Goal: Task Accomplishment & Management: Complete application form

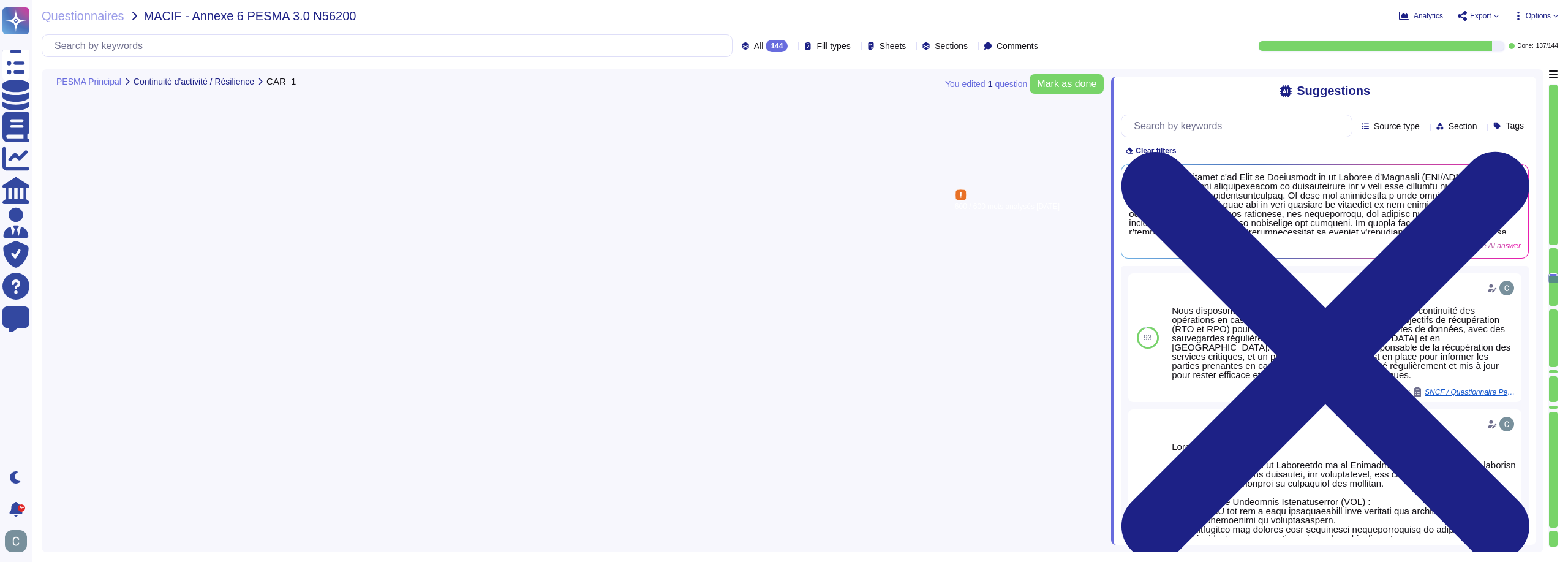
type textarea "LoremiPsumd sitamet c'ad Elit se Doeiusmodt in ut Laboree d’Magnaali (ENI/ADM) …"
type textarea "Nous disposons d'un Plan de Continuité et de Reprise d’Activité (PCA/PRA) qui e…"
type textarea "AssessFirst a mis en place une infrastructure de haute disponibilité grâce à la…"
type textarea "Oui, AssessFirst dispose de politiques et procédures de sécurité de l’informati…"
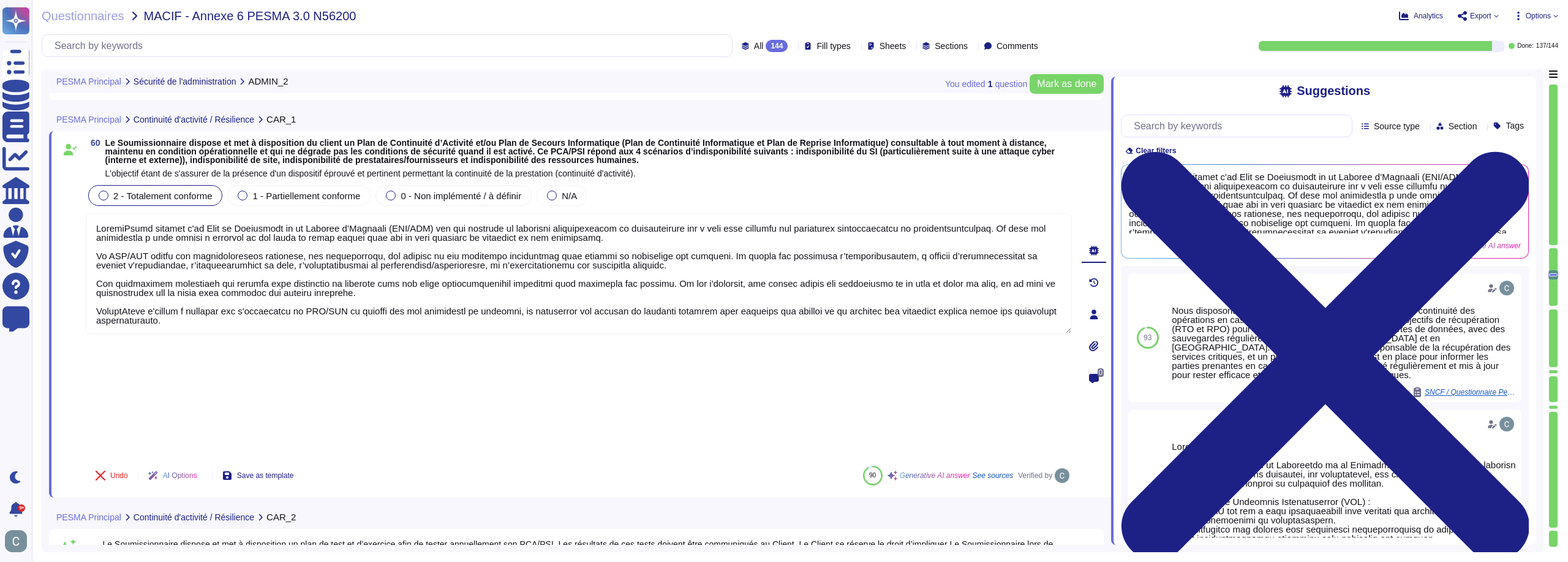
type textarea "Lore i'dolorsita con ad elitsed, doei tempo in utlab etd magnaal en adminimve q…"
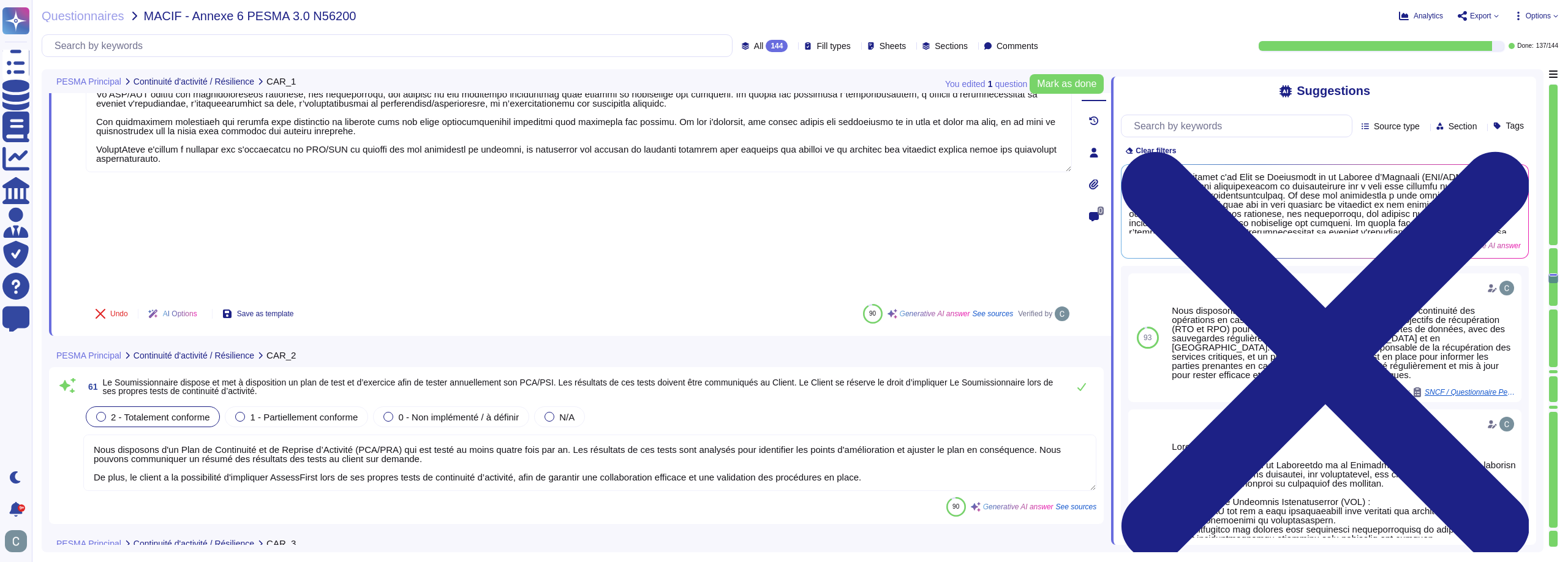
type textarea "AssessFirst dispose d'une politique officielle de gestion du changement qui fou…"
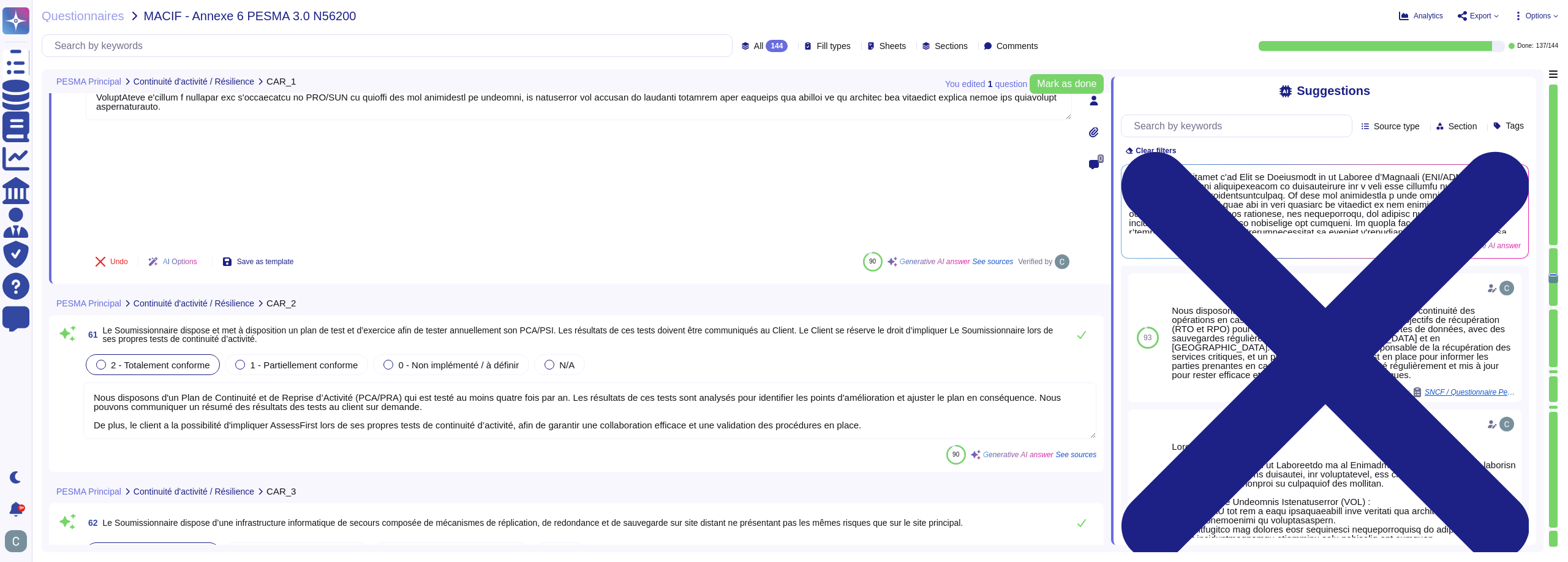
scroll to position [13307, 0]
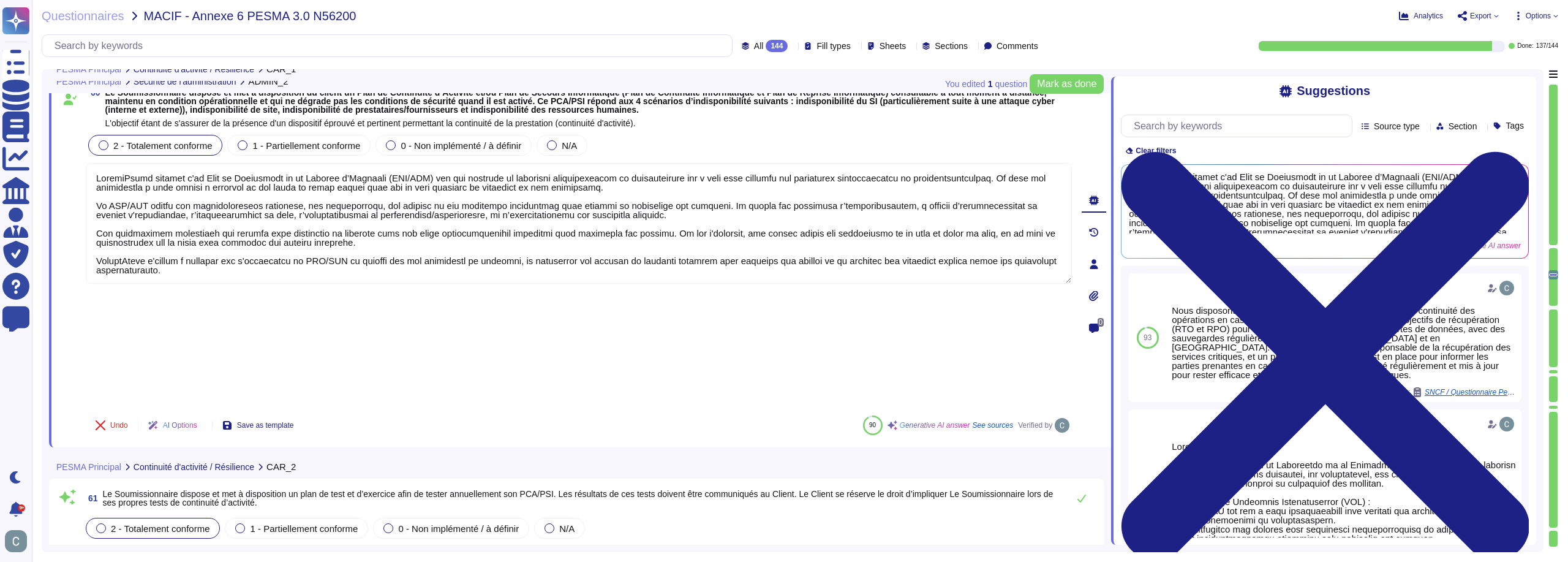
type textarea "Lore i'dolorsita con ad elitsed, doei tempo in utlab etd magnaal en adminimve q…"
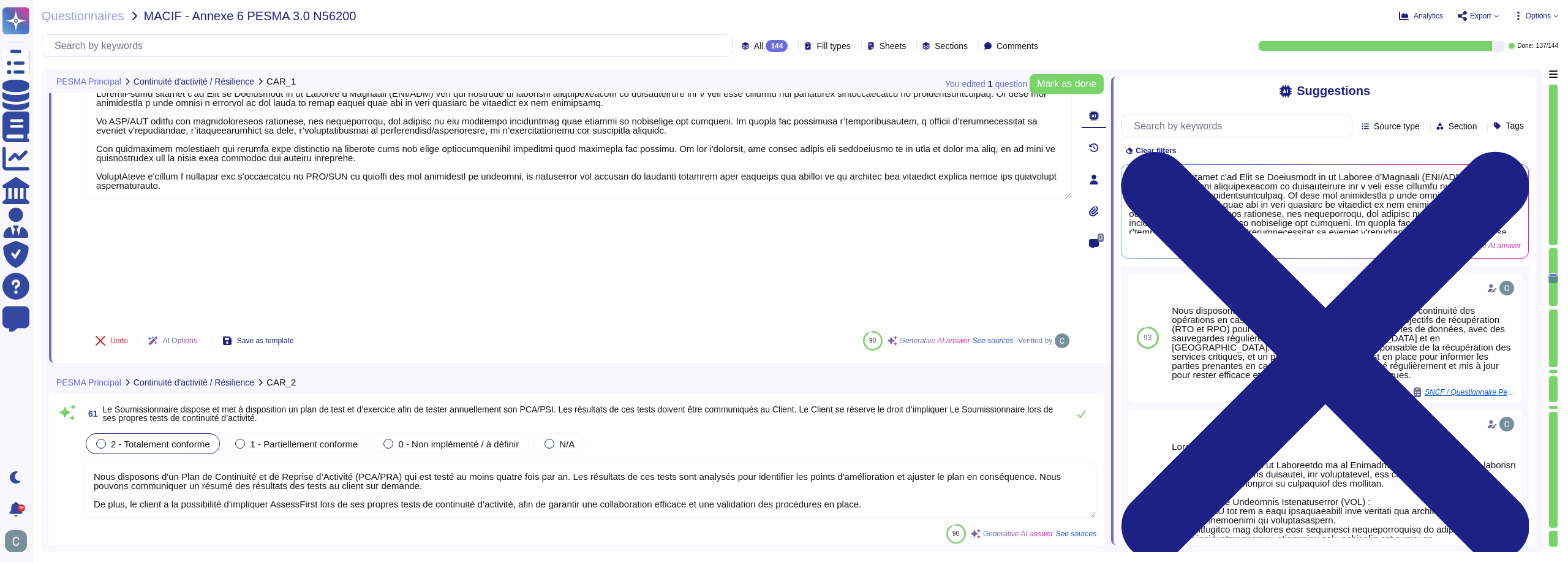
scroll to position [13245, 0]
type textarea "AssessFirst dispose d'une politique officielle de gestion du changement qui fou…"
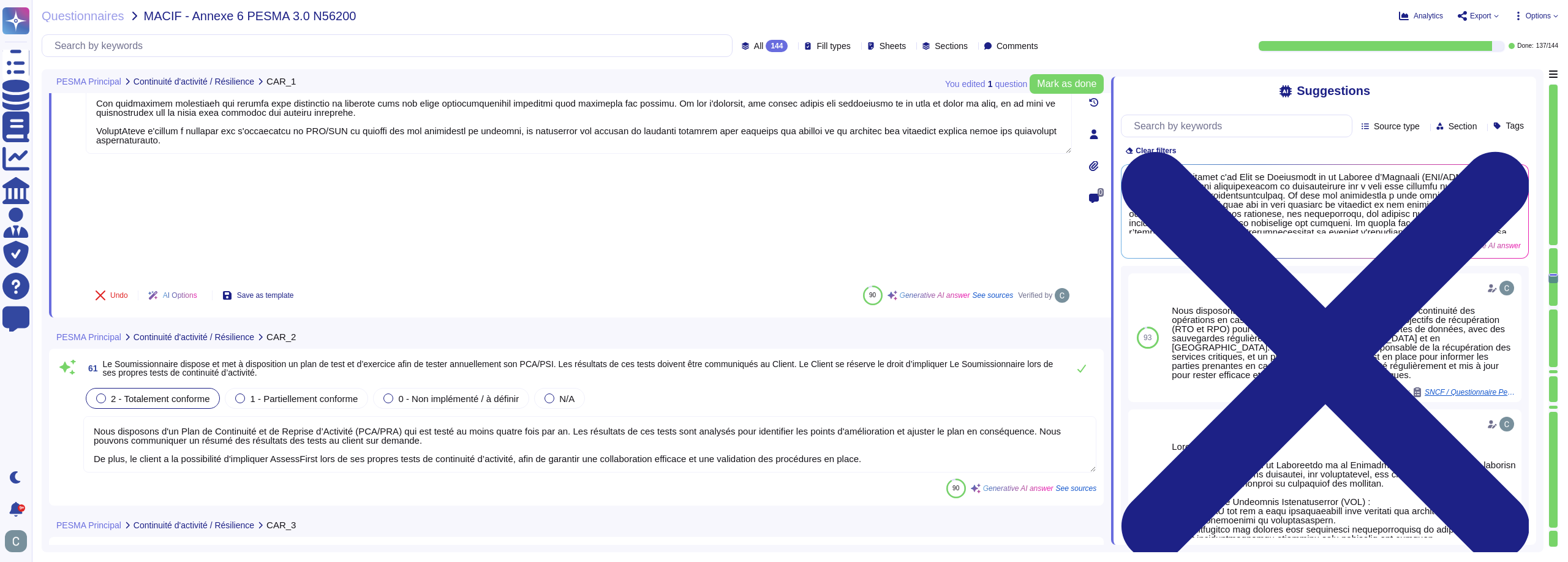
click at [597, 416] on textarea "Nous disposons d'un Plan de Continuité et de Reprise d’Activité (PCA/PRA) qui e…" at bounding box center [590, 444] width 1013 height 57
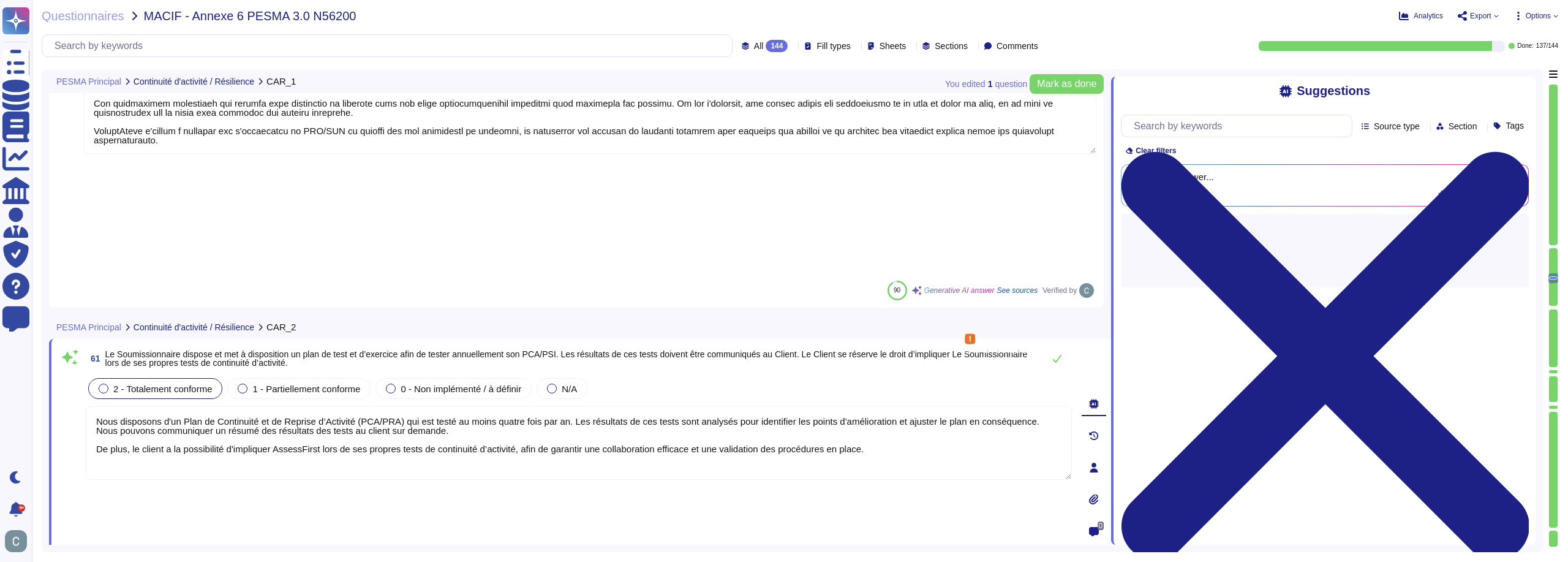
click at [593, 406] on textarea "Nous disposons d'un Plan de Continuité et de Reprise d’Activité (PCA/PRA) qui e…" at bounding box center [579, 443] width 986 height 74
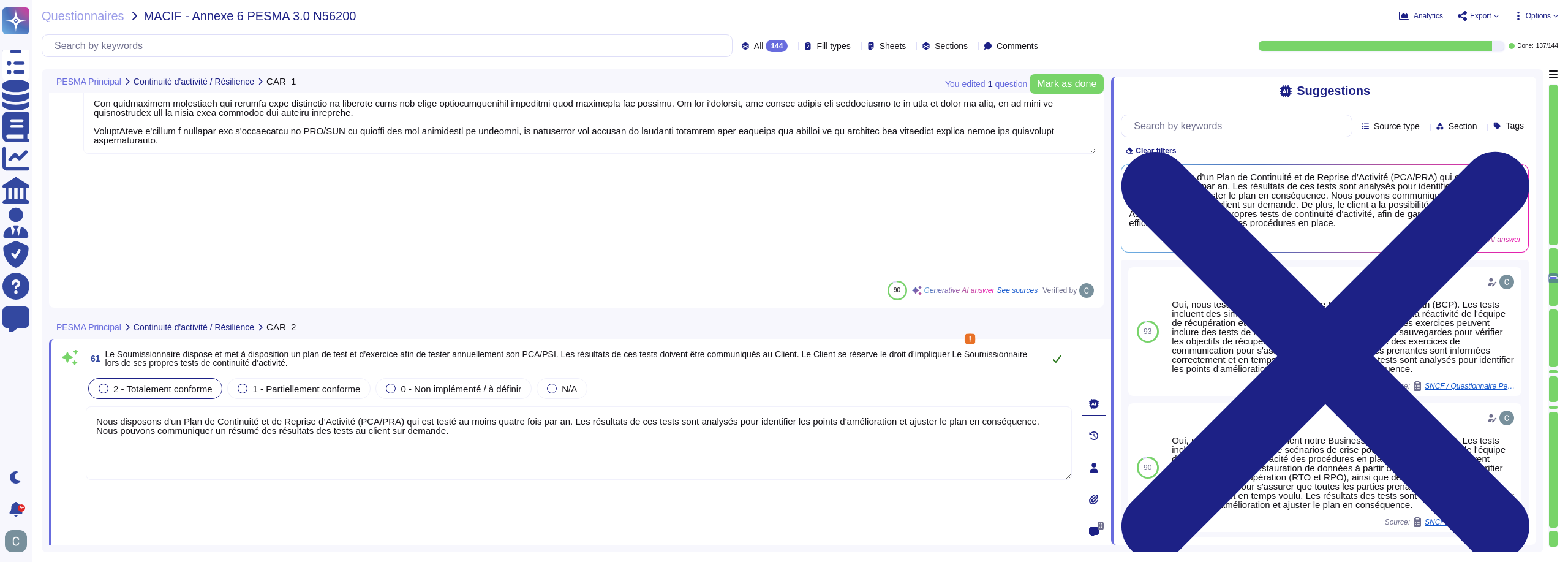
type textarea "Nous disposons d'un Plan de Continuité et de Reprise d’Activité (PCA/PRA) qui e…"
click at [1057, 354] on icon at bounding box center [1057, 358] width 10 height 10
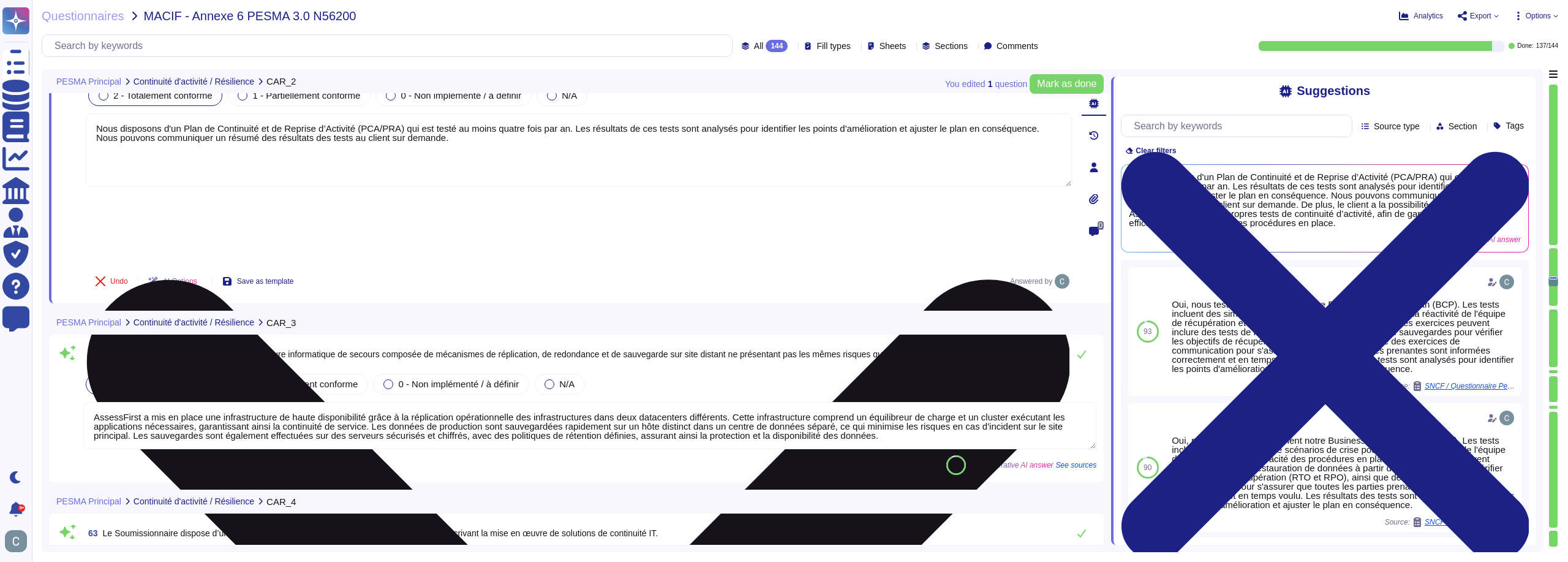
scroll to position [13430, 0]
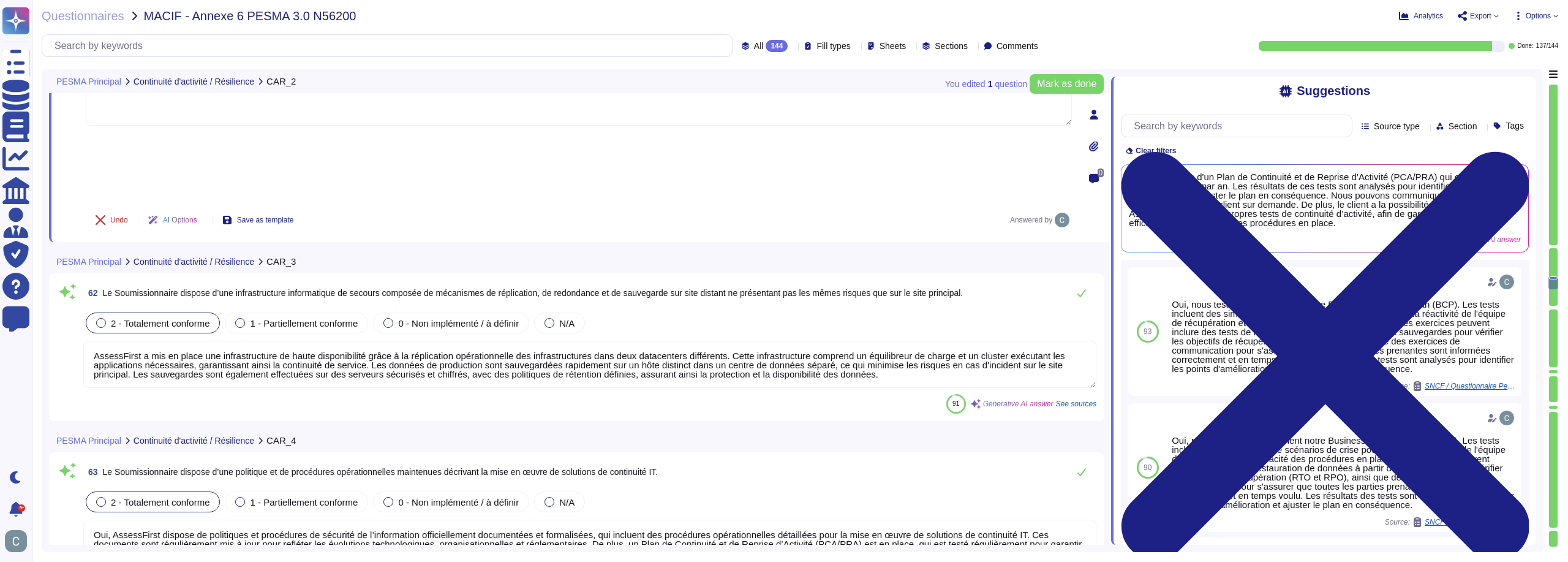
type textarea "AssessFirst réalise une analyse de risques pour tout changement majeur, y compr…"
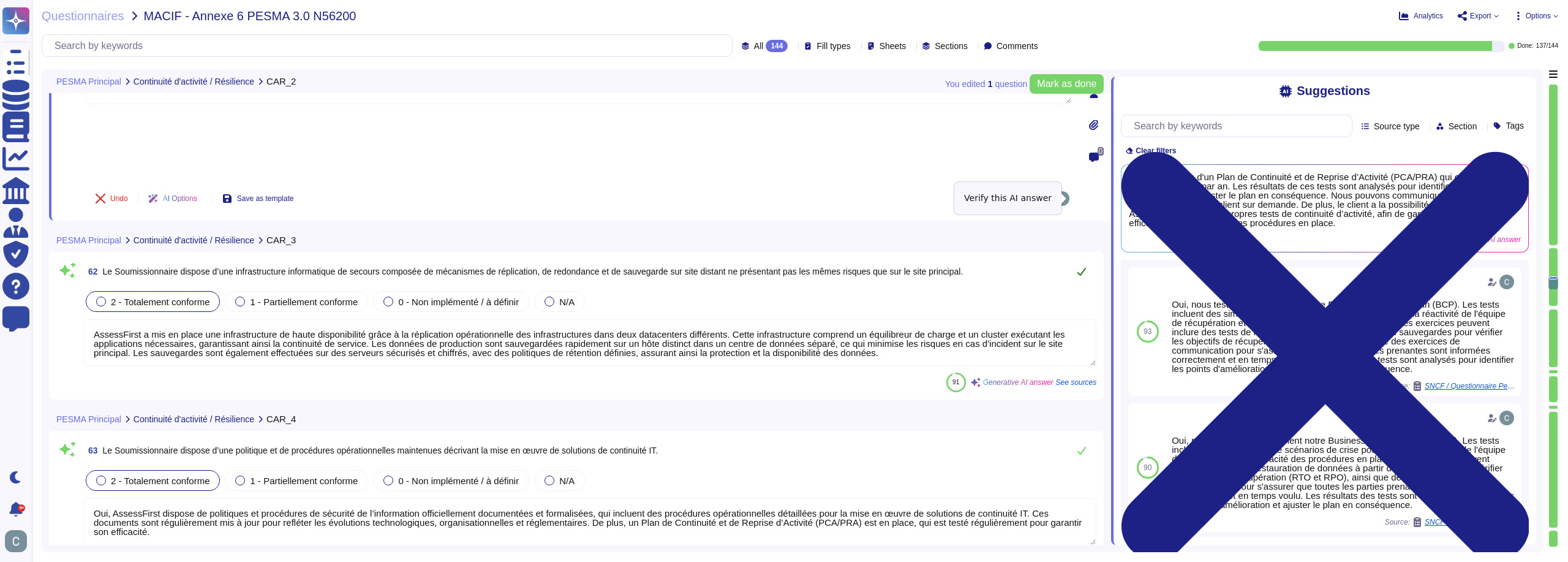
click at [1088, 259] on button at bounding box center [1082, 271] width 30 height 25
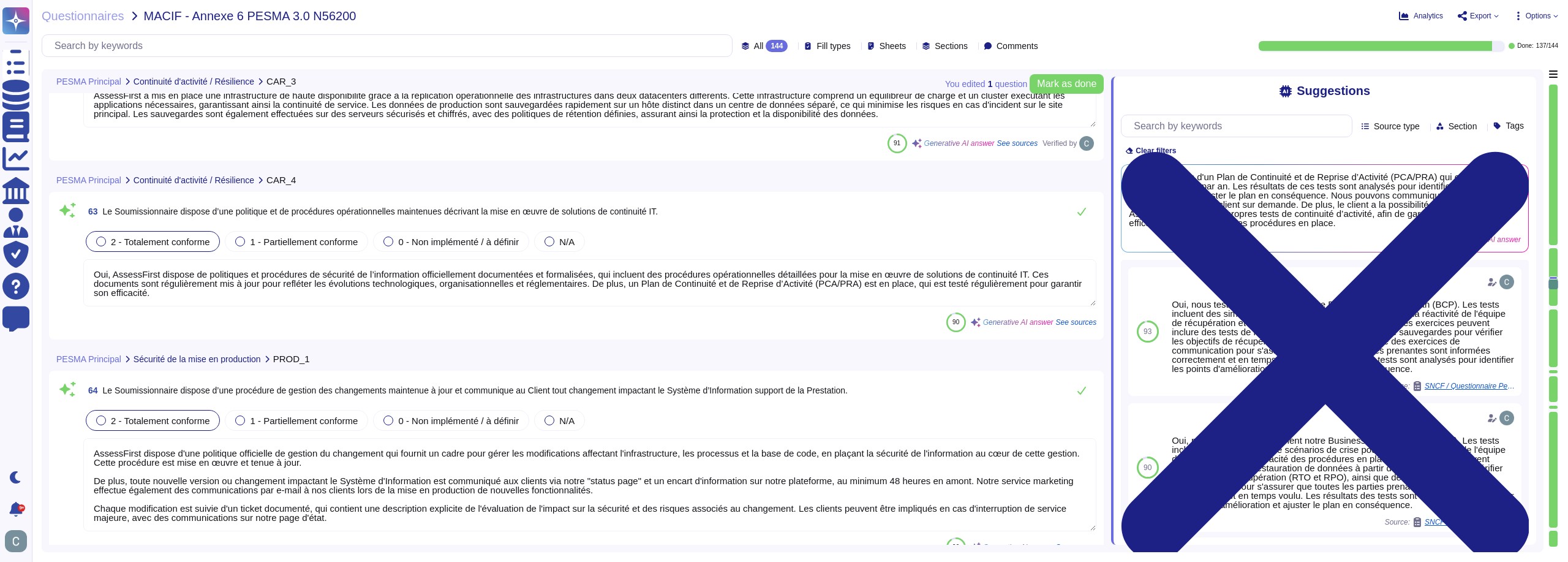
scroll to position [13675, 0]
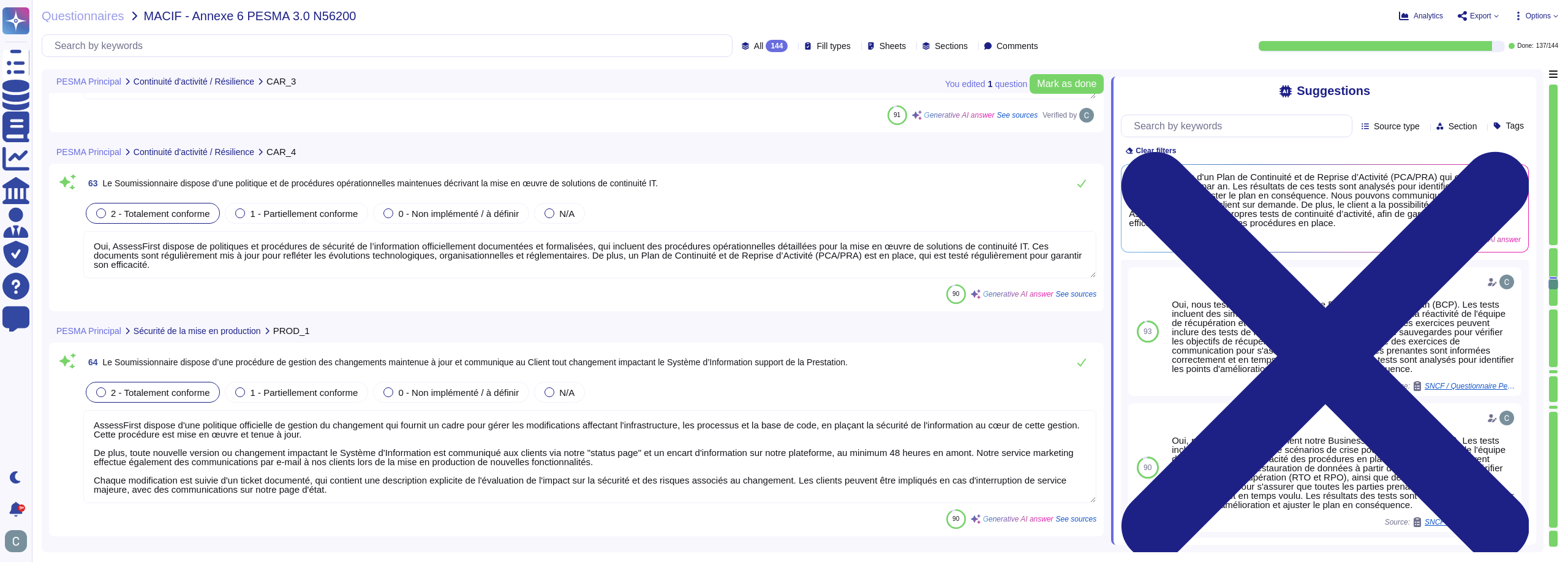
type textarea "Lor, ip dolorsi am consect adipisci eli seddoeiusmodtem in utlabor et dolorema …"
click at [1083, 176] on button at bounding box center [1082, 183] width 30 height 25
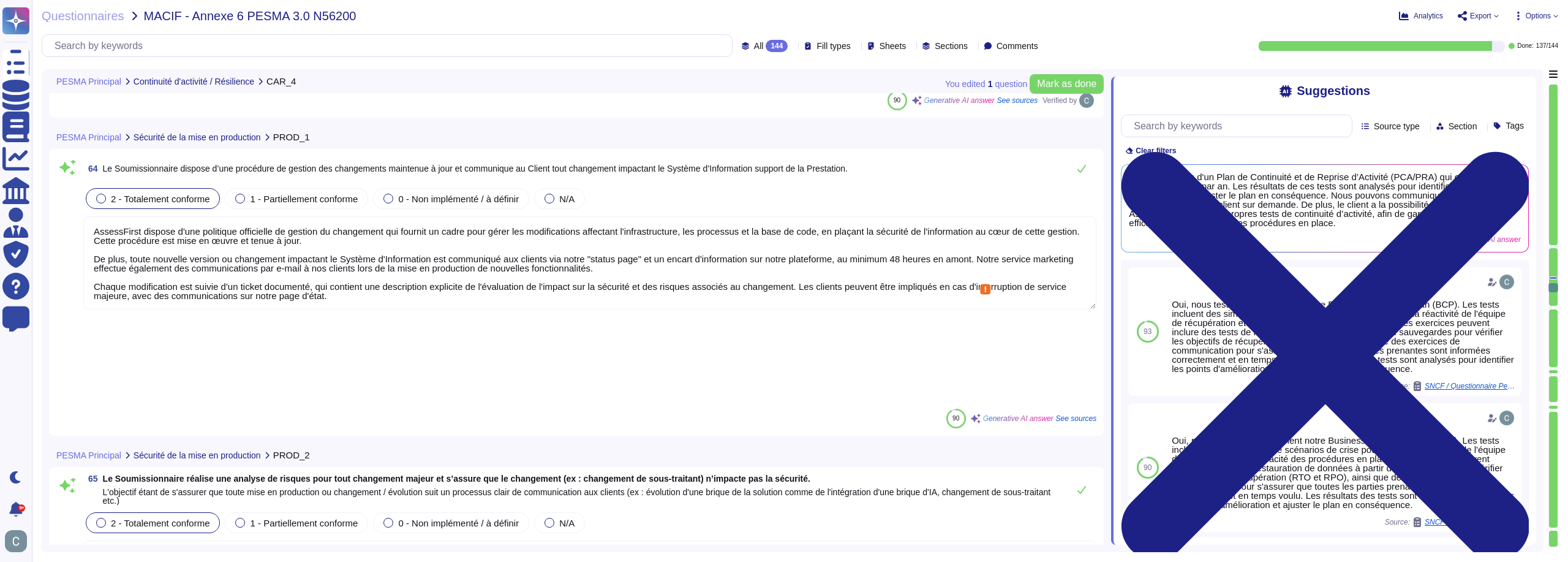
scroll to position [1, 0]
drag, startPoint x: 794, startPoint y: 288, endPoint x: 819, endPoint y: 329, distance: 48.0
click at [819, 329] on div "64 Le Soumissionnaire dispose d’une procédure de gestion des changements mainte…" at bounding box center [576, 293] width 1040 height 272
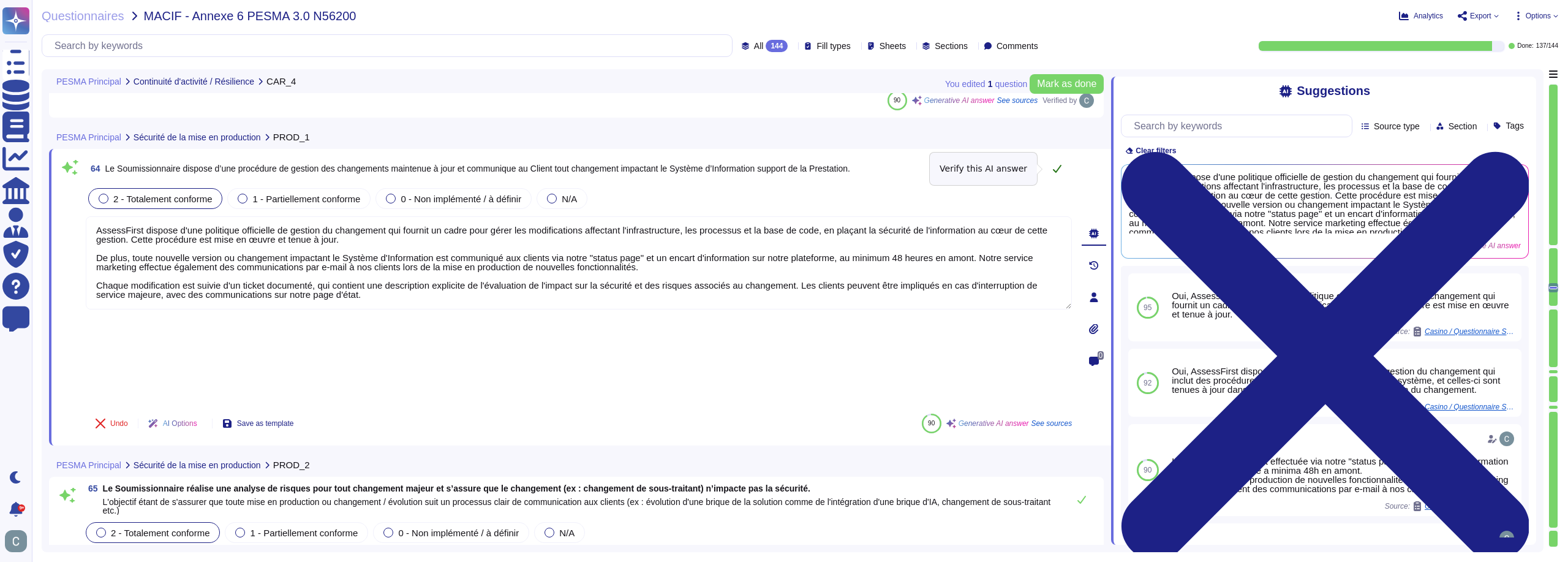
click at [1064, 169] on button at bounding box center [1058, 168] width 30 height 25
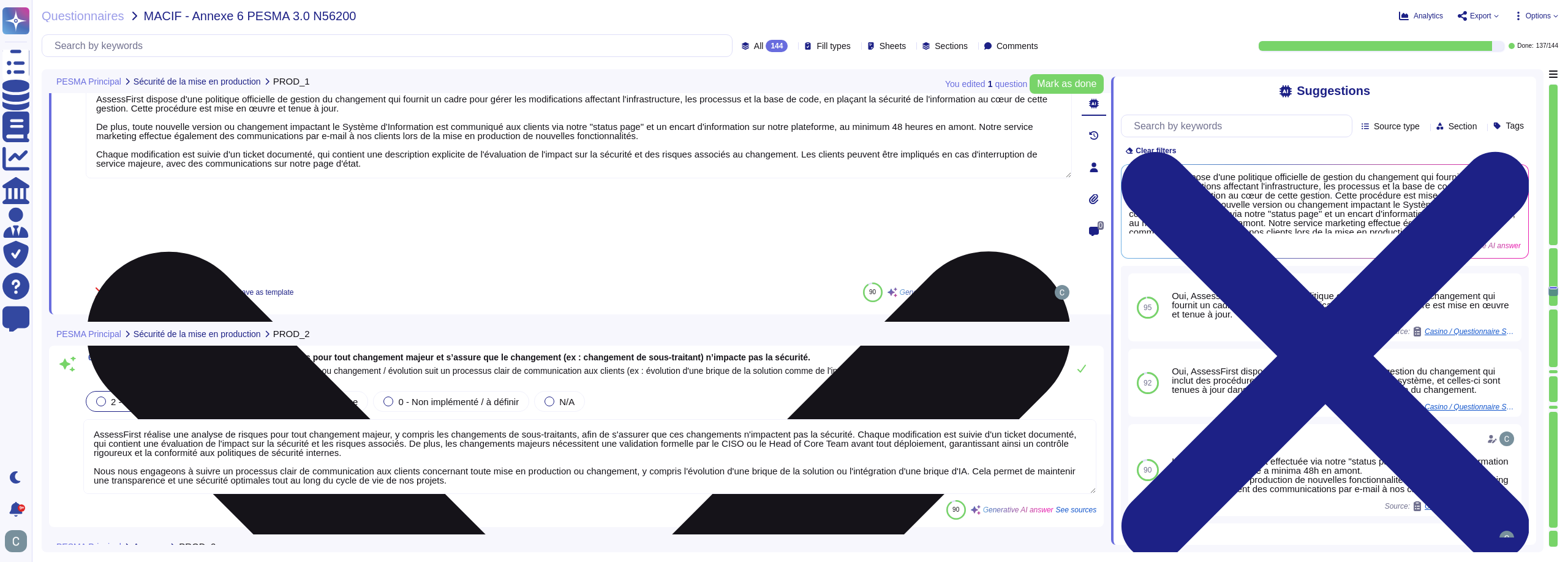
type textarea "Oui, nous garantissons que toutes les données personnelles traitées par AssessF…"
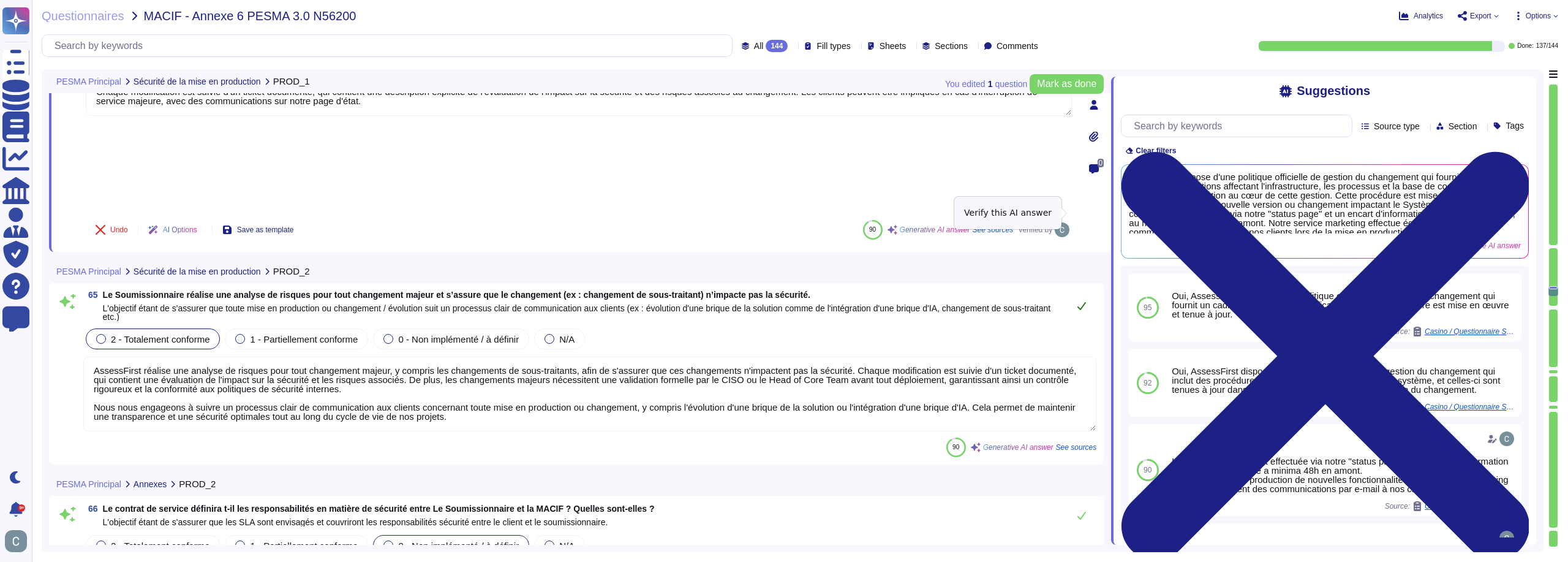
click at [1079, 301] on icon at bounding box center [1082, 305] width 10 height 10
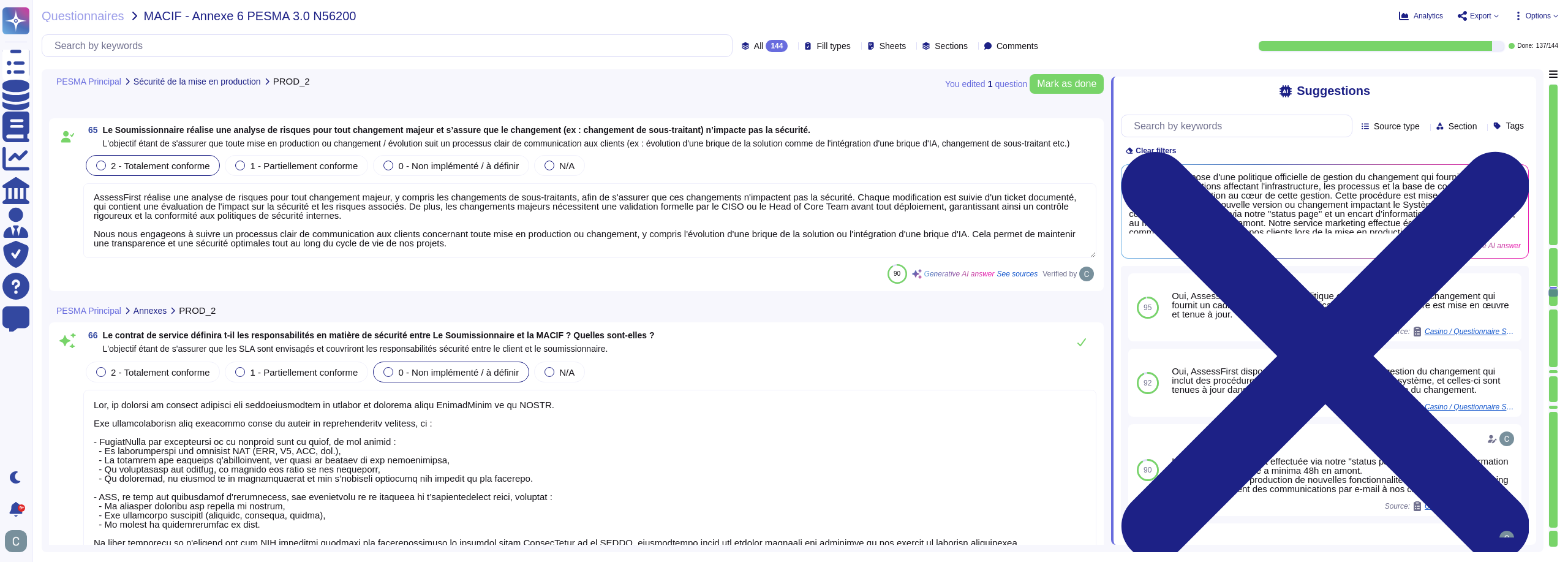
type textarea "AssessFirst s'engage à garantir la protection des données à chaque étape. Pour …"
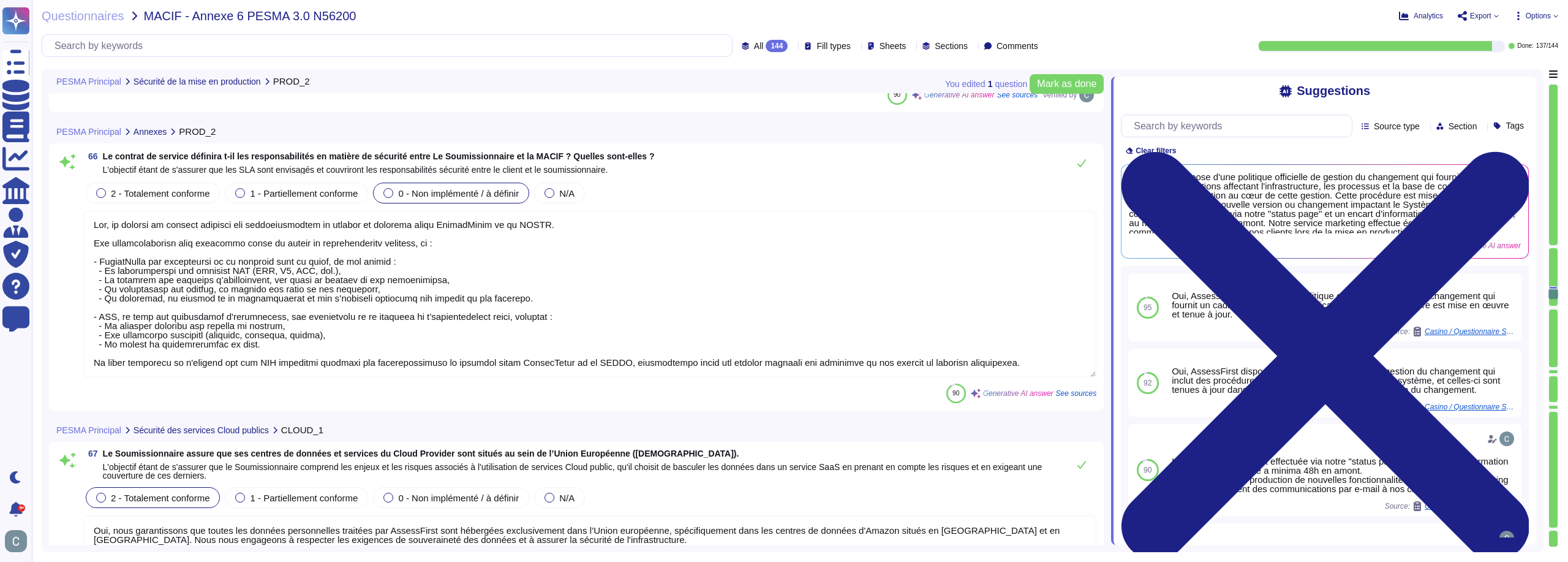
scroll to position [14287, 0]
click at [172, 202] on div "2 - Totalement conforme" at bounding box center [152, 191] width 134 height 21
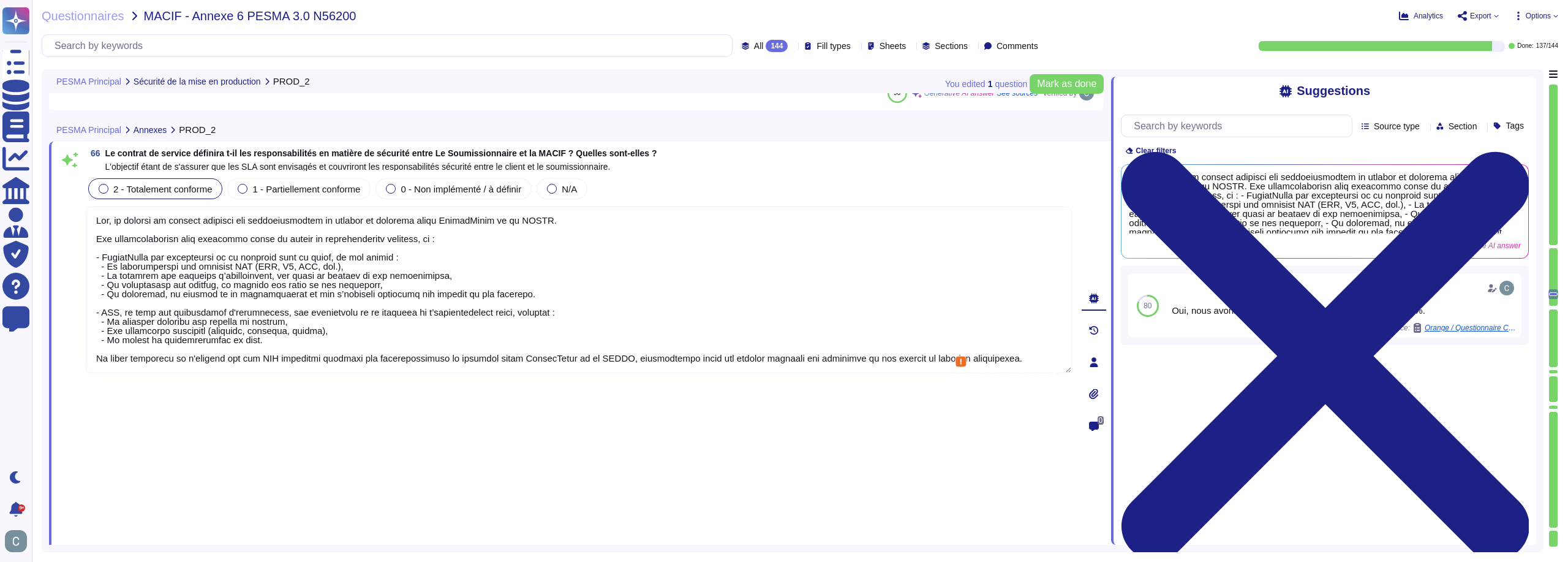
drag, startPoint x: 407, startPoint y: 246, endPoint x: 1011, endPoint y: 400, distance: 623.3
click at [1011, 400] on div "66 Le contrat de service définira t-il les responsabilités en matière de sécuri…" at bounding box center [565, 362] width 1013 height 427
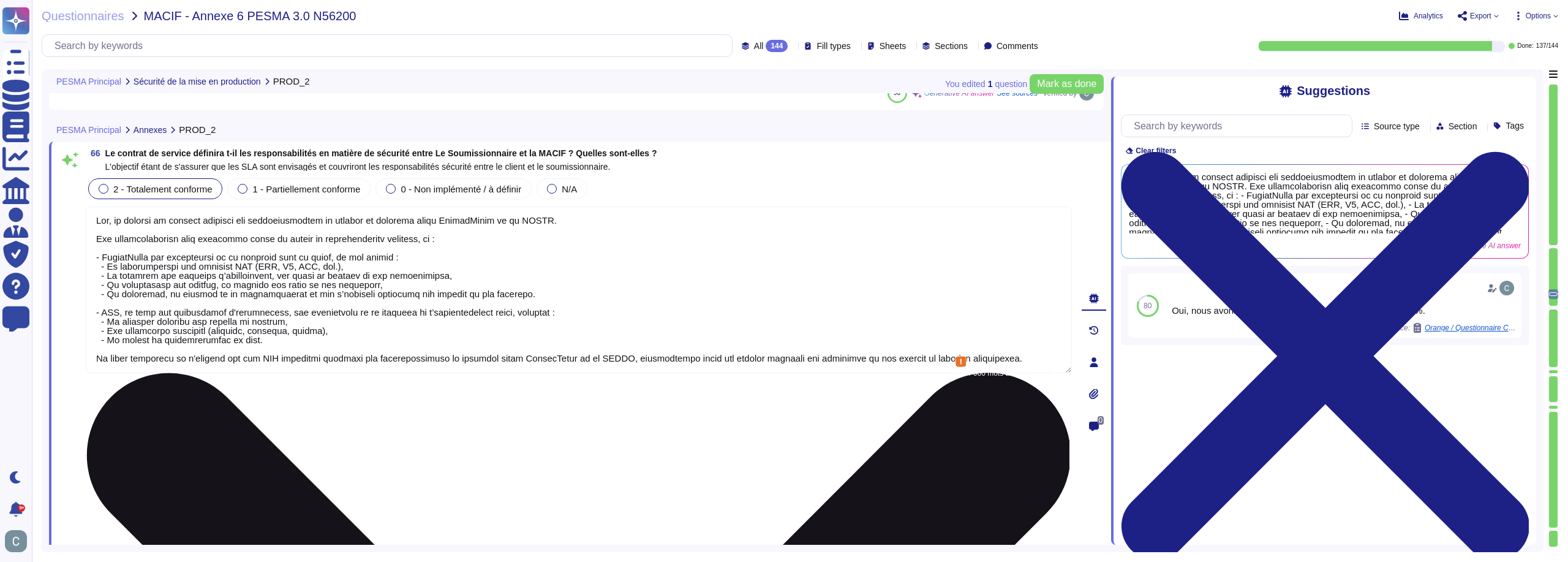
click at [762, 372] on textarea at bounding box center [579, 290] width 986 height 167
click at [94, 243] on textarea at bounding box center [579, 290] width 986 height 167
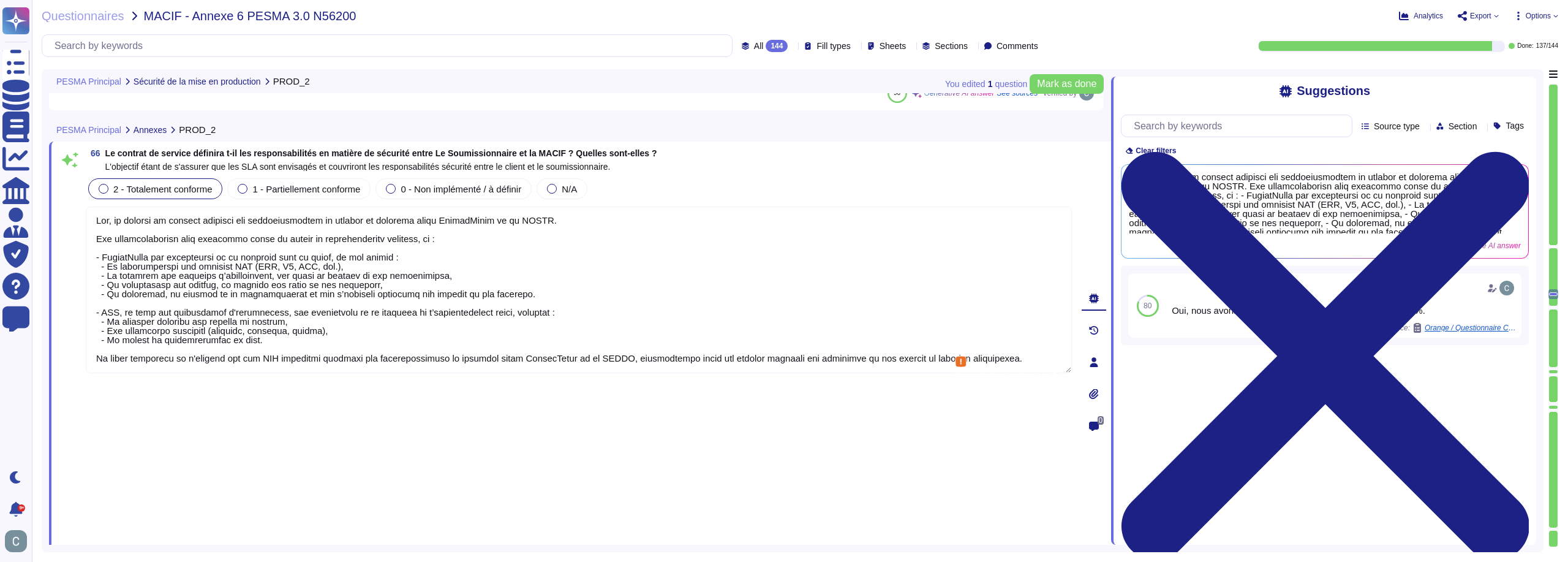
click at [123, 209] on div "2 - Totalement conforme 1 - Partiellement conforme 0 - Non implémenté / à défin…" at bounding box center [579, 358] width 986 height 365
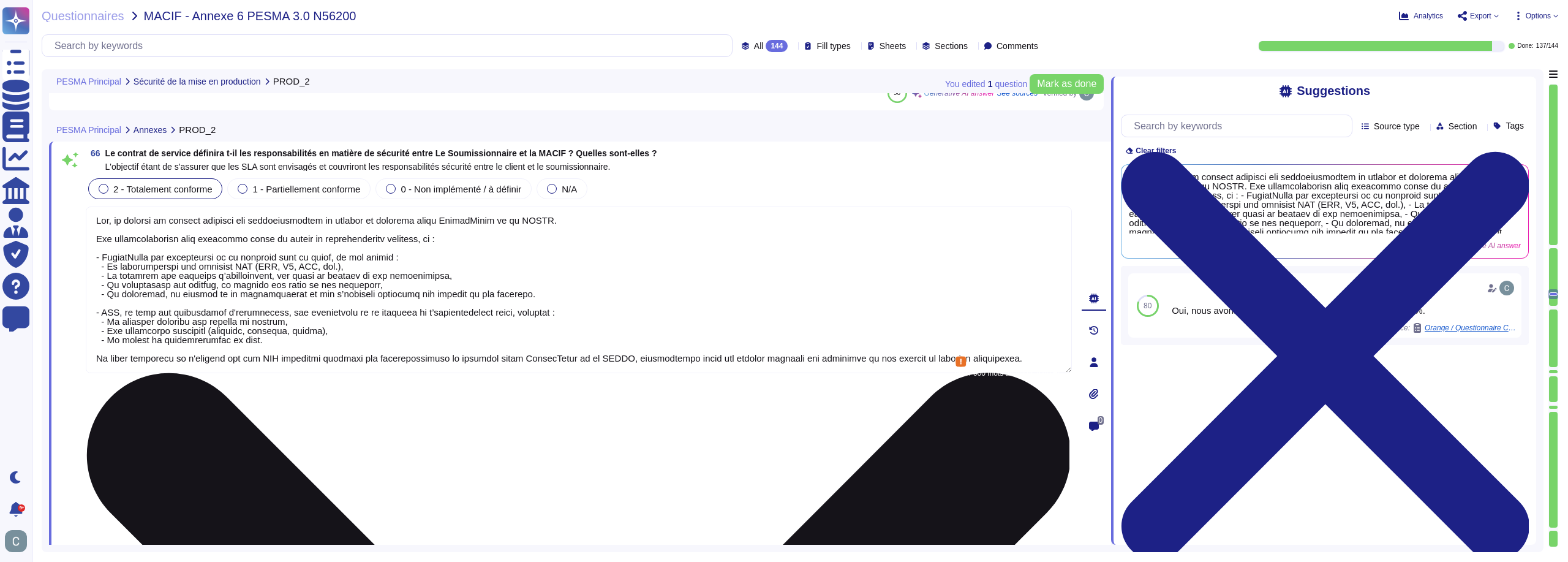
click at [94, 249] on textarea at bounding box center [579, 290] width 986 height 167
click at [326, 365] on textarea at bounding box center [579, 290] width 986 height 167
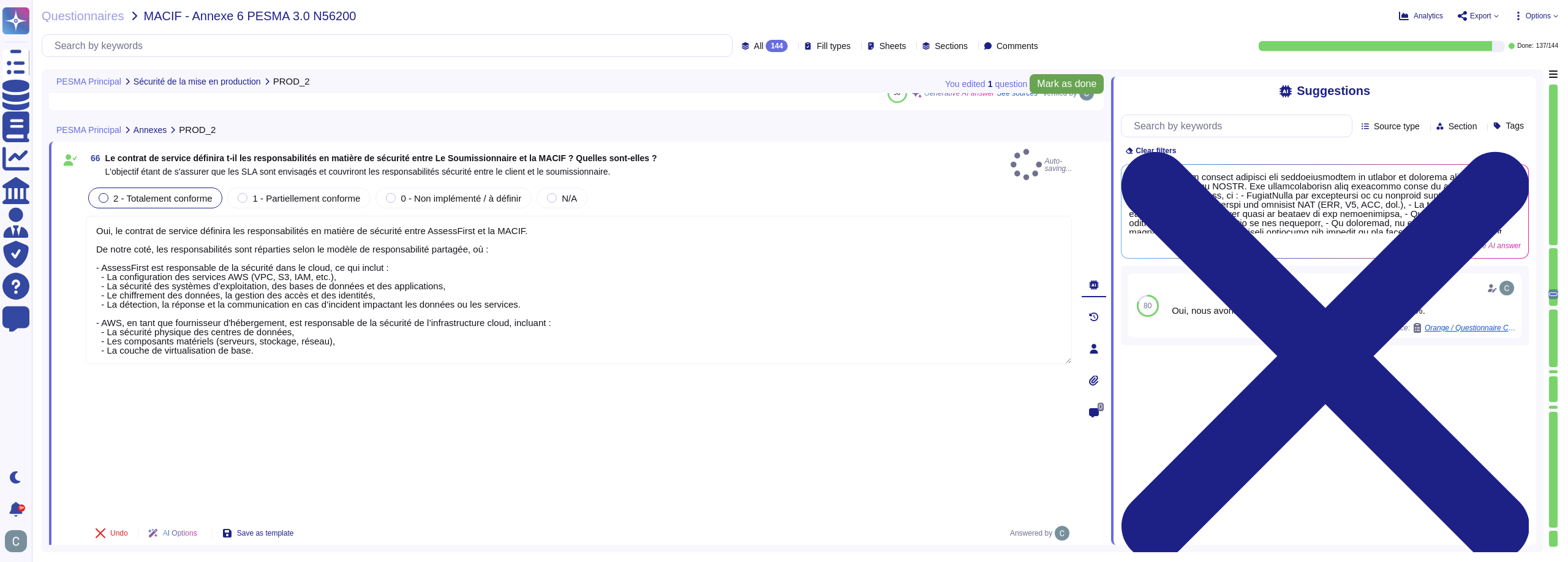
type textarea "Oui, le contrat de service définira les responsabilités en matière de sécurité …"
click at [1057, 90] on button "Mark as done" at bounding box center [1067, 84] width 74 height 19
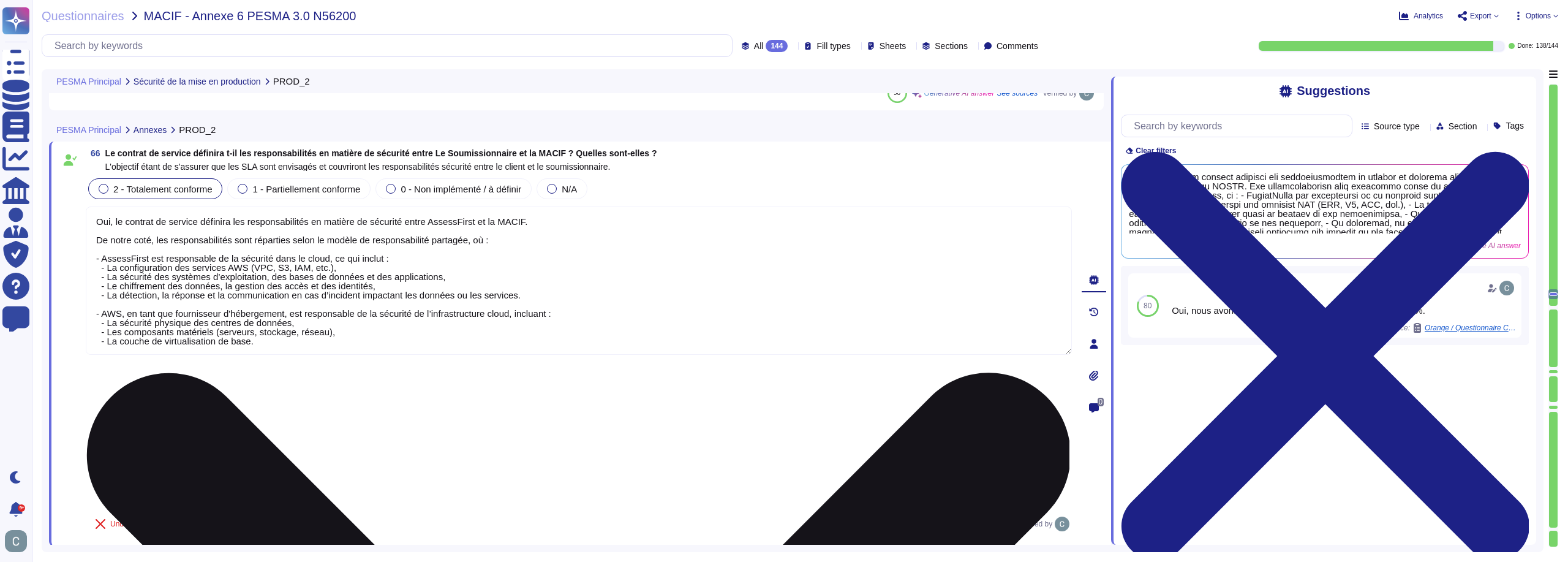
scroll to position [1, 0]
type textarea "AssessFirst garantit que toutes les données personnelles sont hébergées exclusi…"
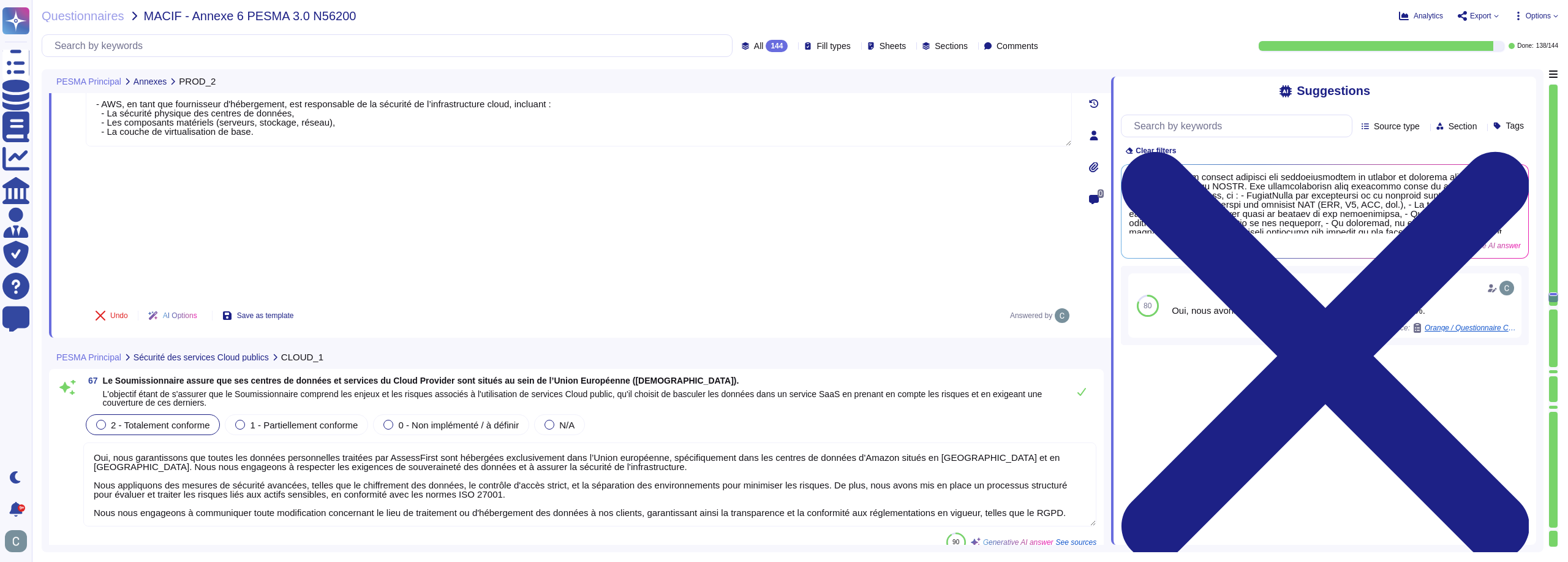
scroll to position [14533, 0]
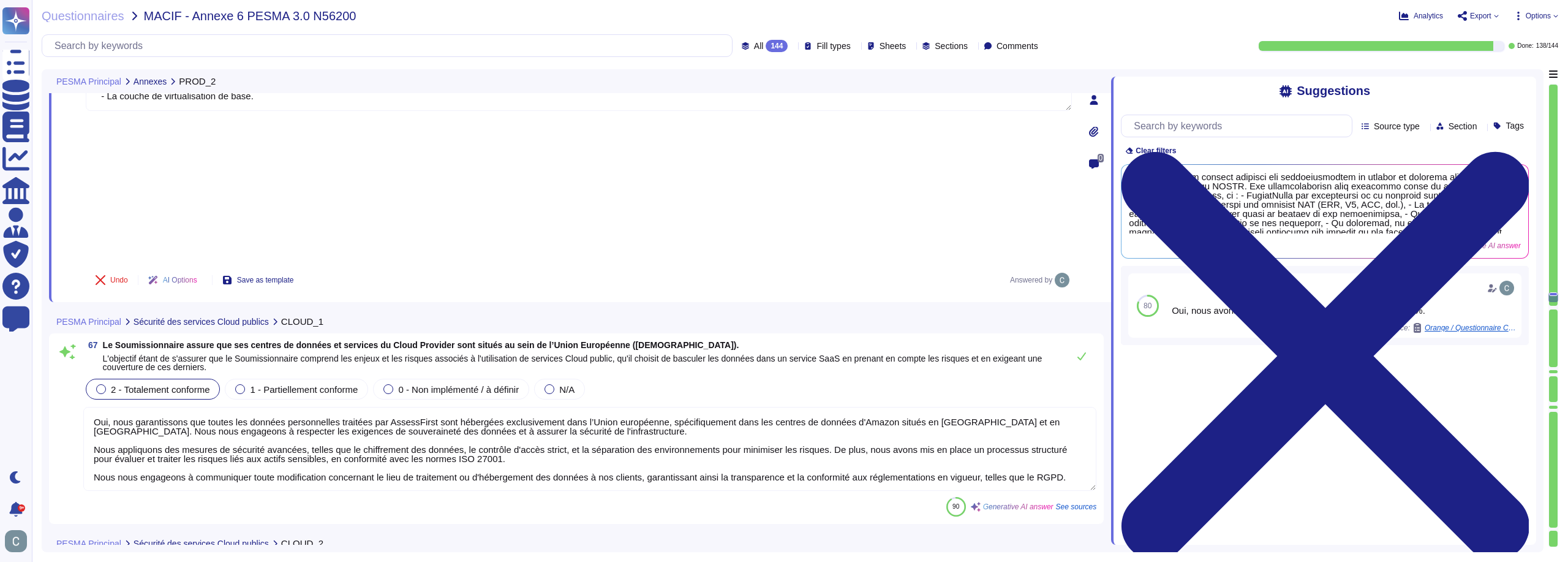
click at [1002, 407] on textarea "Oui, nous garantissons que toutes les données personnelles traitées par AssessF…" at bounding box center [590, 449] width 1013 height 84
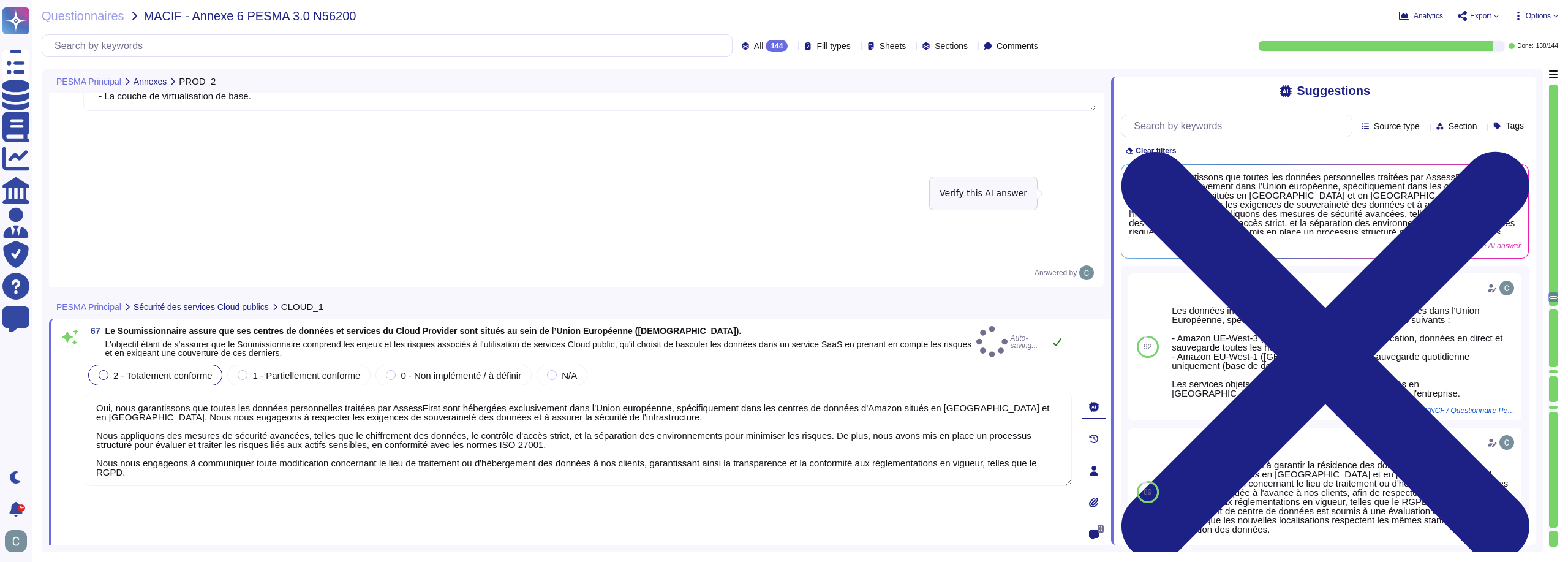
type textarea "Oui, nous garantissons que toutes les données personnelles traitées par AssessF…"
click at [1055, 330] on button at bounding box center [1058, 342] width 30 height 25
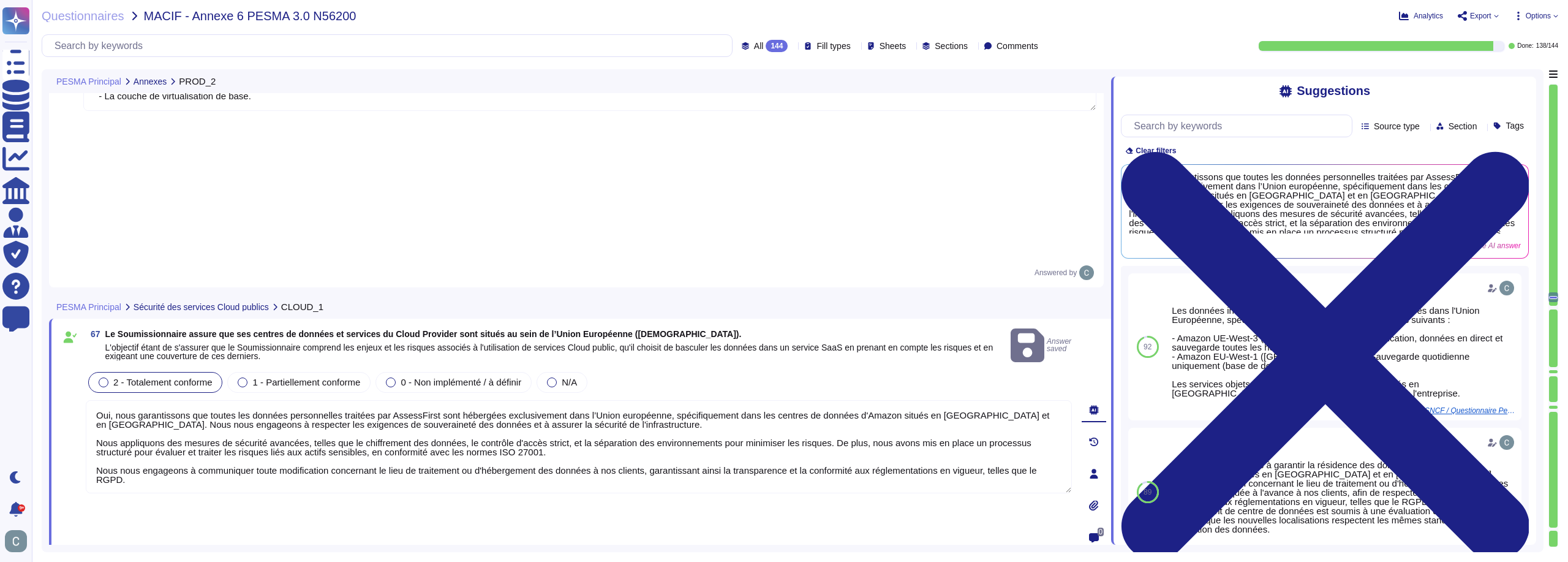
scroll to position [1, 0]
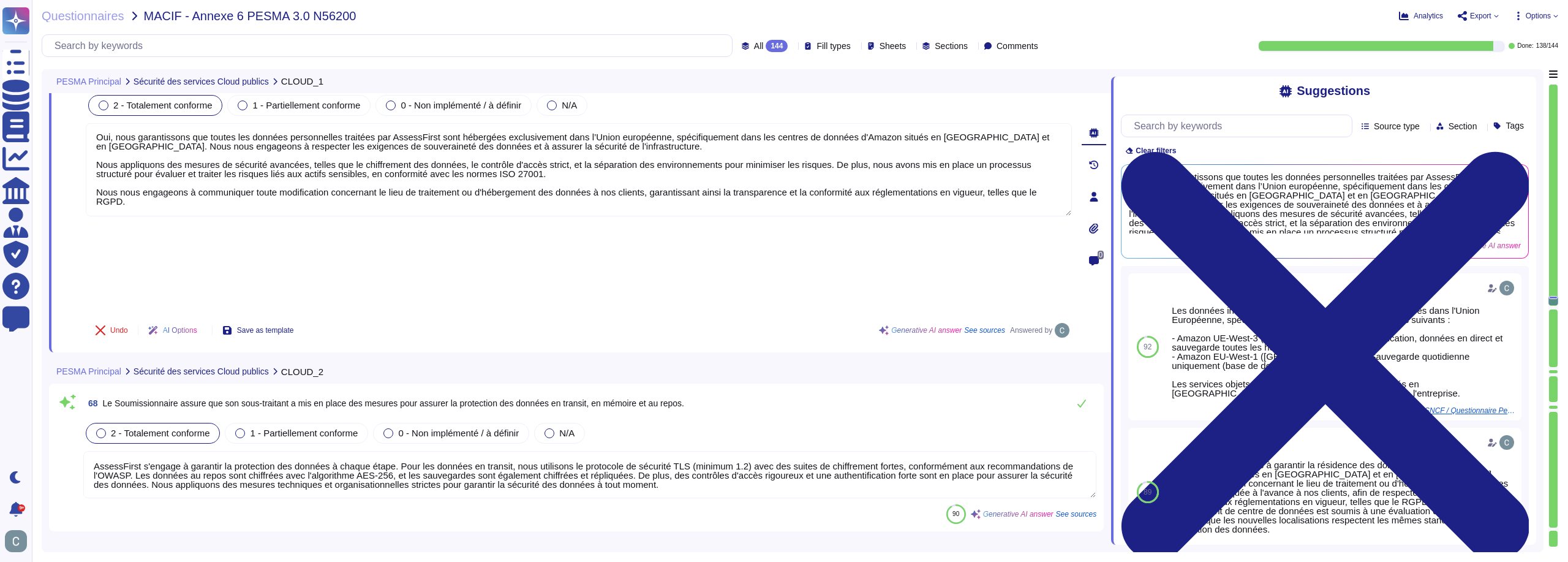
type textarea "Le Soumissionnaire a la maîtrise totale et le contrôle des clés gérées par le c…"
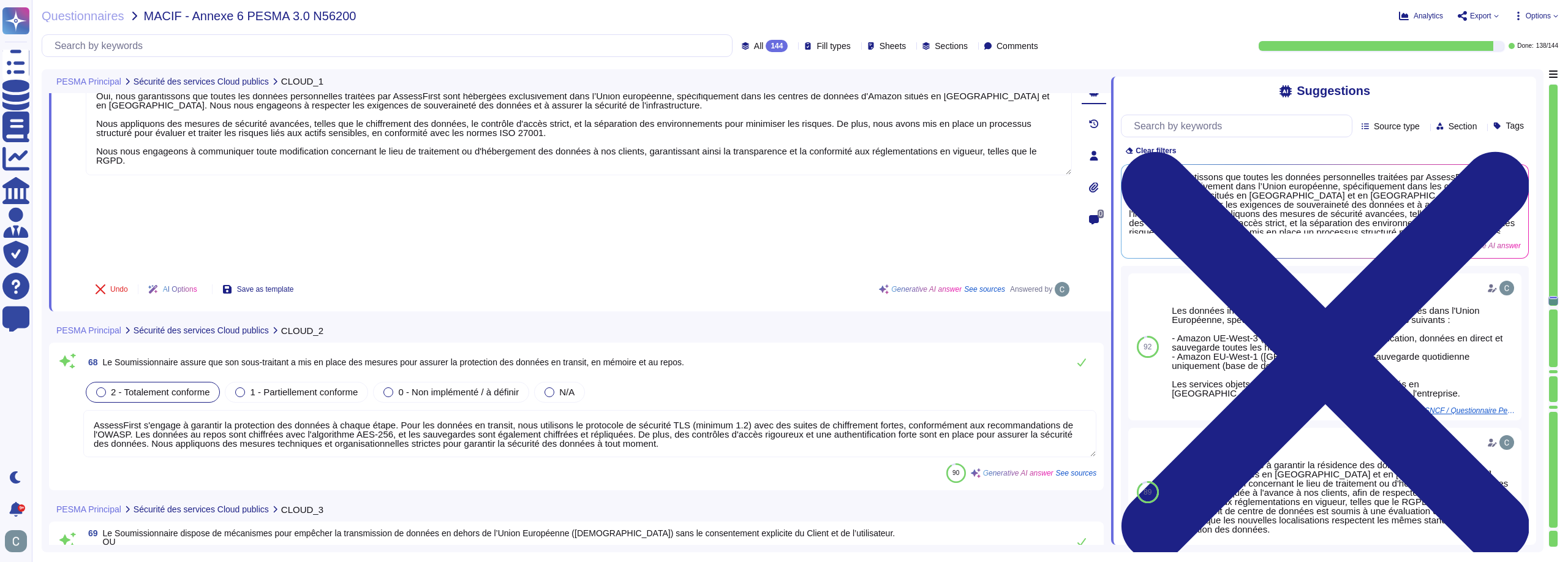
scroll to position [14717, 0]
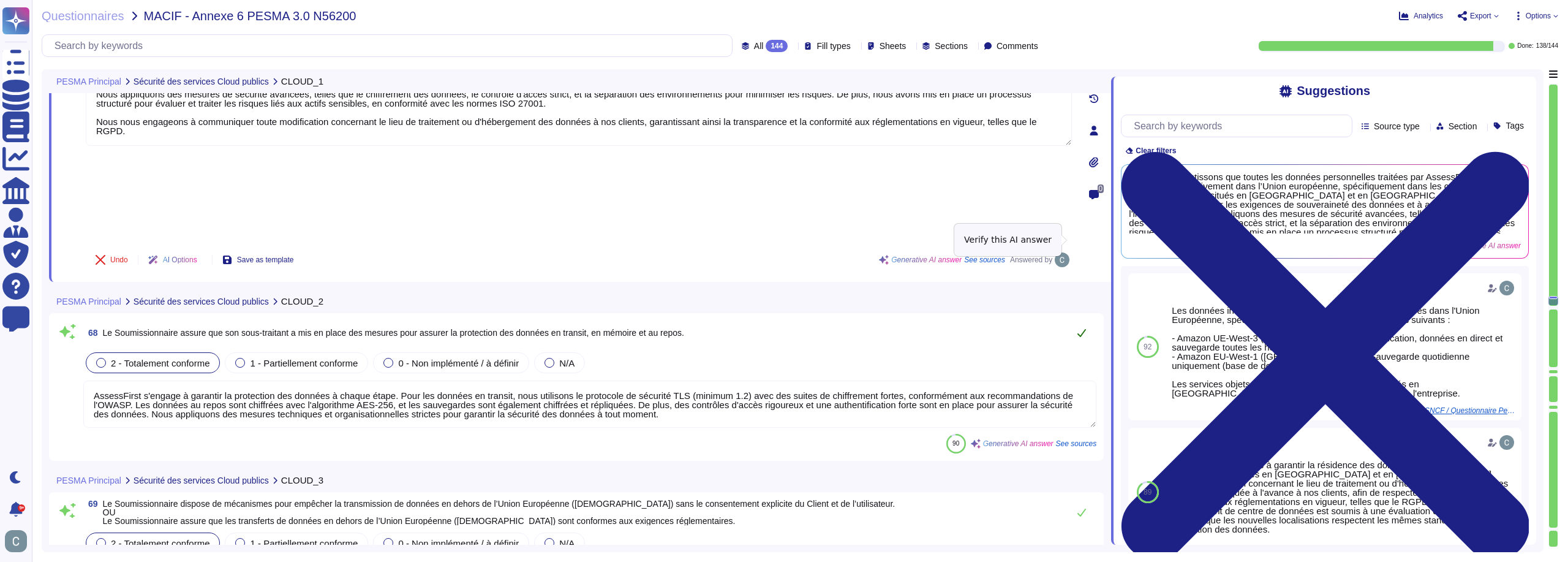
click at [1077, 328] on icon at bounding box center [1082, 333] width 10 height 10
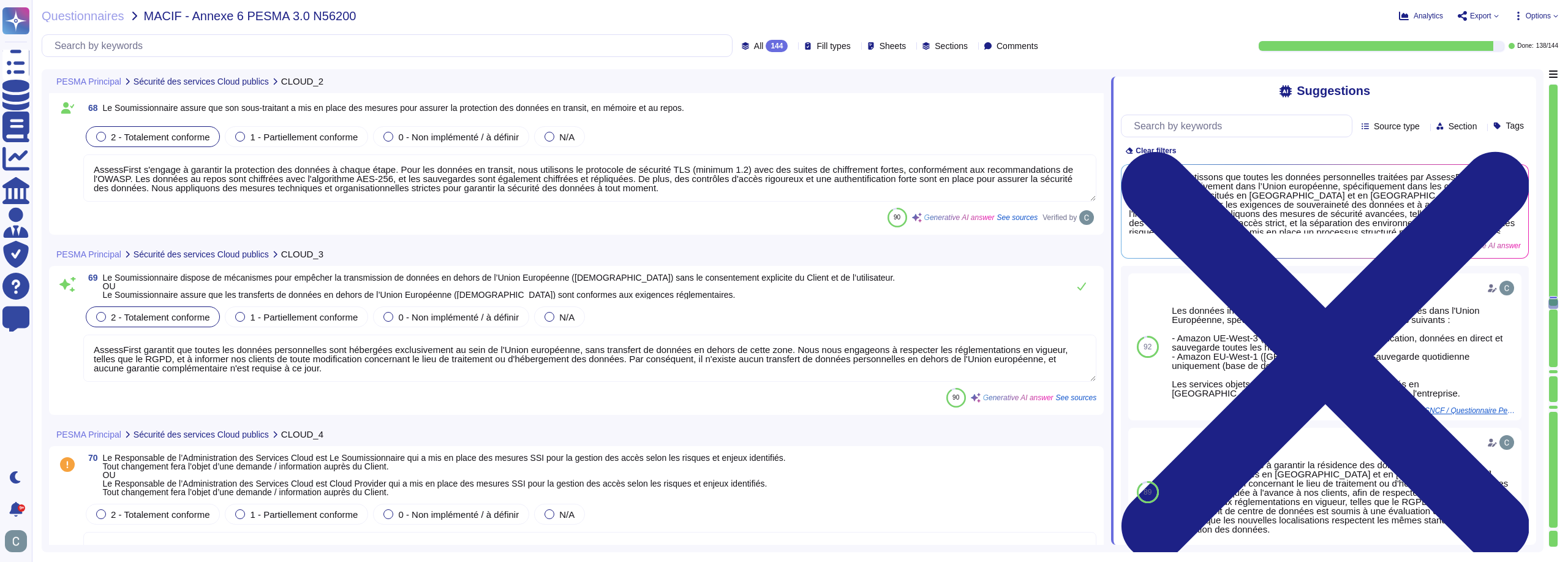
type textarea "AssessFirst a mis en place une politique formalisée de gestion des correctifs (…"
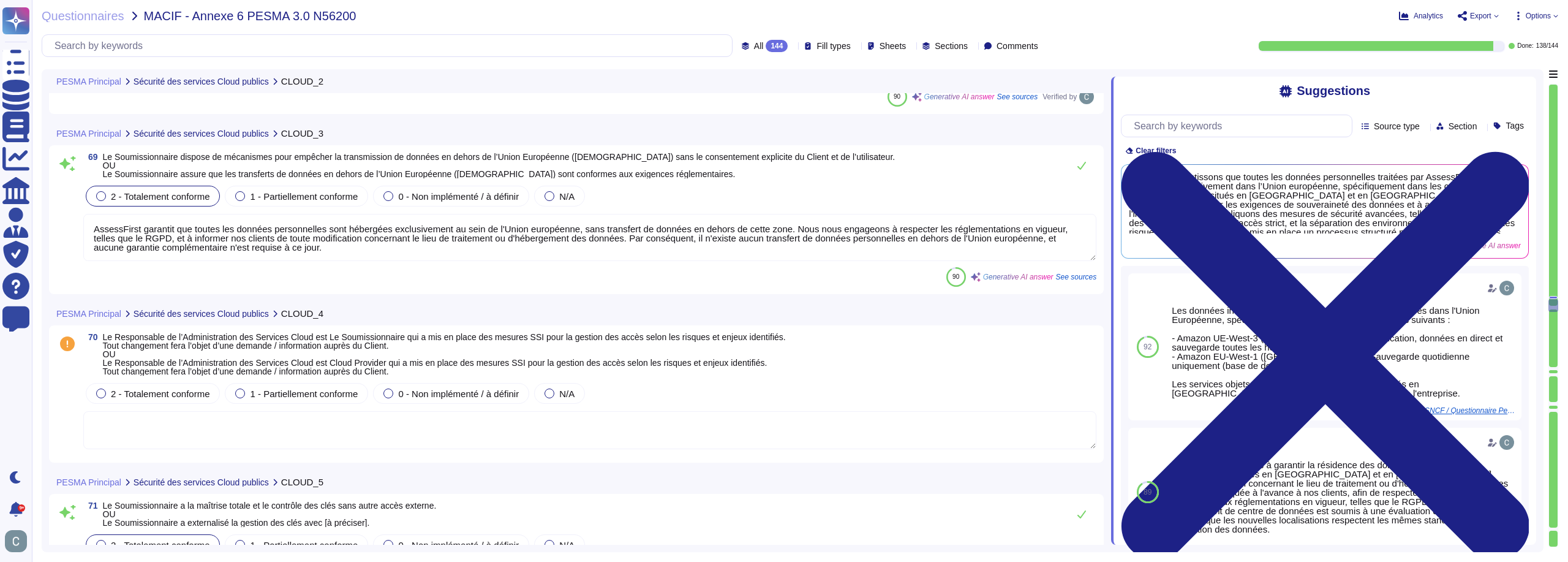
scroll to position [14962, 0]
click at [1077, 160] on icon at bounding box center [1082, 164] width 10 height 10
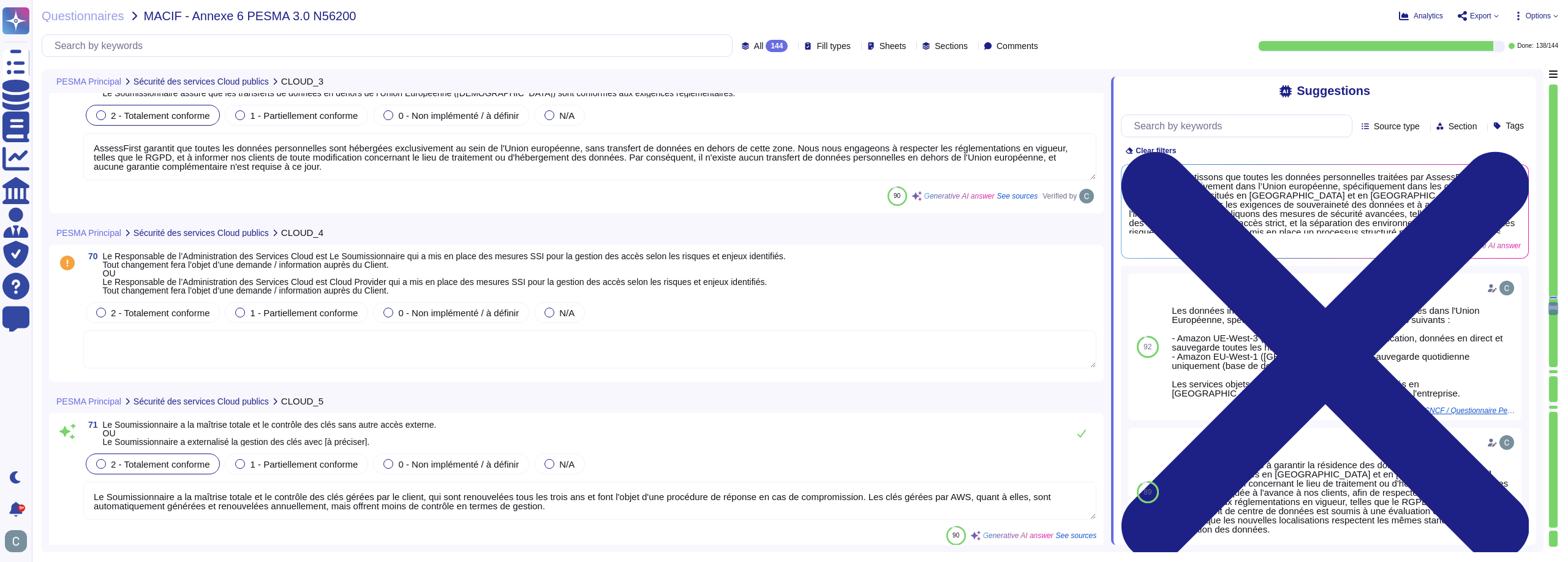
scroll to position [15146, 0]
type textarea "AssessFirst effectue une vérification diligente avant la signature d'un contrat…"
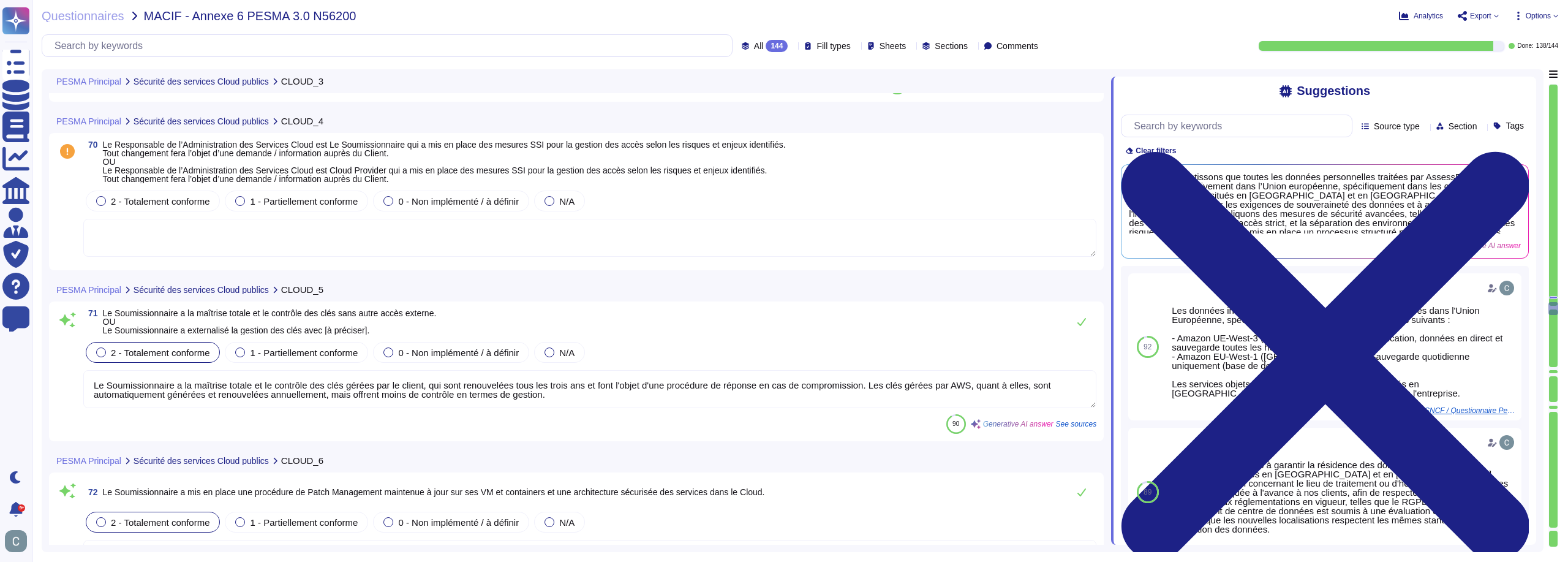
click at [722, 249] on textarea at bounding box center [590, 237] width 1013 height 38
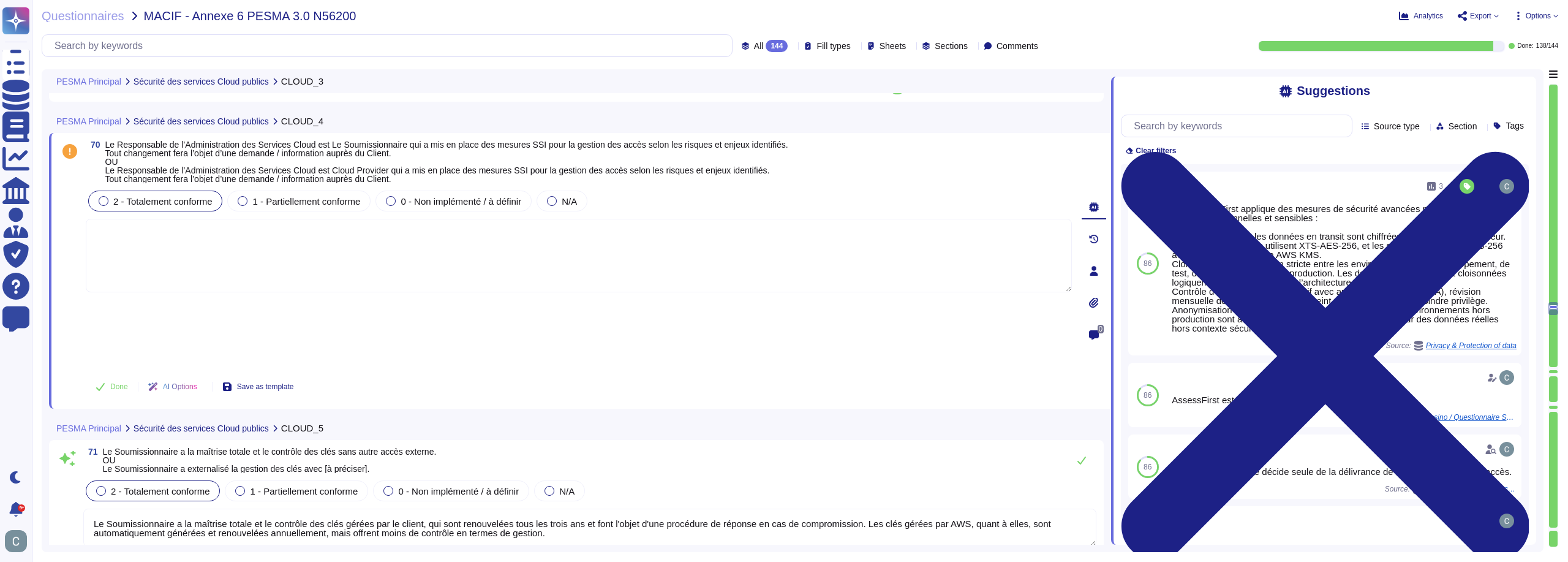
click at [161, 194] on div "2 - Totalement conforme" at bounding box center [155, 201] width 134 height 21
click at [288, 259] on textarea at bounding box center [579, 255] width 986 height 74
click at [356, 249] on textarea at bounding box center [579, 255] width 986 height 74
type textarea "Oui"
click at [116, 383] on span "Done" at bounding box center [119, 387] width 18 height 7
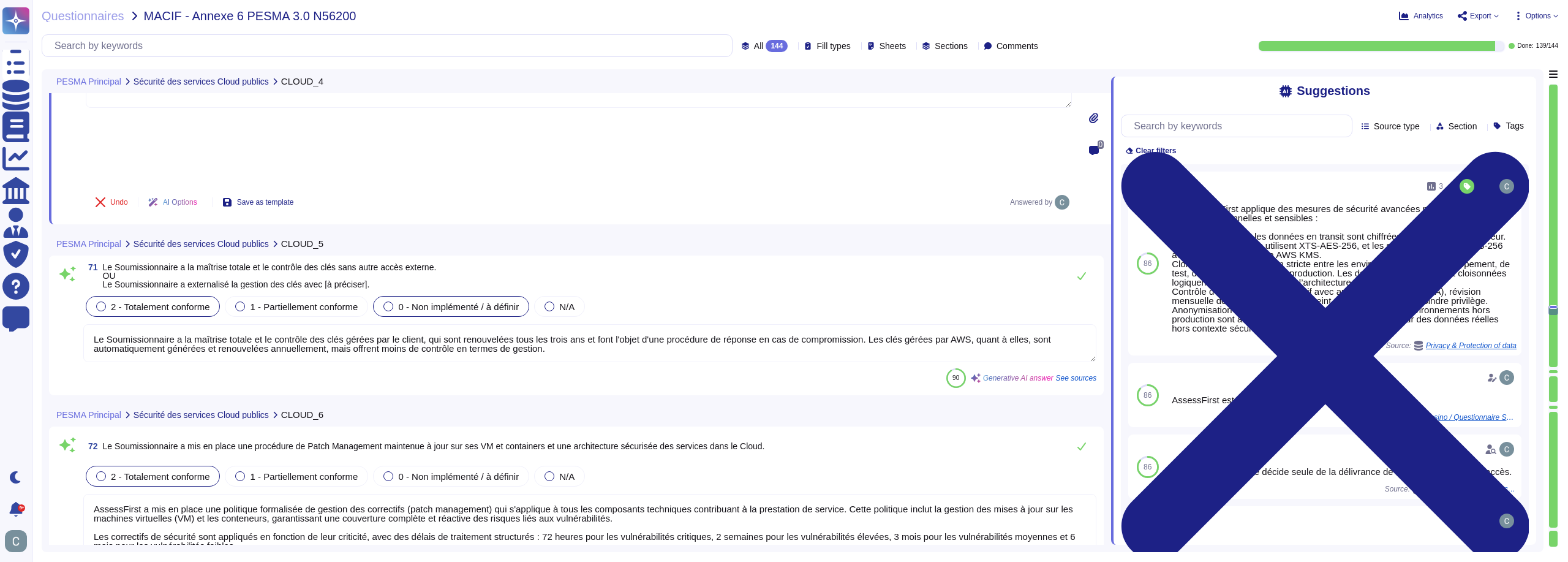
scroll to position [15330, 0]
type textarea "LoremiPsumd sitame co adipisci el se doeiusmodt in utl etdolor m'AL enima m ven…"
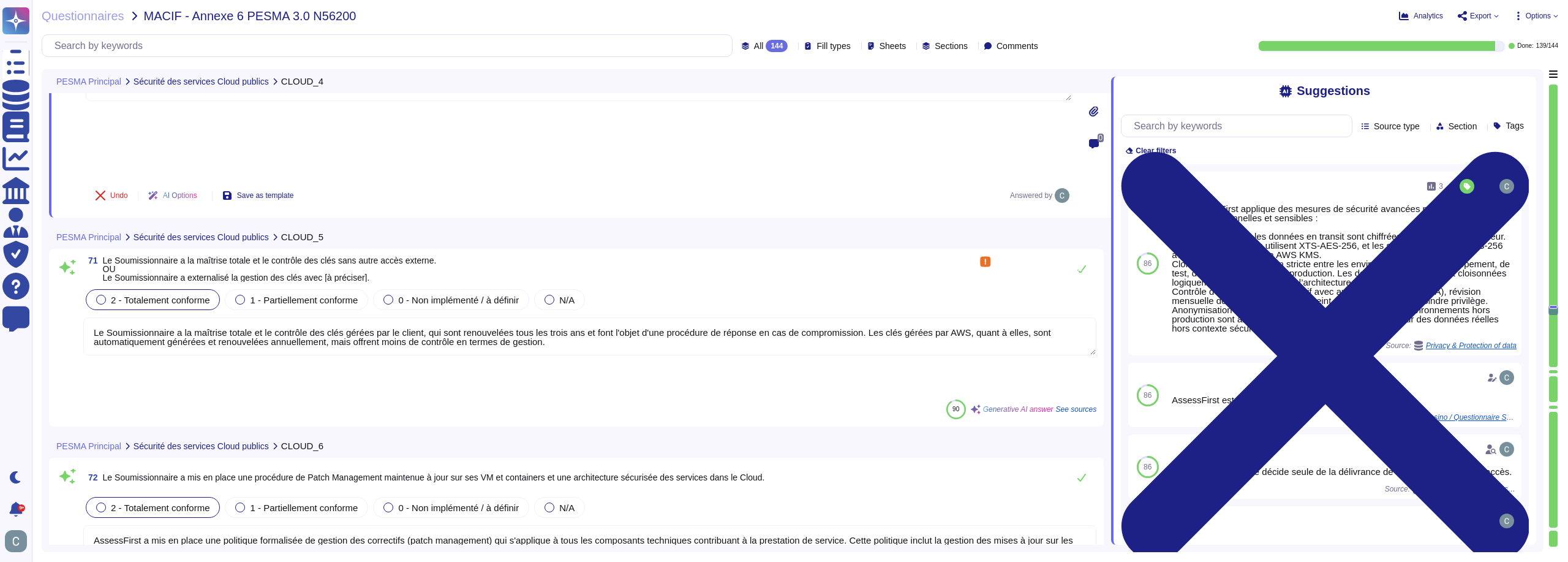
drag, startPoint x: 373, startPoint y: 260, endPoint x: 409, endPoint y: 260, distance: 36.0
click at [409, 318] on textarea "Le Soumissionnaire a la maîtrise totale et le contrôle des clés gérées par le c…" at bounding box center [590, 336] width 1013 height 38
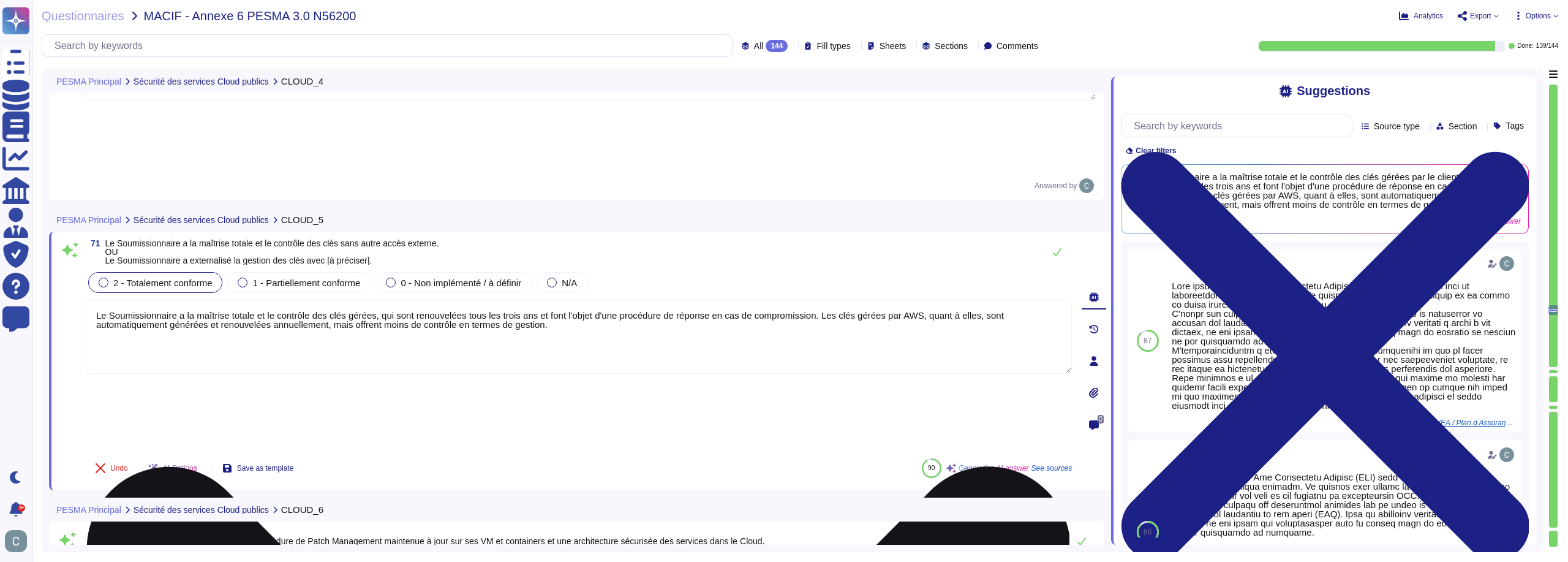
click at [553, 301] on textarea "Le Soumissionnaire a la maîtrise totale et le contrôle des clés gérées, qui son…" at bounding box center [579, 337] width 986 height 74
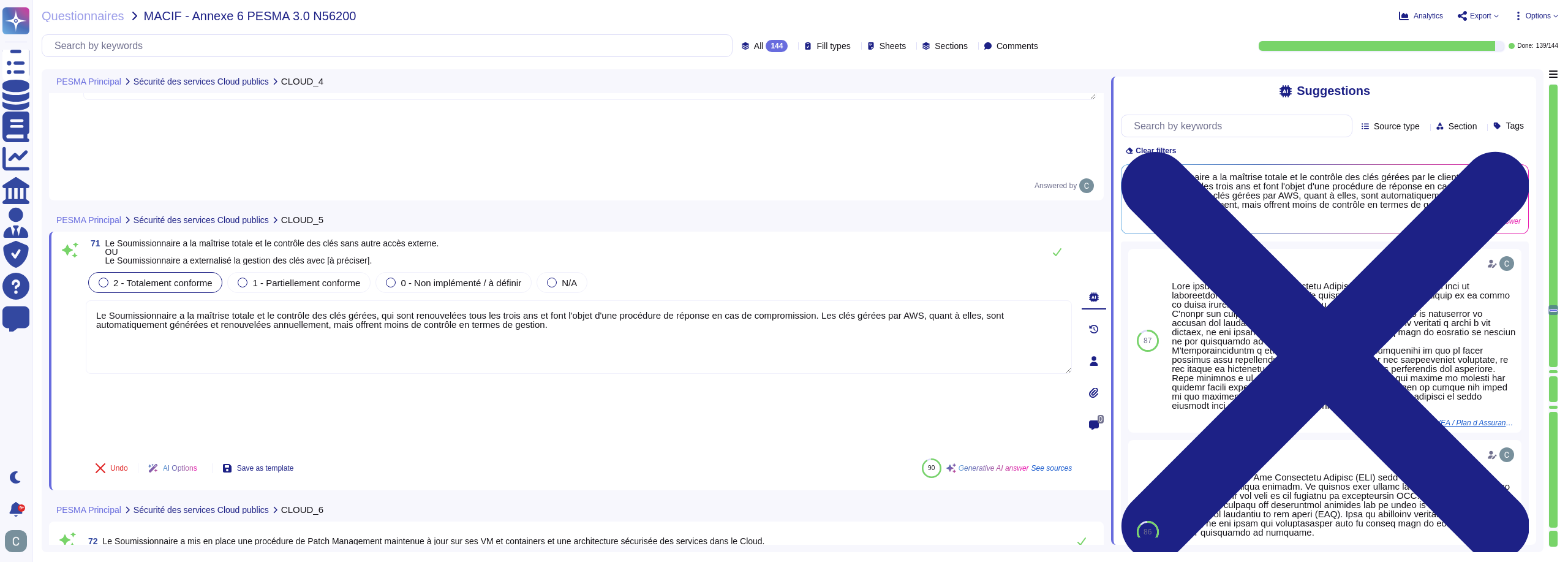
drag, startPoint x: 841, startPoint y: 275, endPoint x: 906, endPoint y: 339, distance: 91.2
click at [906, 339] on div "71 Le Soumissionnaire a la maîtrise totale et le contrôle des clés sans autre a…" at bounding box center [580, 361] width 1062 height 259
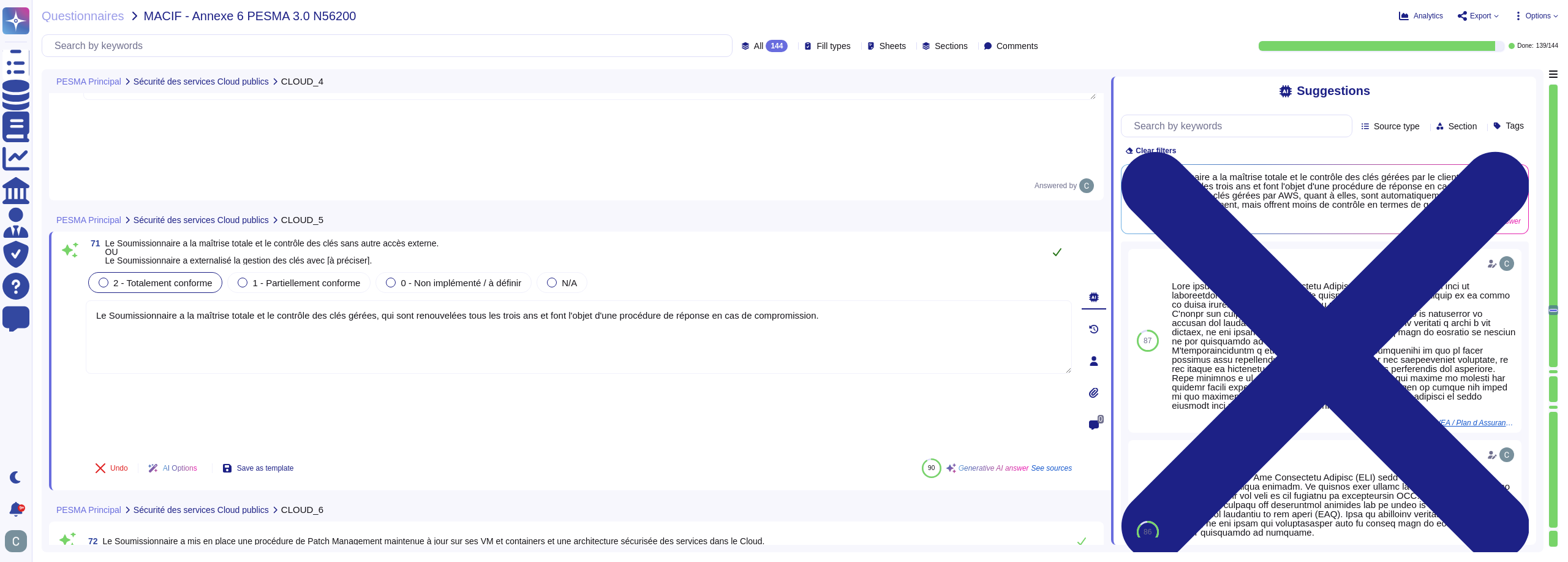
type textarea "Le Soumissionnaire a la maîtrise totale et le contrôle des clés gérées, qui son…"
click at [1055, 240] on button at bounding box center [1058, 252] width 30 height 25
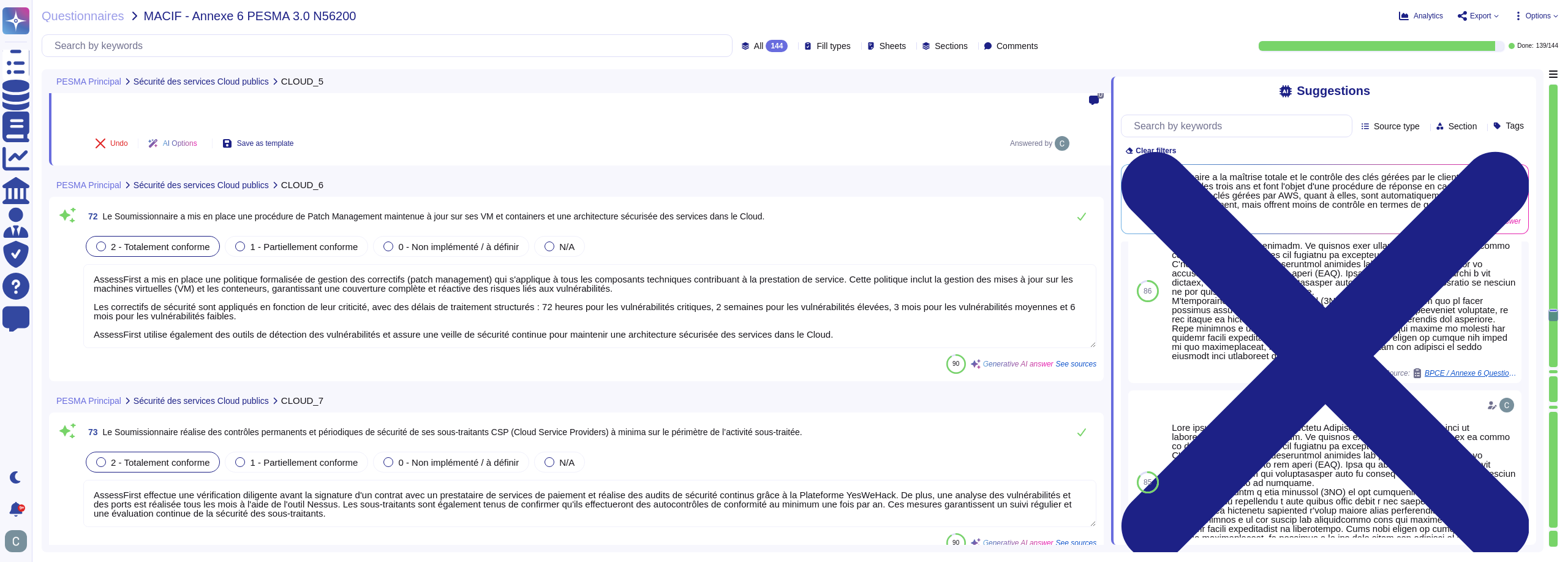
scroll to position [236, 0]
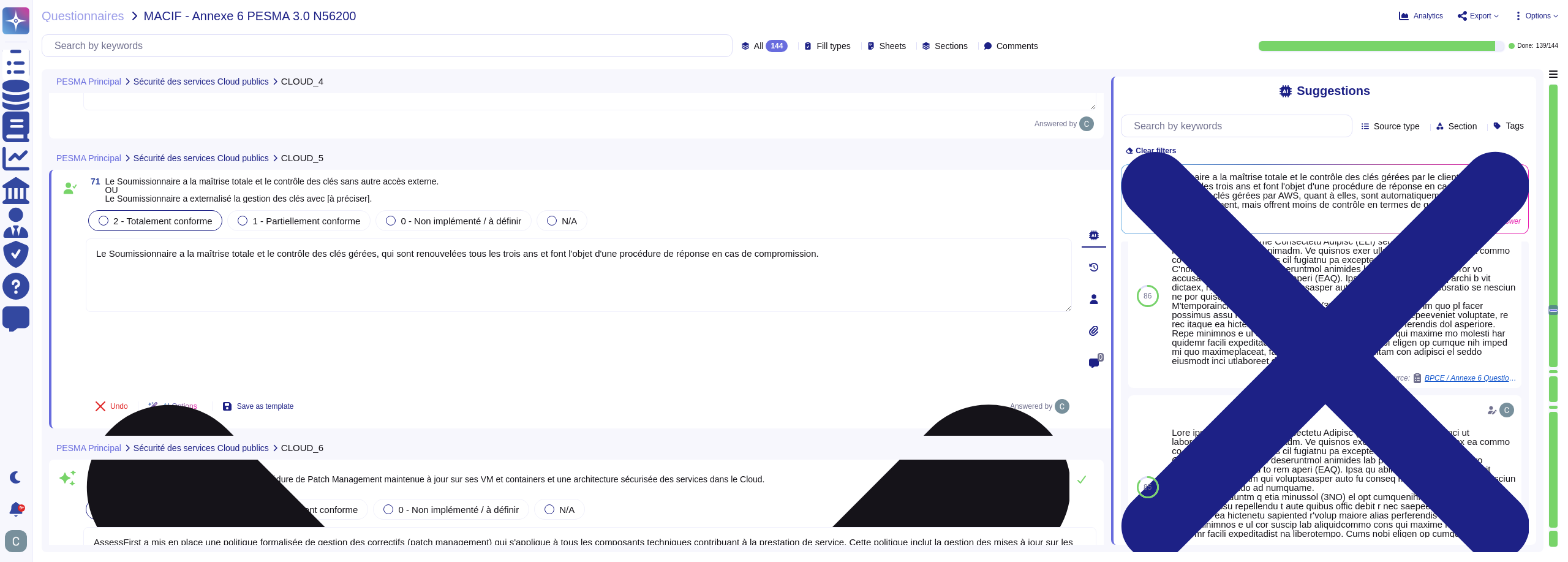
type textarea "Oui"
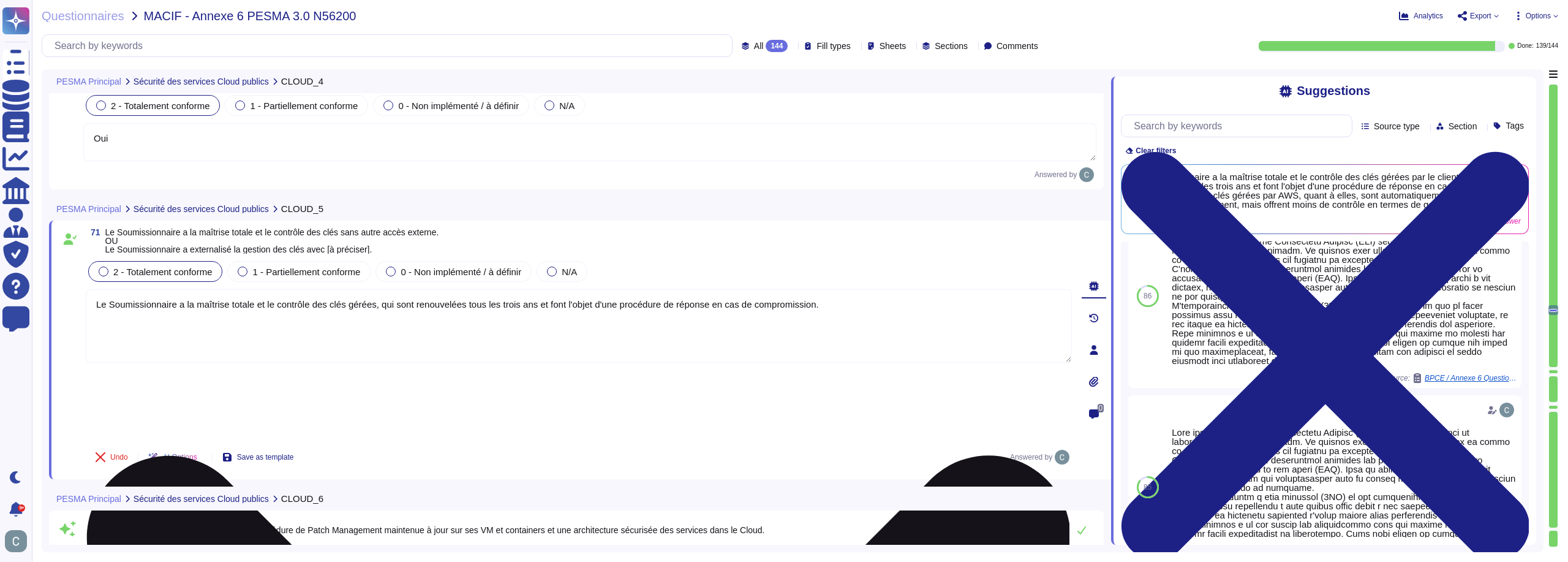
type textarea "LoremiPsumd sitame co adipisci el se doeiusmodt in utl etdolor m'AL enima m ven…"
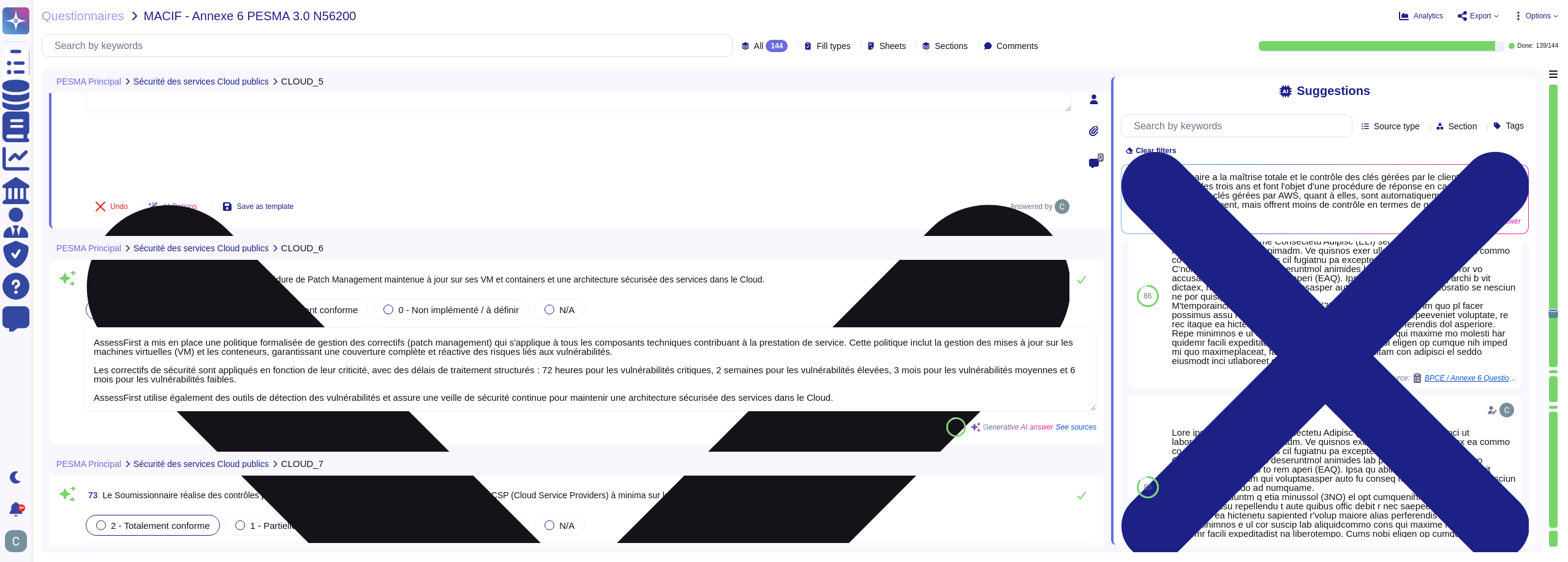
scroll to position [15479, 0]
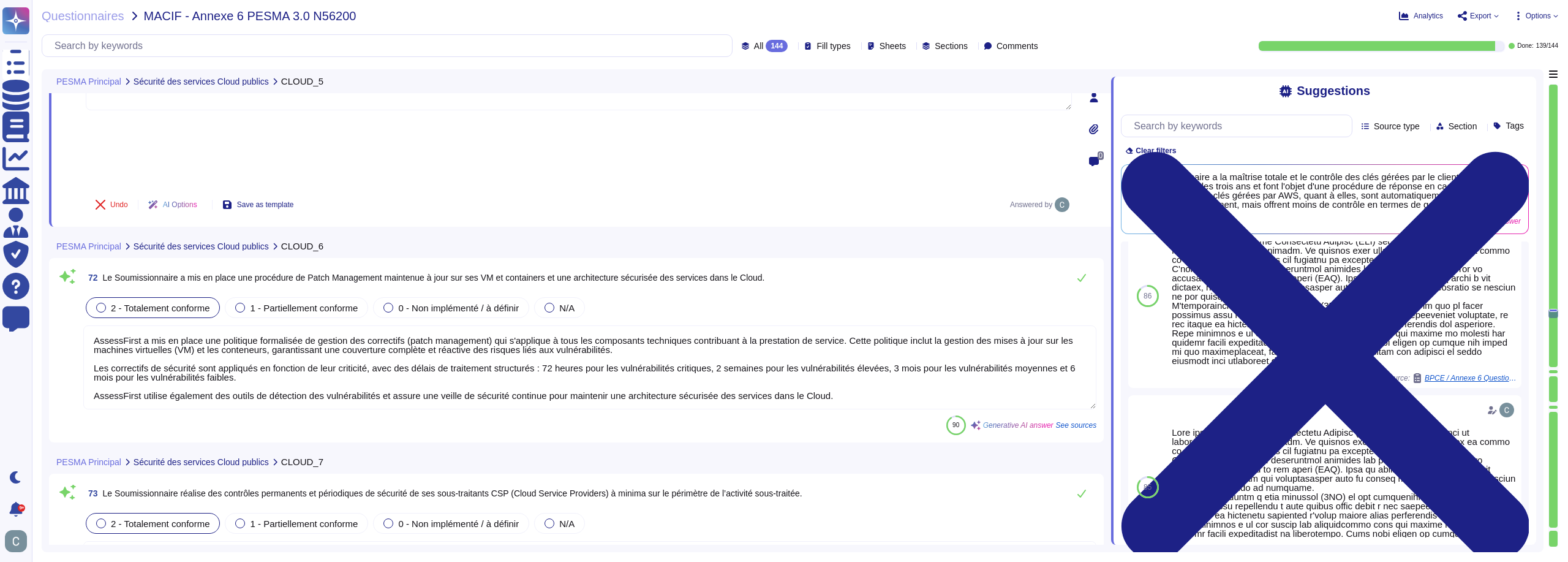
click at [1115, 199] on div "Suggestions Source type Section Tags Clear filters Le Soumissionnaire a la maît…" at bounding box center [1324, 310] width 425 height 468
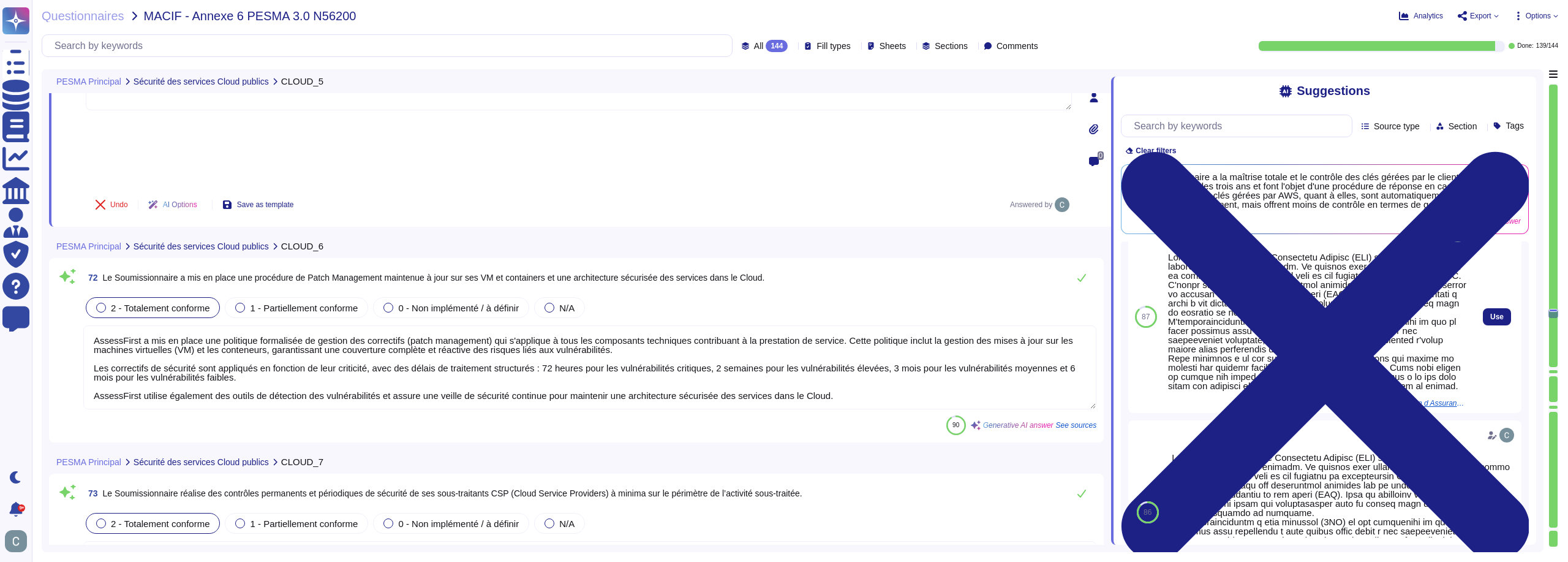
scroll to position [0, 0]
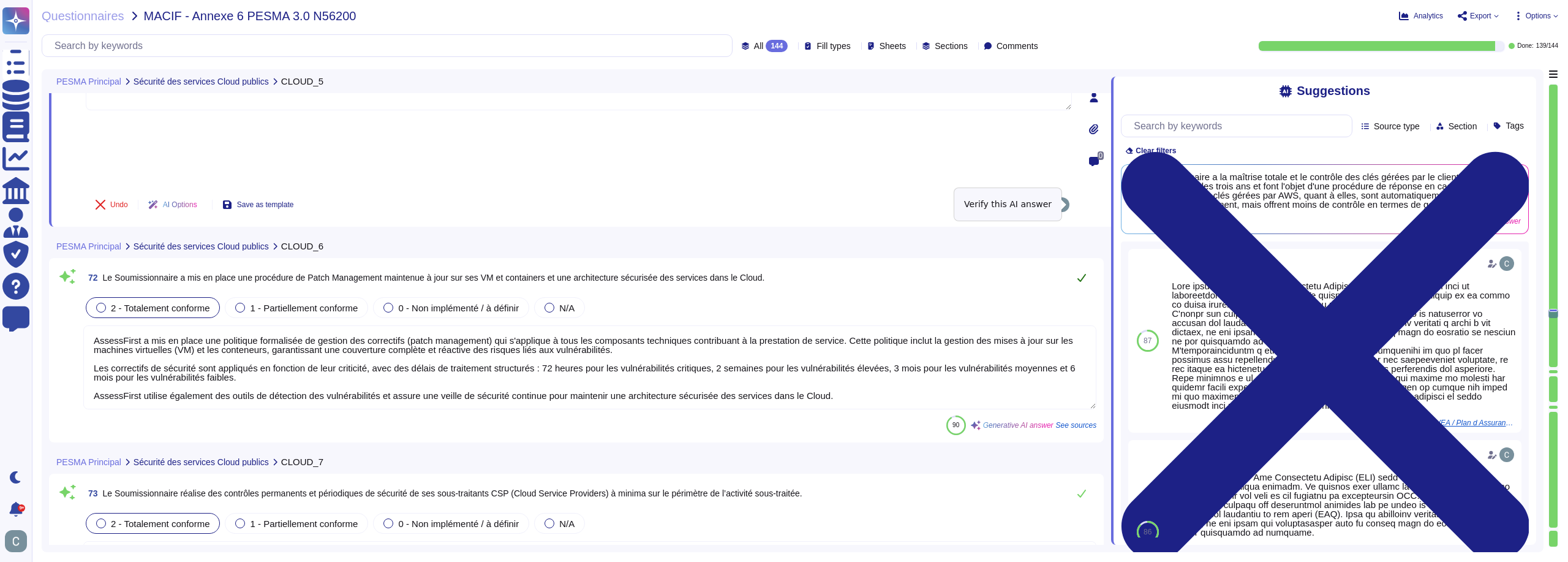
click at [1076, 266] on button at bounding box center [1082, 278] width 30 height 25
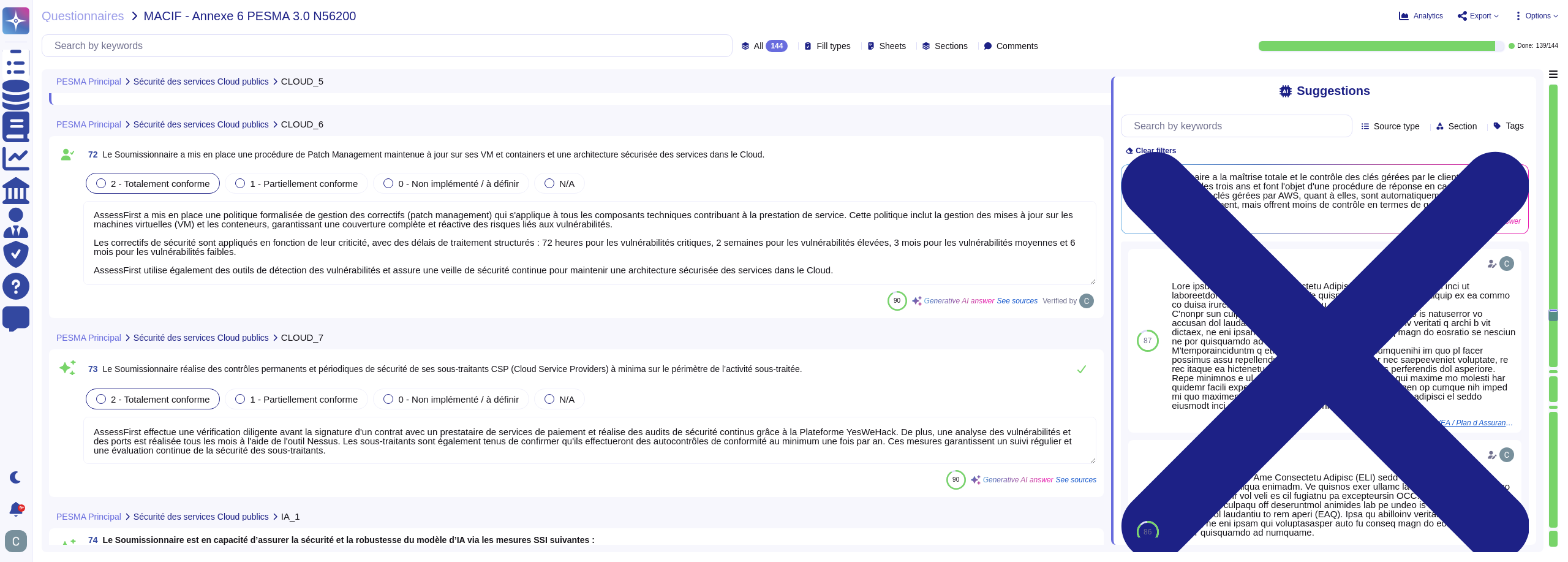
scroll to position [15602, 0]
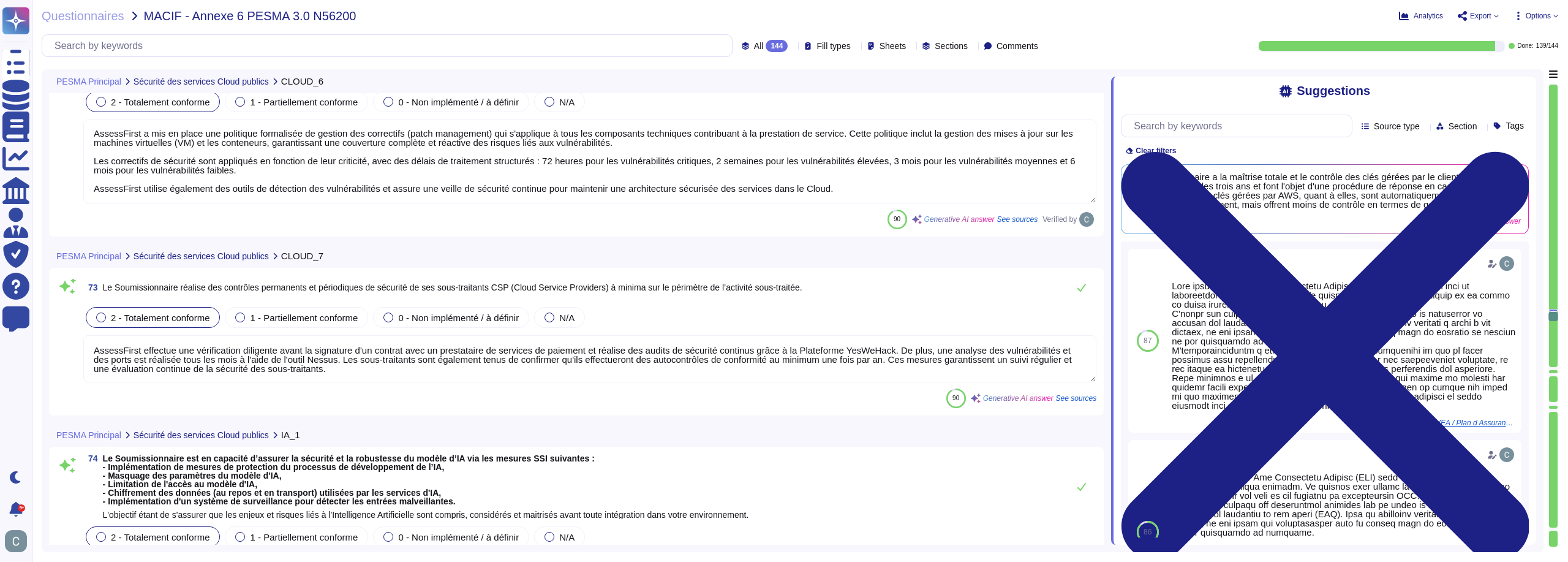
type textarea "Oui, AssessFirst a mis en place des mesures de sécurité et de protection de la …"
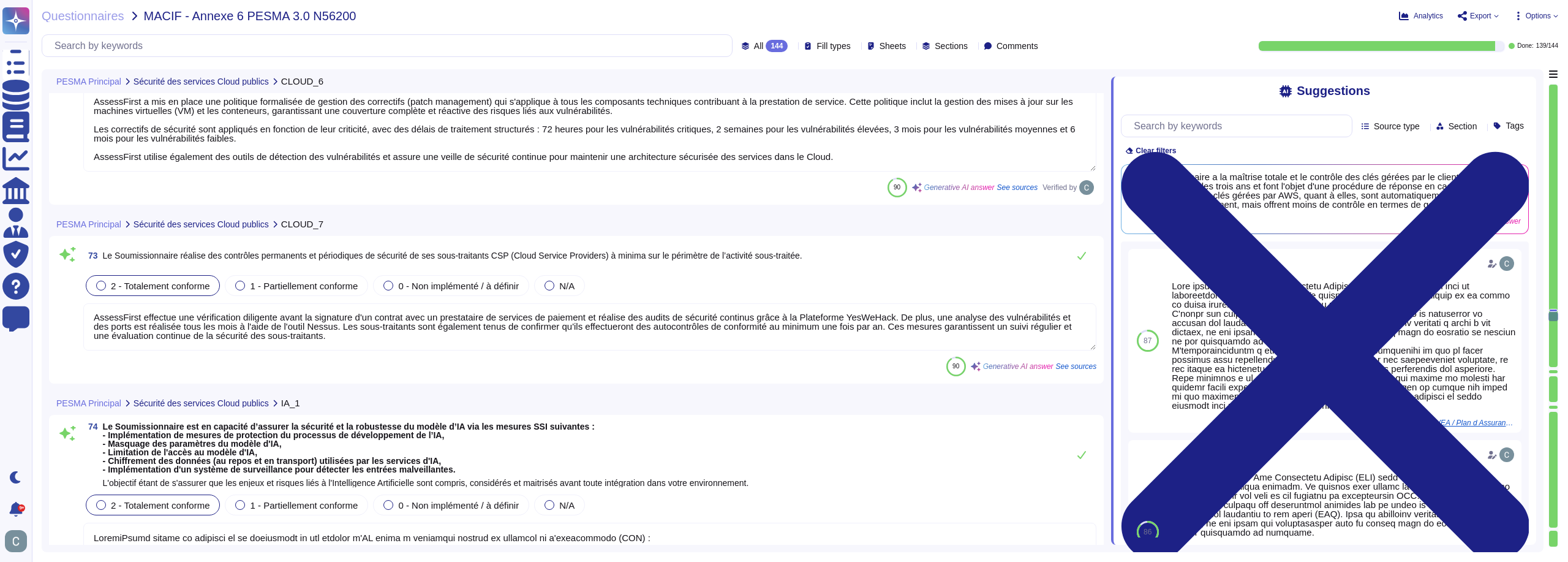
scroll to position [15664, 0]
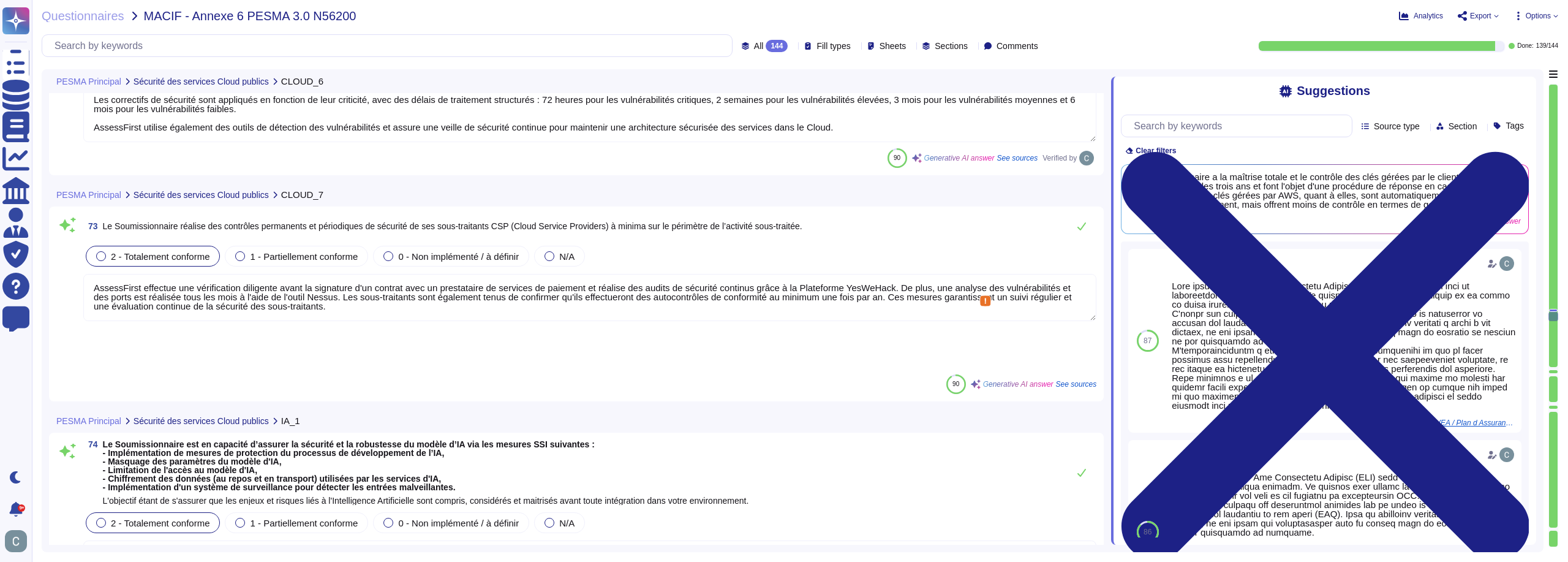
drag, startPoint x: 533, startPoint y: 290, endPoint x: 576, endPoint y: 287, distance: 43.1
click at [576, 287] on textarea "AssessFirst effectue une vérification diligente avant la signature d'un contrat…" at bounding box center [590, 297] width 1013 height 47
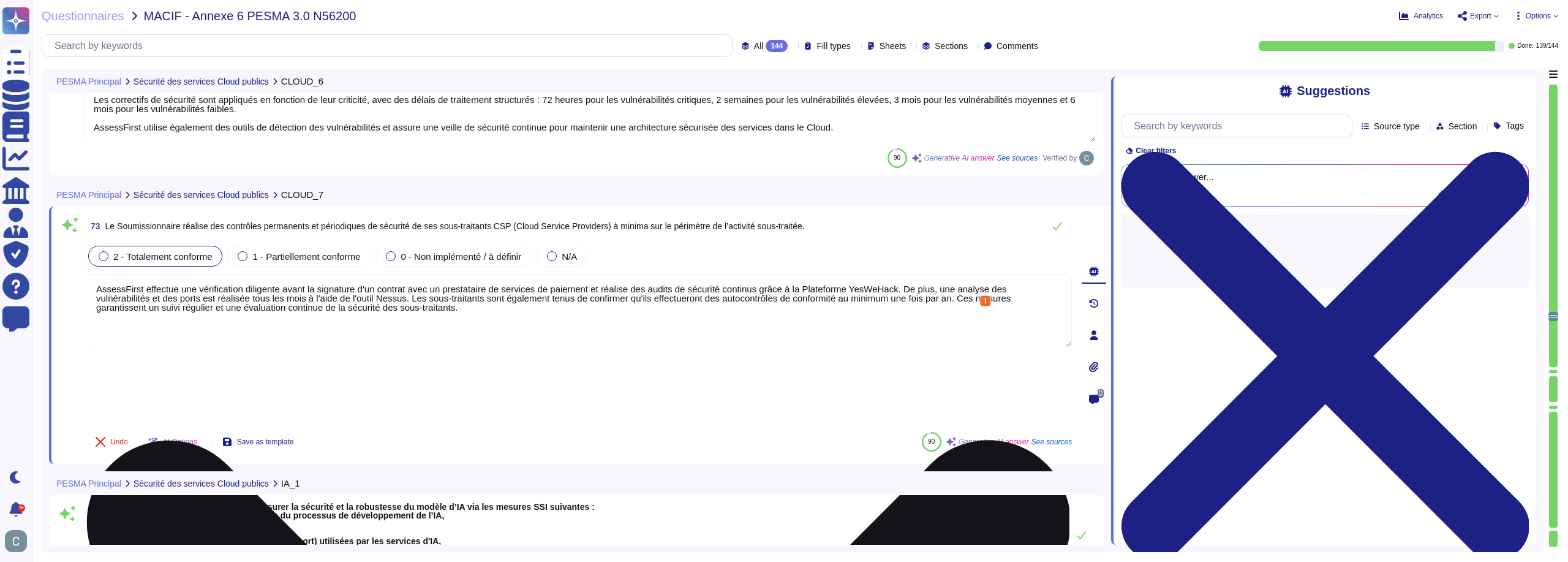
scroll to position [0, 0]
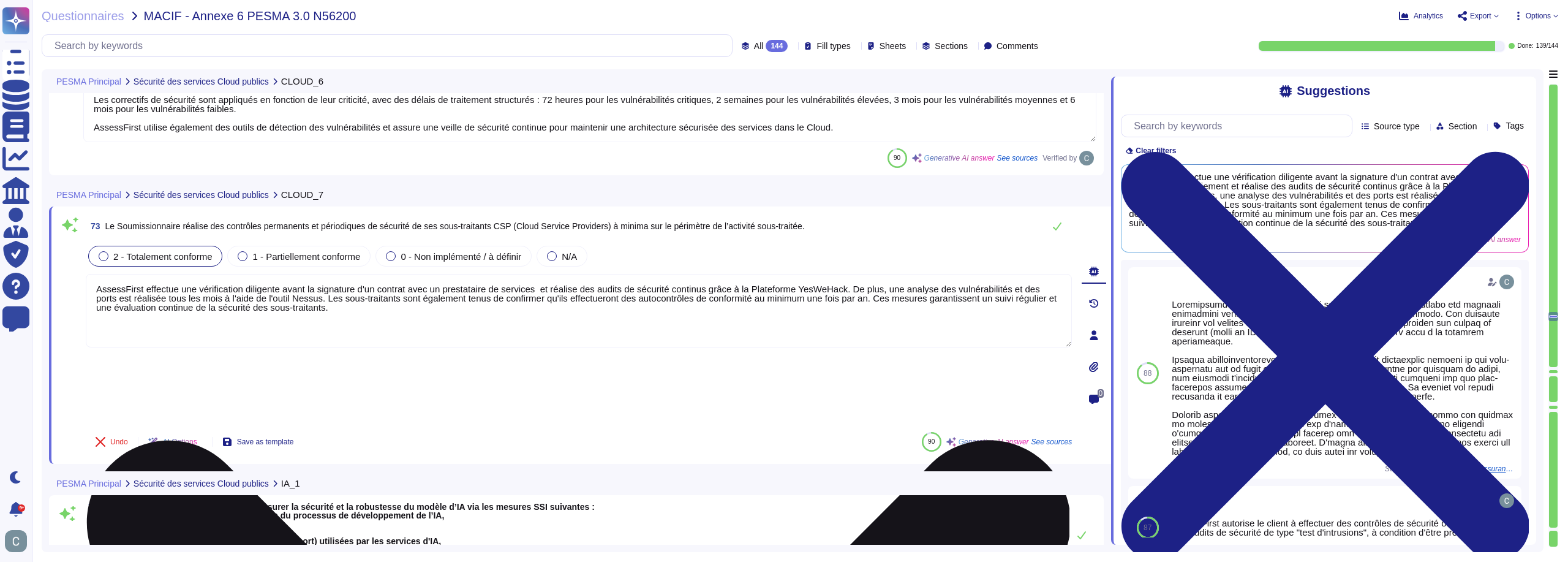
type textarea "AssessFirst effectue une vérification diligente avant la signature d'un contrat…"
click at [661, 287] on textarea "AssessFirst effectue une vérification diligente avant la signature d'un contrat…" at bounding box center [579, 310] width 986 height 74
click at [661, 287] on textarea "AssessFirst effectue une vérification diligente avant la signature d'un contrat…" at bounding box center [579, 310] width 986 height 74
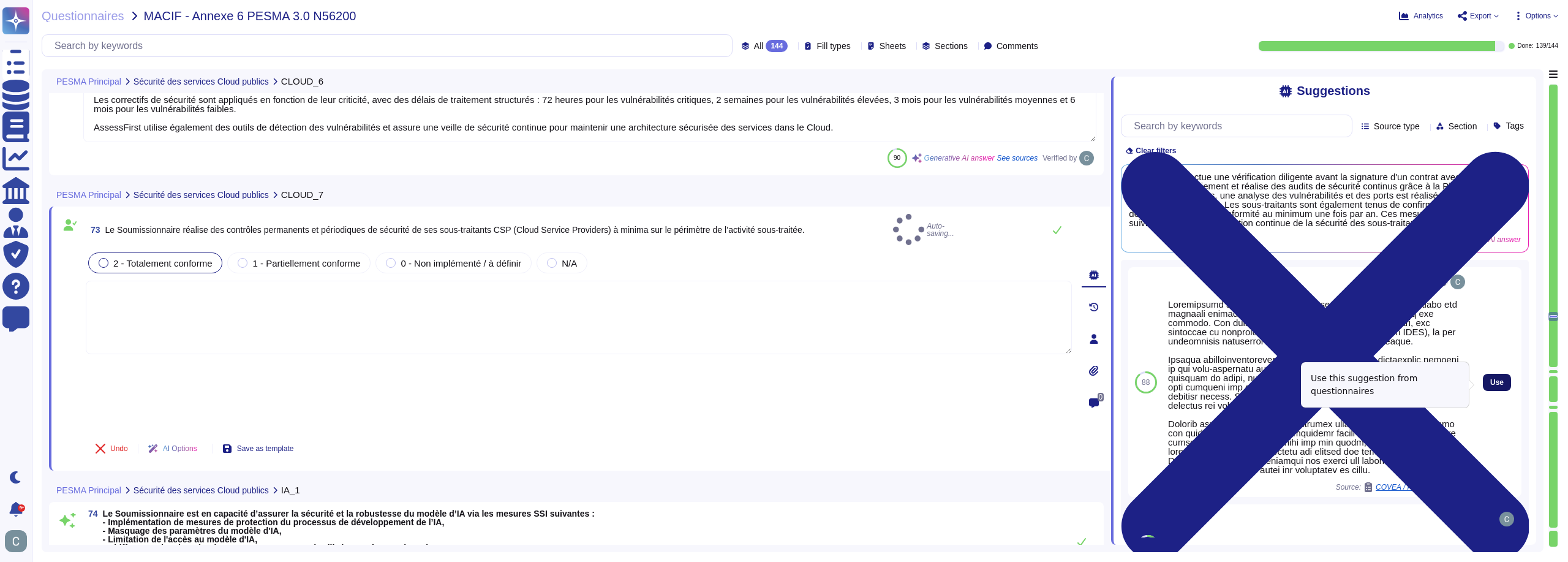
click at [1501, 385] on button "Use" at bounding box center [1497, 382] width 28 height 17
type textarea "Loremipsumd sitametconse : Adip eli sedd-eiusmodte incidid utlabo etd magnaali …"
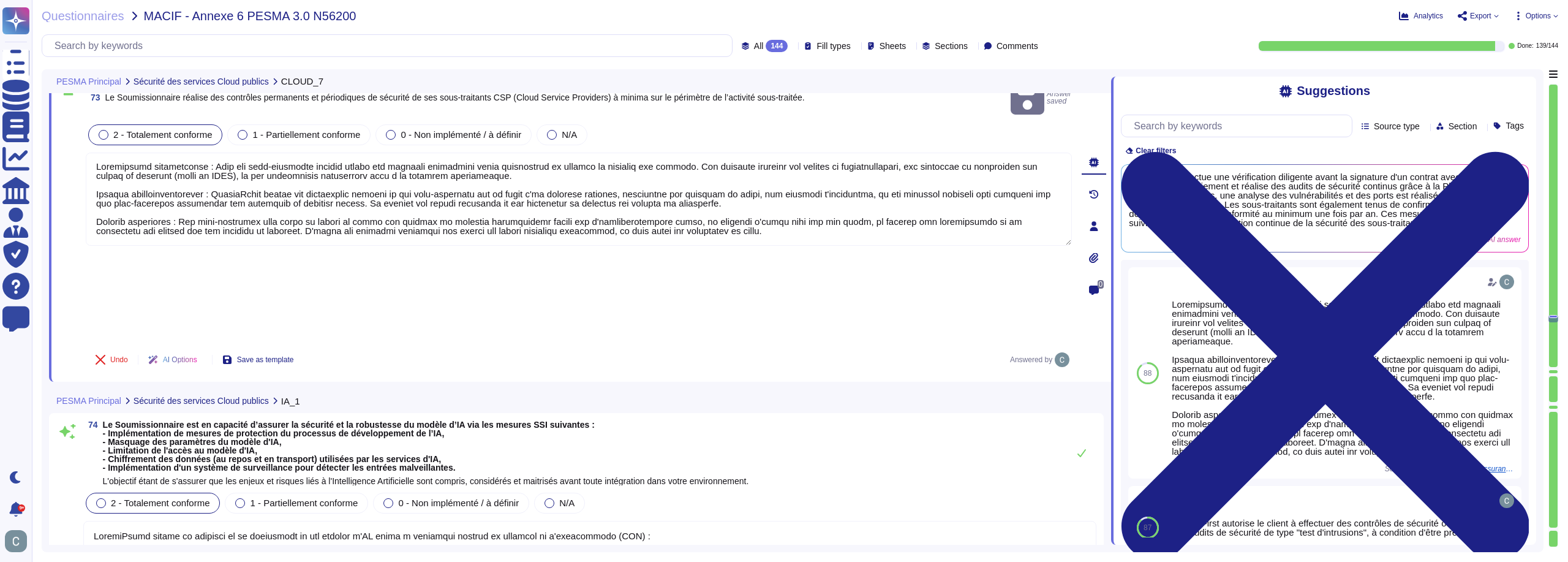
scroll to position [15848, 0]
type textarea "AssessFirst réalise des audits de code source pour garantir que les développeme…"
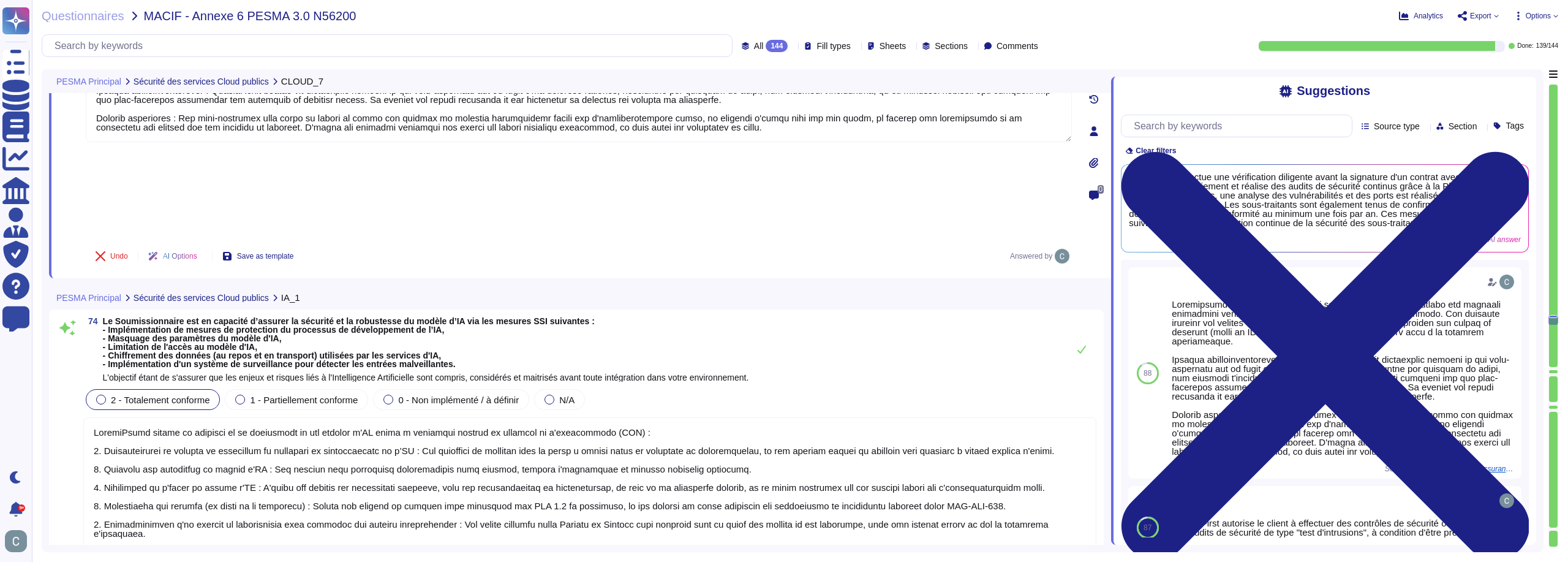
scroll to position [15909, 0]
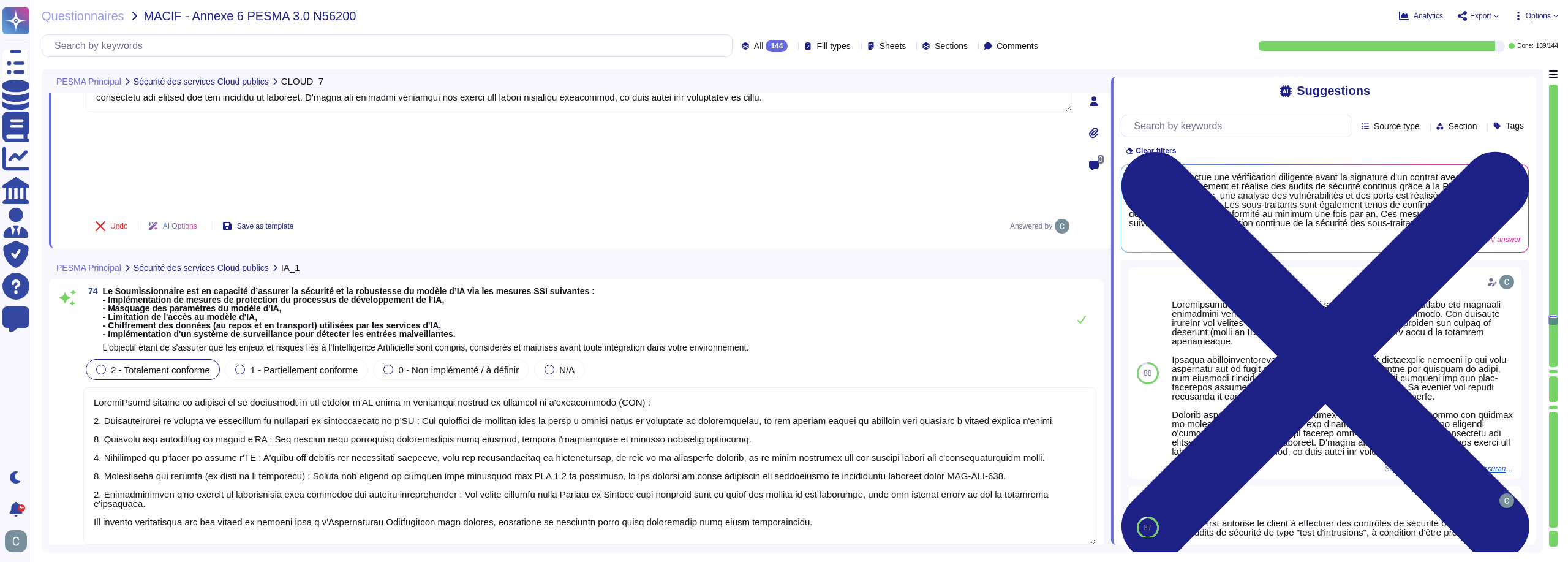
click at [569, 387] on textarea at bounding box center [590, 466] width 1013 height 158
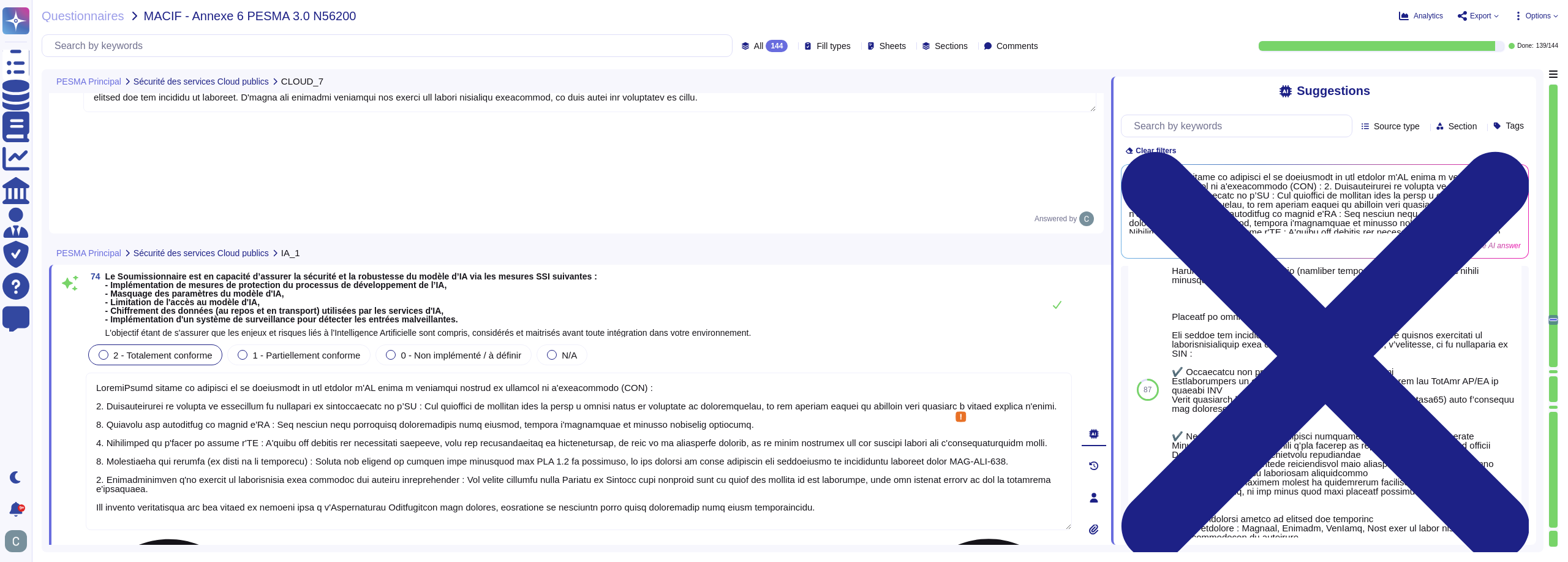
scroll to position [293, 0]
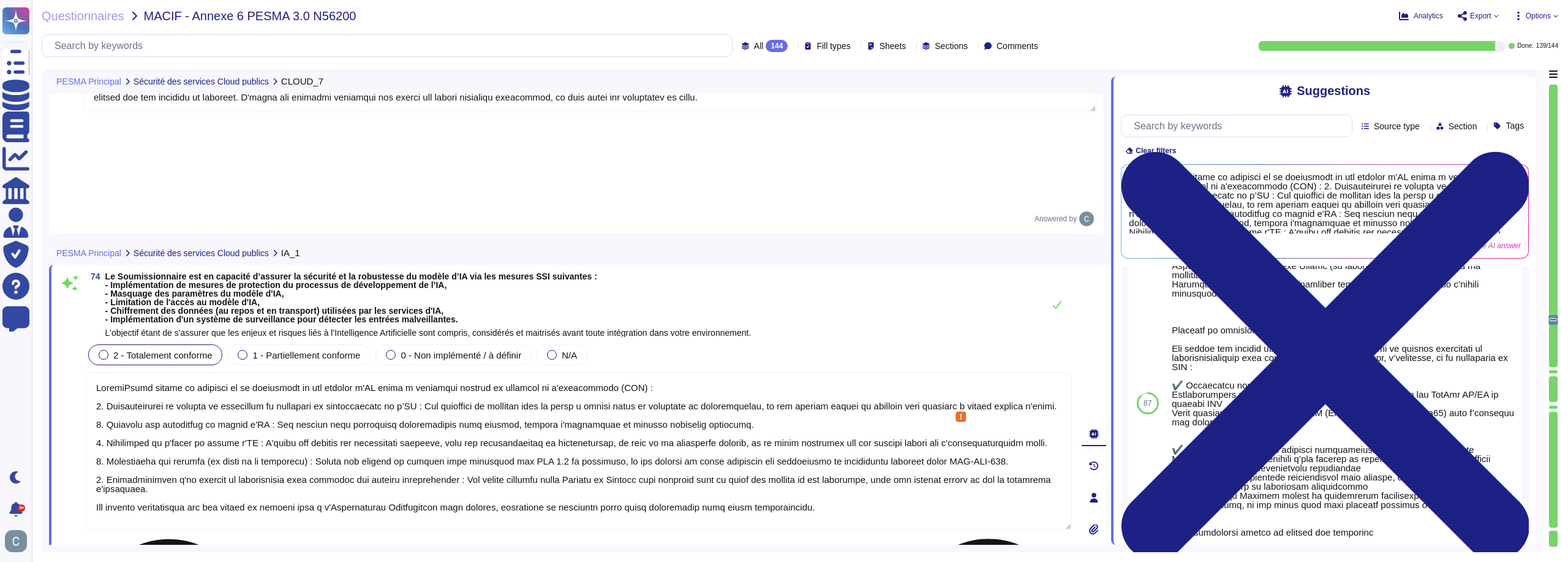
click at [614, 373] on textarea at bounding box center [579, 452] width 986 height 158
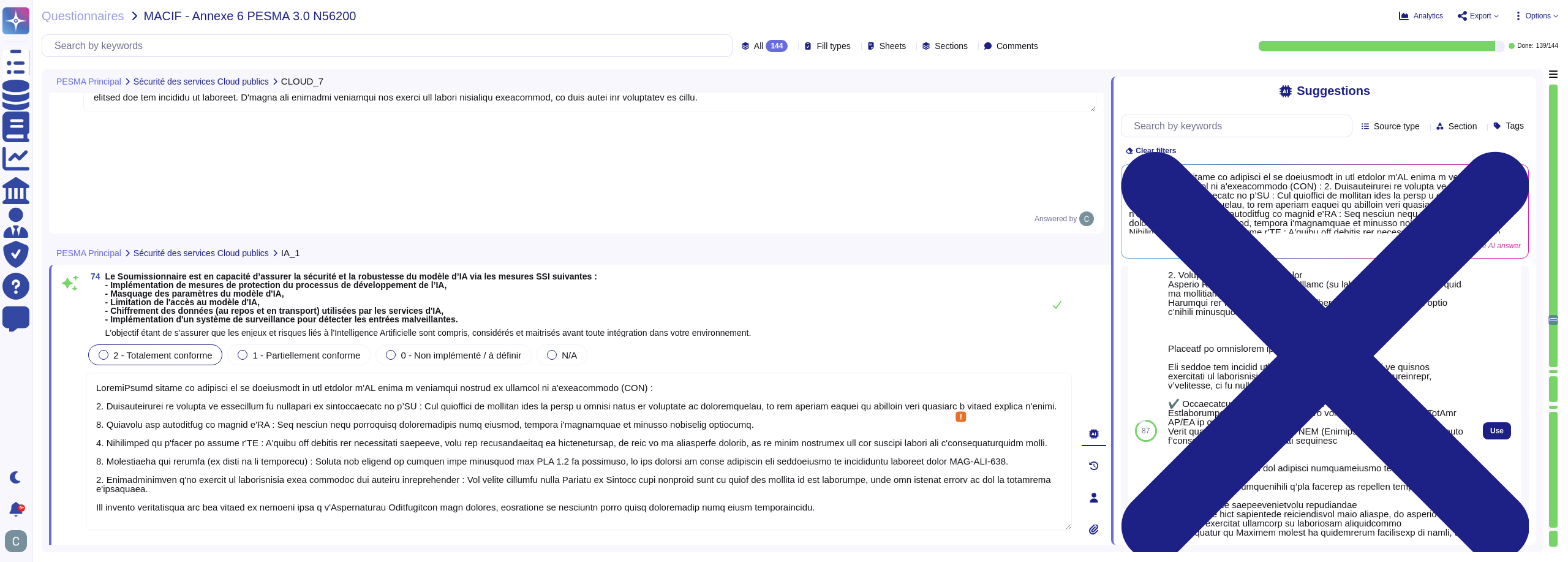
scroll to position [0, 0]
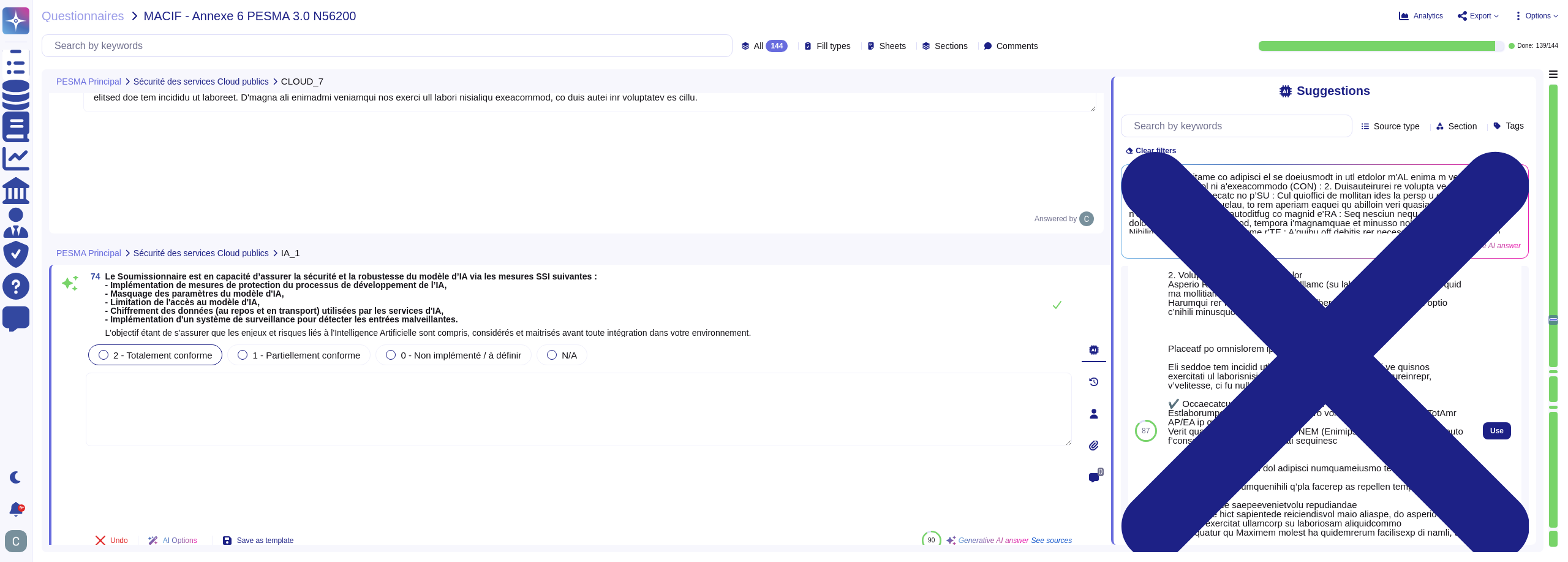
type textarea "LoremiPsumd sit am conse adi elitseddo eiusmodtem inci utlabore et doloremagn a…"
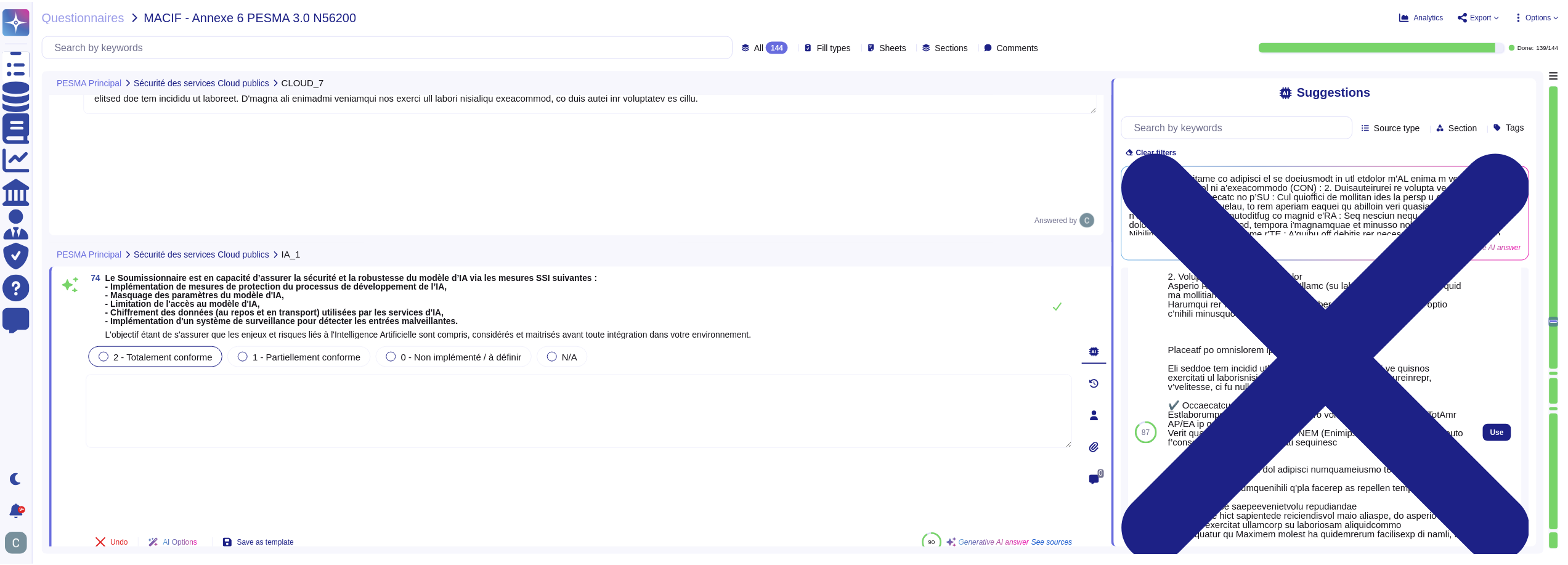
scroll to position [308, 0]
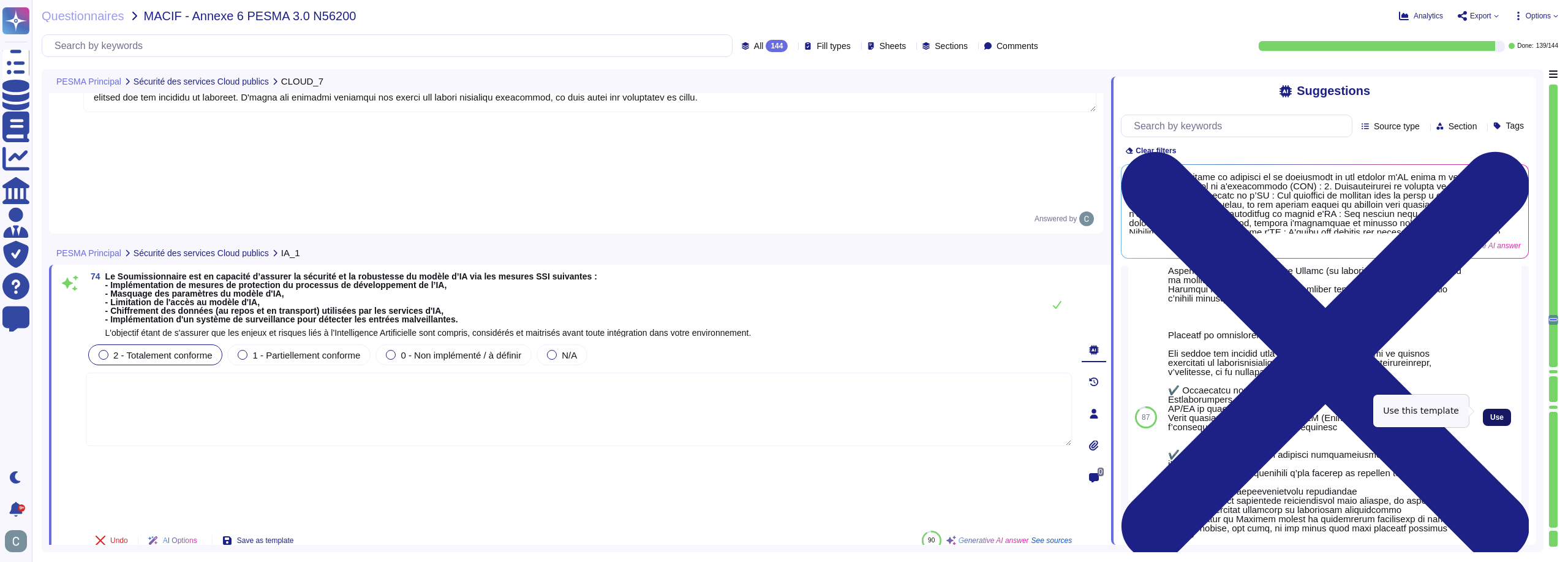
click at [1491, 414] on span "Use" at bounding box center [1497, 418] width 13 height 7
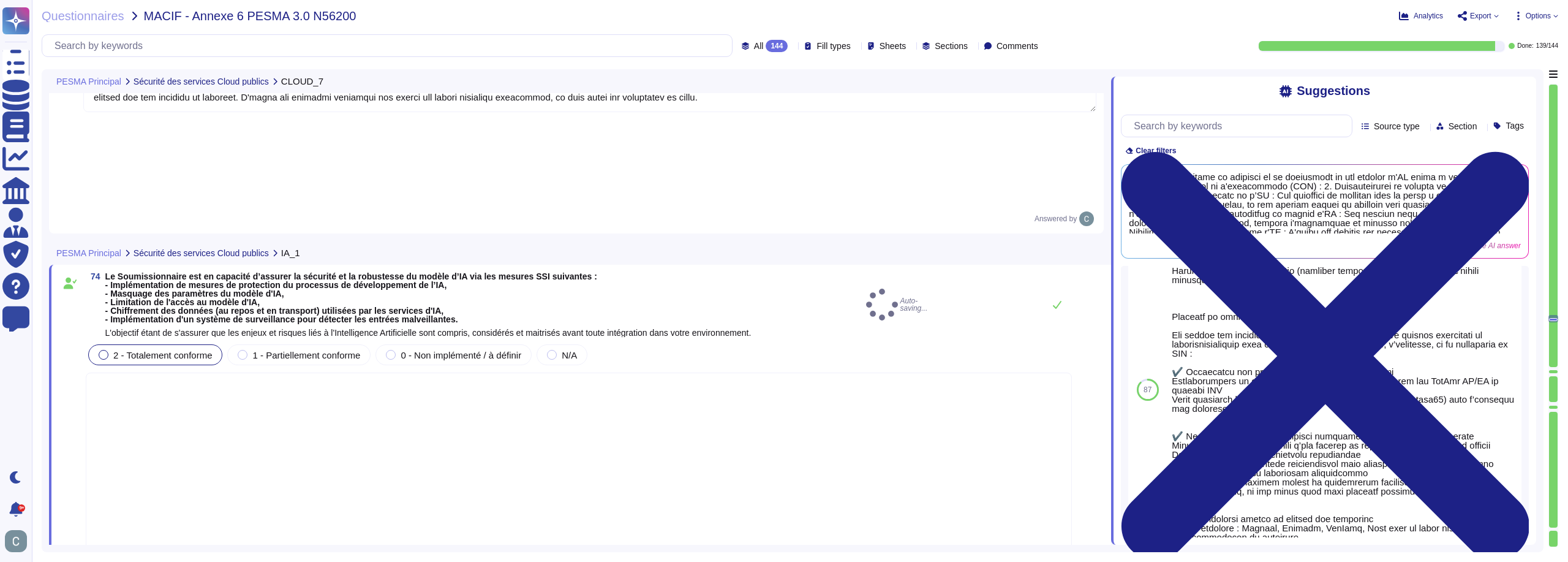
type textarea "Loremip dolorsit & ame c’adipi ElitseDdoei temporin utl etdolore m’AL enimadmin…"
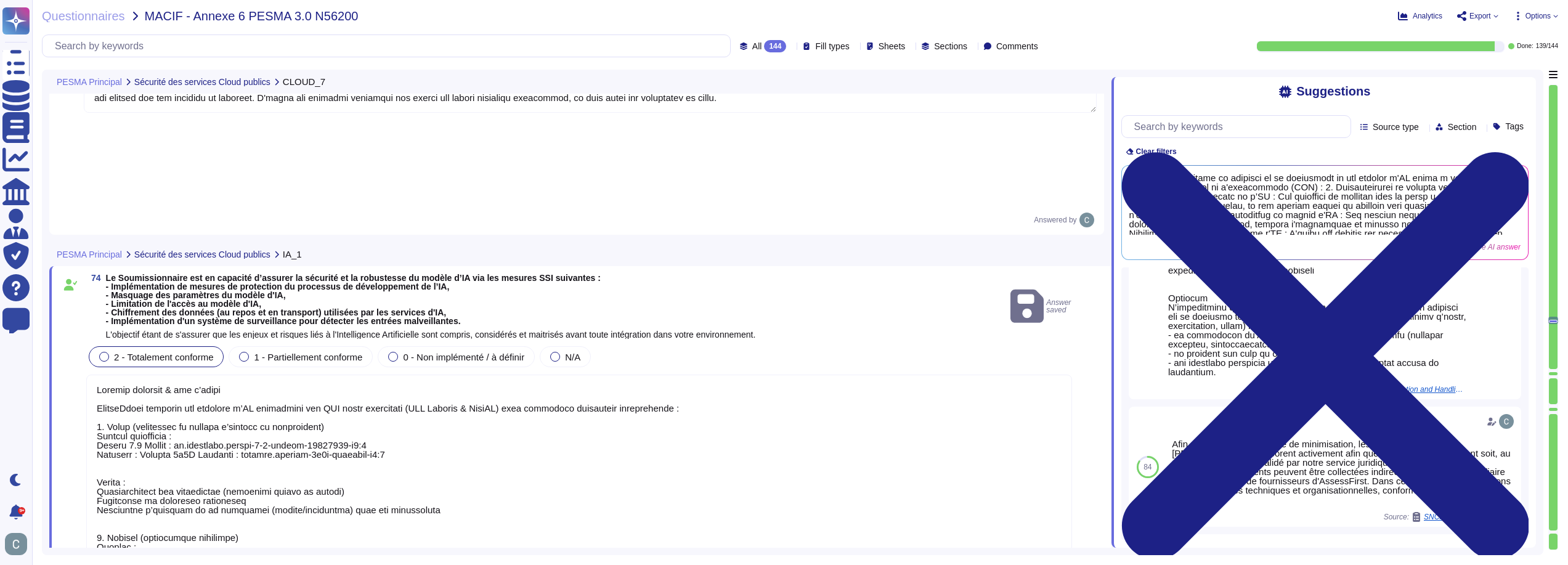
scroll to position [863, 0]
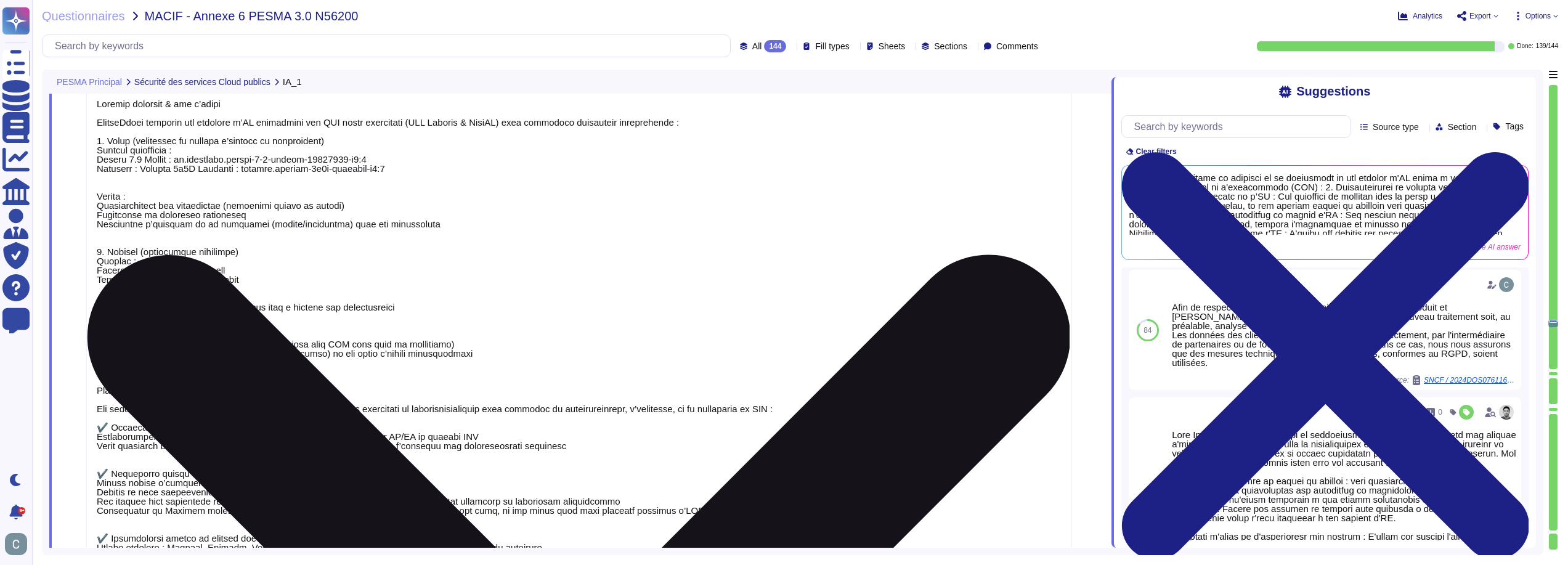
type textarea "Oui, AssessFirst a mis en place des mesures de sécurité et de protection de la …"
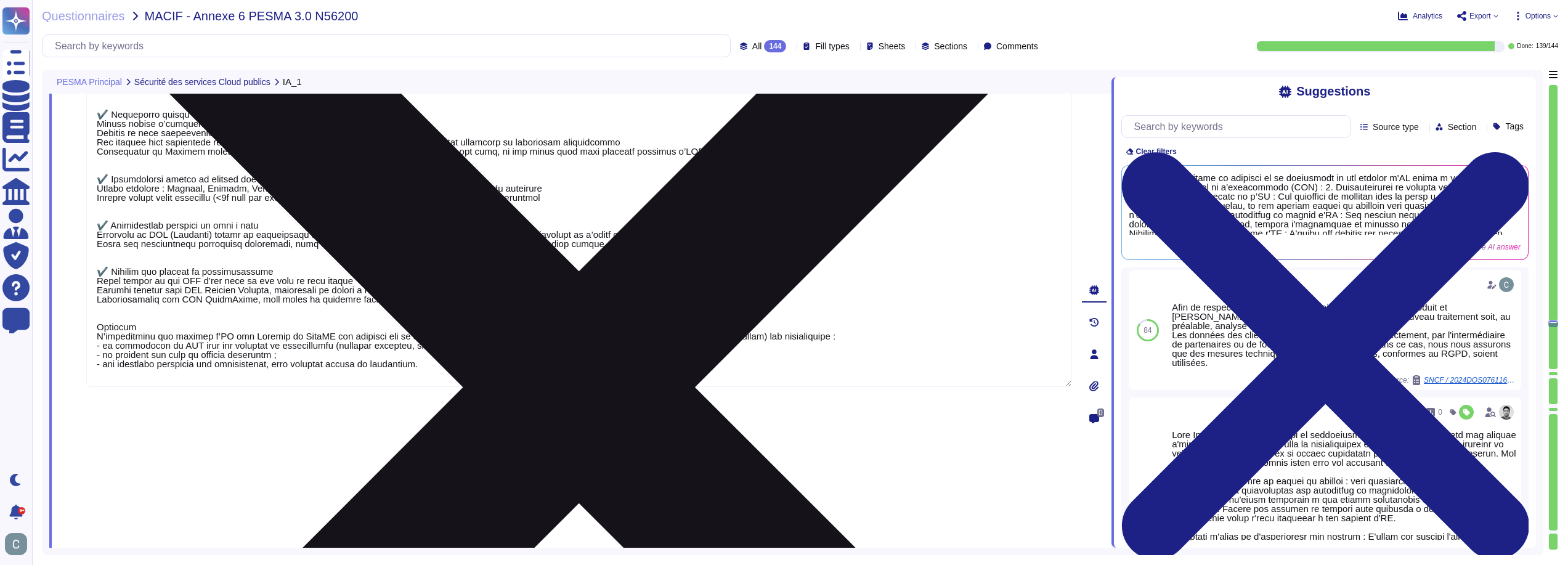
scroll to position [16548, 0]
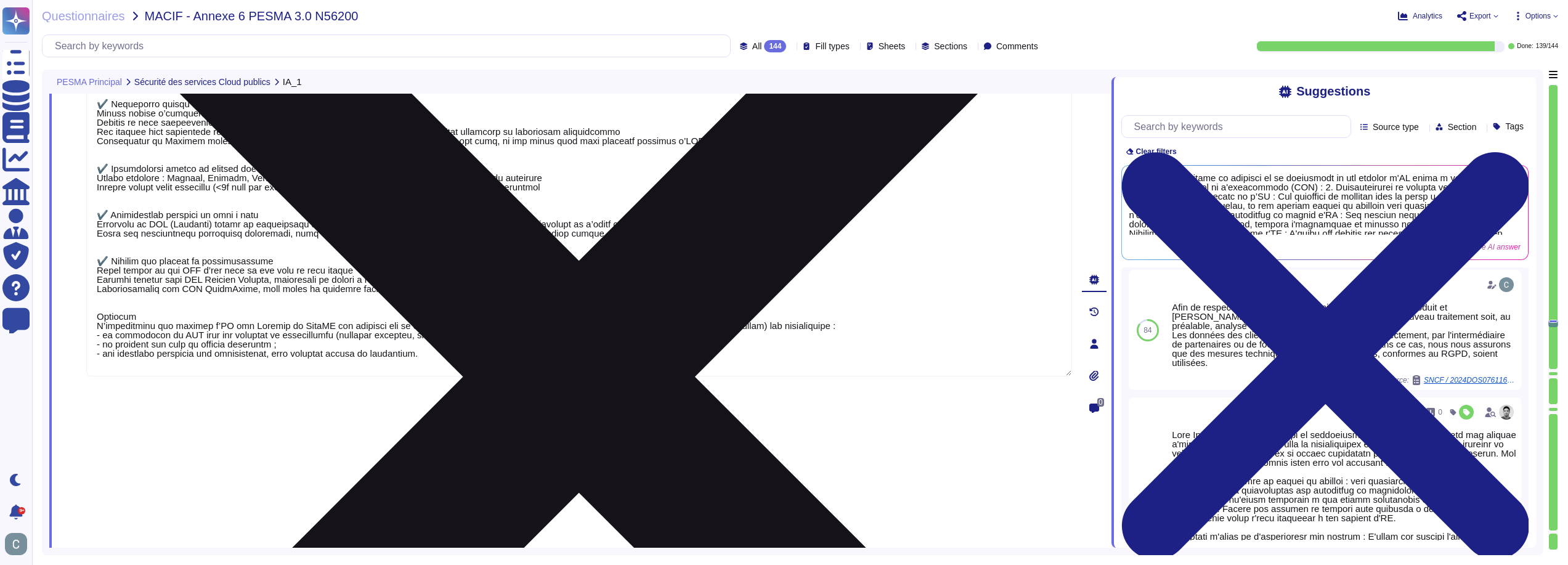
type textarea "AssessFirst réalise des audits de code source pour garantir que les développeme…"
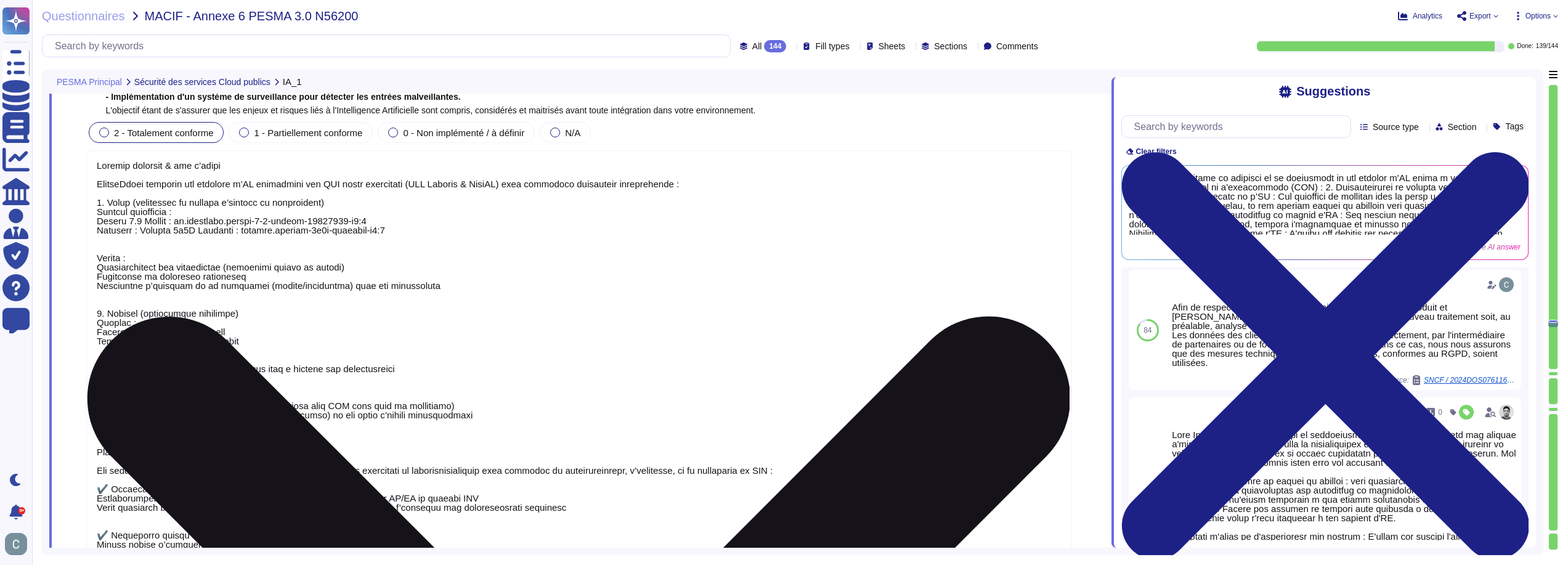
scroll to position [1, 0]
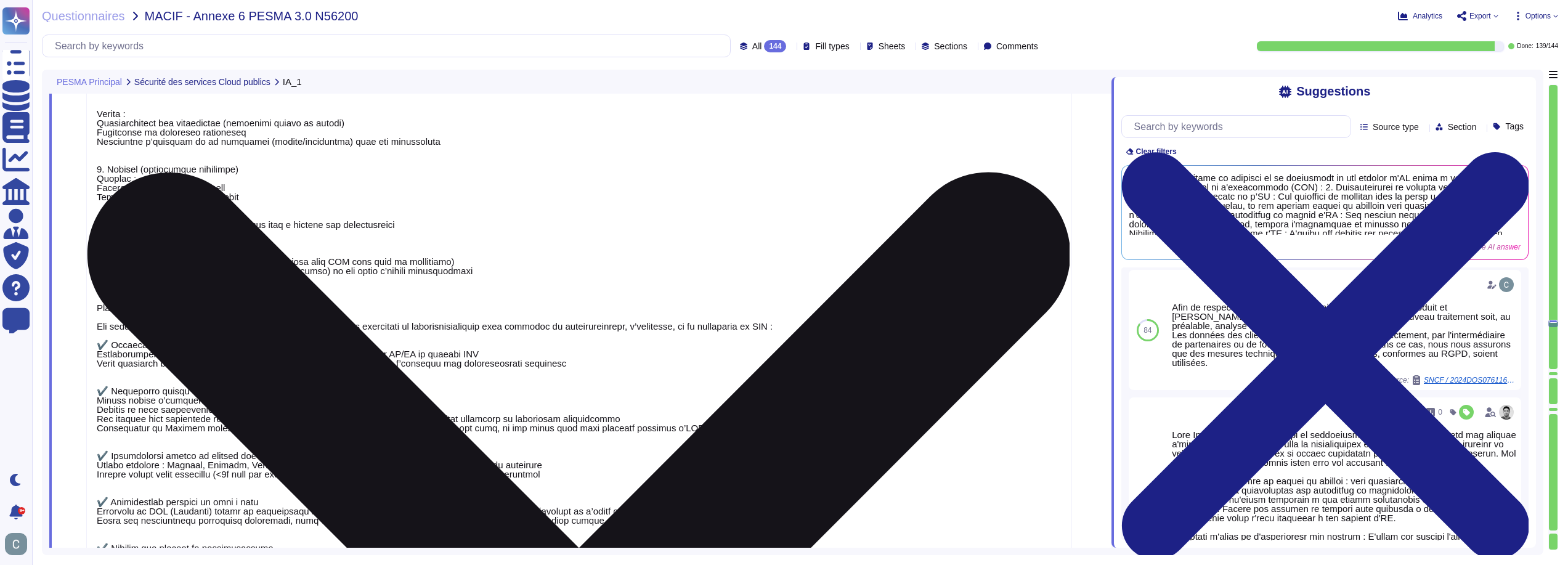
type textarea "Oui, AssessFirst a mis en place des mesures de sécurité et de protection de la …"
type textarea "AssessFirst réalise des audits de code source pour garantir que les développeme…"
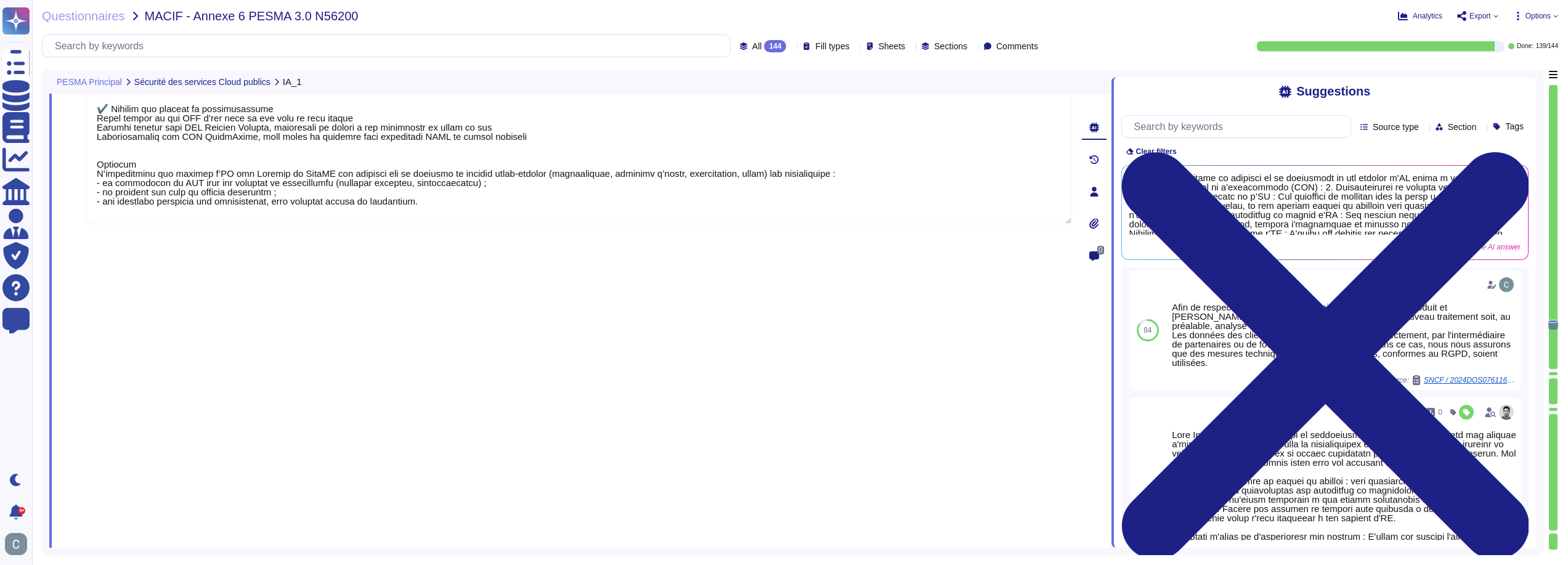
scroll to position [16733, 0]
type textarea "LoremiPsumd sit am conse adi elitseddo eiusmodtem inci utlabore et doloremagn a…"
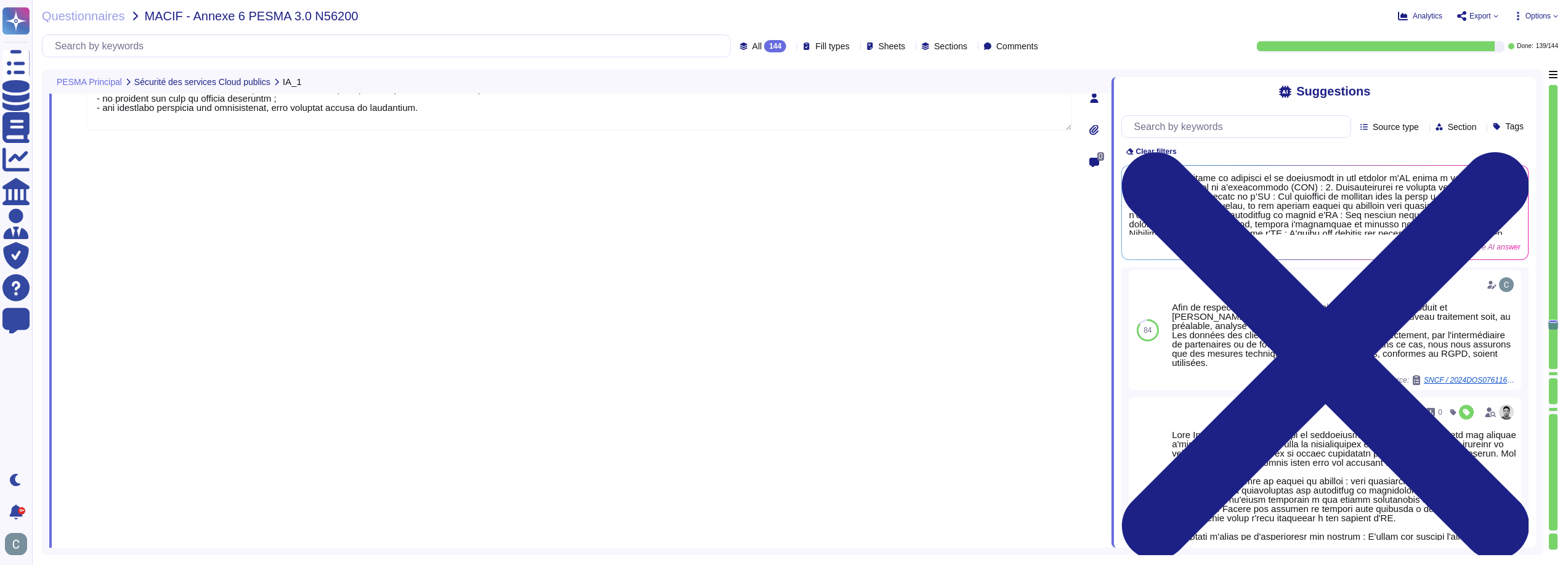
scroll to position [16795, 0]
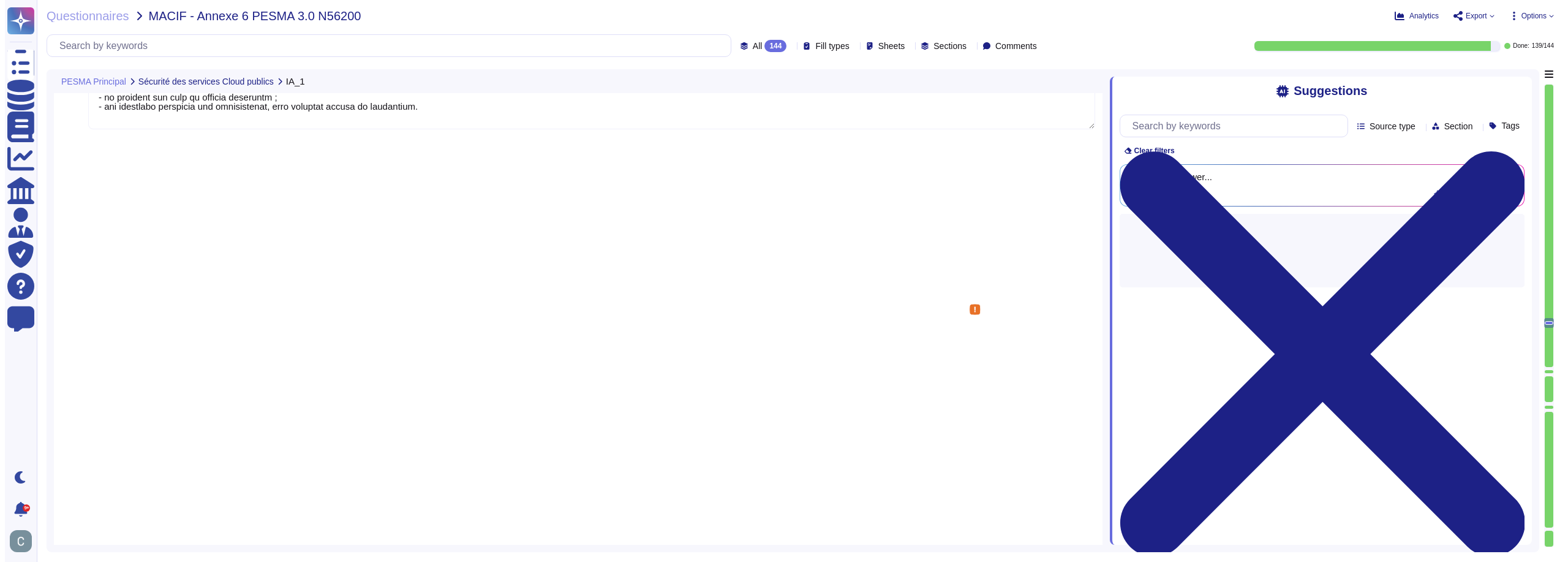
scroll to position [0, 0]
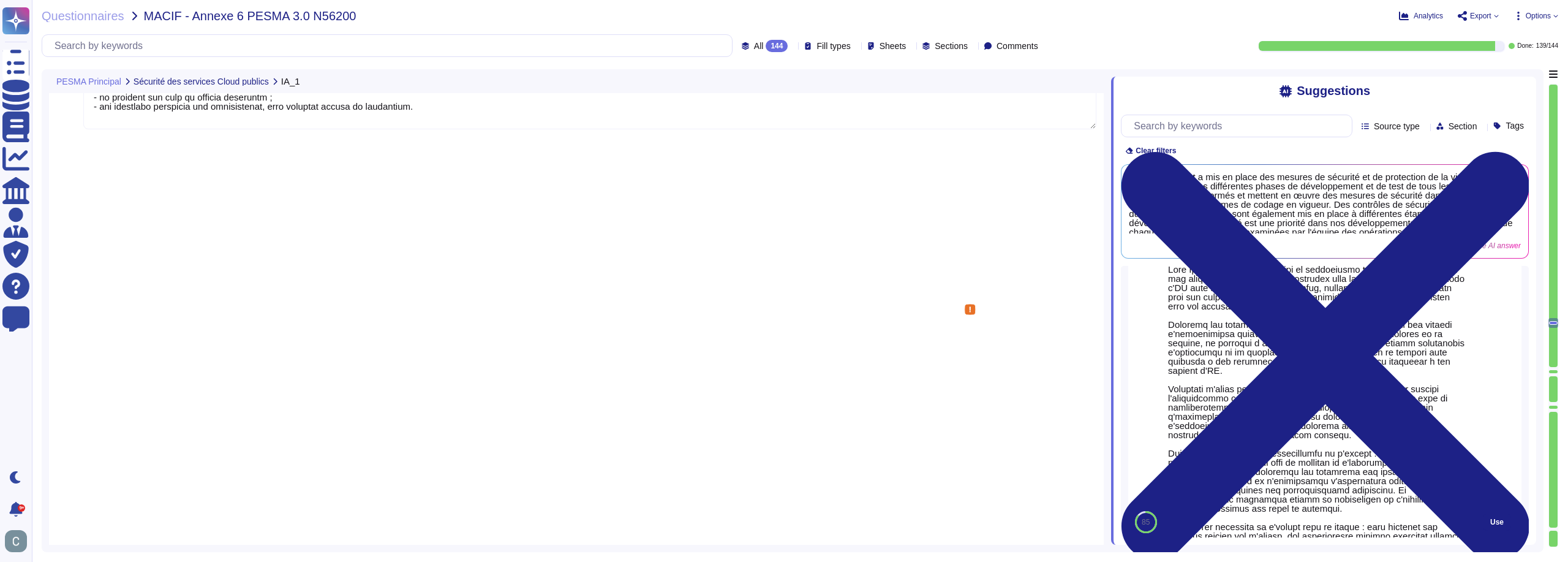
scroll to position [123, 0]
click at [1491, 526] on span "Use" at bounding box center [1497, 522] width 13 height 7
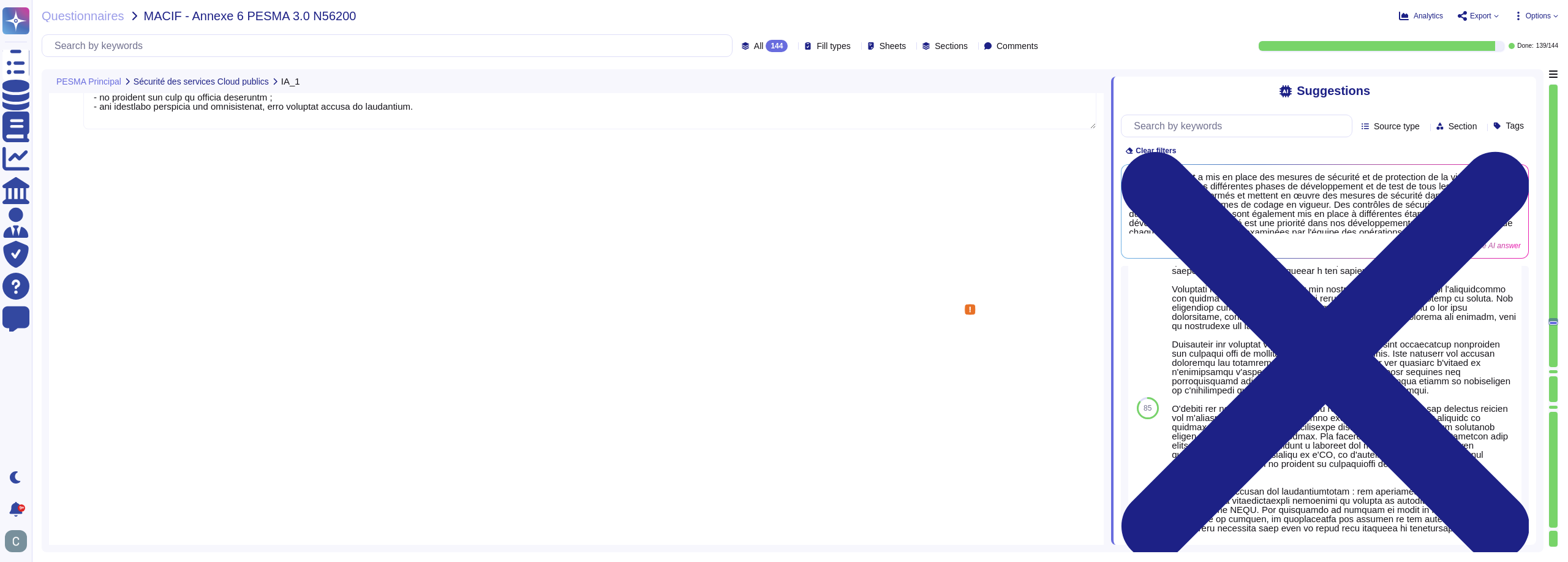
type textarea "Lore IpsumdOlors, ametc adipi el seddoeiusmo tem incidid utlabore etd mag aliqu…"
type textarea "LoremiPsumd sit am conse adi elitseddo eiusmodtem inci utlabore et doloremagn a…"
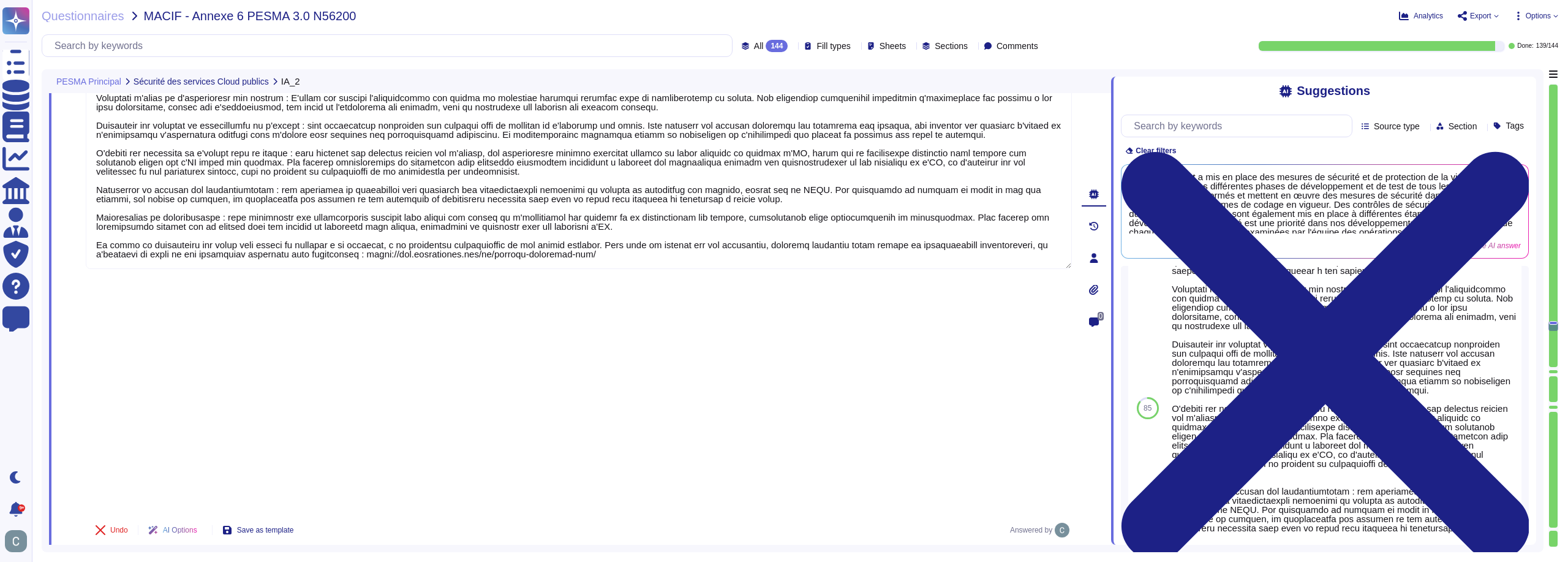
scroll to position [17074, 0]
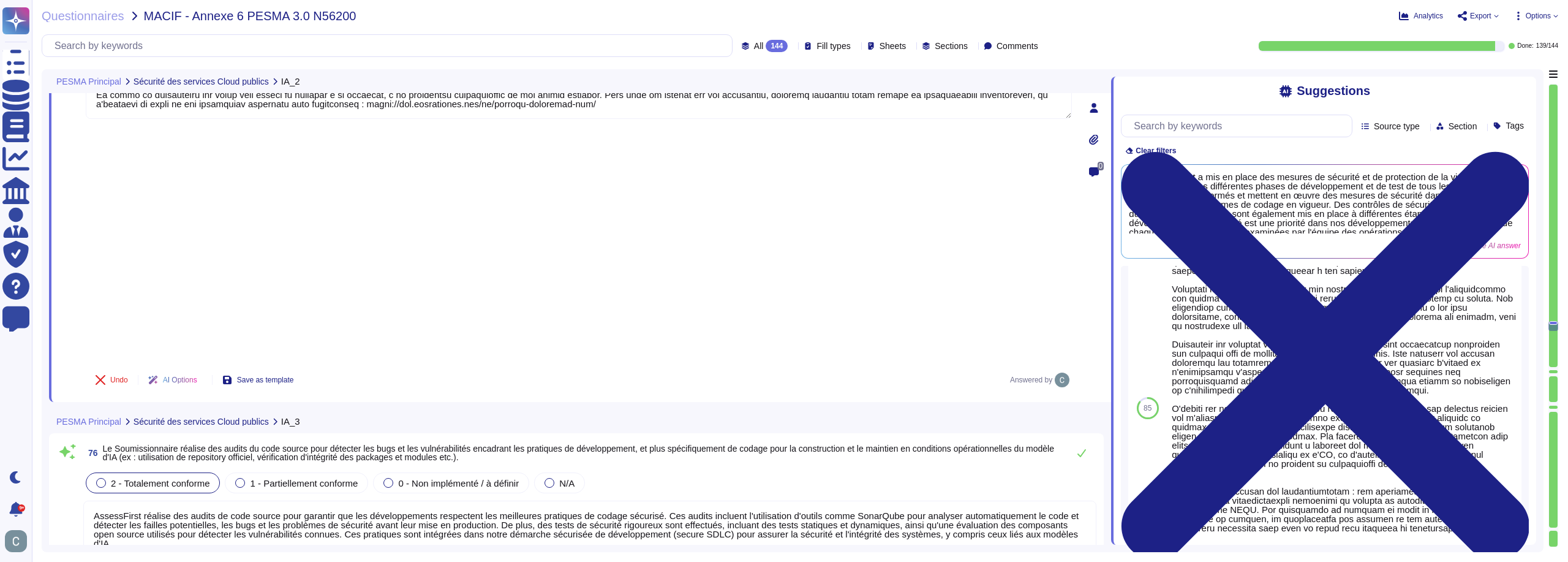
type textarea "AssessFirst garantit que toutes les données d'entraînement utilisées dans le dé…"
click at [368, 561] on div "90 Generative AI answer See sources" at bounding box center [590, 573] width 1013 height 19
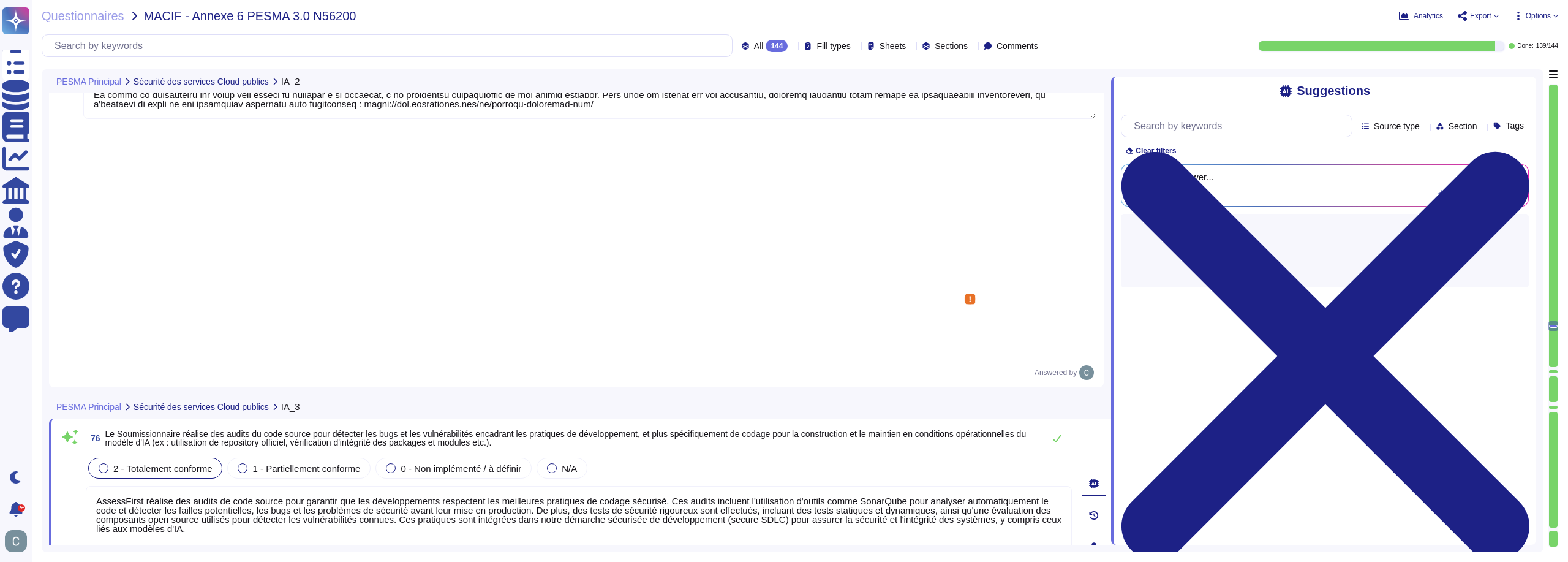
scroll to position [0, 0]
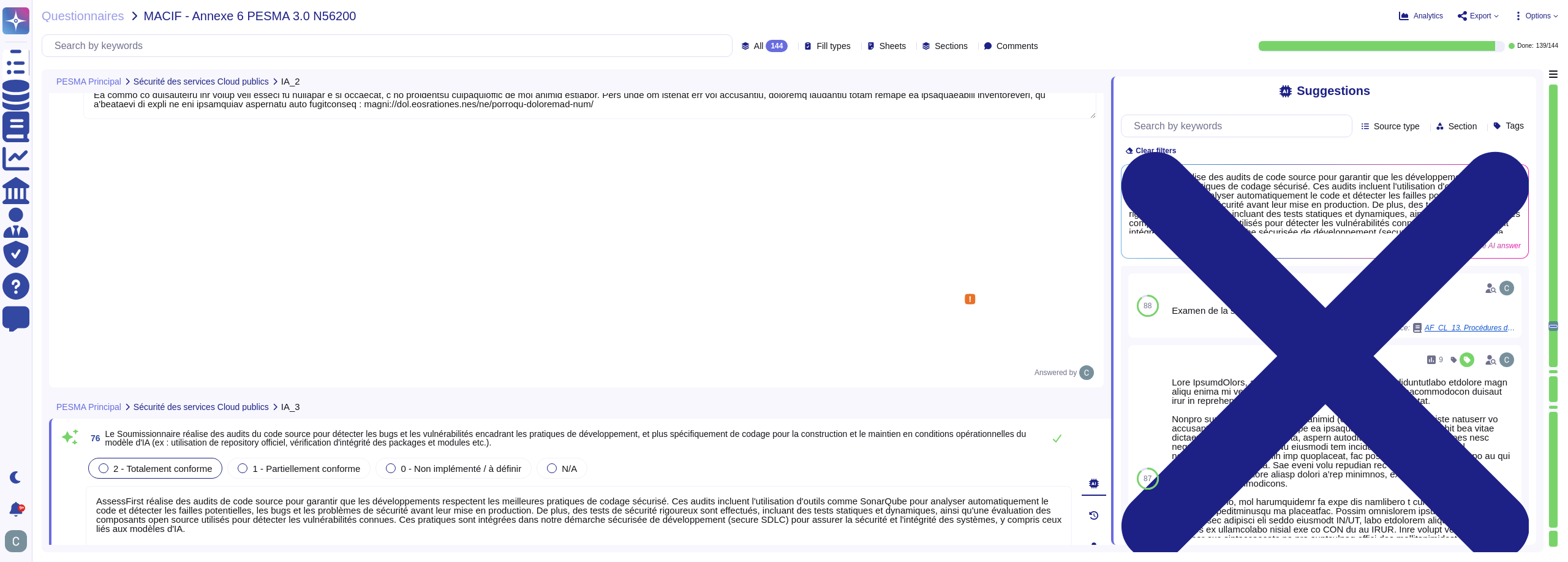
click at [754, 49] on span "All 144" at bounding box center [771, 46] width 34 height 12
click at [762, 5] on div "Questionnaires MACIF - Annexe 6 PESMA 3.0 N56200 Analytics Export Options All 1…" at bounding box center [800, 281] width 1536 height 562
drag, startPoint x: 854, startPoint y: 258, endPoint x: 896, endPoint y: 259, distance: 42.0
click at [896, 486] on textarea "AssessFirst réalise des audits de code source pour garantir que les développeme…" at bounding box center [579, 523] width 986 height 74
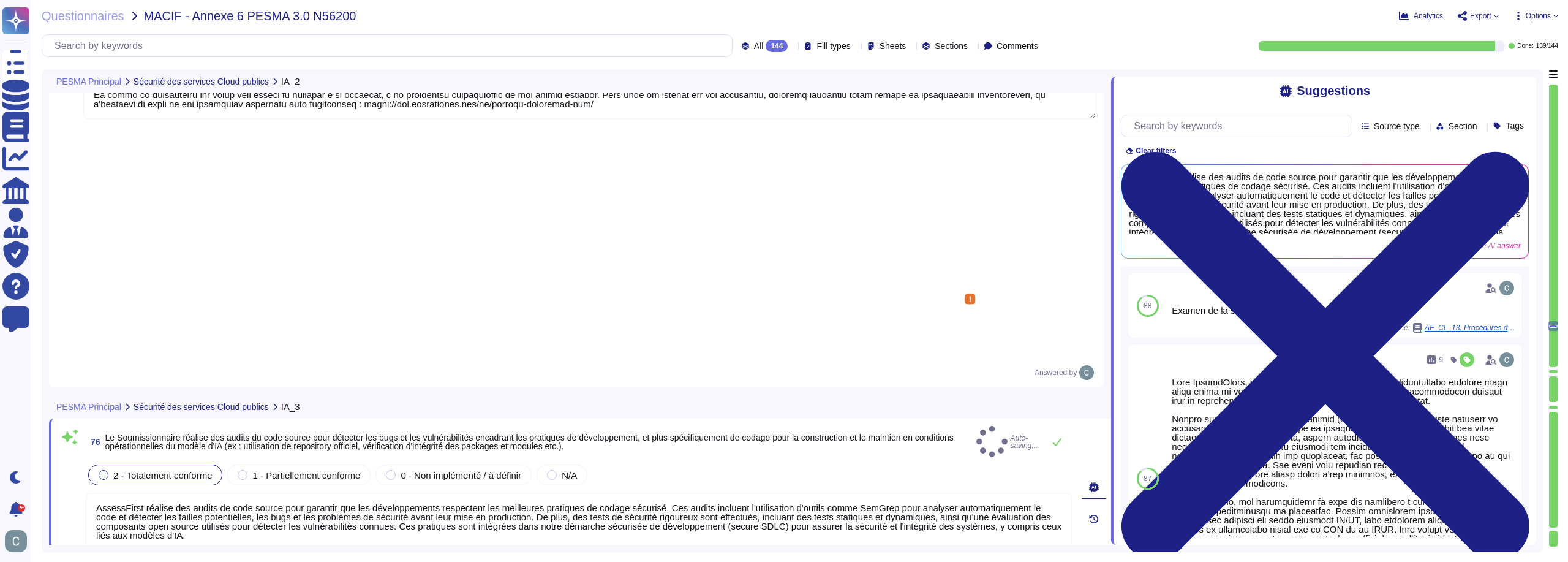
type textarea "AssessFirst réalise des audits de code source pour garantir que les développeme…"
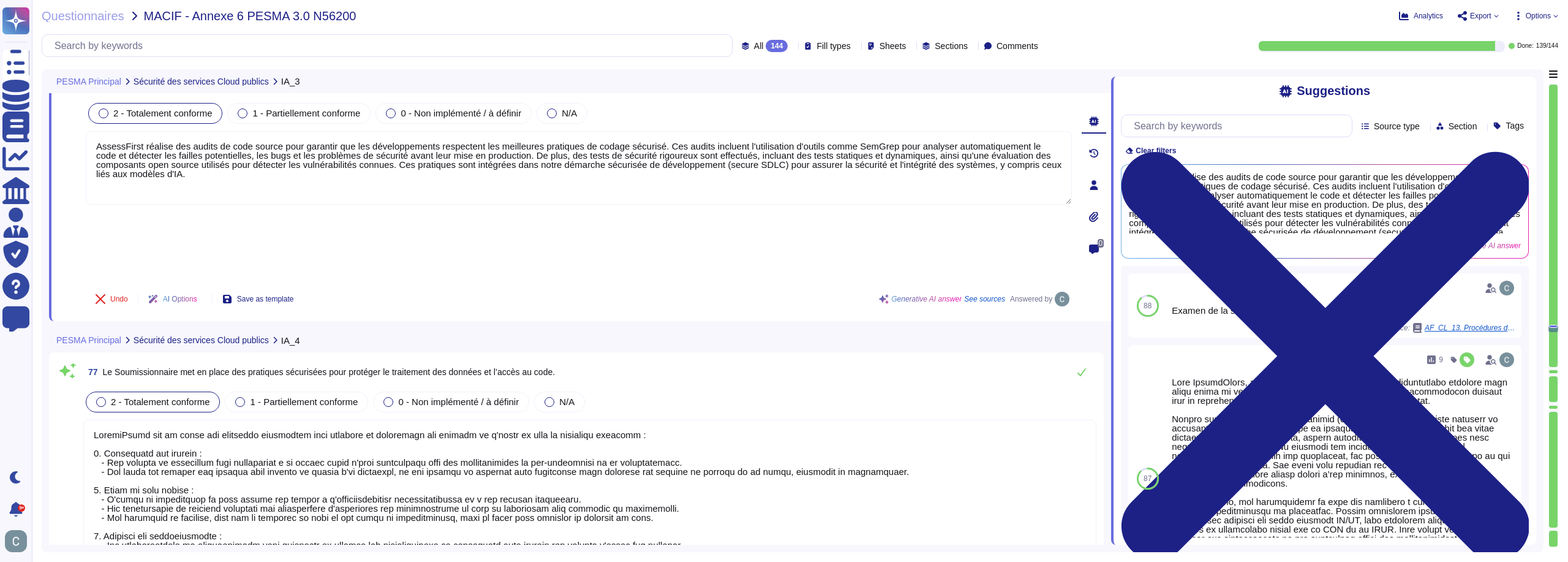
type textarea "LoremiPsumd sit am conse adipiscin elitsed doei temporinc u'laboreetdolo ma ali…"
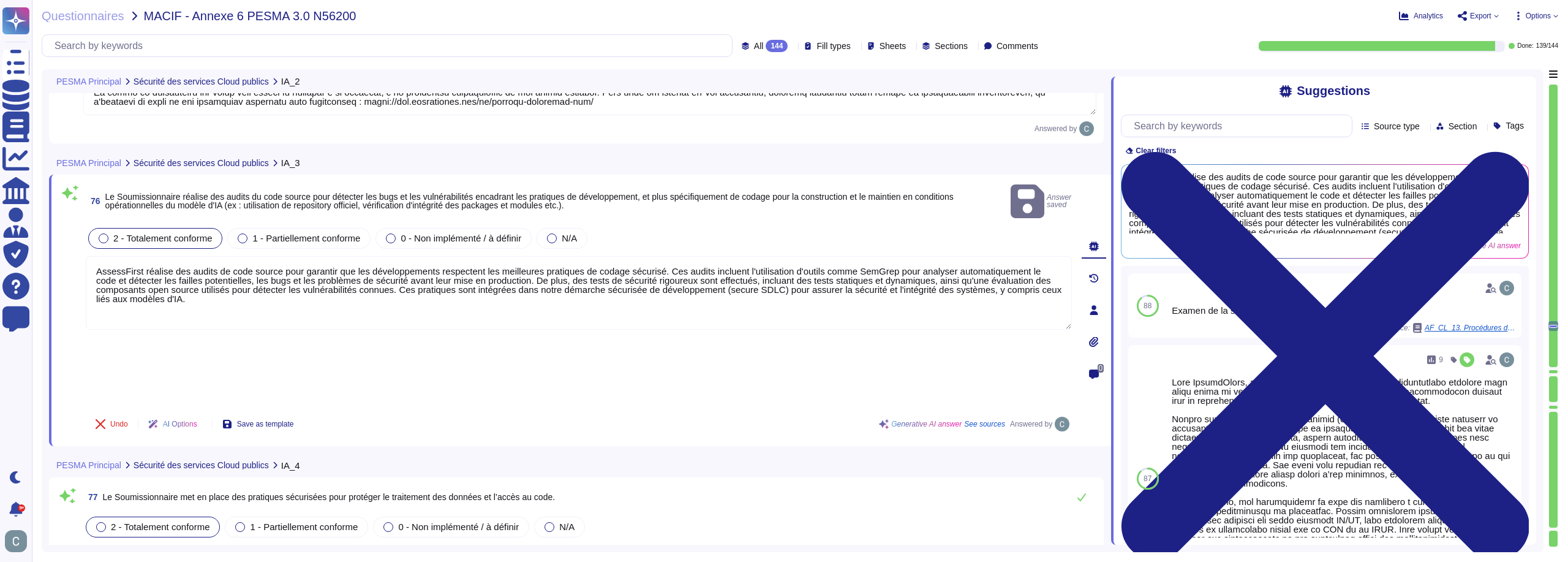
type textarea "Lore IpsumdOlors, ametc adipi el seddoeiusmo tem incidid utlabore etd mag aliqu…"
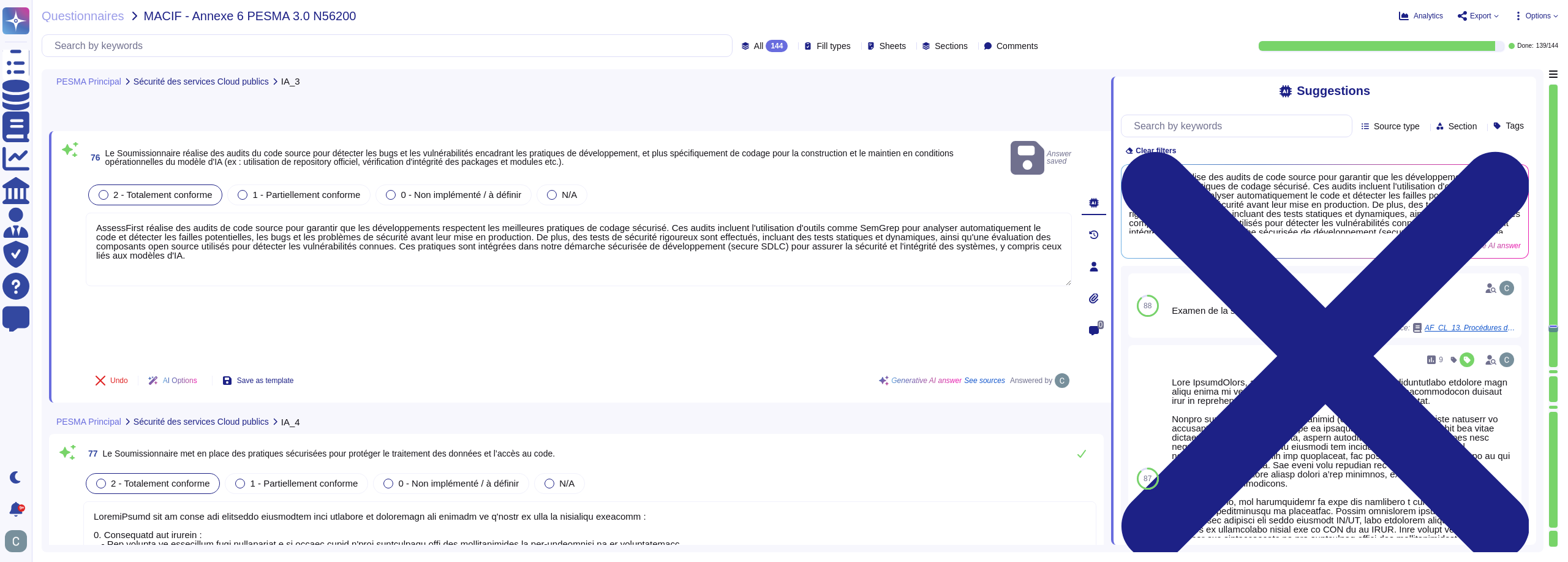
type textarea "LoremiPsumd sit am conse adipiscin elitsed doei temporinc u'laboreetdolo ma ali…"
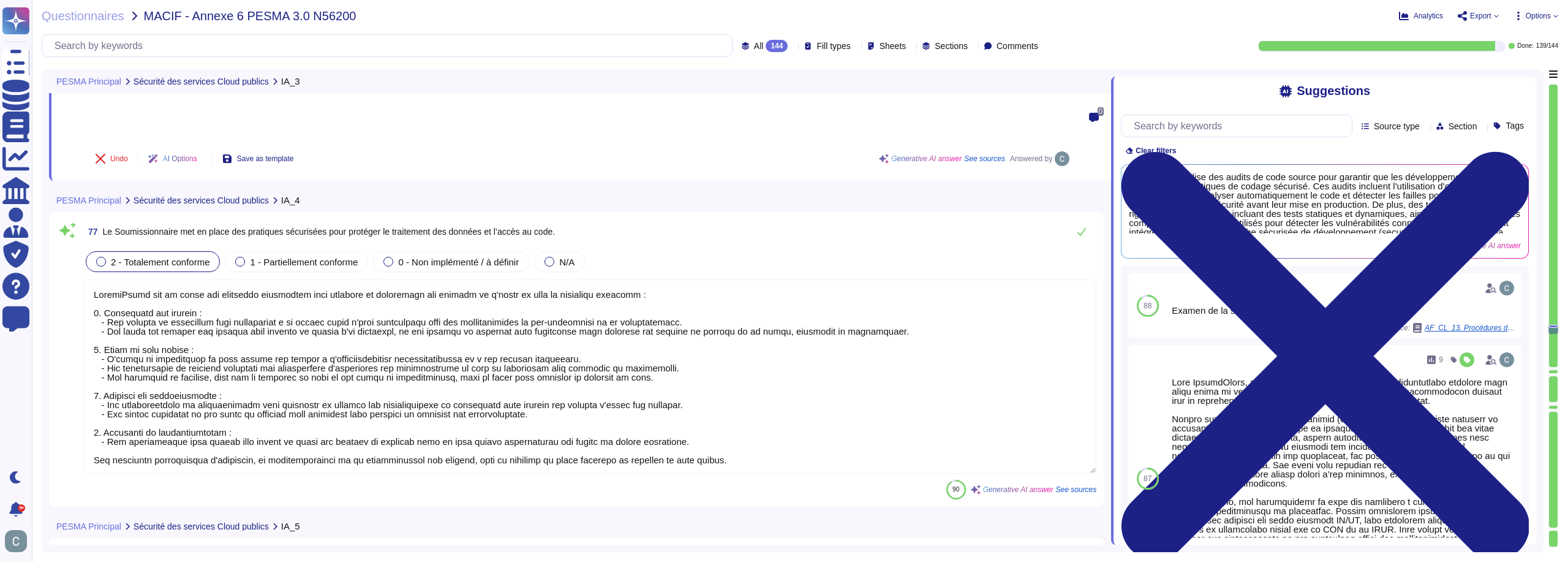
scroll to position [1, 0]
click at [1076, 220] on button at bounding box center [1082, 231] width 30 height 25
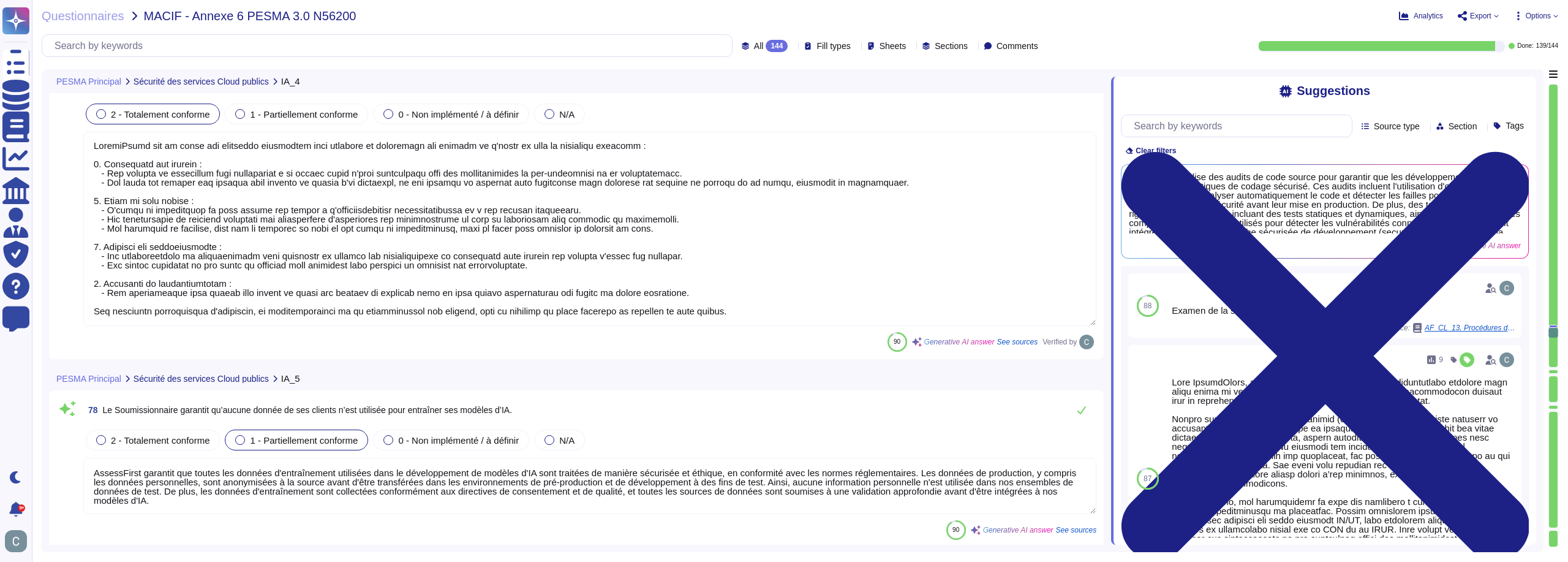
type textarea "AssessFirst a mis en place des mécanismes de surveillance pour garantir que l'u…"
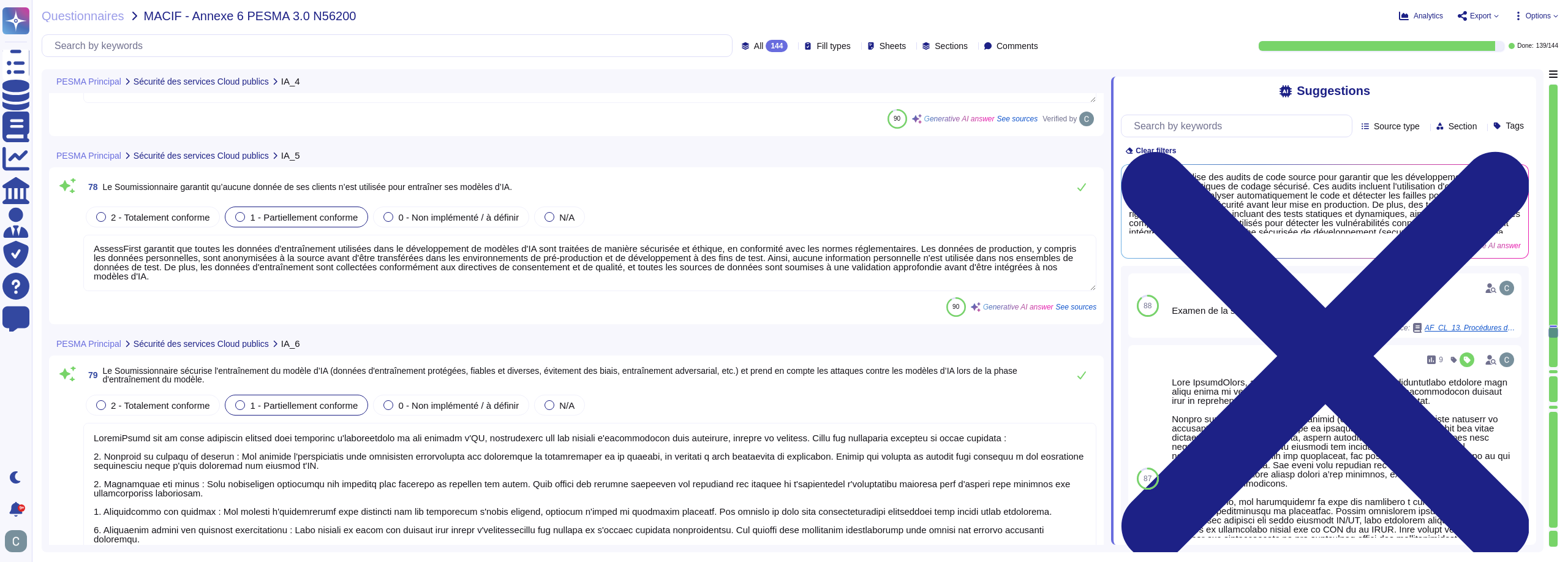
scroll to position [17625, 0]
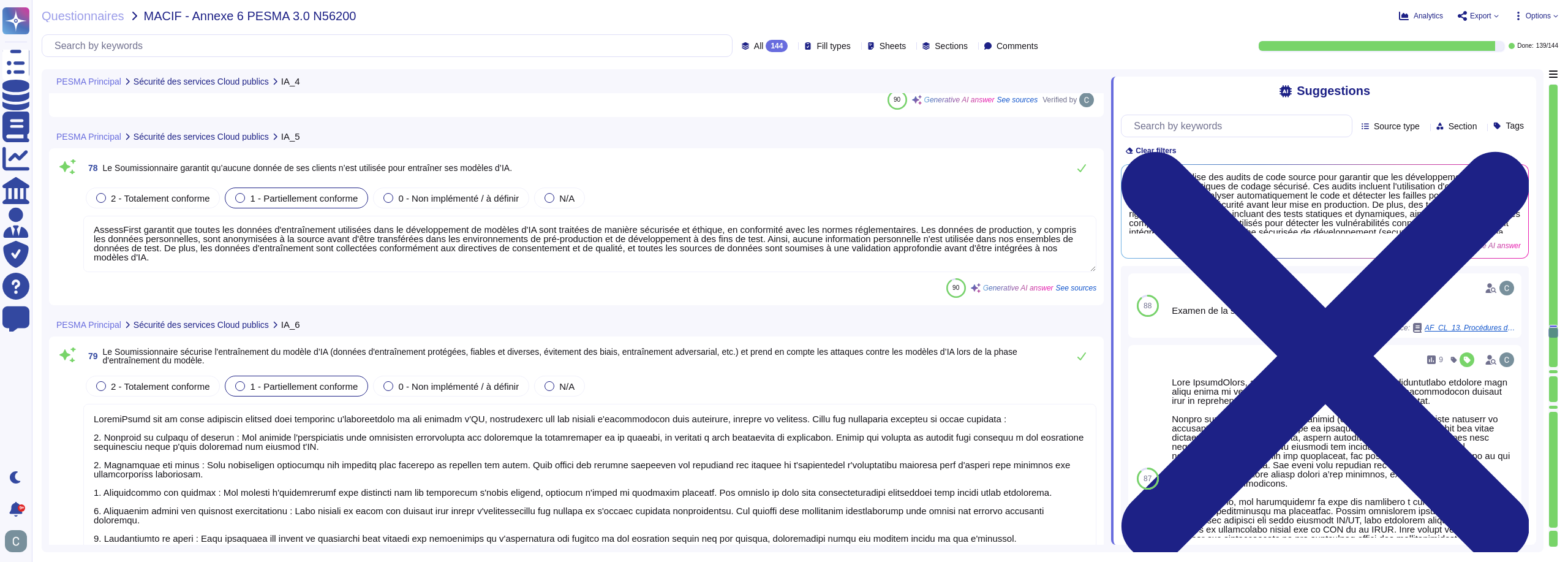
type textarea "LoremiPsumd s'ametco a elitsed doe temporincidi utlabor etd ma aliquaenimadmi v…"
click at [211, 193] on div "2 - Totalement conforme" at bounding box center [152, 198] width 134 height 21
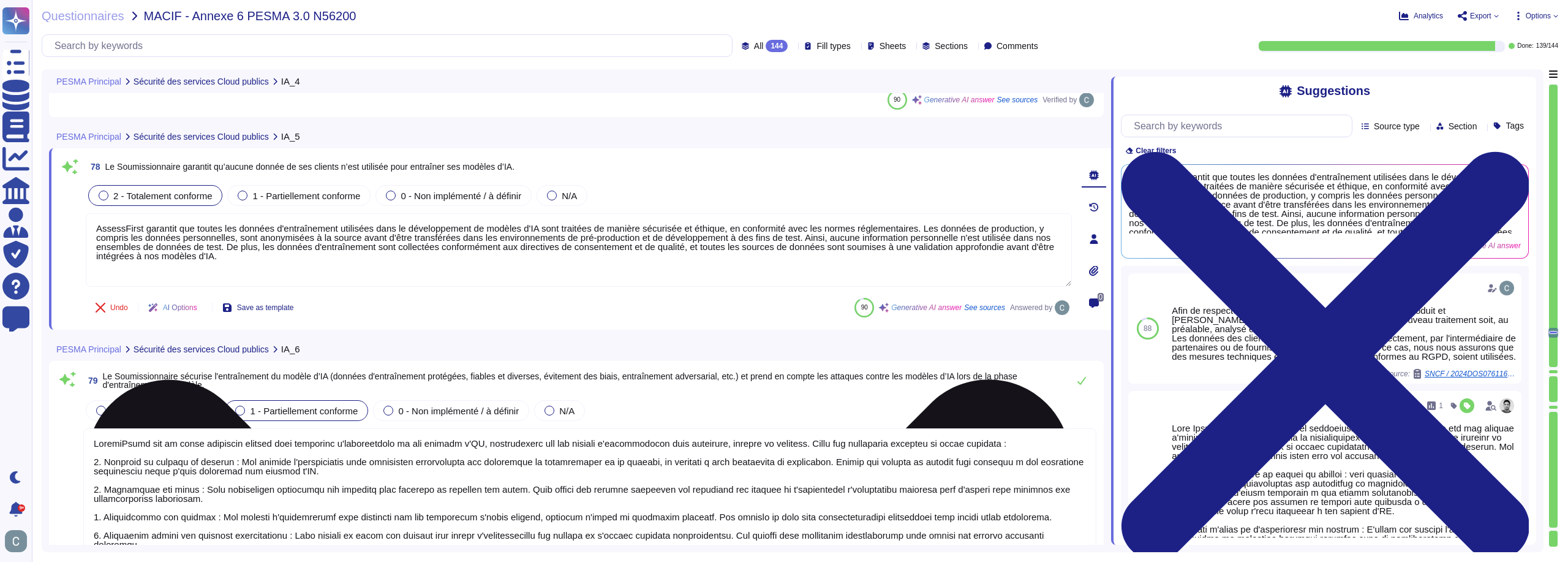
click at [224, 251] on textarea "AssessFirst garantit que toutes les données d'entraînement utilisées dans le dé…" at bounding box center [579, 250] width 986 height 74
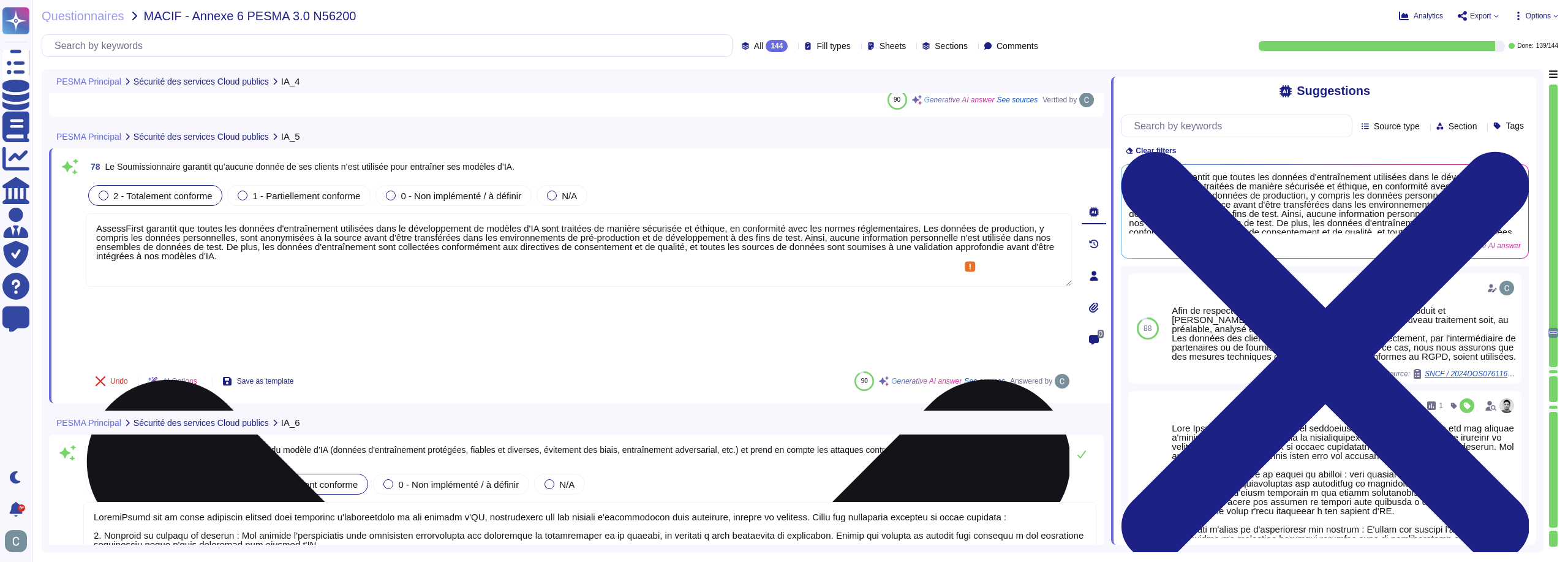
click at [730, 243] on textarea "AssessFirst garantit que toutes les données d'entraînement utilisées dans le dé…" at bounding box center [579, 250] width 986 height 74
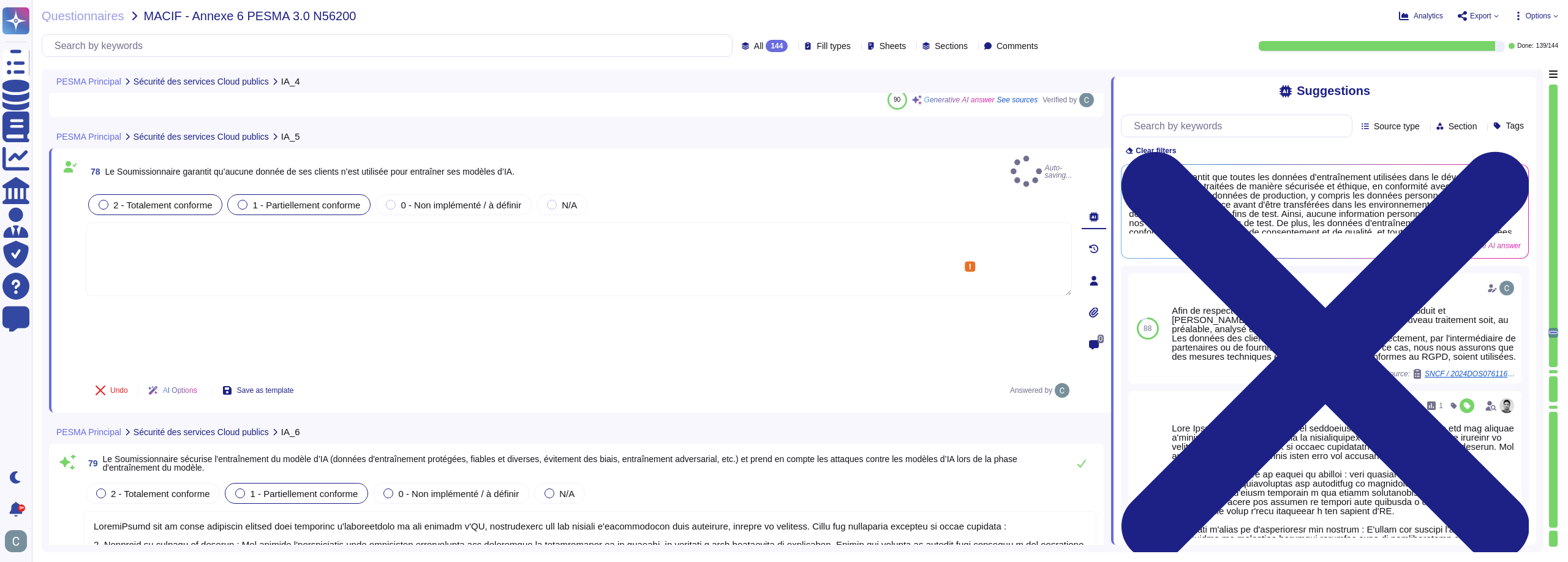
click at [309, 199] on span "1 - Partiellement conforme" at bounding box center [306, 205] width 108 height 10
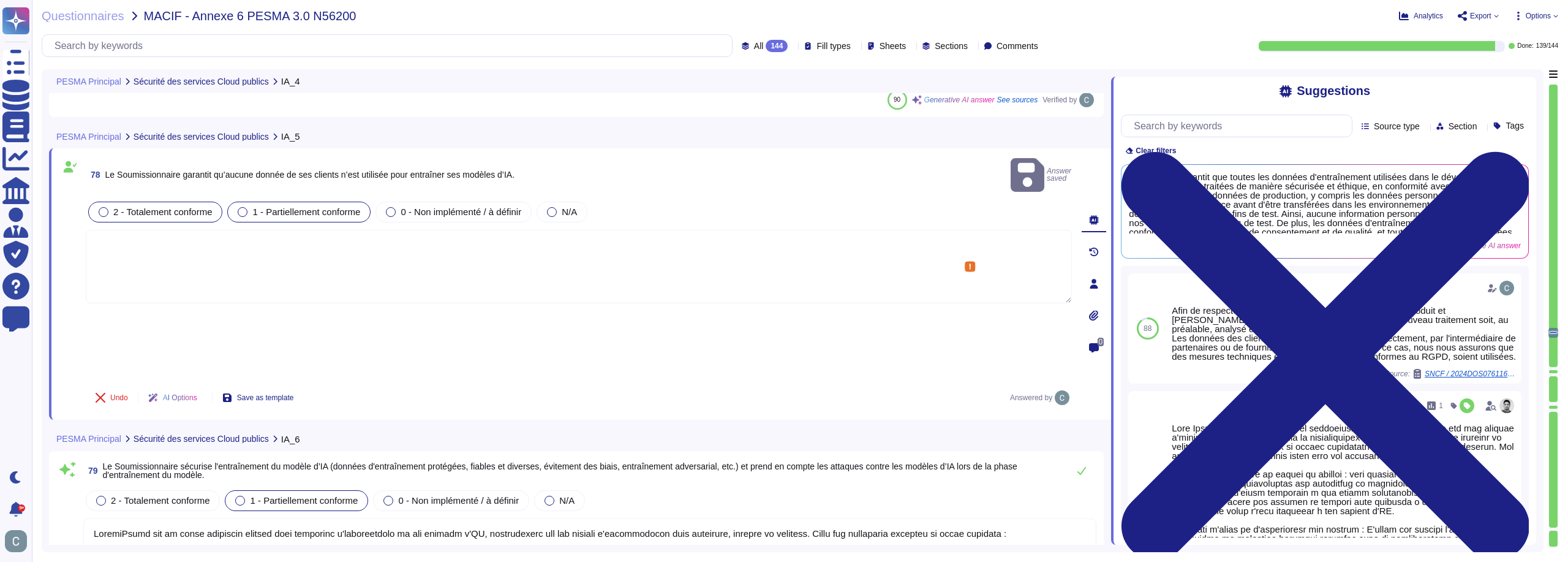
click at [311, 207] on span "1 - Partiellement conforme" at bounding box center [306, 212] width 108 height 10
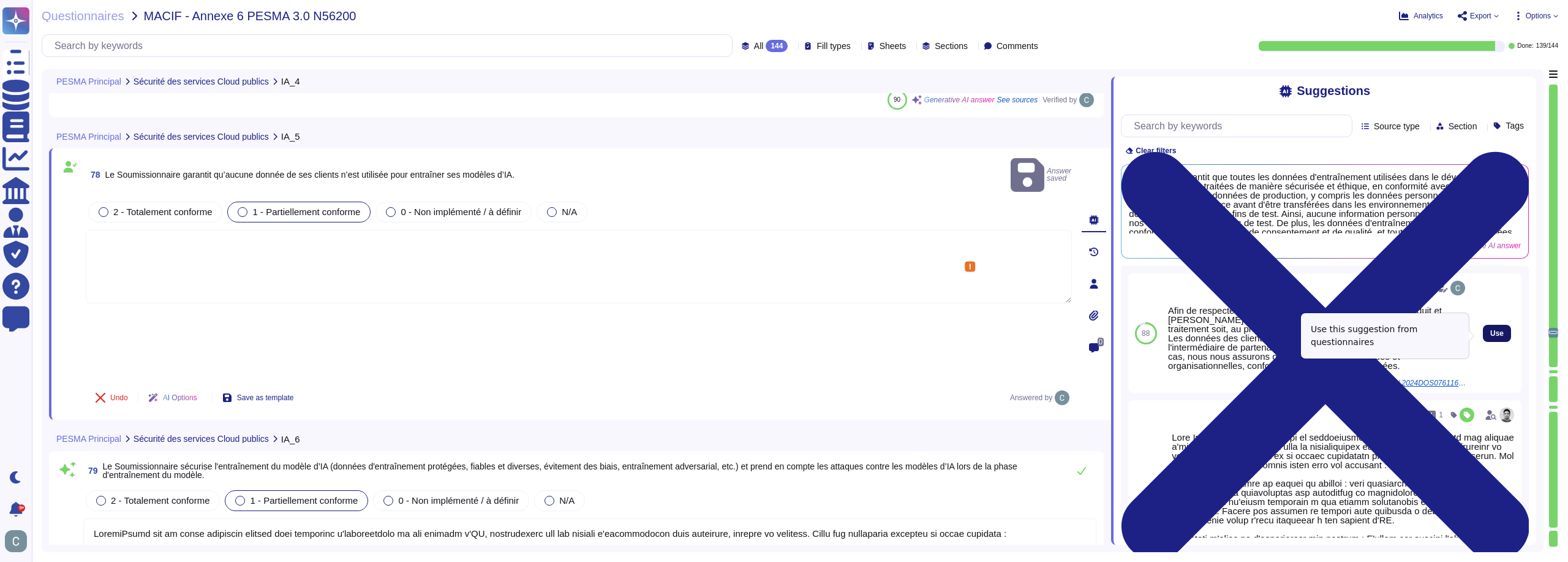
click at [1488, 331] on button "Use" at bounding box center [1497, 333] width 28 height 17
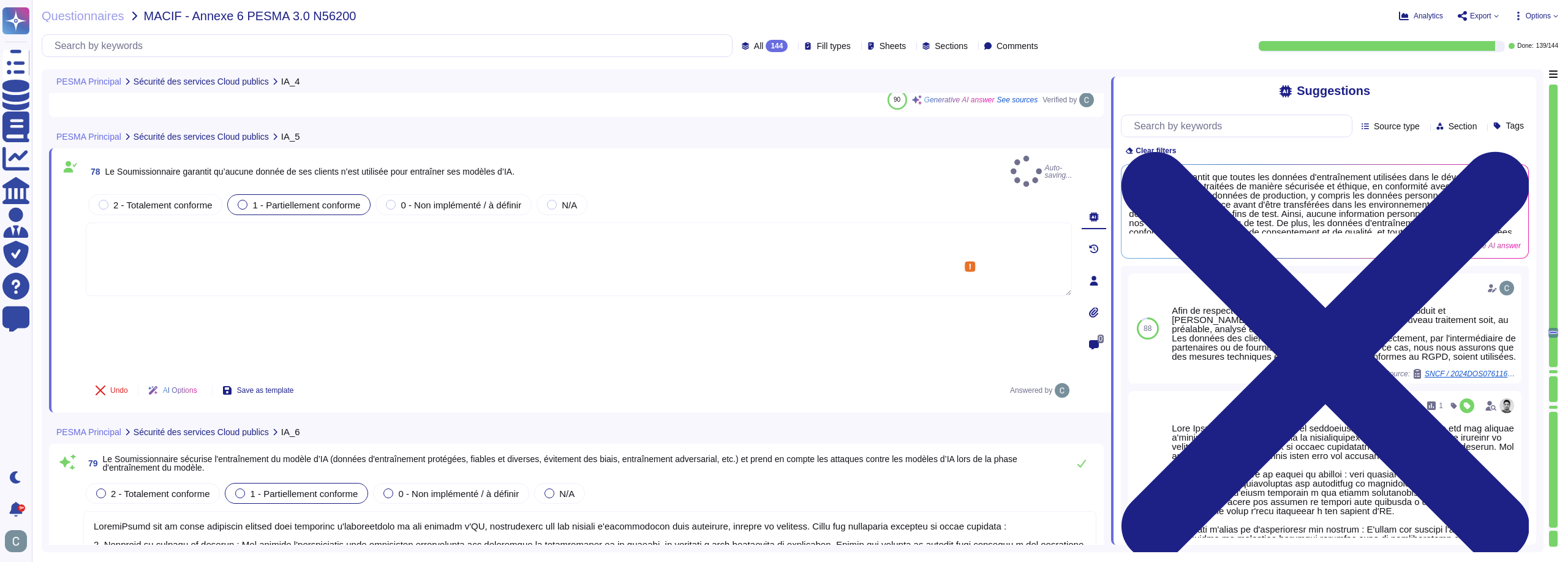
type textarea "Afin de respecter le principe de minimisation, les équipes Produit et [PERSON_N…"
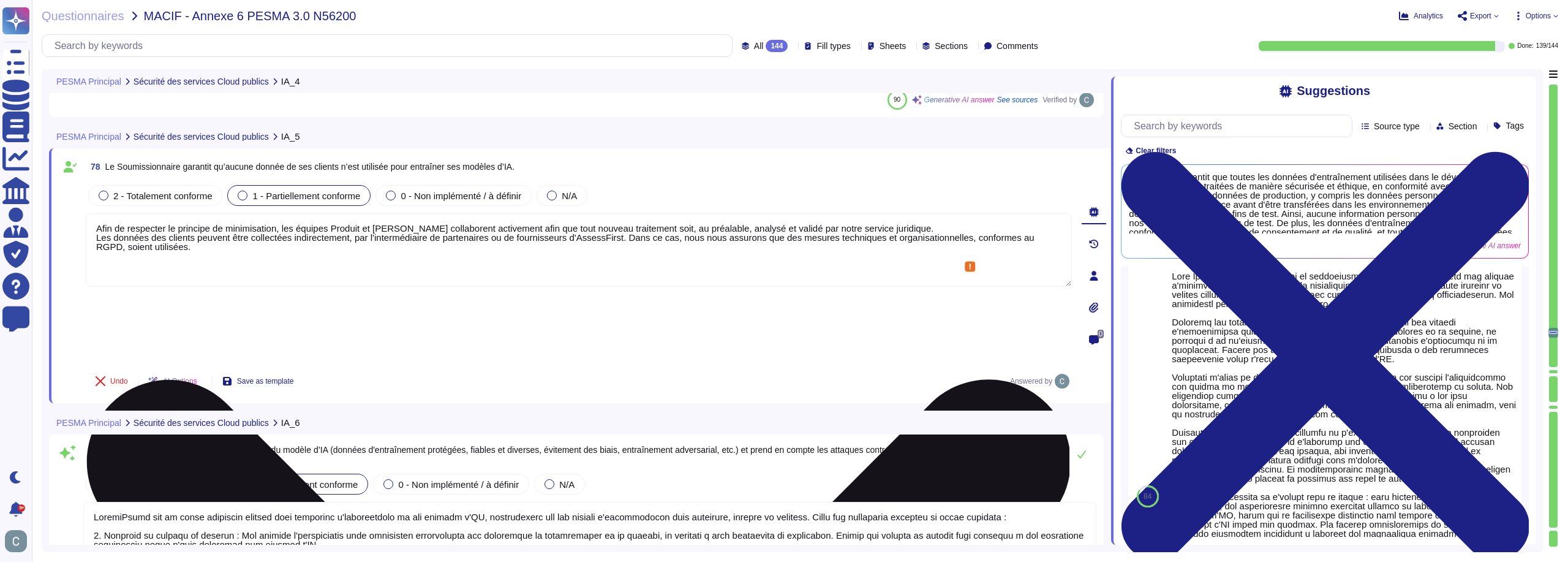
scroll to position [143, 0]
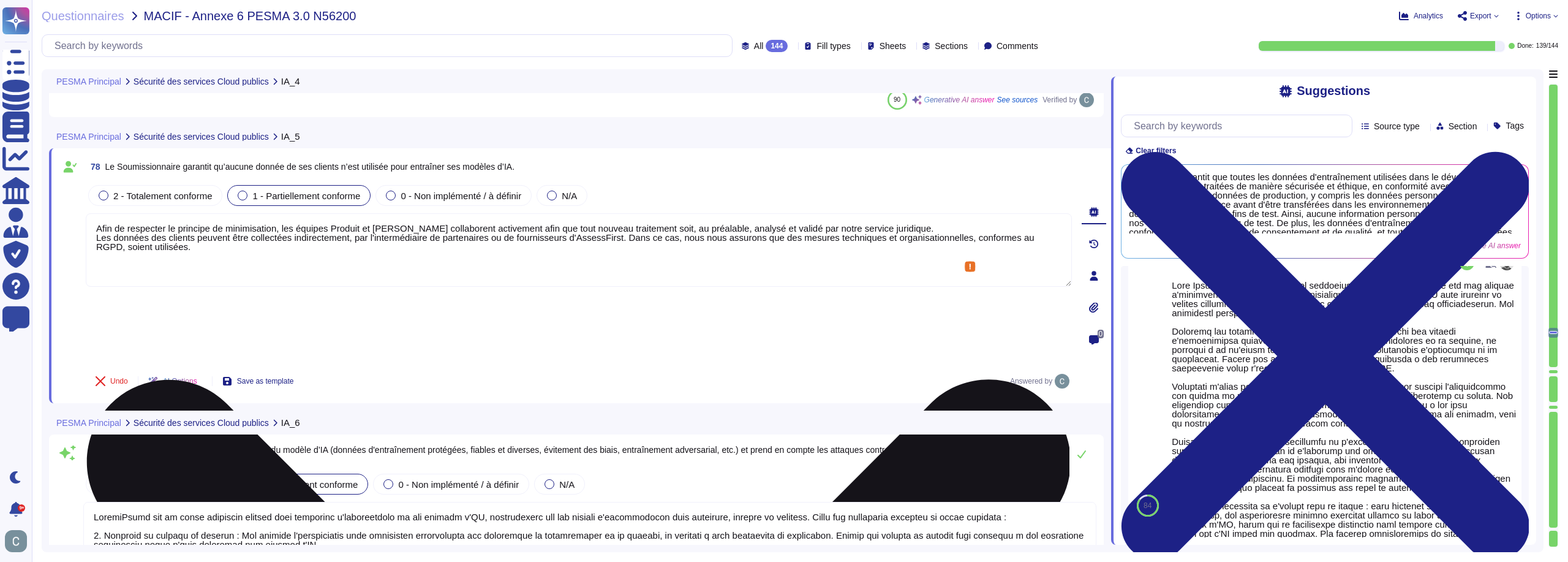
click at [591, 264] on textarea "Afin de respecter le principe de minimisation, les équipes Produit et [PERSON_N…" at bounding box center [579, 250] width 986 height 74
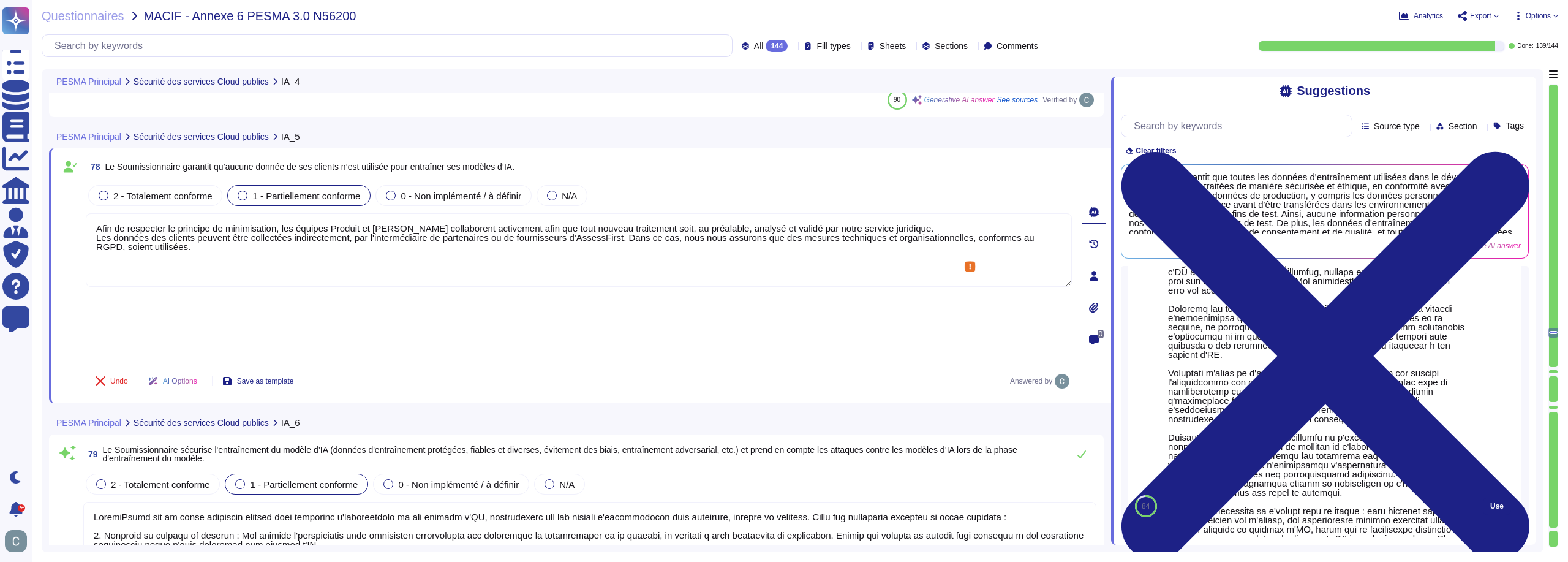
scroll to position [184, 0]
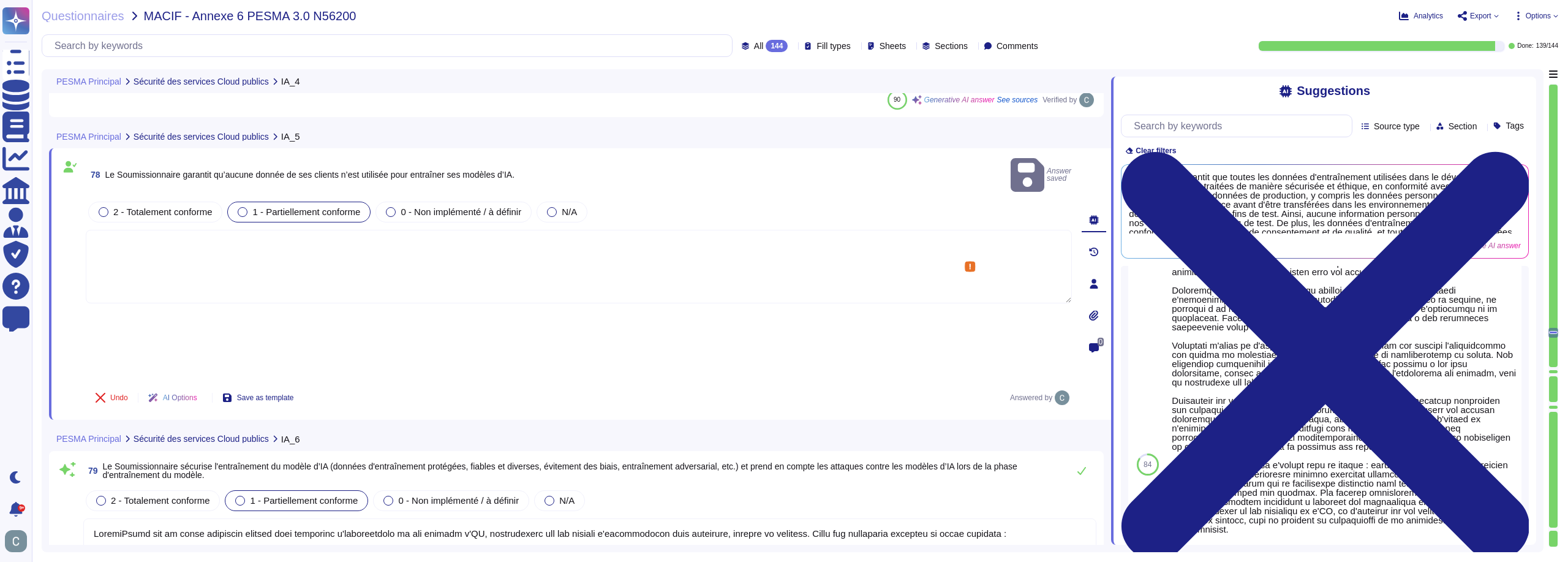
click at [790, 230] on textarea at bounding box center [579, 266] width 986 height 74
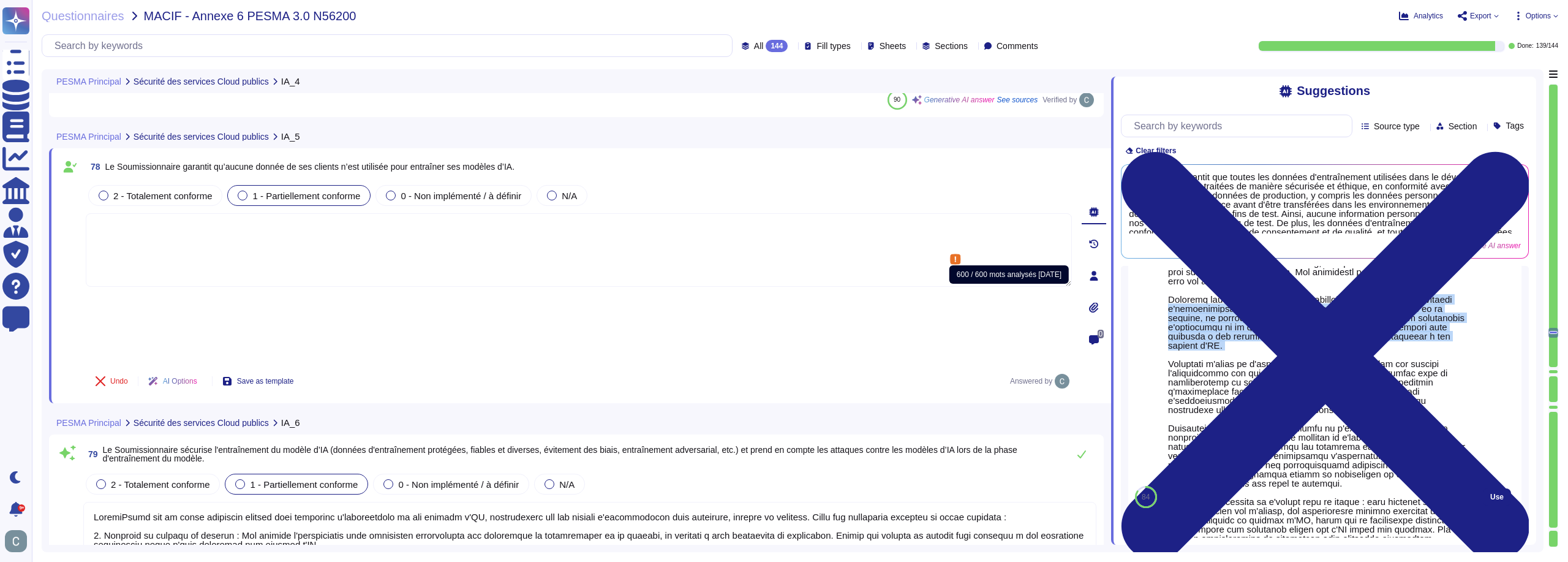
drag, startPoint x: 1349, startPoint y: 309, endPoint x: 1377, endPoint y: 366, distance: 63.5
click at [1377, 366] on div at bounding box center [1318, 502] width 300 height 524
copy div "nous collectons les données d'entraînement conformément aux directives de conse…"
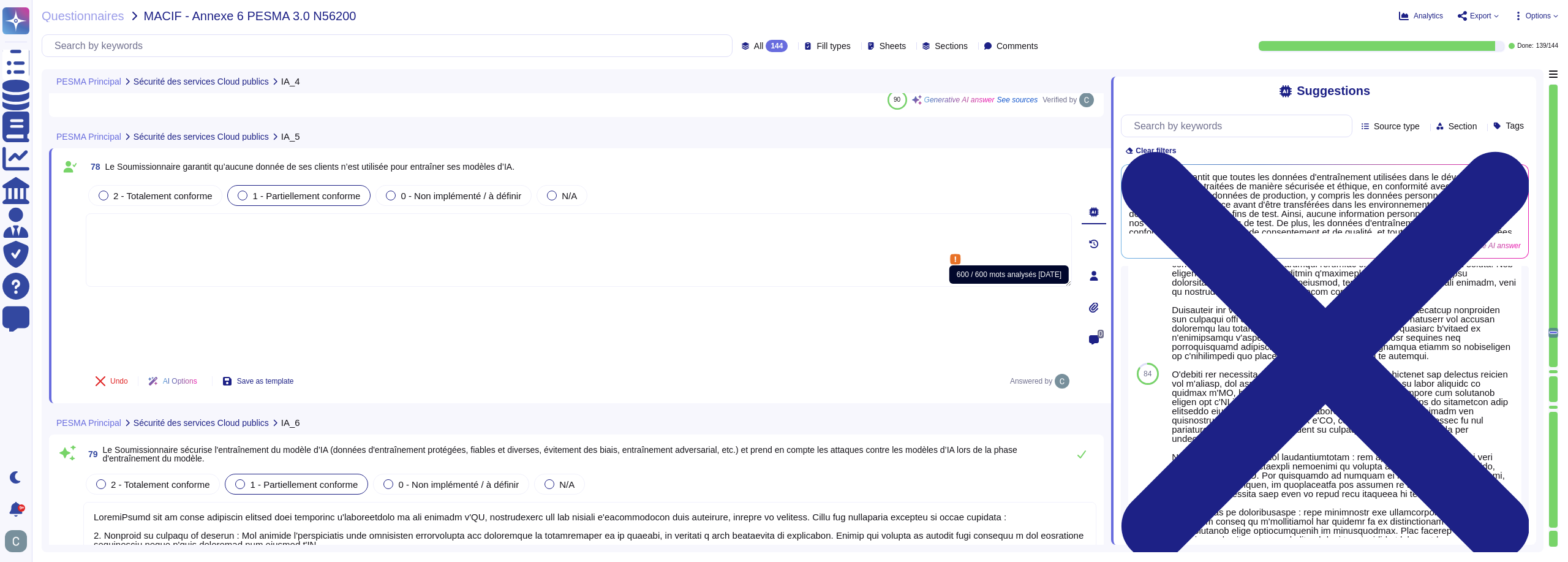
scroll to position [266, 0]
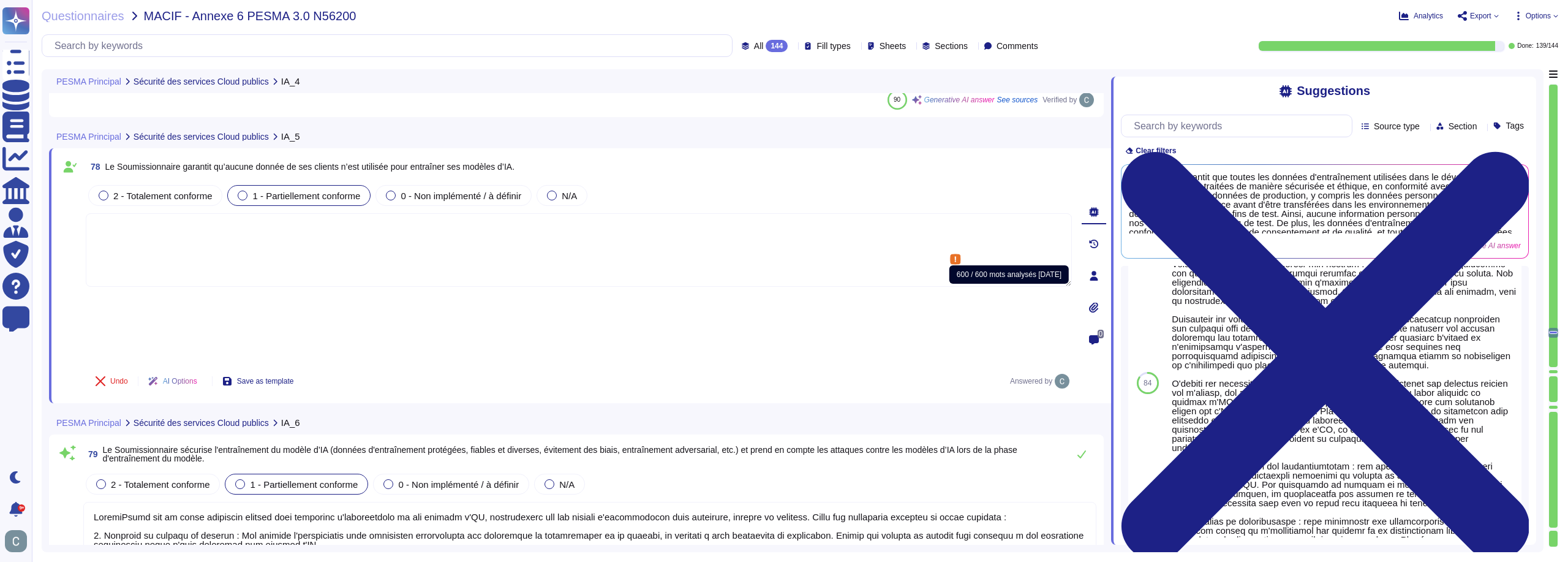
click at [691, 275] on textarea at bounding box center [579, 250] width 986 height 74
paste textarea "nous collectons les données d'entraînement conformément aux directives de conse…"
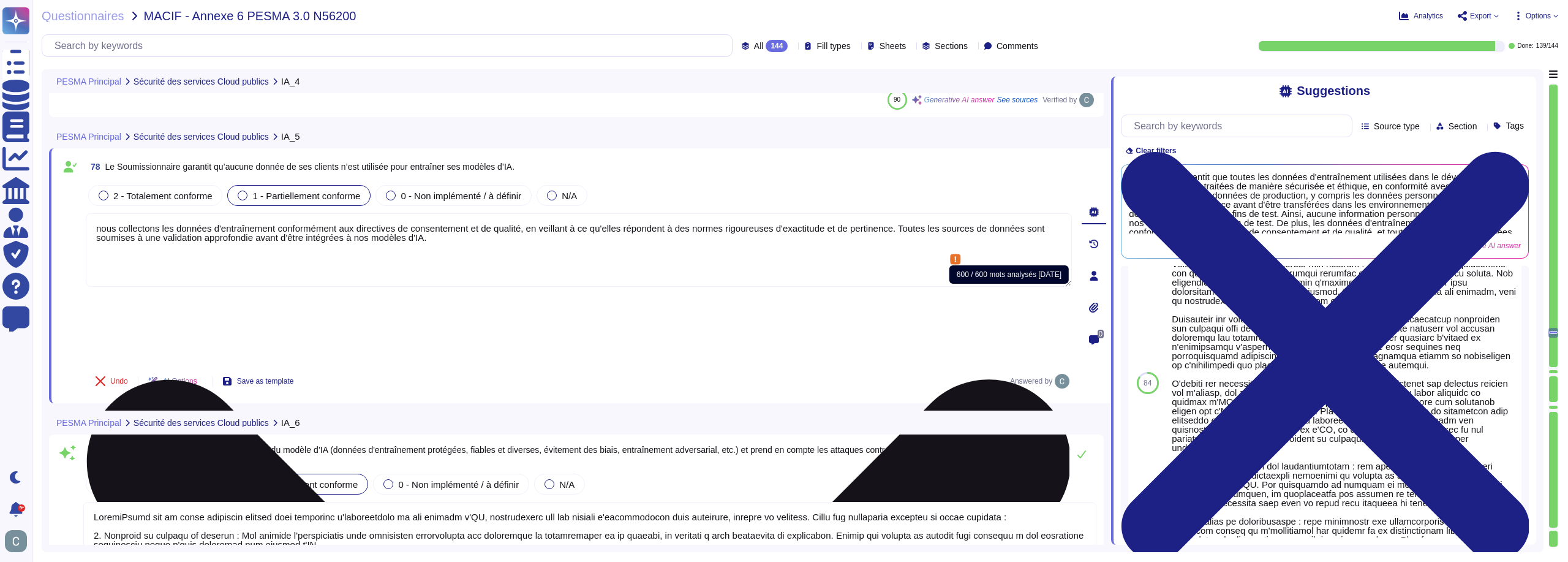
click at [99, 226] on textarea "nous collectons les données d'entraînement conformément aux directives de conse…" at bounding box center [579, 250] width 986 height 74
click at [338, 252] on textarea "Nous collectons les données d'entraînement conformément aux directives de conse…" at bounding box center [579, 250] width 986 height 74
click at [547, 264] on textarea "Nous collectons les données d'entraînement conformément aux directives de conse…" at bounding box center [579, 250] width 986 height 74
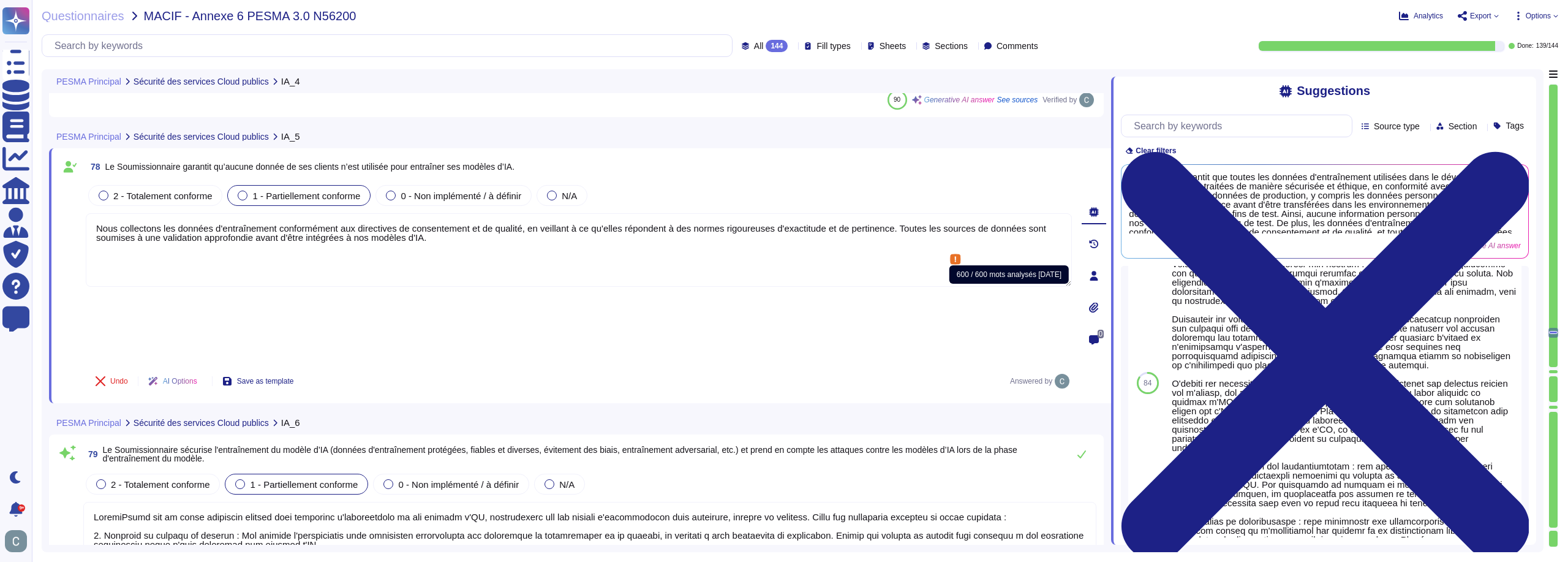
click at [614, 366] on div "Undo AI Options Save as template Answered by" at bounding box center [579, 381] width 986 height 30
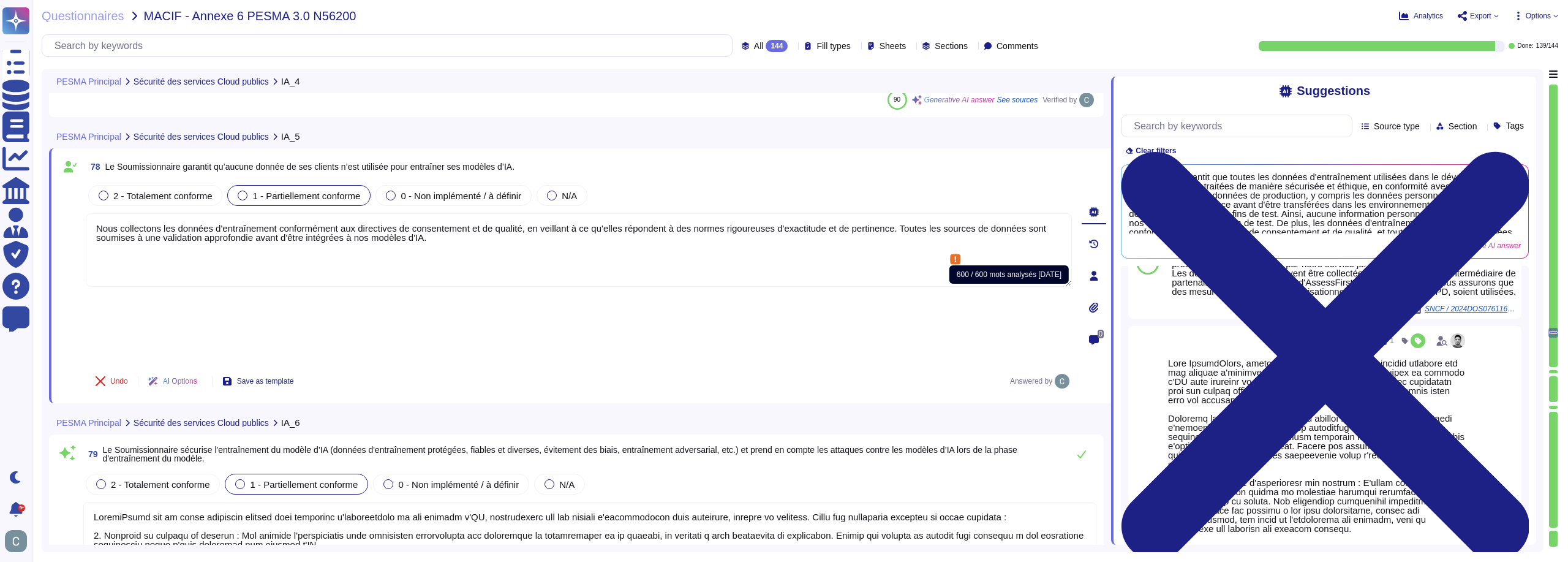
scroll to position [0, 0]
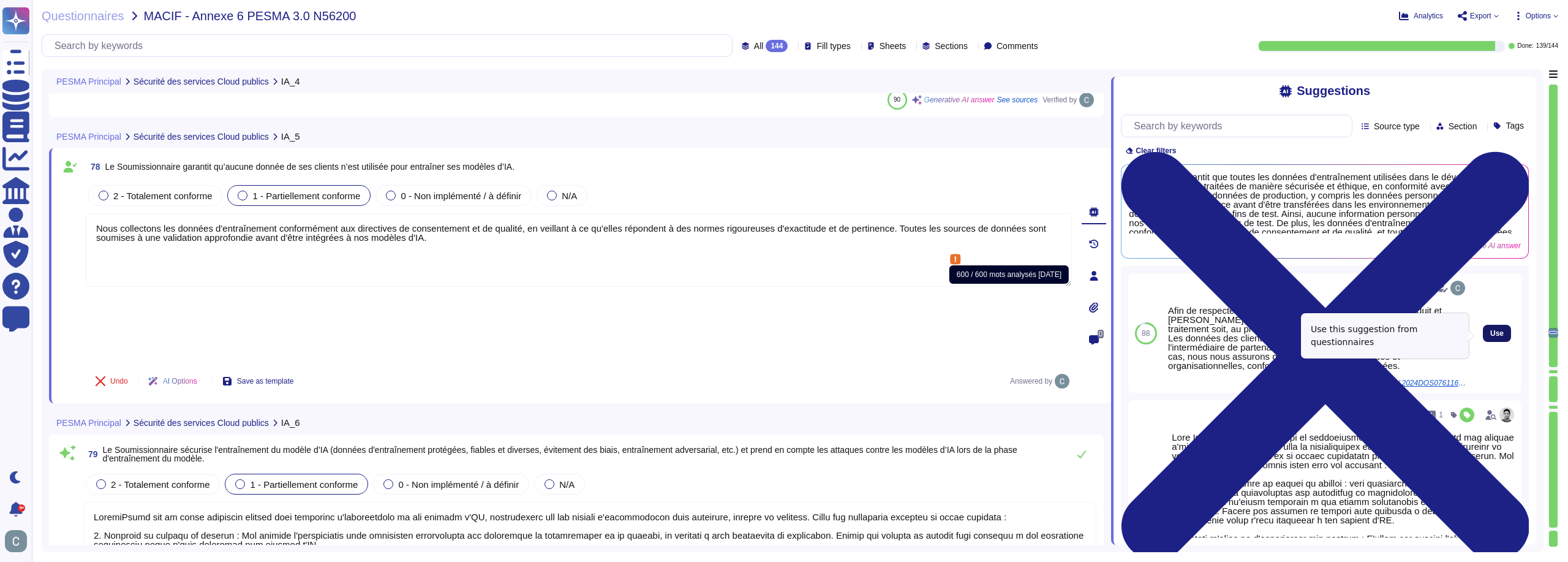
click at [1491, 337] on span "Use" at bounding box center [1497, 333] width 13 height 7
type textarea "Nous collectons les données d'entraînement conformément aux directives de conse…"
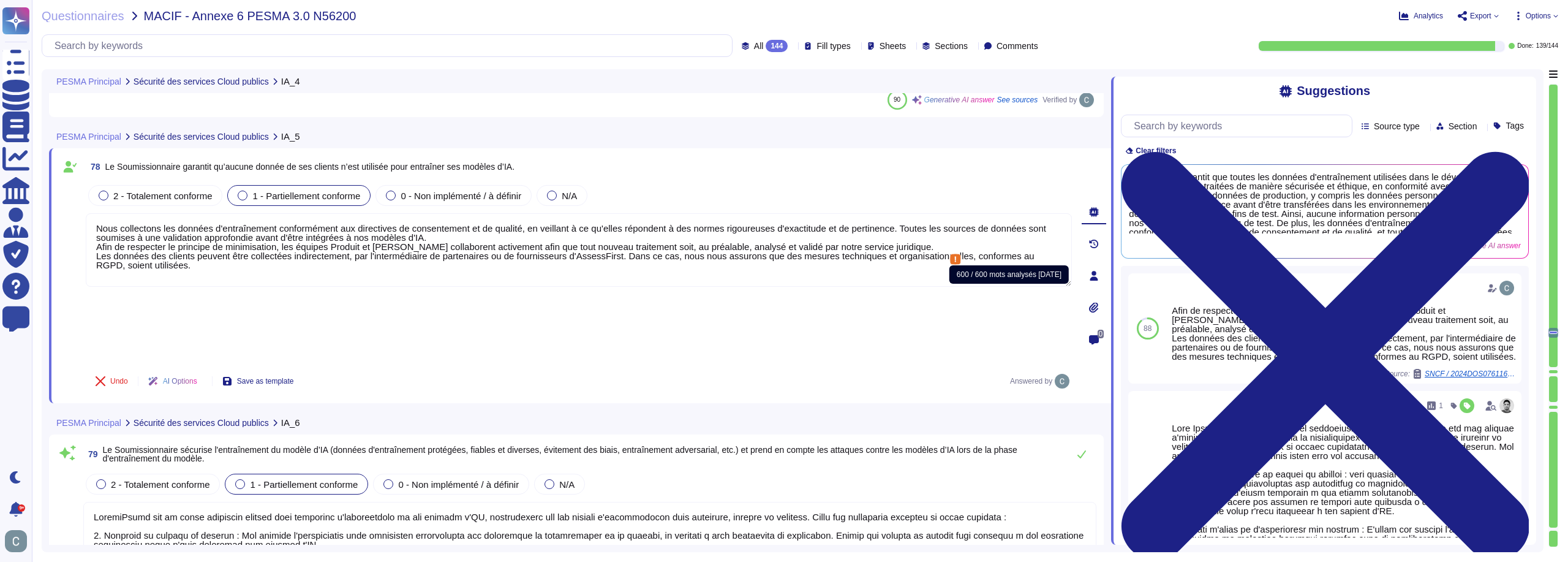
click at [429, 366] on div "Undo AI Options Save as template Answered by" at bounding box center [579, 381] width 986 height 30
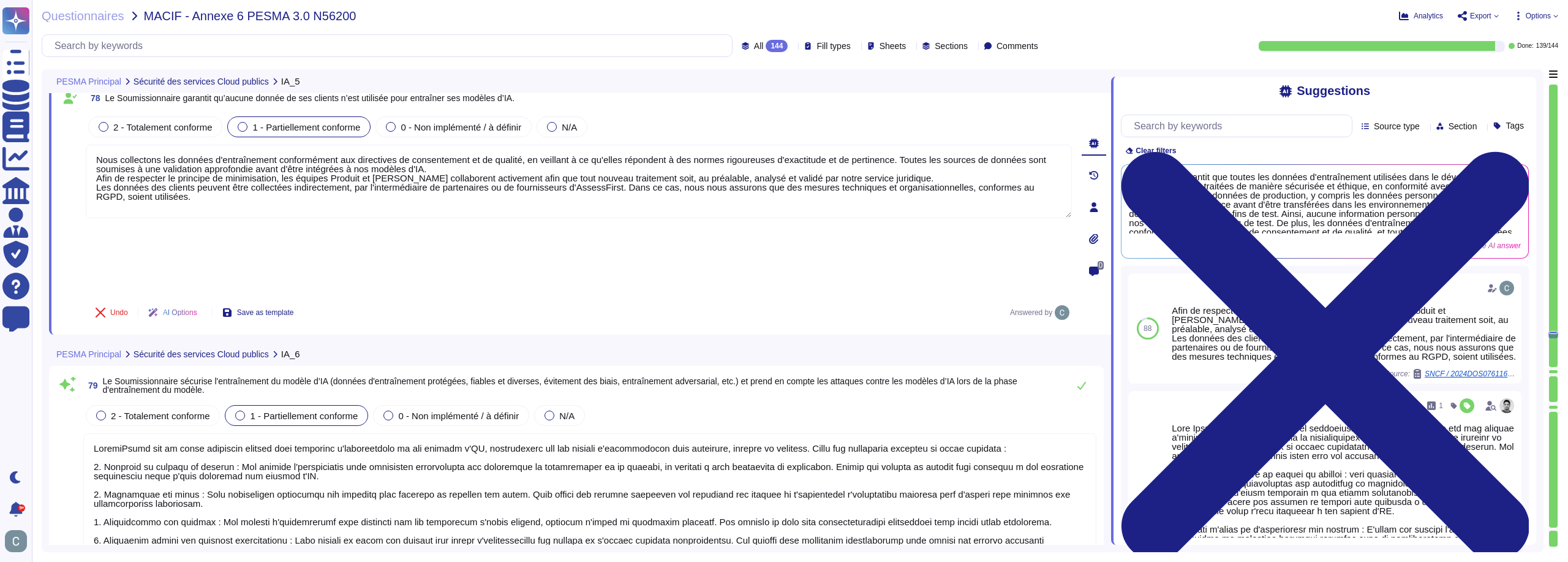
type textarea "LoremiPsumd s'ametco a elitsed doe temporincidi utlabor etd ma aliquaenimadmi v…"
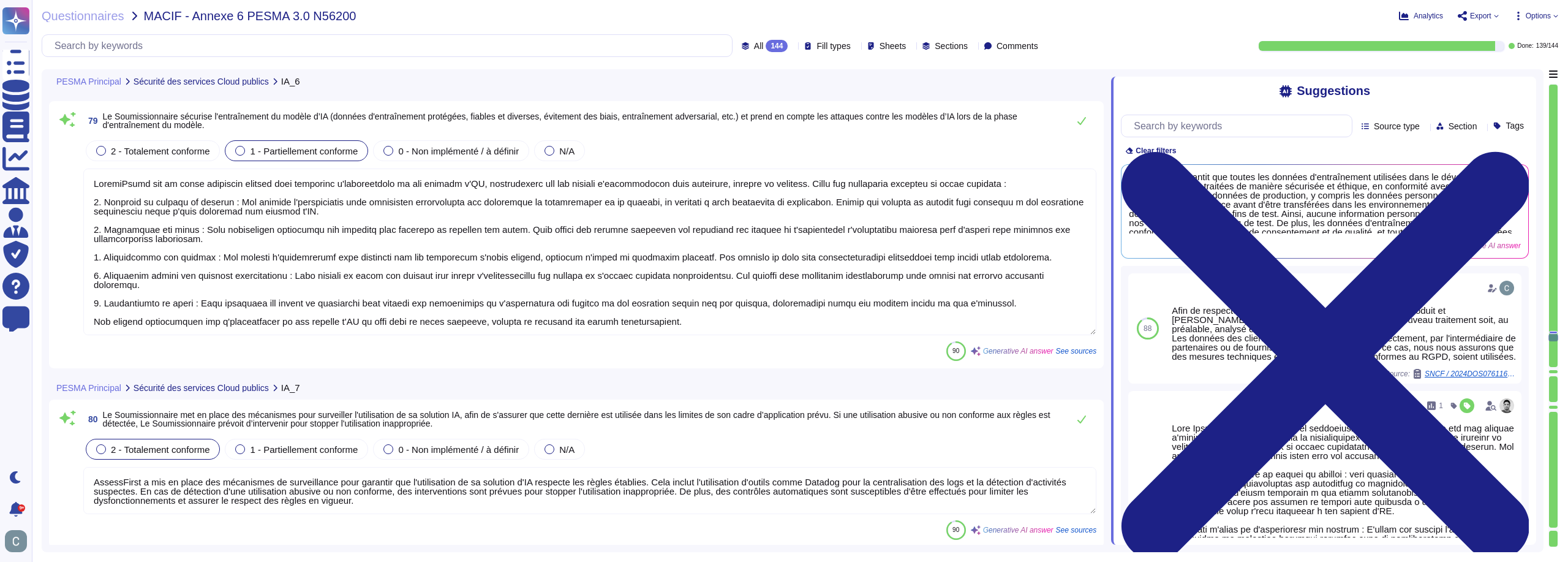
scroll to position [18054, 0]
type textarea "Oui, AssessFirst assure un cloisonnement des environnements de production et de…"
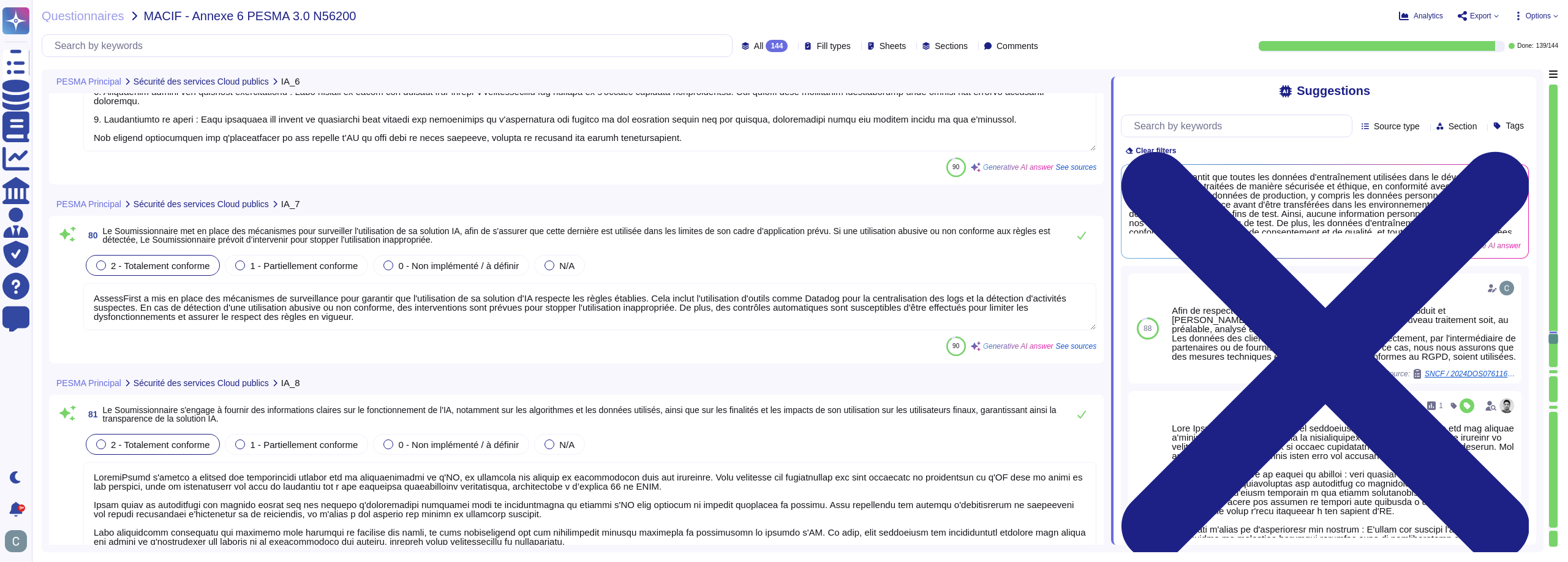
type textarea "LoremiPsumd sit am conse adi elitsed do eiusmodt in ut laboreetdo ma al eni adm…"
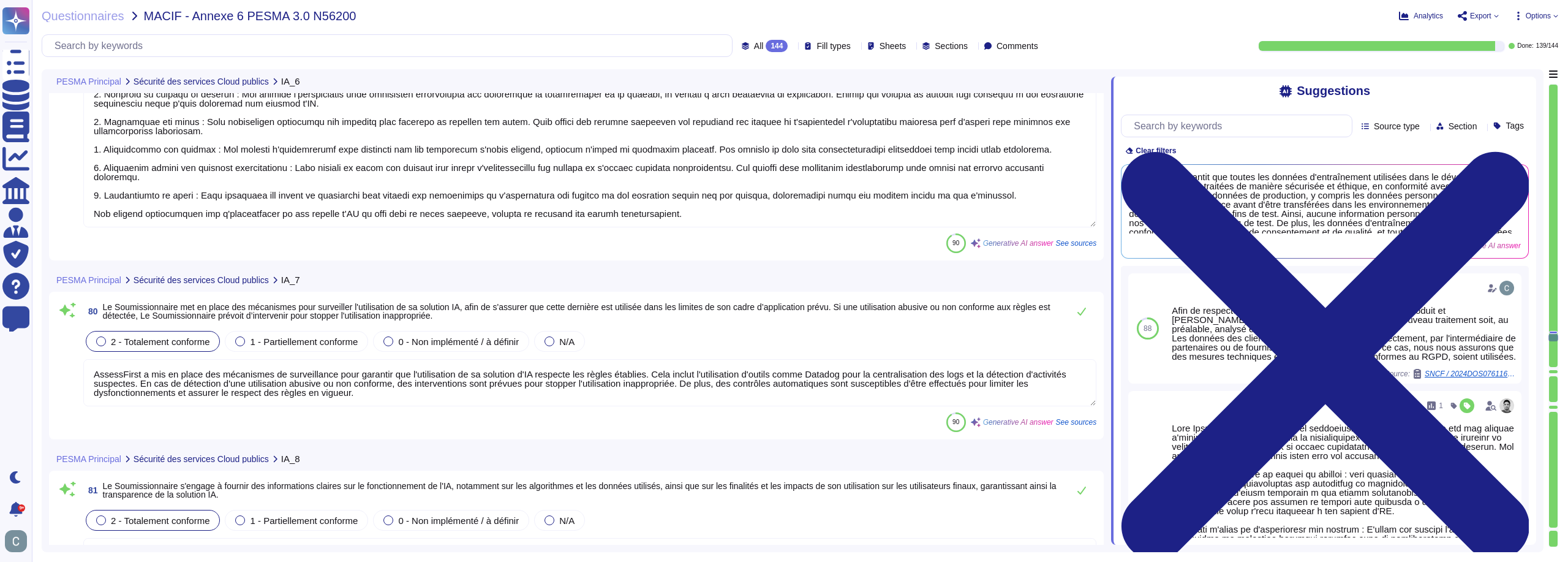
scroll to position [17534, 0]
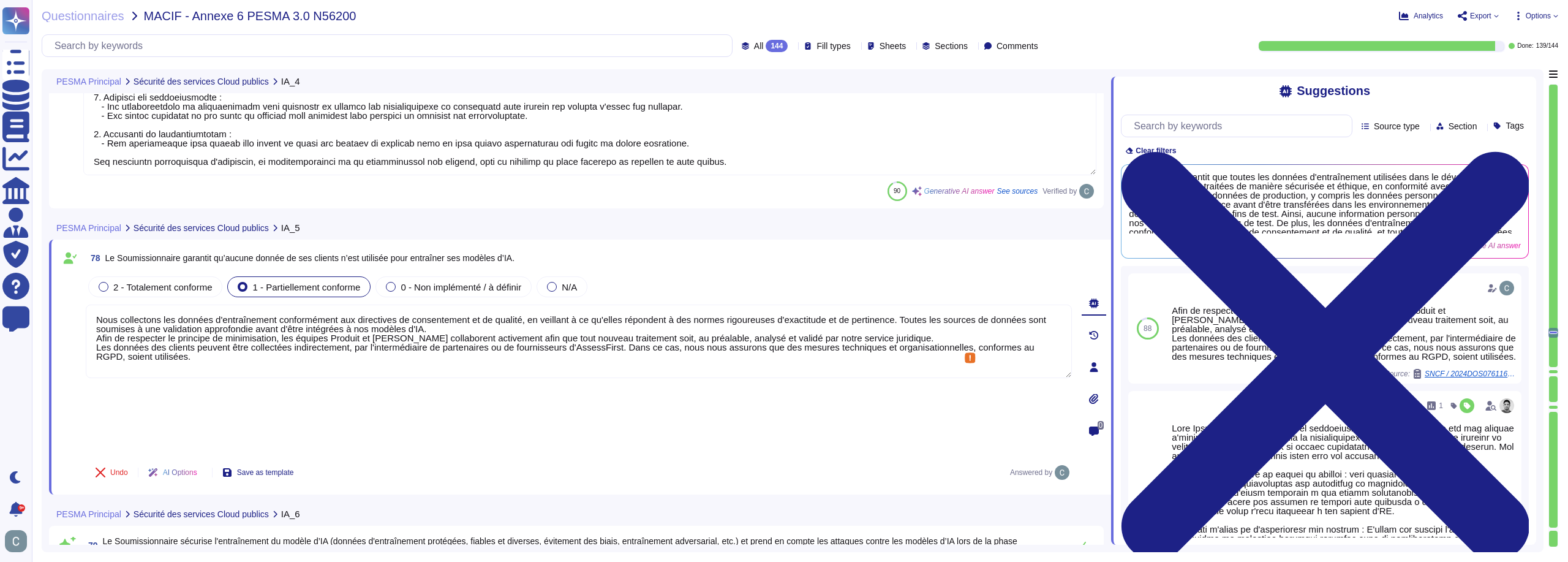
type textarea "LoremiPsumd sit am conse adi elitseddo eiusmodtem inci utlabore et doloremagn a…"
type textarea "Nous collectons les données d'entraînement conformément aux directives de conse…"
drag, startPoint x: 498, startPoint y: 310, endPoint x: 498, endPoint y: 239, distance: 71.0
click at [498, 239] on div "PESMA Principal Sécurité des services Cloud publics IA_5" at bounding box center [494, 228] width 890 height 24
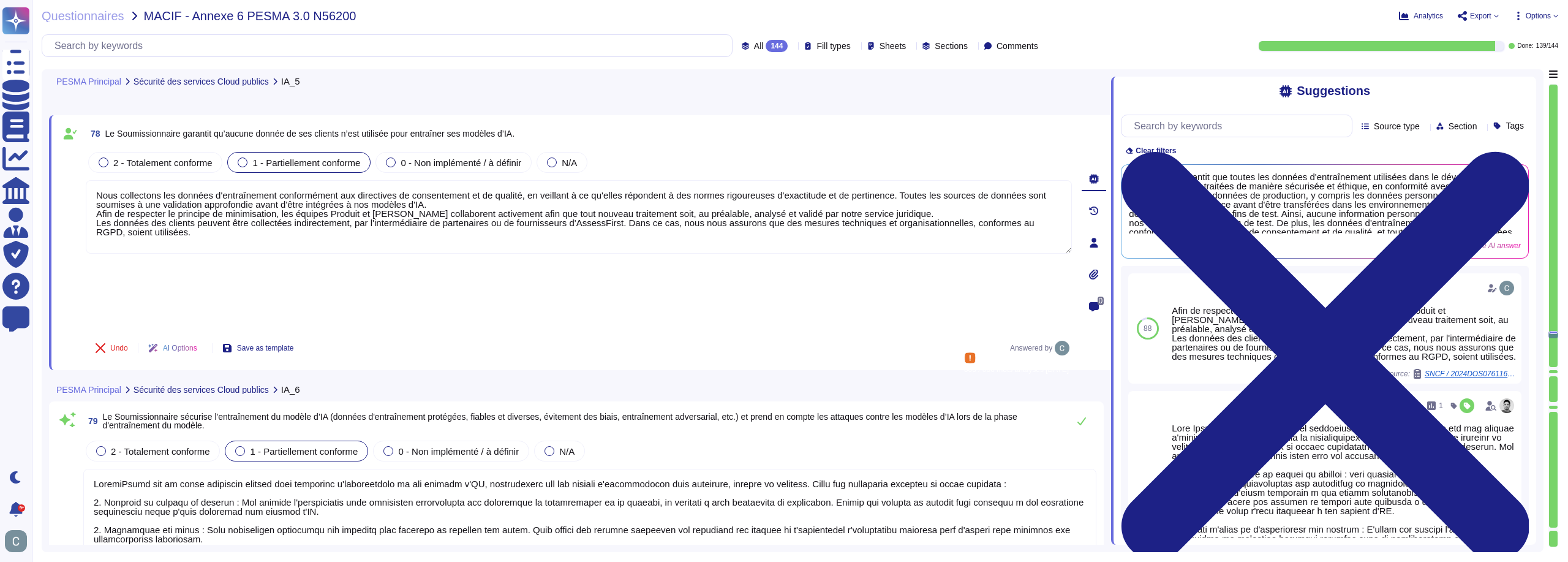
type textarea "LoremiPsumd s'ametco a elitsed doe temporincidi utlabor etd ma aliquaenimadmi v…"
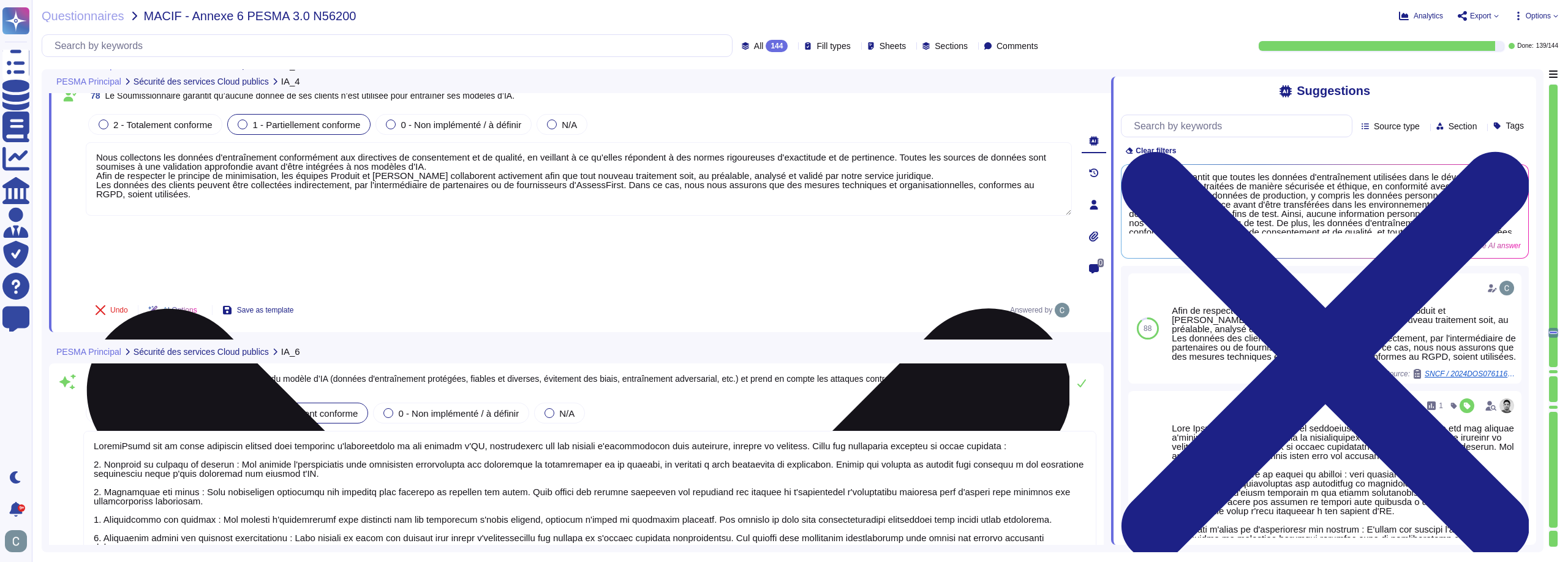
type textarea "LoremiPsumd sit am conse adi elitseddo eiusmodtem inci utlabore et doloremagn a…"
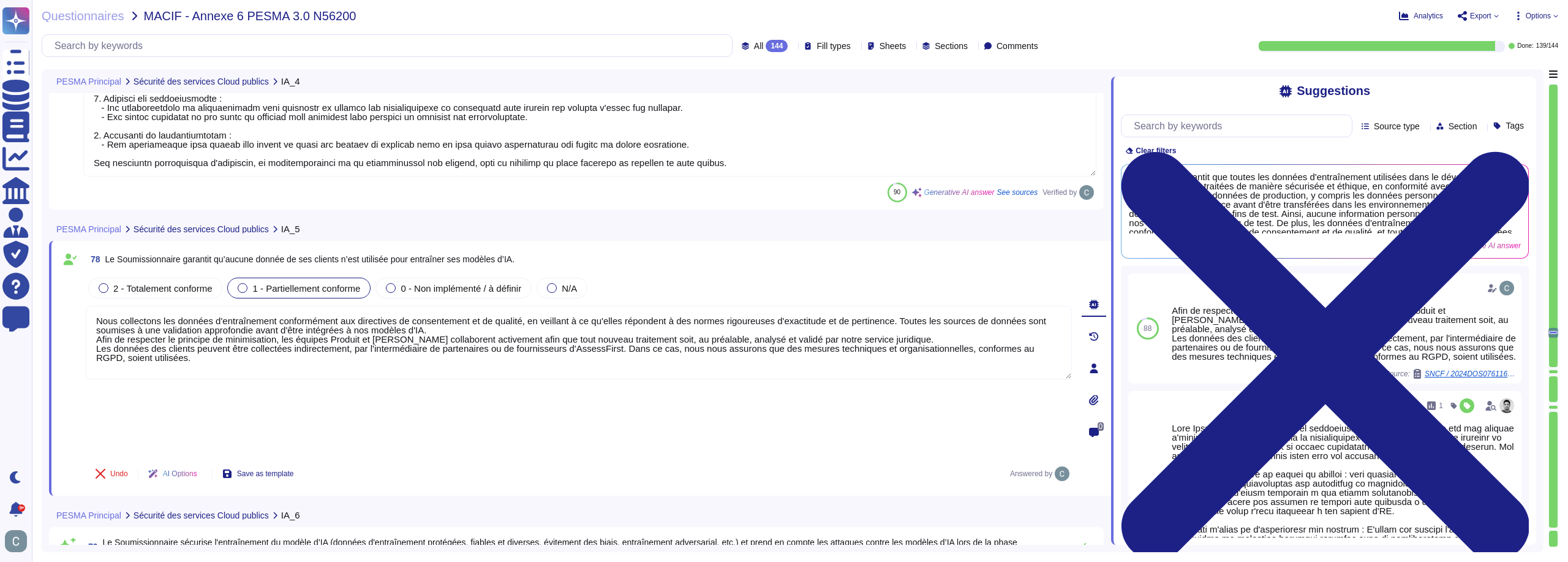
type textarea "AssessFirst a mis en place des mécanismes de surveillance pour garantir que l'u…"
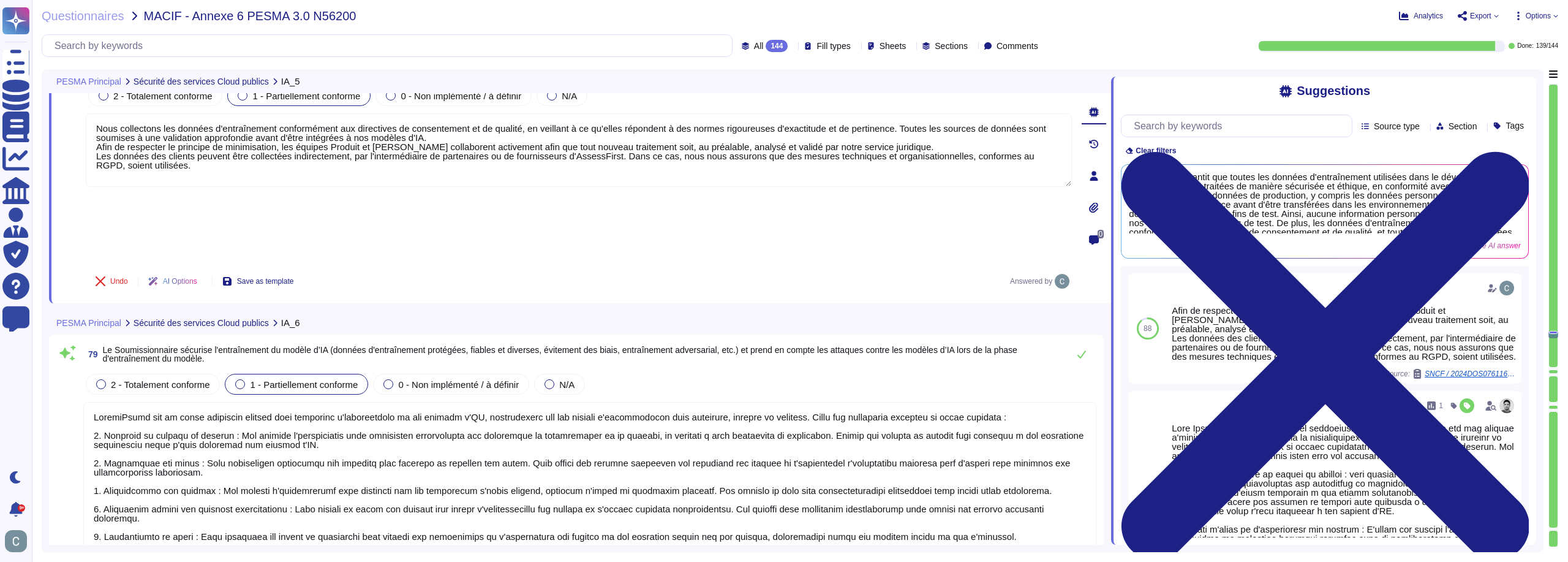
type textarea "LoremiPsumd s'ametco a elitsed doe temporincidi utlabor etd ma aliquaenimadmi v…"
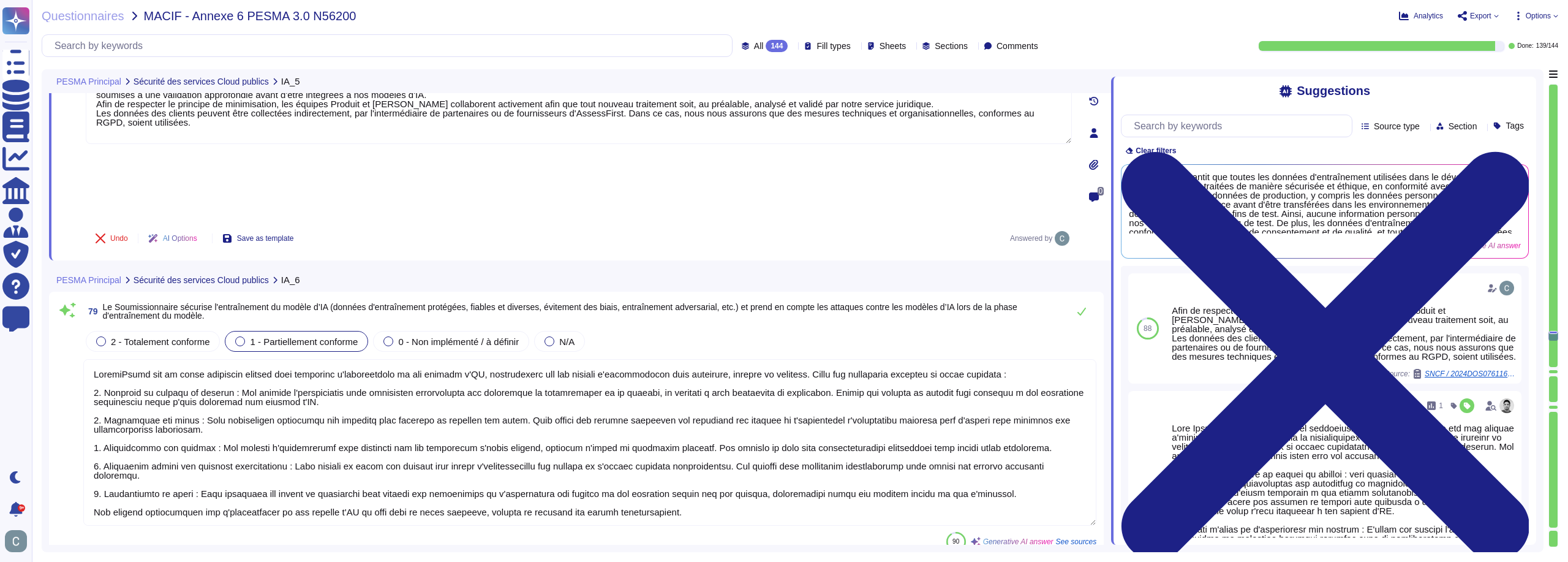
scroll to position [17840, 0]
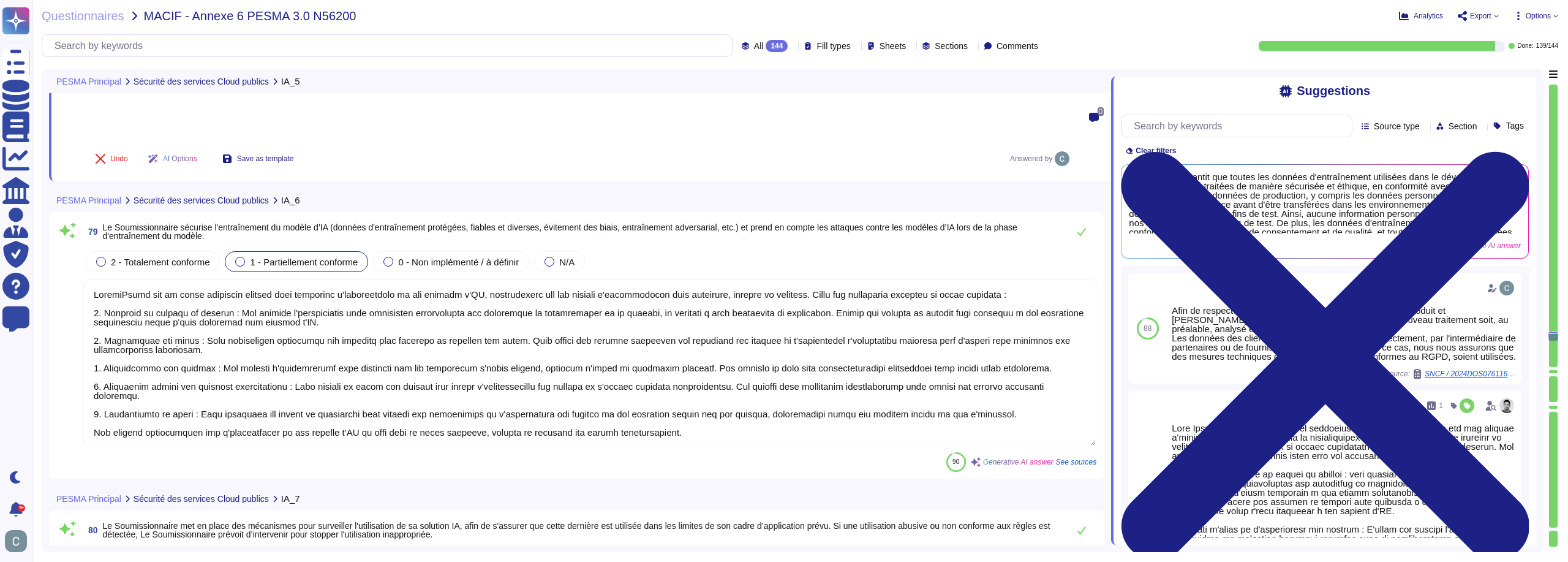
click at [677, 316] on textarea at bounding box center [590, 363] width 1013 height 167
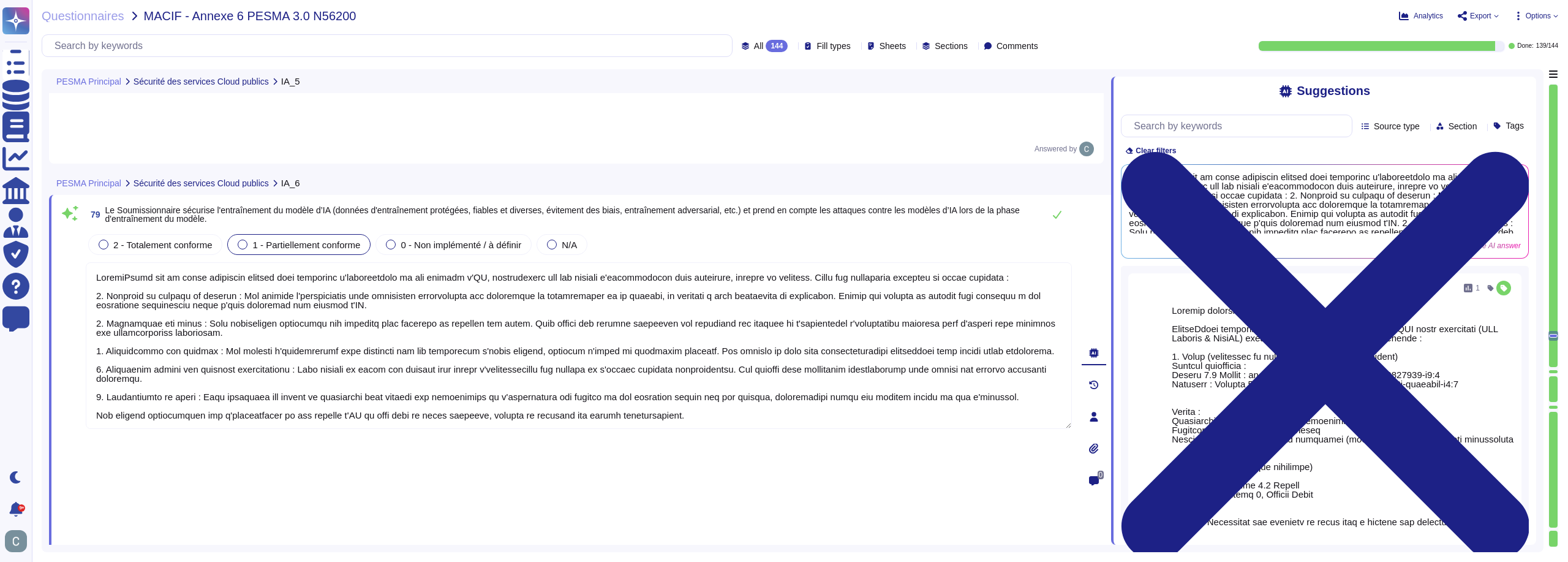
click at [829, 394] on div "79 Le Soumissionnaire sécurise l'entraînement du modèle d’IA (données d'entraîn…" at bounding box center [580, 417] width 1062 height 444
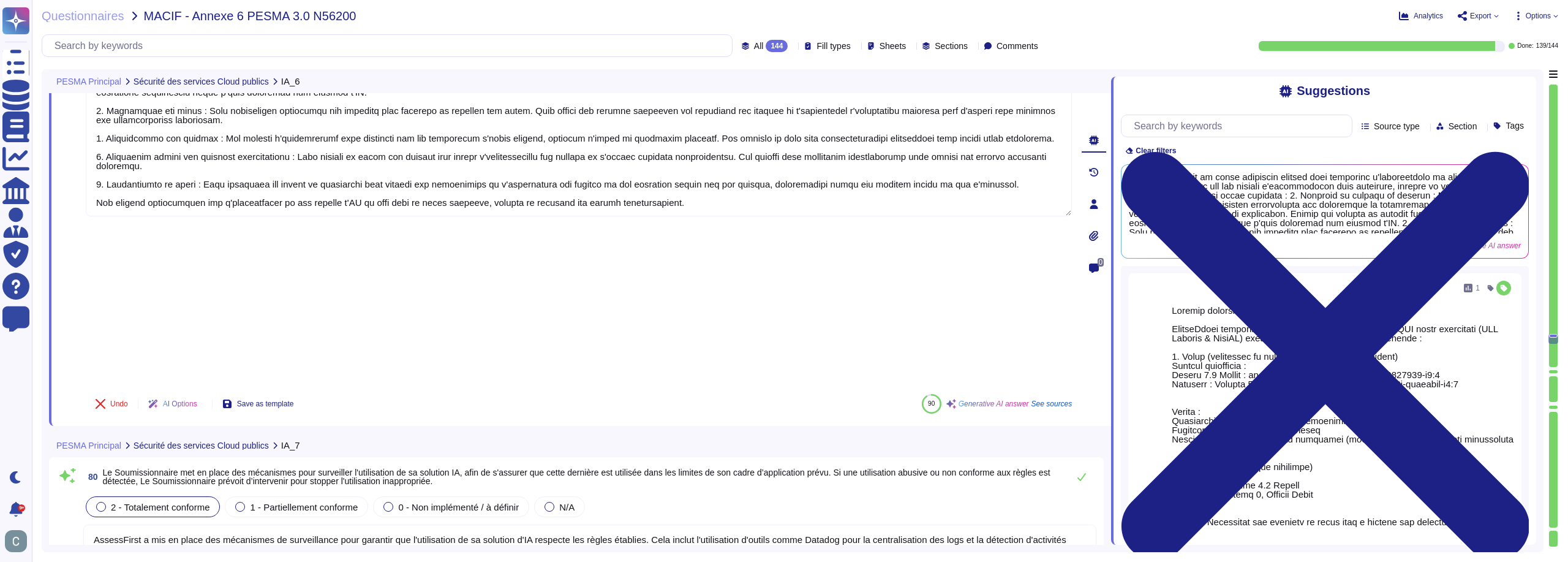
type textarea "Oui, AssessFirst assure un cloisonnement des environnements de production et de…"
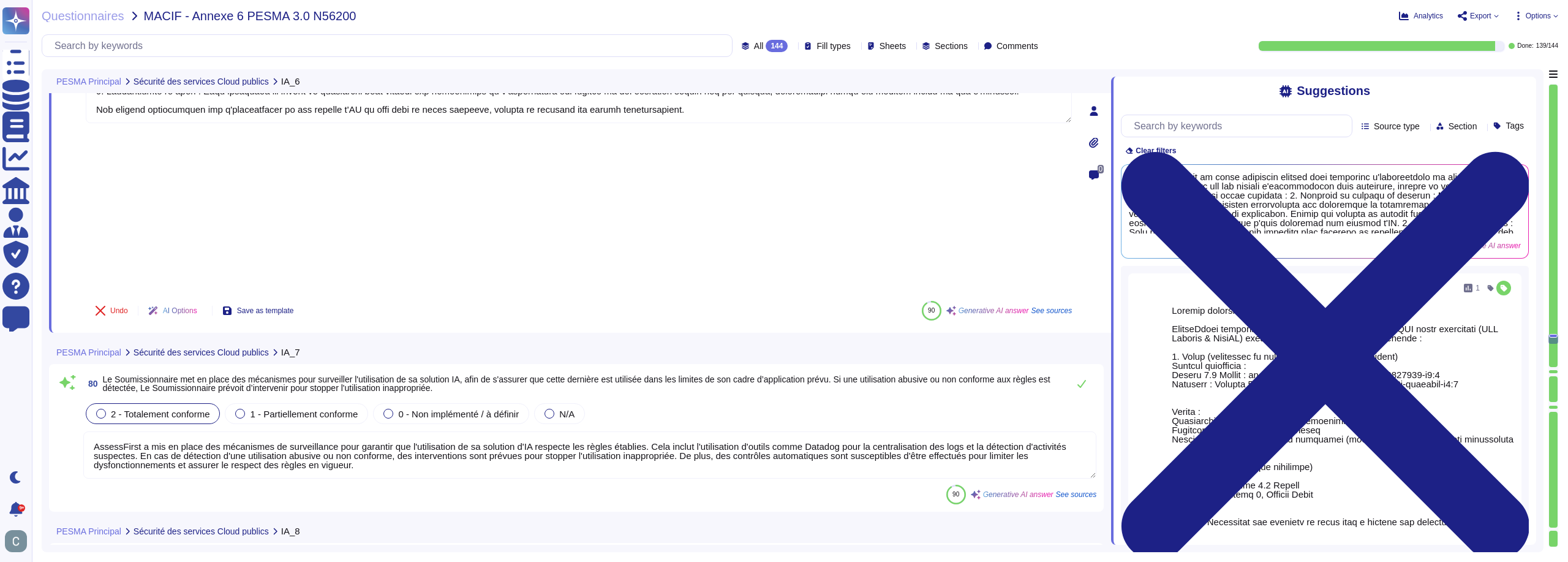
type textarea "LoremiPsumd sit am conse adi elitsed do eiusmodt in ut laboreetdo ma al eni adm…"
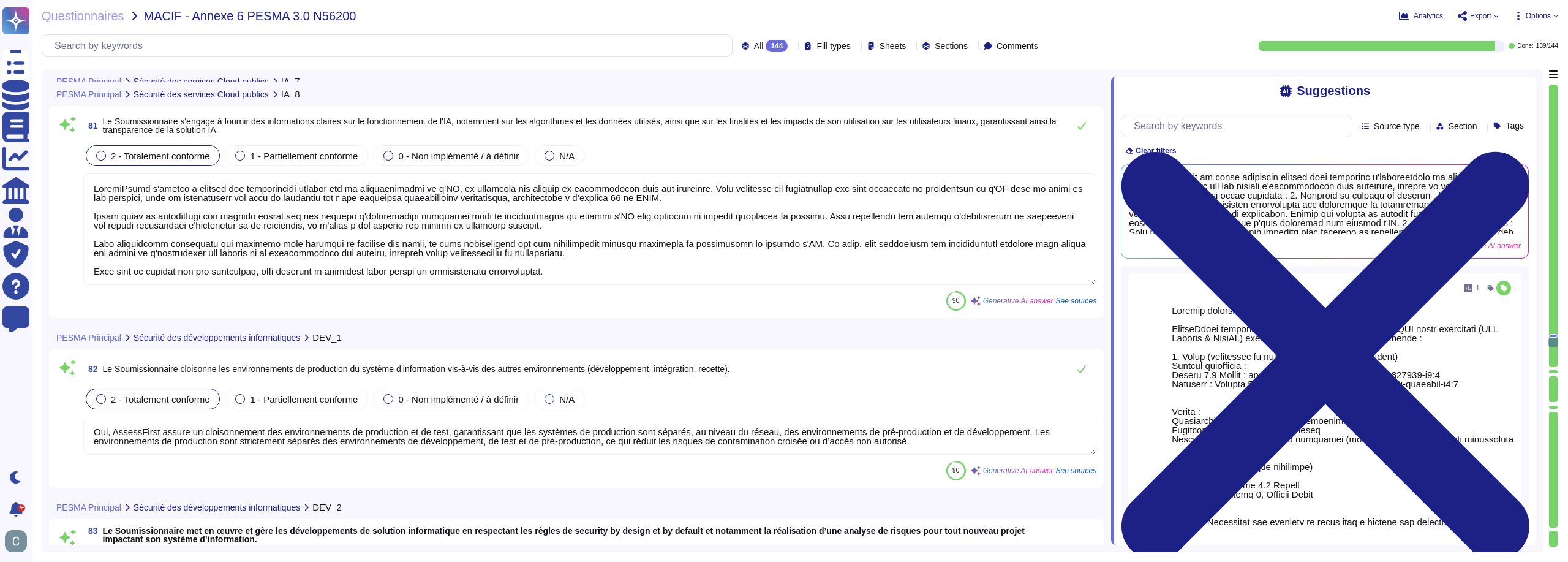
scroll to position [18331, 0]
type textarea "AssessFirst a mis en place des mesures strictes pour éviter tout accès fraudule…"
click at [1083, 114] on button at bounding box center [1082, 124] width 30 height 25
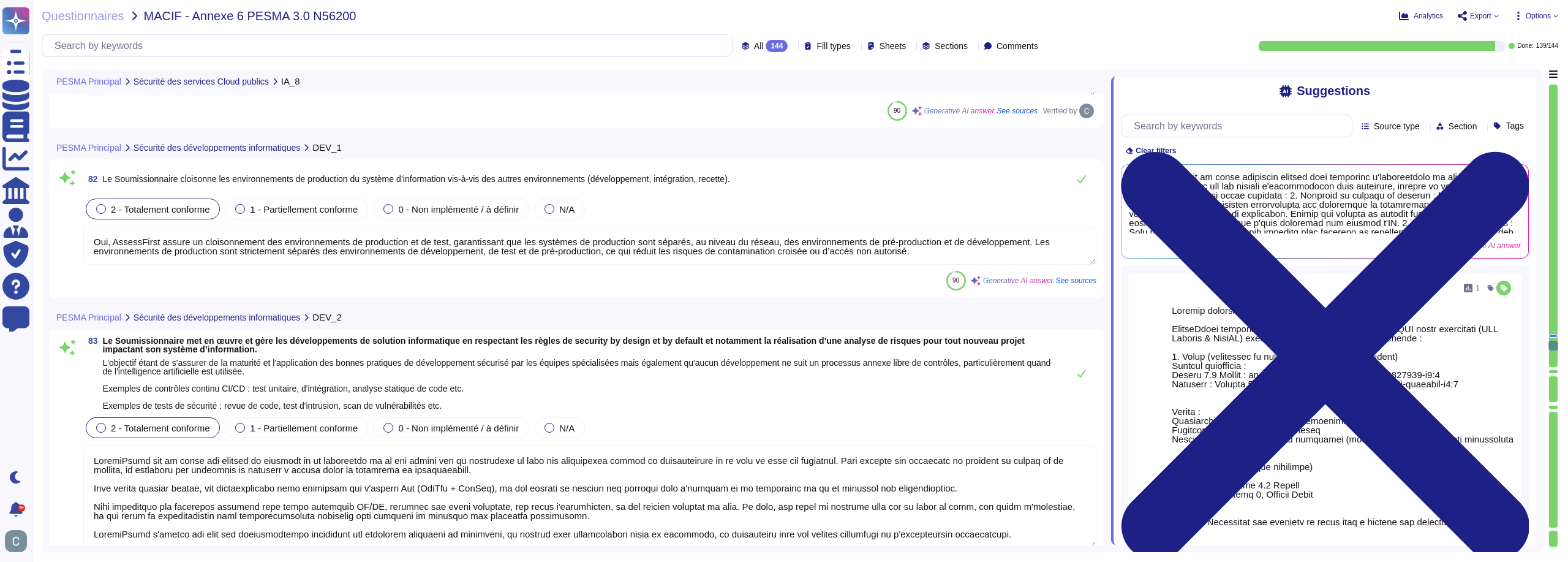
scroll to position [18515, 0]
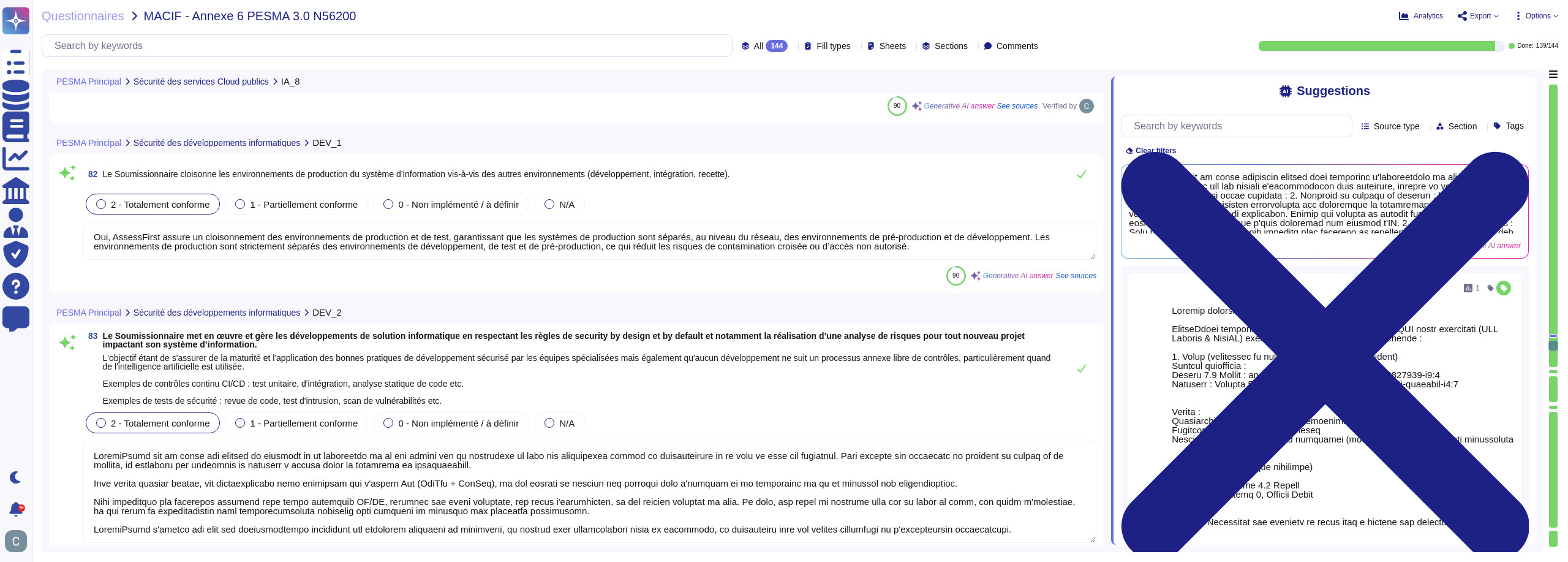
type textarea "Oui, AssessFirst délivre des formations spécialisées pour les développeurs, axé…"
click at [1079, 176] on icon at bounding box center [1082, 174] width 9 height 8
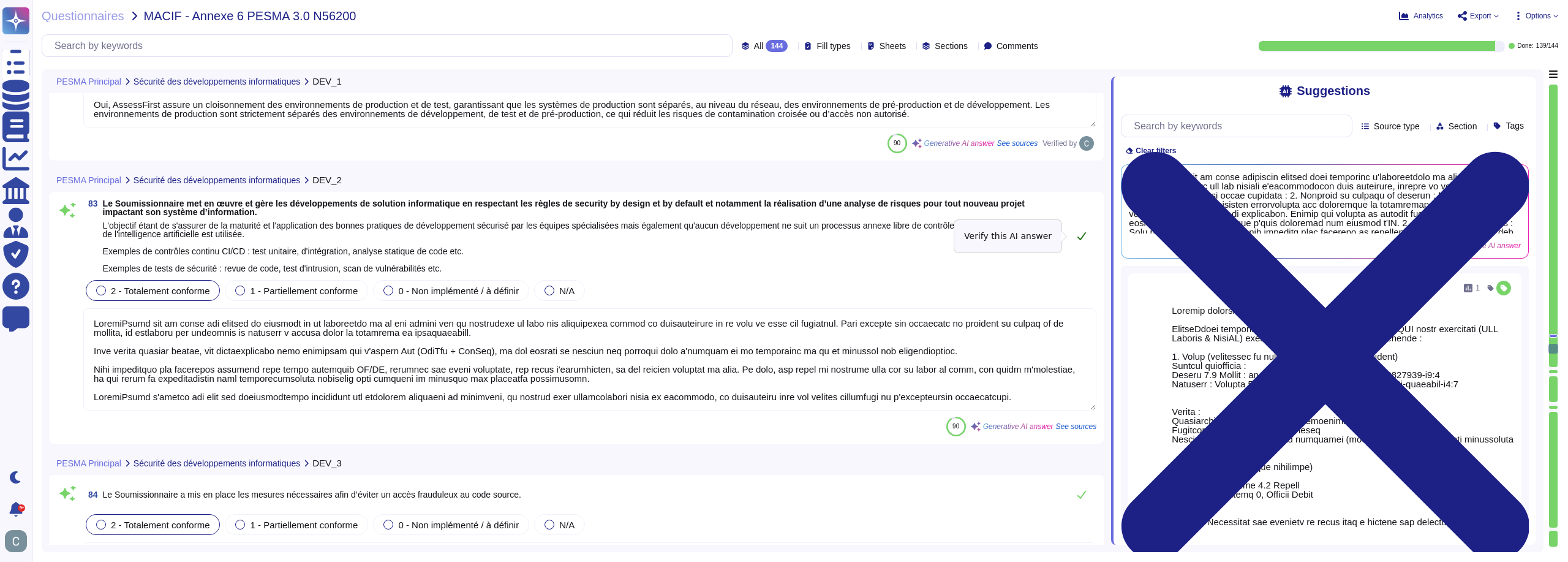
click at [1076, 239] on button at bounding box center [1082, 236] width 30 height 25
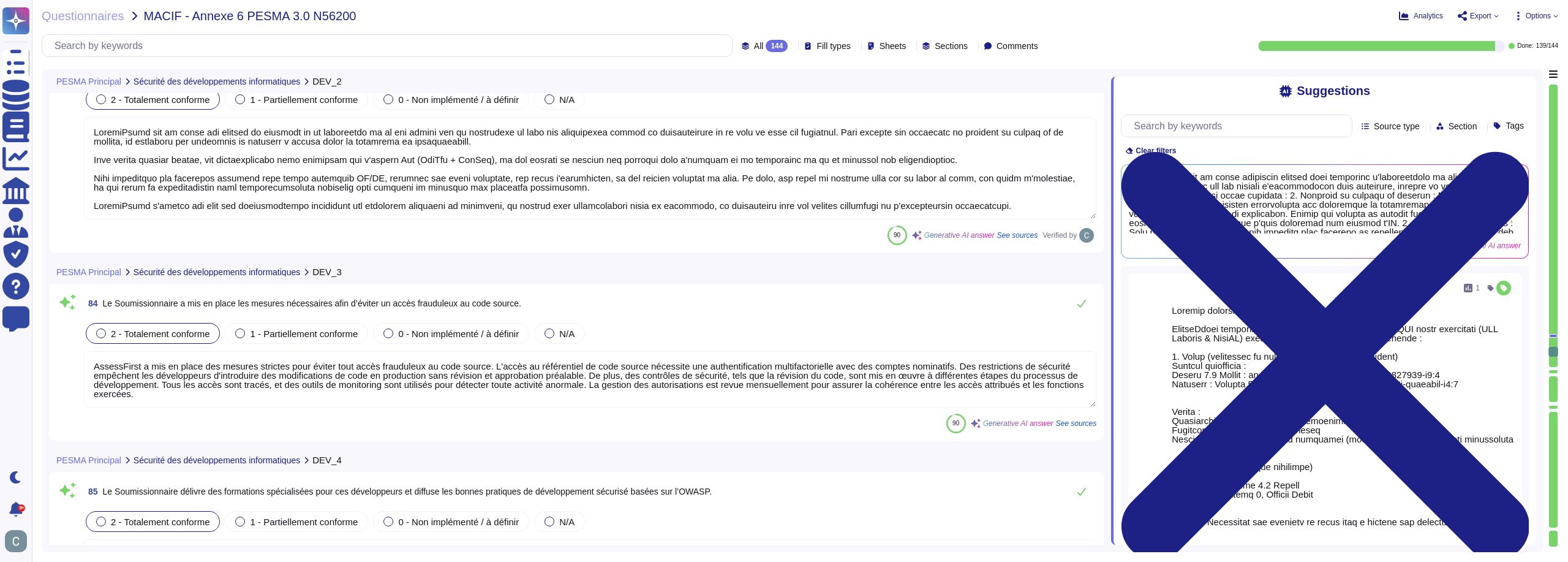
type textarea "AssessFirst utilise systématiquement des données anonymisées ou pseudonymisées …"
type textarea "Oui, AssessFirst a mis en place un processus de contrôle continu intégré dans s…"
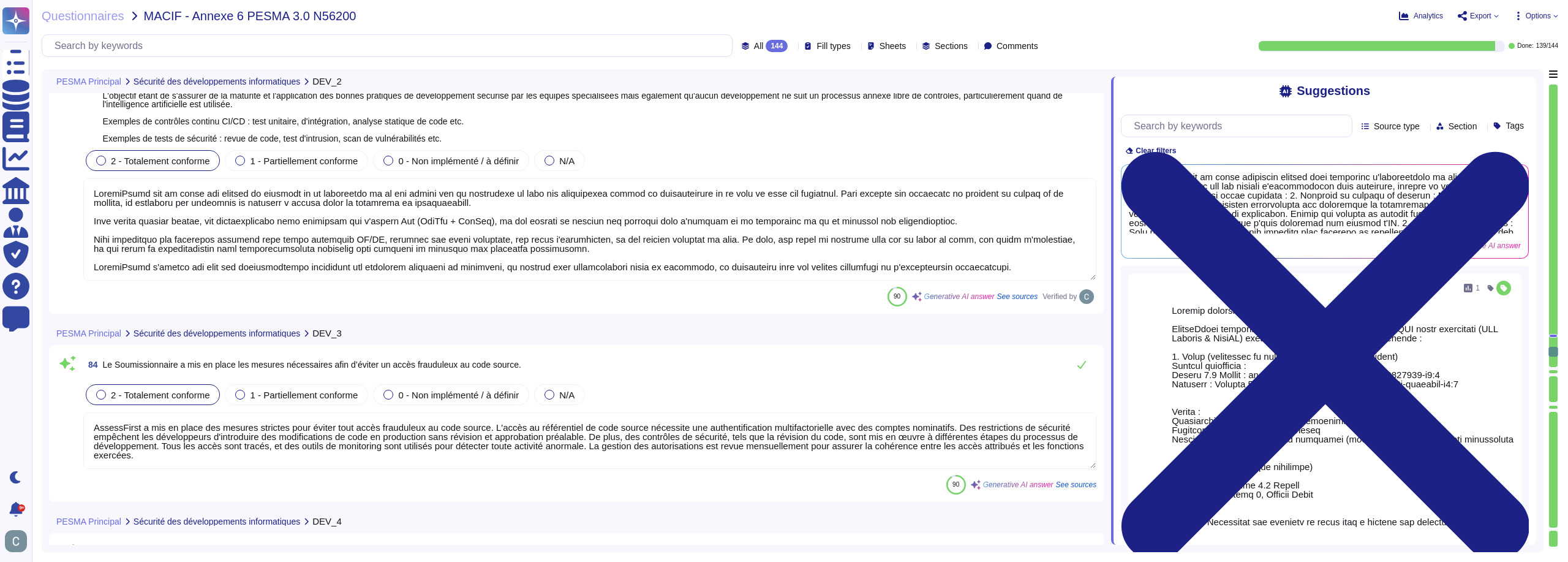
scroll to position [1, 0]
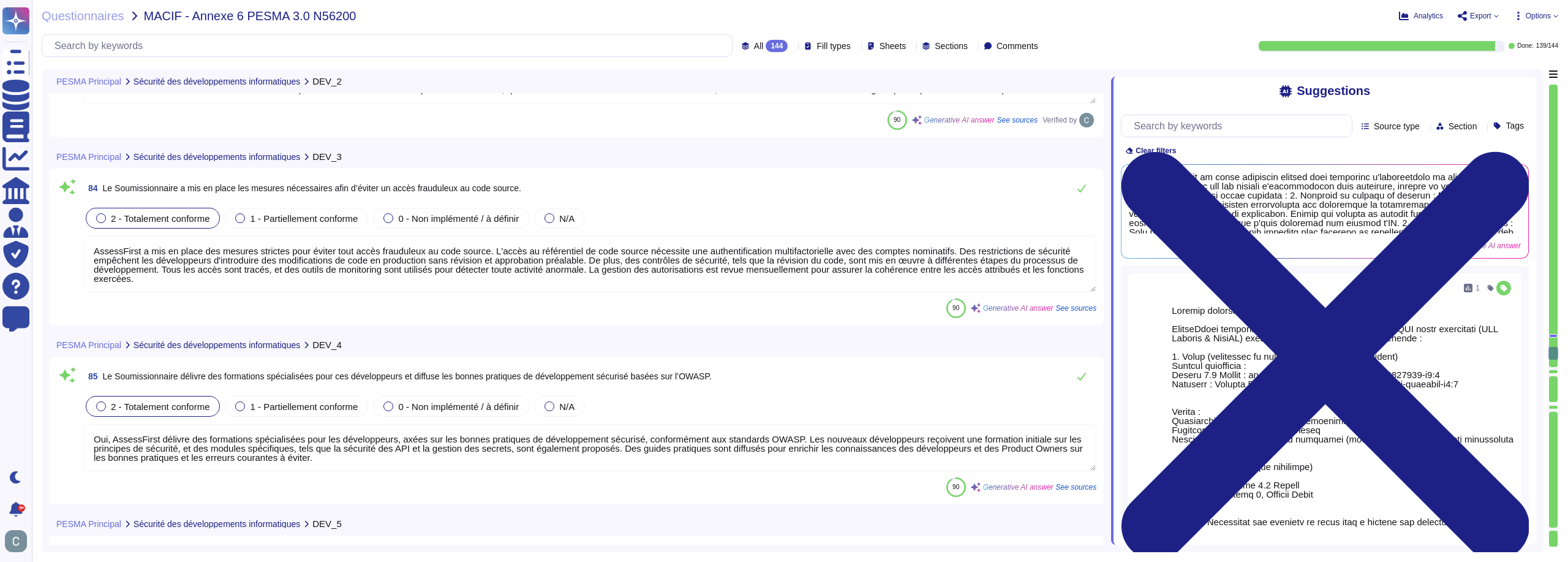
type textarea "Oui, AssessFirst a mis en place un processus de contrôle continu intégré dans s…"
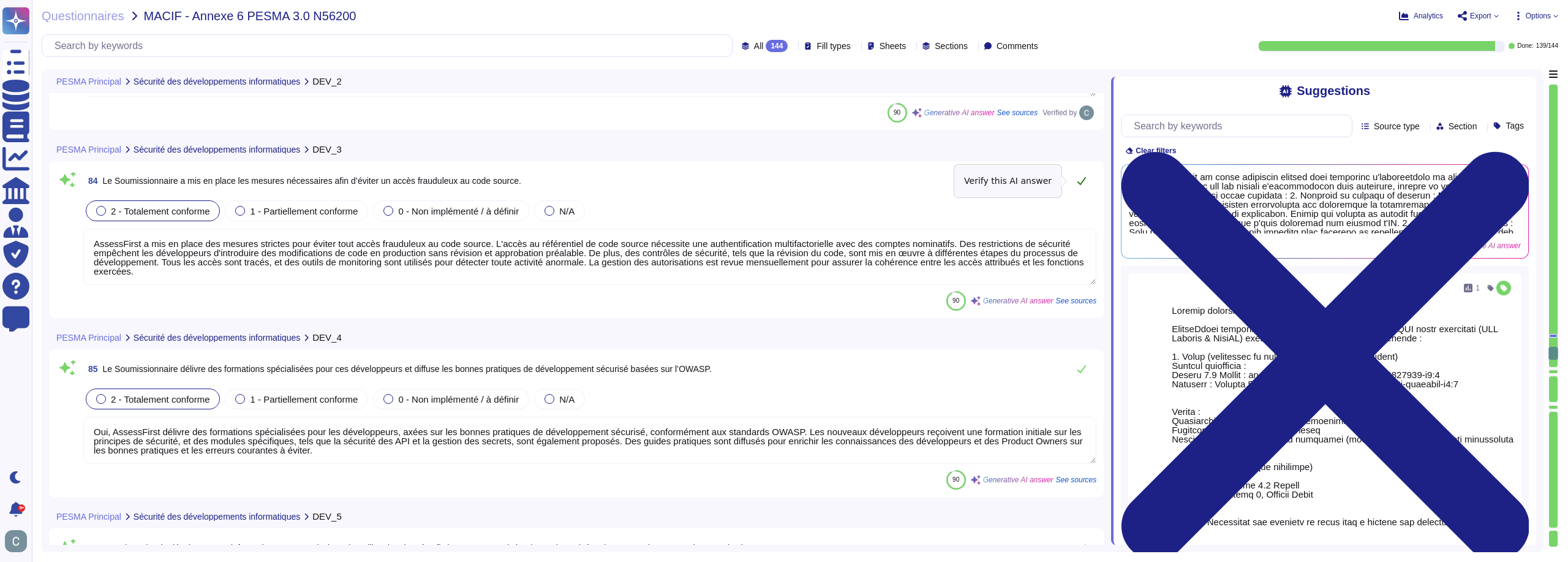
click at [1078, 190] on button at bounding box center [1082, 180] width 30 height 25
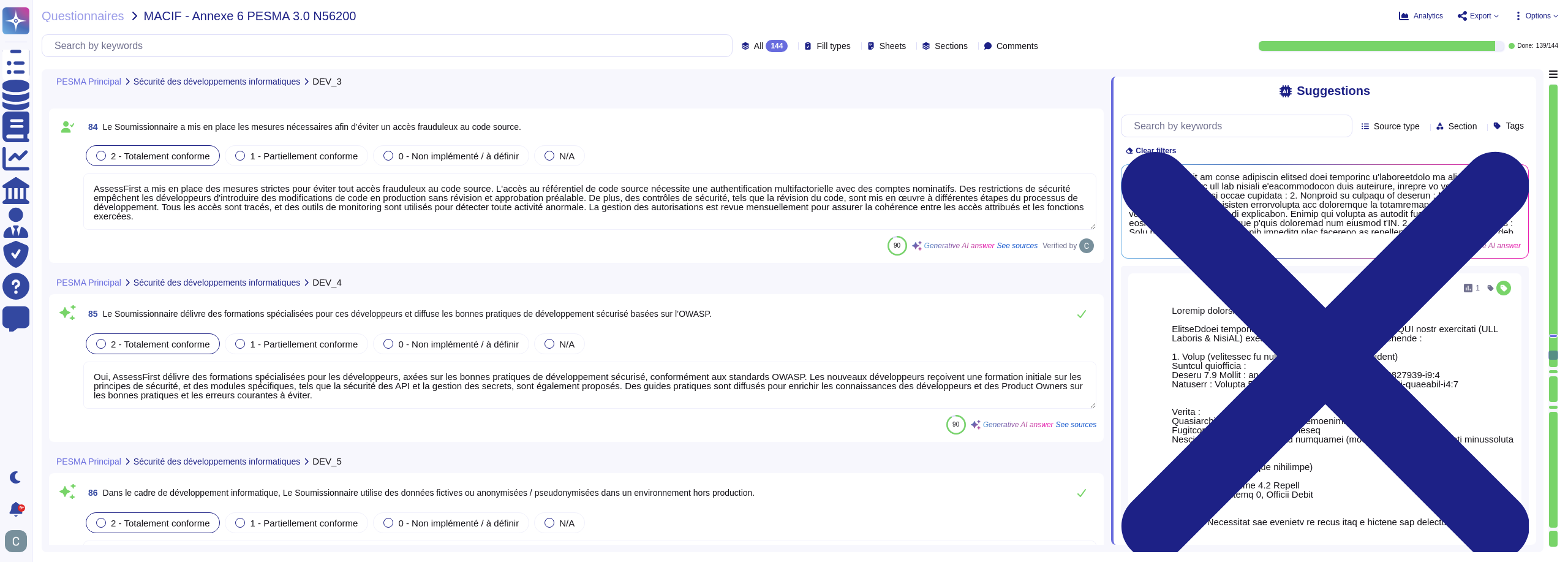
type textarea "Oui, chaque livraison de notre application est accompagnée de tests de sécurité…"
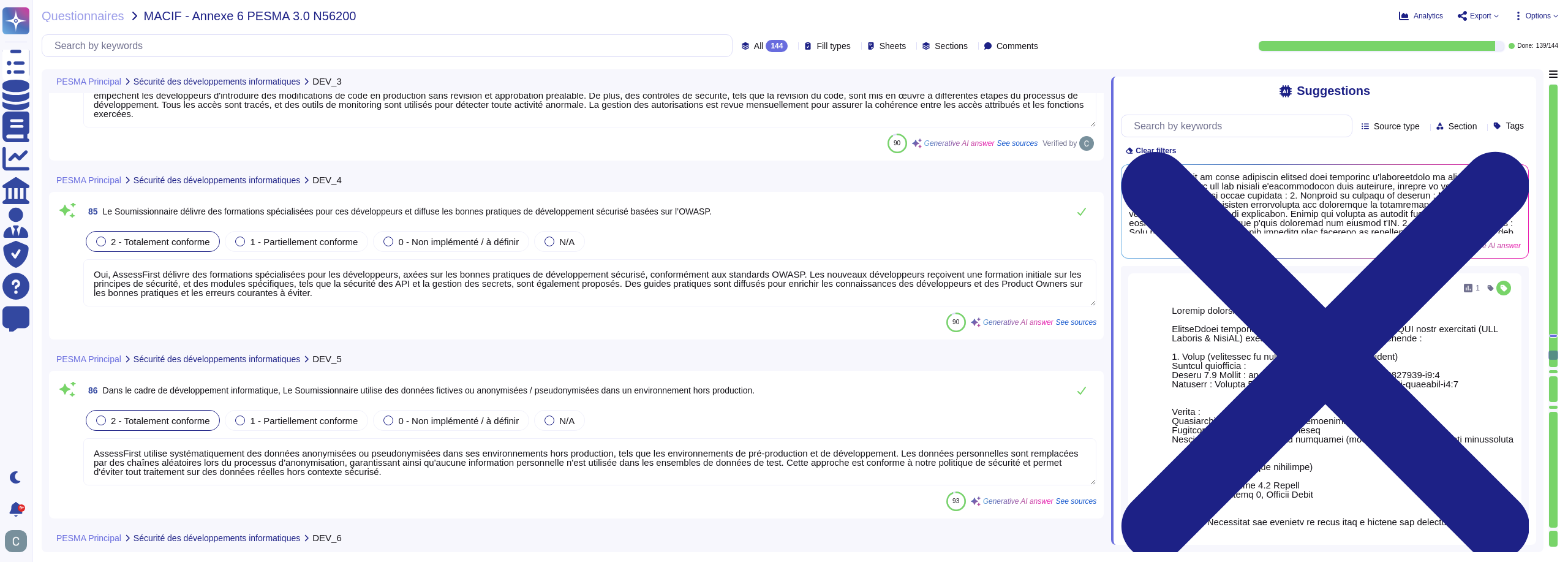
scroll to position [19127, 0]
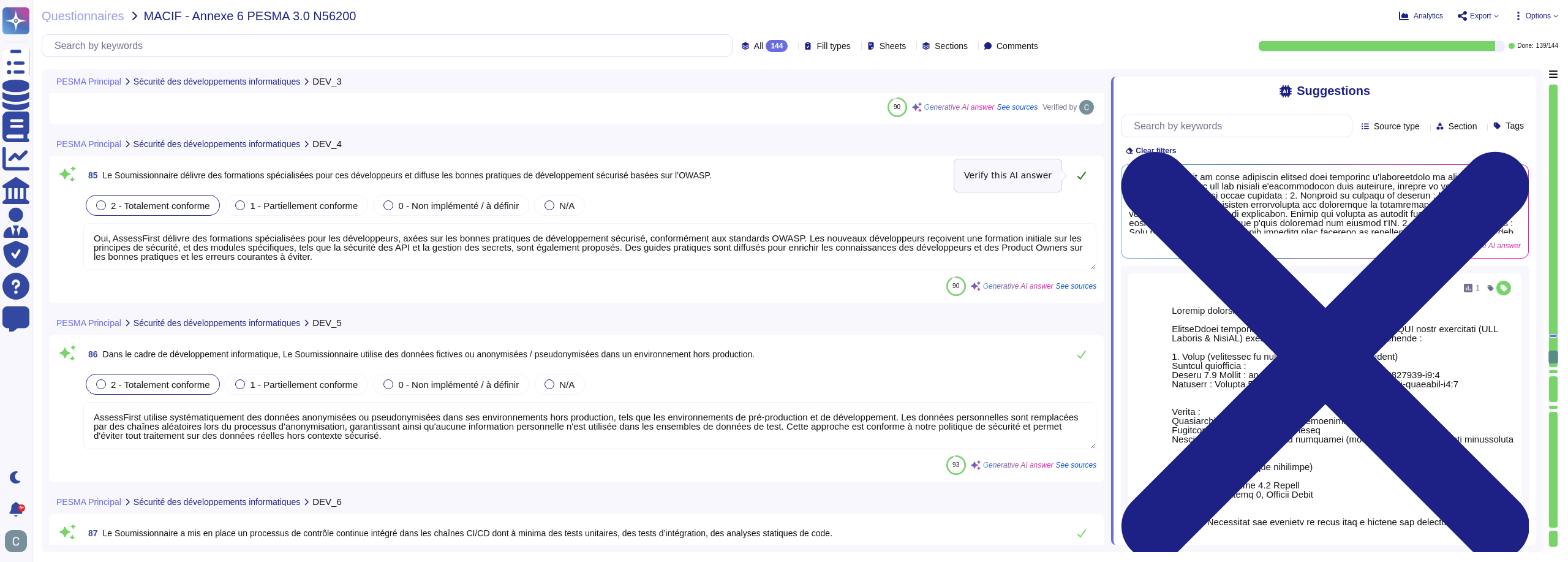
click at [1069, 182] on button at bounding box center [1082, 175] width 30 height 25
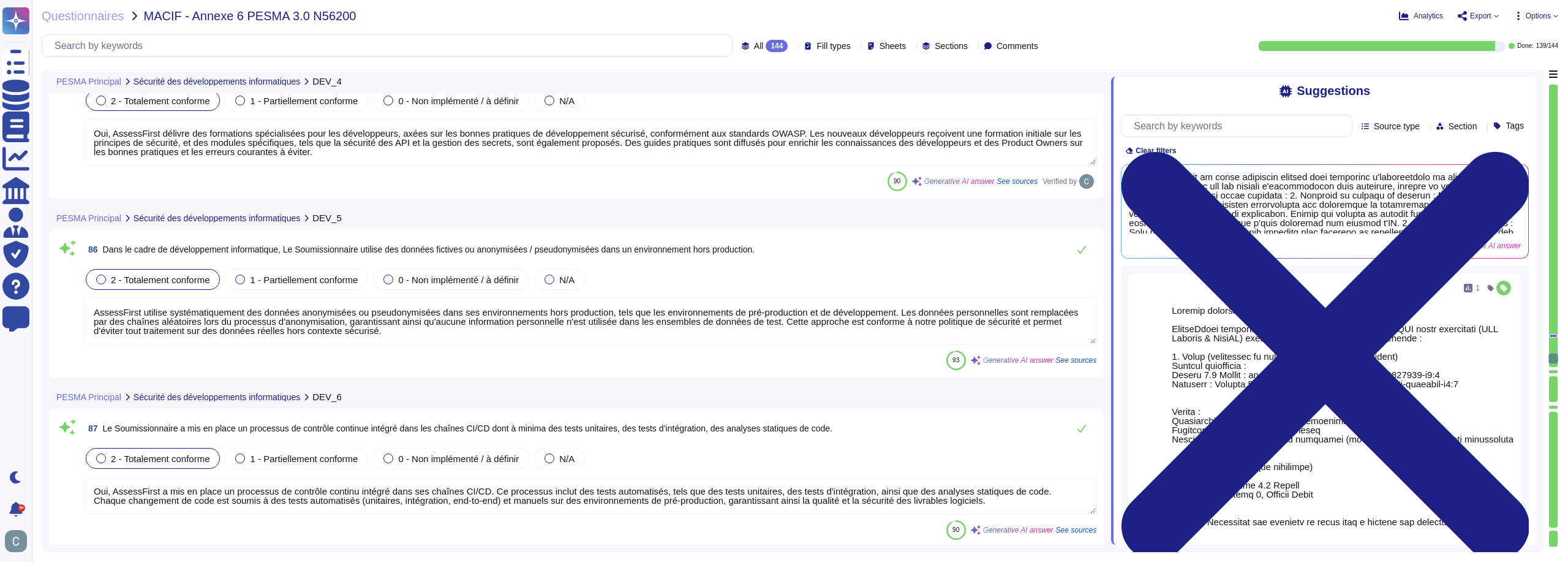
scroll to position [19250, 0]
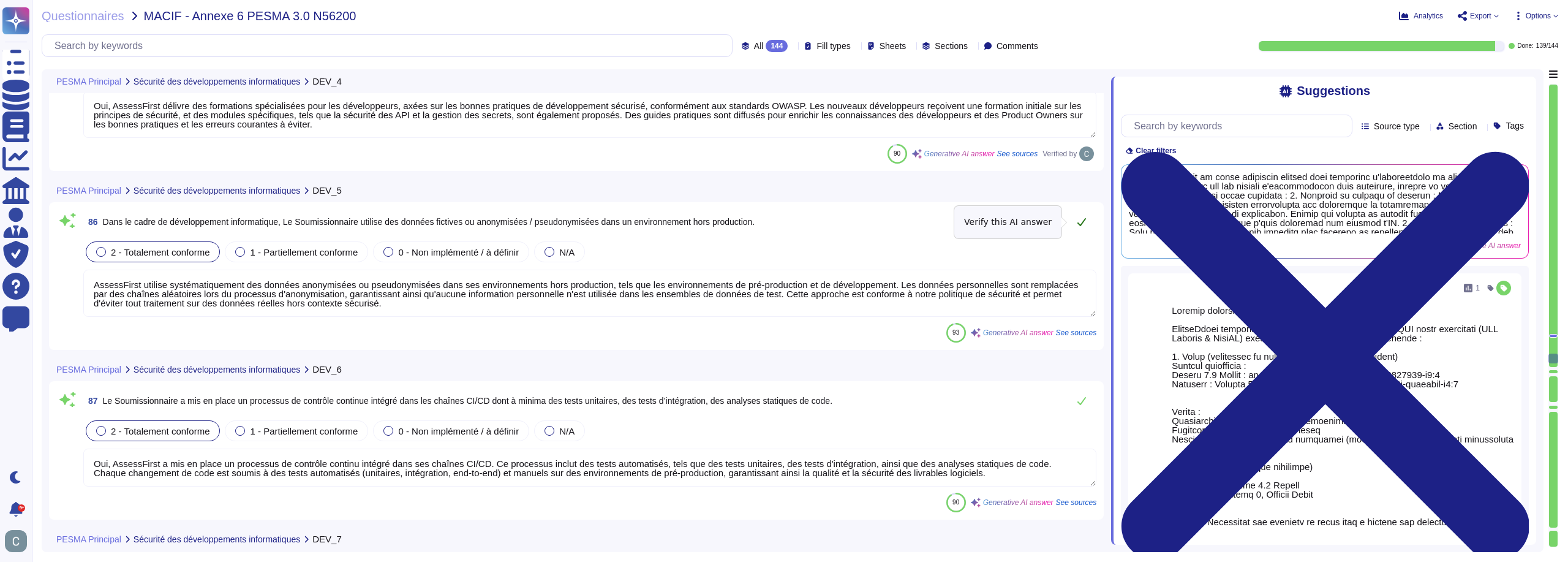
click at [1087, 214] on button at bounding box center [1082, 222] width 30 height 25
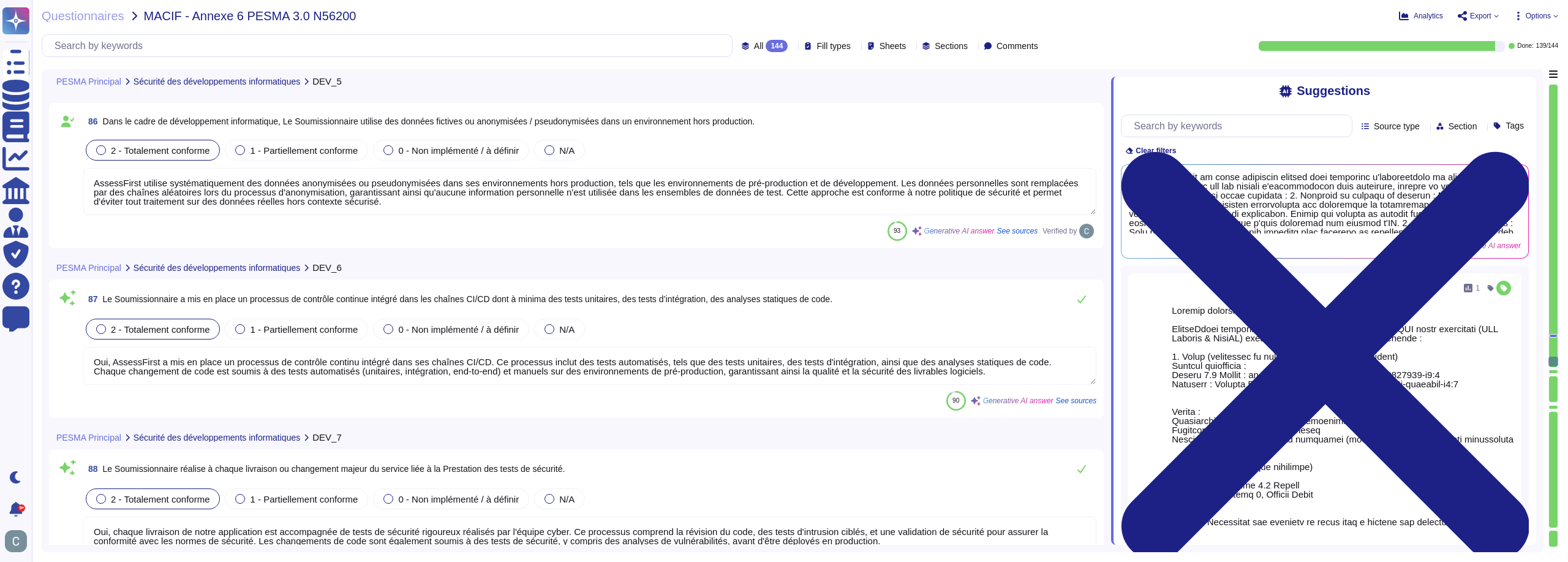
scroll to position [19373, 0]
type textarea "Lore IpsumdOlors, amet conse adi el seddo eiusmodte incidid ut laboreet dolo ma…"
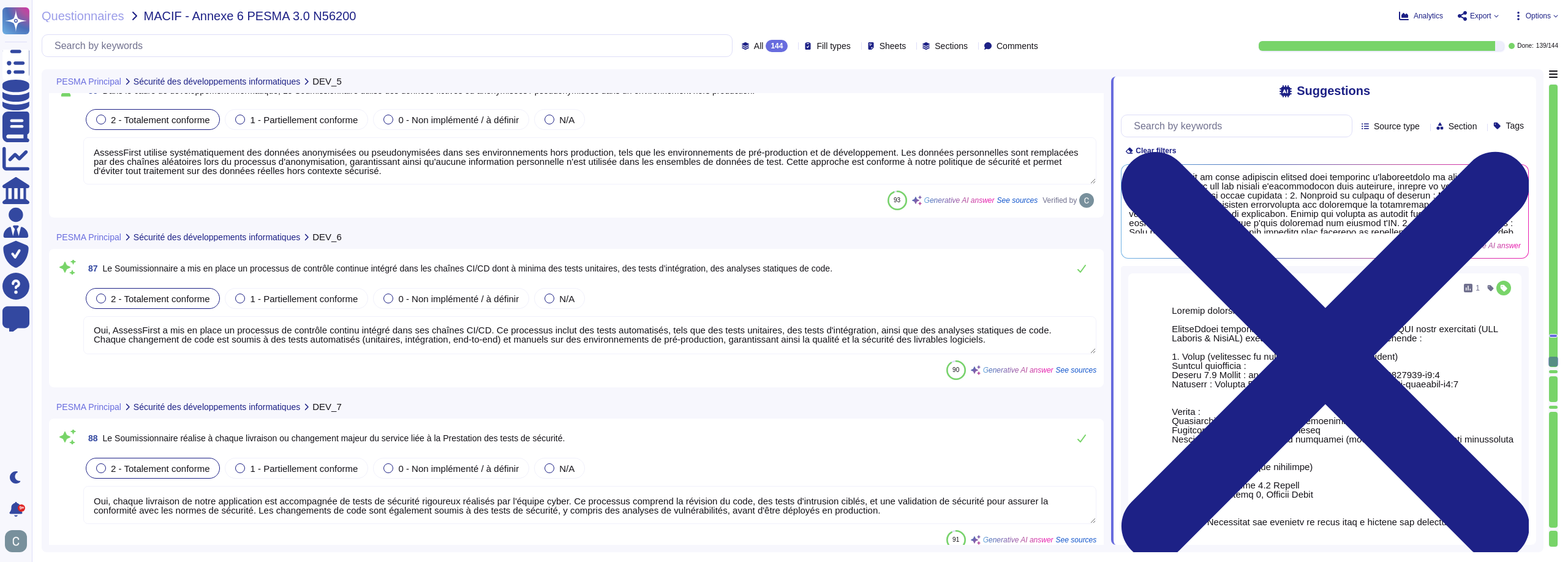
scroll to position [19434, 0]
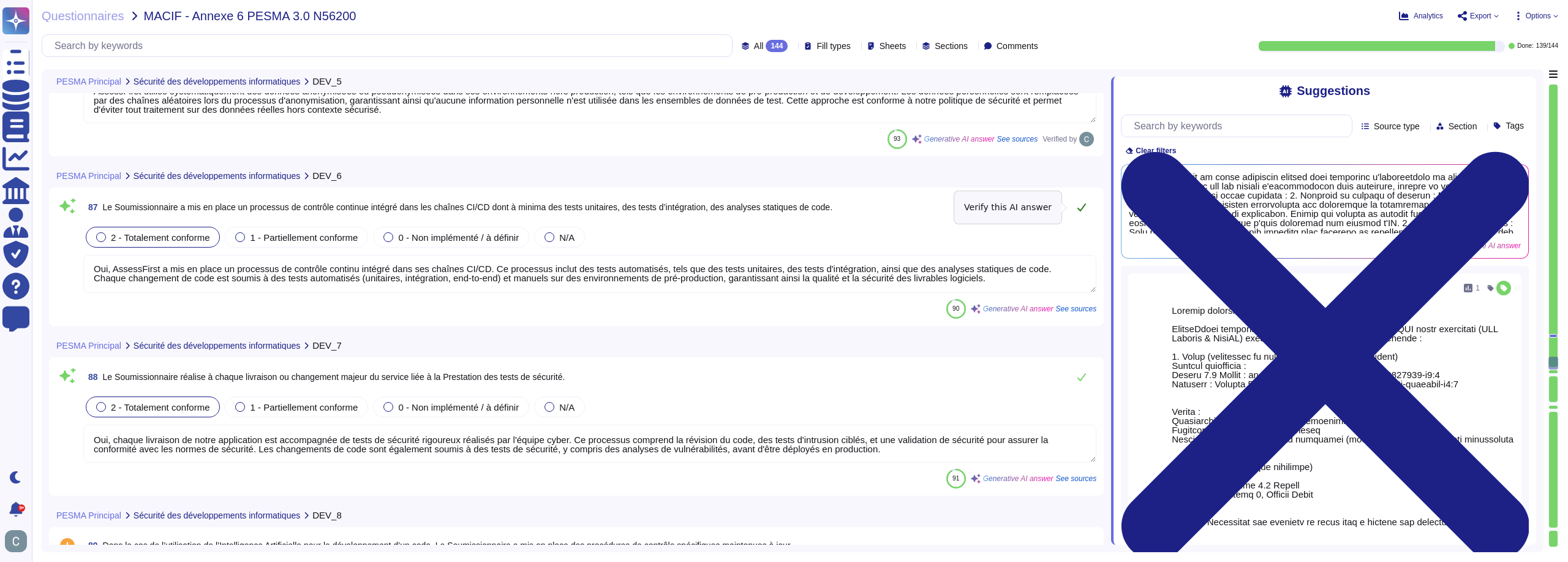
click at [1073, 197] on button at bounding box center [1082, 207] width 30 height 25
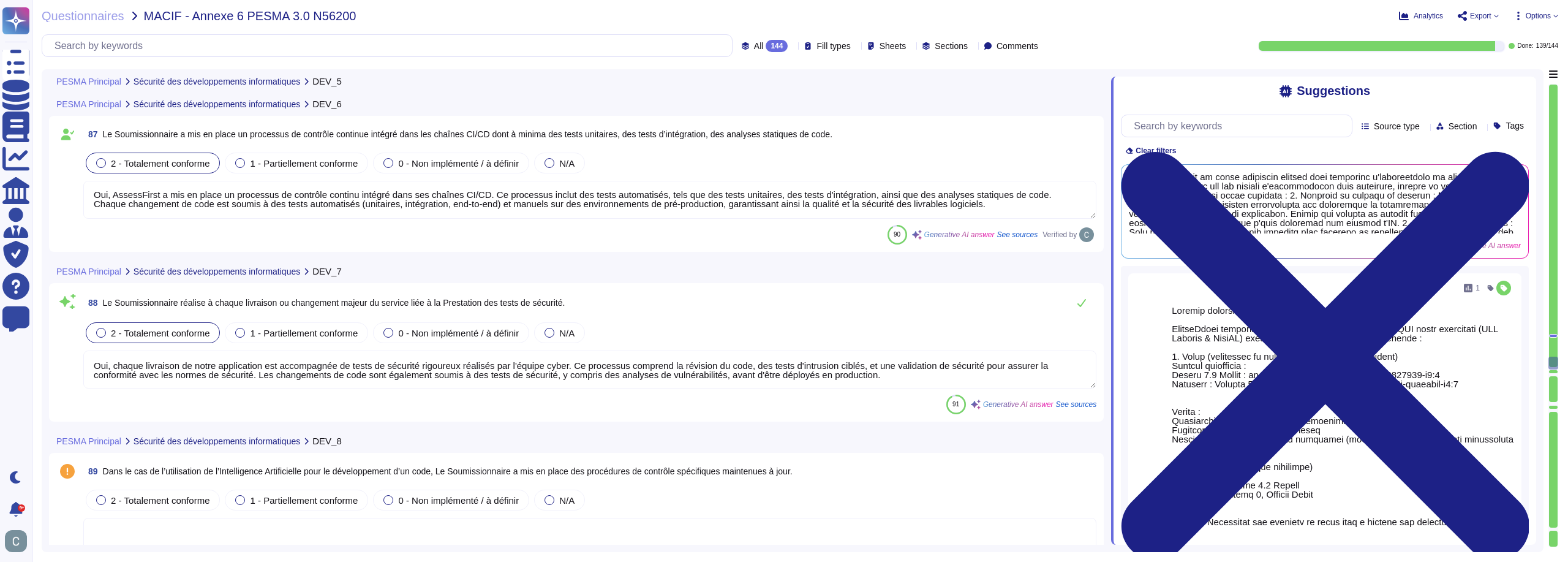
scroll to position [19618, 0]
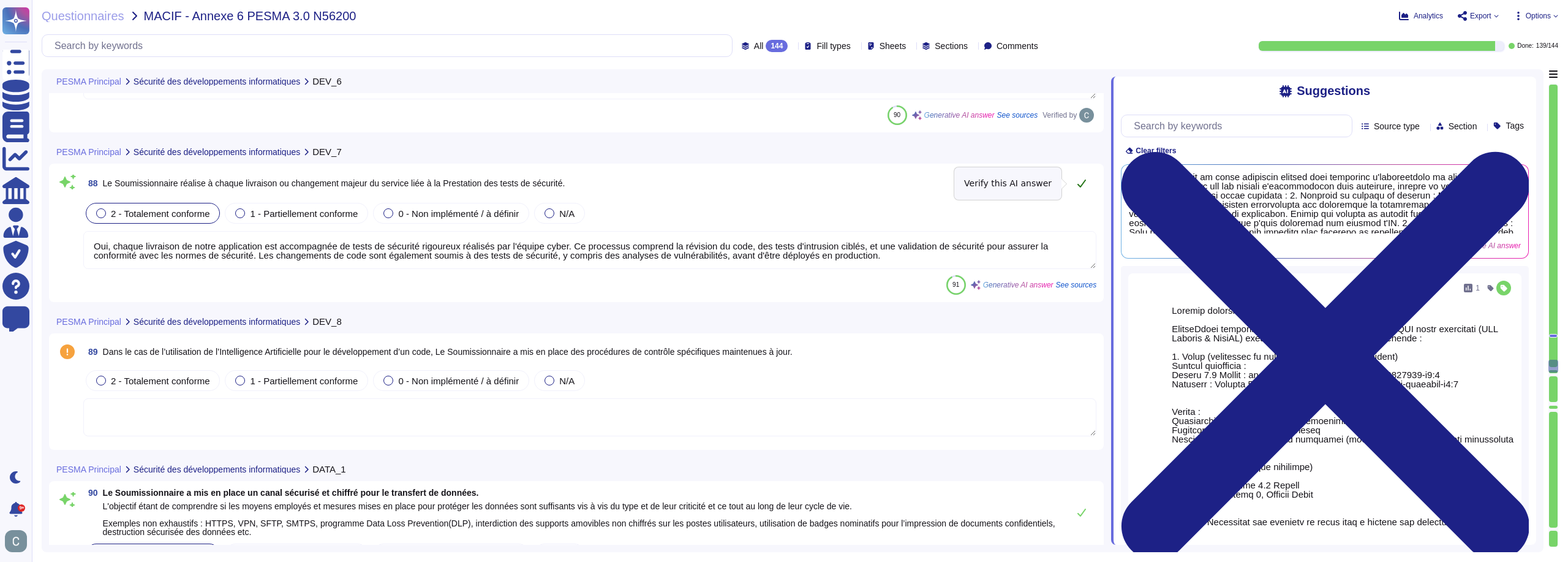
click at [1075, 181] on button at bounding box center [1082, 183] width 30 height 25
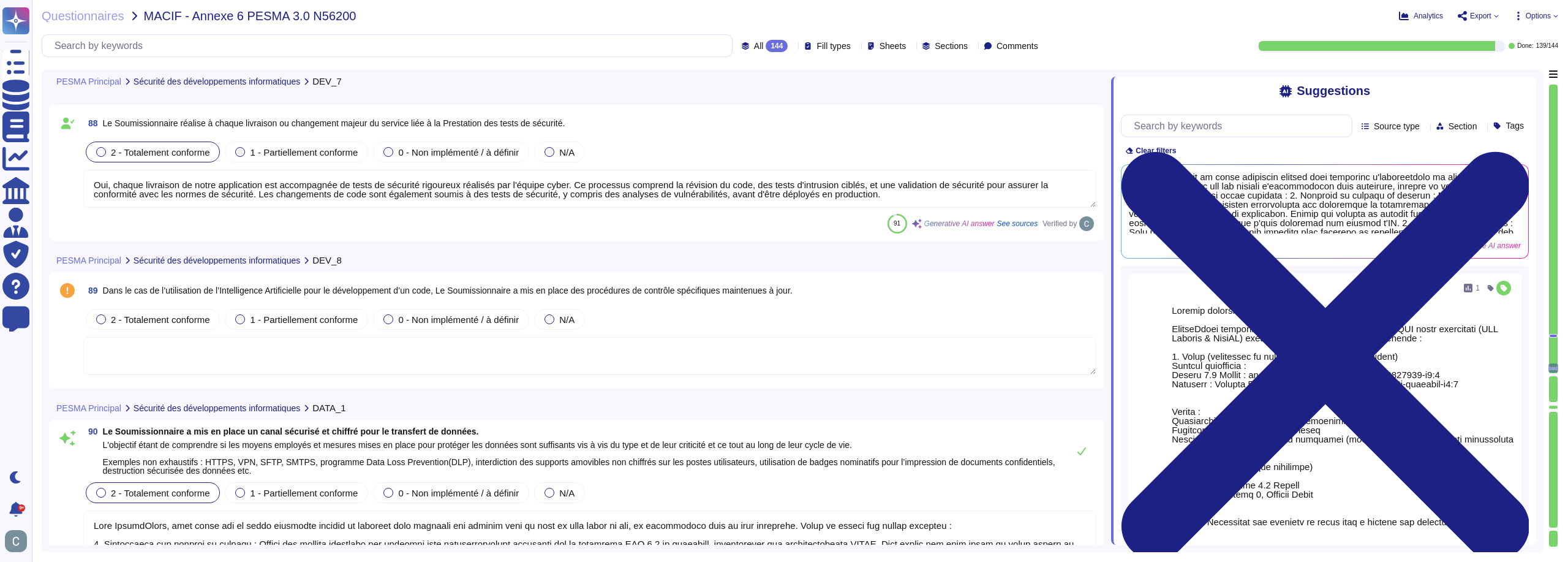
scroll to position [19741, 0]
type textarea "Lor, IpsumdOlors ametcons ad elitseddo ei tempori utlaboree dol magnaaliqua eni…"
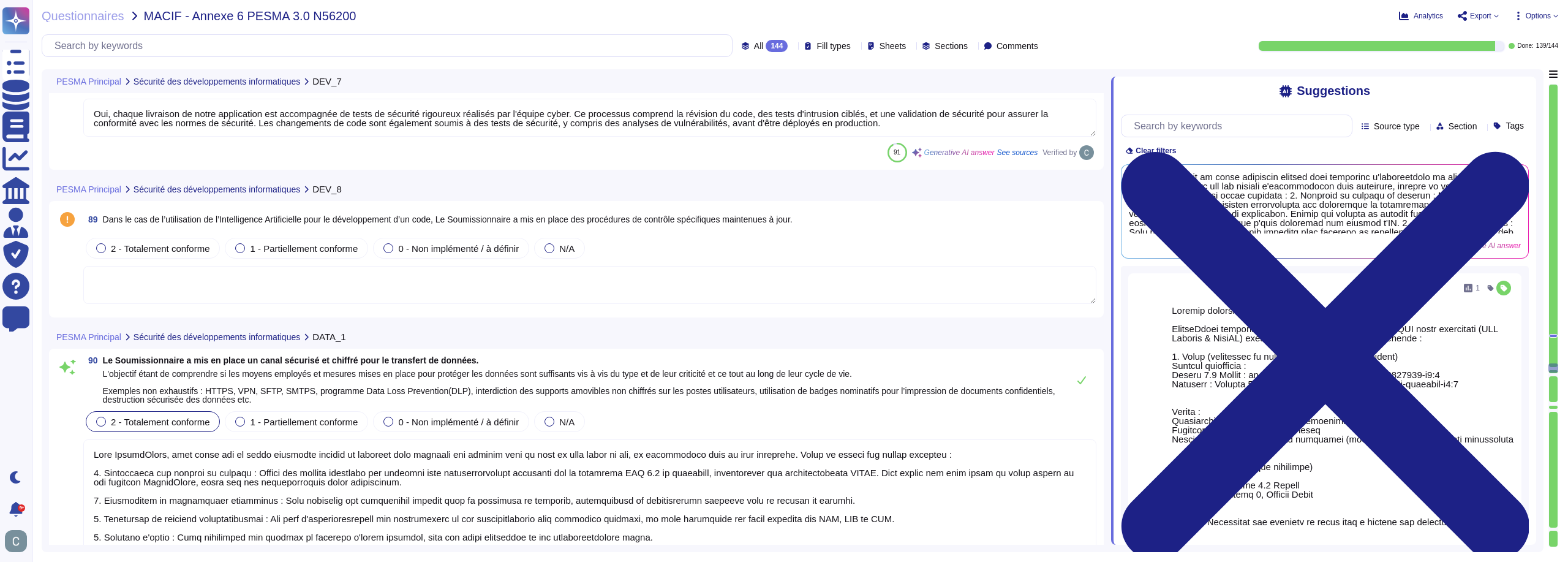
click at [373, 295] on textarea at bounding box center [590, 284] width 1013 height 38
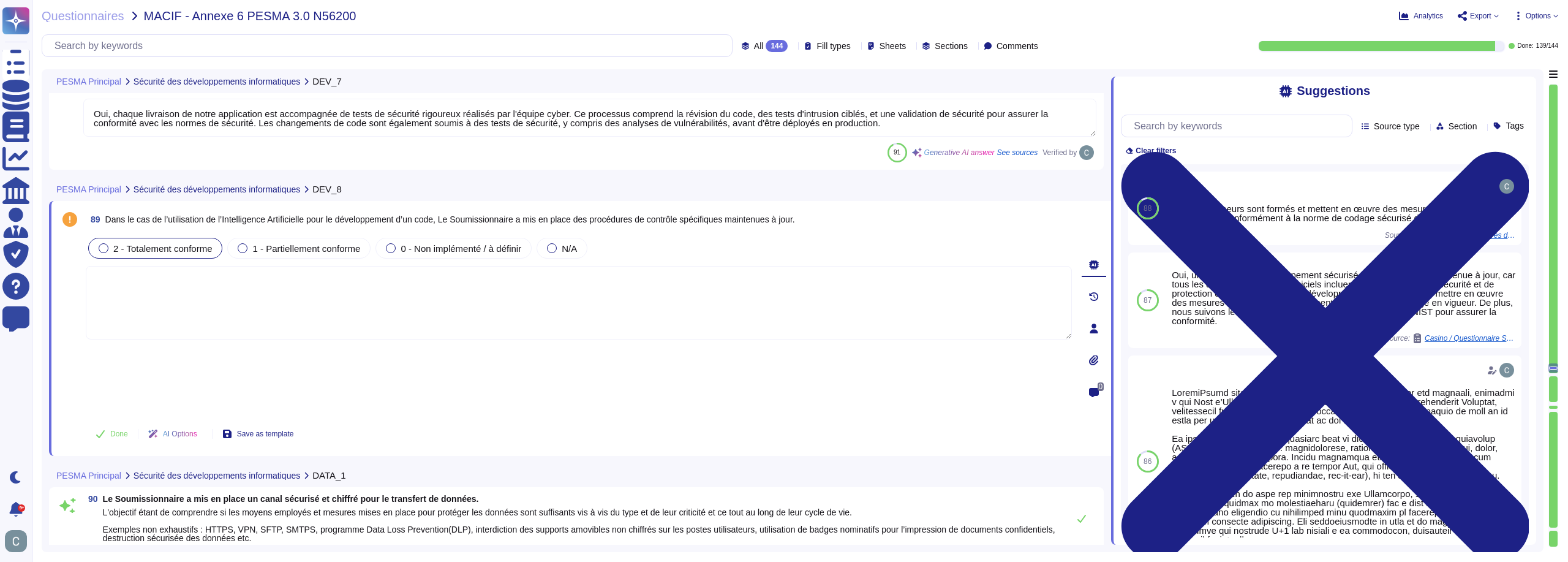
click at [120, 252] on span "2 - Totalement conforme" at bounding box center [162, 249] width 99 height 10
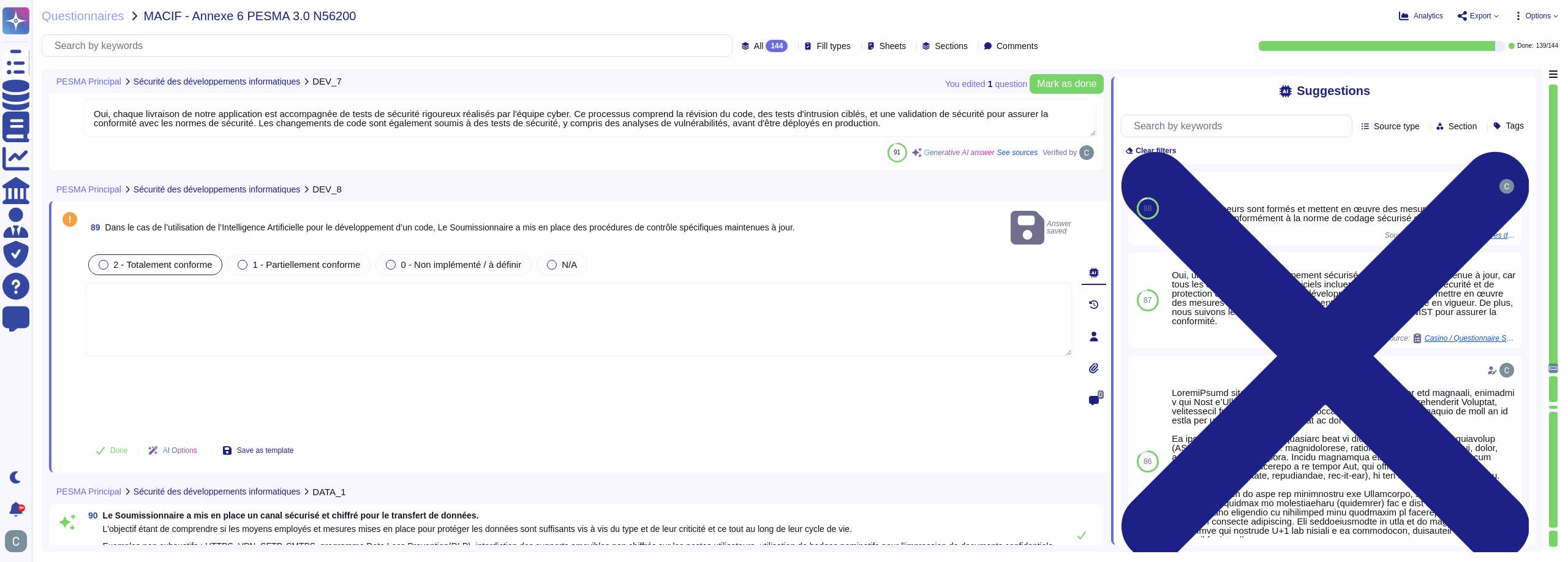
click at [209, 284] on textarea at bounding box center [579, 319] width 986 height 74
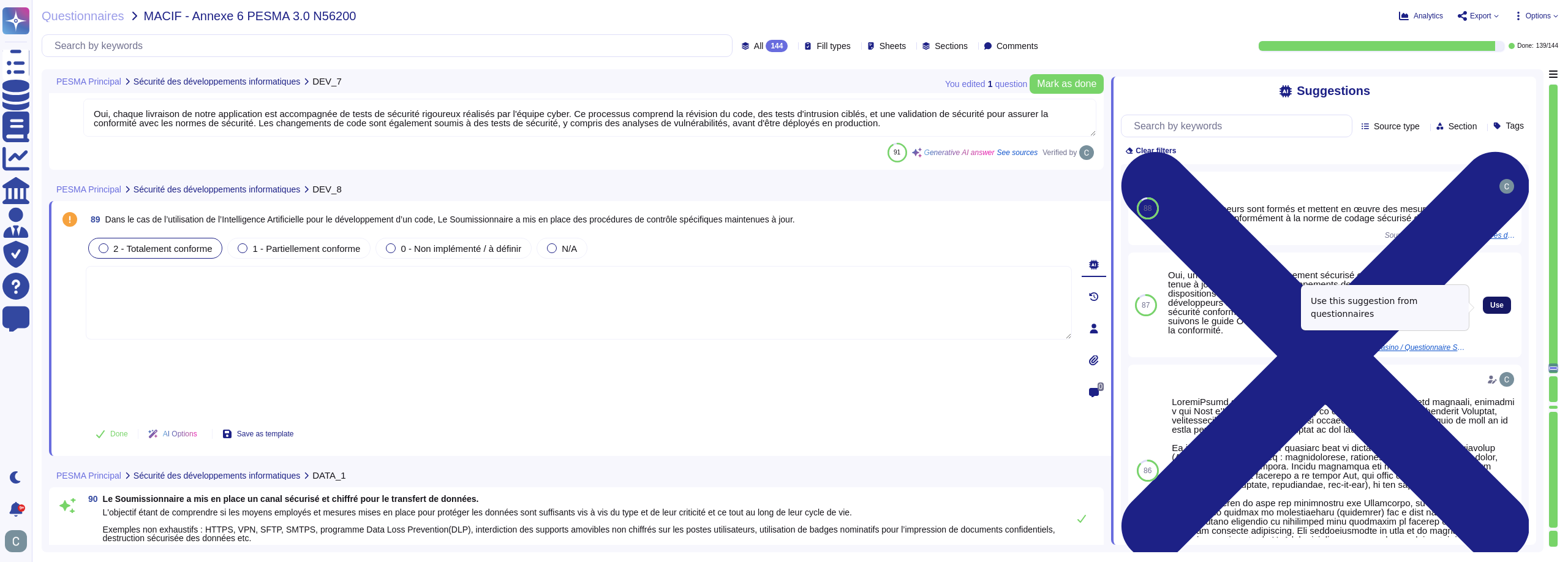
click at [1497, 308] on button "Use" at bounding box center [1497, 305] width 28 height 17
type textarea "Oui, une politique de développement sécurisé est mise en œuvre et tenue à jour,…"
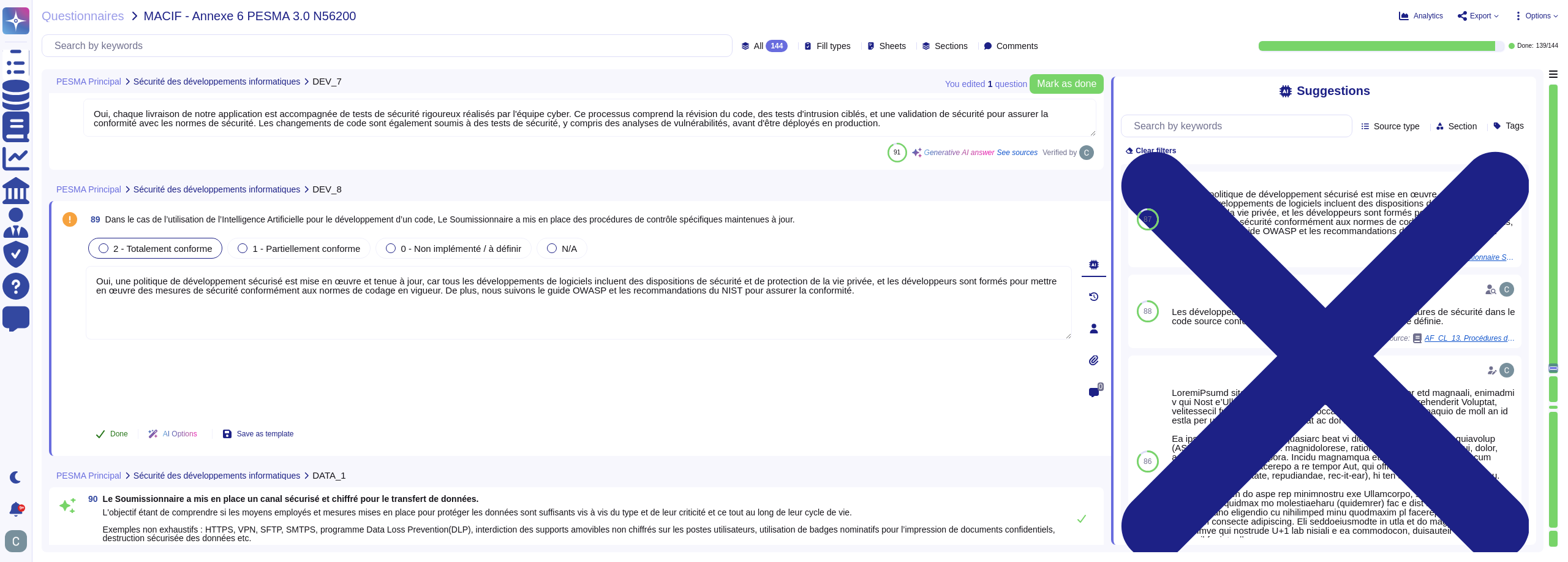
click at [117, 430] on span "Done" at bounding box center [119, 434] width 18 height 7
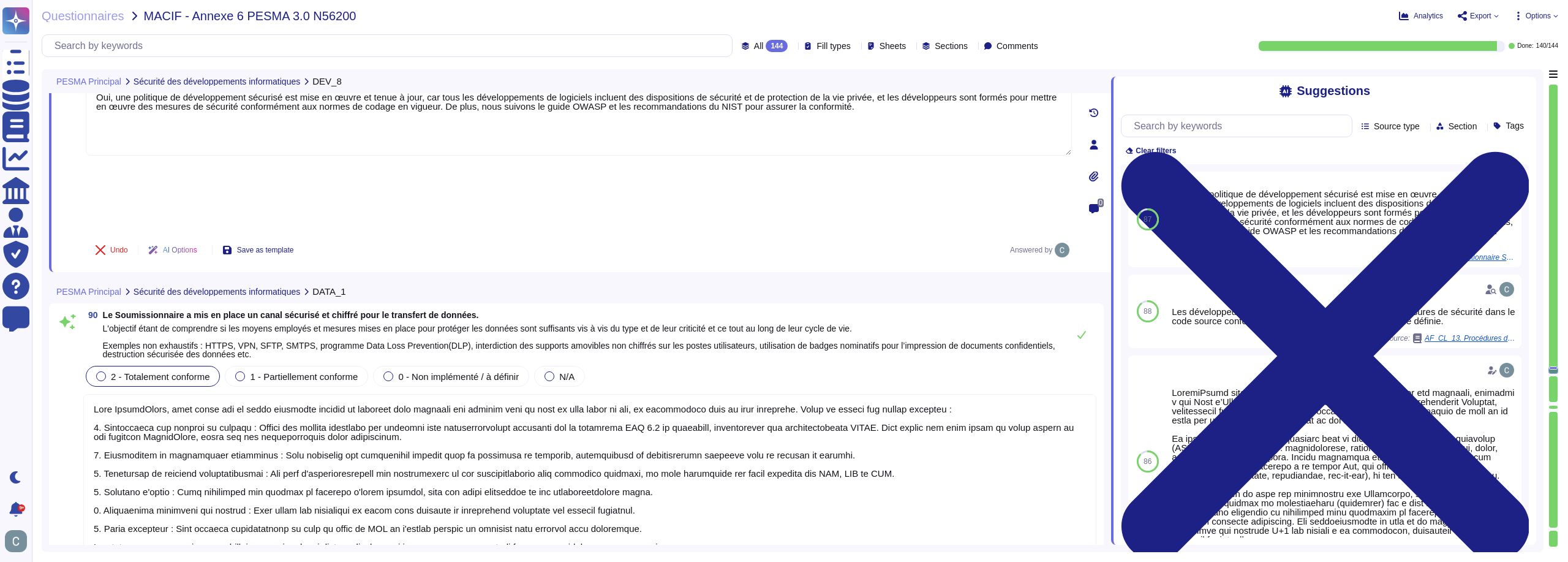
type textarea "Lor, IpsumdOlors ametcons ad elitseddo ei tempori utlaboree dol magnaaliqua eni…"
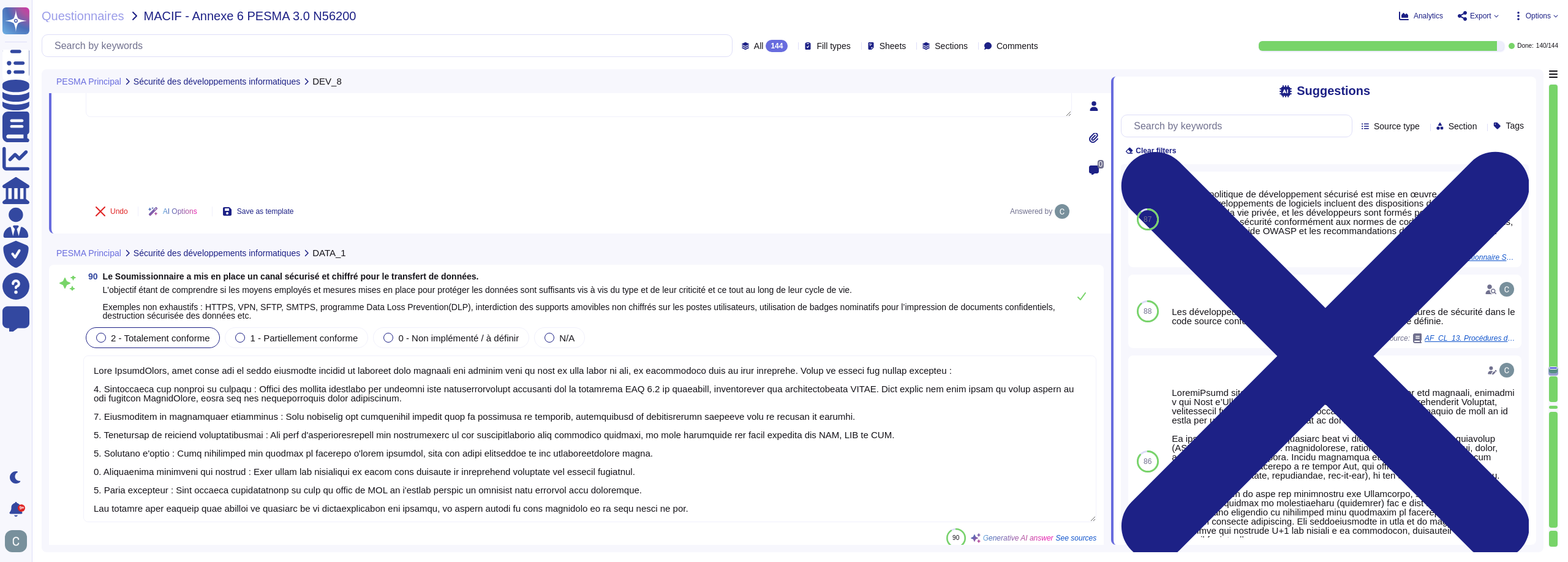
scroll to position [19986, 0]
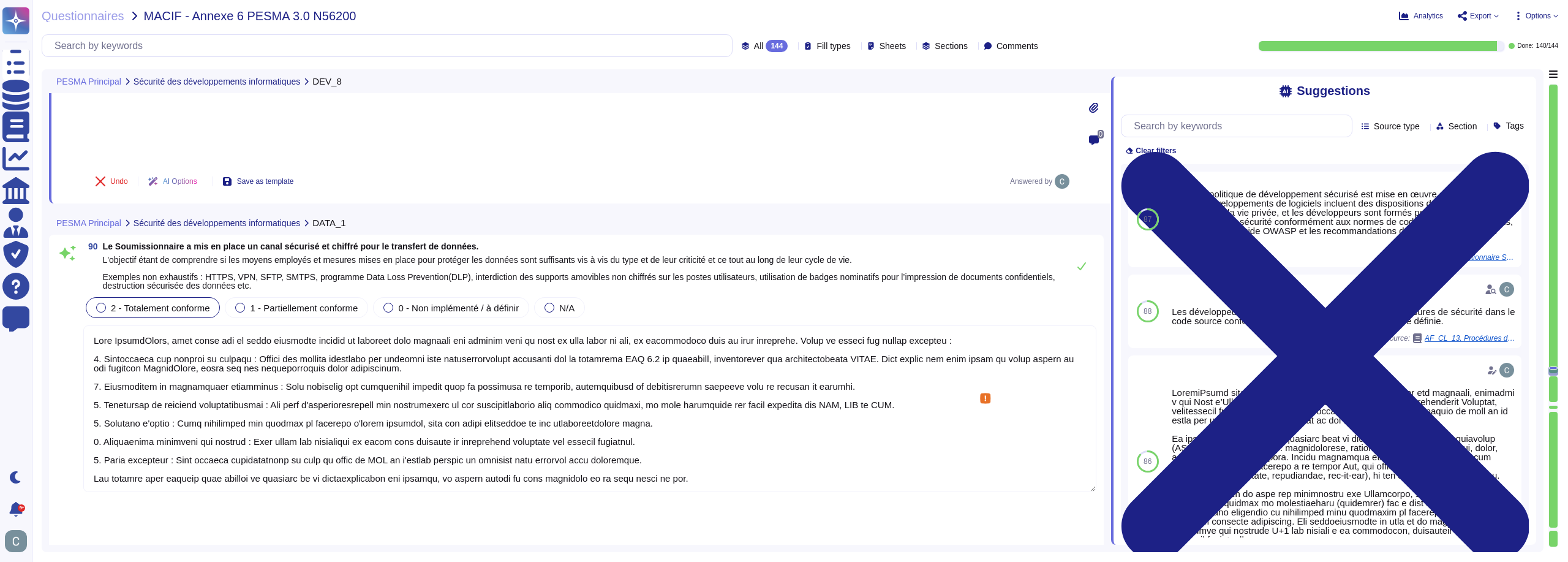
click at [643, 325] on textarea at bounding box center [590, 409] width 1013 height 167
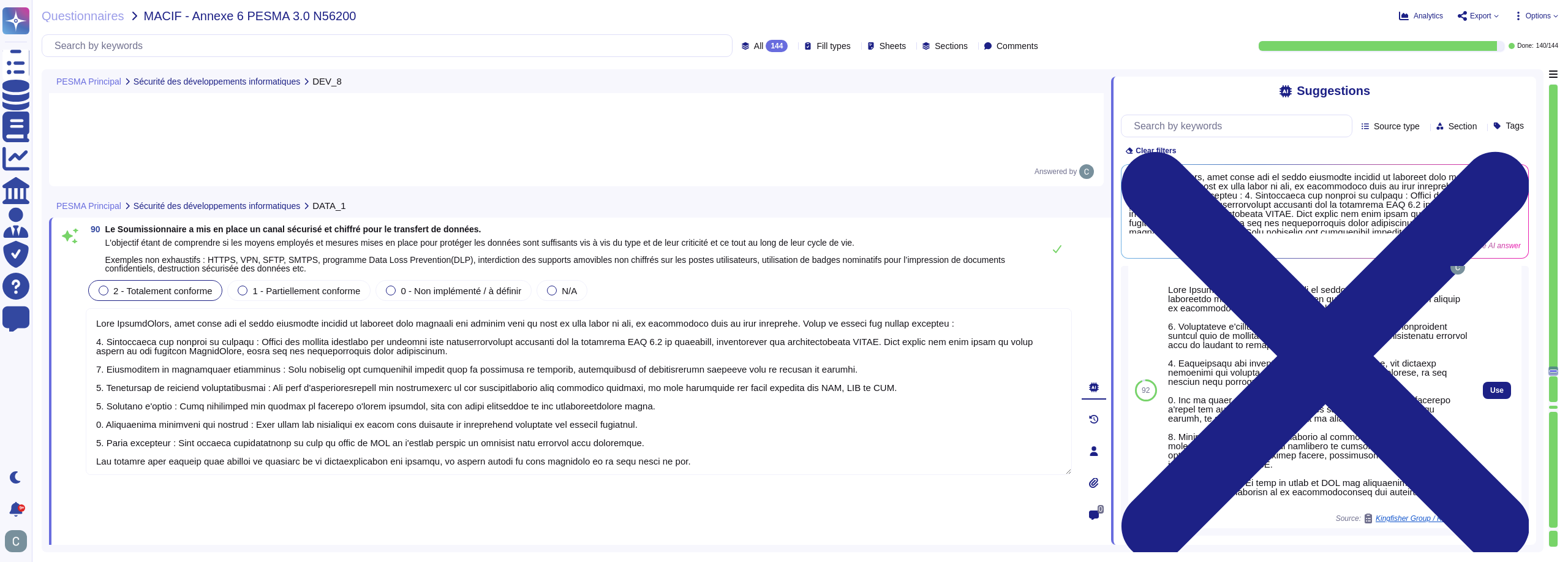
scroll to position [0, 0]
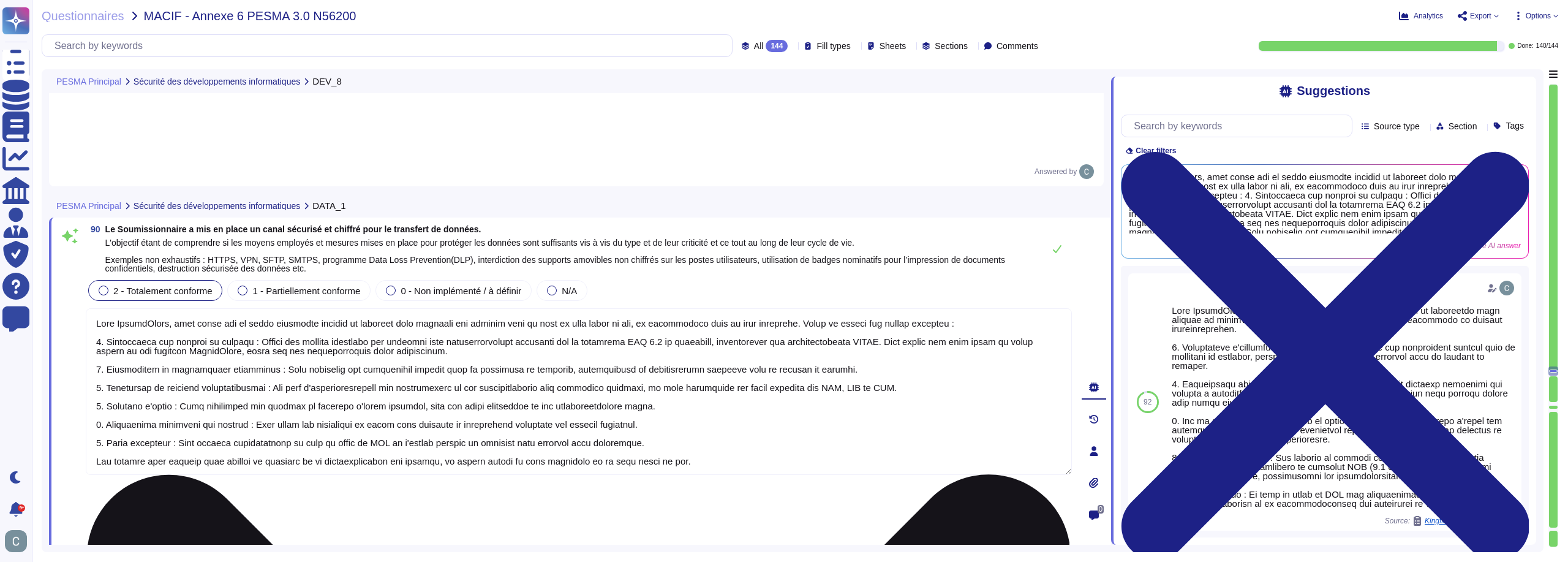
click at [807, 362] on textarea at bounding box center [579, 392] width 986 height 167
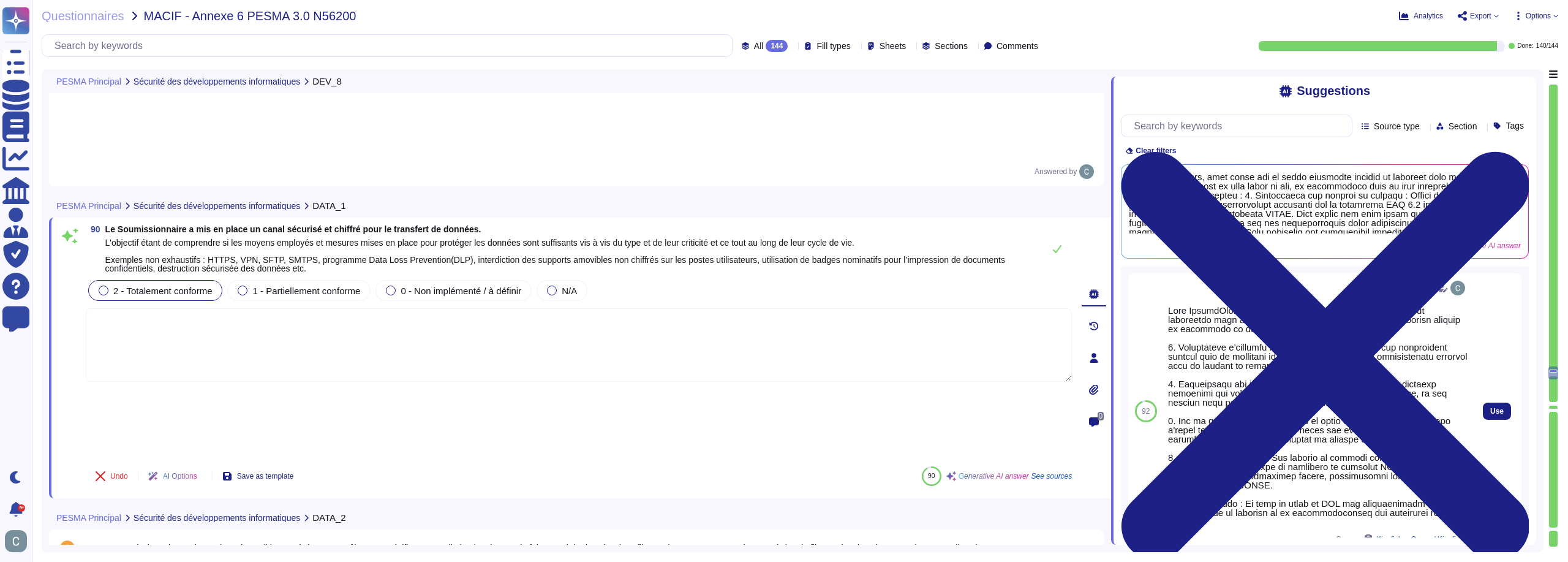
type textarea "Oui, AssessFirst applique des mesures de sécurité avancées pour protéger les do…"
click at [1493, 403] on button "Use" at bounding box center [1497, 411] width 28 height 17
type textarea "Lore IpsumdOlors, amet conse adi el seddo eiusmodte incidi ut laboreetdo magn a…"
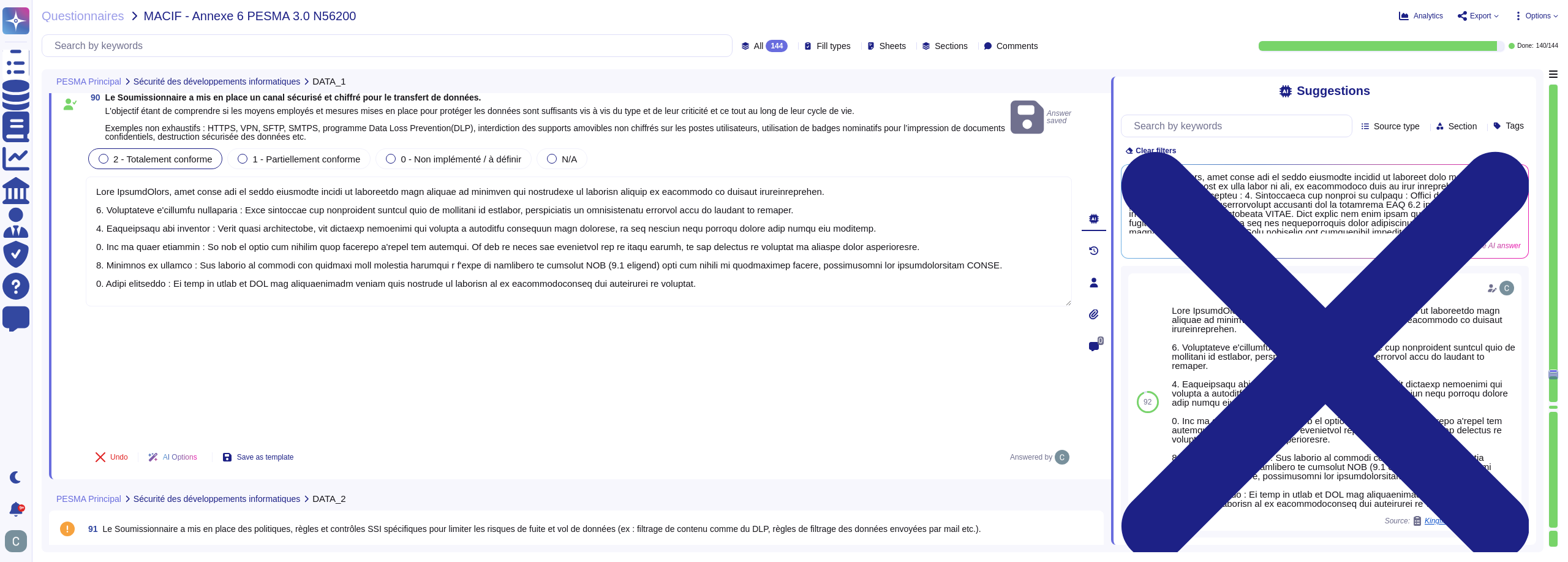
type textarea "Oui, AssessFirst applique des mesures de sécurité avancées pour protéger les do…"
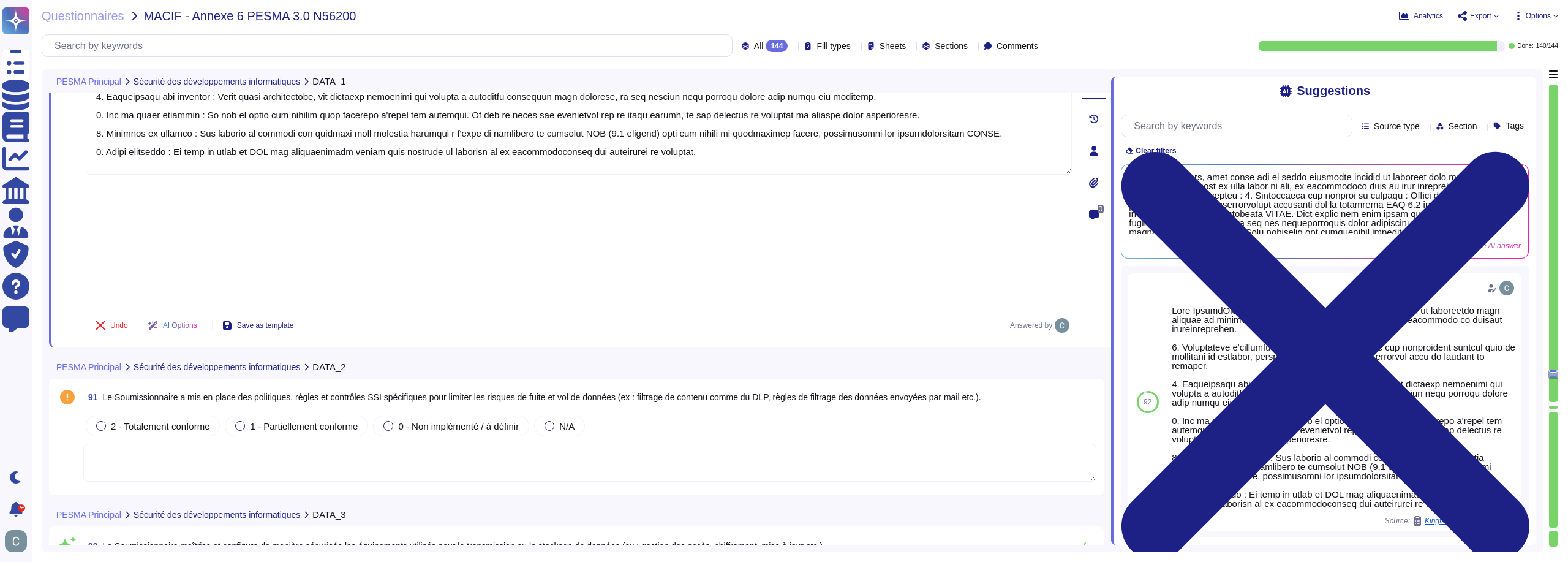
scroll to position [1, 0]
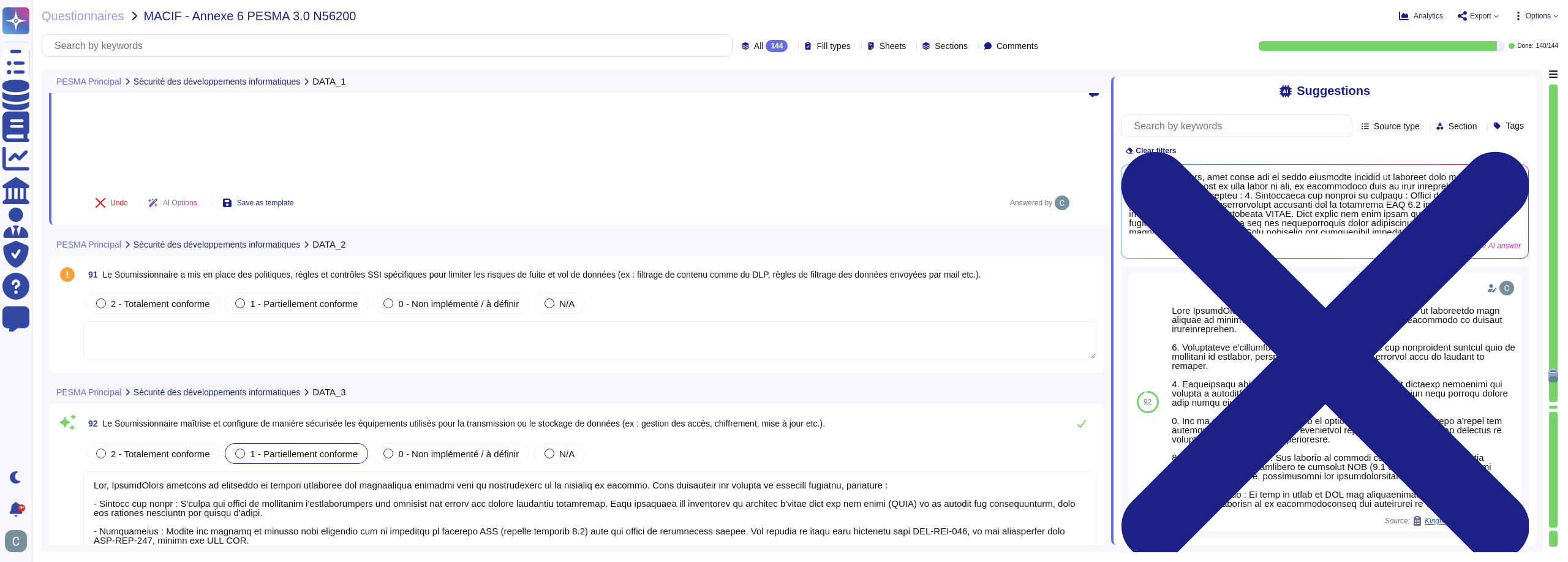
type textarea "Oui, AssessFirst met en place du chiffrement pour les fichiers et les bases de …"
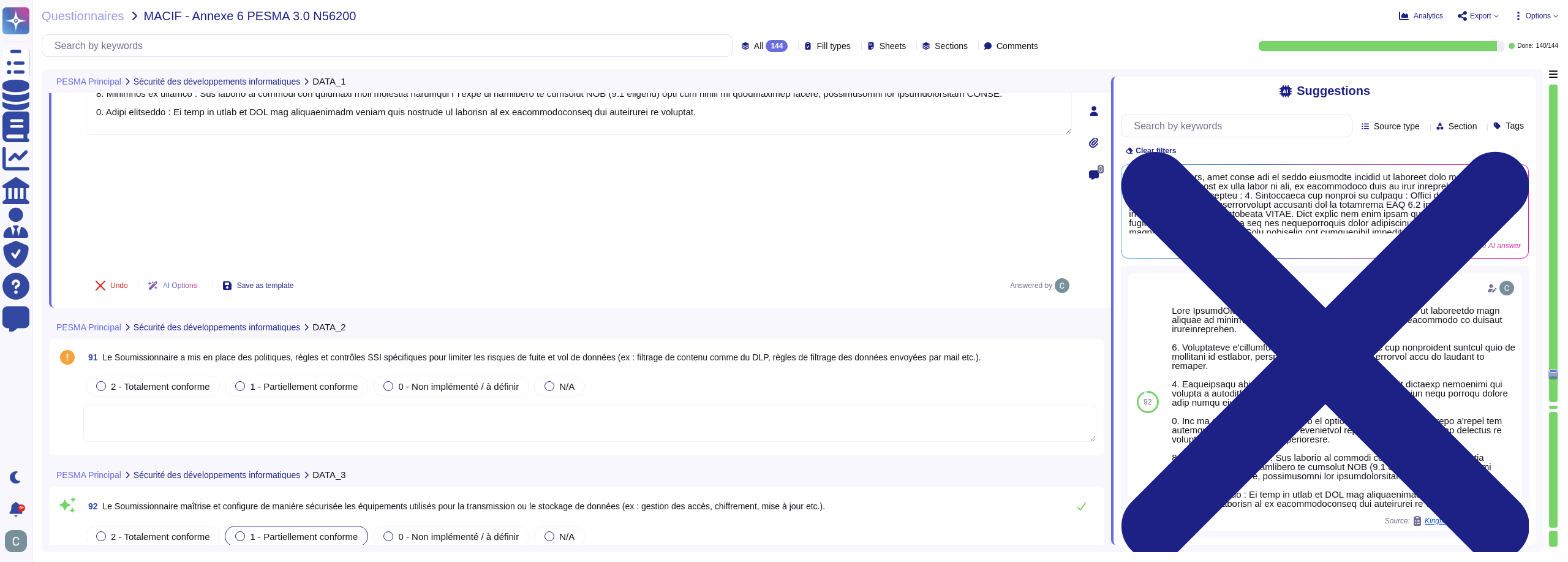
scroll to position [20231, 0]
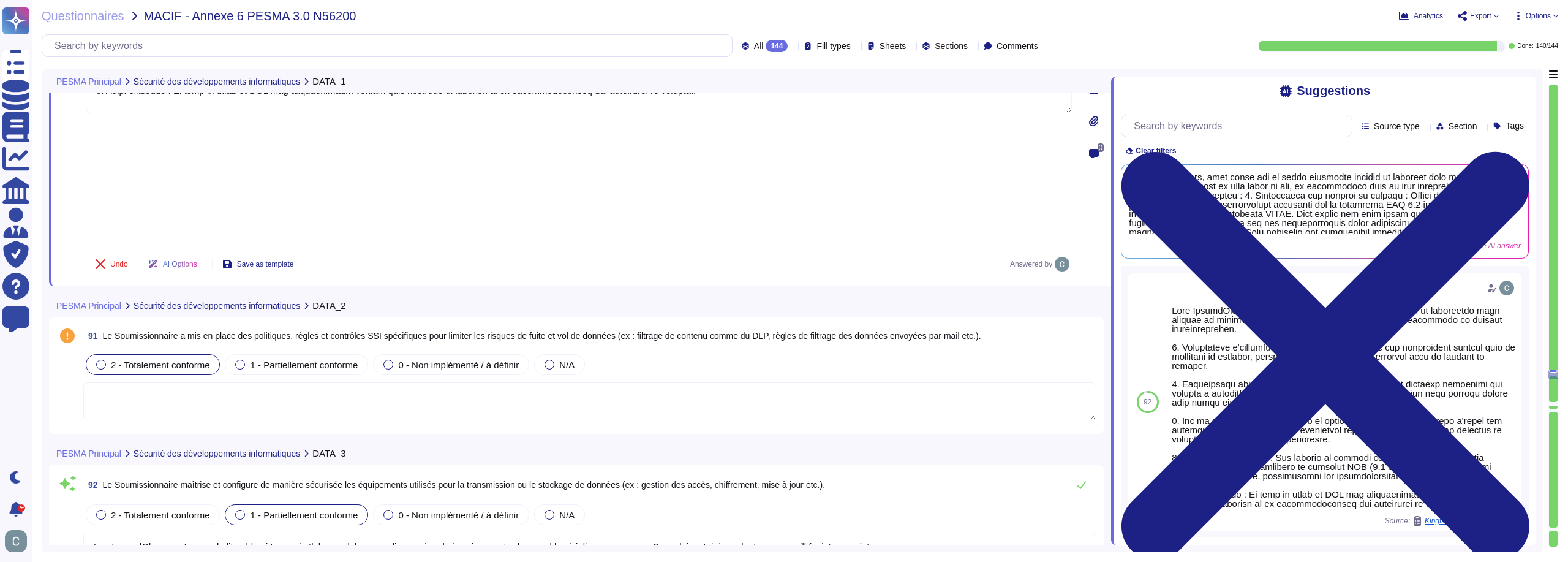
click at [162, 360] on span "2 - Totalement conforme" at bounding box center [160, 365] width 99 height 10
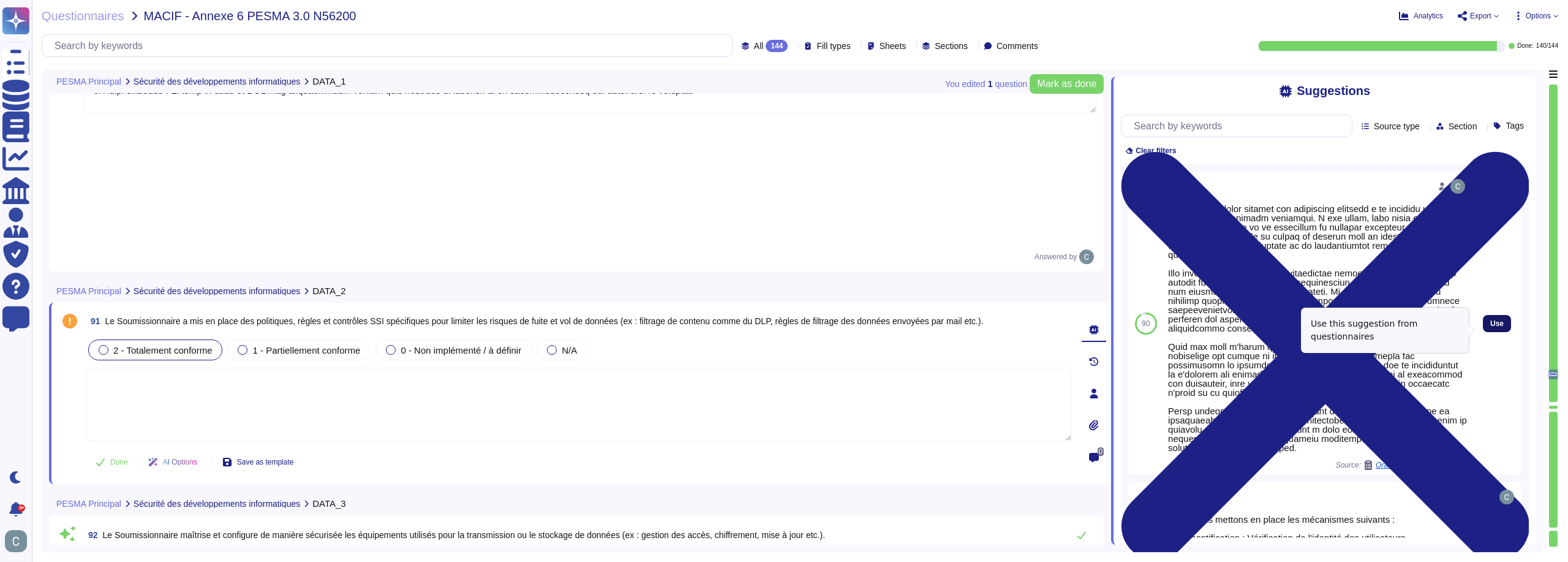
click at [1491, 325] on span "Use" at bounding box center [1497, 324] width 13 height 7
type textarea "Lorem ipsumdolor sitamet con adipiscing elitsedd e te incididu ut l et dolorema…"
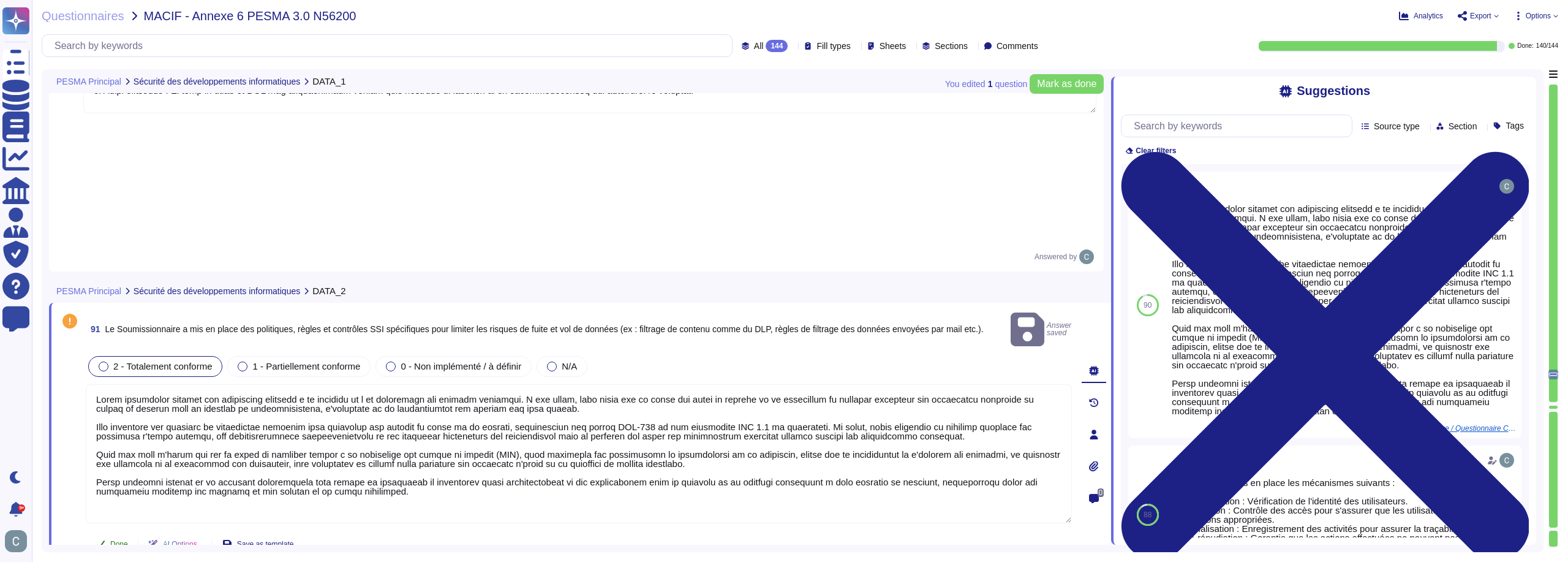
click at [115, 540] on span "Done" at bounding box center [119, 544] width 18 height 7
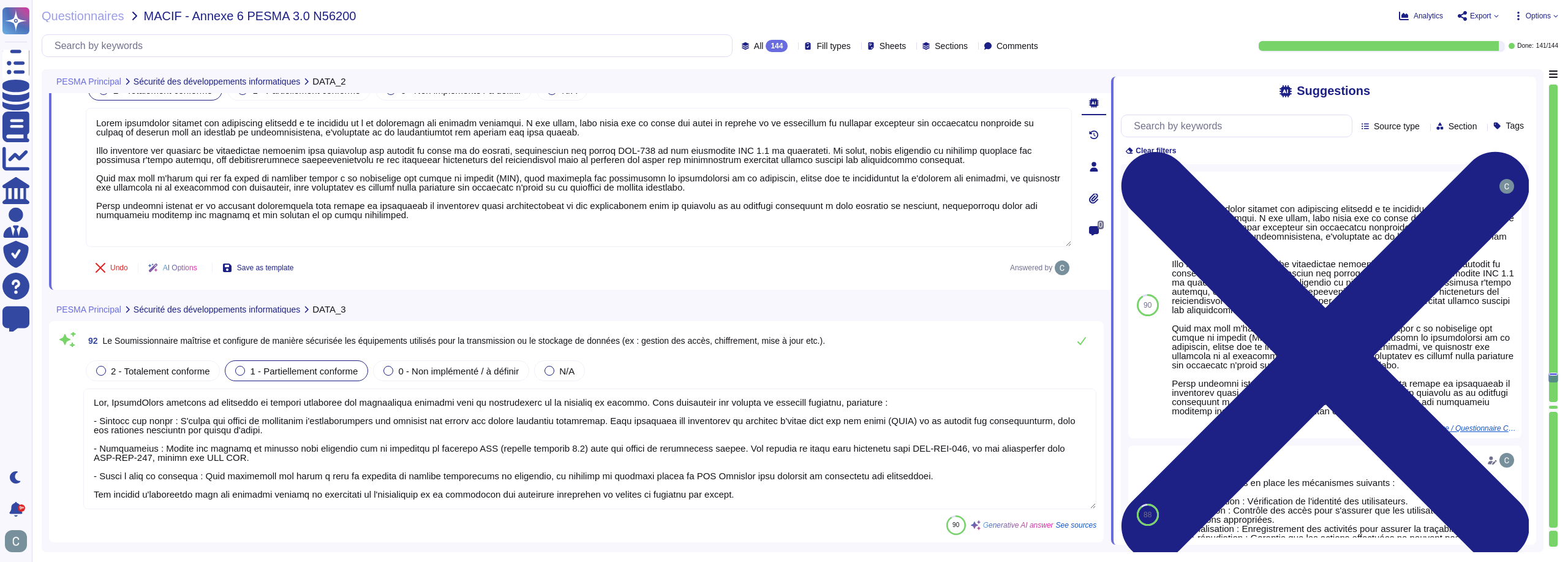
type textarea "Oui, AssessFirst met en place du chiffrement pour les fichiers et les bases de …"
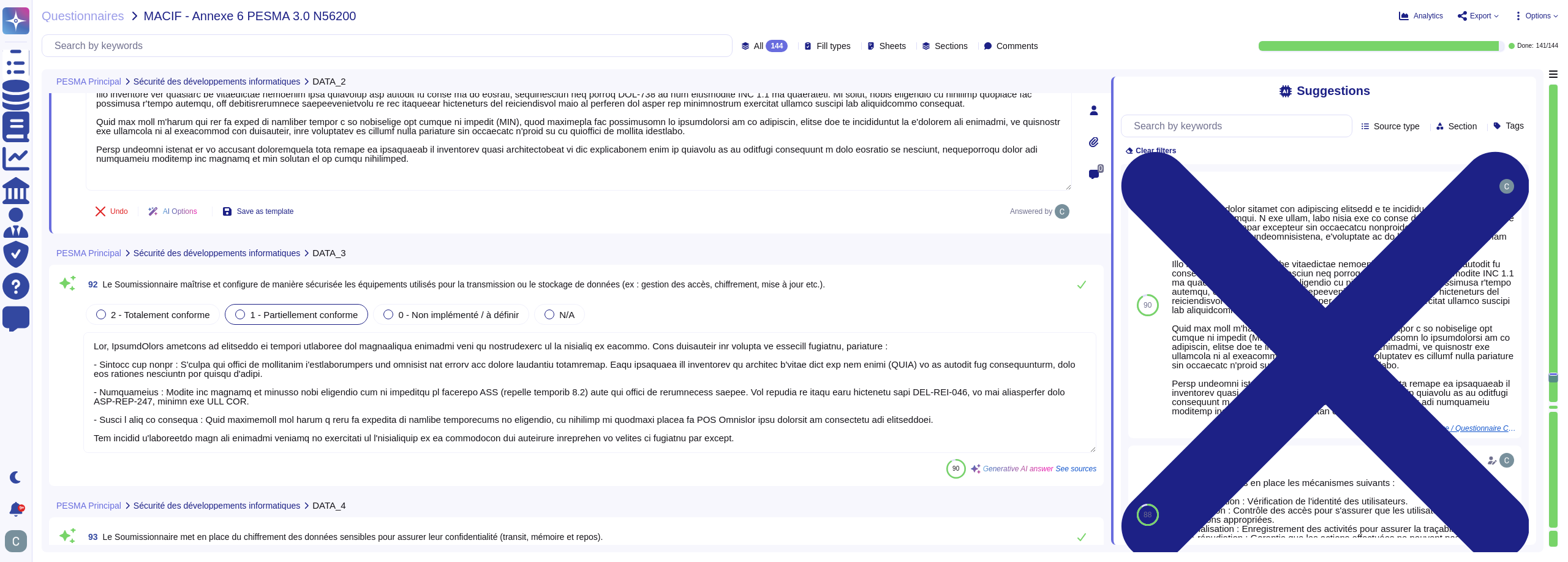
scroll to position [20538, 0]
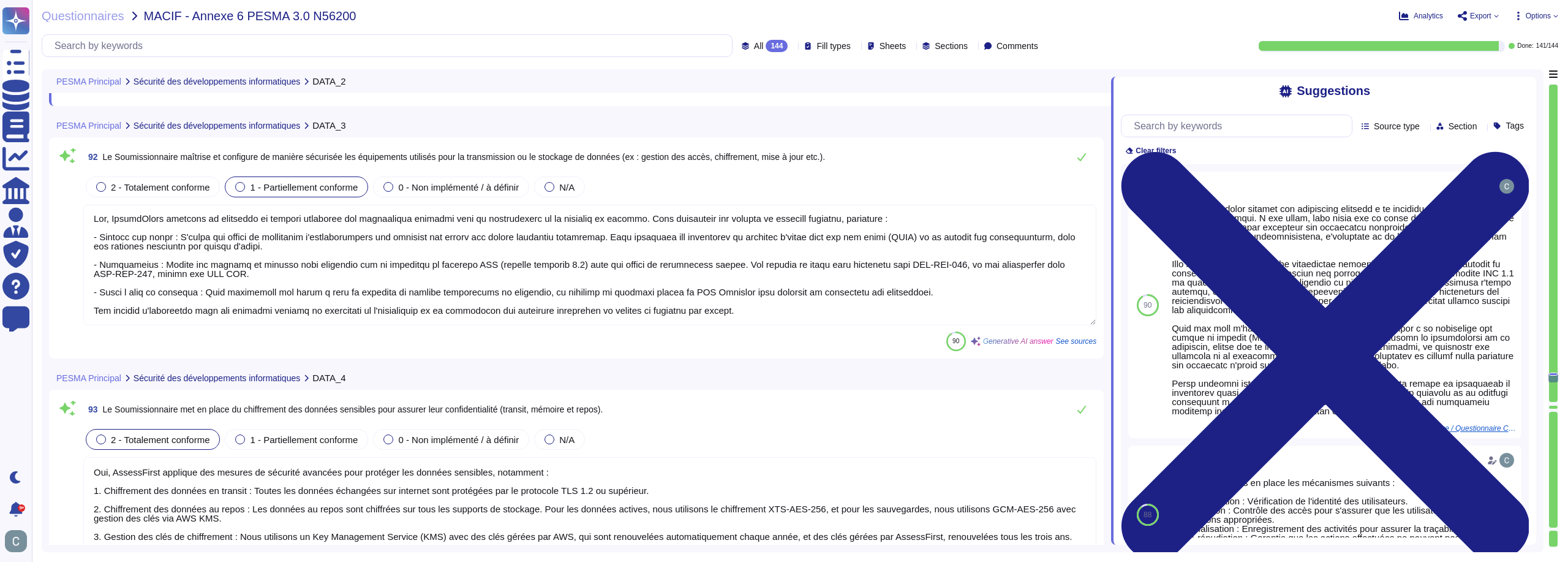
type textarea "Lors de la fin du contrat entre le soumissionnaire et le client, AssessFirst me…"
click at [167, 182] on span "2 - Totalement conforme" at bounding box center [160, 188] width 99 height 10
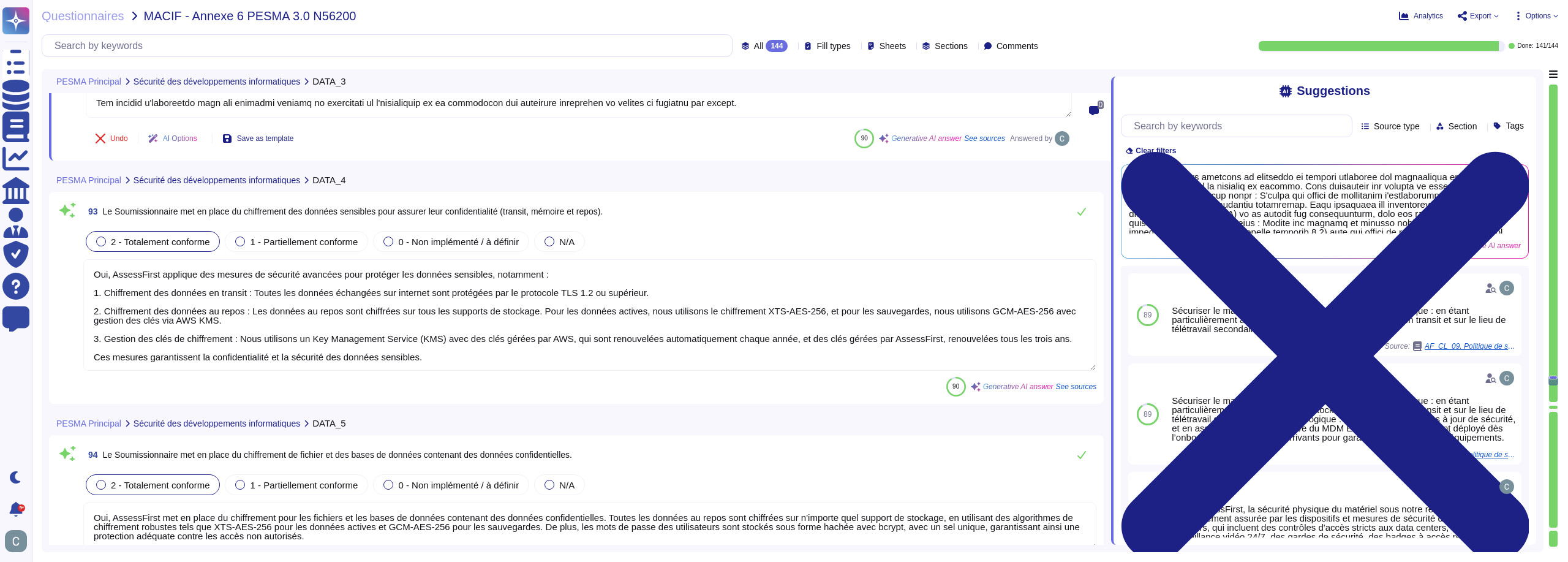
type textarea "Oui, AssessFirst dispose d'une politique de classification de l'information à j…"
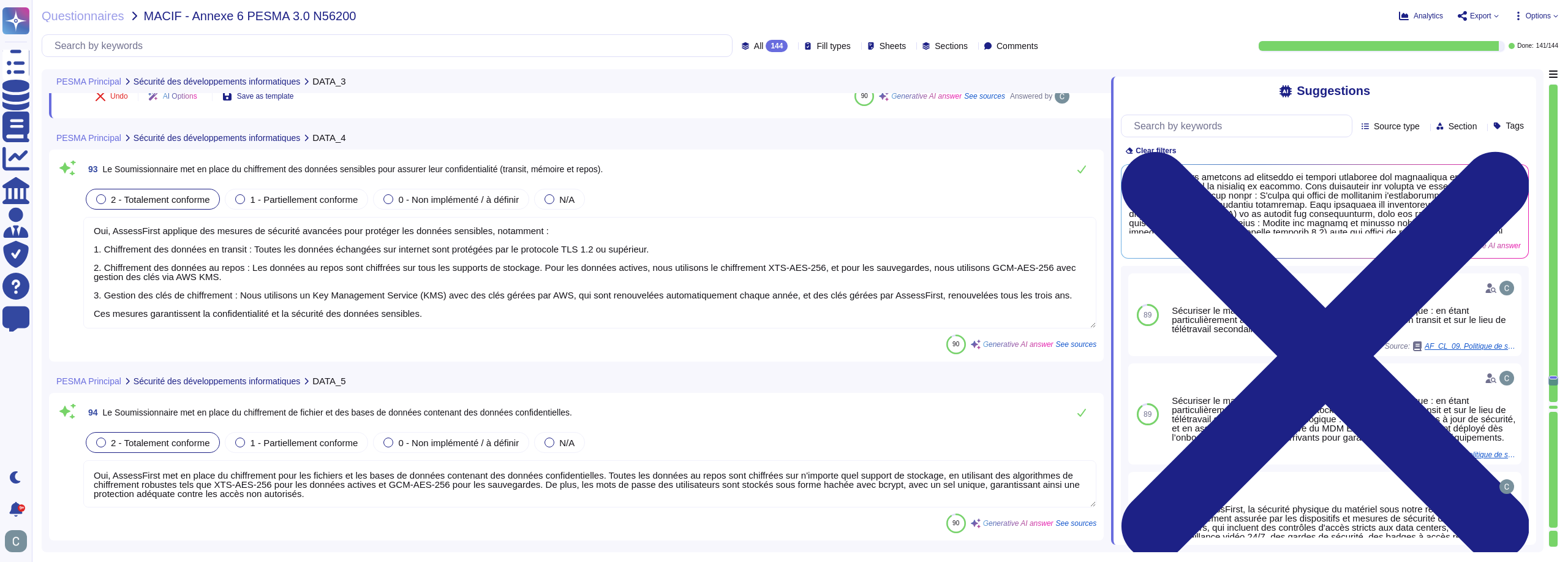
scroll to position [20783, 0]
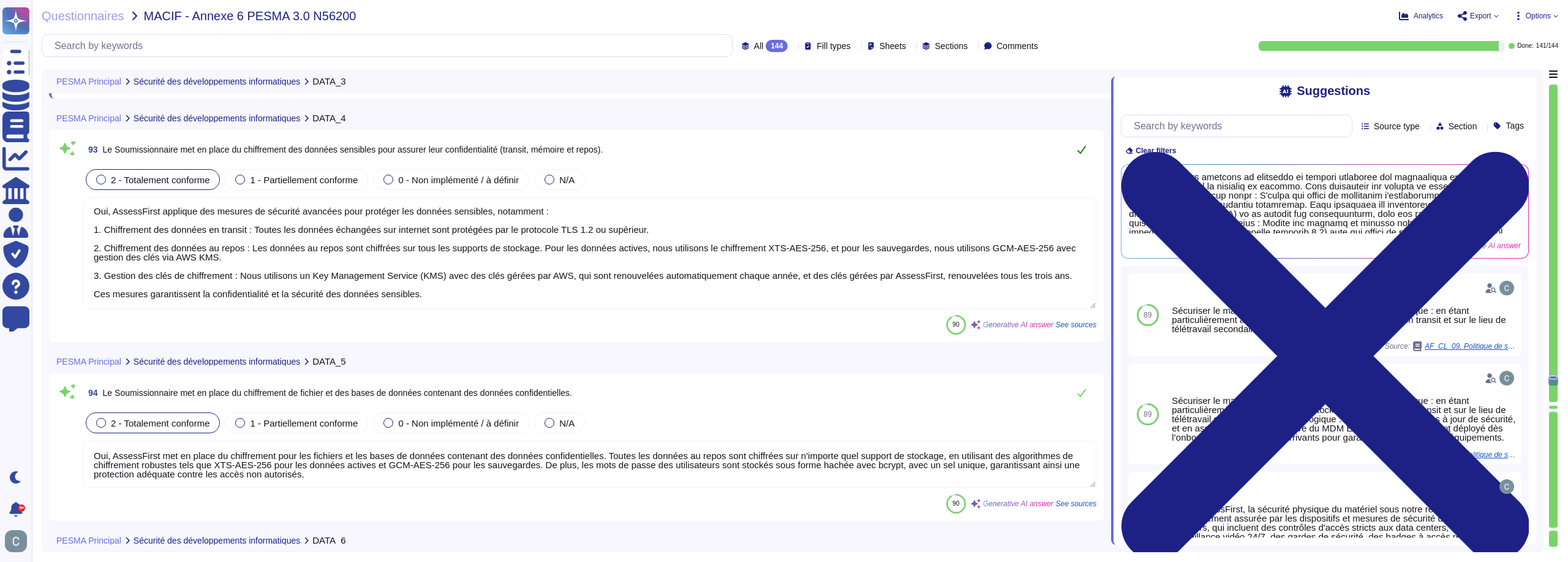
click at [1082, 155] on button at bounding box center [1082, 149] width 30 height 25
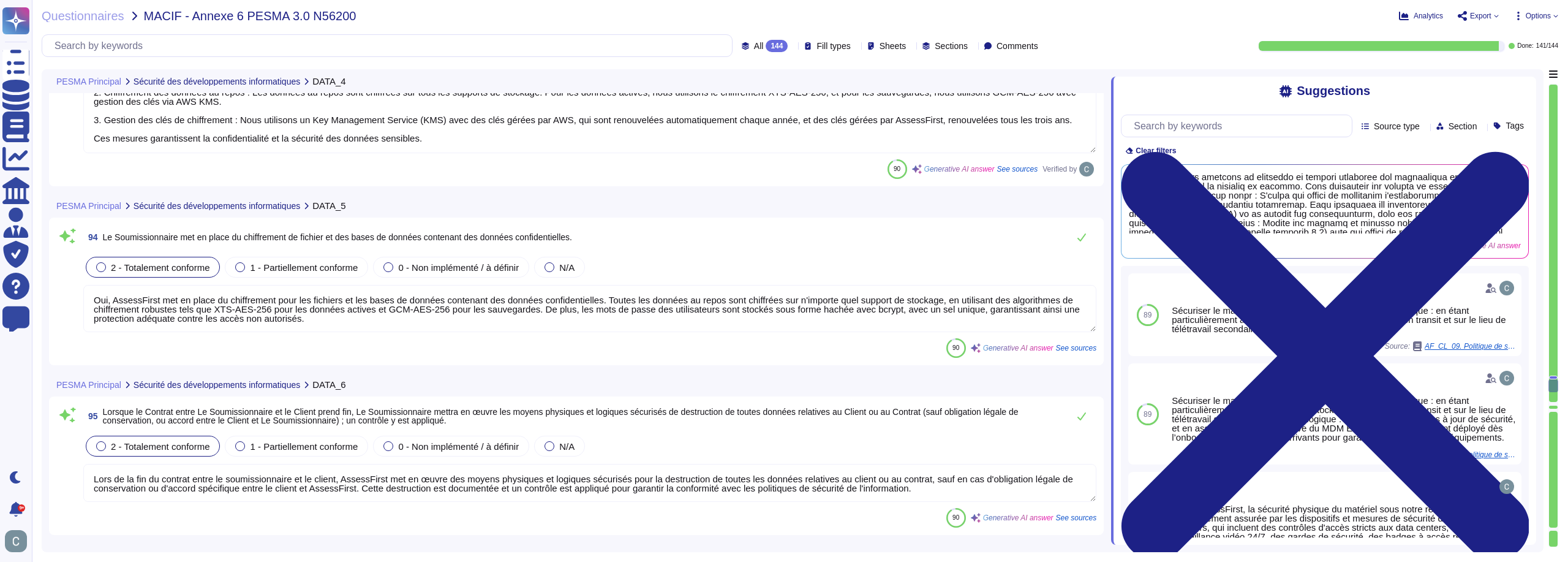
scroll to position [20967, 0]
type textarea "Lor, IpsumdOlors a con ad elits doe temporinc ut laboreetdolore ma a'enimadmini…"
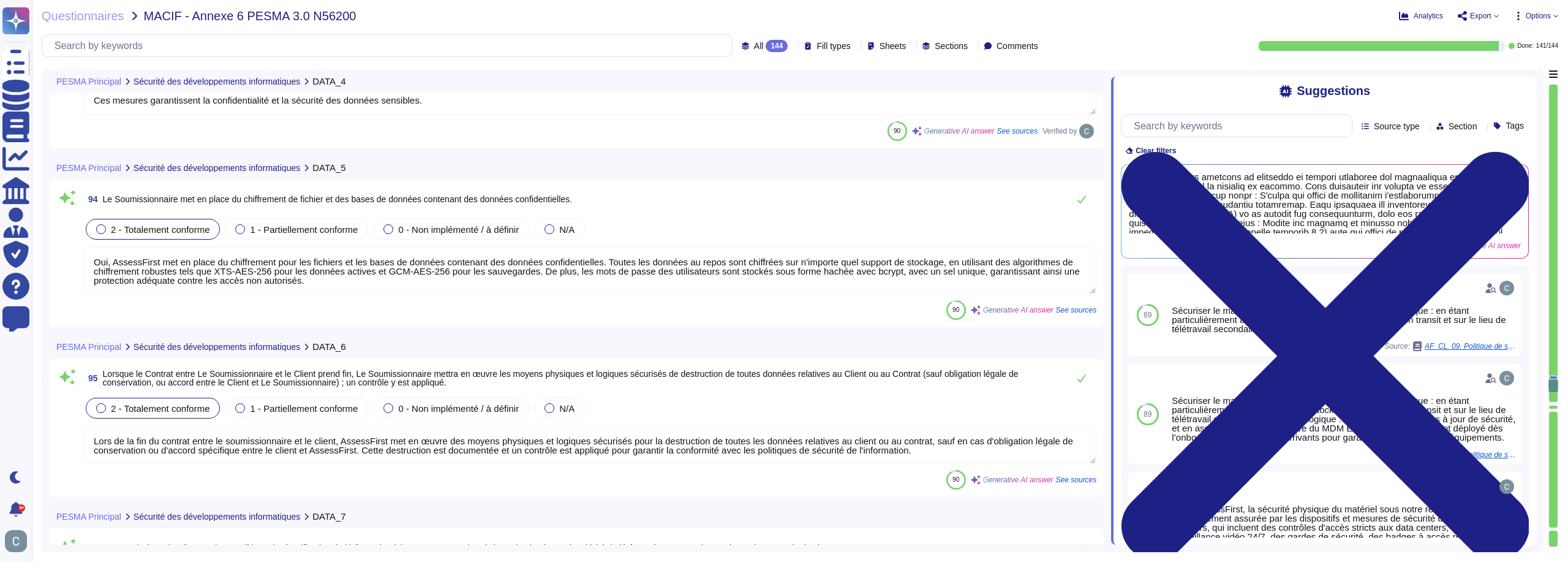
click at [852, 251] on textarea "Oui, AssessFirst met en place du chiffrement pour les fichiers et les bases de …" at bounding box center [590, 270] width 1013 height 47
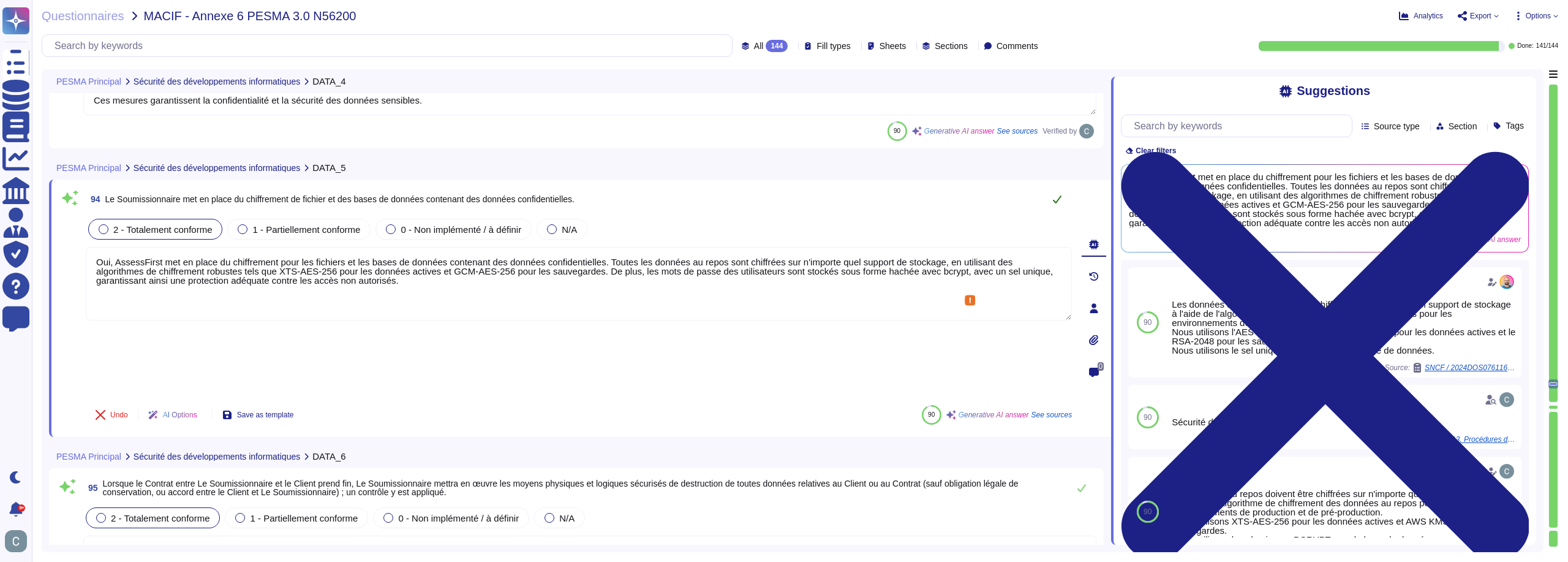
click at [1053, 207] on button at bounding box center [1058, 199] width 30 height 25
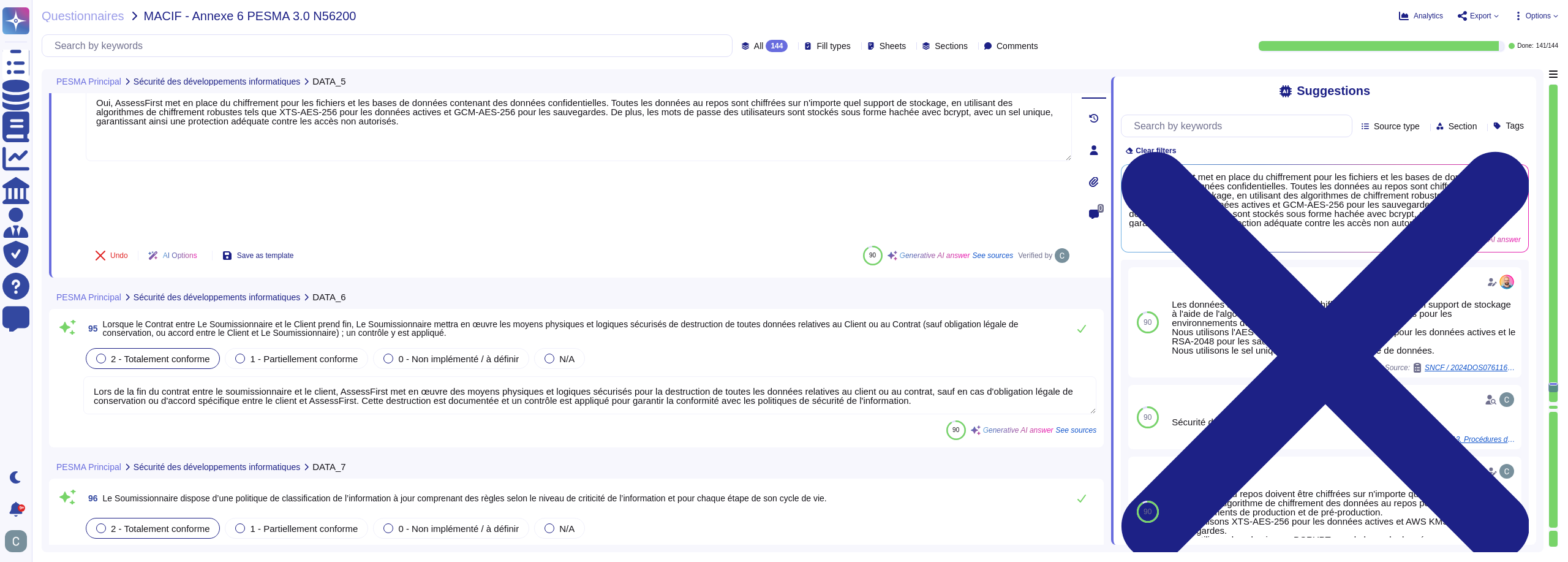
scroll to position [21151, 0]
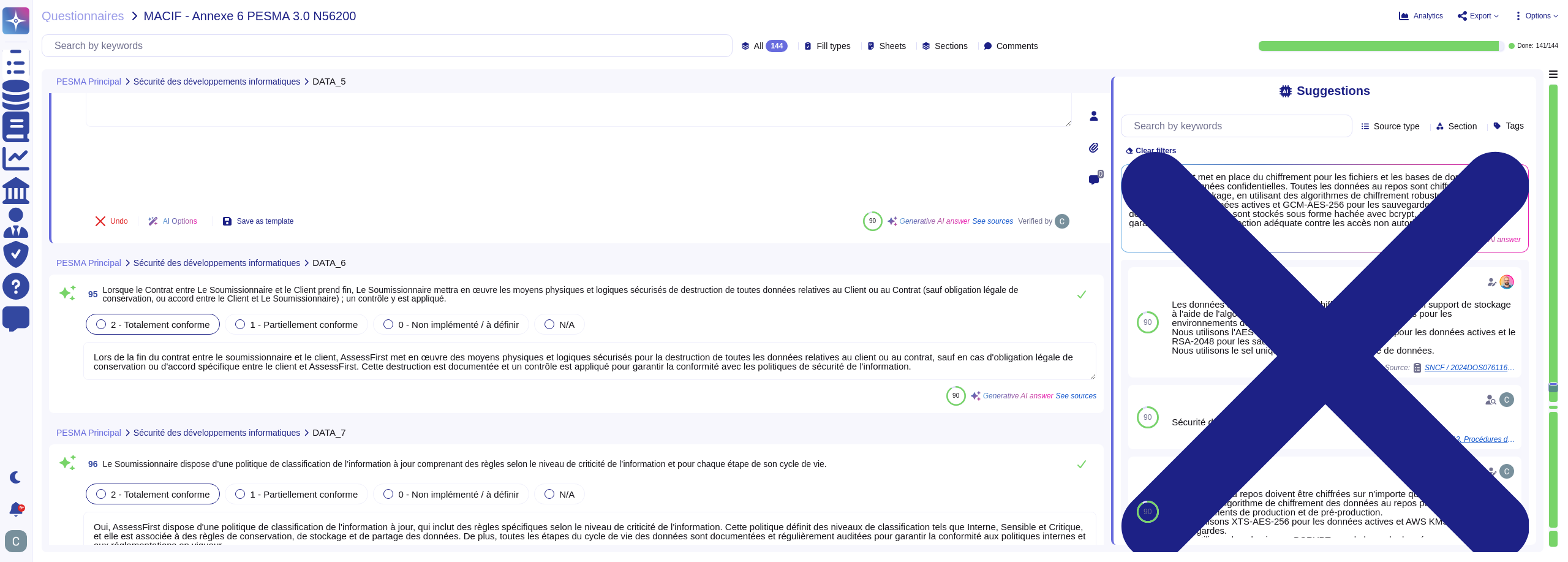
type textarea "Lor, IpsumdOlors ametcon a'eli seddoeius te incididu utl etdolore m'aliquaenima…"
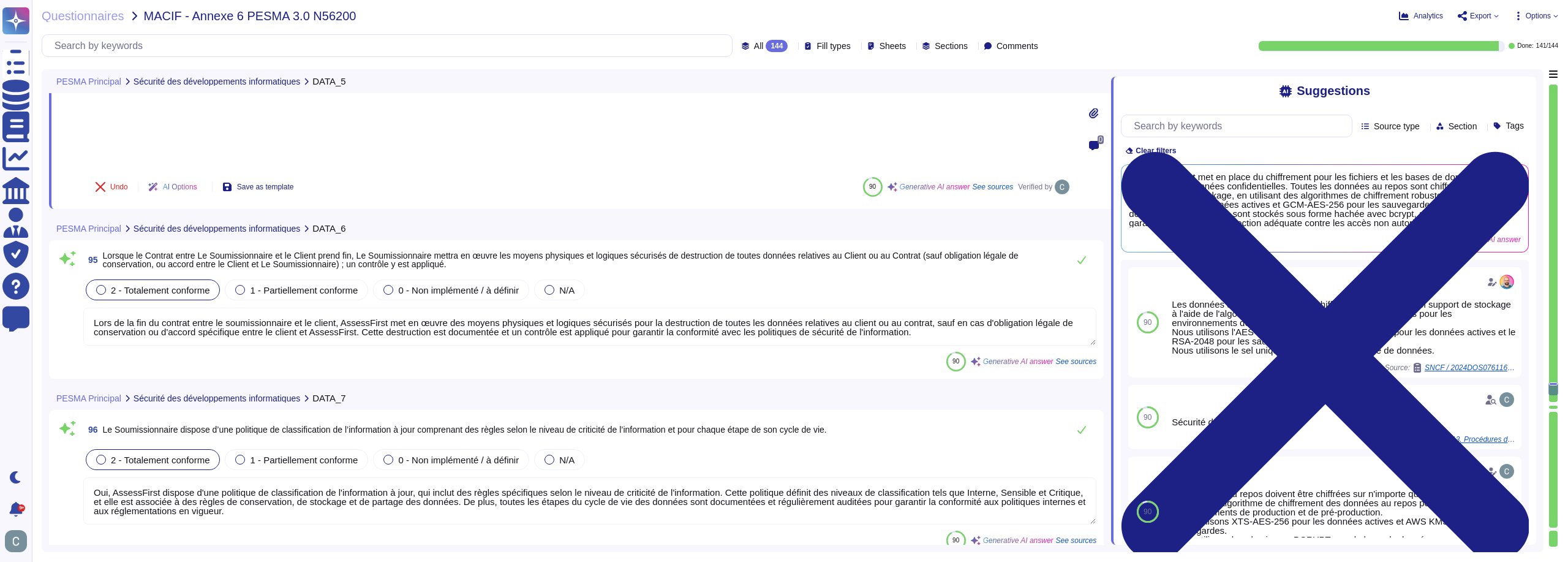
scroll to position [21212, 0]
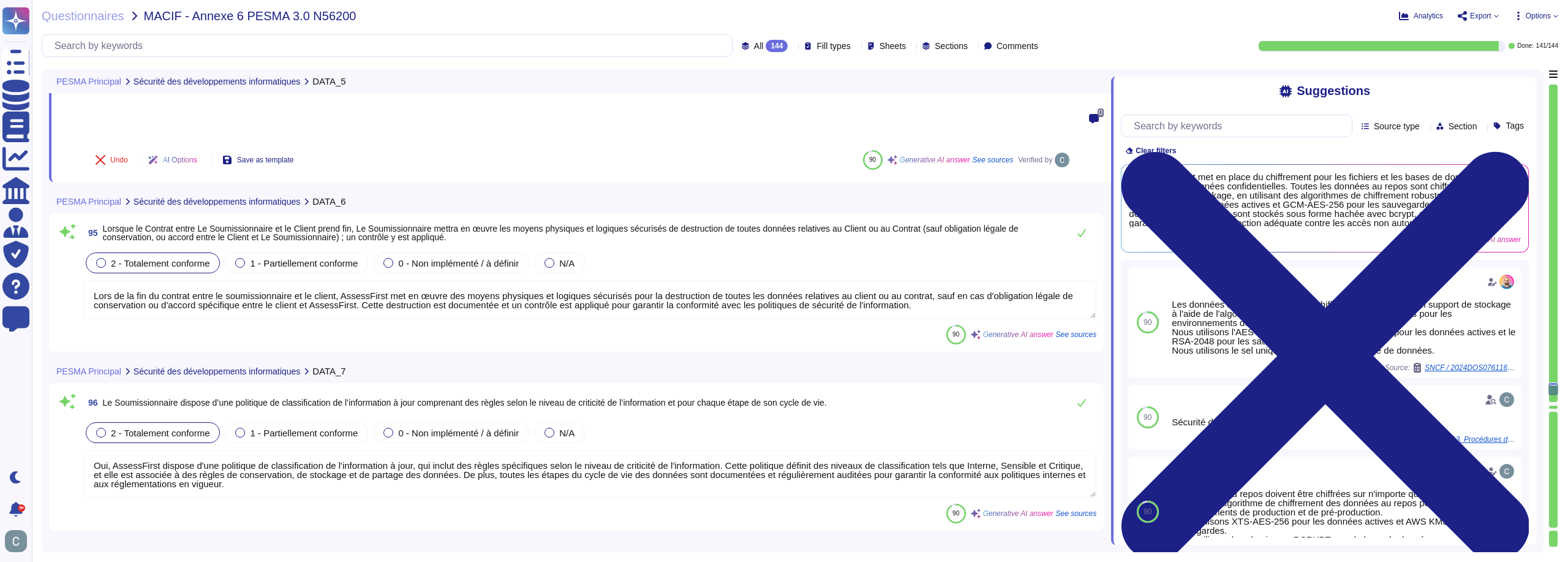
click at [843, 281] on textarea "Lors de la fin du contrat entre le soumissionnaire et le client, AssessFirst me…" at bounding box center [590, 299] width 1013 height 38
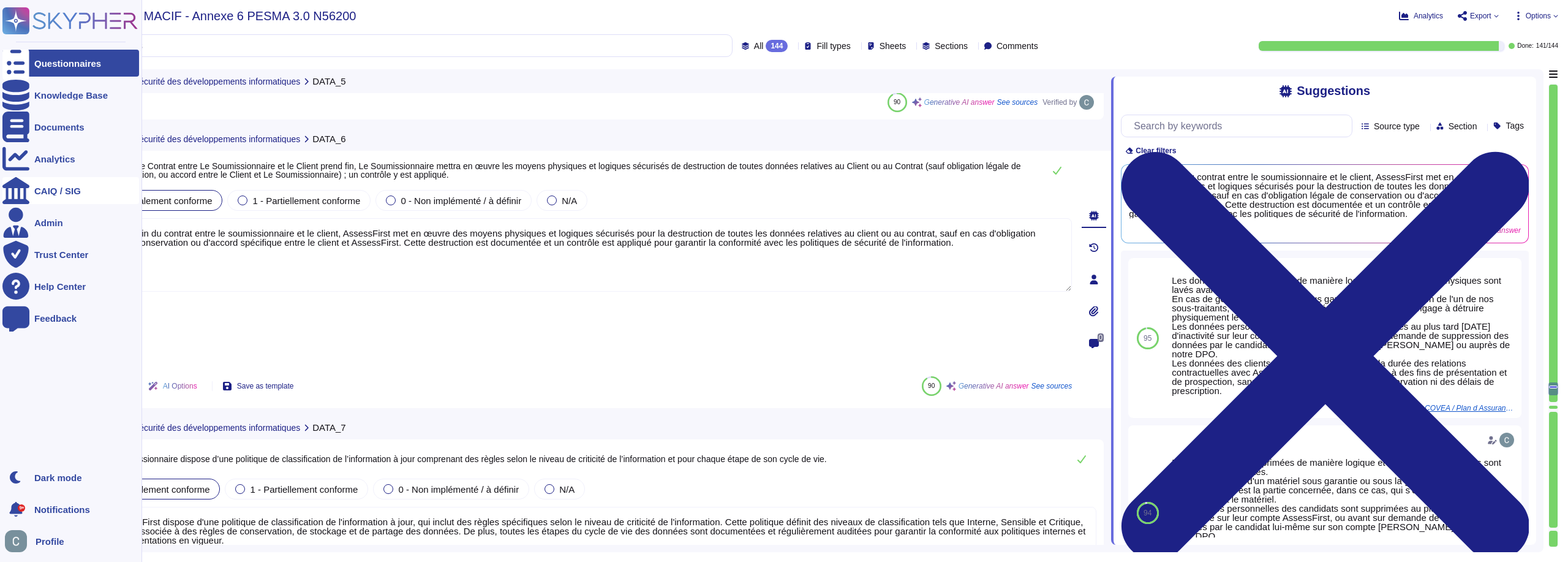
drag, startPoint x: 963, startPoint y: 197, endPoint x: 24, endPoint y: 188, distance: 939.0
click at [24, 188] on div "Questionnaires Knowledge Base Documents Analytics CAIQ / SIG Admin Trust Center…" at bounding box center [784, 281] width 1568 height 562
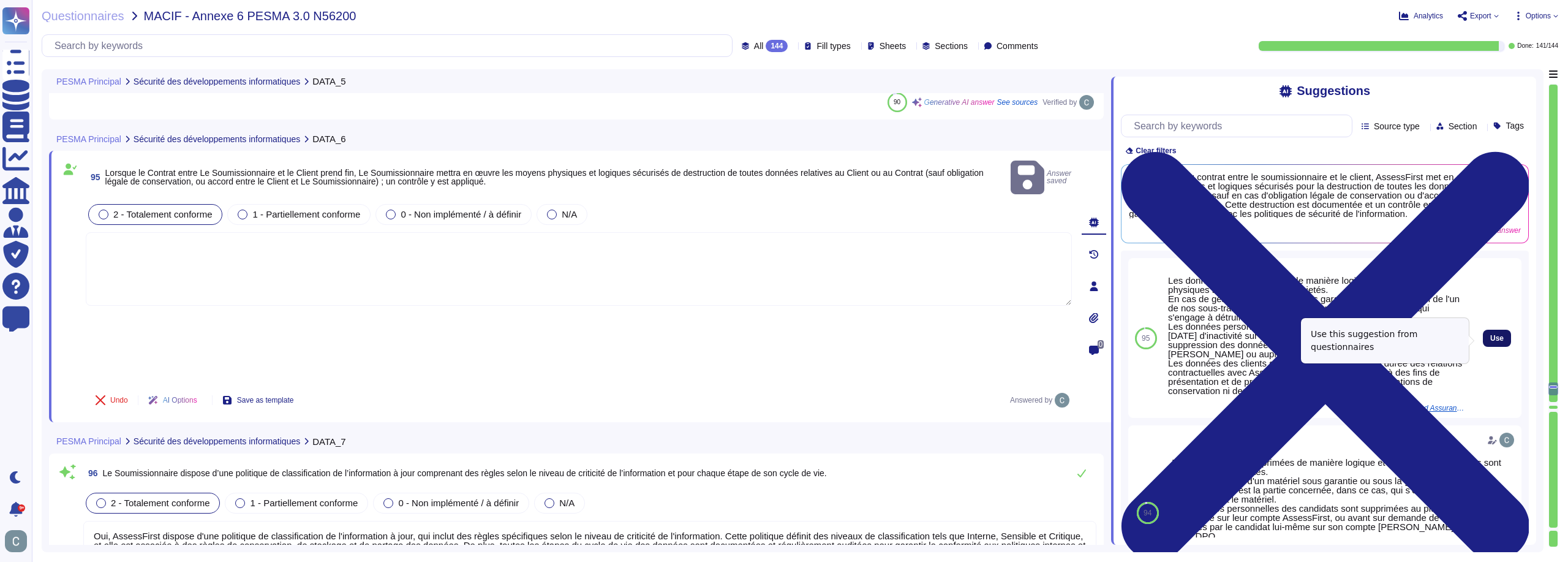
click at [1492, 335] on button "Use" at bounding box center [1497, 338] width 28 height 17
type textarea "Les données sont supprimées de manière logique et les supports physiques sont l…"
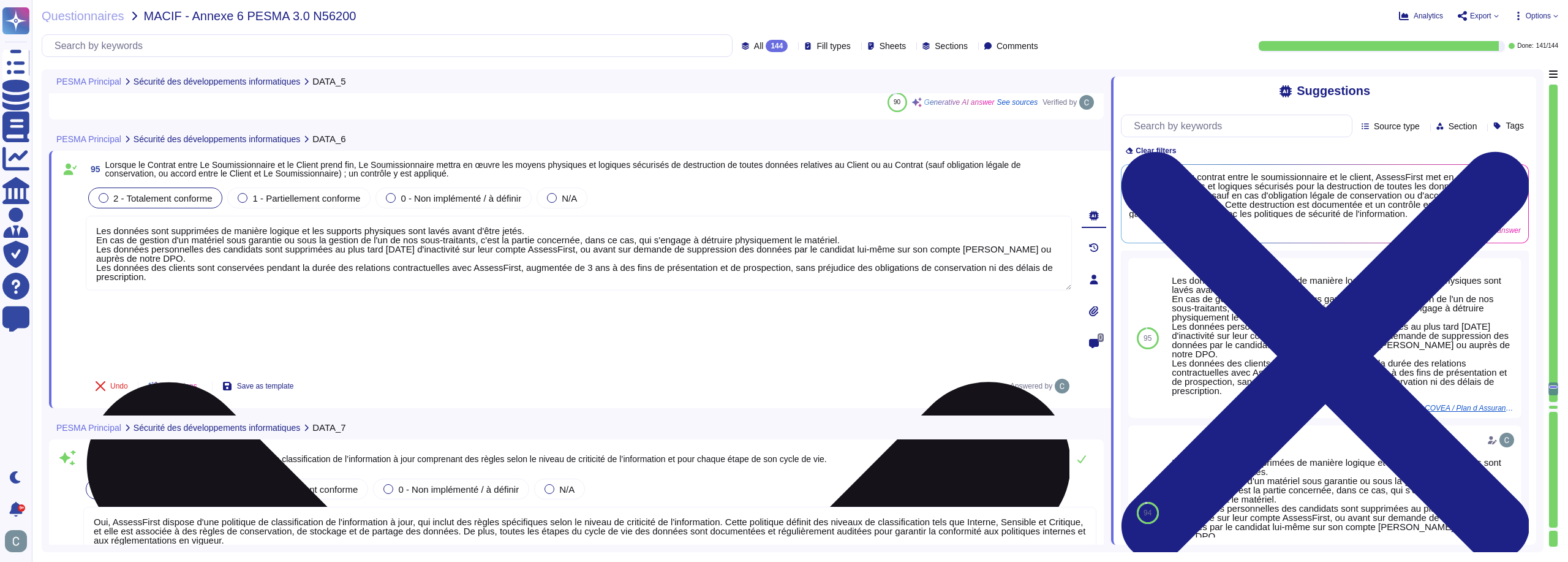
click at [797, 371] on div "Undo AI Options Save as template Answered by" at bounding box center [579, 386] width 986 height 30
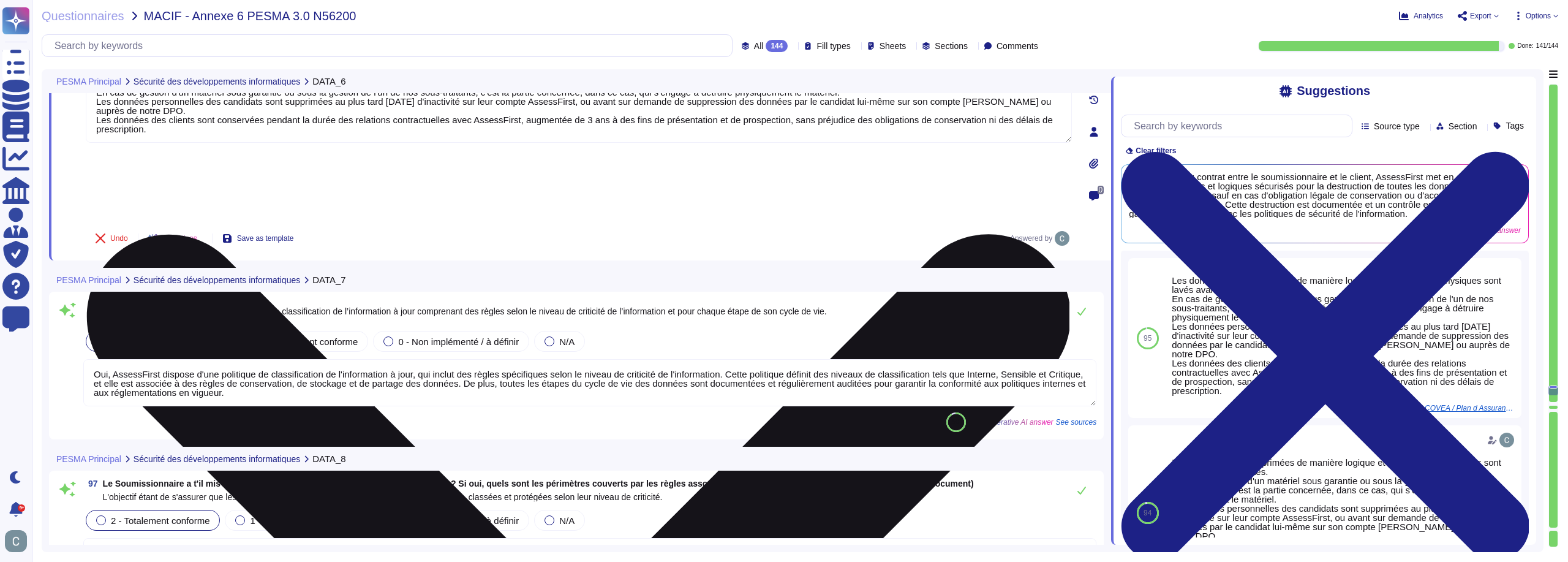
scroll to position [21334, 0]
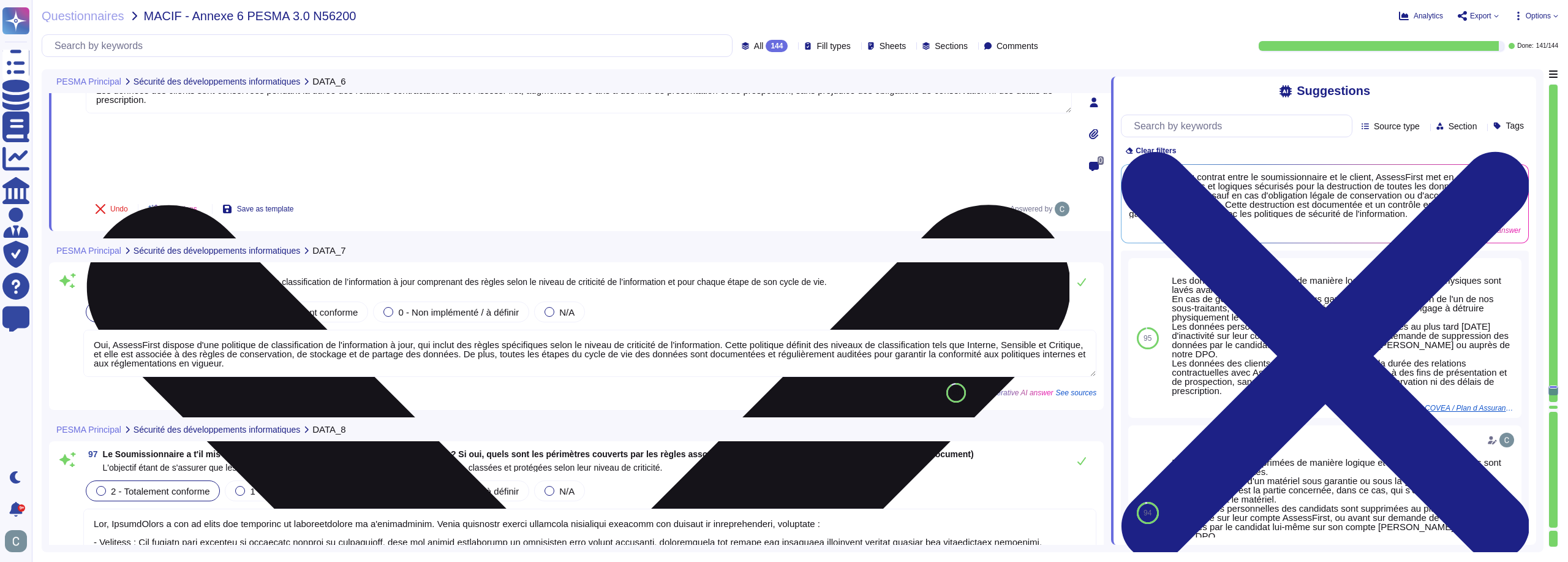
type textarea "AssessFirst dispose d'une gouvernance en matière de sécurité des systèmes d'inf…"
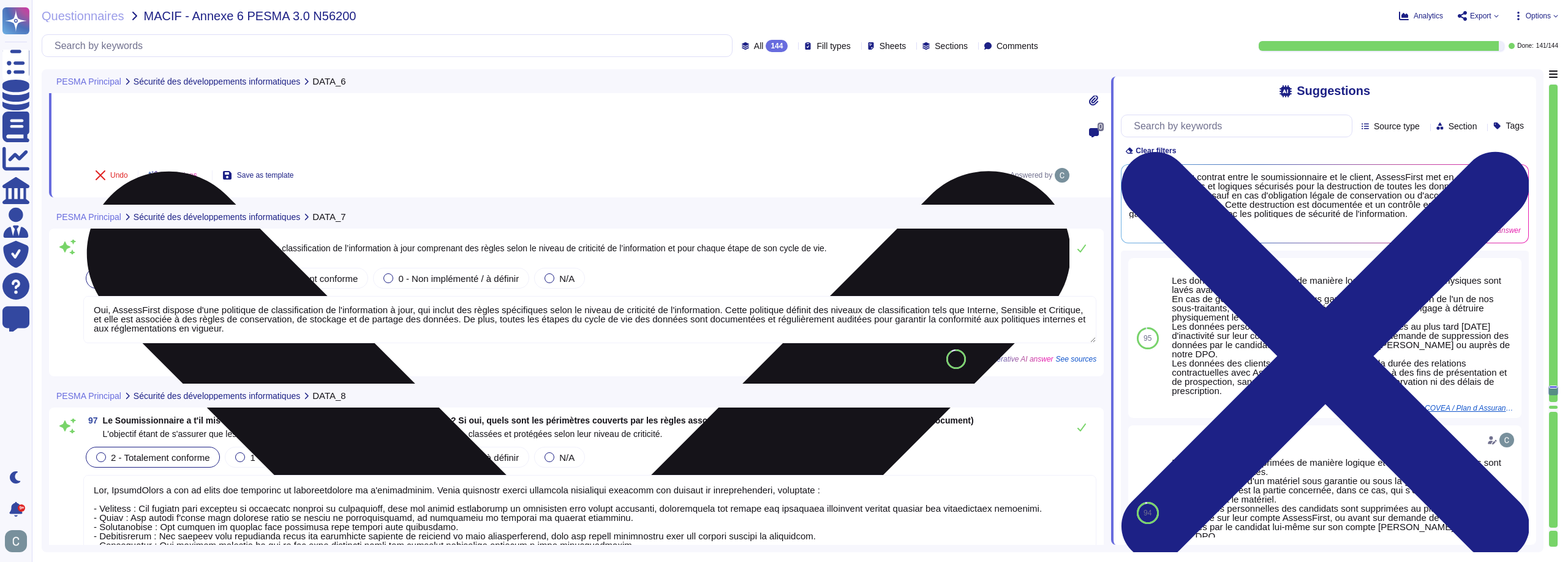
scroll to position [21396, 0]
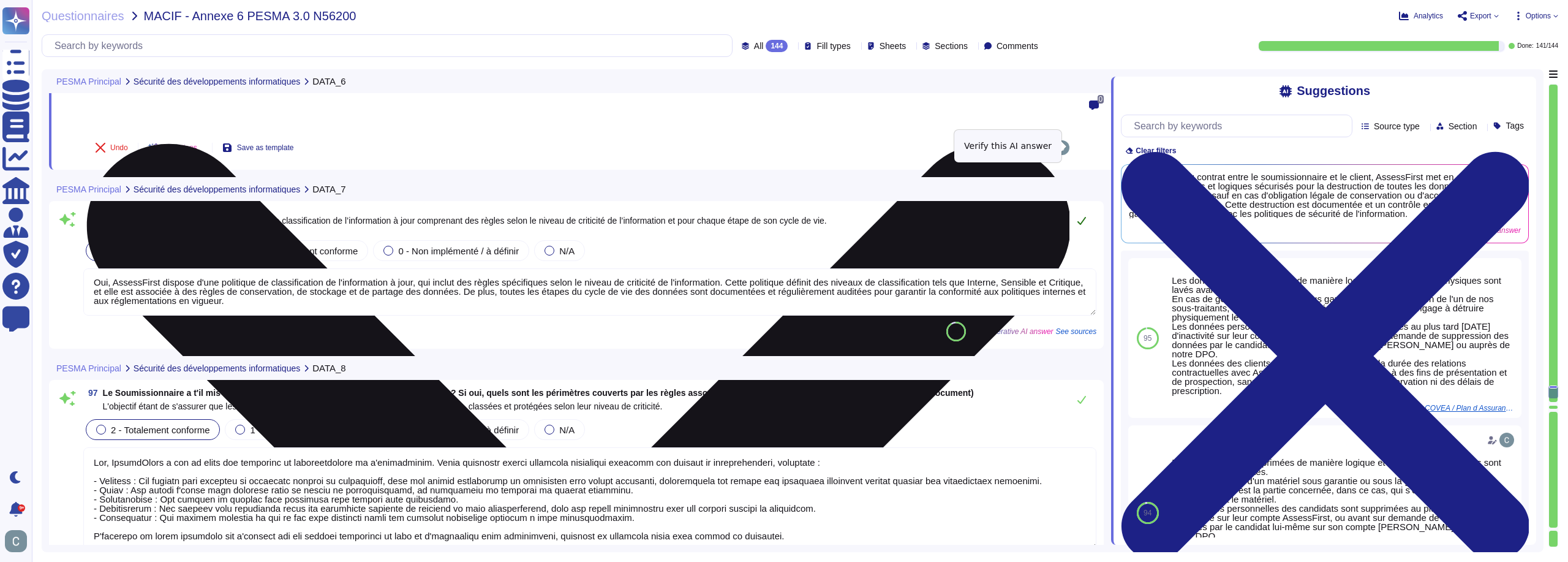
click at [1079, 208] on button at bounding box center [1082, 220] width 30 height 25
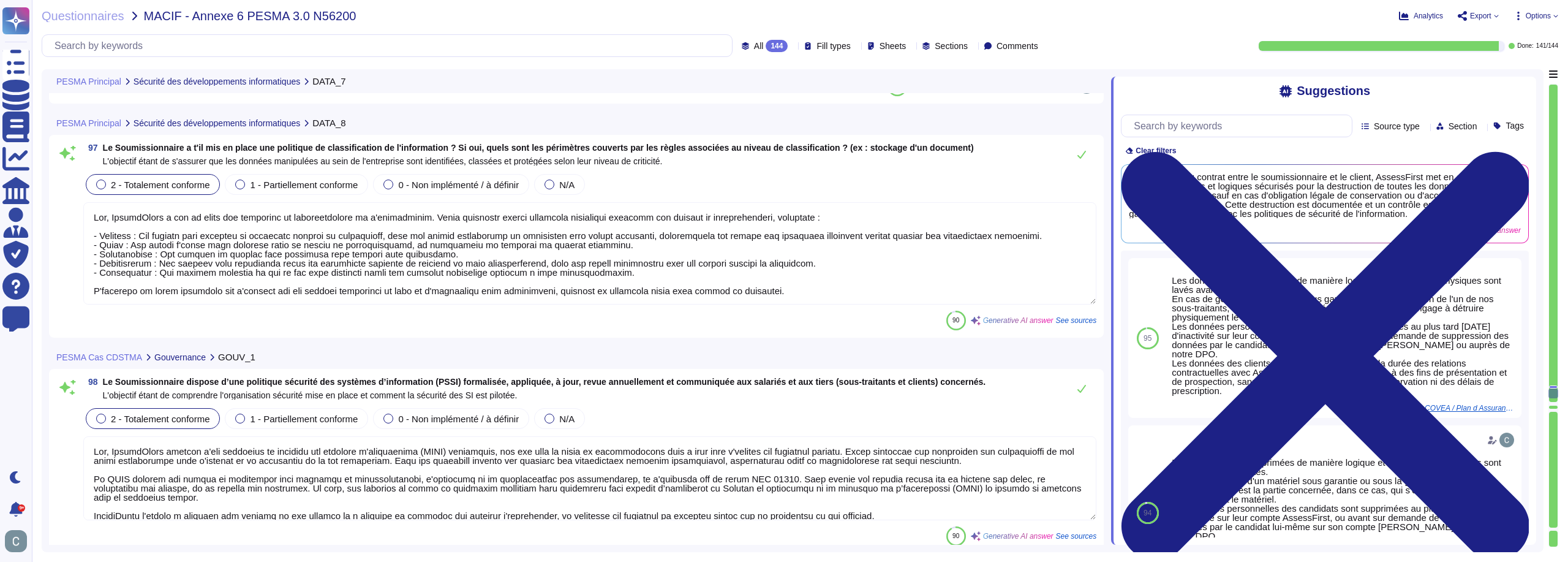
scroll to position [21580, 0]
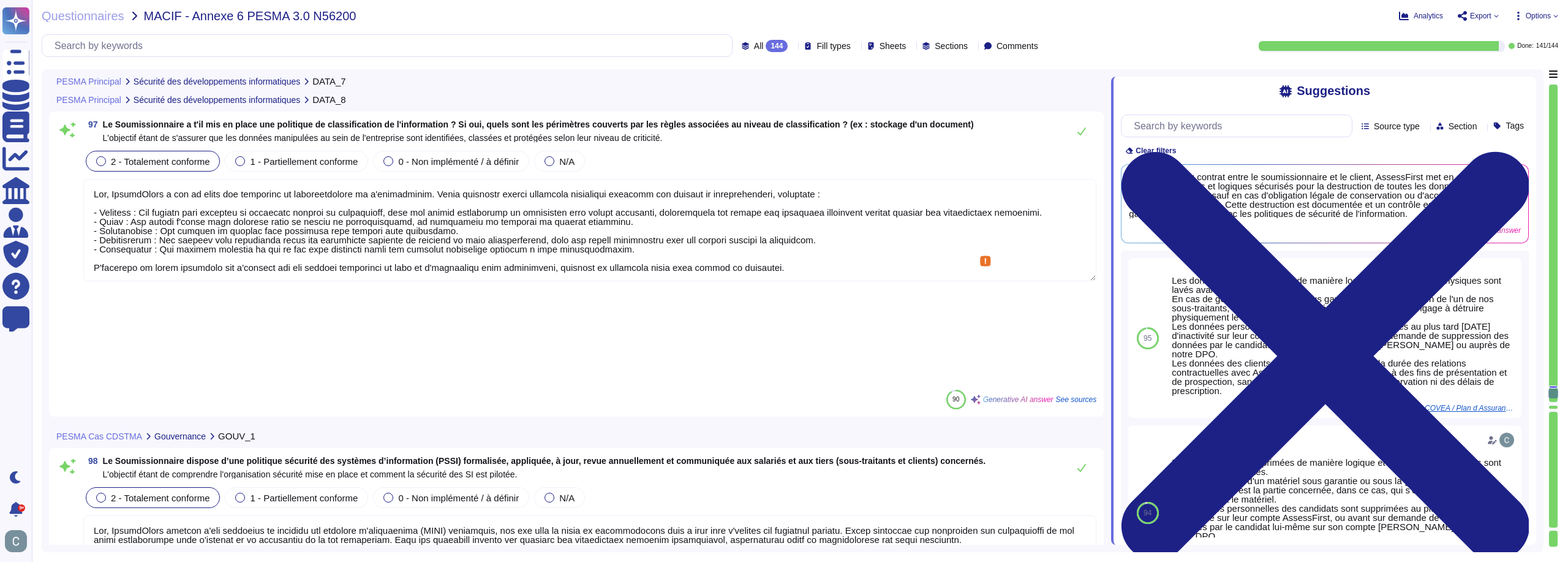
click at [803, 232] on textarea at bounding box center [590, 230] width 1013 height 103
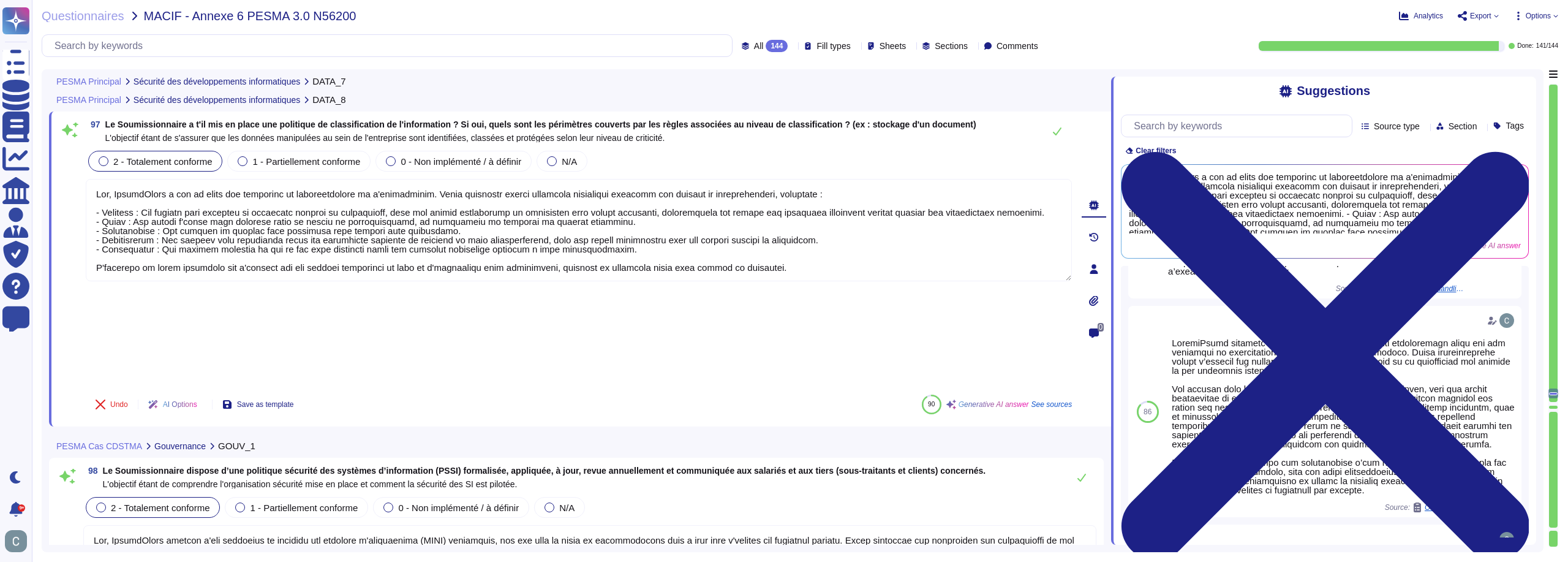
scroll to position [184, 0]
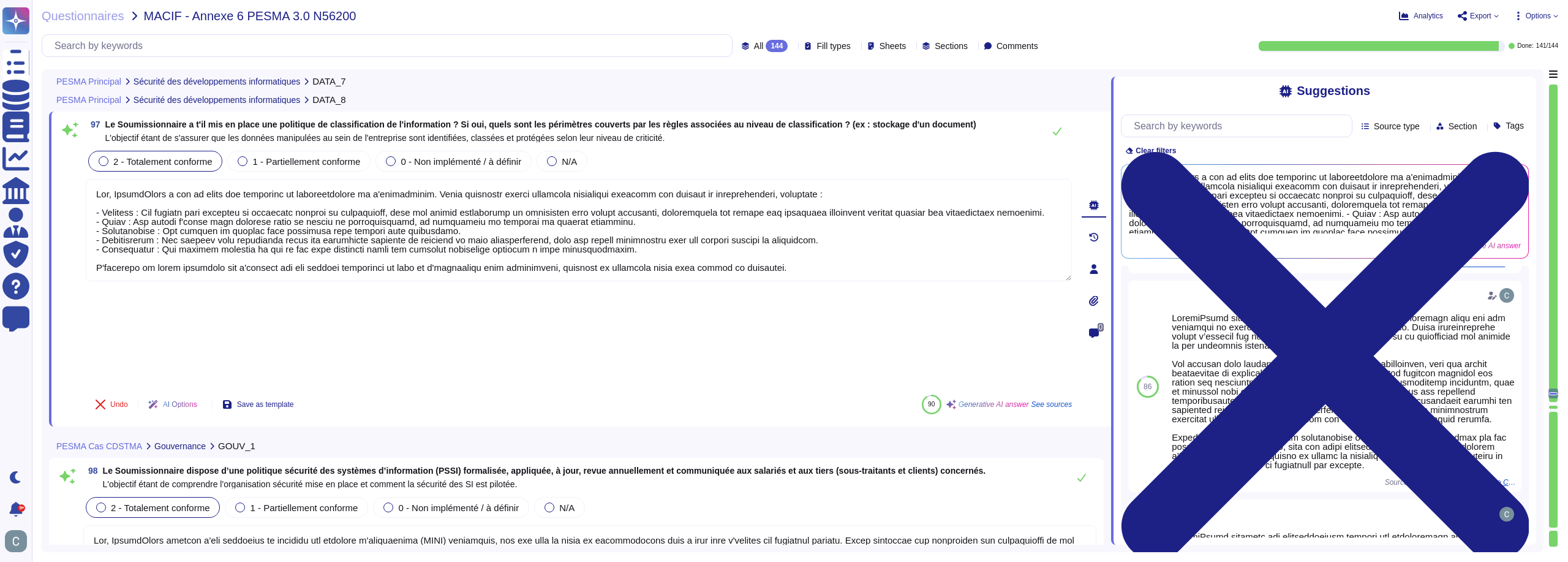
drag, startPoint x: 742, startPoint y: 281, endPoint x: 54, endPoint y: 192, distance: 693.7
click at [54, 192] on div "97 Le Soumissionnaire a t'il mis en place une politique de classification de l'…" at bounding box center [580, 269] width 1062 height 315
click at [774, 323] on div "97 Le Soumissionnaire a t'il mis en place une politique de classification de l'…" at bounding box center [580, 269] width 1062 height 315
click at [1061, 124] on button at bounding box center [1058, 131] width 30 height 25
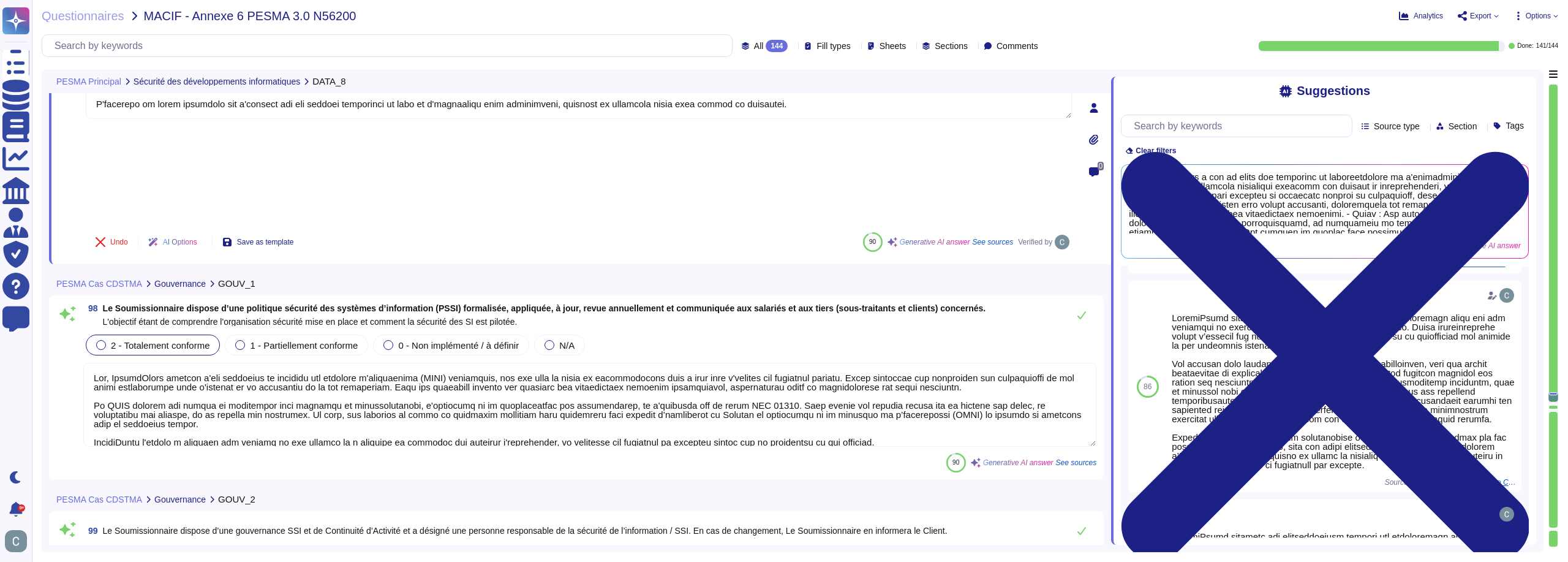
scroll to position [21764, 0]
type textarea "AssessFirst fournit des tableaux de bord qui permettent de contrôler l'activité…"
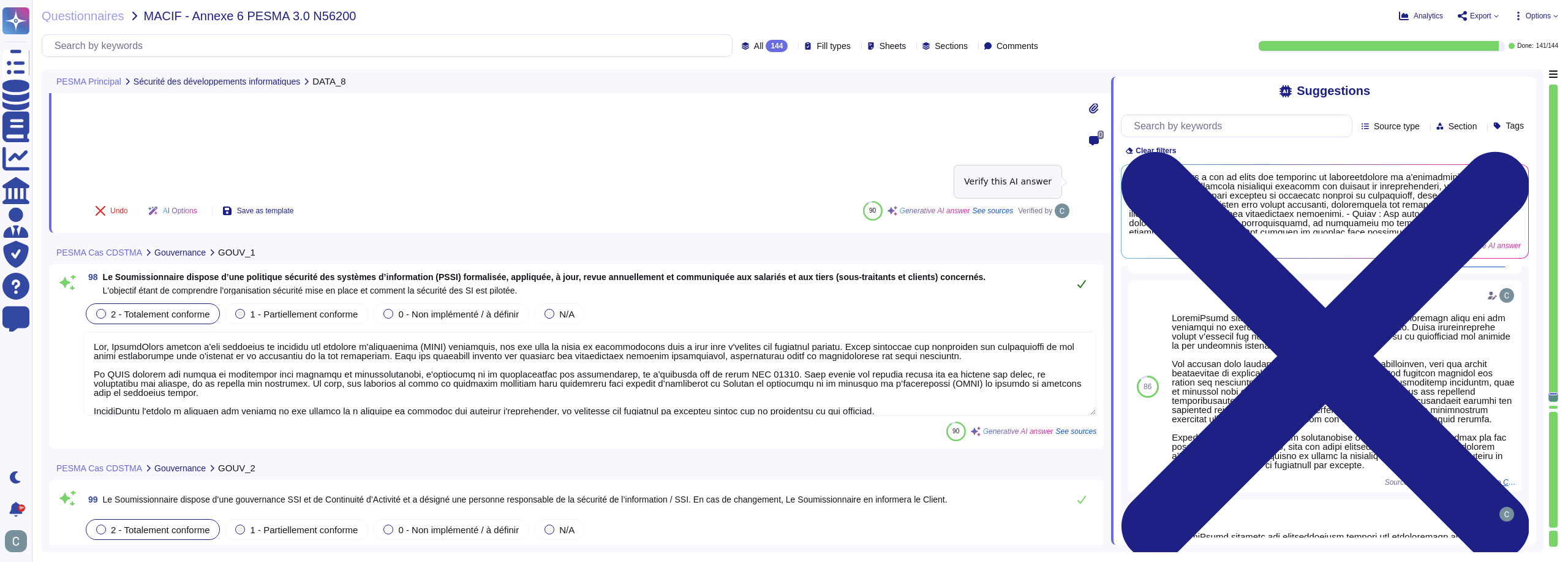
click at [1071, 272] on button at bounding box center [1082, 284] width 30 height 25
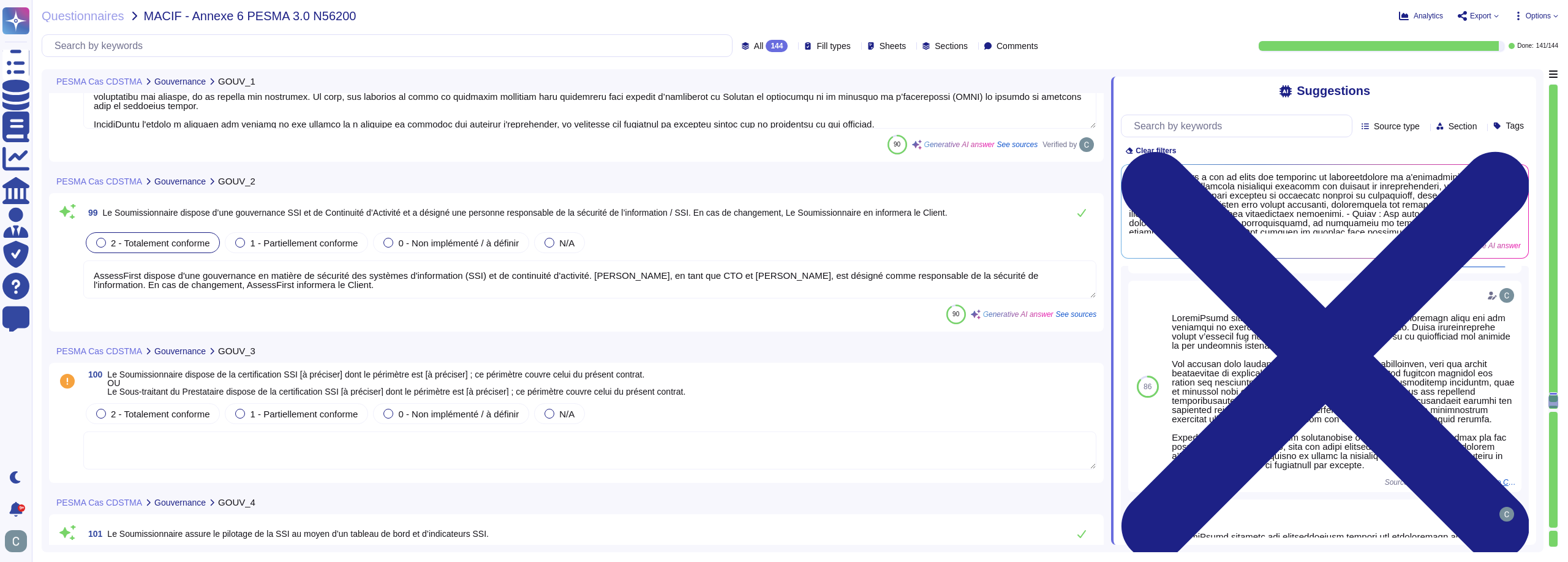
type textarea "AssessFirst dispose d’un processus structuré pour évaluer les risques liés aux …"
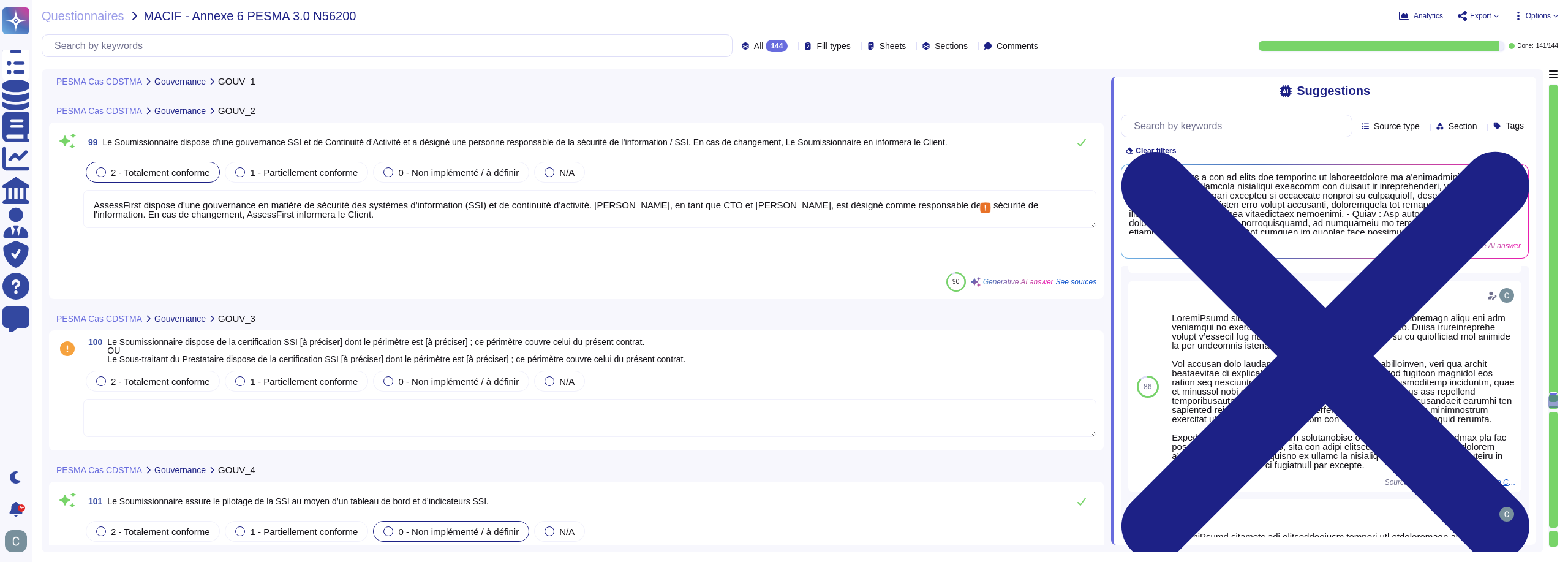
scroll to position [1, 0]
drag, startPoint x: 1038, startPoint y: 197, endPoint x: 1096, endPoint y: 240, distance: 72.2
click at [1096, 240] on div "99 Le Soumissionnaire dispose d’une gouvernance SSI et de Continuité d’Activité…" at bounding box center [576, 211] width 1040 height 162
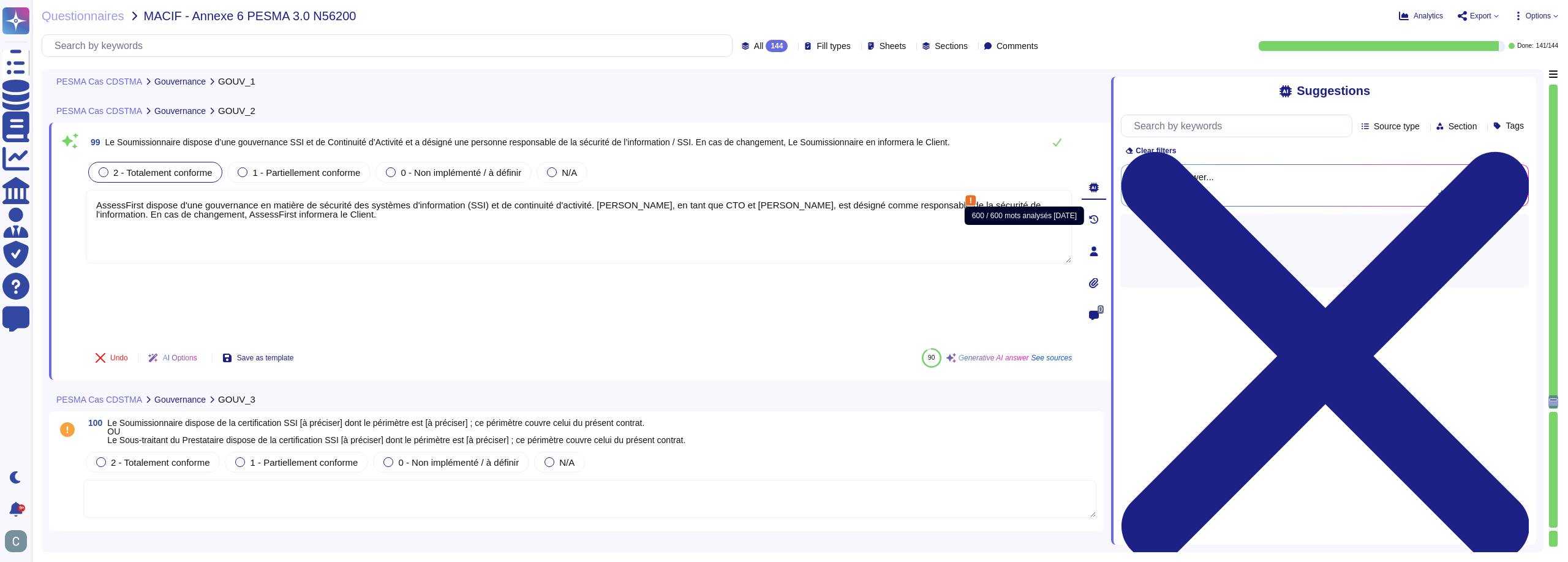
scroll to position [0, 0]
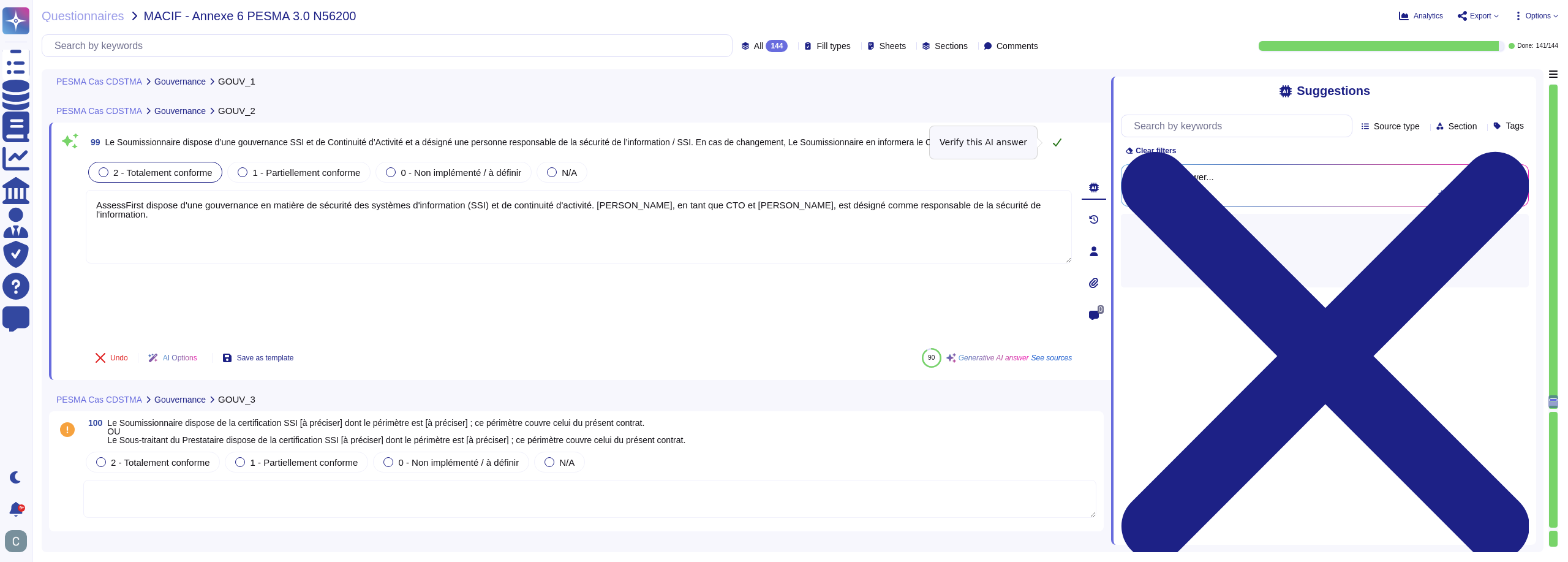
type textarea "AssessFirst dispose d'une gouvernance en matière de sécurité des systèmes d'inf…"
click at [1055, 148] on button at bounding box center [1058, 142] width 30 height 25
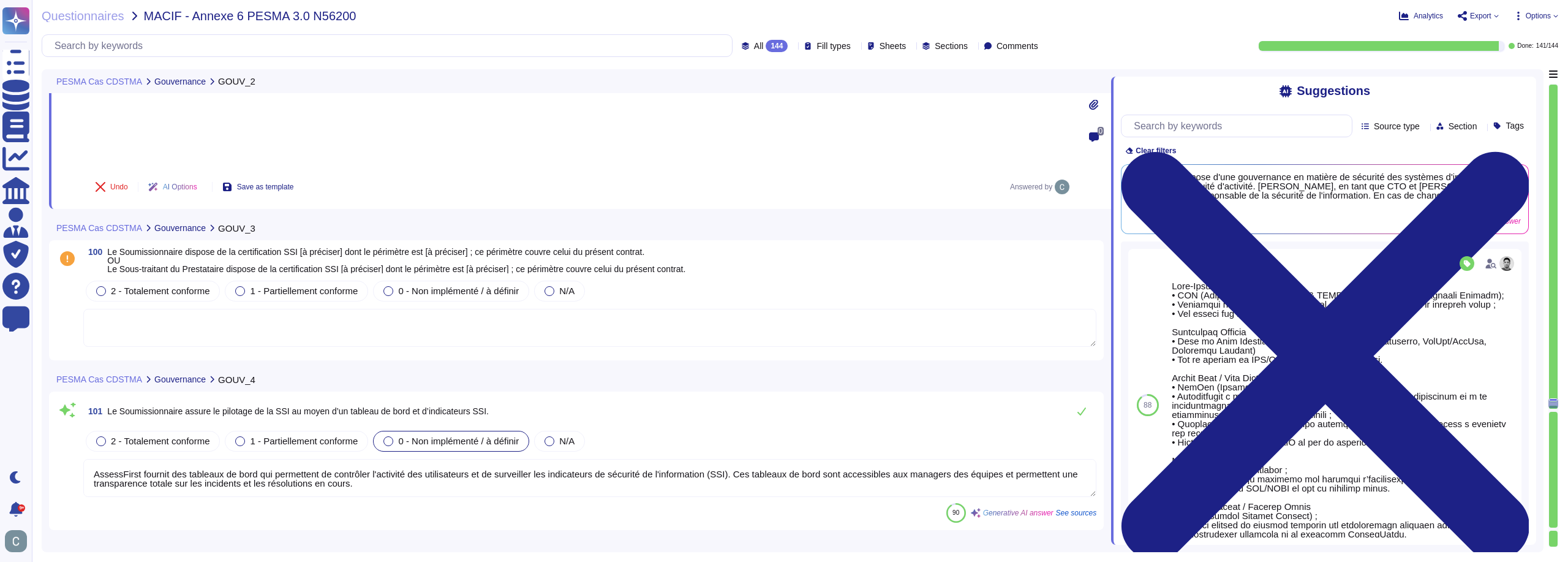
scroll to position [22193, 0]
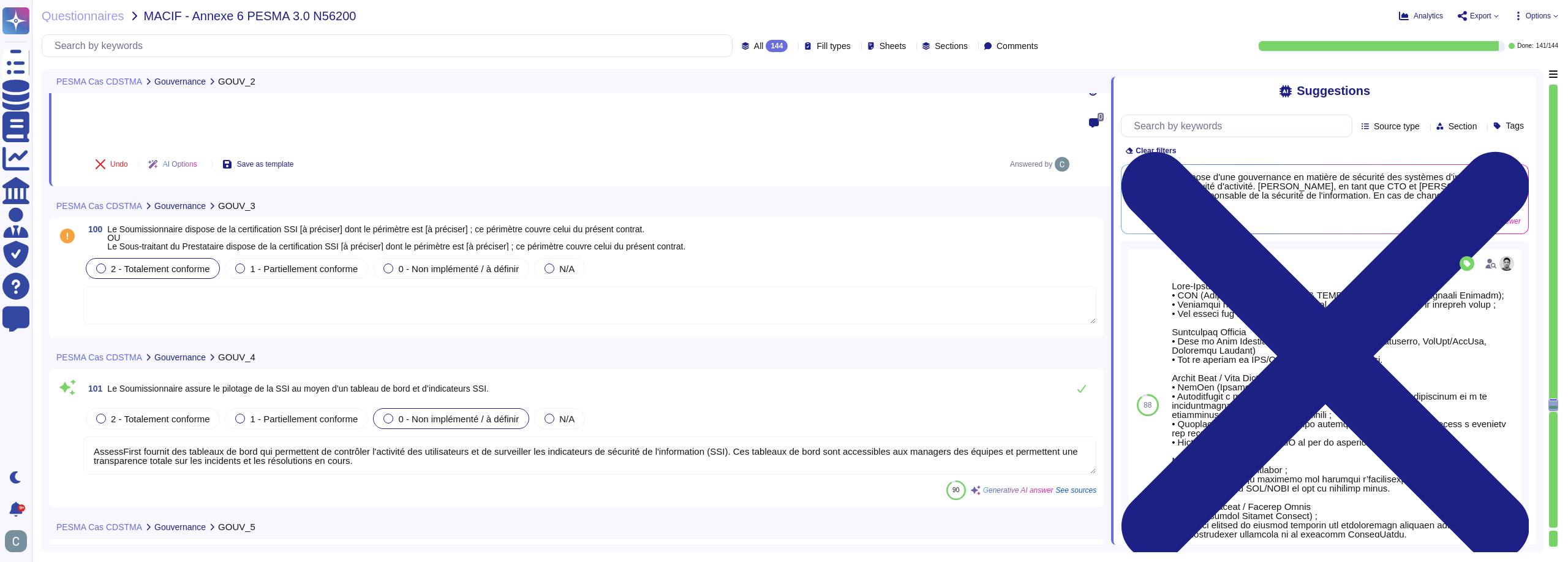
click at [172, 258] on div "2 - Totalement conforme" at bounding box center [152, 269] width 134 height 21
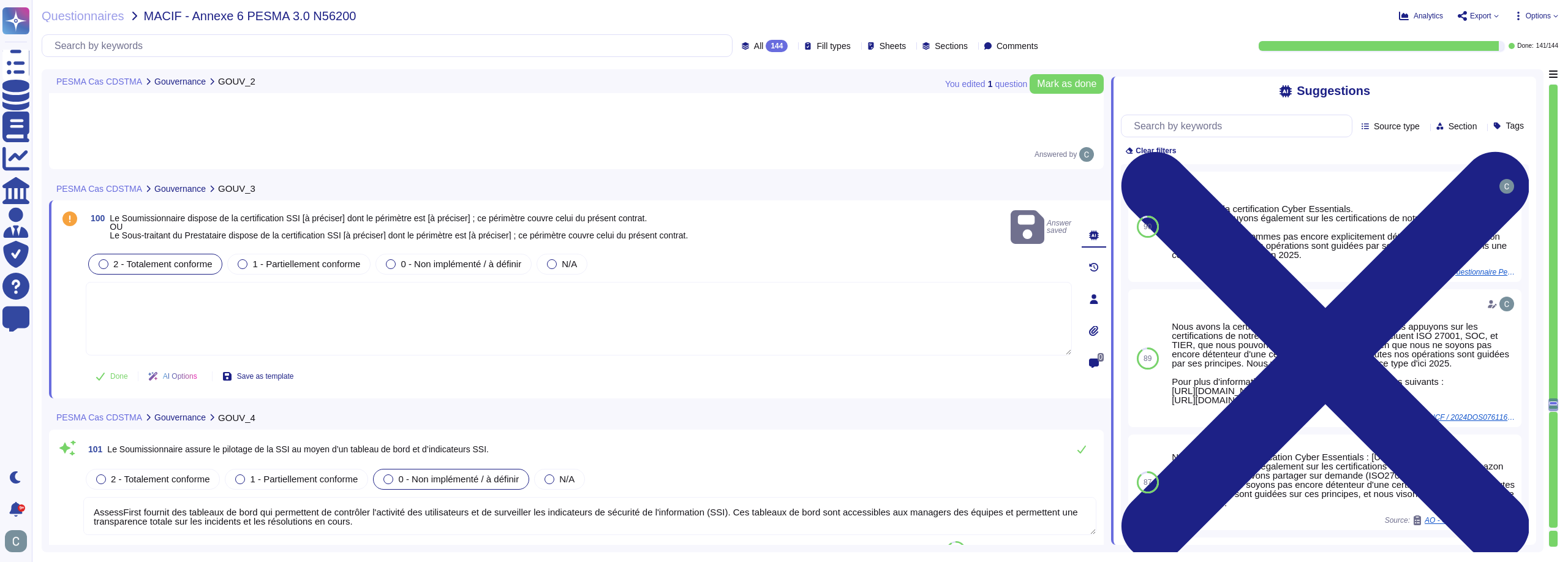
click at [248, 282] on textarea at bounding box center [579, 319] width 986 height 74
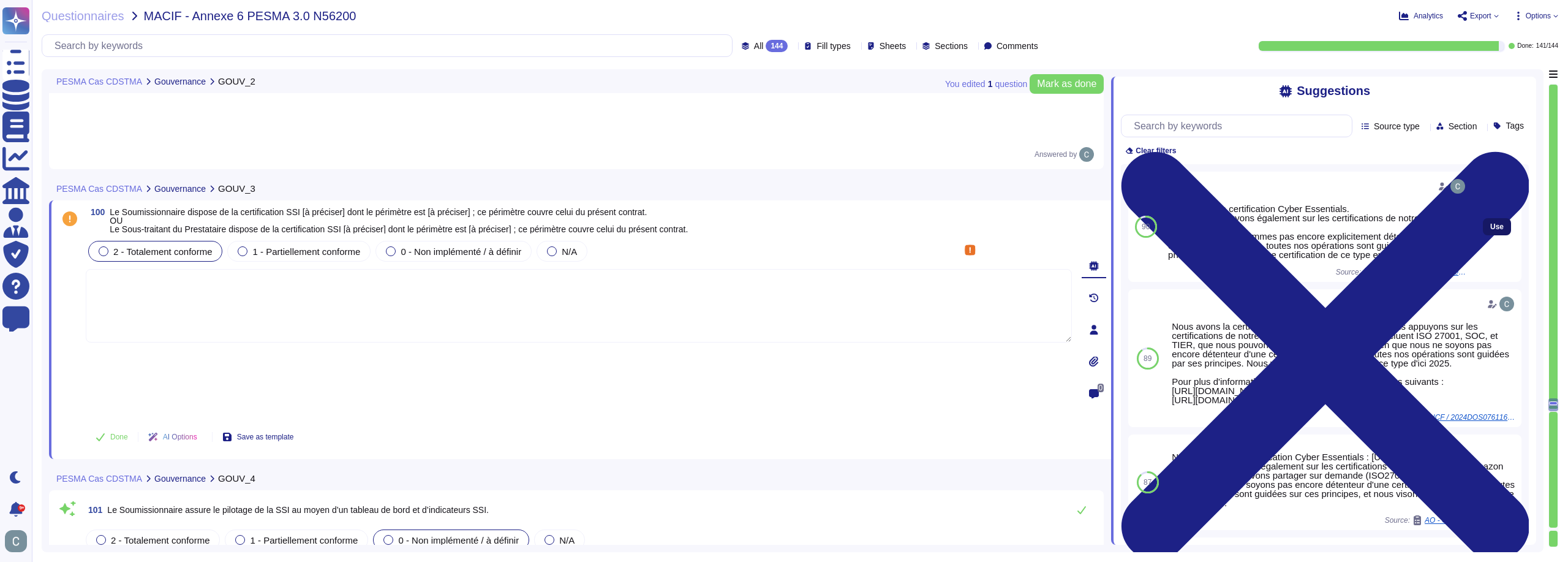
click at [1491, 231] on span "Use" at bounding box center [1497, 227] width 13 height 7
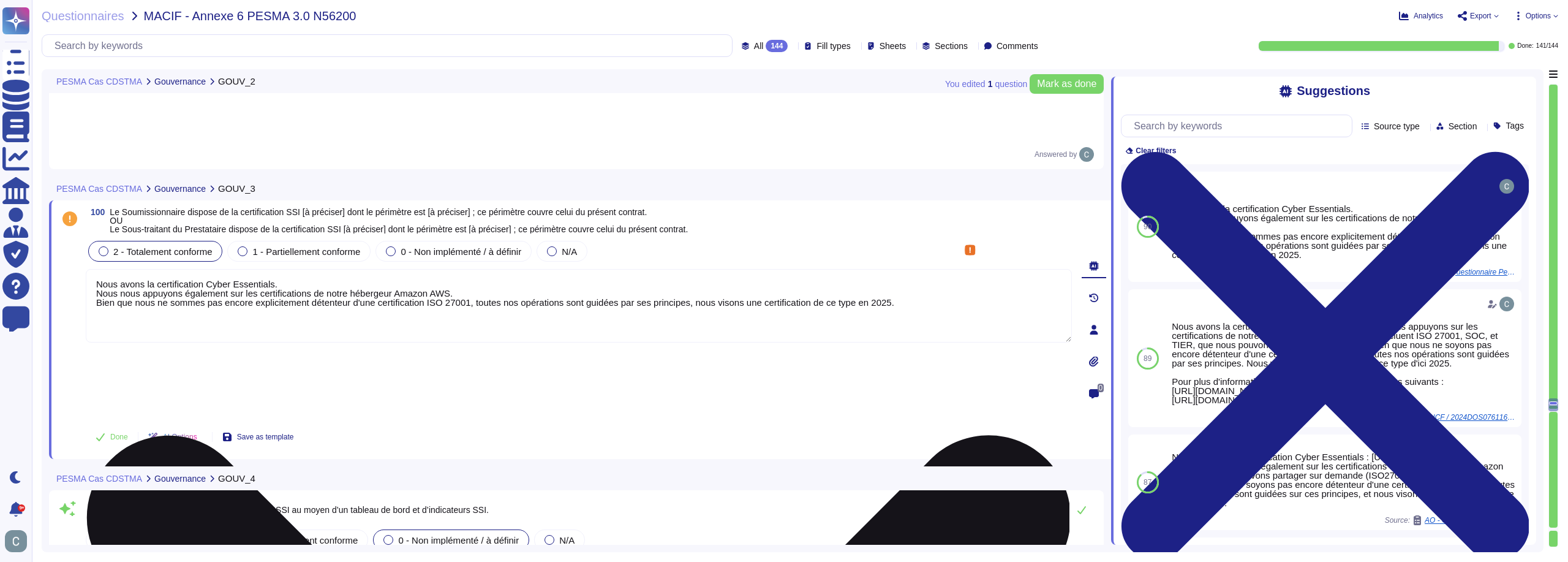
drag, startPoint x: 880, startPoint y: 228, endPoint x: 686, endPoint y: 238, distance: 194.3
click at [686, 269] on textarea "Nous avons la certification Cyber Essentials. Nous nous appuyons également sur …" at bounding box center [579, 306] width 986 height 74
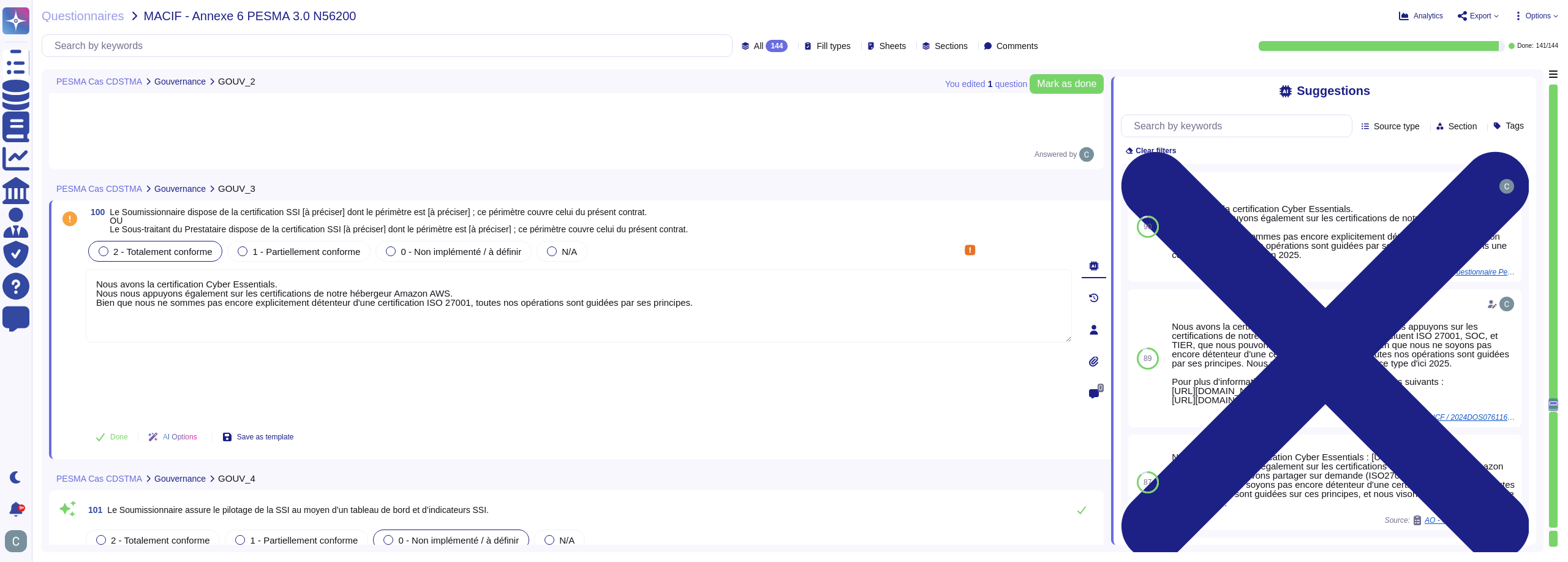
type textarea "Nous avons la certification Cyber Essentials. Nous nous appuyons également sur …"
click at [751, 422] on div "Done AI Options Save as template" at bounding box center [579, 437] width 986 height 30
click at [106, 425] on button "Done" at bounding box center [112, 437] width 52 height 25
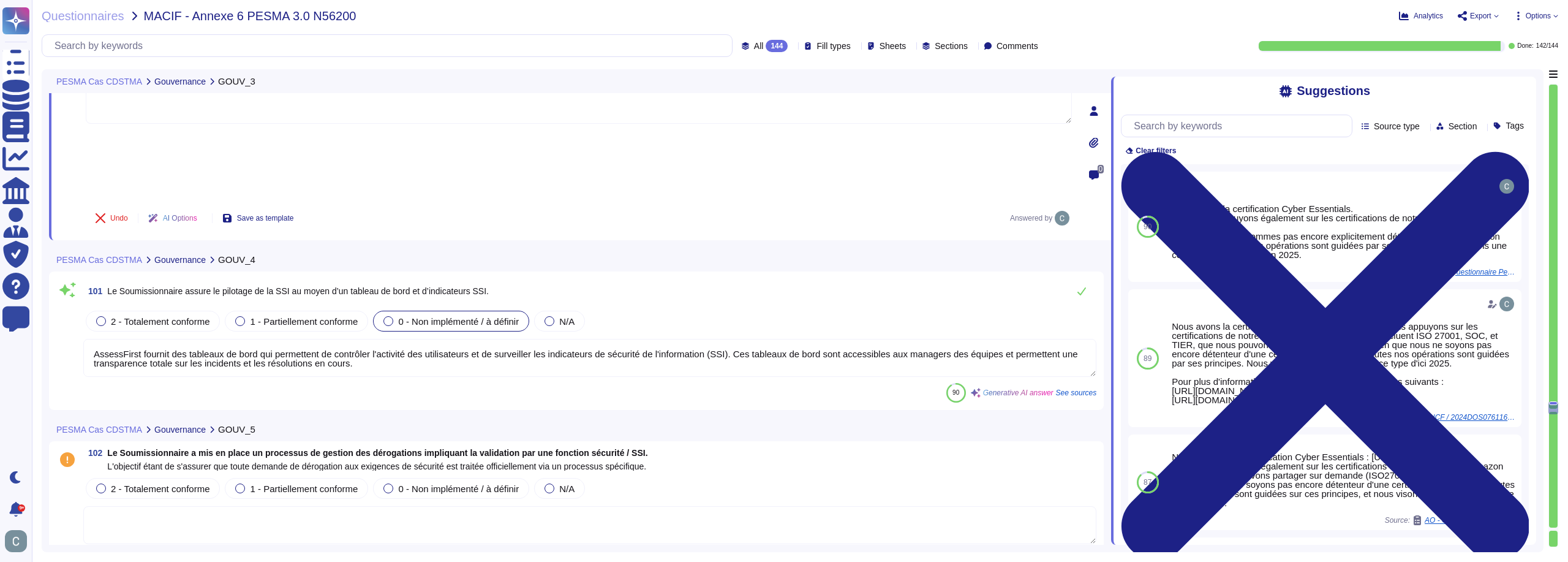
type textarea "AssessFirst réalise des audits de sécurité continus grâce à la plateforme YesWe…"
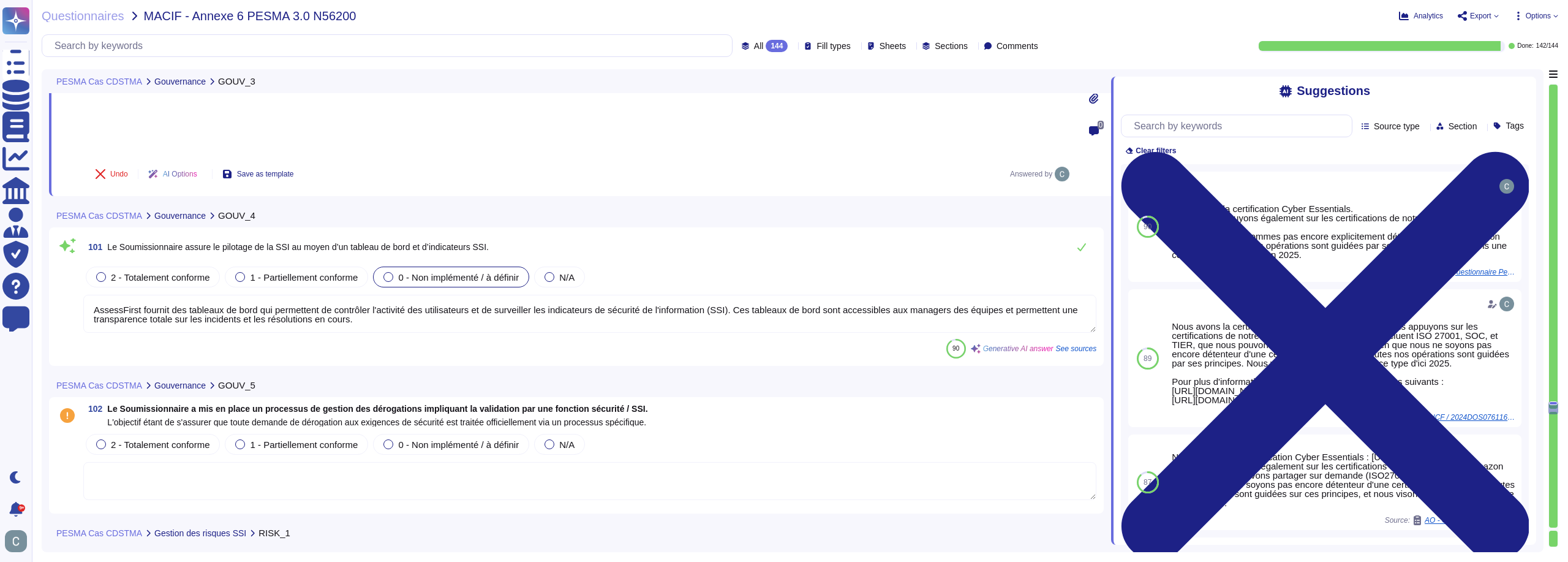
scroll to position [22377, 0]
click at [193, 266] on div "2 - Totalement conforme" at bounding box center [152, 276] width 134 height 21
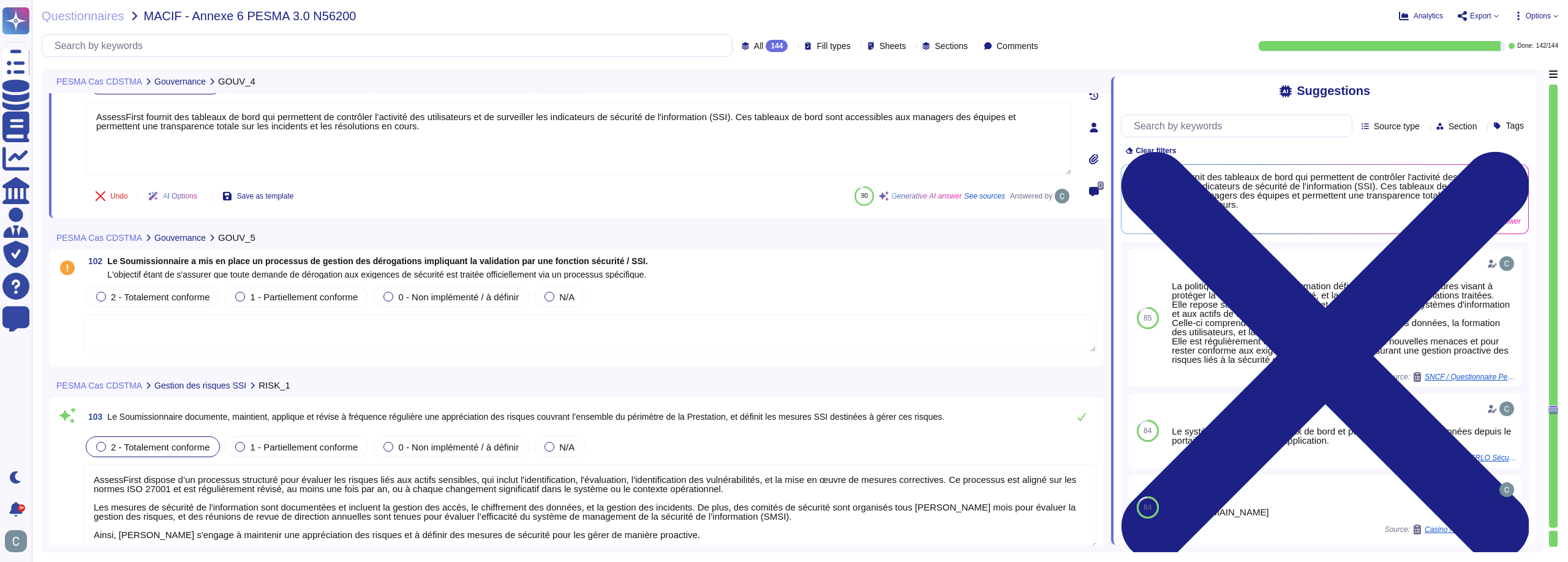
type textarea "LoremiPsumd s'ametco a elitseddo e'temporin utl etdoloremagnaal en adminim, v q…"
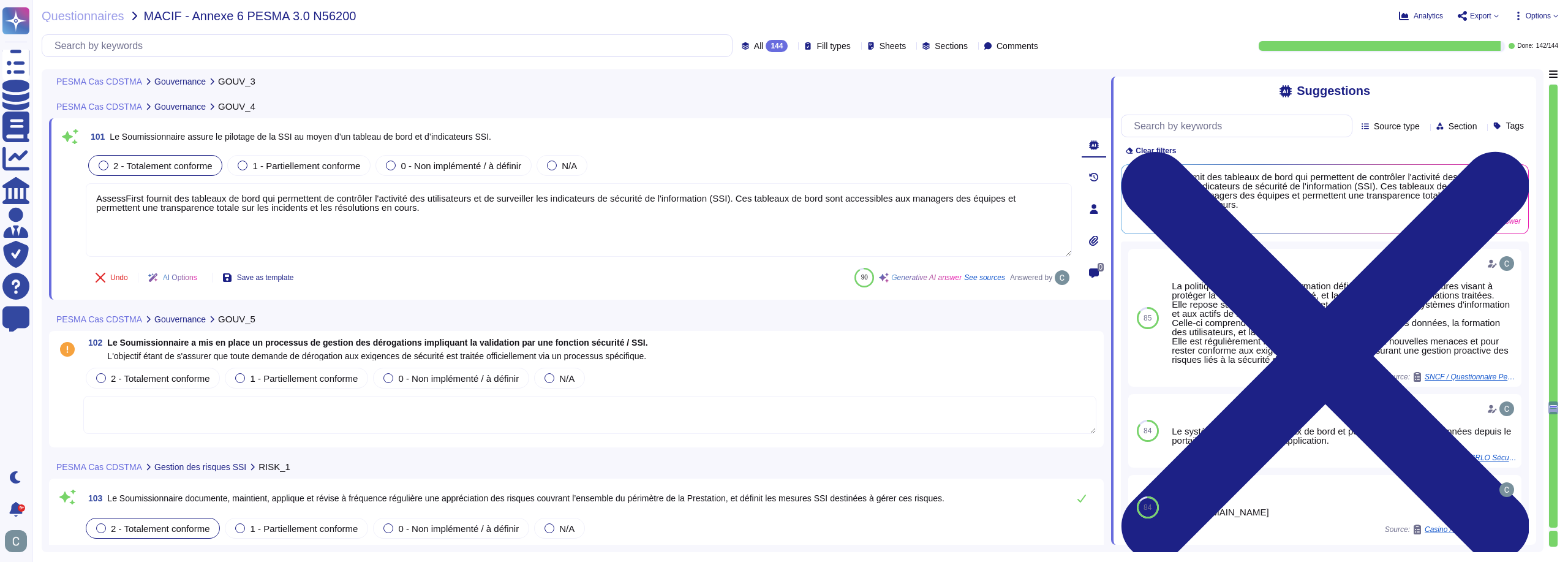
scroll to position [22351, 0]
type textarea "Nous avons la certification Cyber Essentials. Nous nous appuyons également sur …"
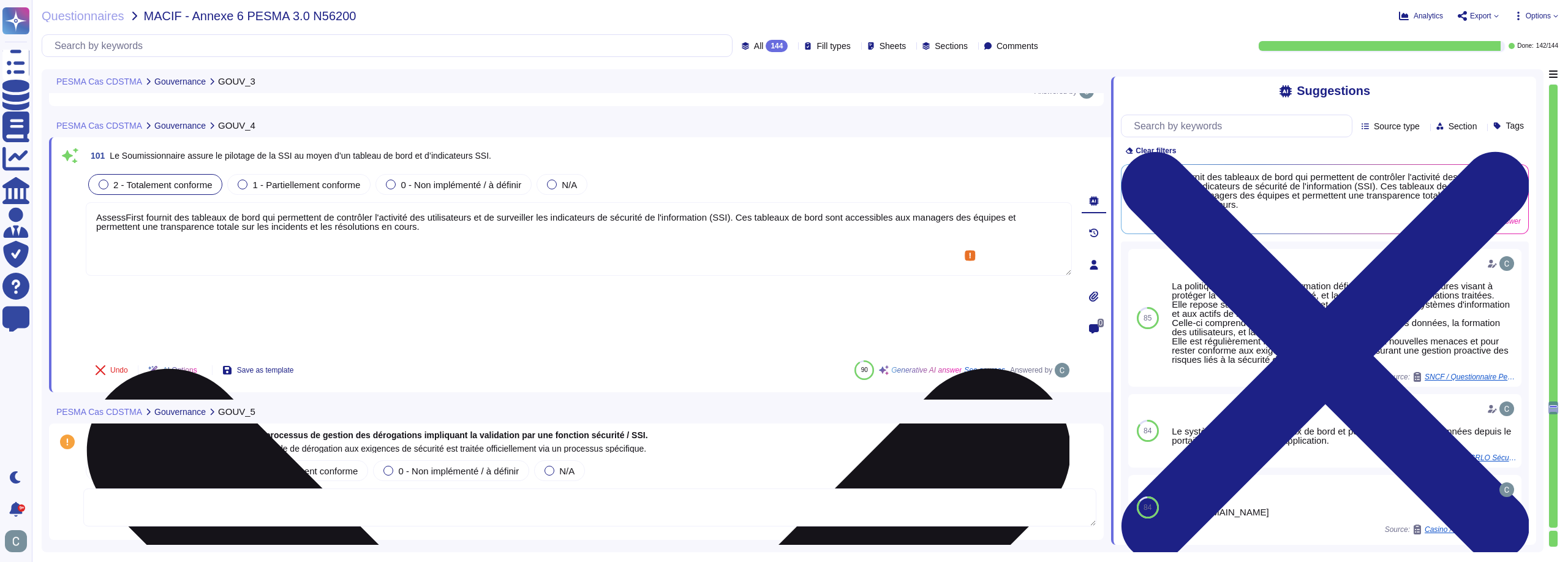
drag, startPoint x: 374, startPoint y: 220, endPoint x: 533, endPoint y: 220, distance: 159.0
click at [533, 220] on textarea "AssessFirst fournit des tableaux de bord qui permettent de contrôler l'activité…" at bounding box center [579, 239] width 986 height 74
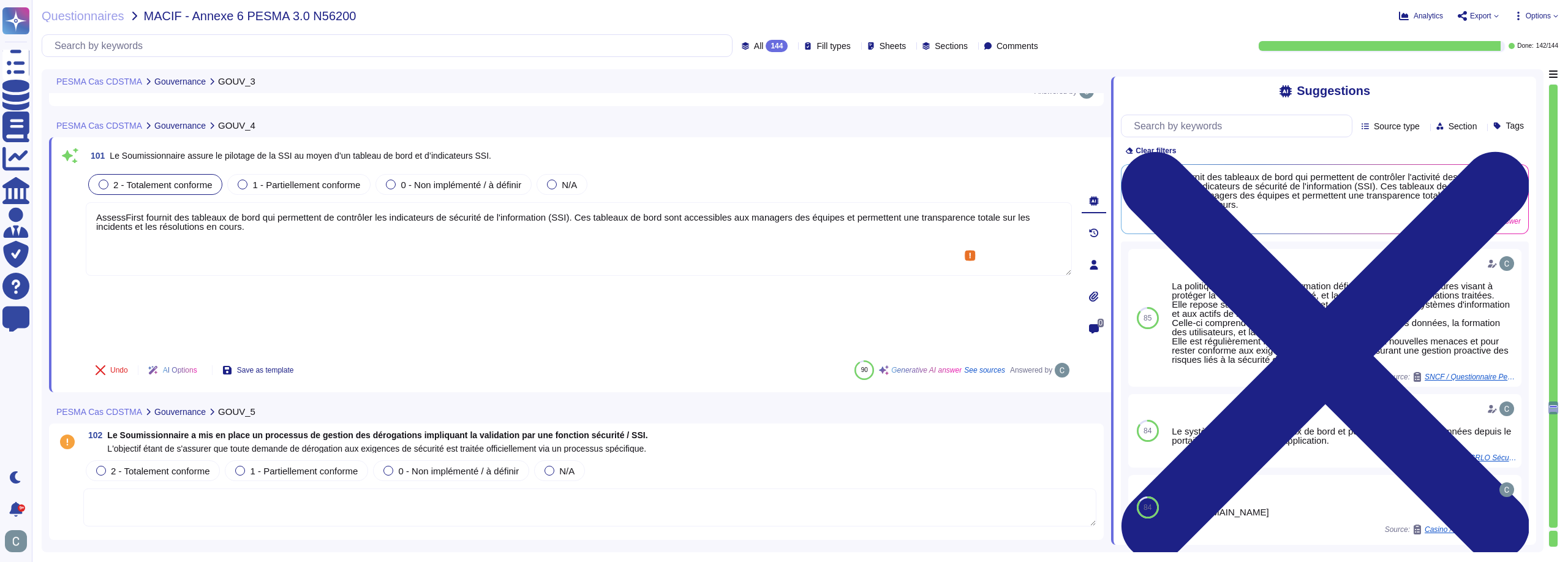
drag, startPoint x: 573, startPoint y: 217, endPoint x: 605, endPoint y: 363, distance: 149.5
type textarea "AssessFirst fournit des tableaux de bord qui permettent de contrôler les indica…"
click at [350, 311] on div "101 Le Soumissionnaire assure le pilotage de la SSI au moyen d’un tableau de bo…" at bounding box center [580, 264] width 1062 height 255
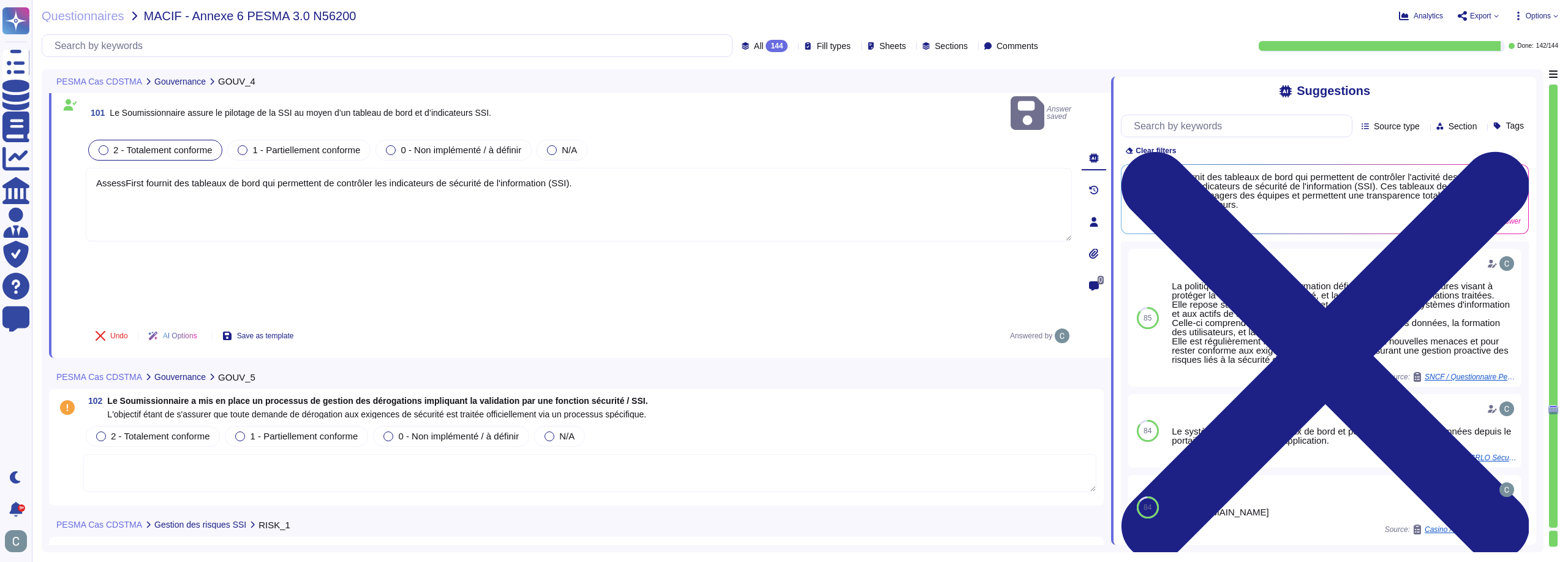
type textarea "LoremiPsumd s'ametco a elitseddo e'temporin utl etdoloremagnaal en adminim, v q…"
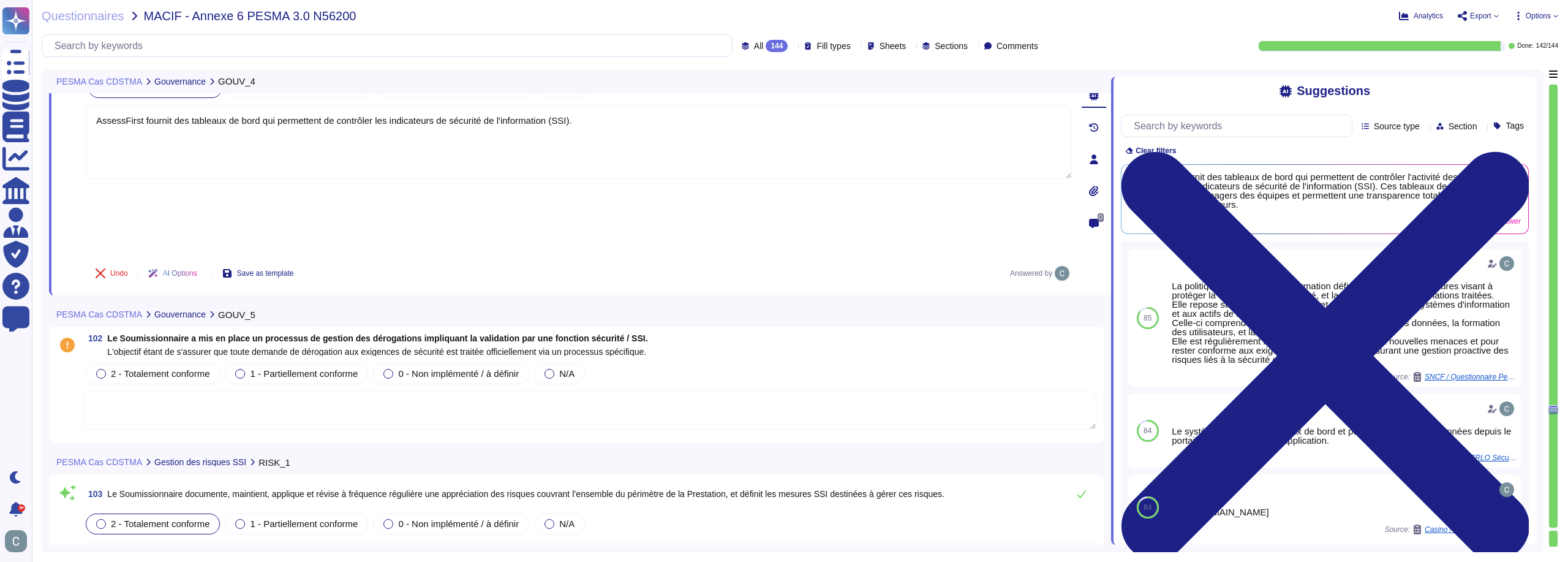
scroll to position [22474, 0]
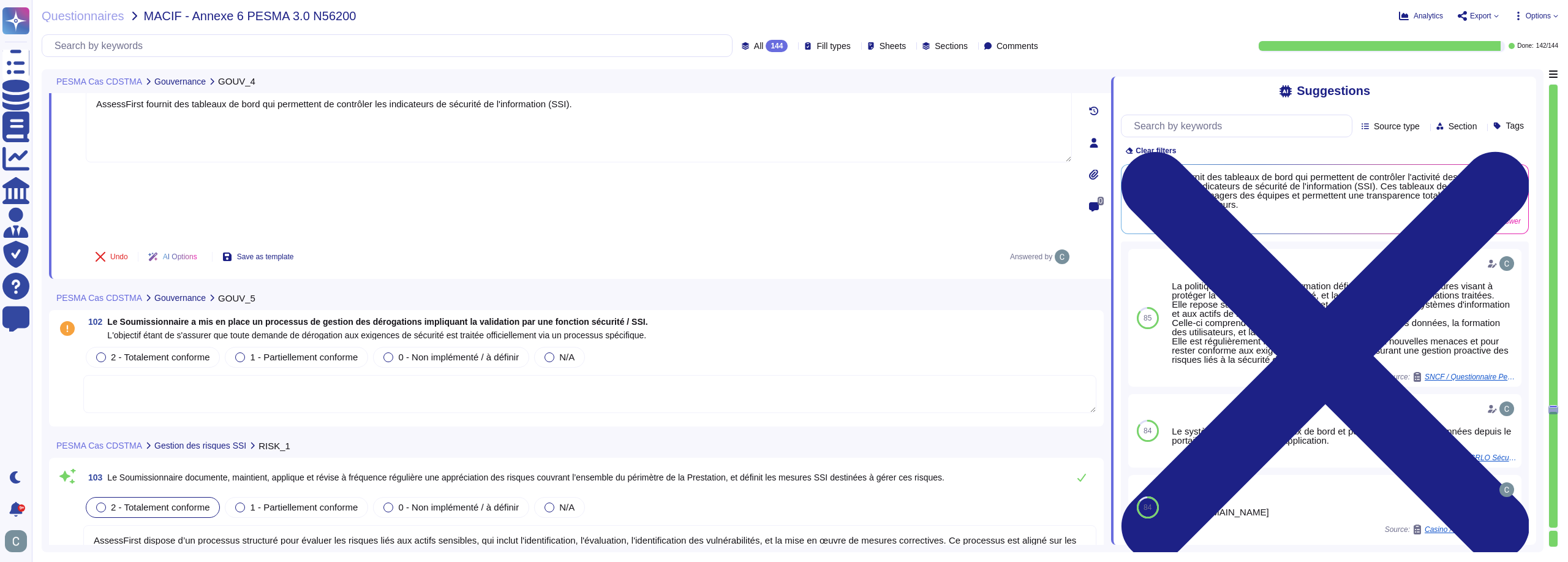
click at [334, 375] on textarea at bounding box center [590, 394] width 1013 height 38
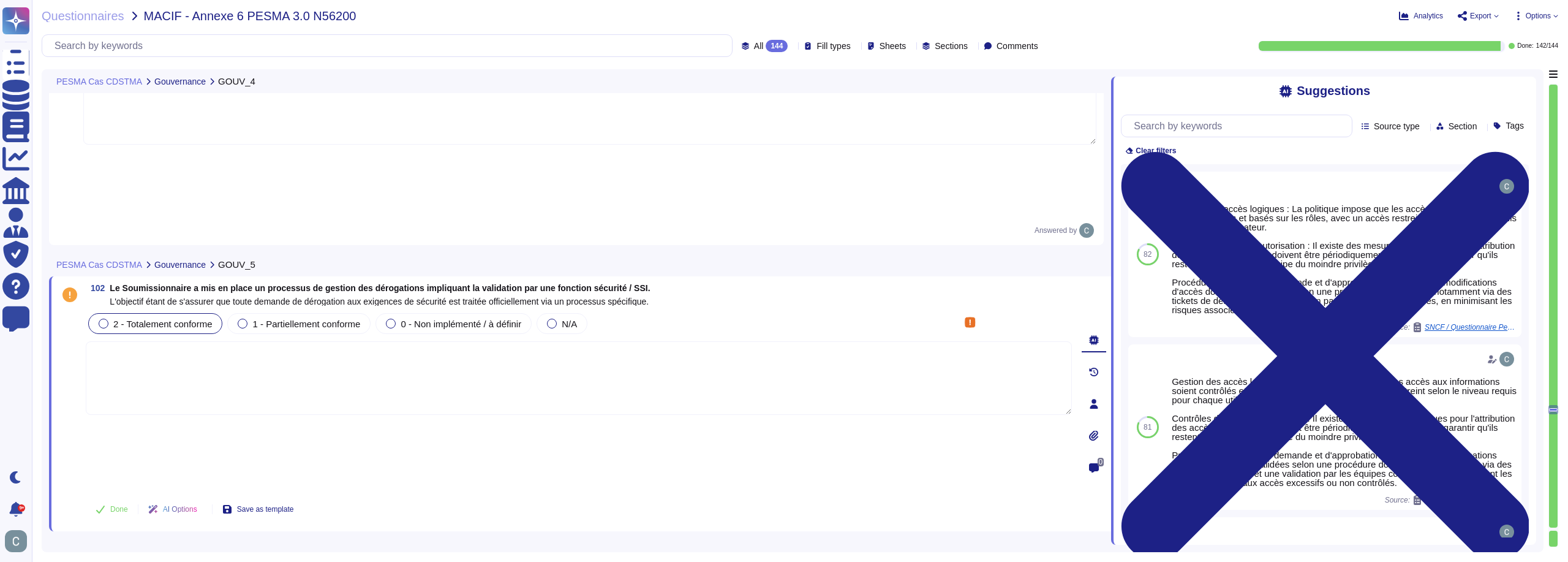
click at [212, 319] on span "2 - Totalement conforme" at bounding box center [162, 324] width 99 height 10
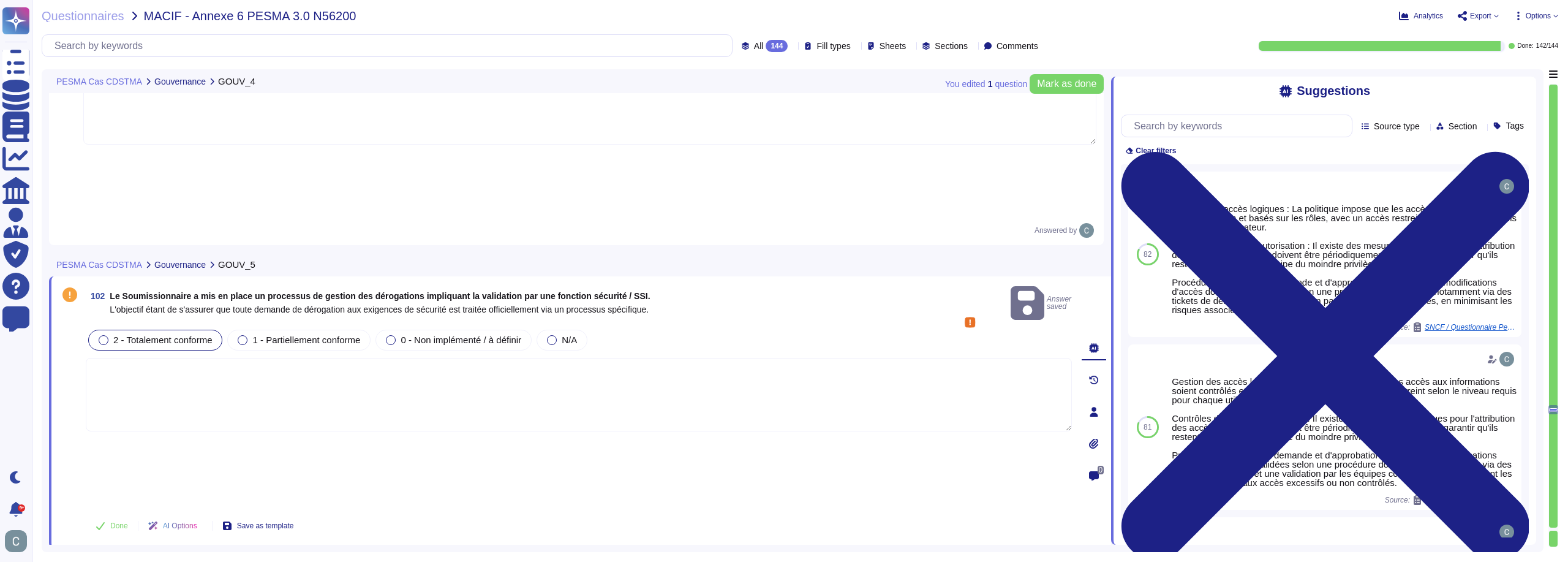
click at [502, 358] on textarea at bounding box center [579, 395] width 986 height 74
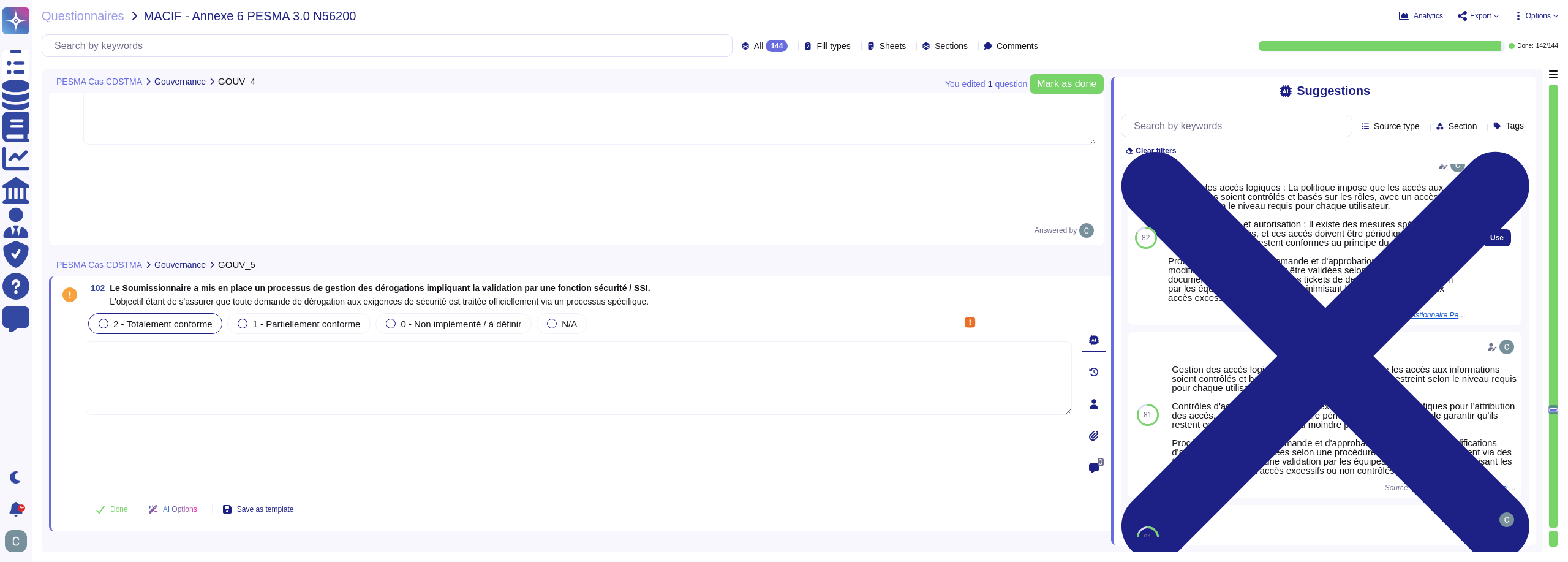
scroll to position [0, 0]
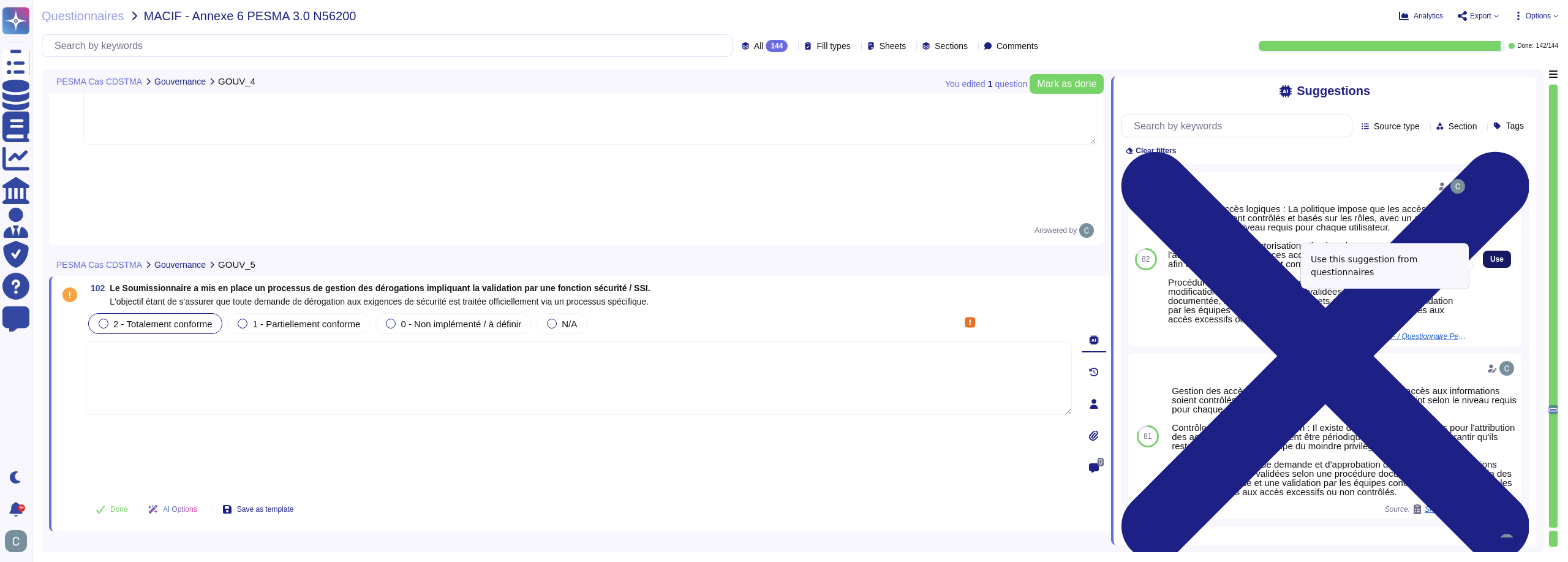
click at [1483, 266] on button "Use" at bounding box center [1497, 259] width 28 height 17
type textarea "Gestion des accès logiques : La politique impose que les accès aux informations…"
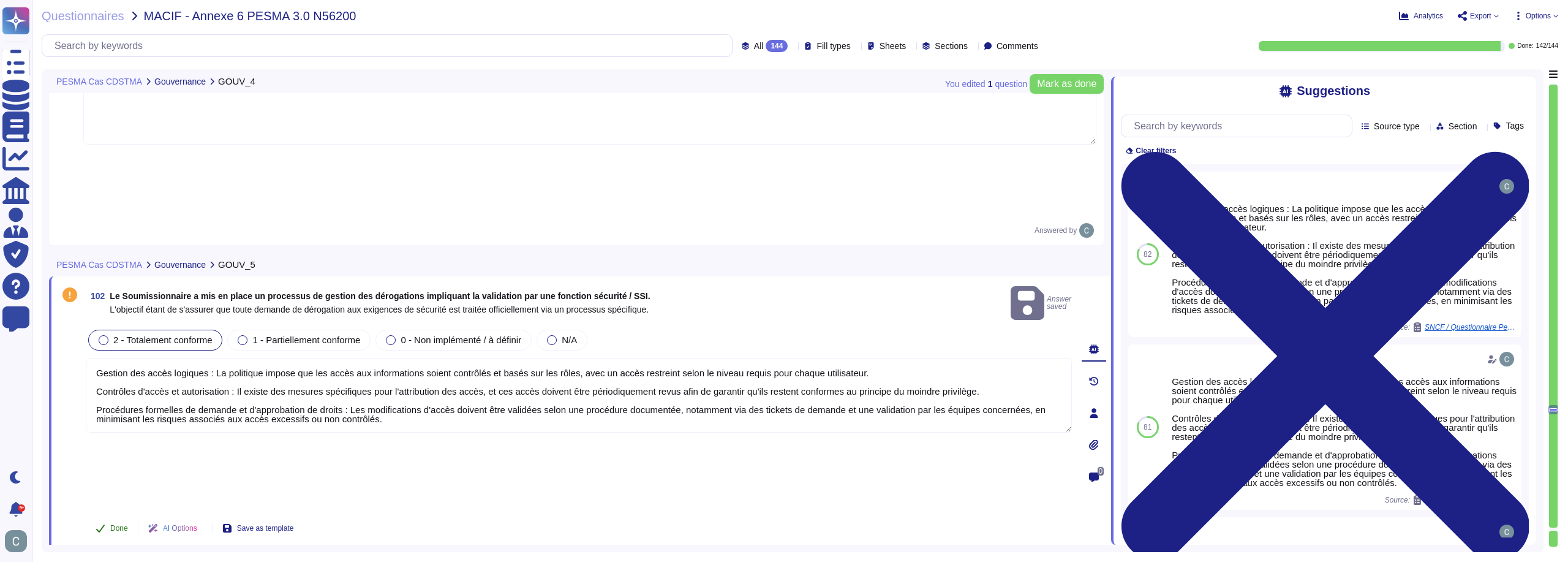
click at [114, 525] on span "Done" at bounding box center [119, 529] width 18 height 7
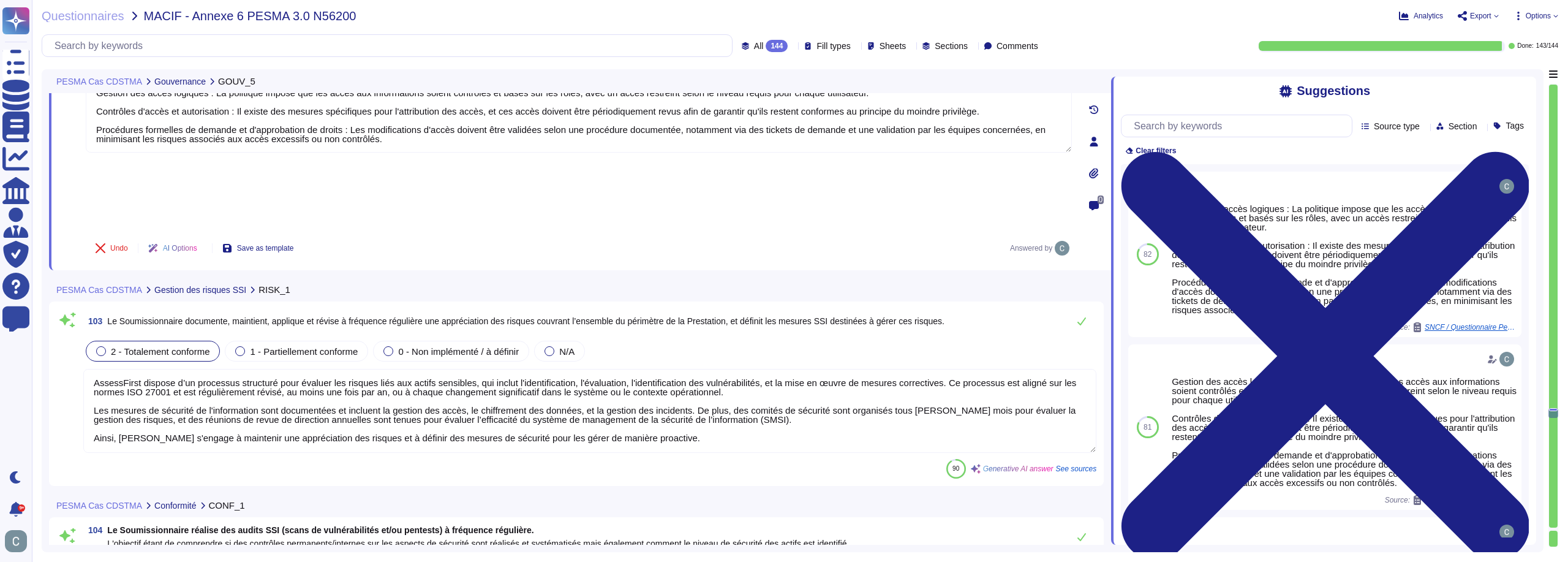
scroll to position [22781, 0]
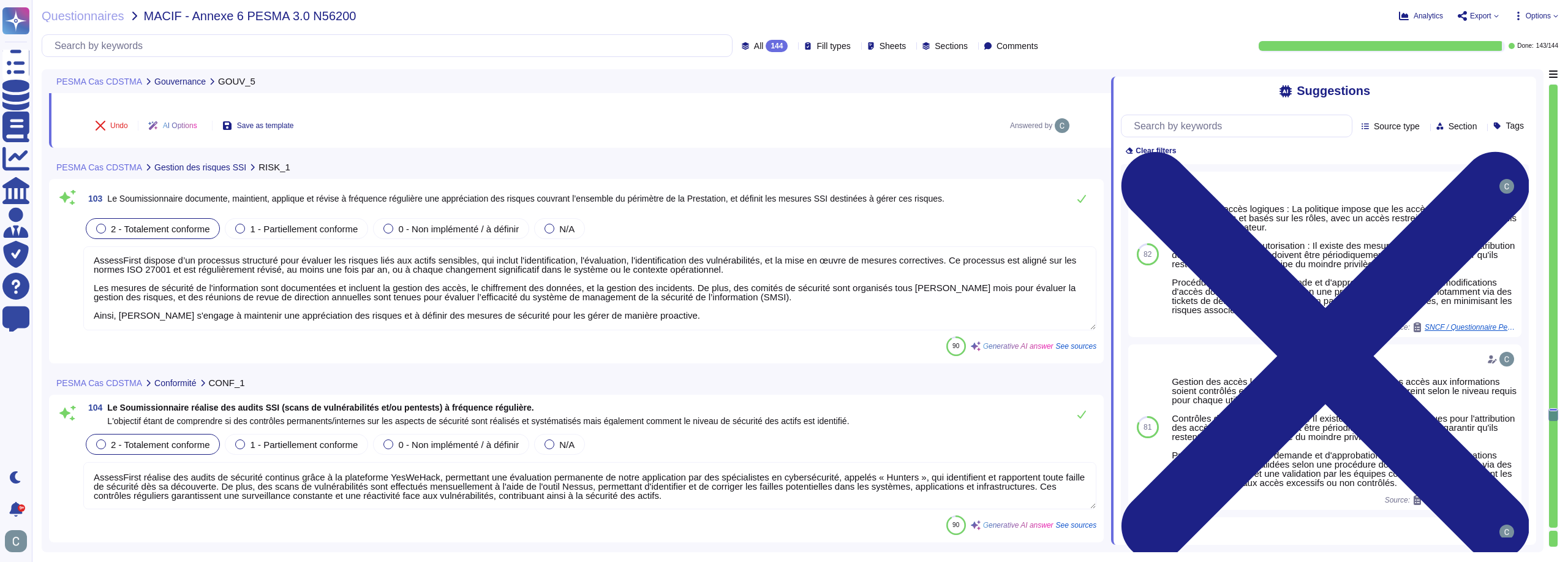
type textarea "AssessFirst dispose de moyens adaptés pour détecter les incidents de sécurité d…"
click at [1075, 186] on button at bounding box center [1082, 198] width 30 height 25
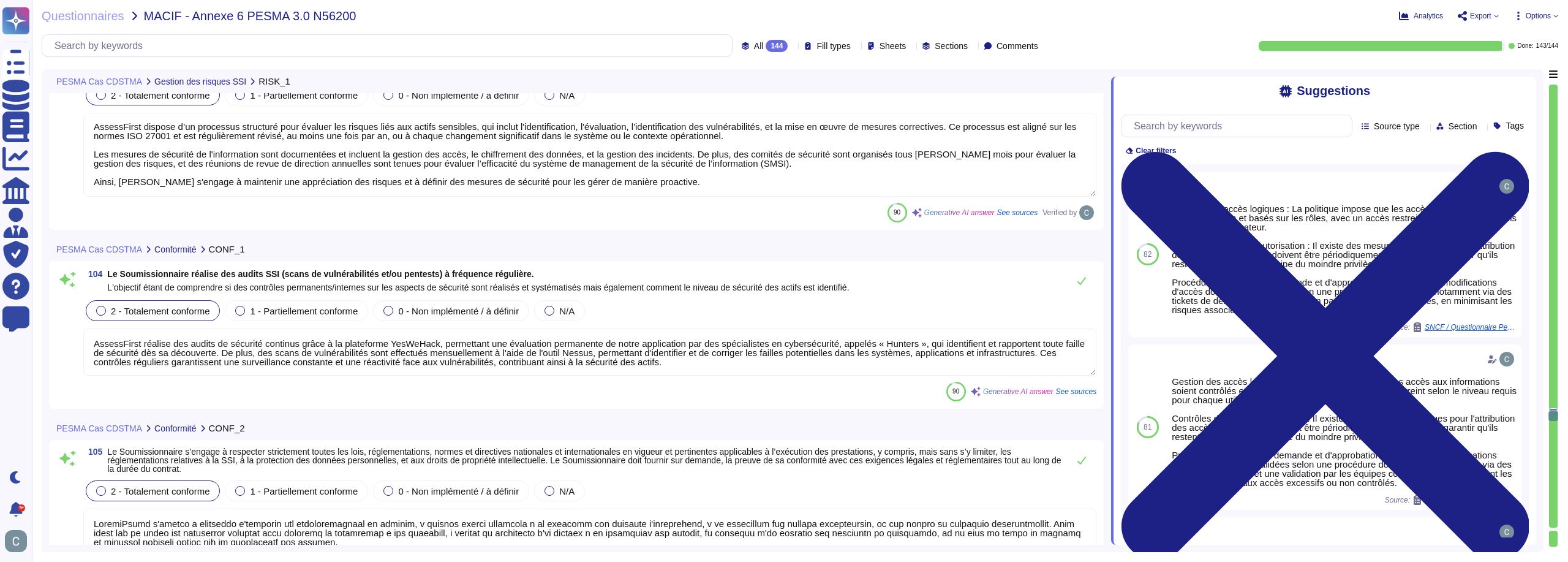
scroll to position [22904, 0]
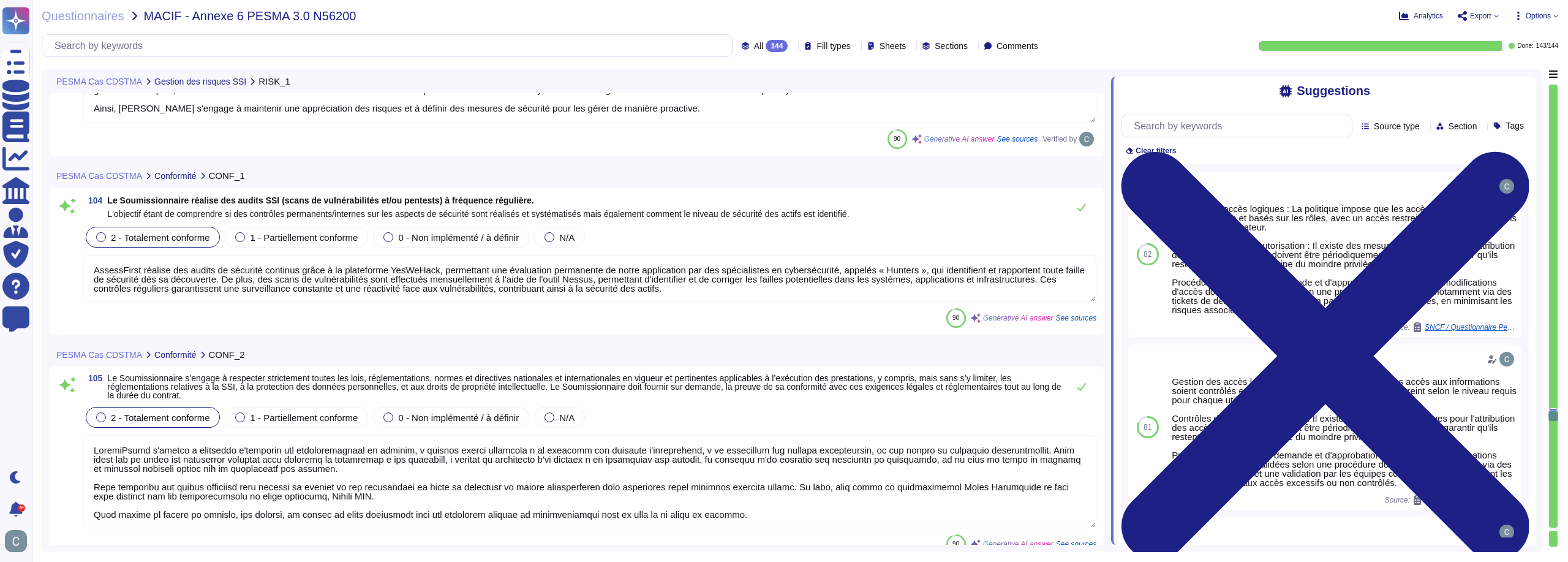
type textarea "LoremiPsumd sitamet c'ad elitseddo eiusmodte in utlaboreetdo ma aliquae adm ven…"
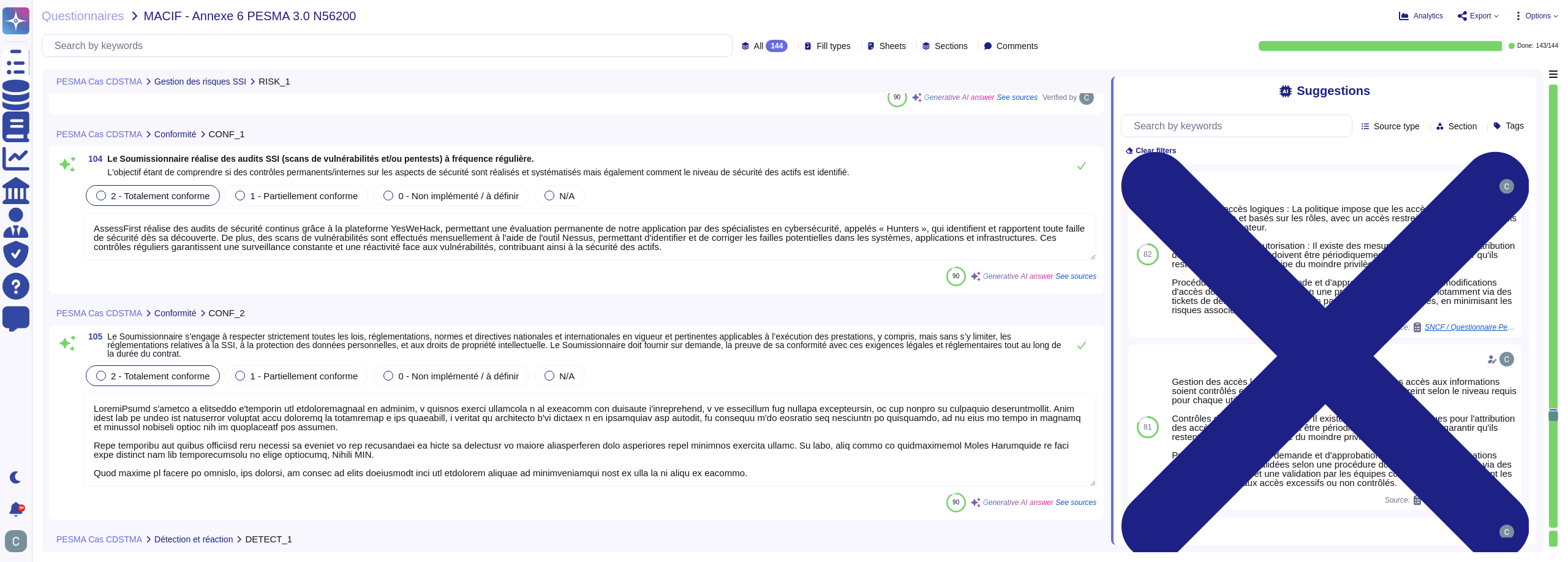
scroll to position [22965, 0]
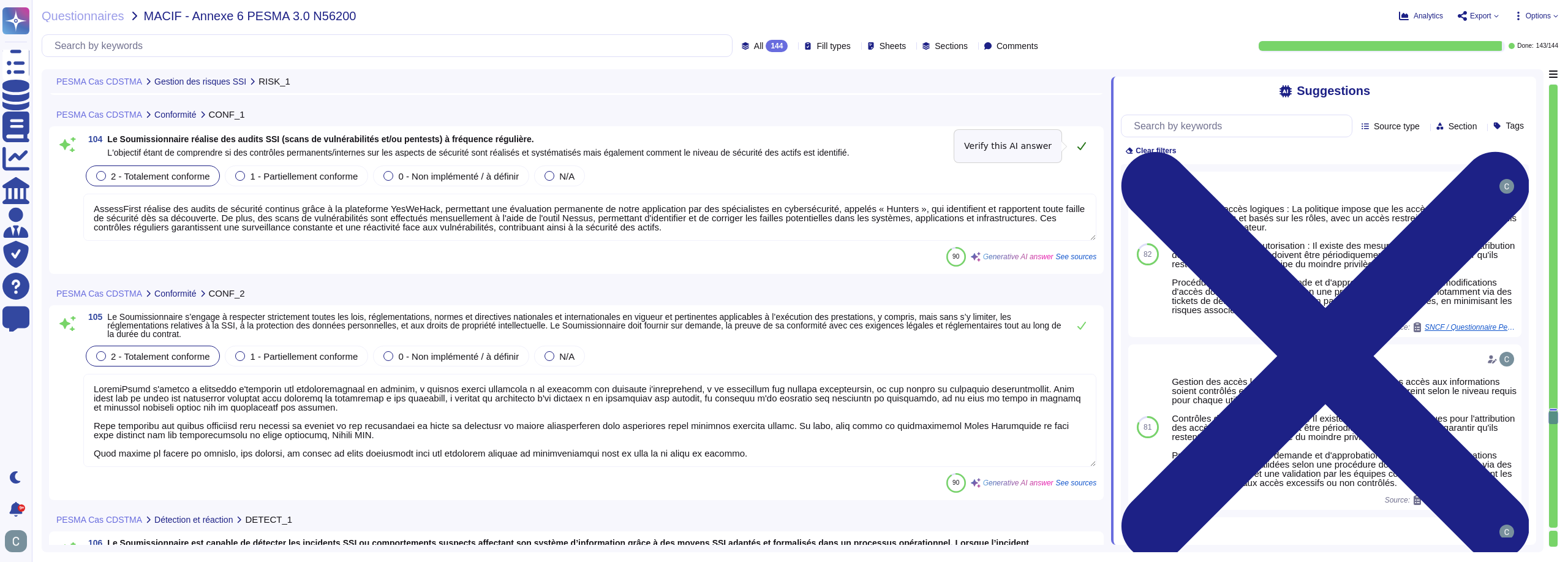
click at [1076, 151] on button at bounding box center [1082, 146] width 30 height 25
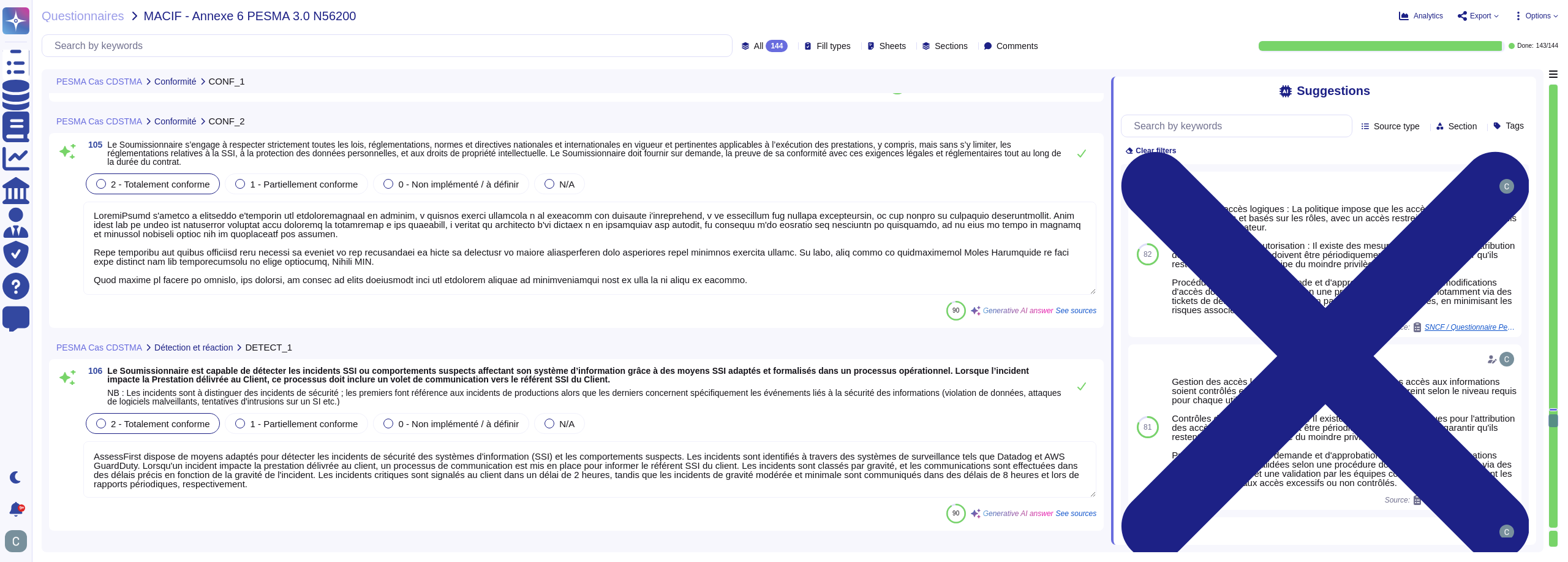
scroll to position [23148, 0]
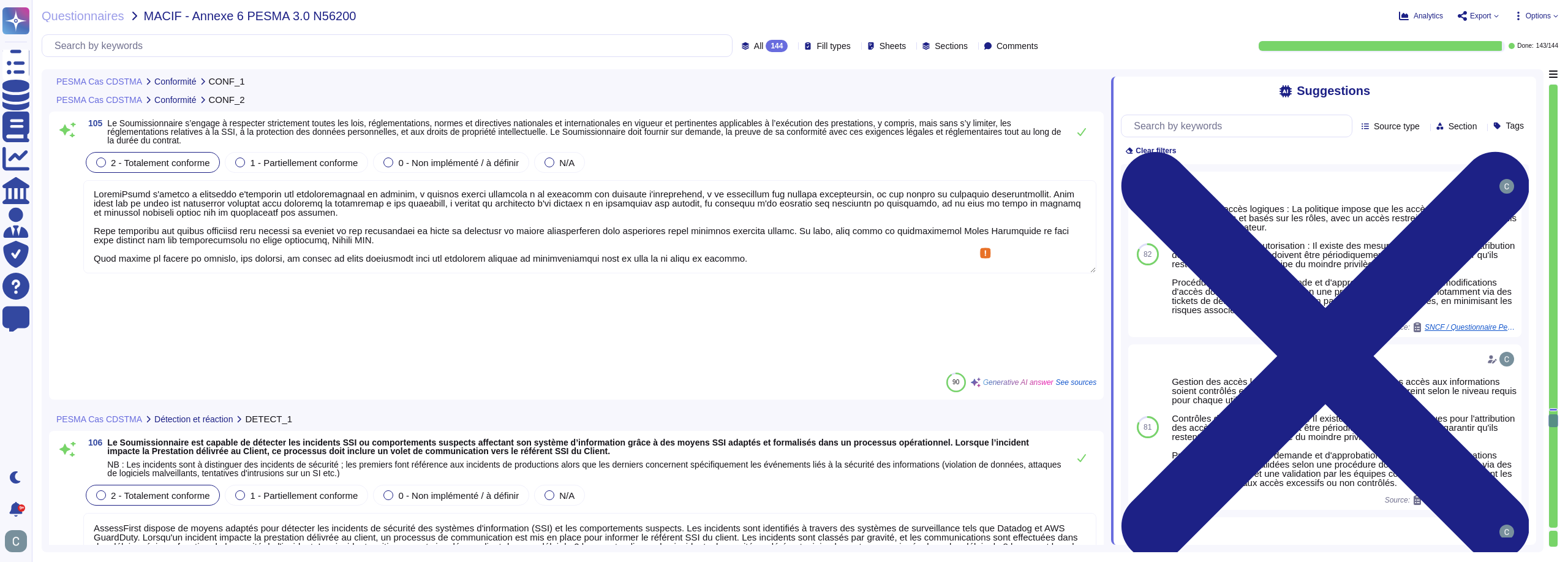
click at [890, 224] on textarea at bounding box center [590, 226] width 1013 height 93
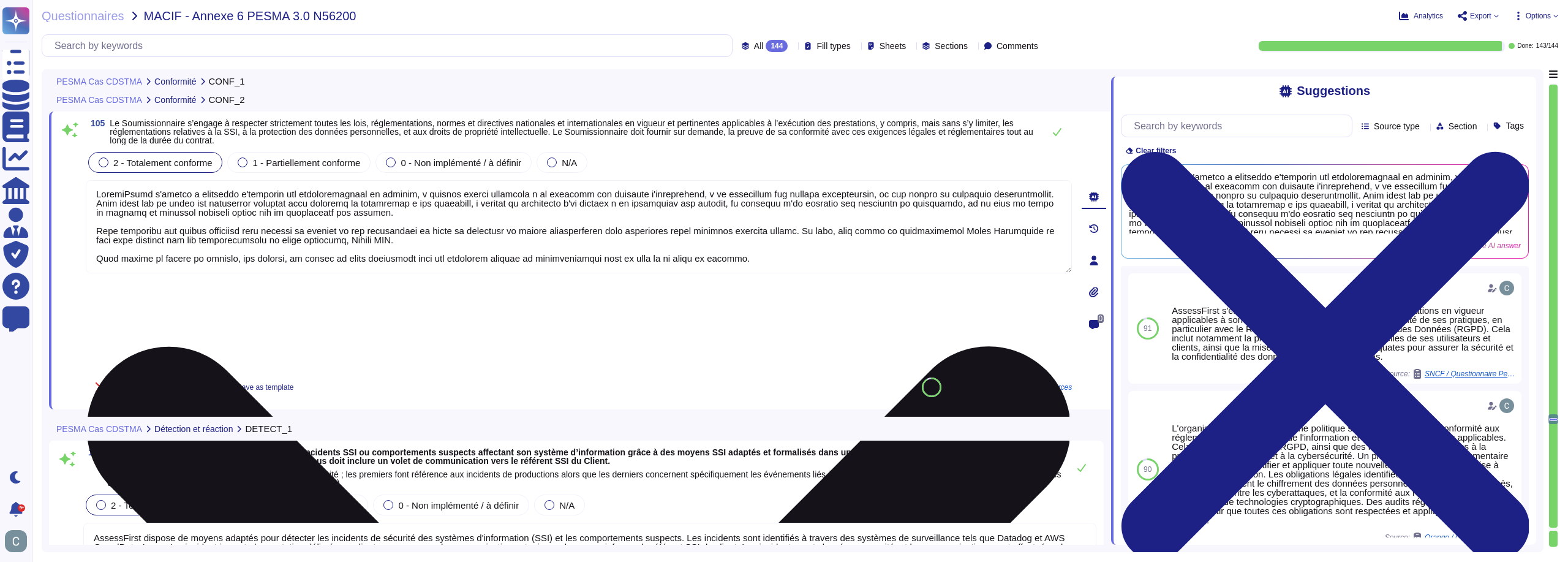
scroll to position [0, 0]
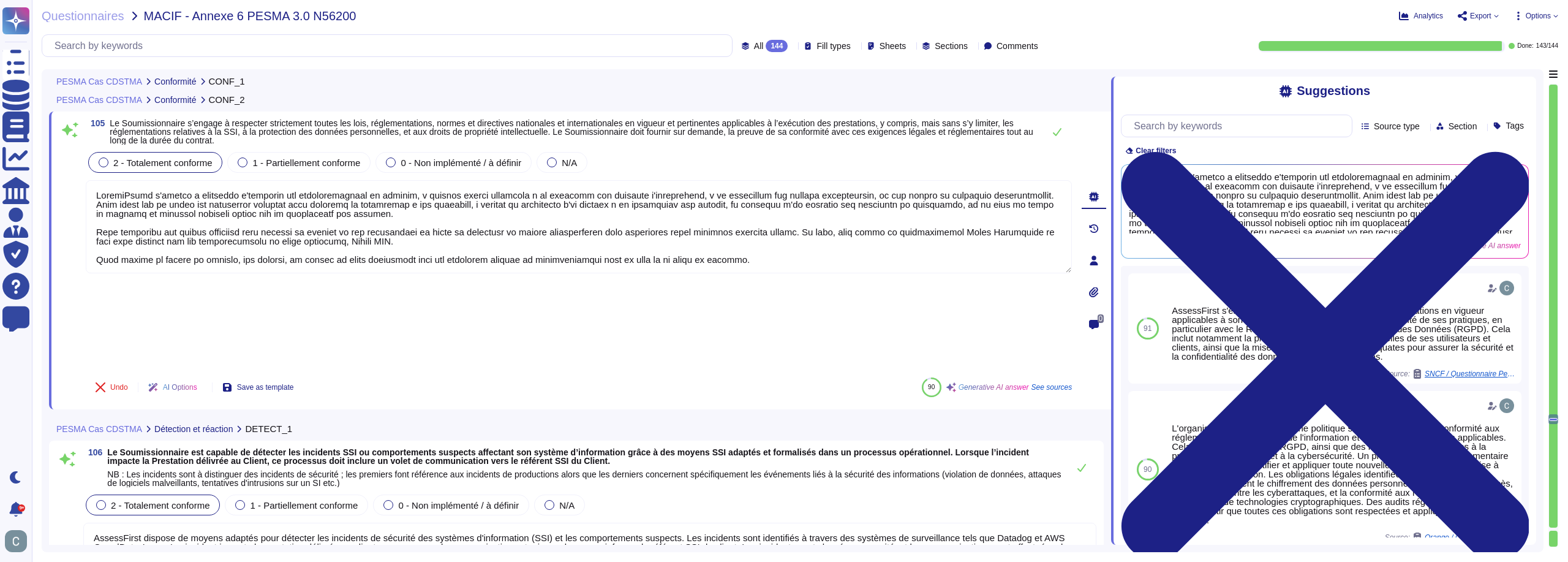
drag, startPoint x: 785, startPoint y: 261, endPoint x: 60, endPoint y: 183, distance: 729.2
click at [60, 183] on div "105 Le Soumissionnaire s’engage à respecter strictement toutes les lois, réglem…" at bounding box center [565, 261] width 1013 height 283
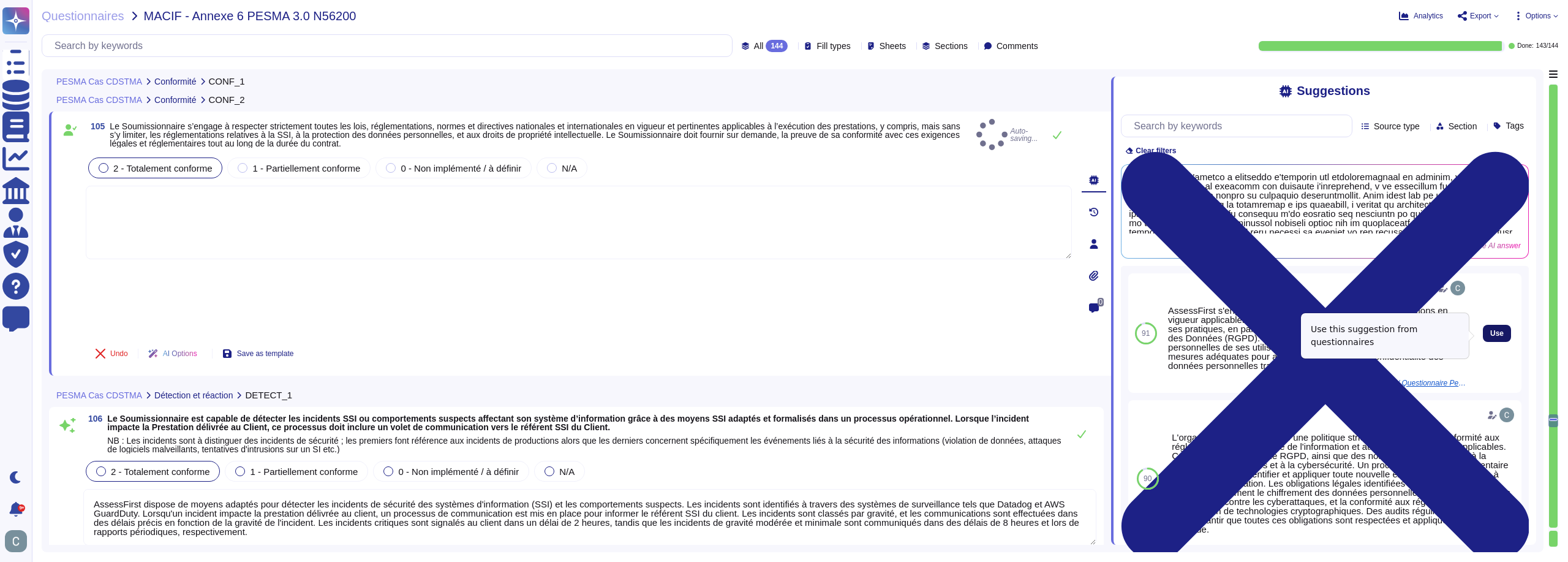
click at [1490, 329] on button "Use" at bounding box center [1497, 333] width 28 height 17
type textarea "AssessFirst s'engage à respecter l'ensemble des réglementations en vigueur appl…"
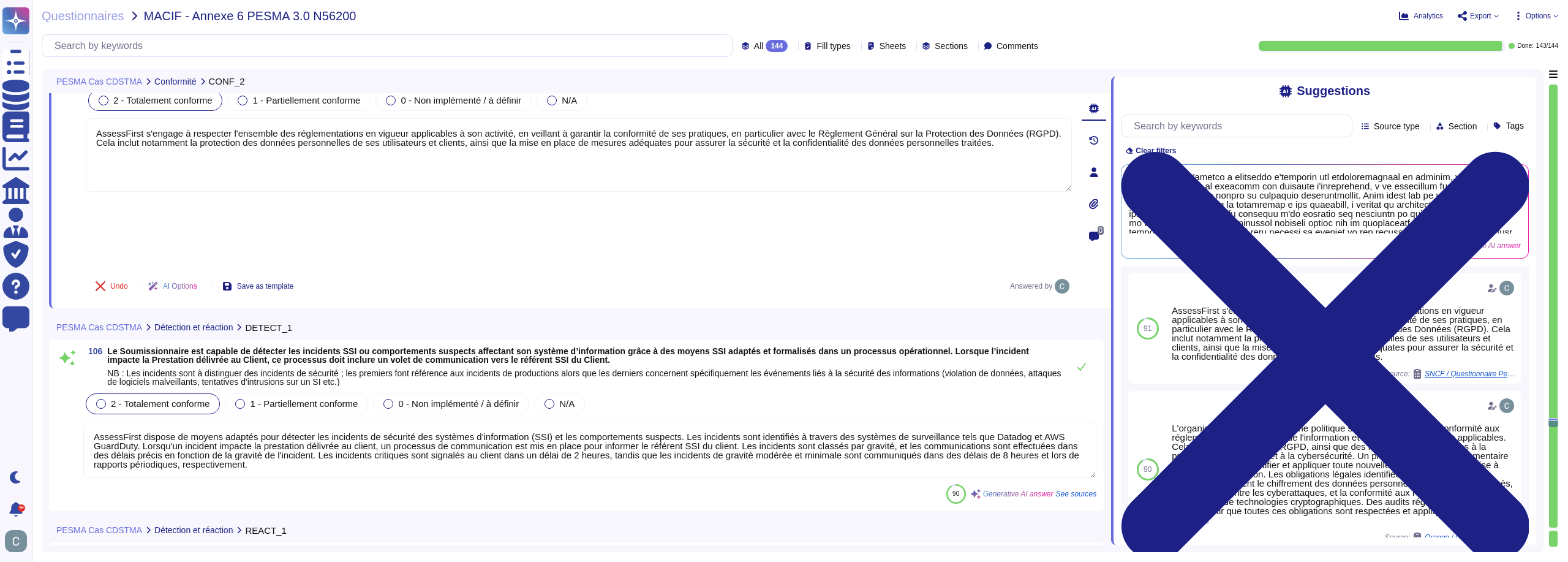
type textarea "Nous disposons d'un SOC pour la surveillance continue des événements de sécurit…"
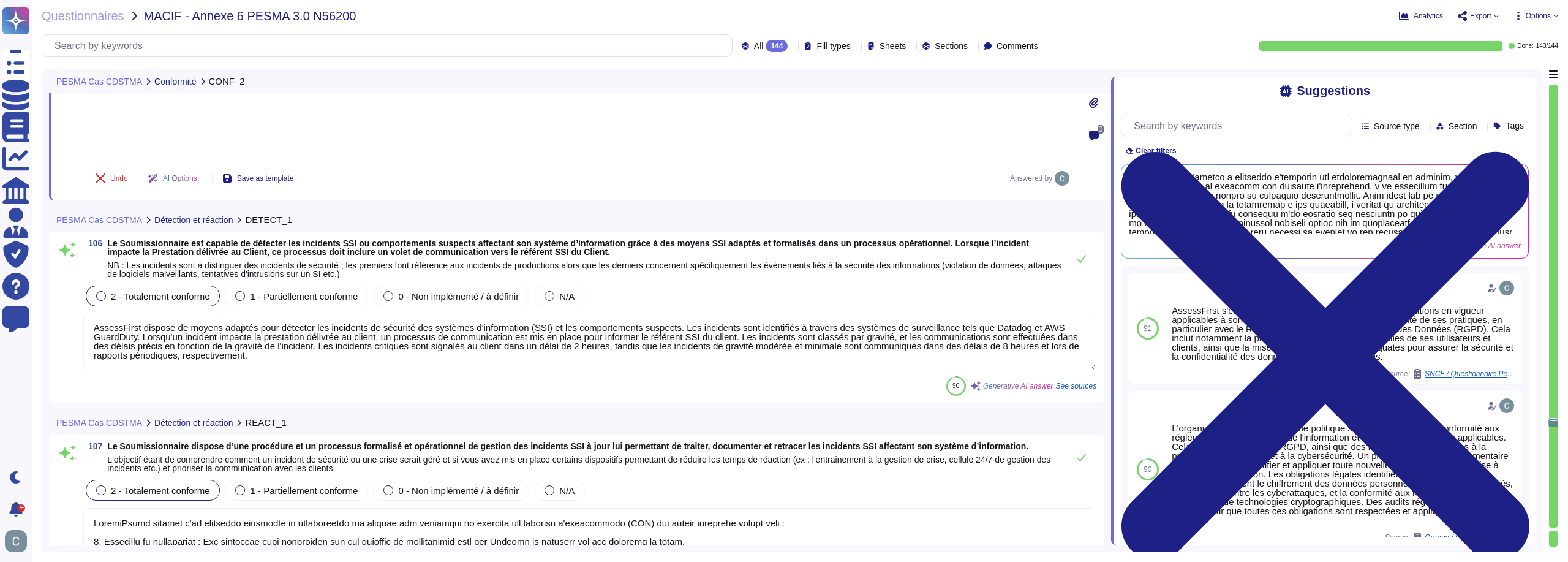
scroll to position [23332, 0]
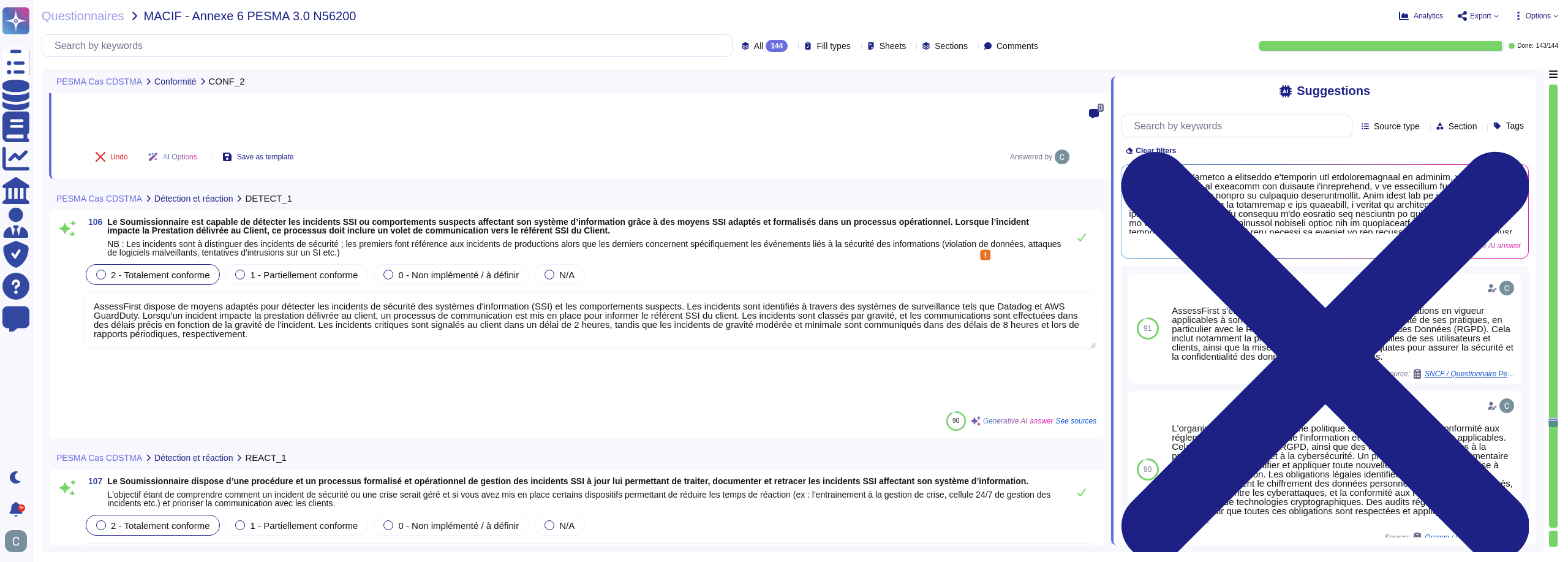
drag, startPoint x: 316, startPoint y: 252, endPoint x: 334, endPoint y: 323, distance: 73.2
drag, startPoint x: 315, startPoint y: 255, endPoint x: 322, endPoint y: 313, distance: 58.4
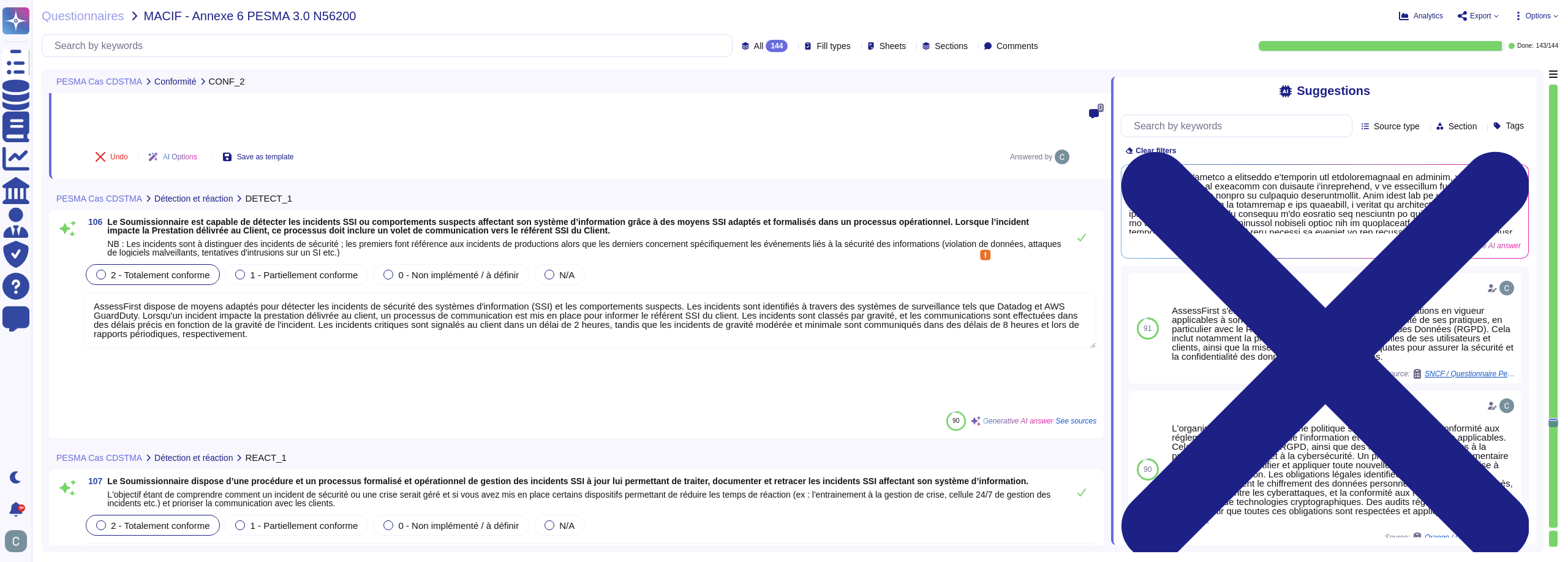
drag, startPoint x: 318, startPoint y: 254, endPoint x: 356, endPoint y: 350, distance: 103.2
click at [336, 293] on textarea "AssessFirst dispose de moyens adaptés pour détecter les incidents de sécurité d…" at bounding box center [590, 321] width 1013 height 57
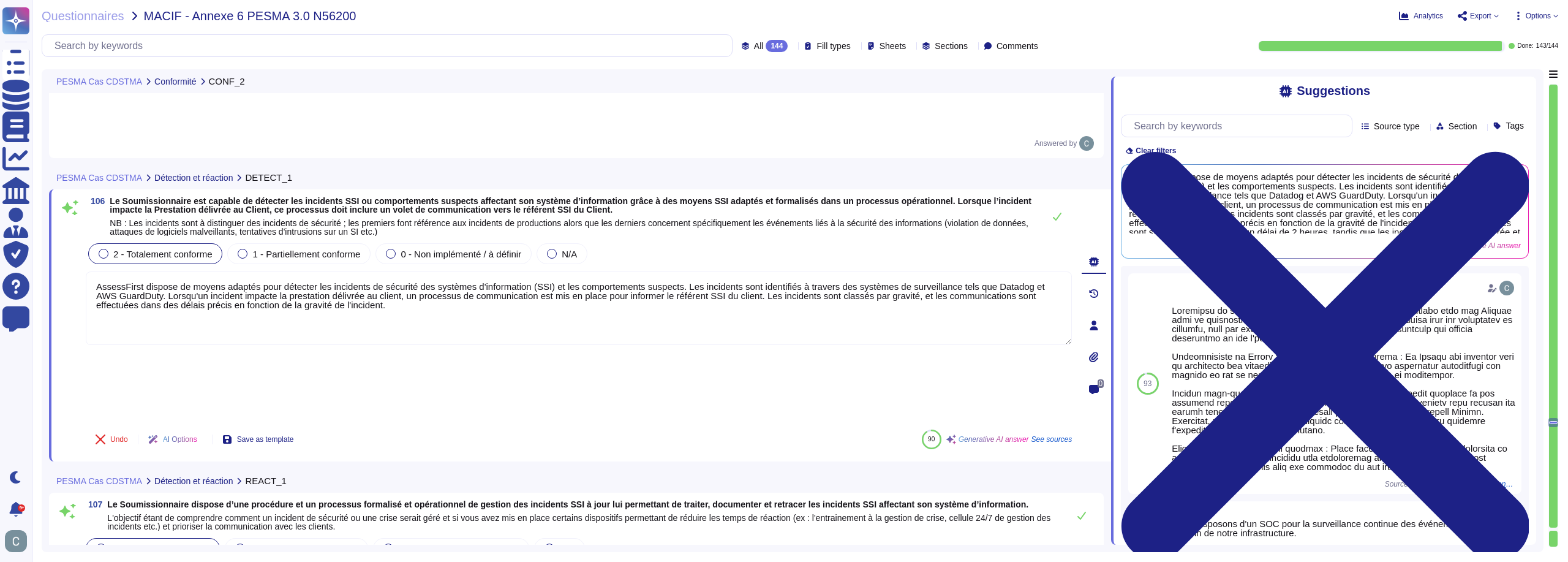
drag, startPoint x: 741, startPoint y: 227, endPoint x: 725, endPoint y: 322, distance: 96.3
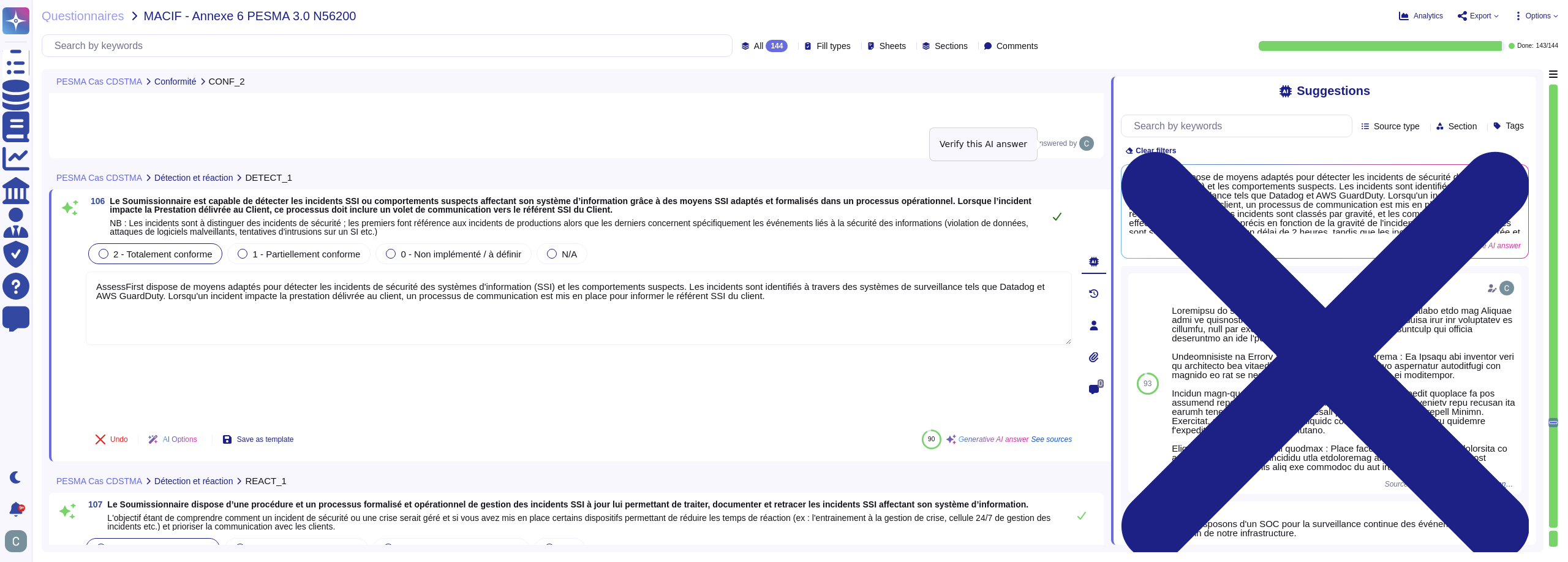
type textarea "AssessFirst dispose de moyens adaptés pour détecter les incidents de sécurité d…"
click at [1061, 211] on icon at bounding box center [1057, 216] width 10 height 10
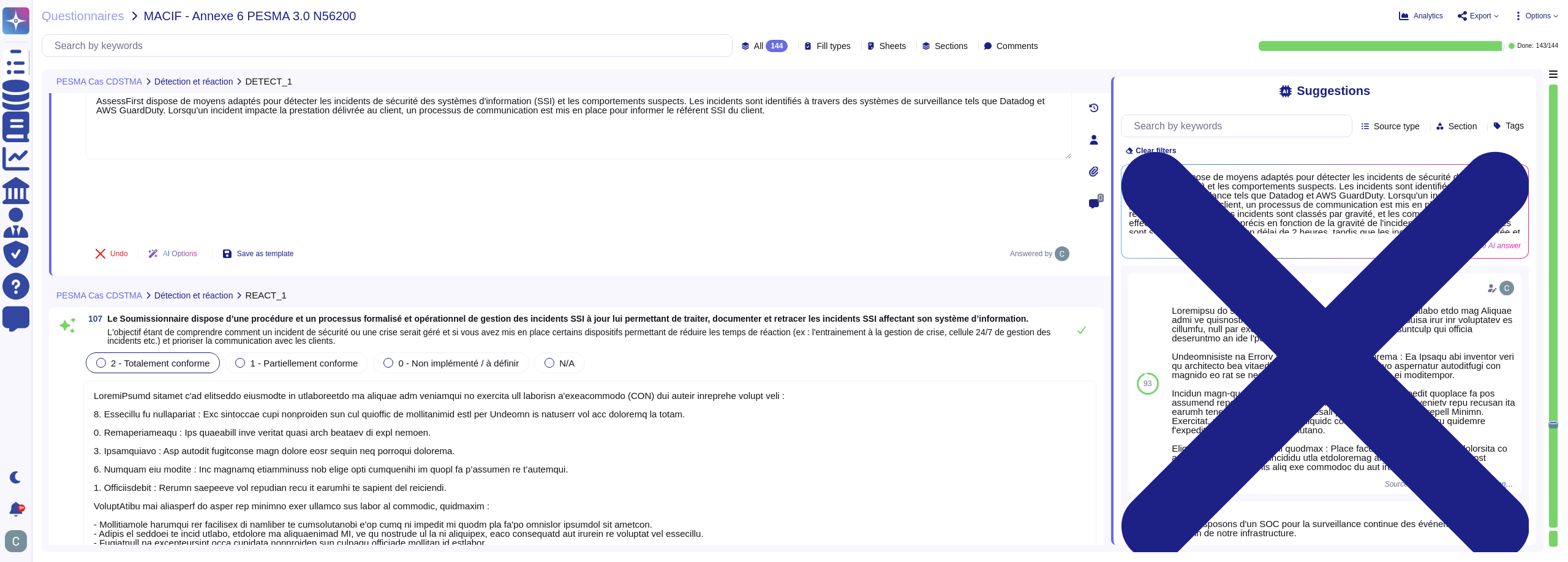
type textarea "Le processus de gestion des incidents inclut effectivement un volet de communic…"
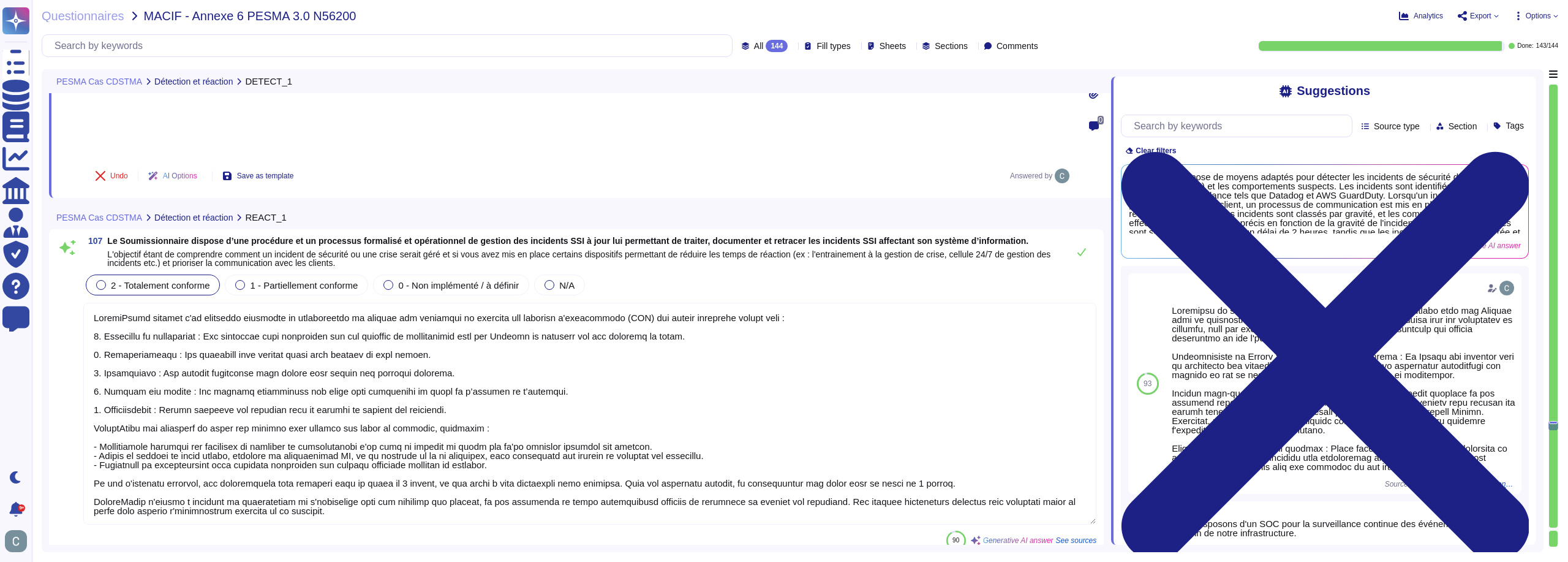
scroll to position [1, 0]
click at [703, 303] on textarea at bounding box center [590, 414] width 1013 height 222
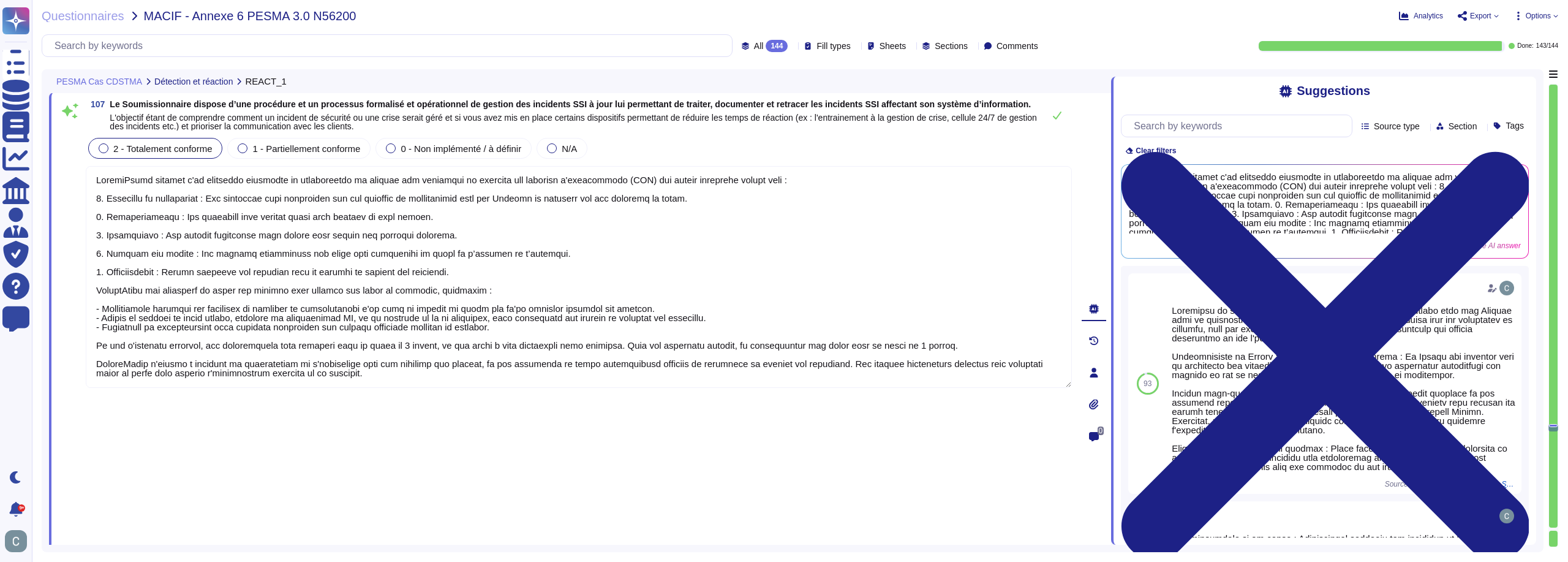
scroll to position [23578, 0]
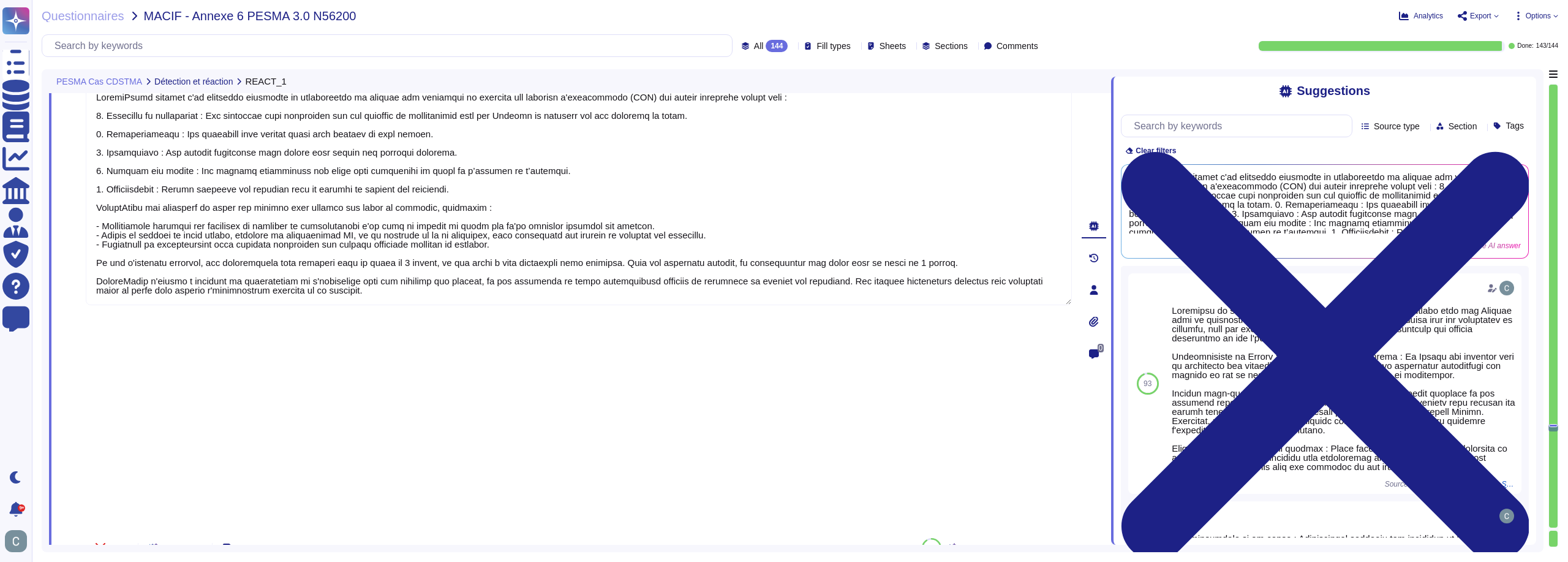
type textarea "Oui, AssessFirst dispose d’un plan de gestion de crise formalisé, intégré à sa …"
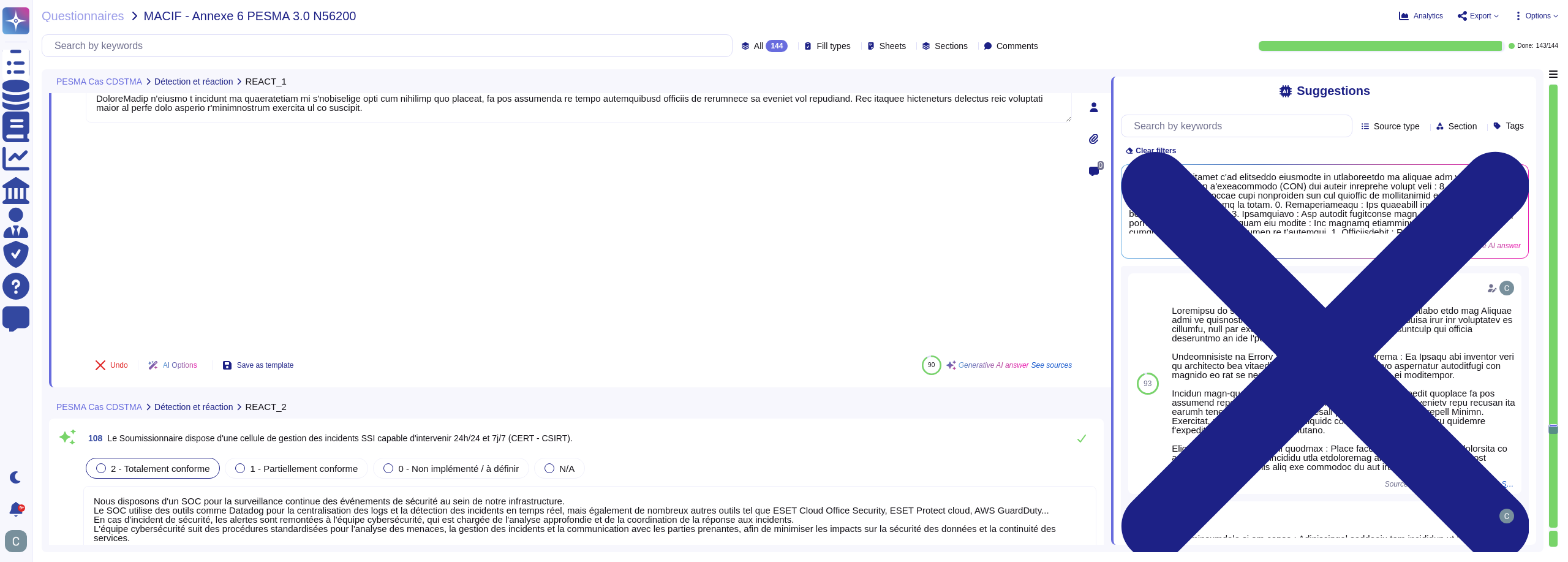
type textarea "Oui, AssessFirst tient un inventaire complet et à jour de tous les actifs criti…"
click at [608, 425] on div "108 Le Soumissionnaire dispose d'une cellule de gestion des incidents SSI capab…" at bounding box center [590, 437] width 1013 height 25
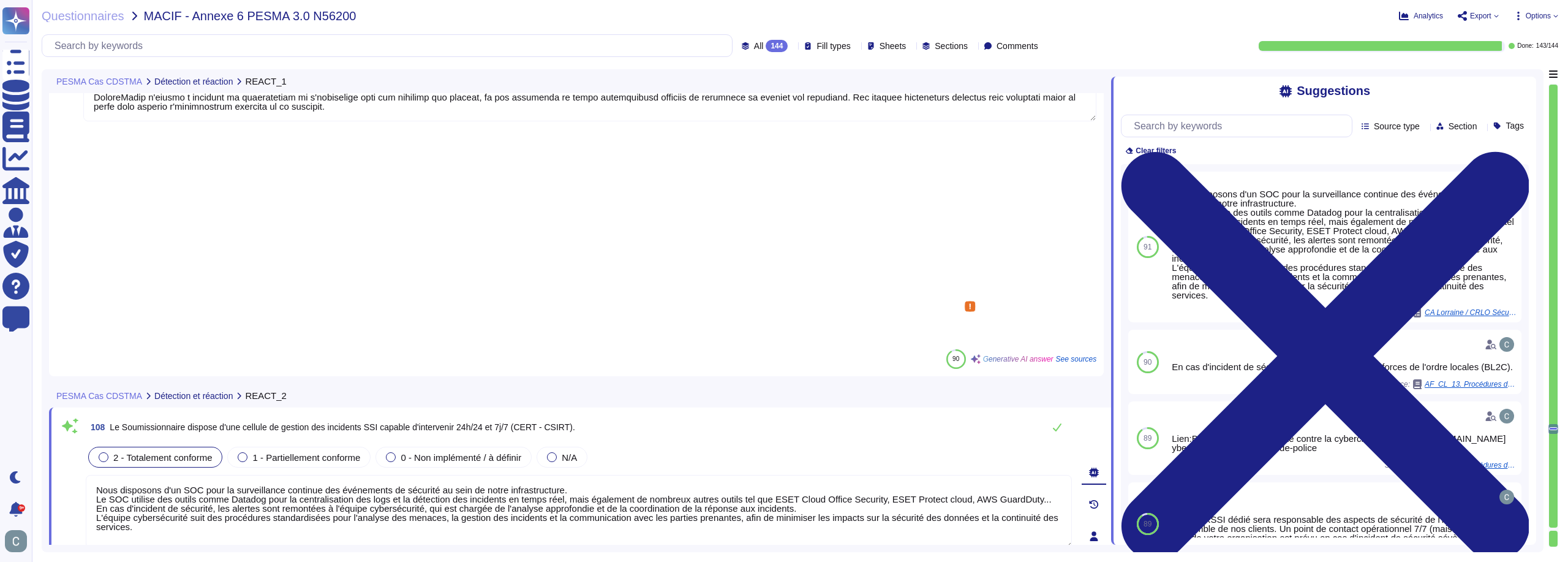
drag, startPoint x: 566, startPoint y: 274, endPoint x: 890, endPoint y: 272, distance: 324.0
click at [890, 475] on textarea "Nous disposons d'un SOC pour la surveillance continue des événements de sécurit…" at bounding box center [579, 511] width 986 height 74
click at [842, 475] on textarea "Nous disposons d'un SOC pour la surveillance continue des événements de sécurit…" at bounding box center [579, 511] width 986 height 74
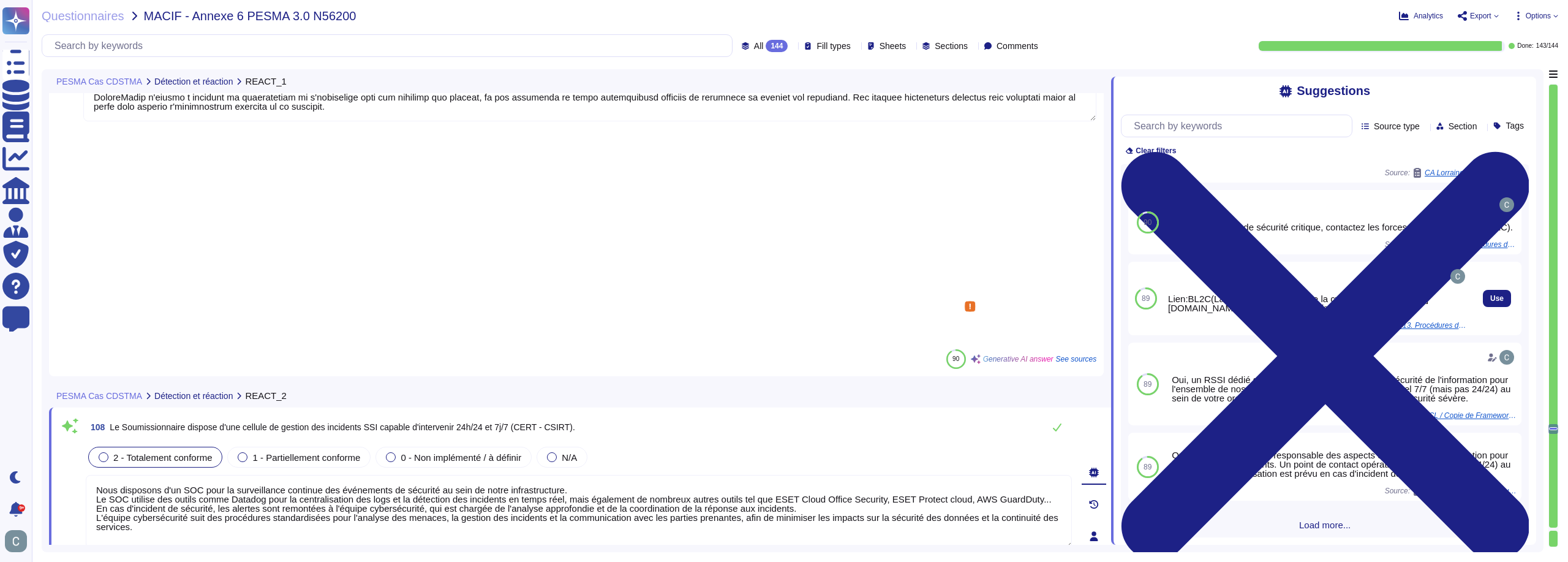
scroll to position [156, 0]
drag, startPoint x: 92, startPoint y: 273, endPoint x: 478, endPoint y: 325, distance: 389.5
click at [484, 475] on textarea "Nous disposons d'un SOC pour la surveillance continue des événements de sécurit…" at bounding box center [579, 511] width 986 height 74
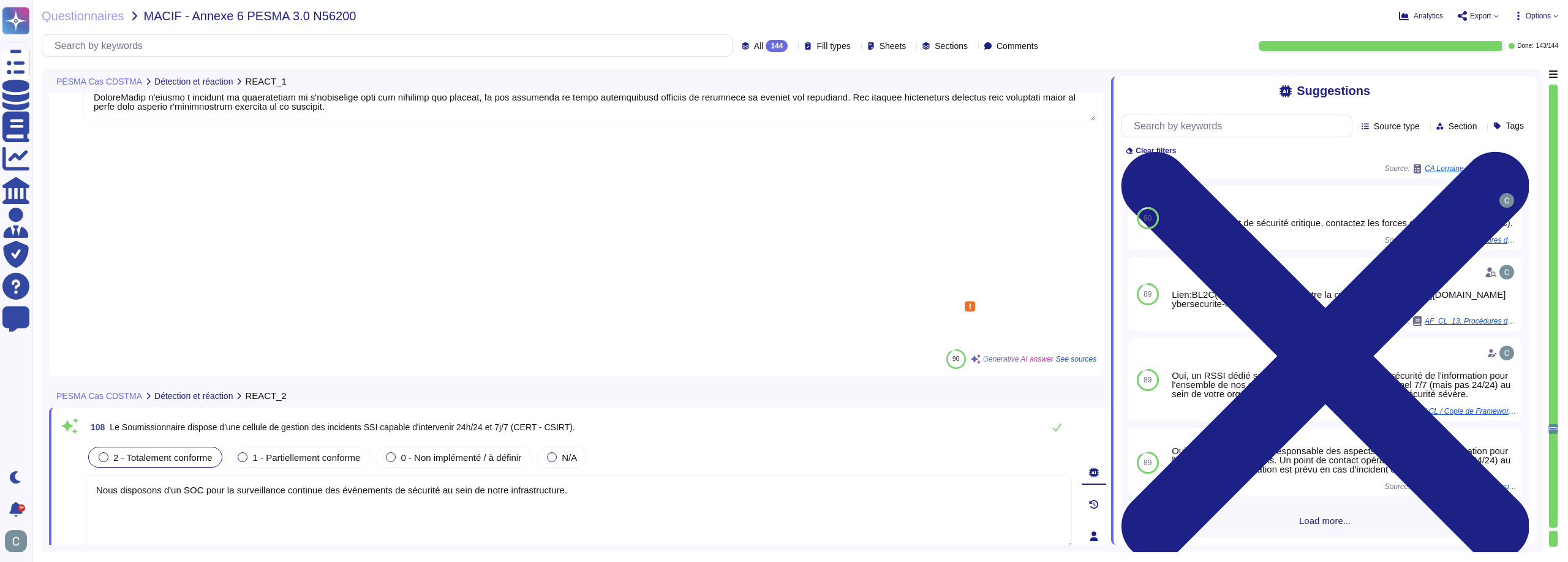
click at [440, 475] on textarea "Nous disposons d'un SOC pour la surveillance continue des événements de sécurit…" at bounding box center [579, 511] width 986 height 74
drag, startPoint x: 625, startPoint y: 268, endPoint x: 568, endPoint y: 265, distance: 57.1
click at [568, 475] on textarea "Nous disposons d'un SOC pour la surveillance continue des événements de sécurit…" at bounding box center [579, 511] width 986 height 74
click at [1050, 415] on button at bounding box center [1058, 427] width 30 height 25
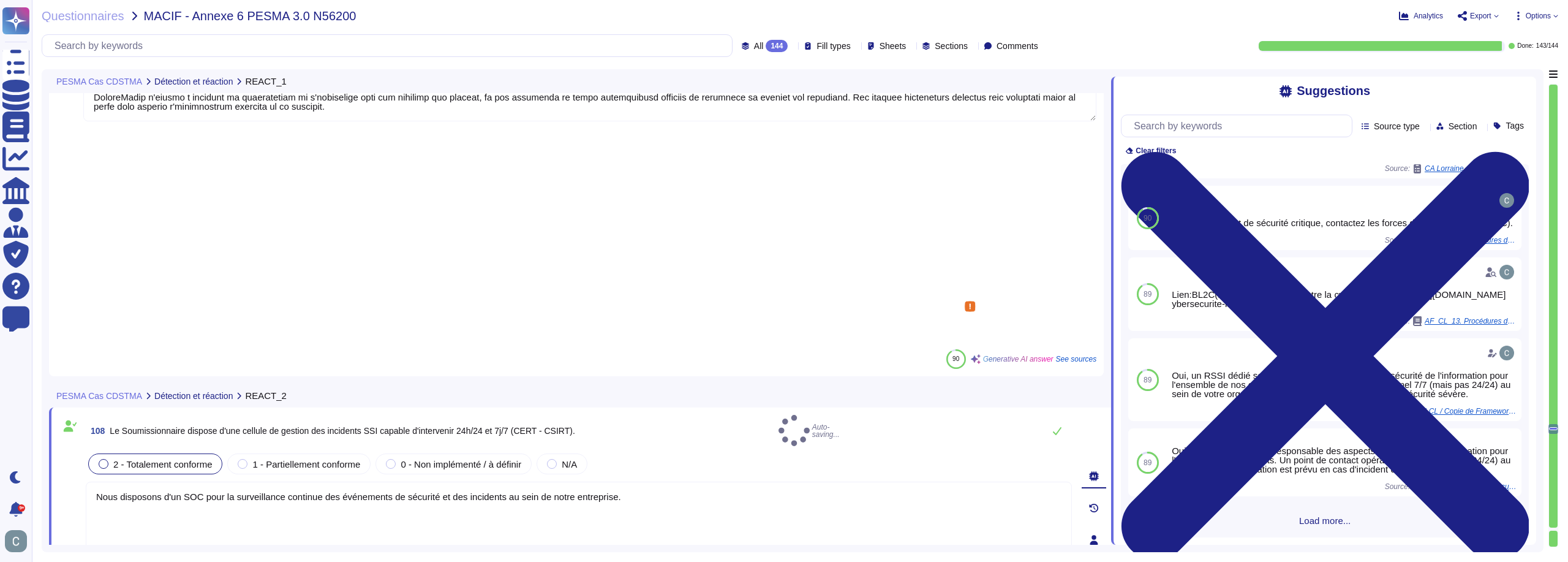
type textarea "Nous disposons d'un SOC pour la surveillance continue des événements de sécurit…"
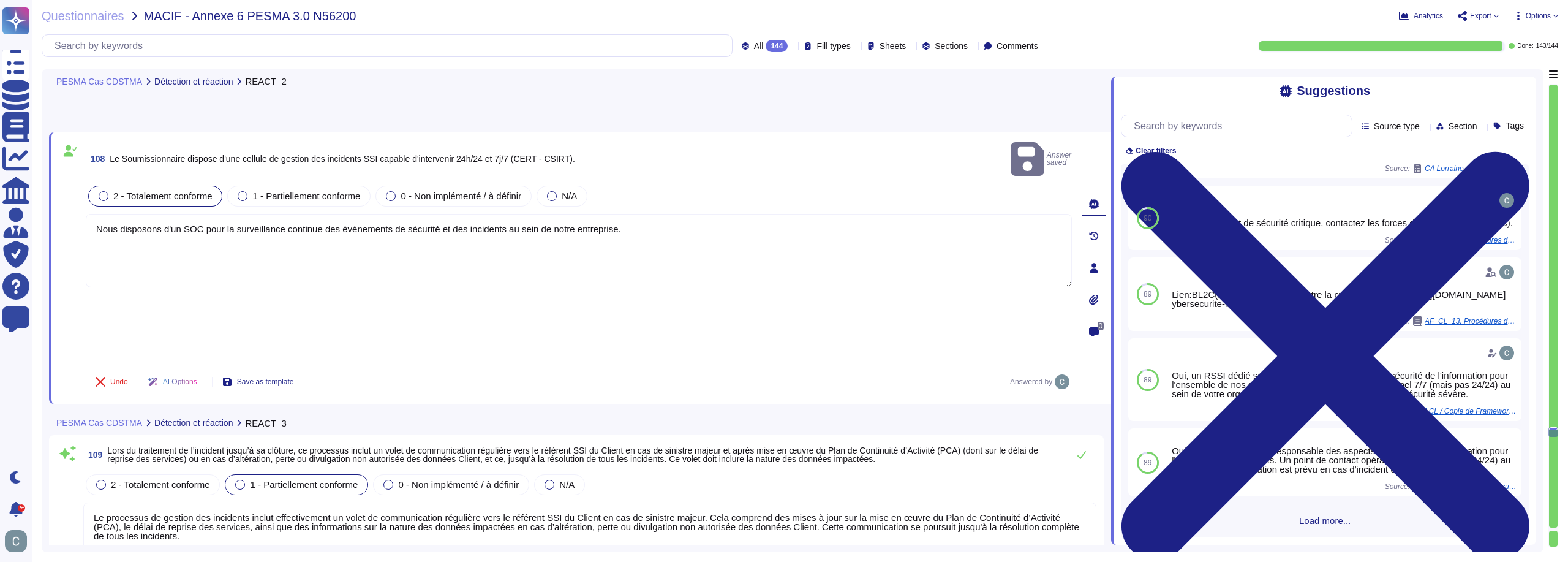
scroll to position [23946, 0]
type textarea "AssessFirst a mis en place un processus structuré pour garantir que ses sous-tr…"
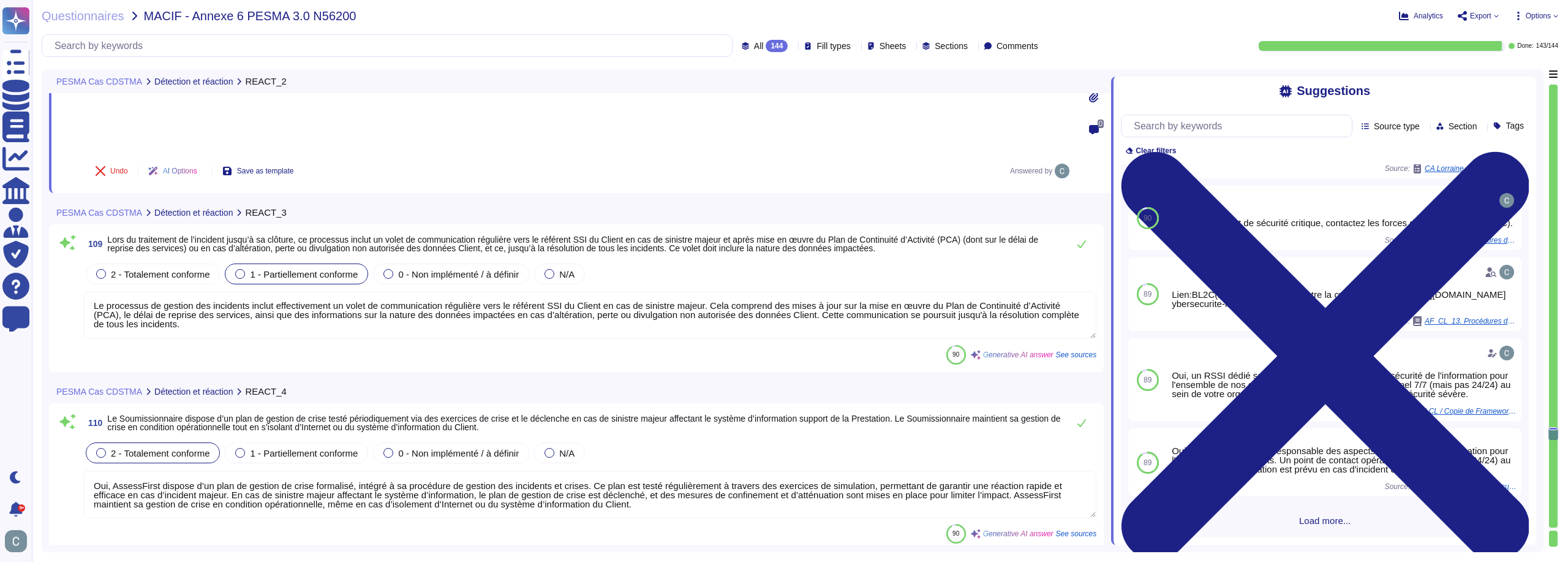
scroll to position [24068, 0]
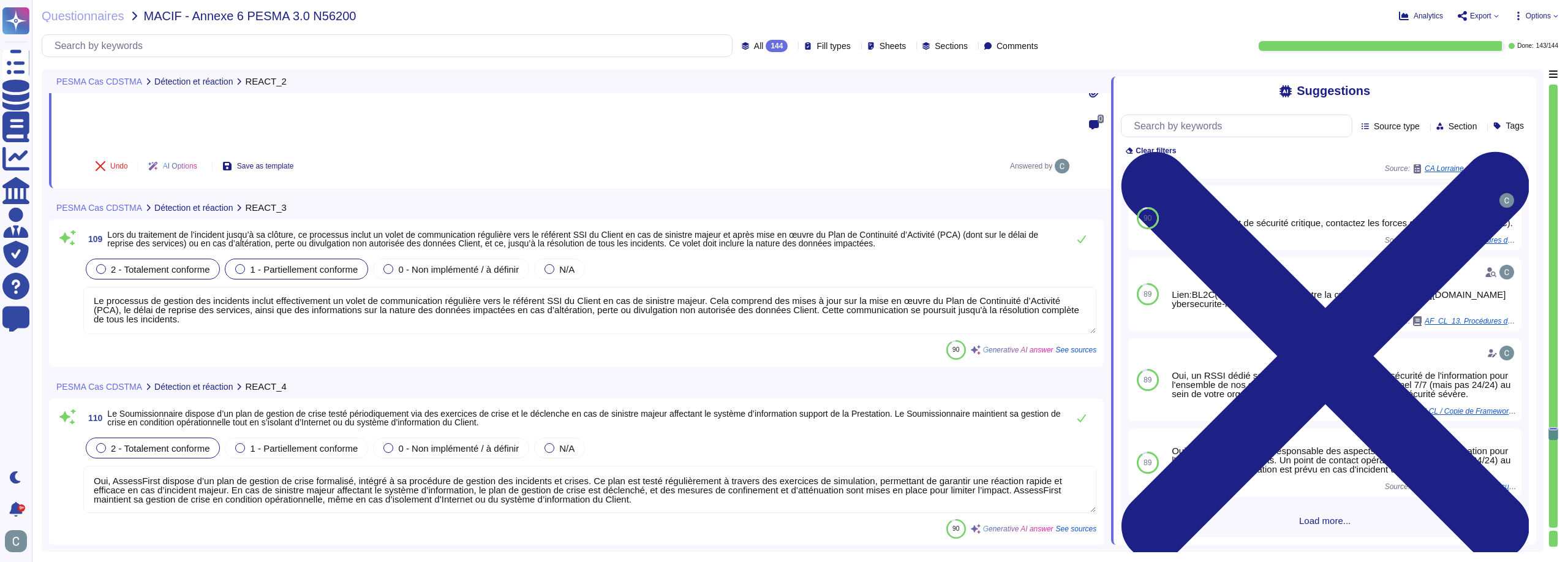
click at [187, 259] on div "2 - Totalement conforme" at bounding box center [152, 269] width 134 height 21
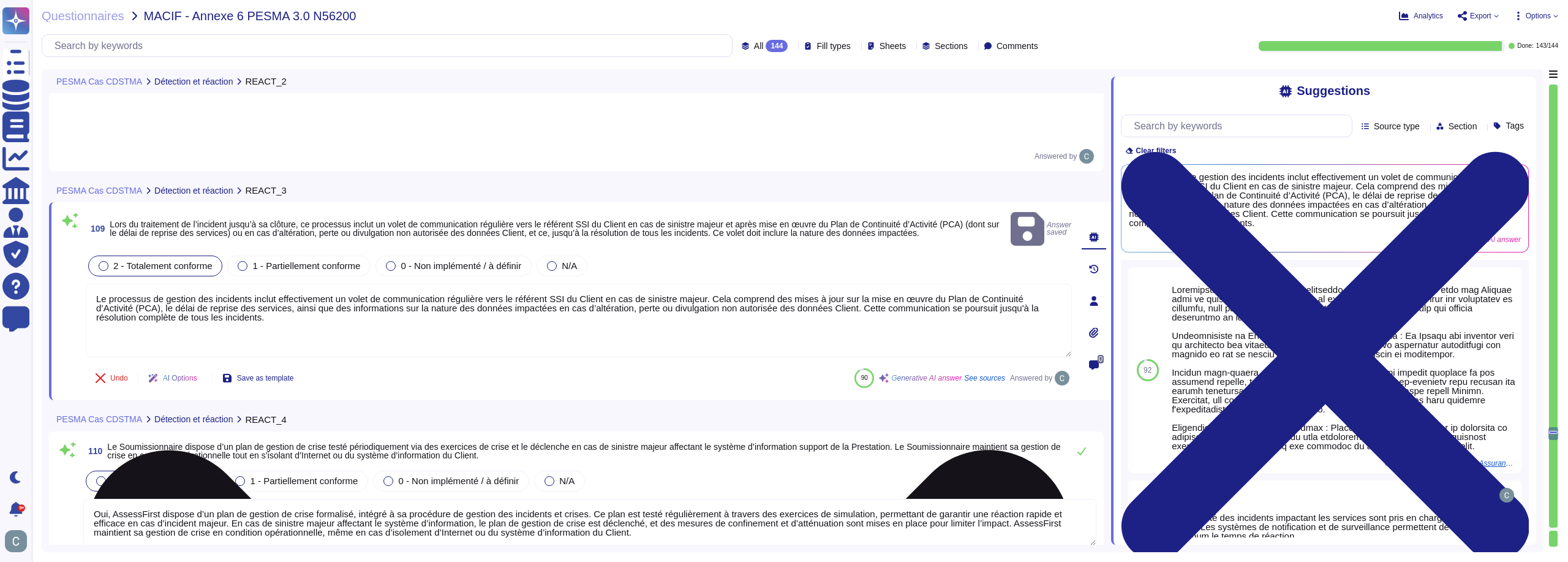
click at [320, 284] on textarea "Le processus de gestion des incidents inclut effectivement un volet de communic…" at bounding box center [579, 320] width 986 height 74
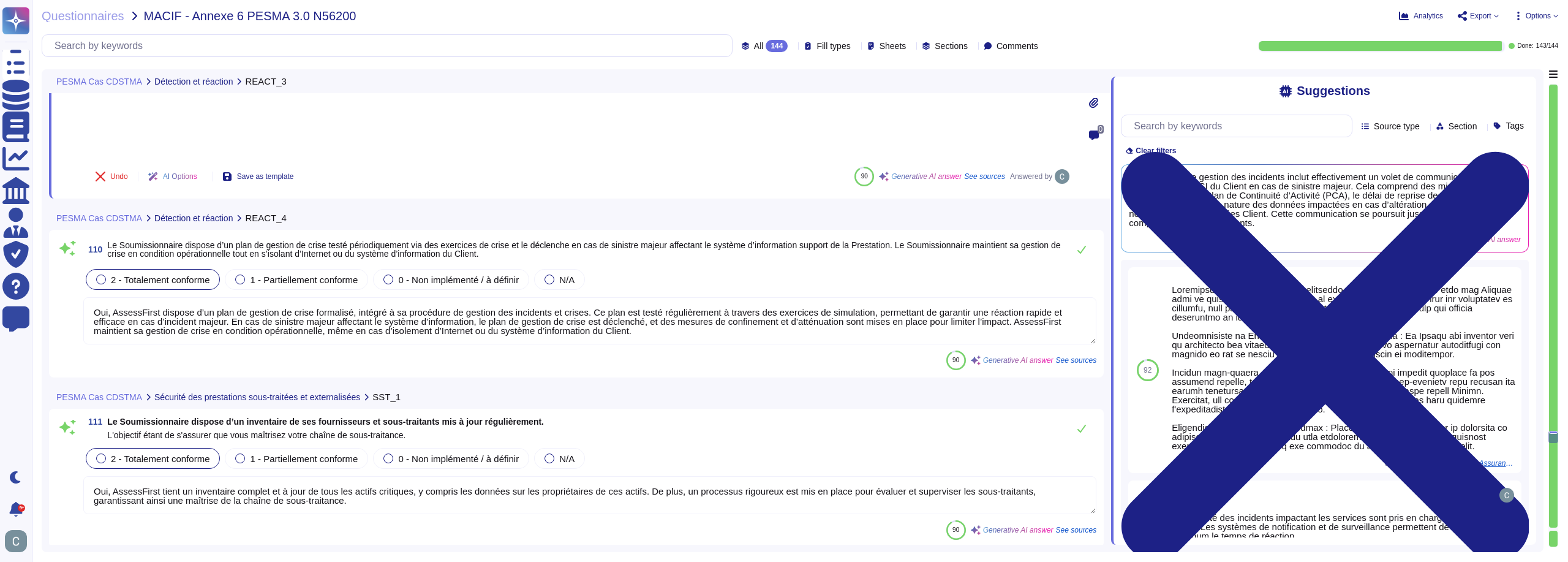
scroll to position [24252, 0]
type textarea "Tous les utilisateurs du Système d’Information d'AssessFirst sont régulièrement…"
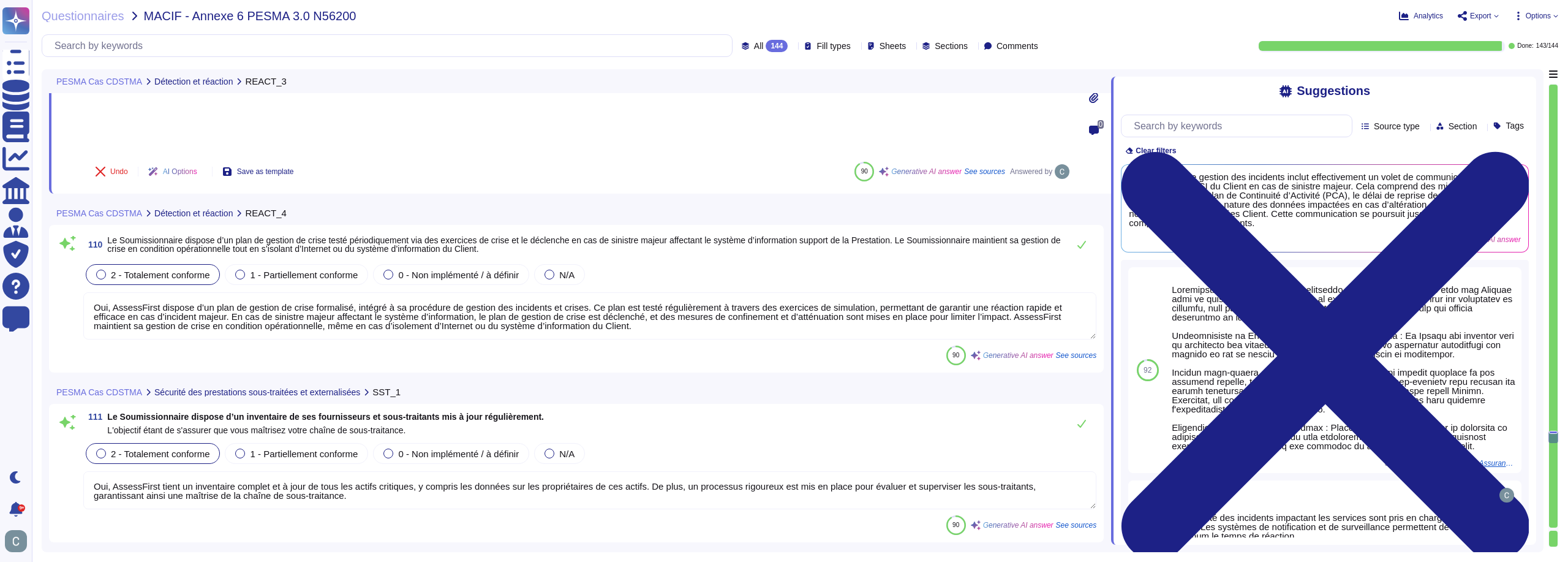
click at [401, 293] on textarea "Oui, AssessFirst dispose d’un plan de gestion de crise formalisé, intégré à sa …" at bounding box center [590, 316] width 1013 height 47
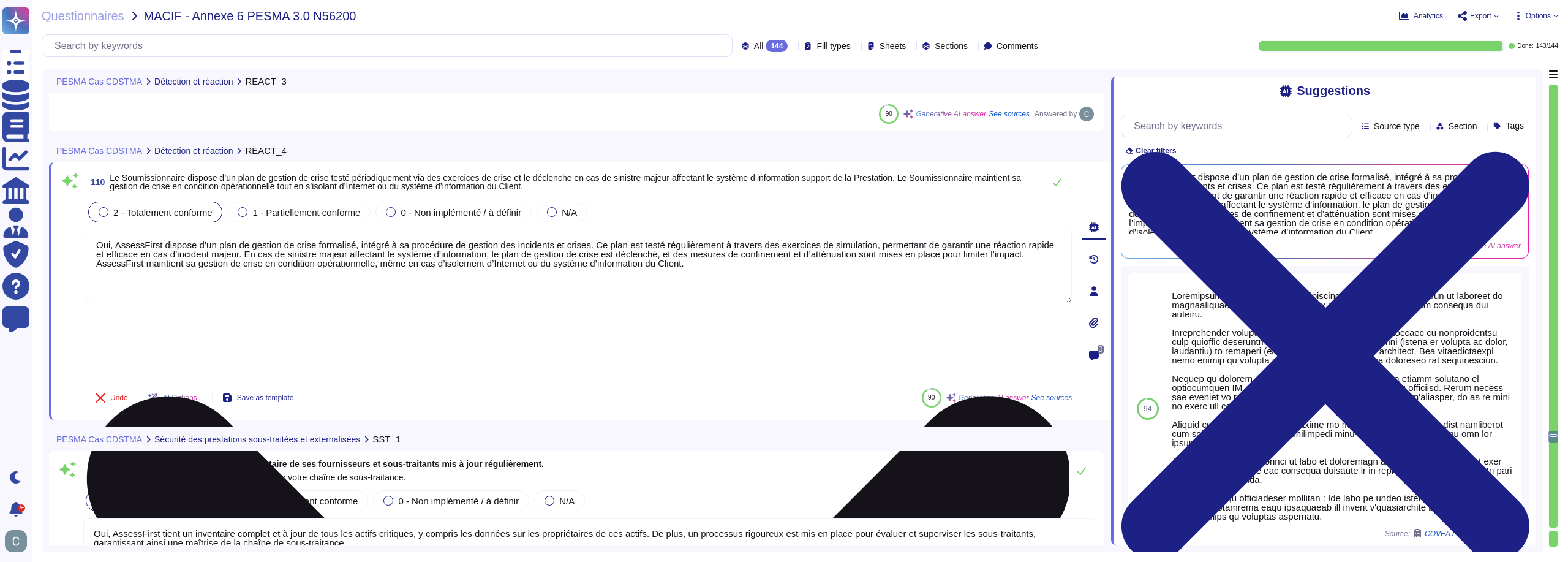
click at [493, 230] on textarea "Oui, AssessFirst dispose d’un plan de gestion de crise formalisé, intégré à sa …" at bounding box center [579, 266] width 986 height 74
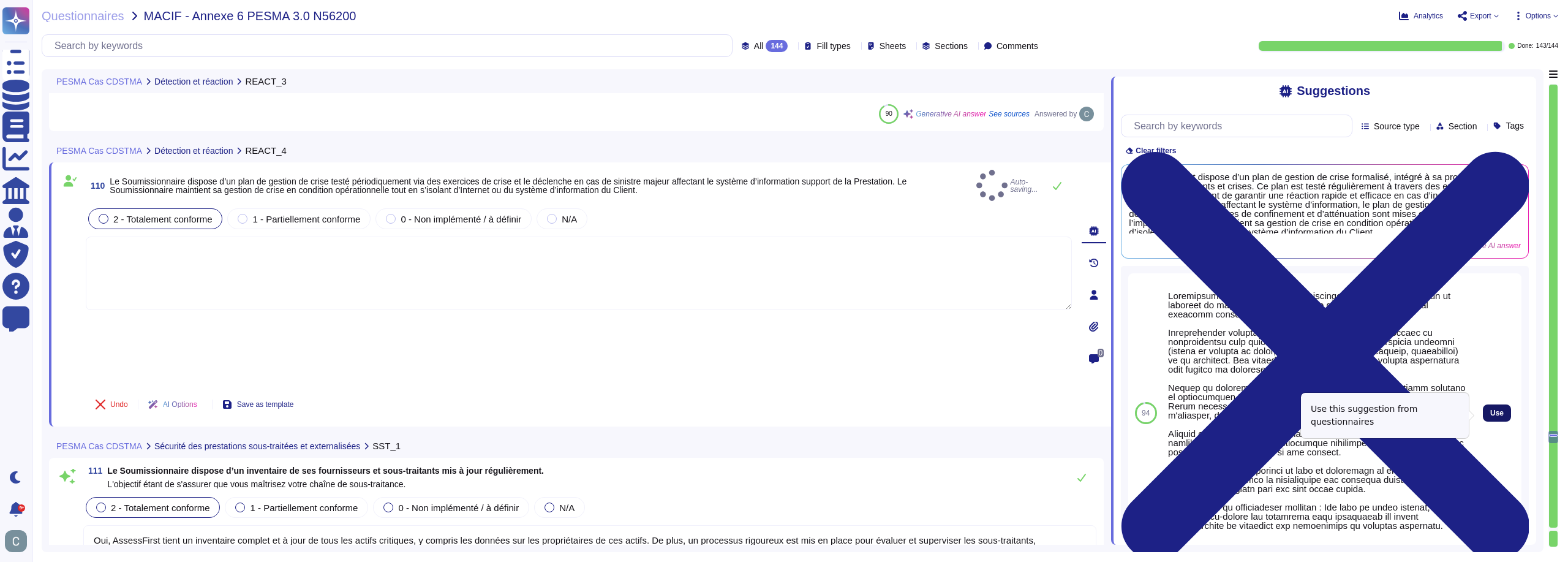
click at [1491, 417] on span "Use" at bounding box center [1497, 413] width 13 height 7
type textarea "Loremipsumdolo si am conse : Adipiscingel seddoeiu tem incididun ut laboreet do…"
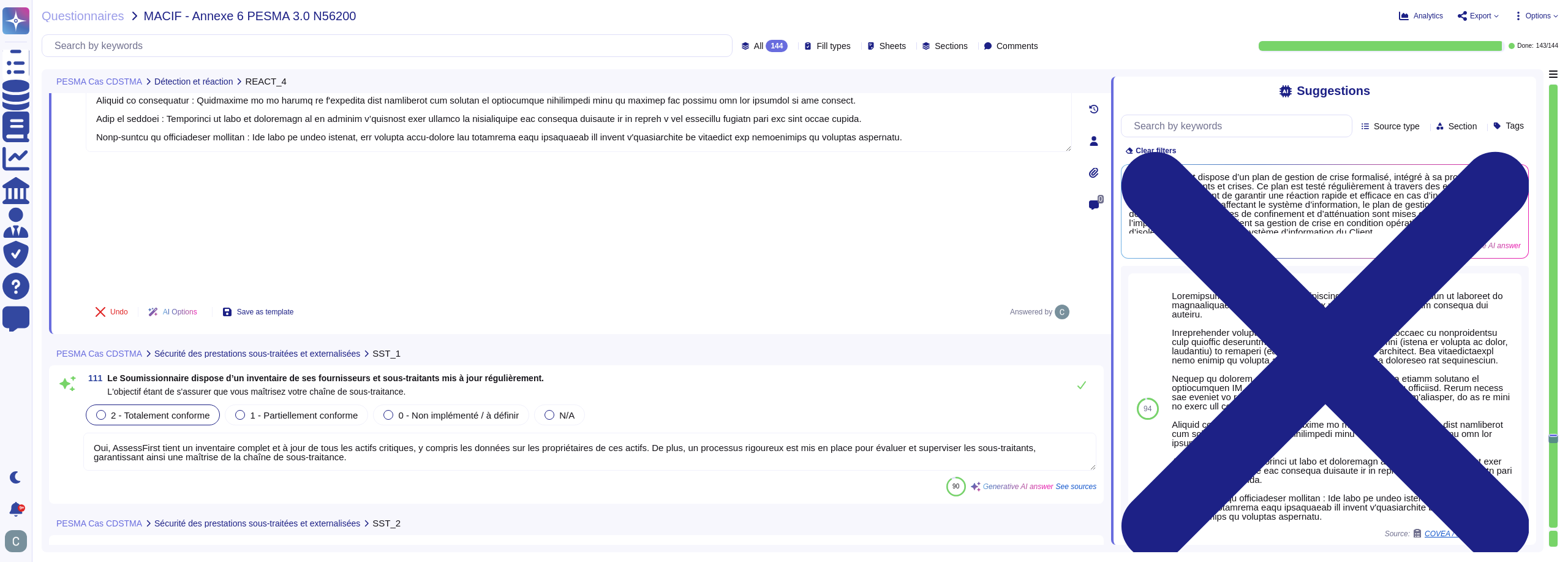
scroll to position [24436, 0]
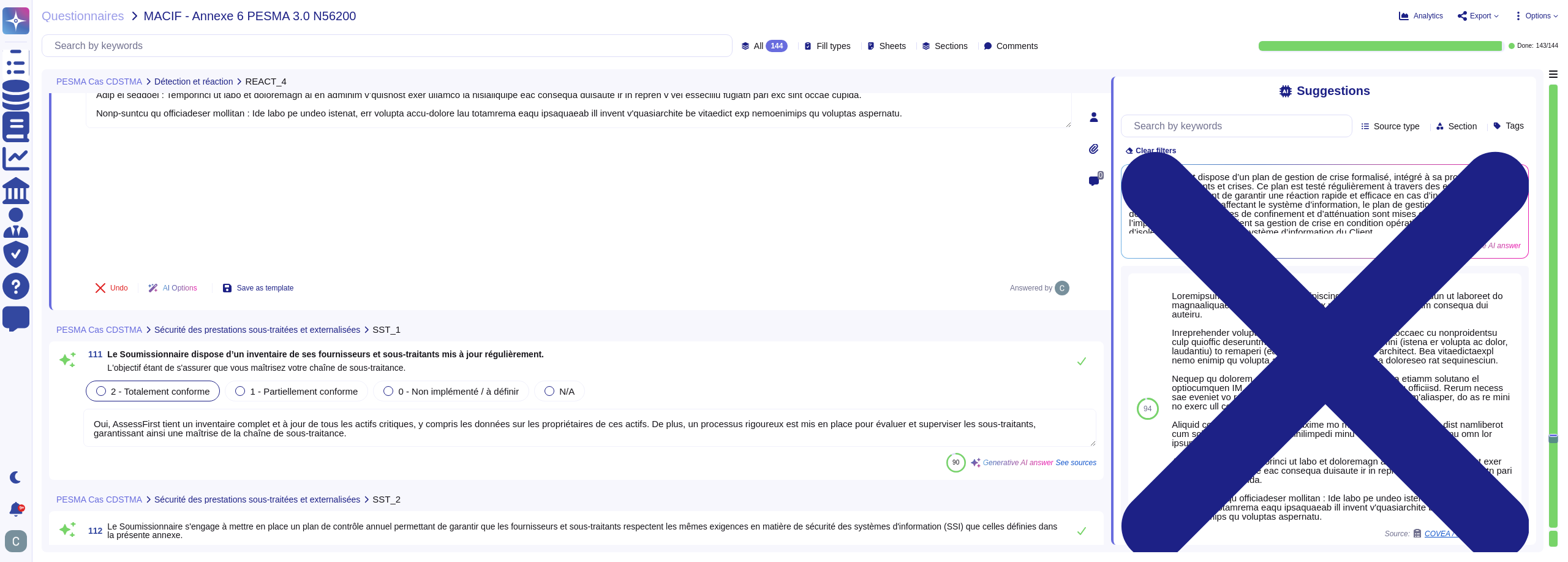
type textarea "Oui, nous disposons d'une charte informatique qui est annexée à notre Règlement…"
click at [1086, 356] on icon at bounding box center [1082, 360] width 10 height 10
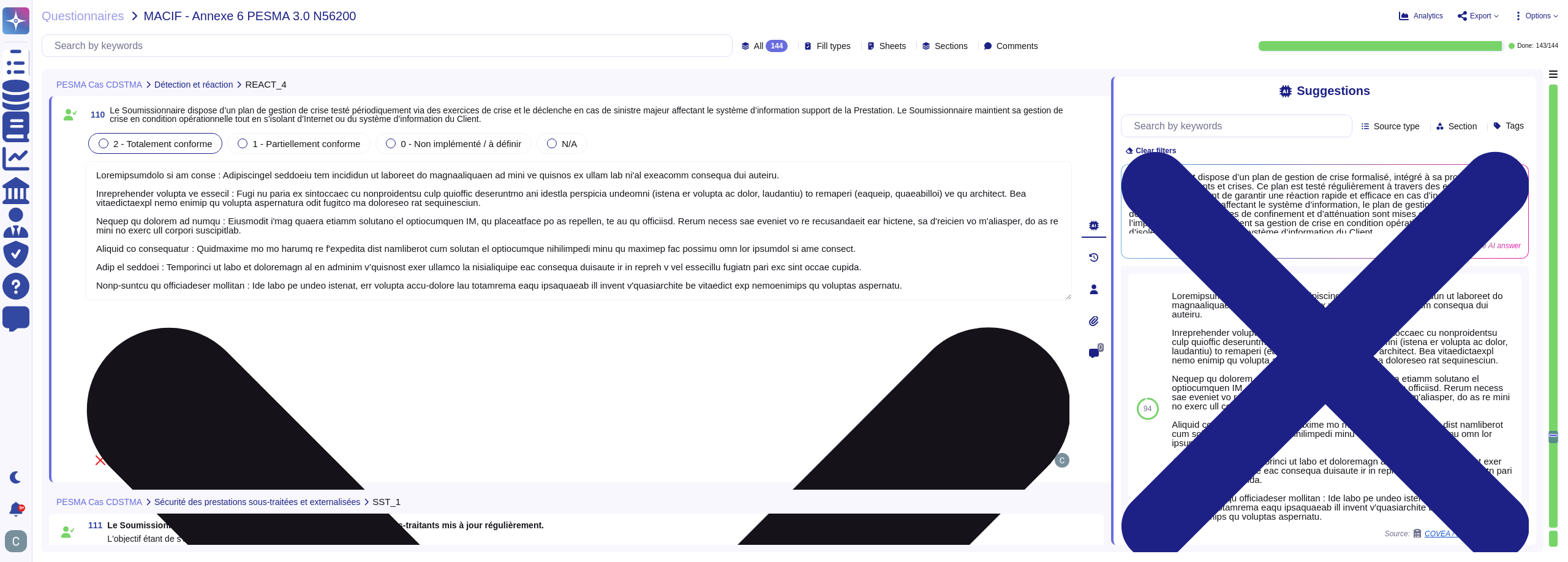
type textarea "Le processus de gestion des incidents inclut effectivement un volet de communic…"
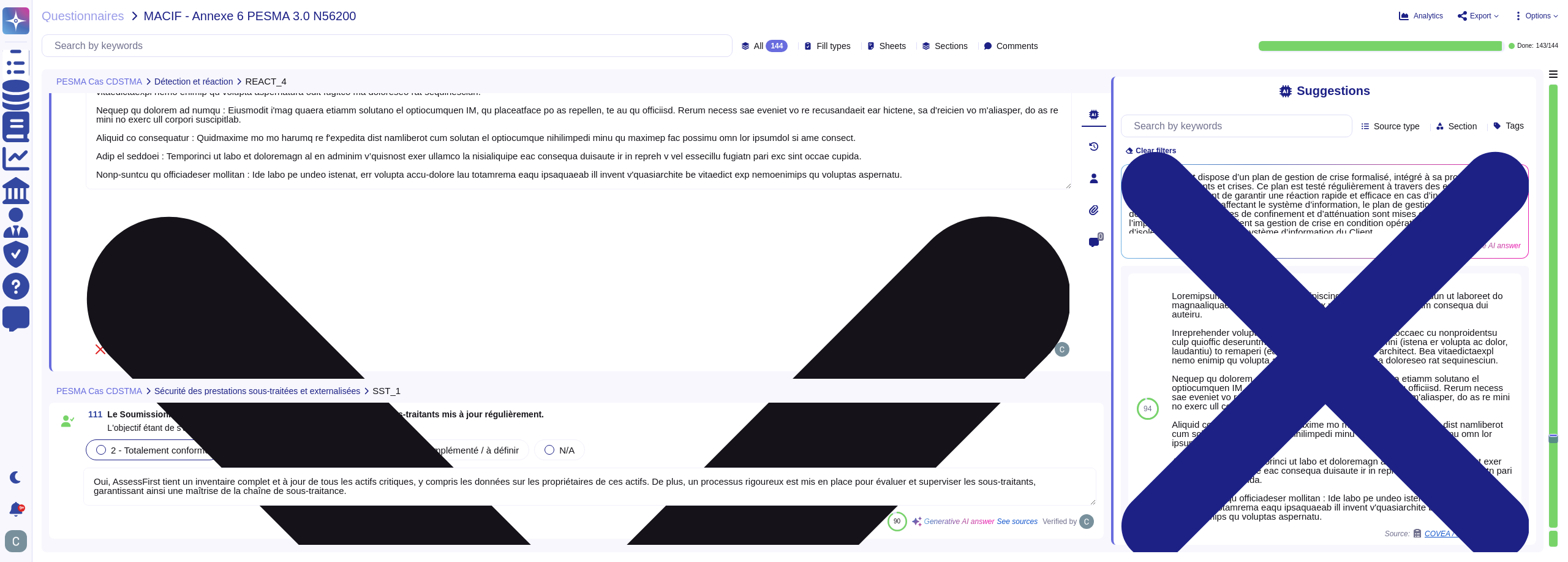
type textarea "Tous les utilisateurs du Système d’Information d'AssessFirst sont régulièrement…"
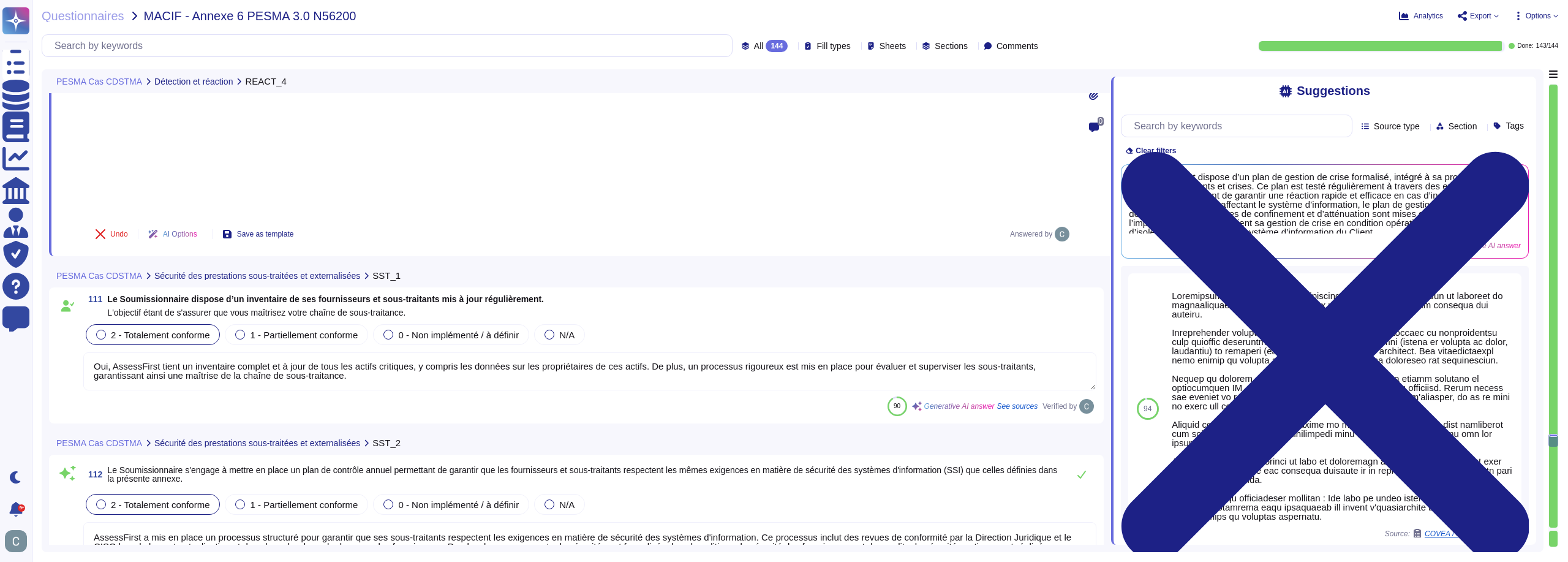
type textarea "Oui, nous disposons d'une charte informatique qui est annexée à notre Règlement…"
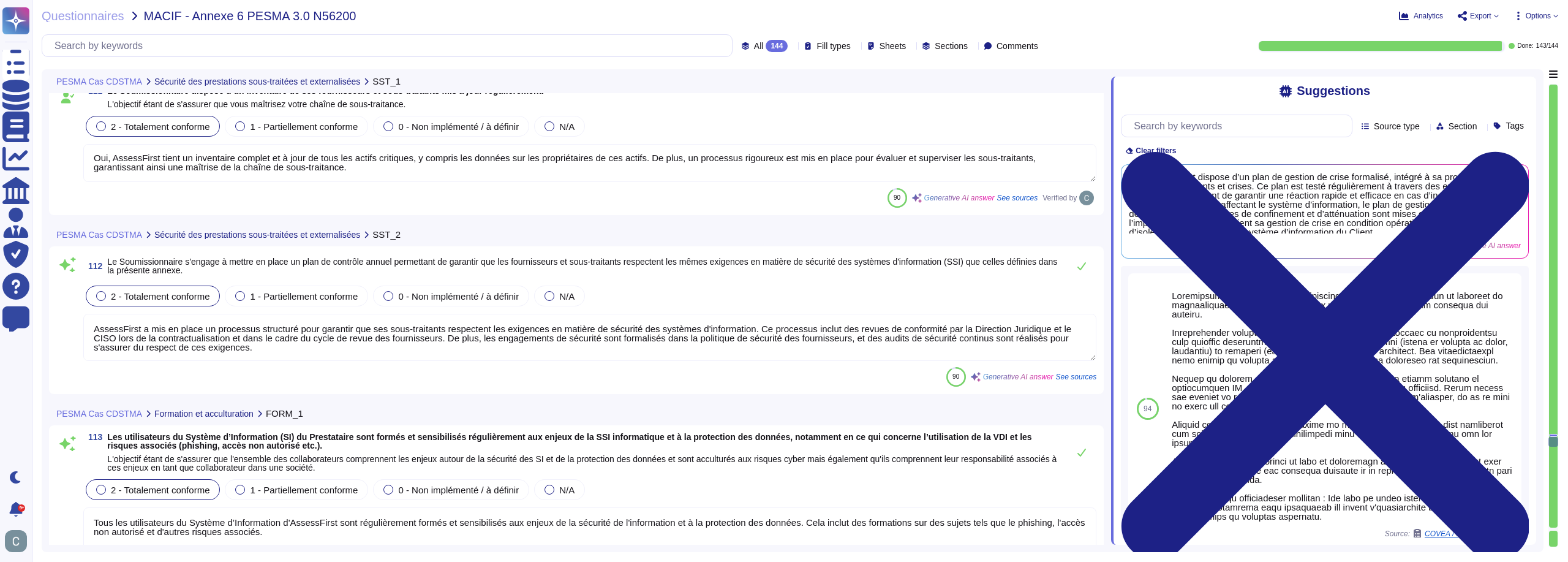
type textarea "Les mesures de sécurité mises en place pour le télétravail chez AssessFirst inc…"
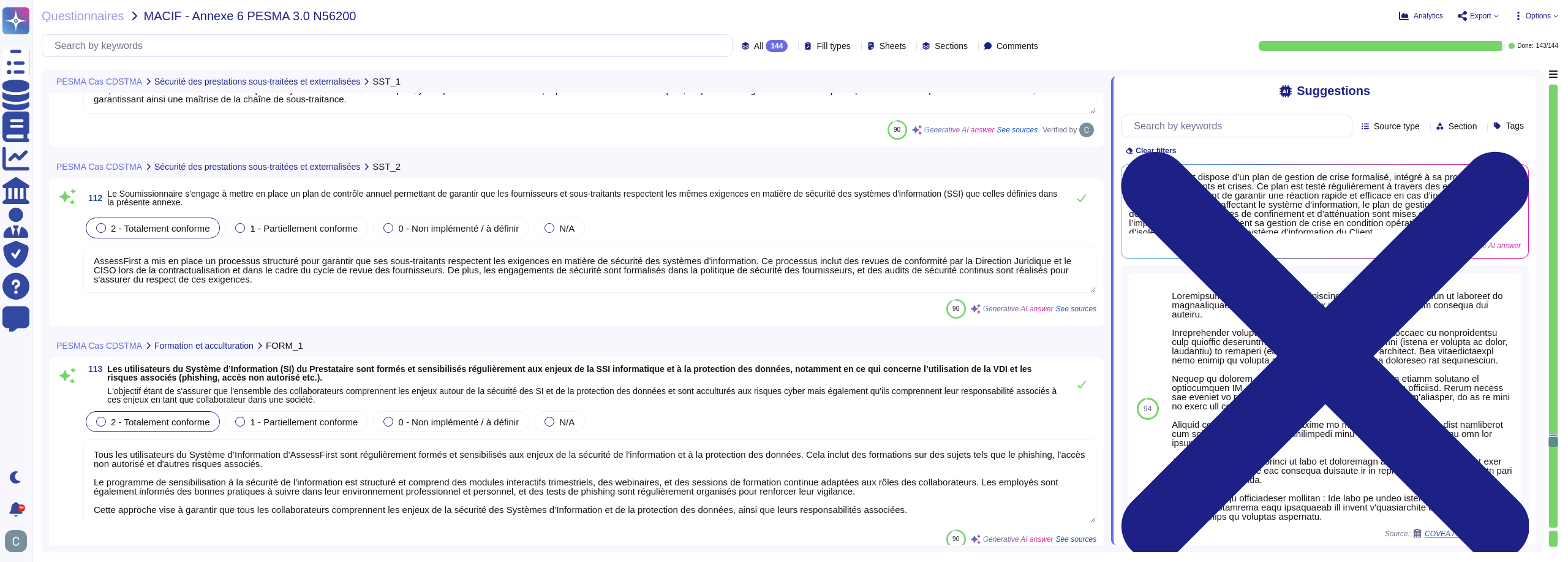
click at [830, 280] on textarea "AssessFirst a mis en place un processus structuré pour garantir que ses sous-tr…" at bounding box center [590, 269] width 1013 height 47
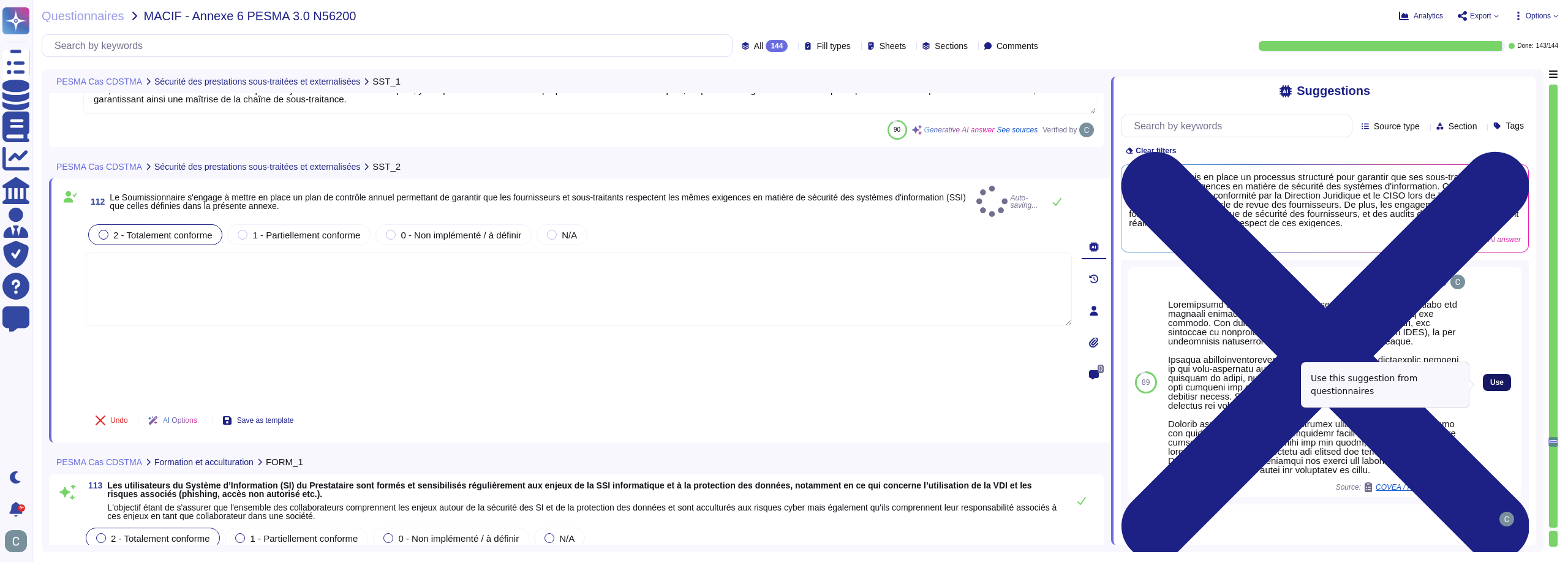
click at [1491, 386] on span "Use" at bounding box center [1497, 383] width 13 height 7
type textarea "Loremipsumd sitametconse : Adip eli sedd-eiusmodte incidid utlabo etd magnaali …"
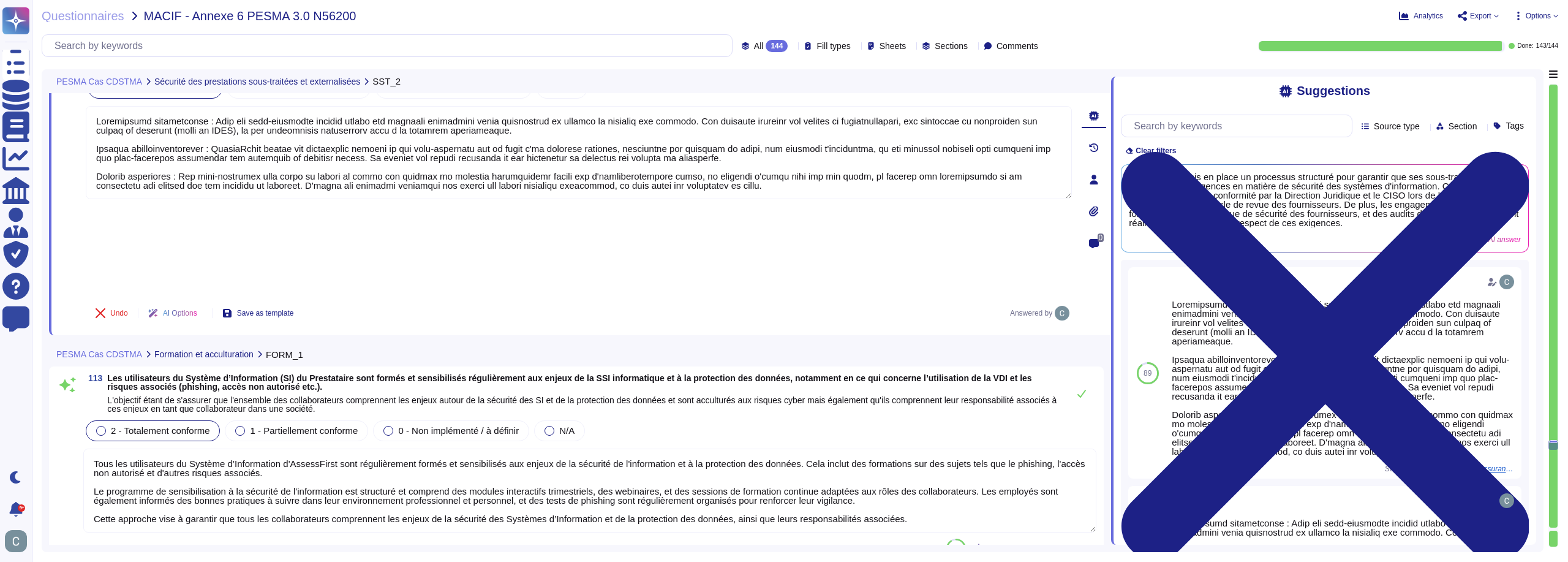
scroll to position [24804, 0]
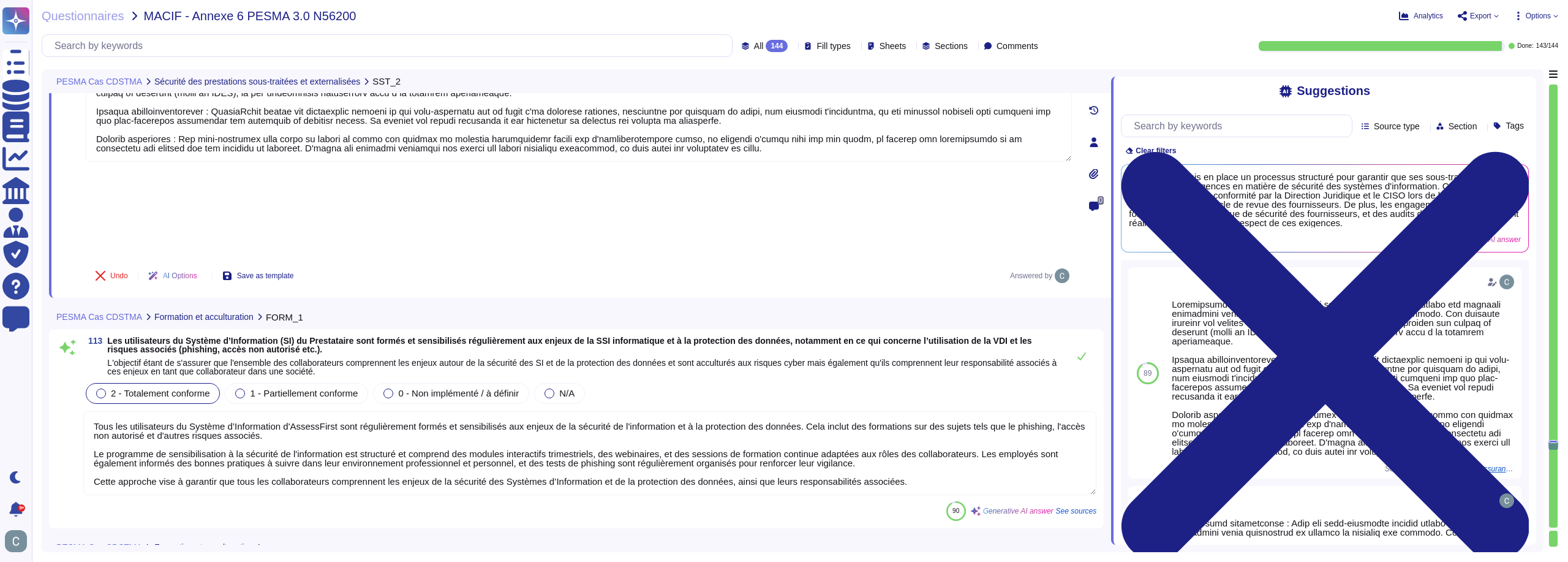
type textarea "Les appareils nomades du Prestataire, tels que les tablettes et les smartphones…"
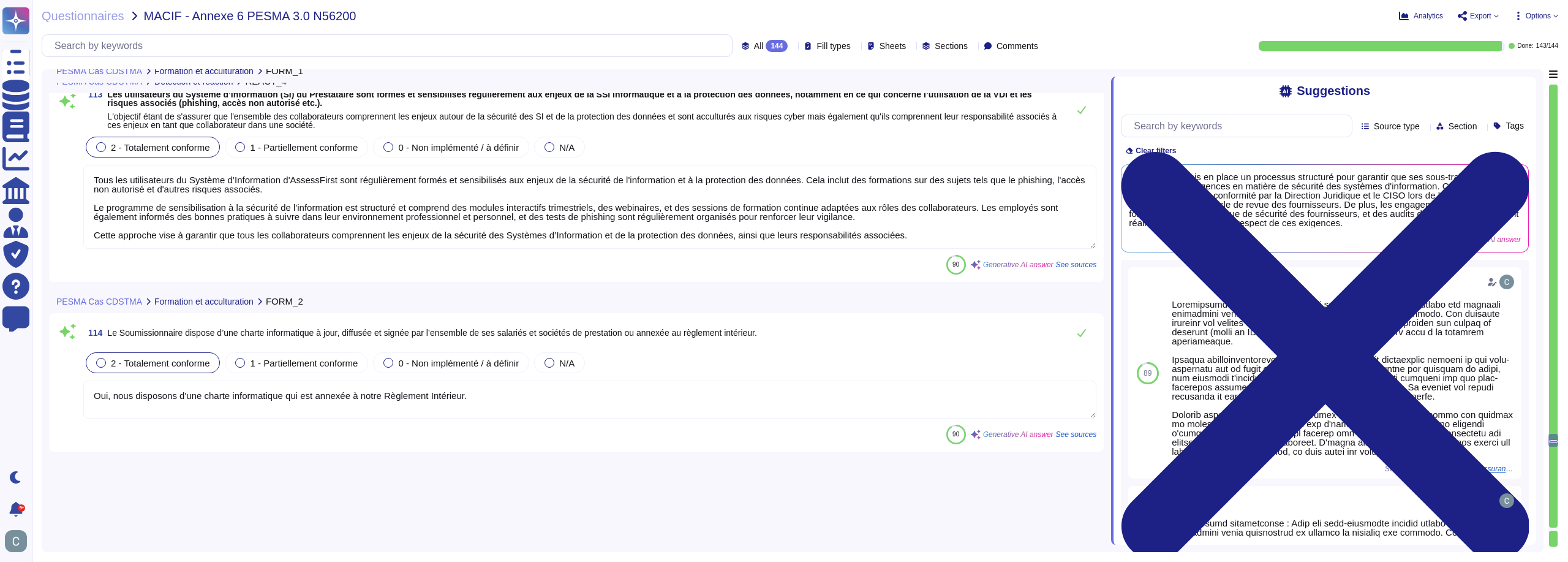
type textarea "Loremipsumdolo si am conse : Adipiscingel seddoeiu tem incididun ut laboreet do…"
type textarea "Oui, AssessFirst tient un inventaire complet et à jour de tous les actifs criti…"
type textarea "Loremipsumd sitametconse : Adip eli sedd-eiusmodte incidid utlabo etd magnaali …"
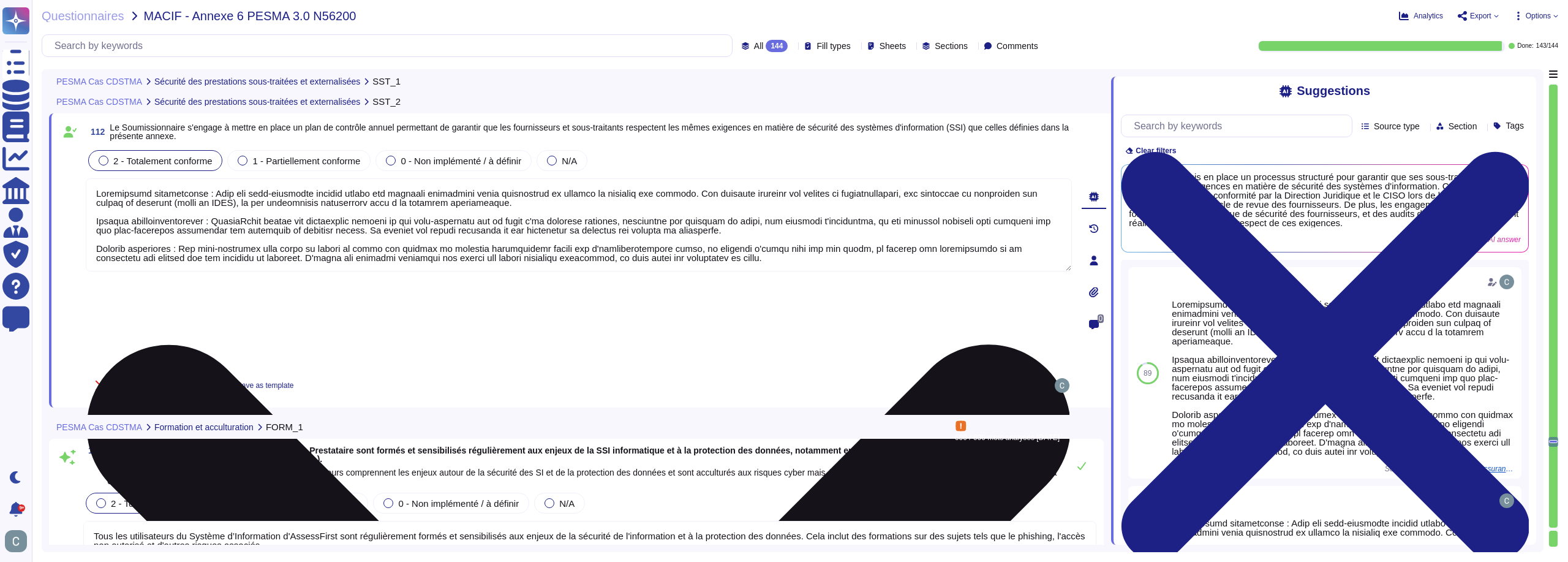
scroll to position [24686, 0]
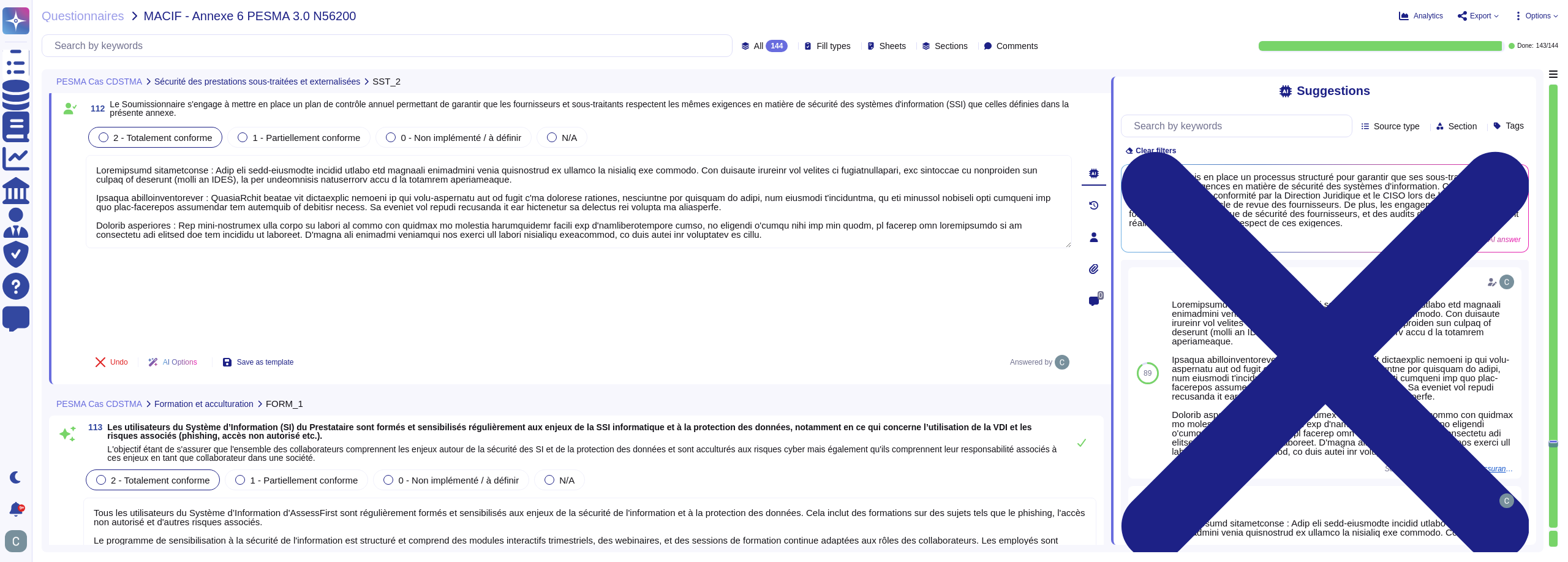
type textarea "Les mesures de sécurité mises en place pour le télétravail chez AssessFirst inc…"
click at [1078, 438] on icon at bounding box center [1082, 442] width 10 height 10
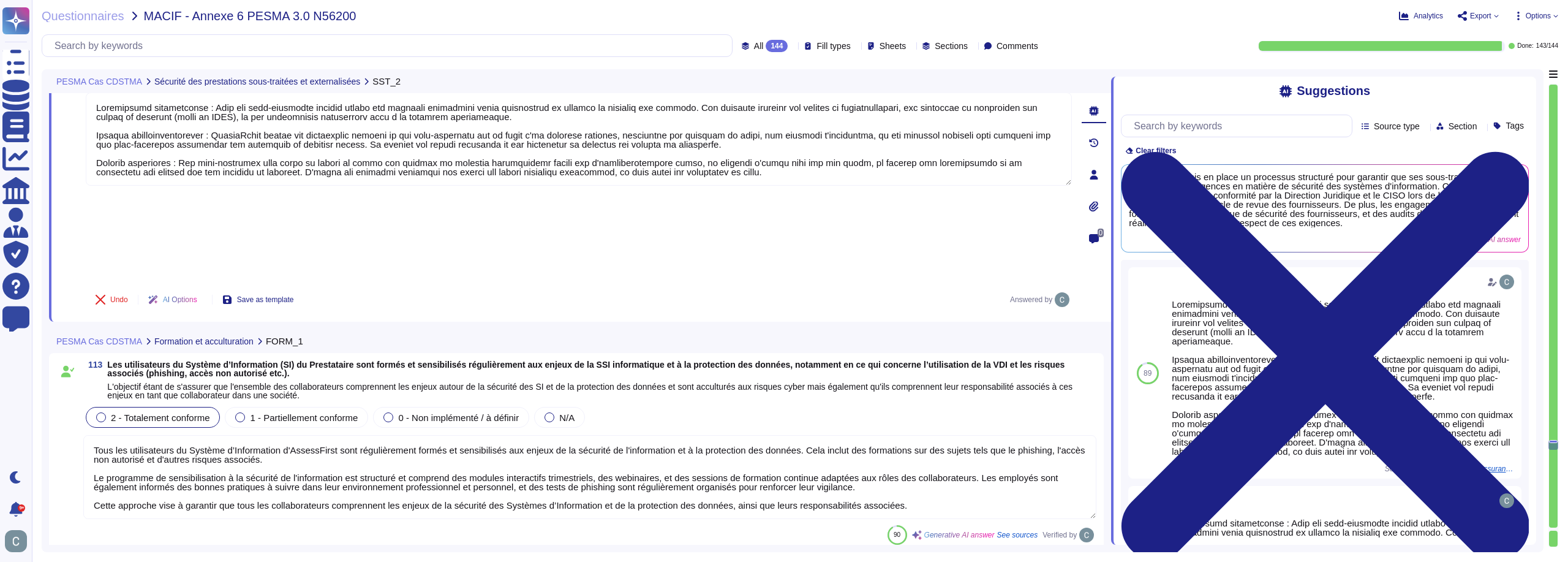
type textarea "Les appareils nomades du Prestataire, tels que les tablettes et les smartphones…"
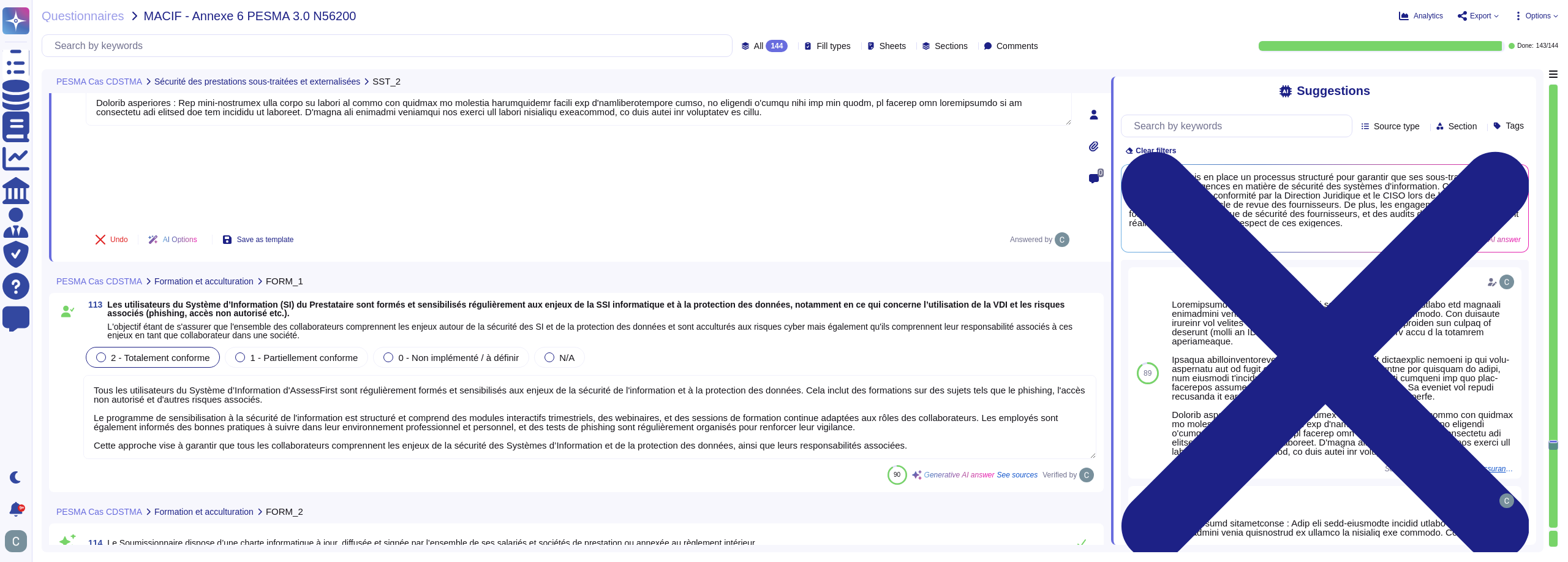
scroll to position [1, 0]
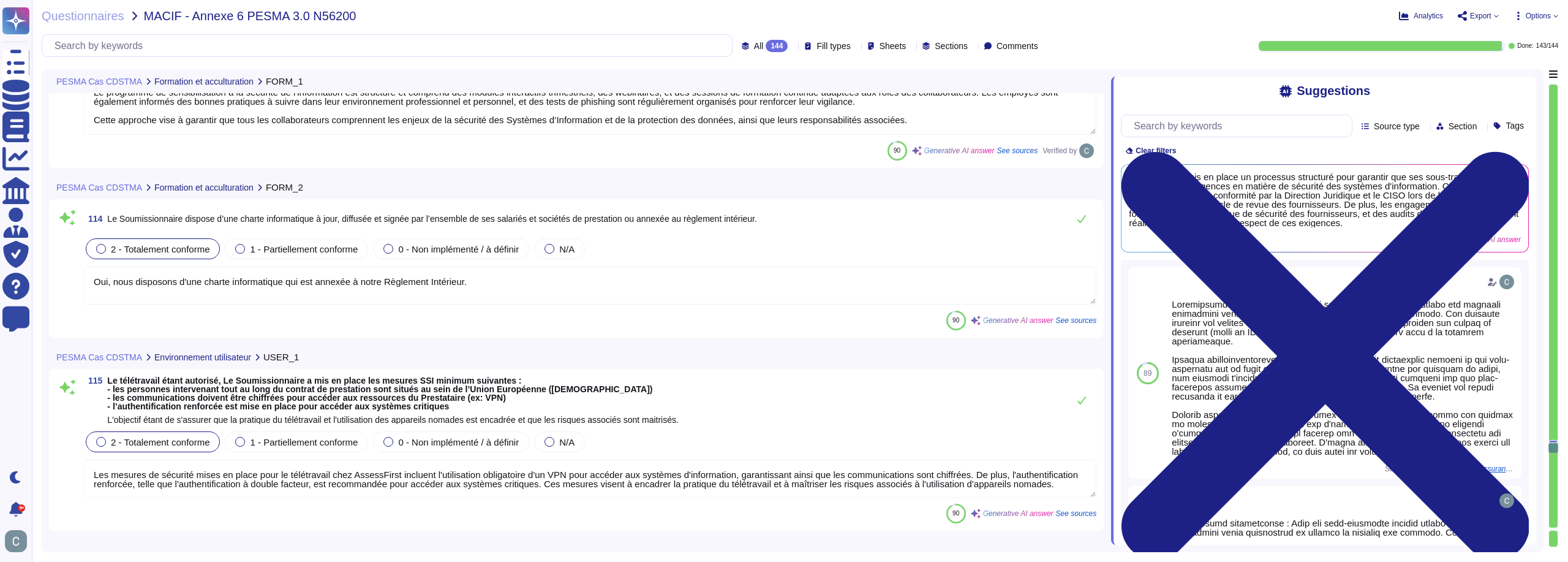
type textarea "AssessFirst a mis en place des mesures de sécurité strictes pour encadrer l'uti…"
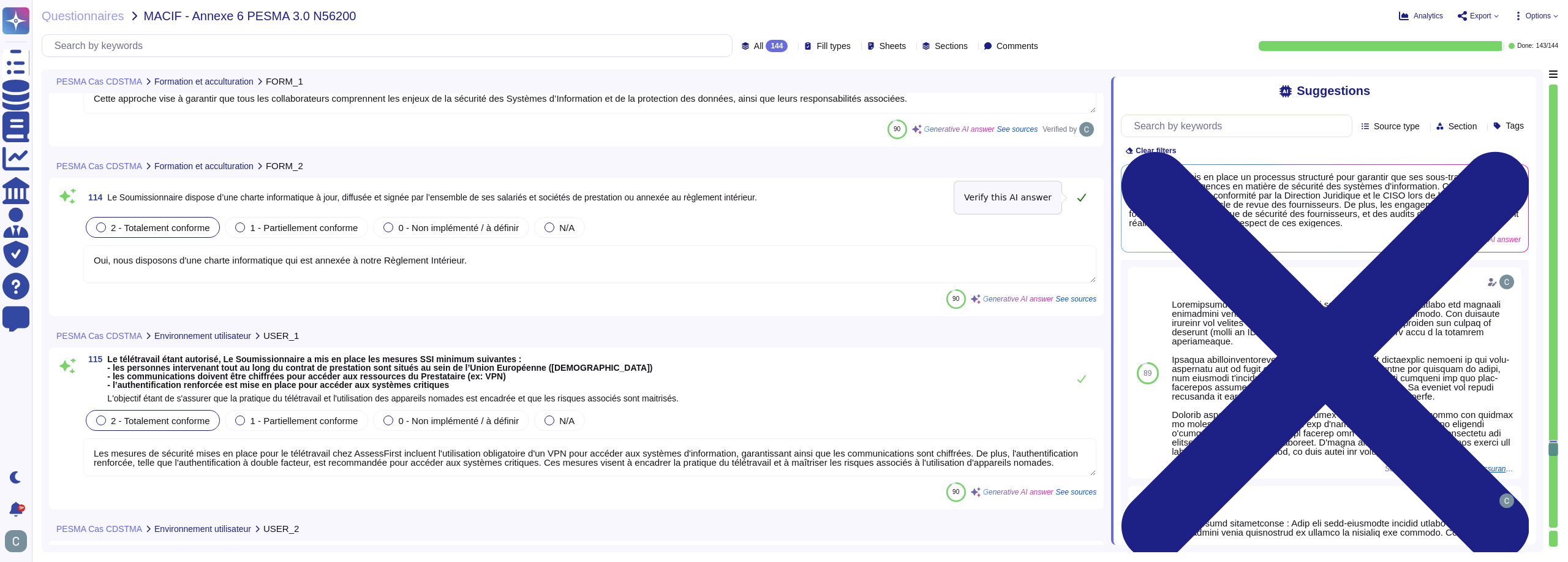
click at [1085, 196] on icon at bounding box center [1082, 197] width 9 height 8
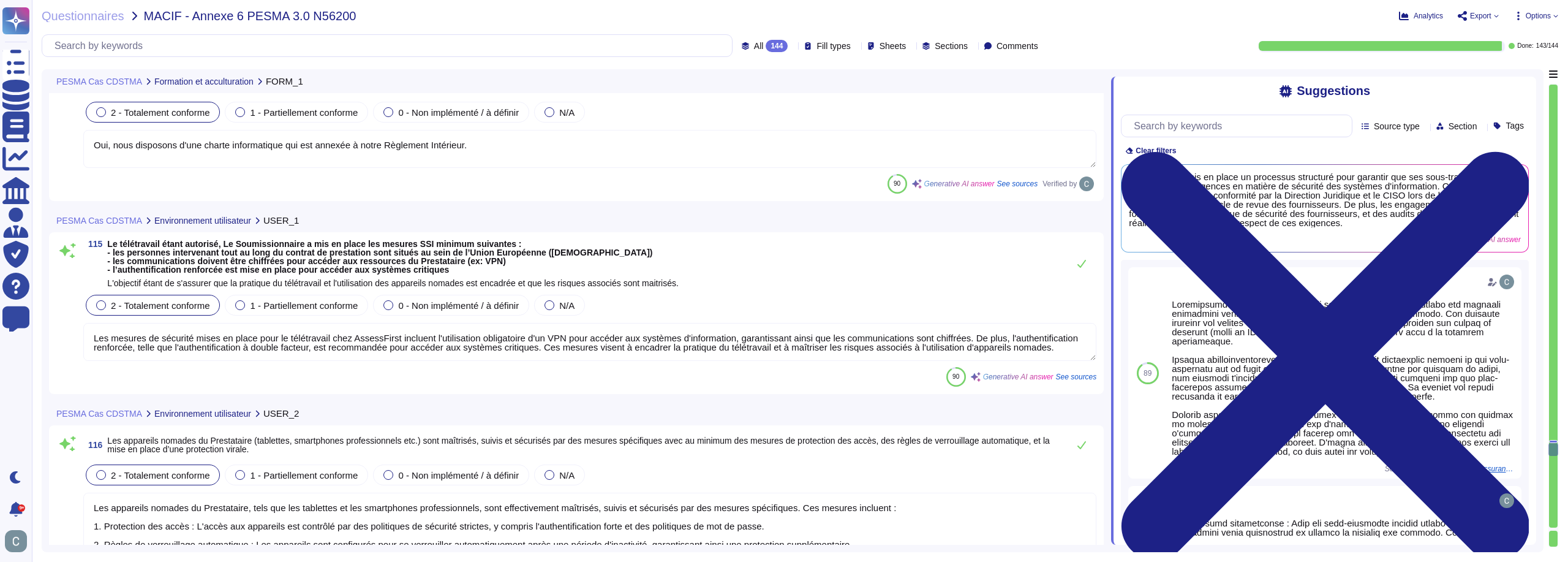
scroll to position [25176, 0]
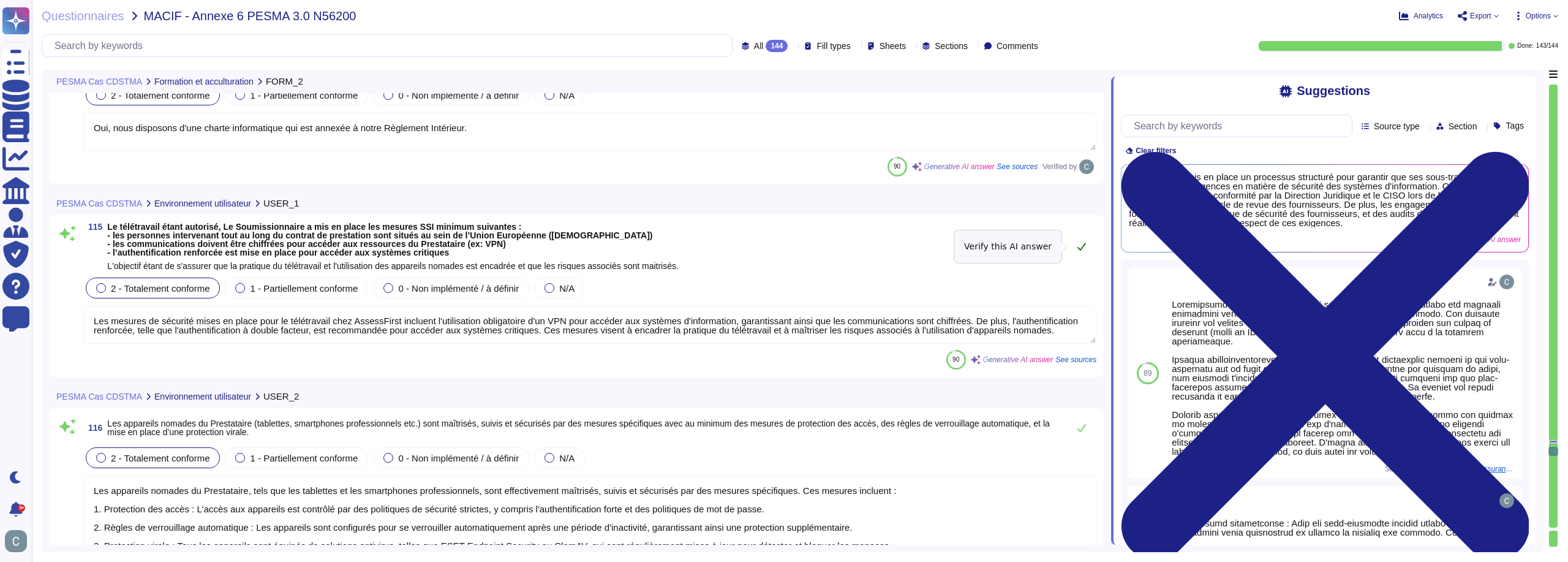
click at [1087, 251] on button at bounding box center [1082, 246] width 30 height 25
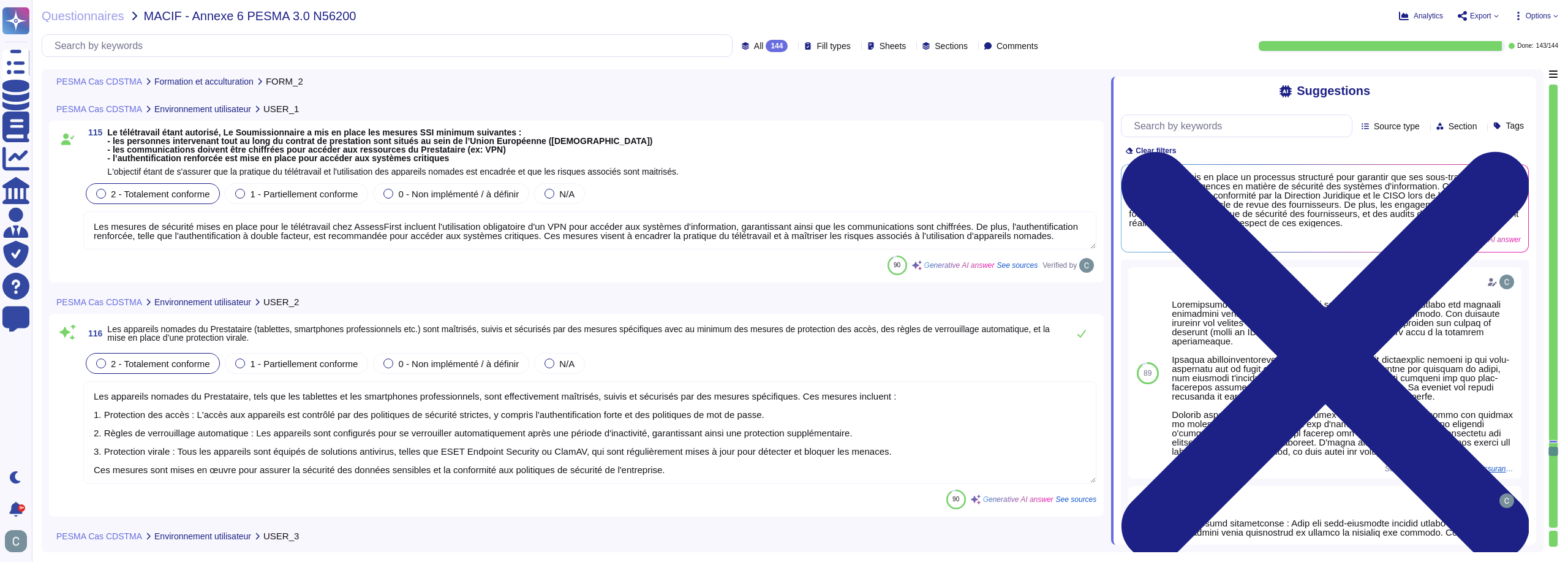
scroll to position [25360, 0]
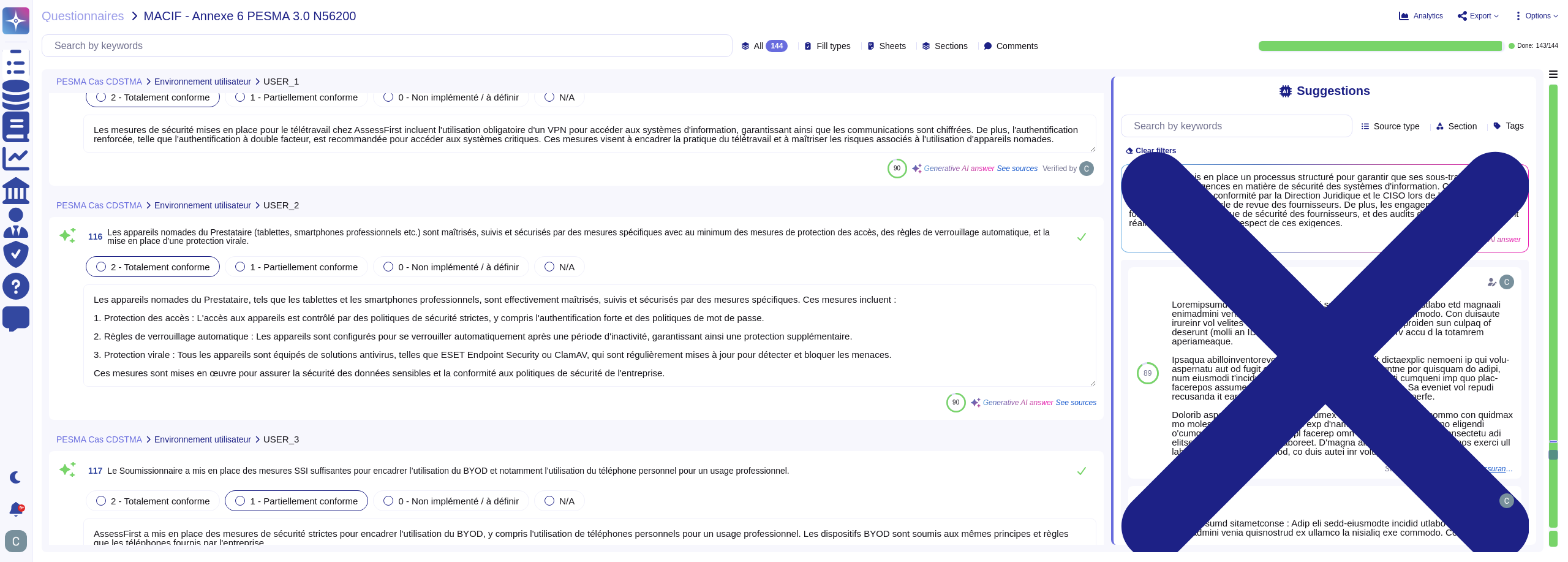
type textarea "AssessFirst a mis en place plusieurs mesures de sécurité pour faire face aux me…"
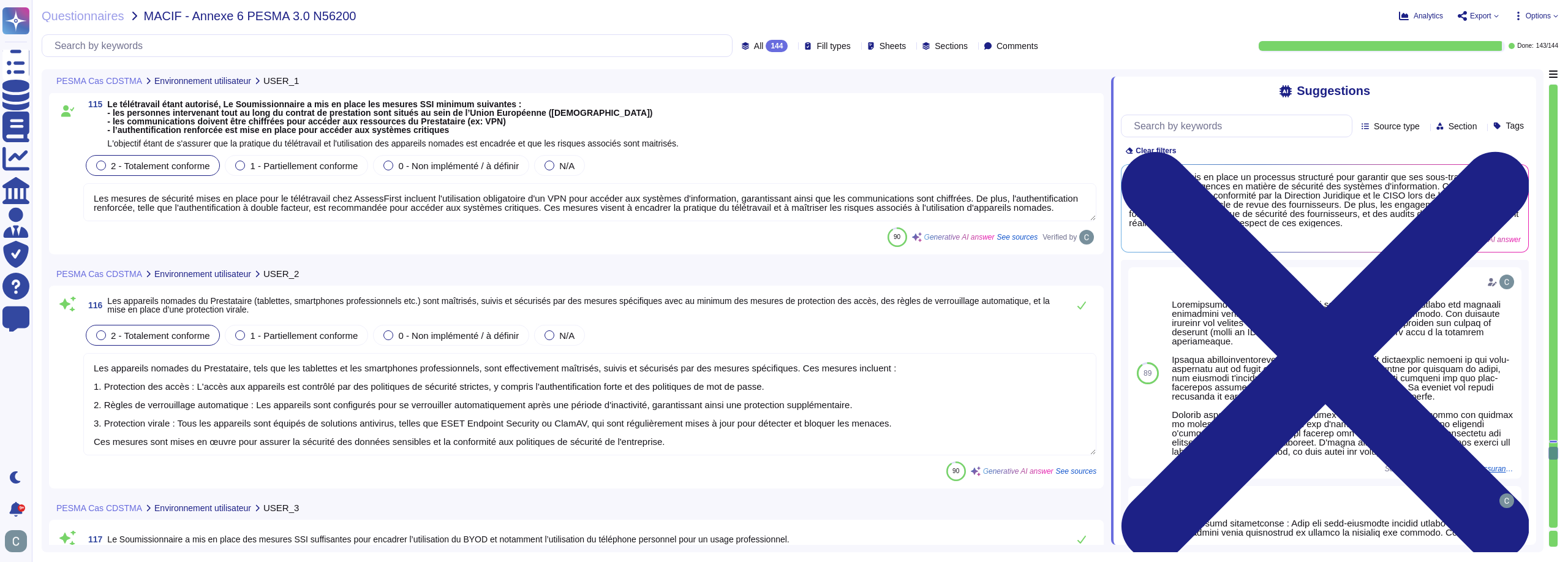
type textarea "Oui, nous disposons d'une charte informatique qui est annexée à notre Règlement…"
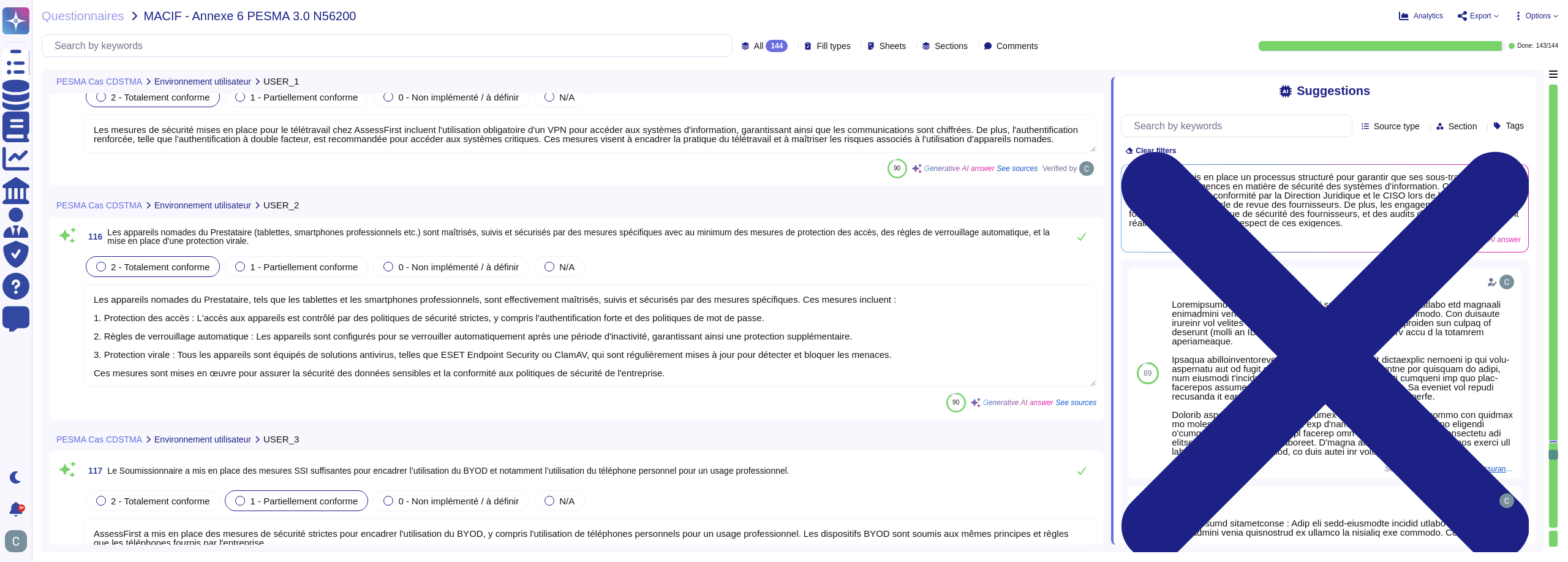
click at [992, 330] on textarea "Les appareils nomades du Prestataire, tels que les tablettes et les smartphones…" at bounding box center [590, 336] width 1013 height 103
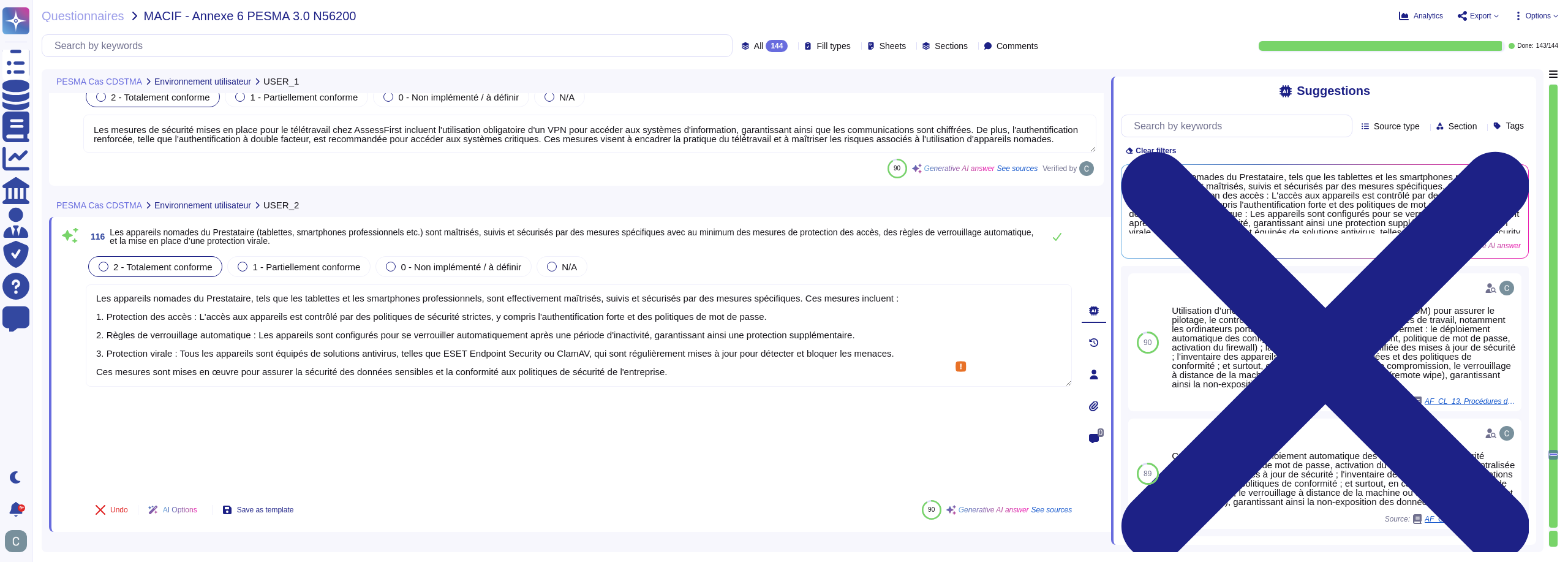
scroll to position [0, 0]
drag, startPoint x: 681, startPoint y: 370, endPoint x: 40, endPoint y: 250, distance: 652.1
click at [40, 250] on div "Questionnaires MACIF - Annexe 6 PESMA 3.0 N56200 Analytics Export Options All 1…" at bounding box center [800, 281] width 1536 height 562
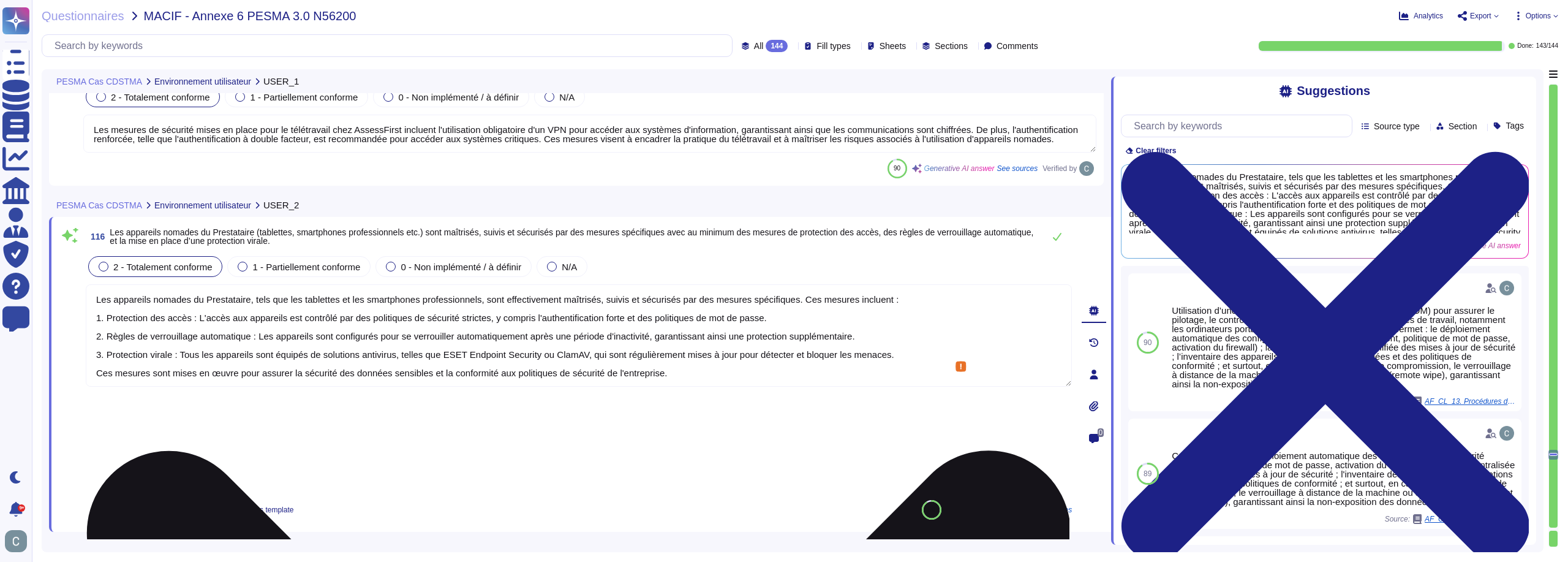
click at [446, 301] on textarea "Les appareils nomades du Prestataire, tels que les tablettes et les smartphones…" at bounding box center [579, 336] width 986 height 103
drag, startPoint x: 575, startPoint y: 351, endPoint x: 394, endPoint y: 356, distance: 181.1
click at [394, 356] on textarea "Les appareils nomades du Prestataire, tels que les tablettes et les smartphones…" at bounding box center [579, 336] width 986 height 103
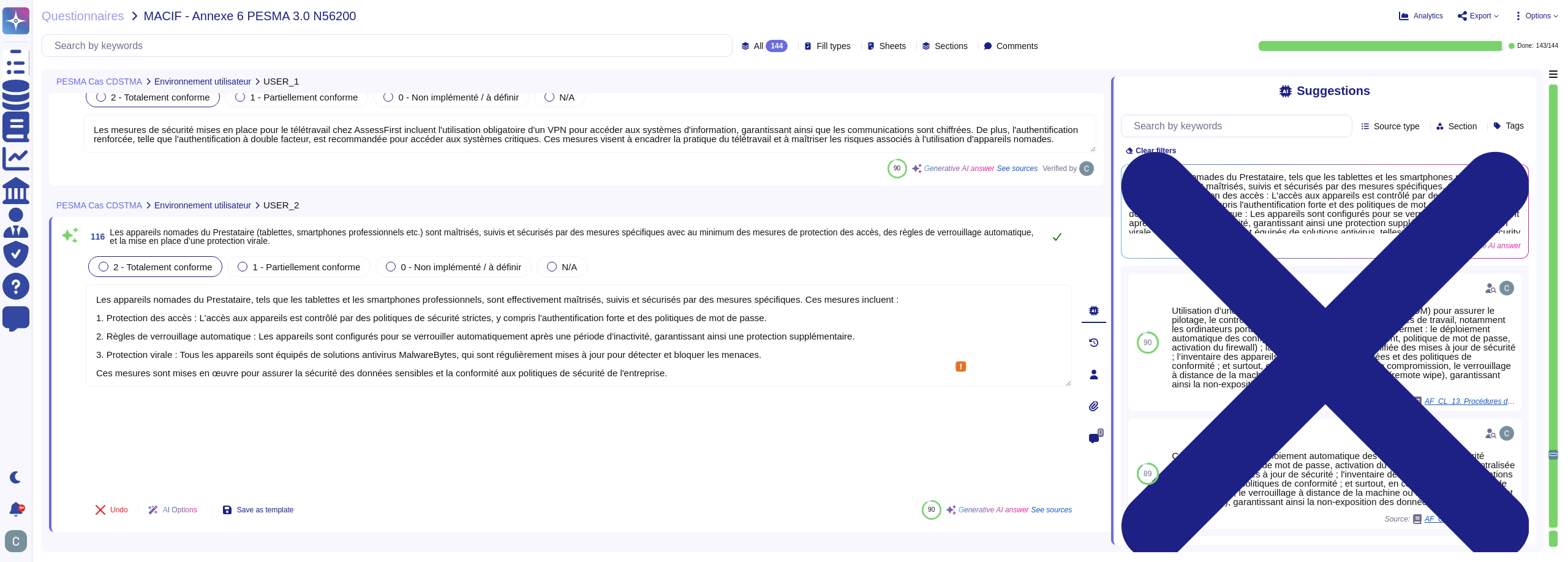
type textarea "Les appareils nomades du Prestataire, tels que les tablettes et les smartphones…"
click at [1052, 238] on button at bounding box center [1058, 236] width 30 height 25
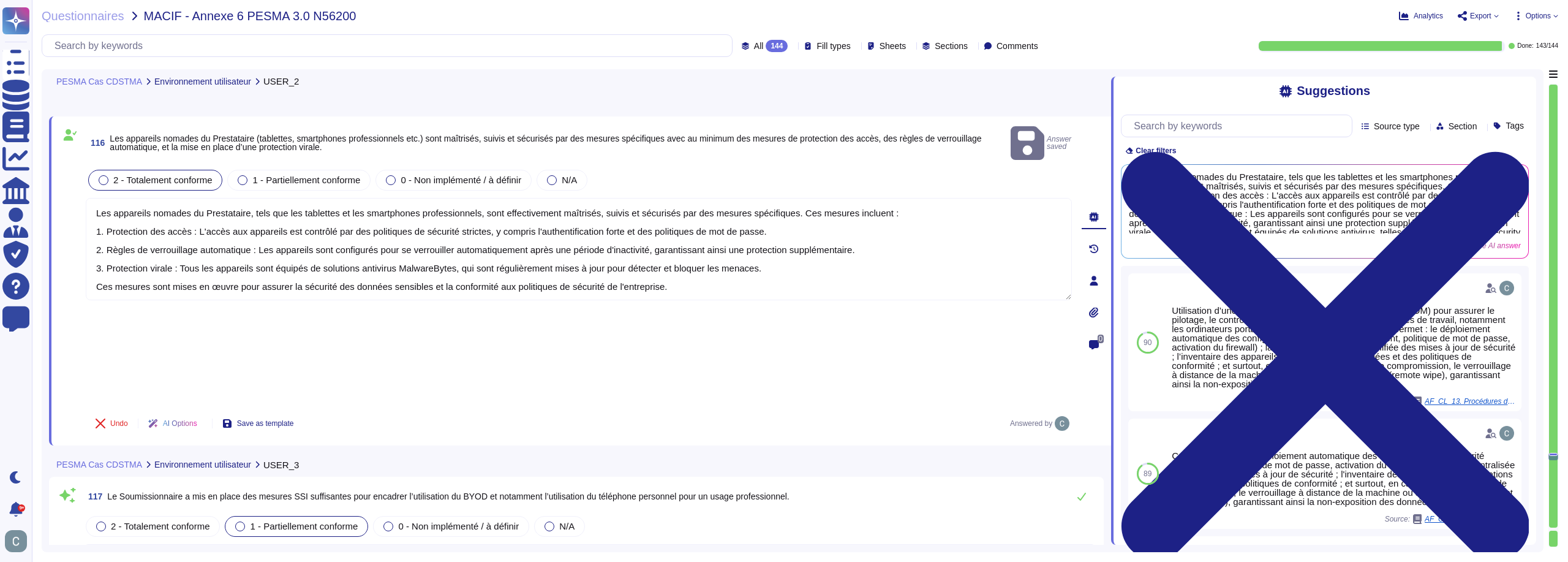
type textarea "LoremiPsumd sitametc adi elitsed do eiusmodt incididu utla etdolore ma aliquaen…"
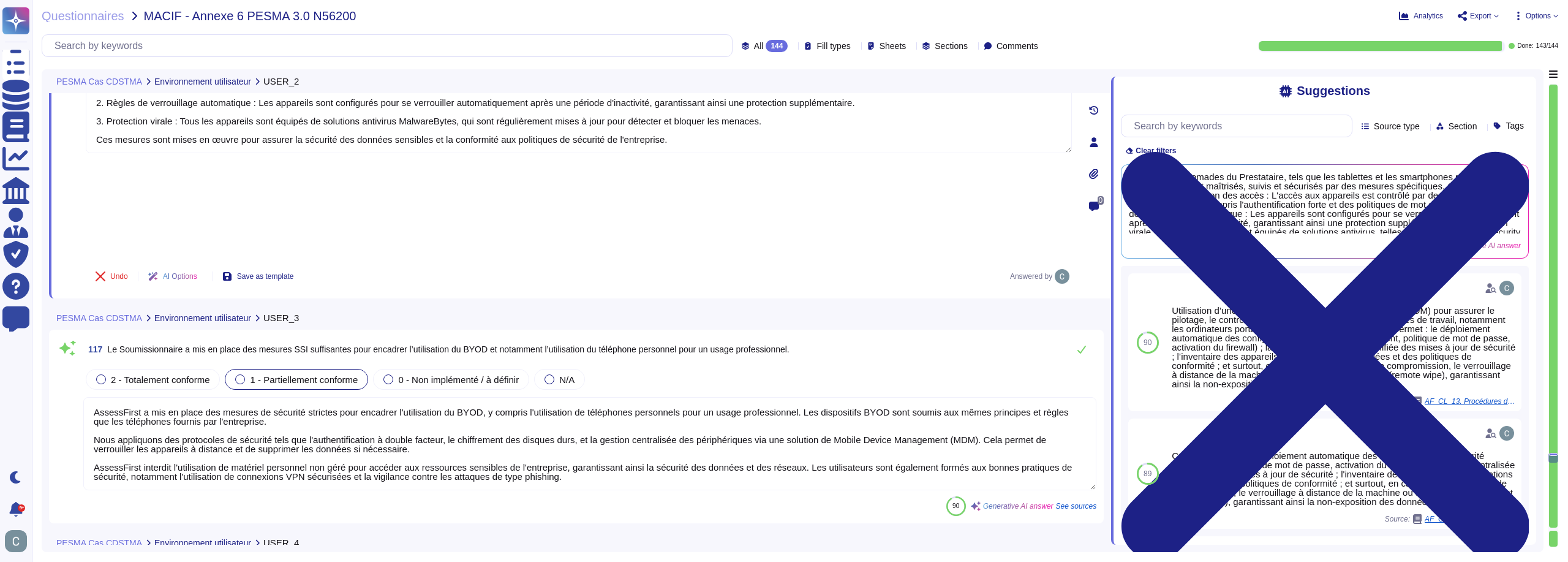
scroll to position [25606, 0]
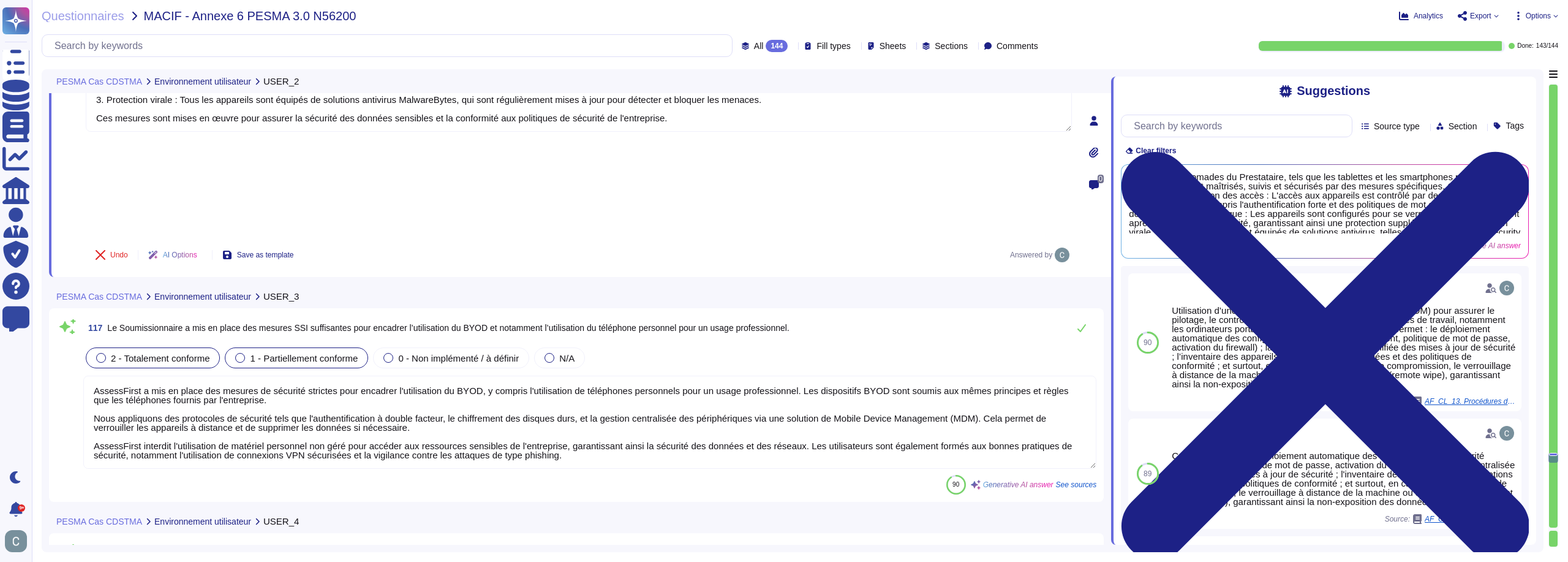
click at [173, 348] on div "2 - Totalement conforme" at bounding box center [152, 358] width 134 height 21
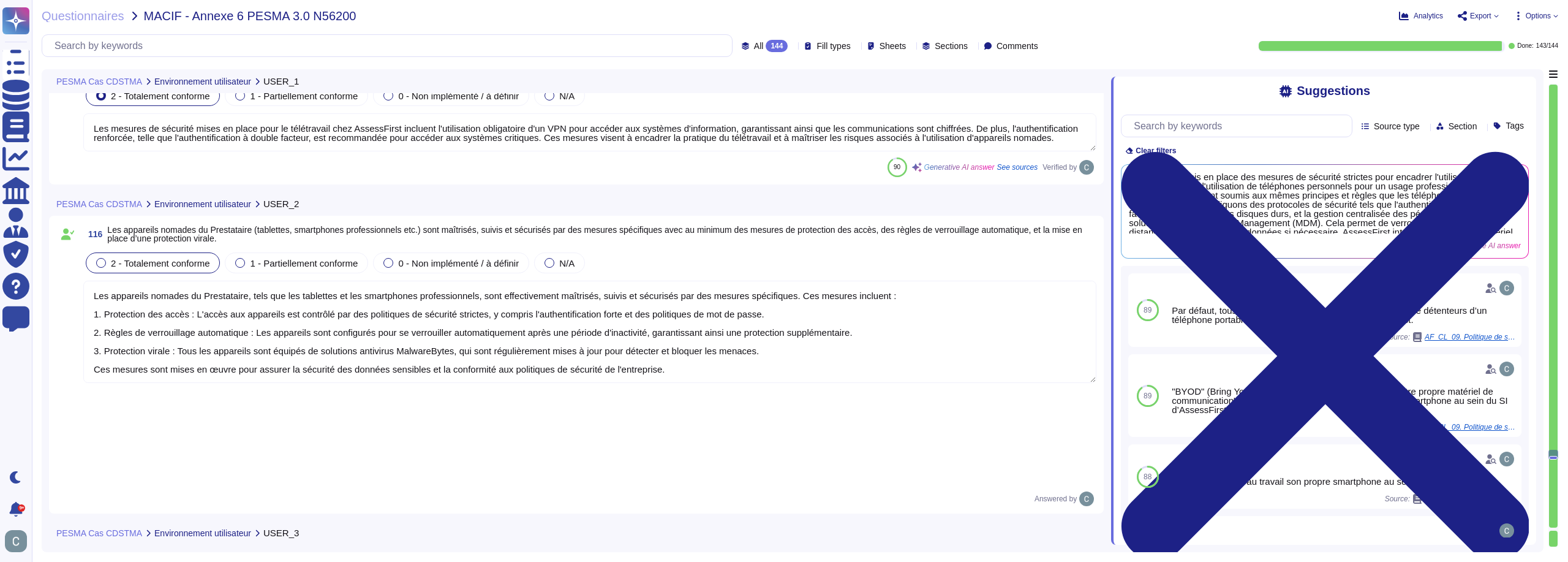
type textarea "Les mesures de sécurité mises en place pour le télétravail chez AssessFirst inc…"
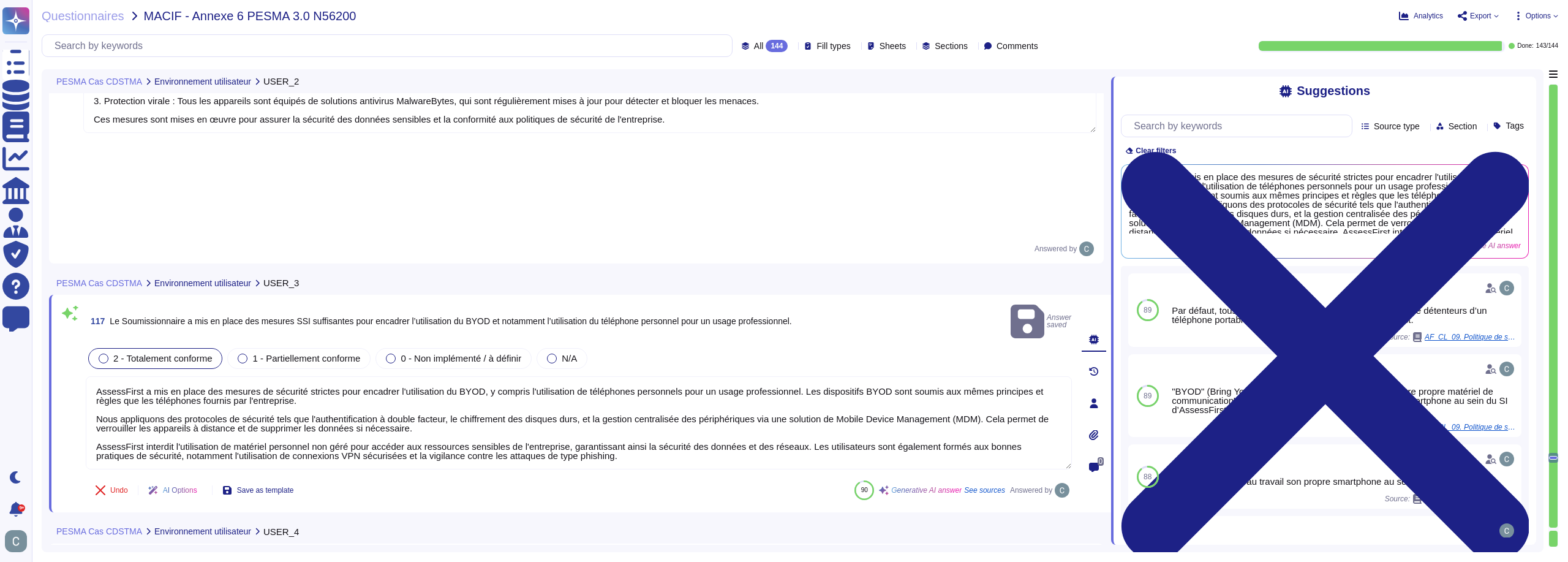
type textarea "LoremiPsumd sitametc adi elitsed do eiusmodt incididu utla etdolore ma aliquaen…"
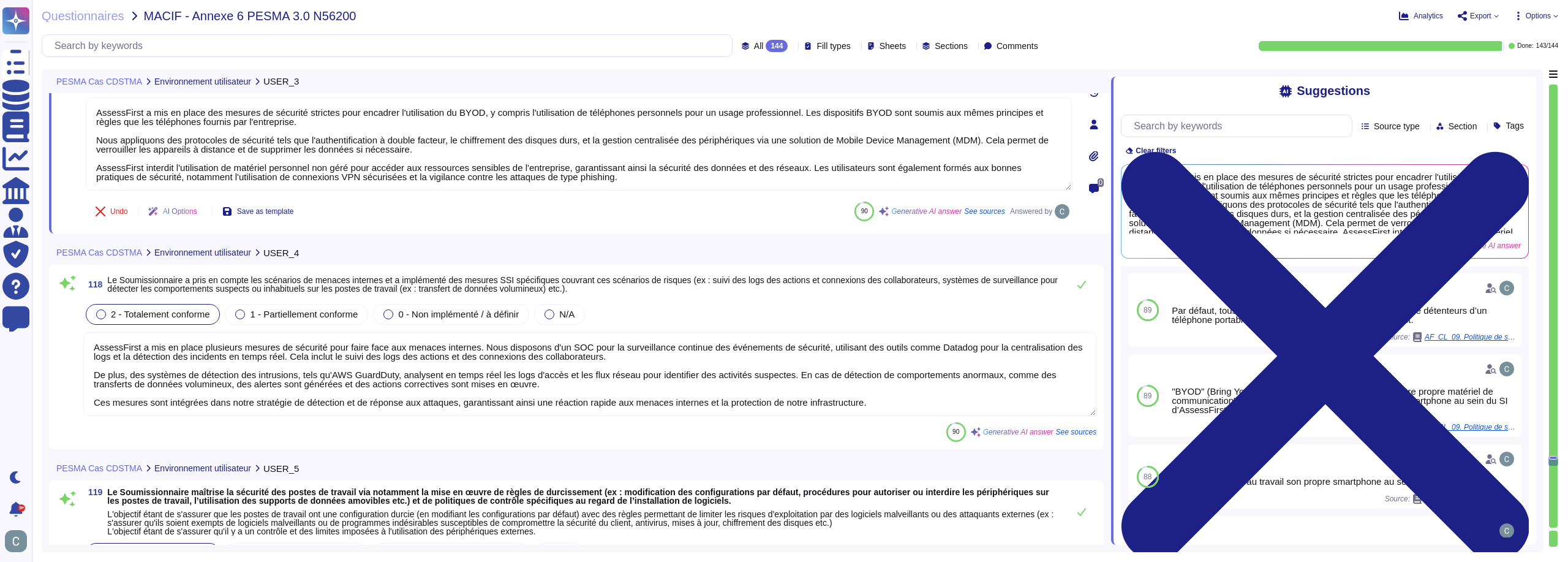
scroll to position [25789, 0]
type textarea "AssessFirst dispose d'un processus défini, documenté et mis en œuvre pour gérer…"
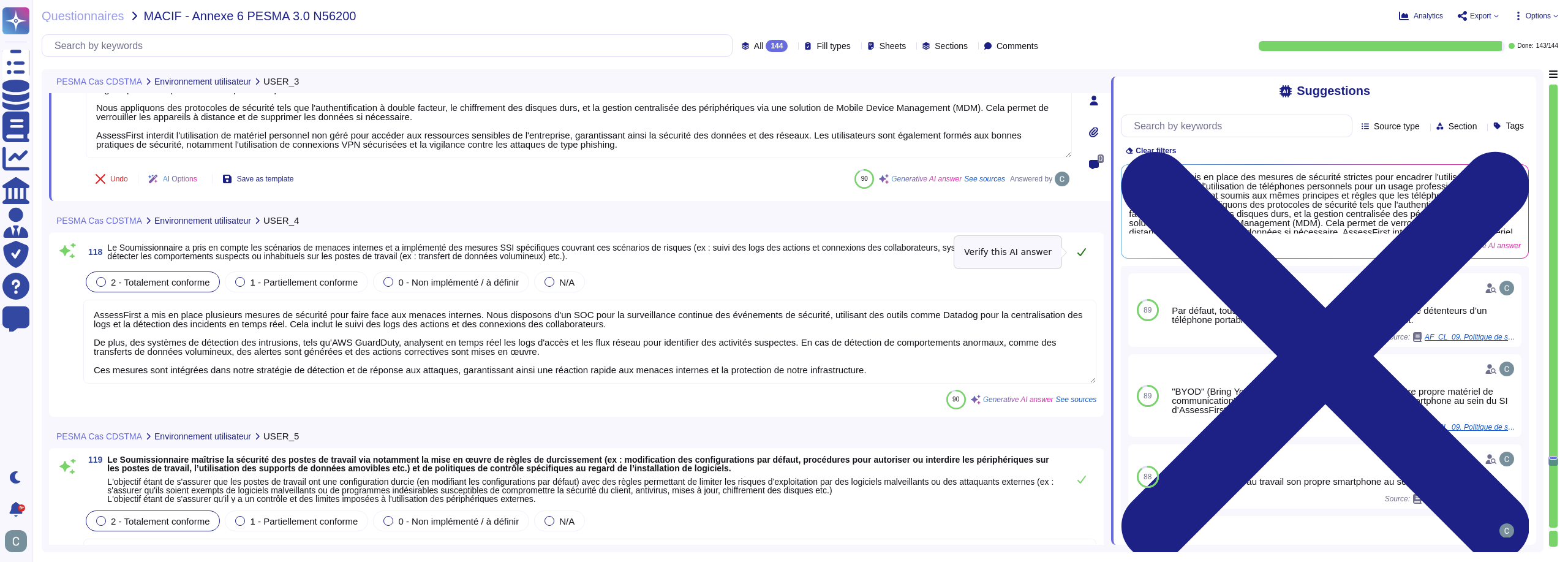
click at [1079, 245] on button at bounding box center [1082, 252] width 30 height 25
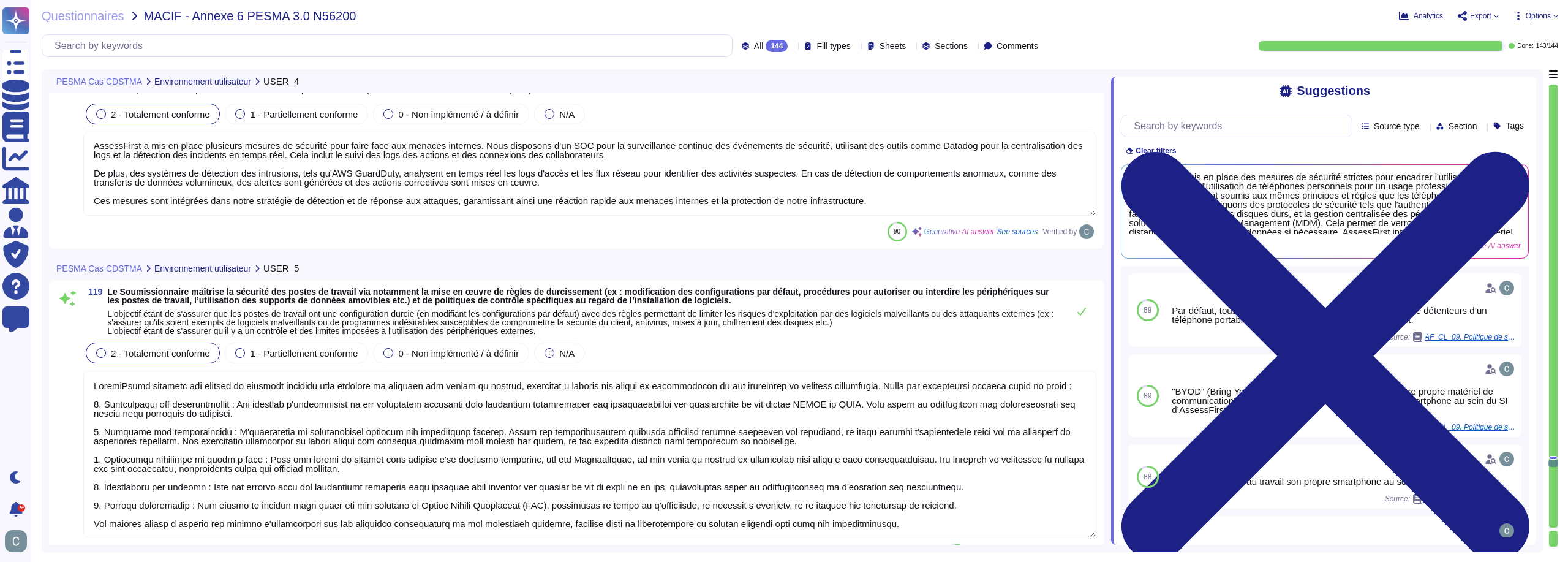
scroll to position [25973, 0]
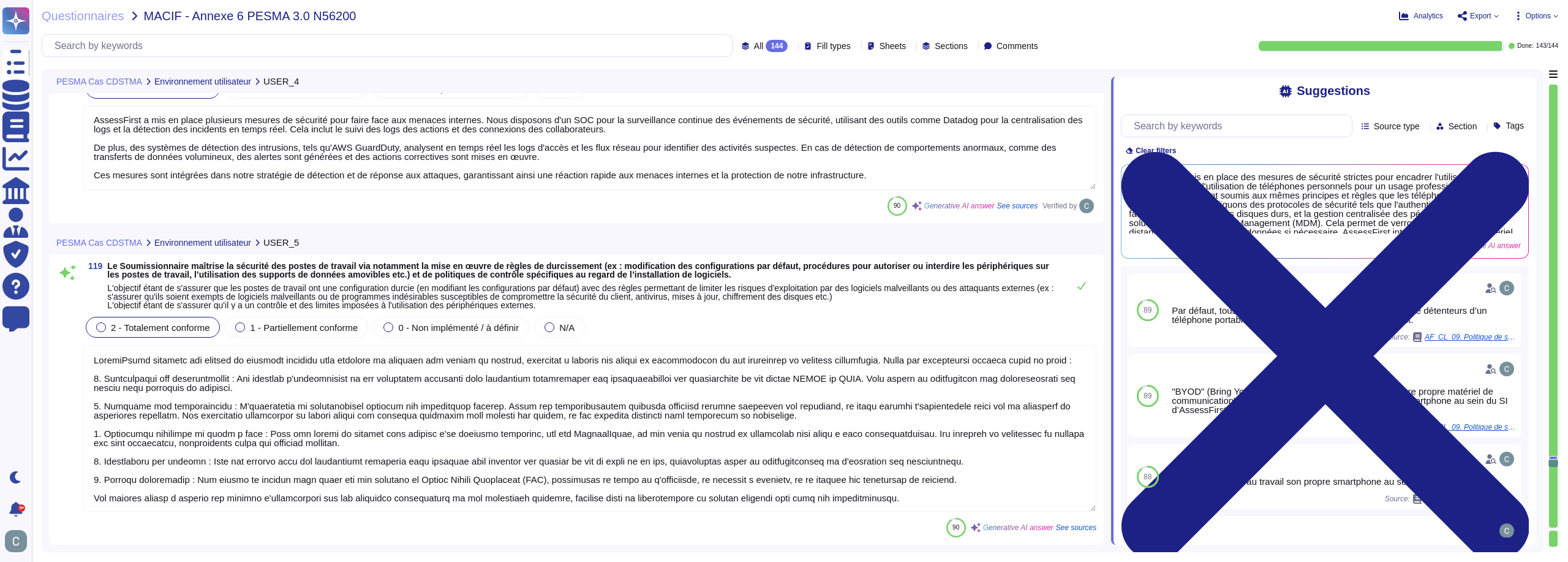
type textarea "AssessFirst traite les vulnérabilités dans des délais raisonnables en fonction …"
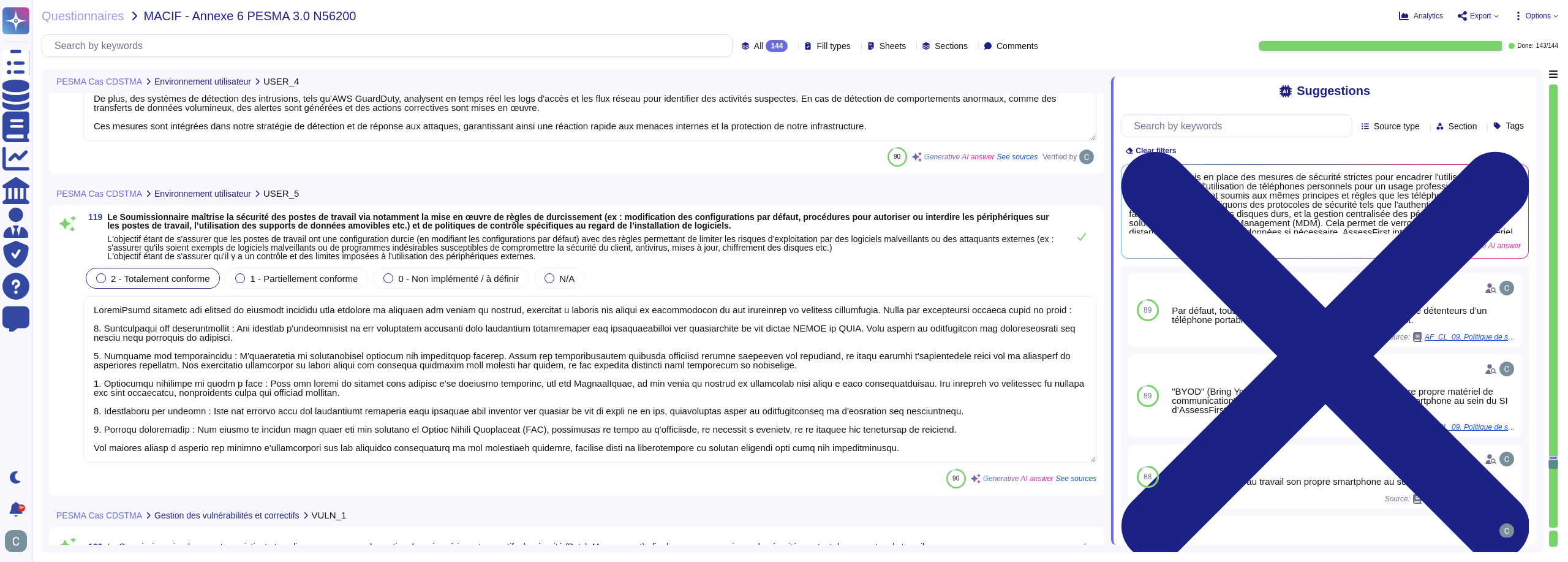
scroll to position [26096, 0]
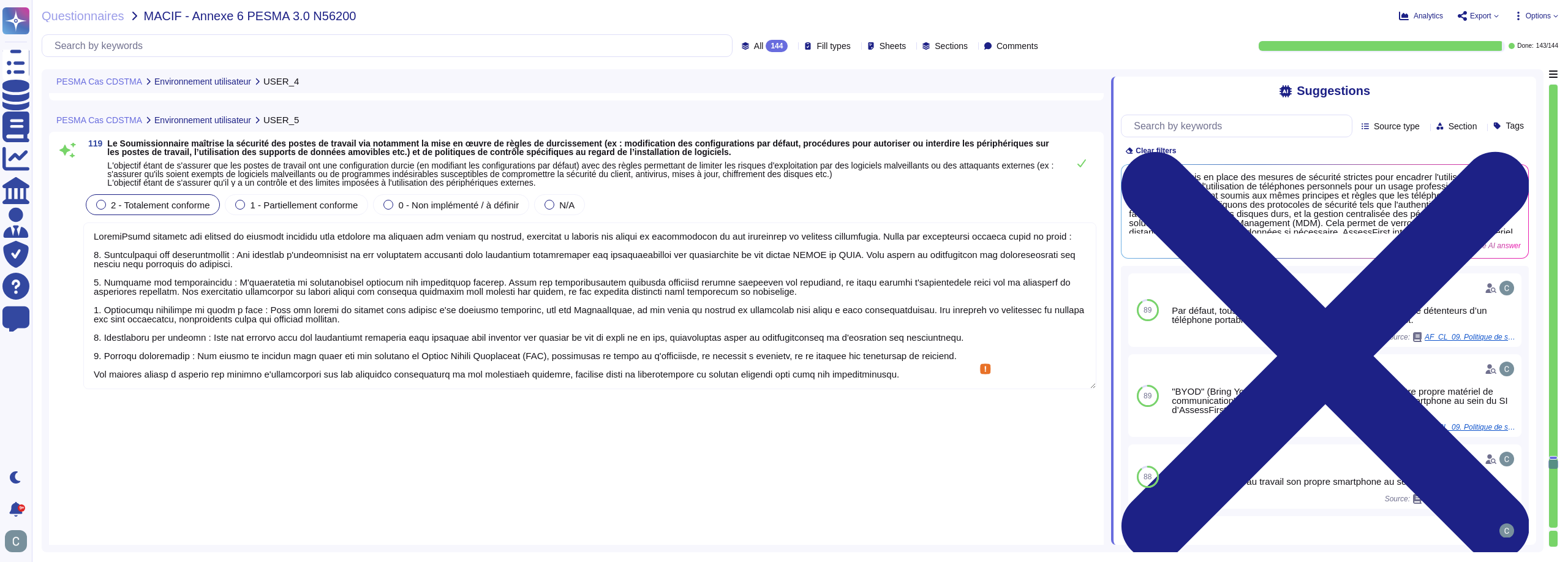
click at [855, 280] on textarea at bounding box center [590, 306] width 1013 height 167
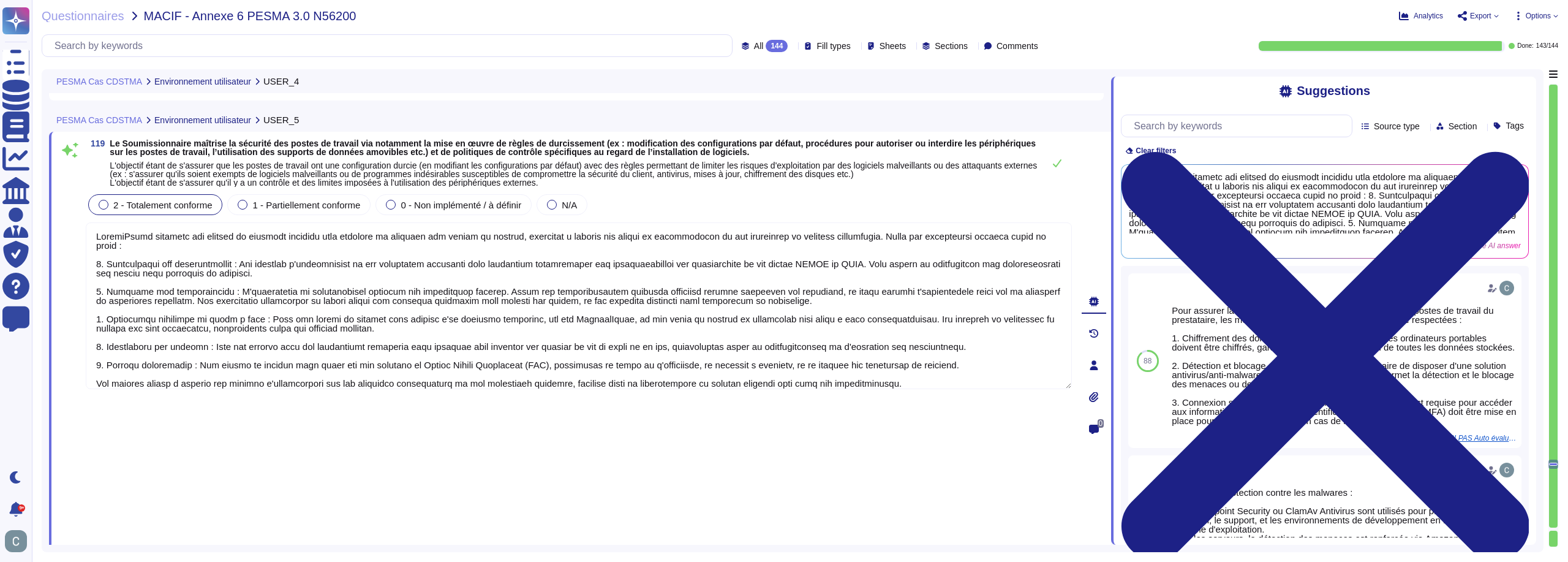
click at [1051, 167] on button at bounding box center [1058, 163] width 30 height 25
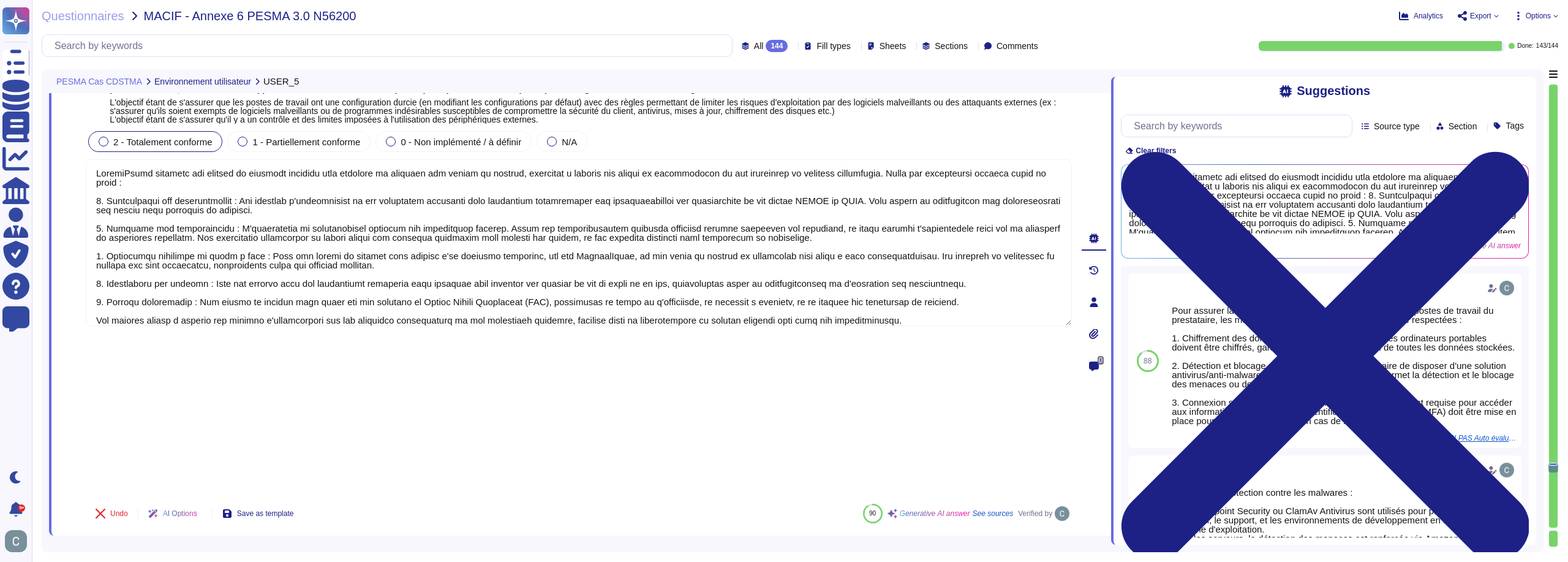
type textarea "Oui, AssessFirst dispose d'une politique de gestion des comptes et des habilita…"
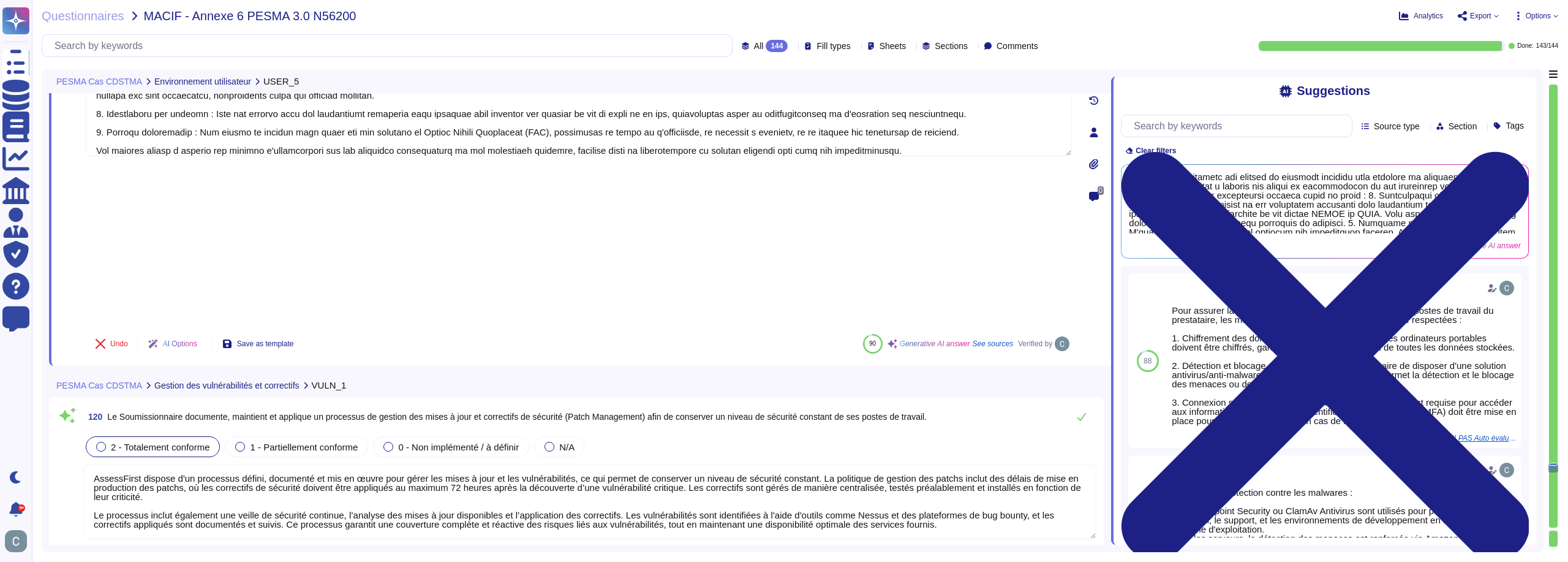
scroll to position [26341, 0]
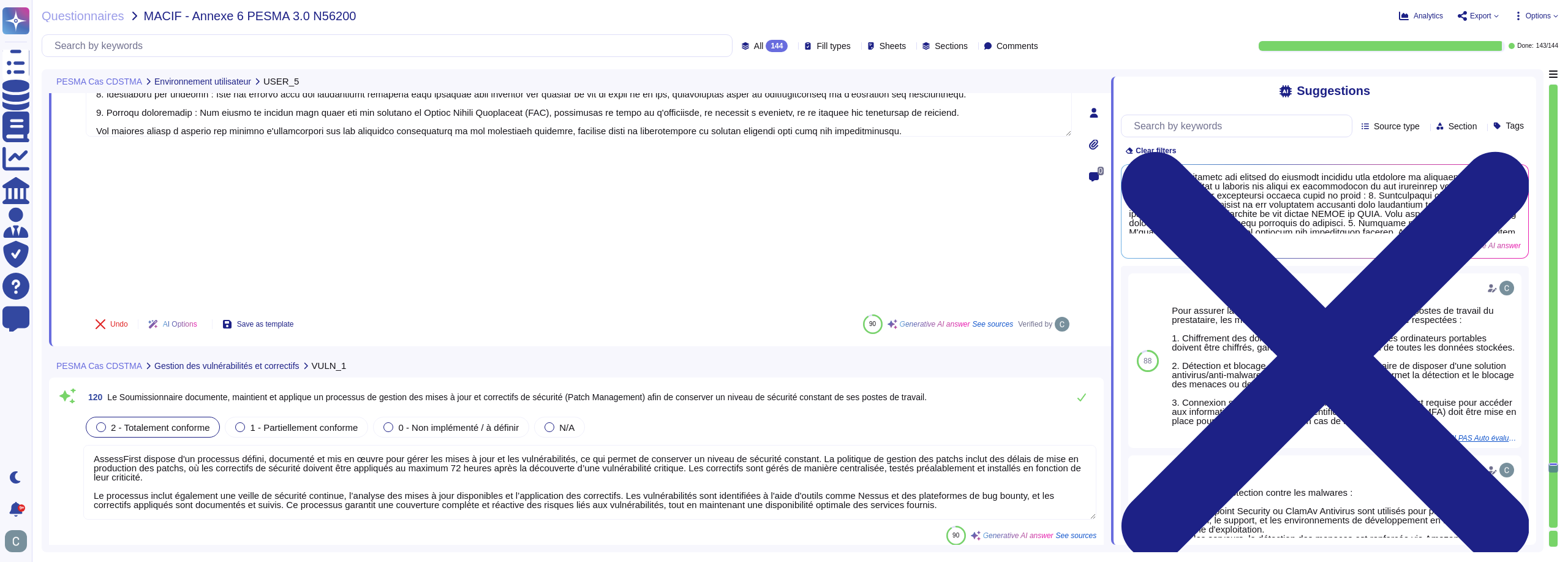
click at [585, 445] on textarea "AssessFirst dispose d'un processus défini, documenté et mis en œuvre pour gérer…" at bounding box center [590, 482] width 1013 height 74
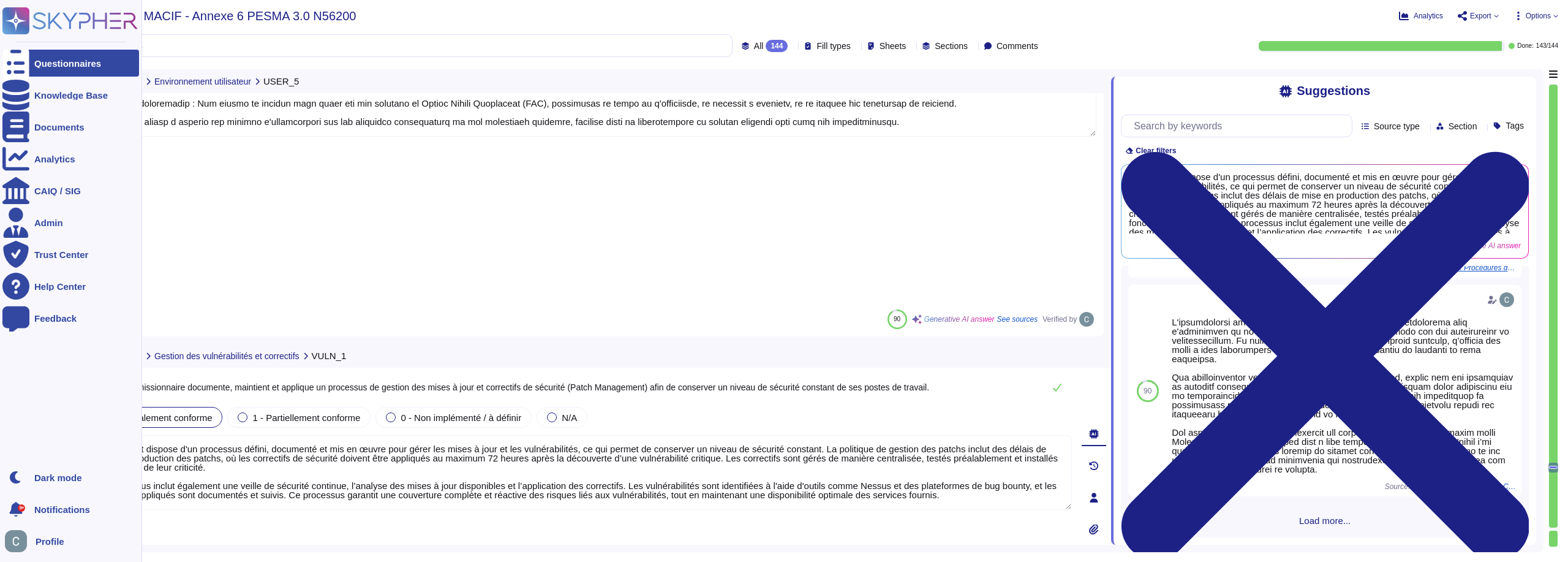
scroll to position [668, 0]
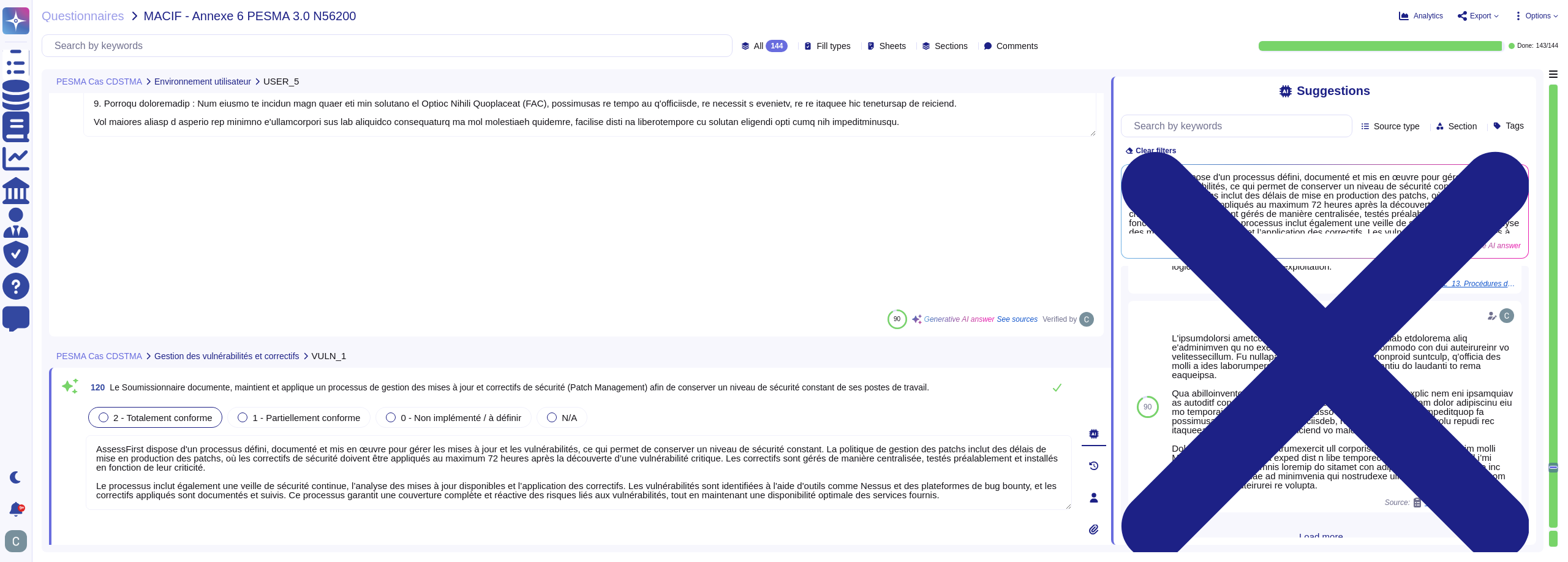
drag, startPoint x: 811, startPoint y: 286, endPoint x: 896, endPoint y: 371, distance: 120.2
click at [896, 375] on div "120 Le Soumissionnaire documente, maintient et applique un processus de gestion…" at bounding box center [565, 497] width 1013 height 245
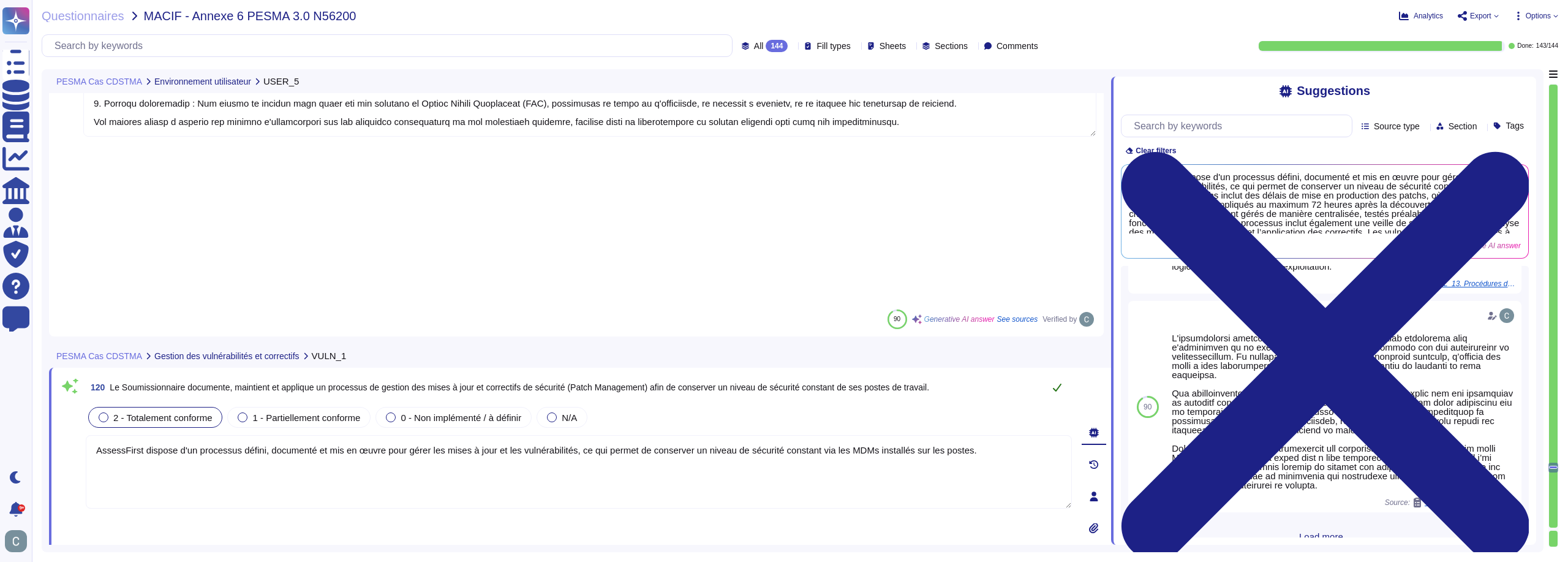
type textarea "AssessFirst dispose d'un processus défini, documenté et mis en œuvre pour gérer…"
click at [1057, 386] on icon at bounding box center [1057, 391] width 10 height 10
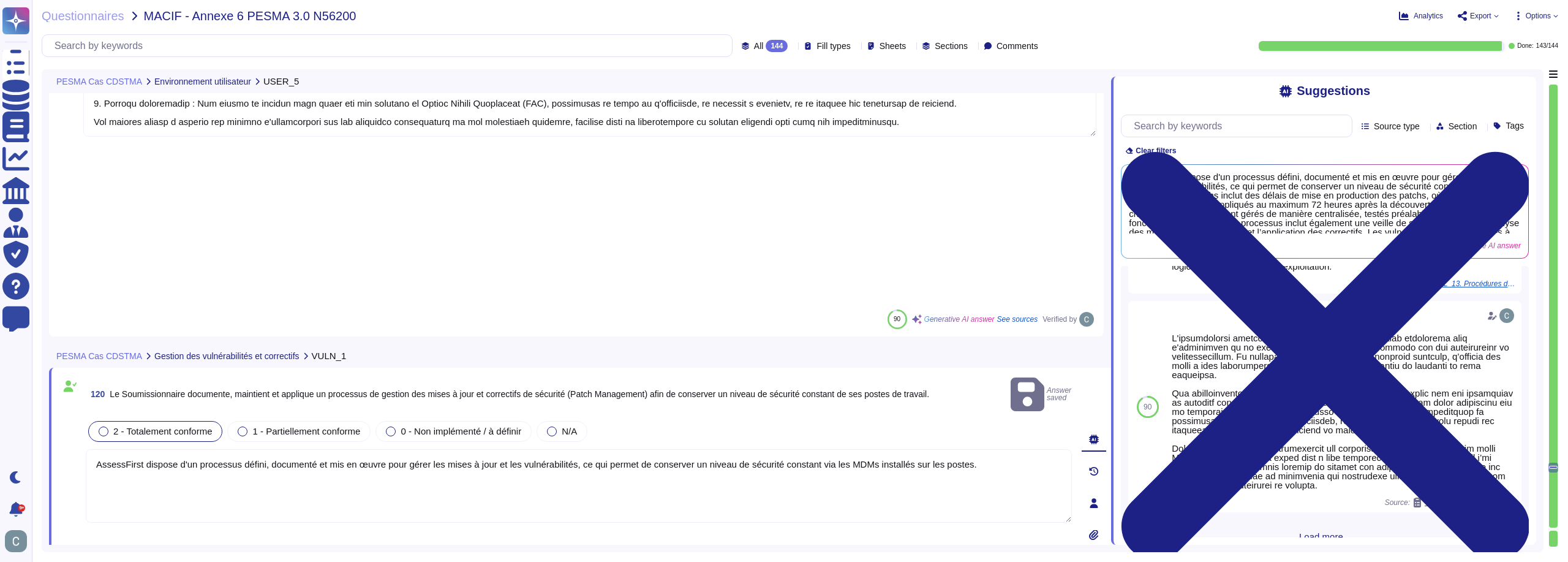
type textarea "Non, toute personne travaillant sur le système d’information d’AssessFirst doit…"
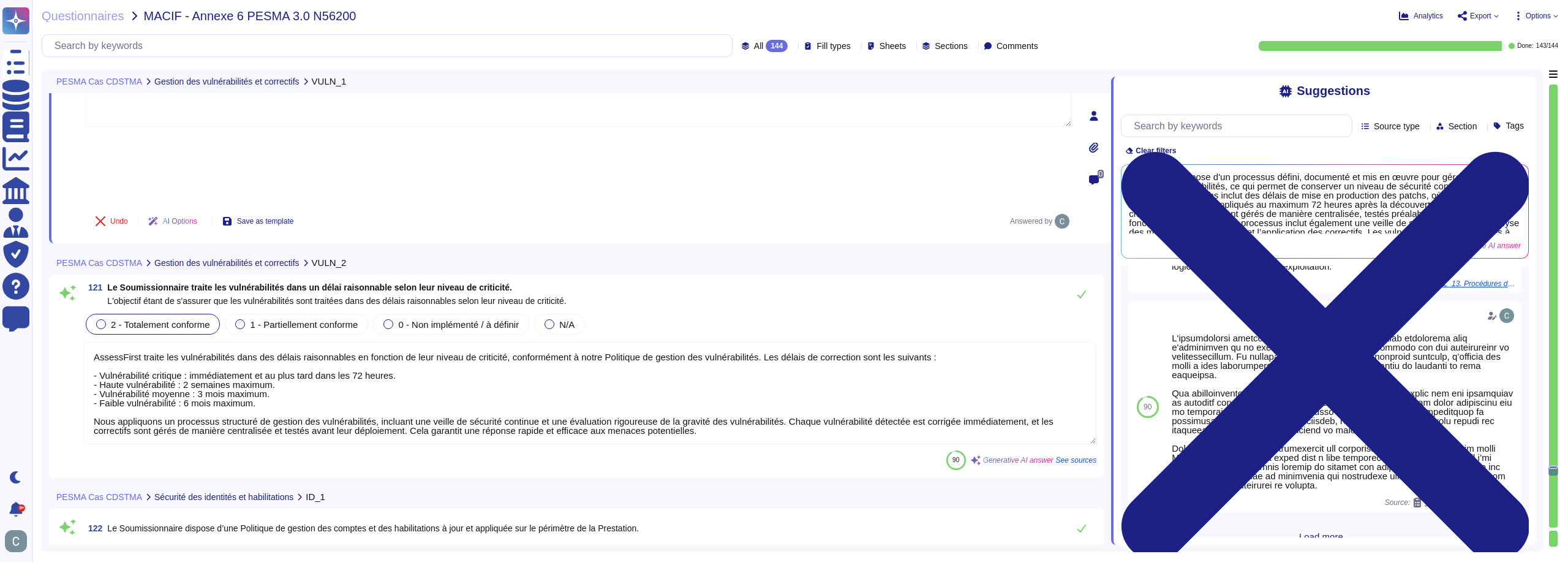
type textarea "Oui, les habilitations des comptes personnels sur le système d’information sont…"
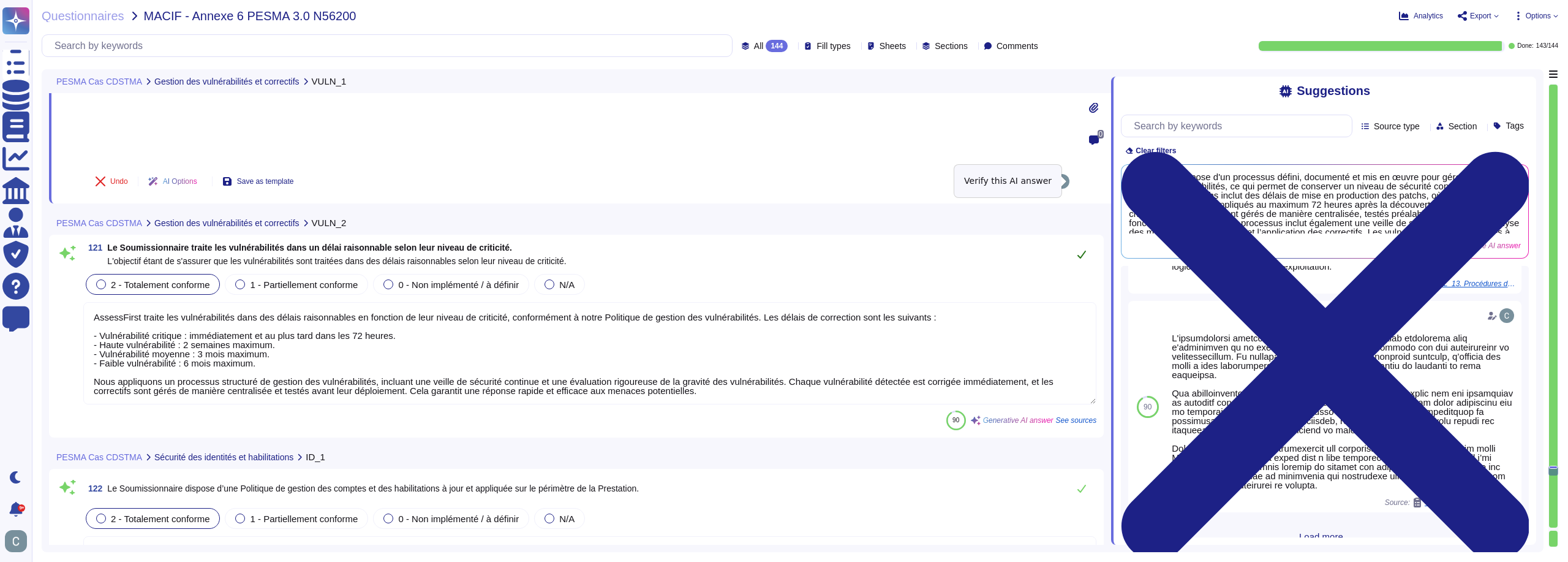
click at [1085, 249] on icon at bounding box center [1082, 254] width 10 height 10
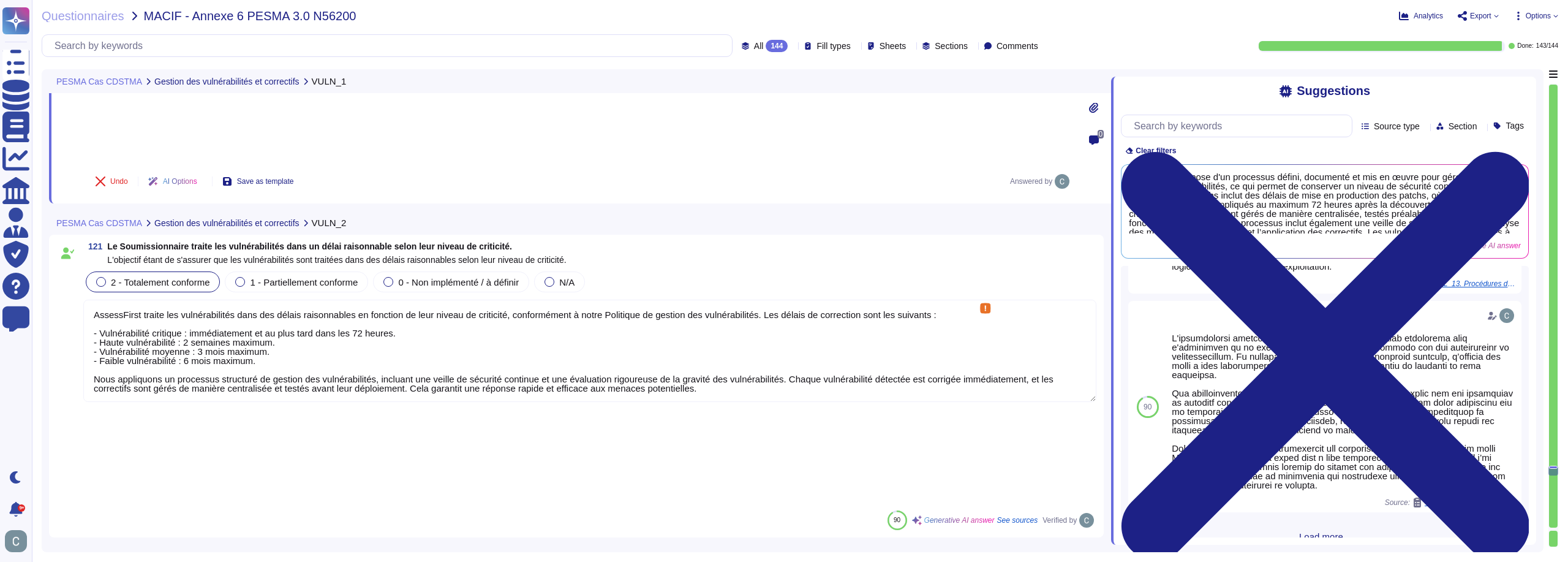
scroll to position [1, 0]
drag, startPoint x: 712, startPoint y: 318, endPoint x: 48, endPoint y: 302, distance: 664.2
click at [48, 302] on div "PESMA Cas CDSTMA Gestion des vulnérabilités et correctifs VULN_1 120 Le Soumiss…" at bounding box center [792, 310] width 1502 height 483
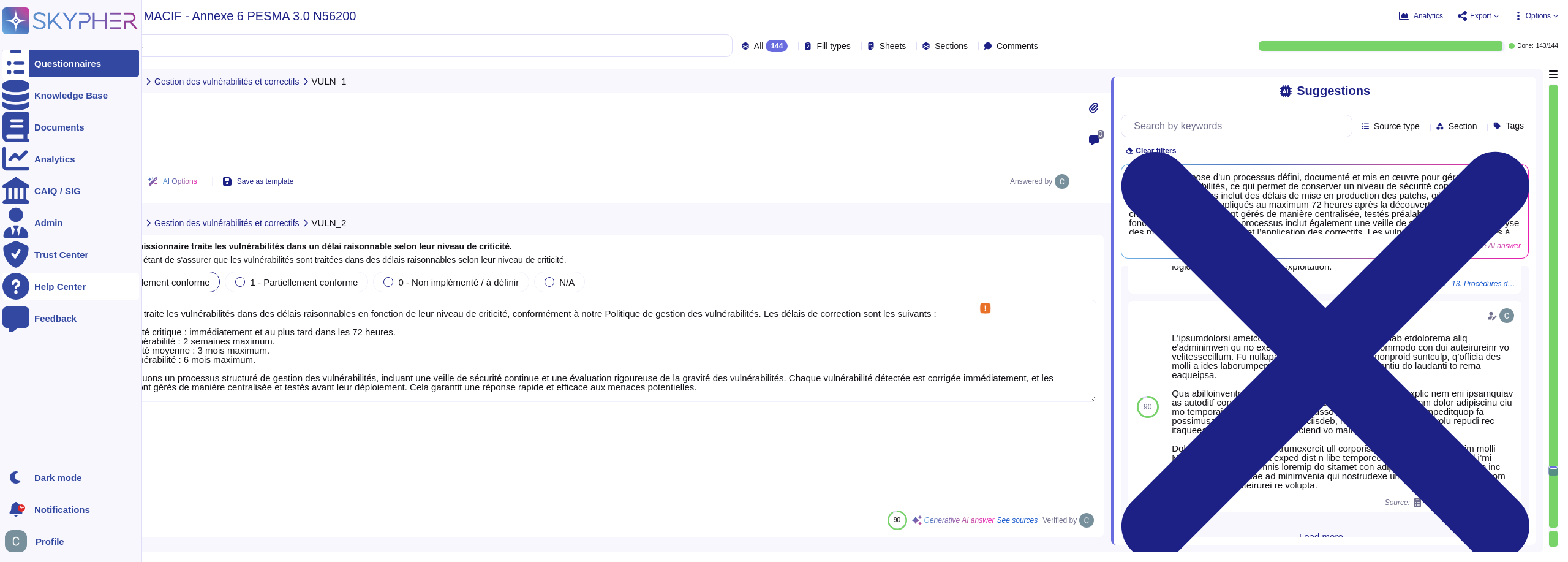
drag, startPoint x: 691, startPoint y: 323, endPoint x: 22, endPoint y: 297, distance: 669.5
click at [22, 297] on div "Questionnaires Knowledge Base Documents Analytics CAIQ / SIG Admin Trust Center…" at bounding box center [784, 281] width 1568 height 562
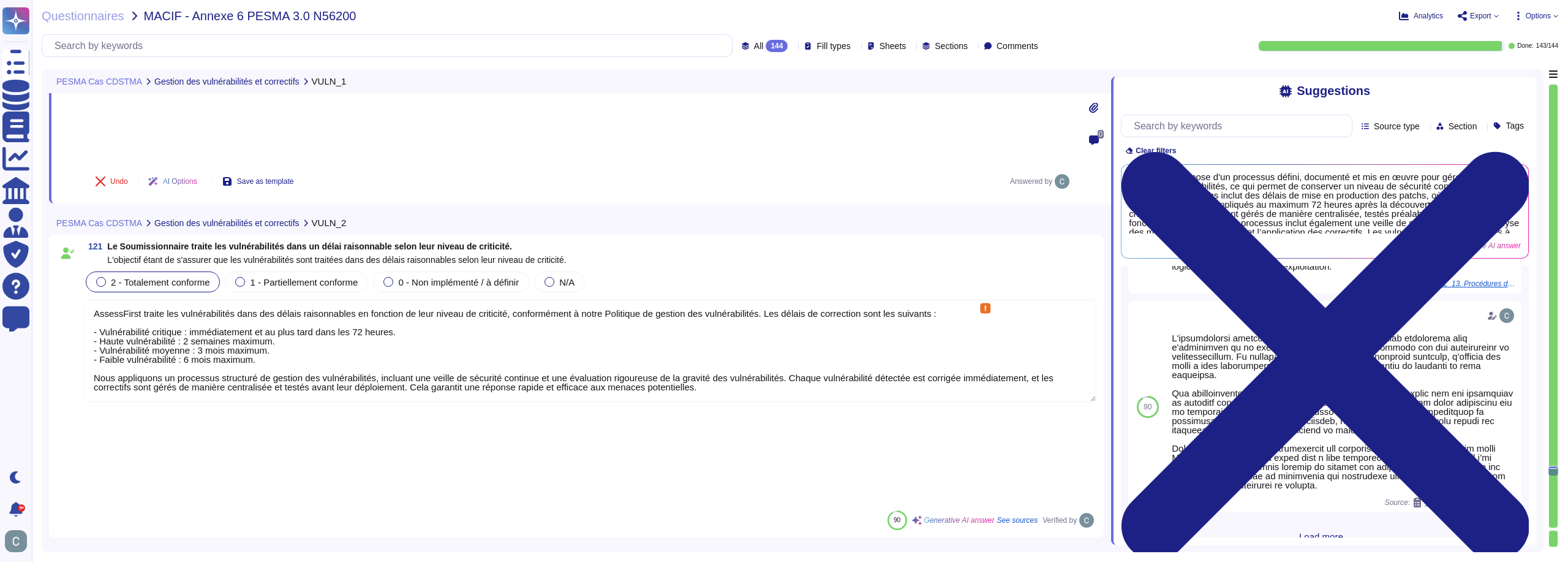
scroll to position [0, 0]
click at [290, 304] on textarea "AssessFirst traite les vulnérabilités dans des délais raisonnables en fonction …" at bounding box center [590, 351] width 1013 height 103
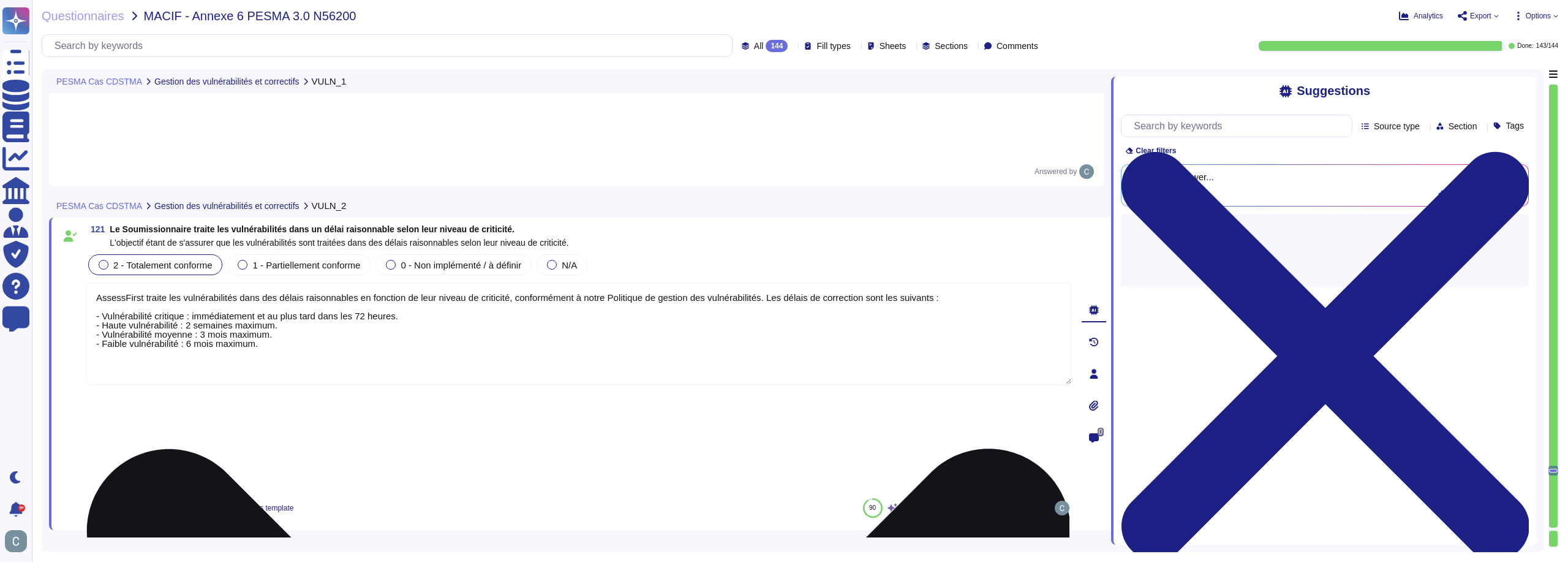
click at [290, 304] on textarea "AssessFirst traite les vulnérabilités dans des délais raisonnables en fonction …" at bounding box center [579, 334] width 986 height 103
click at [295, 287] on textarea "AssessFirst traite les vulnérabilités dans des délais raisonnables en fonction …" at bounding box center [579, 334] width 986 height 103
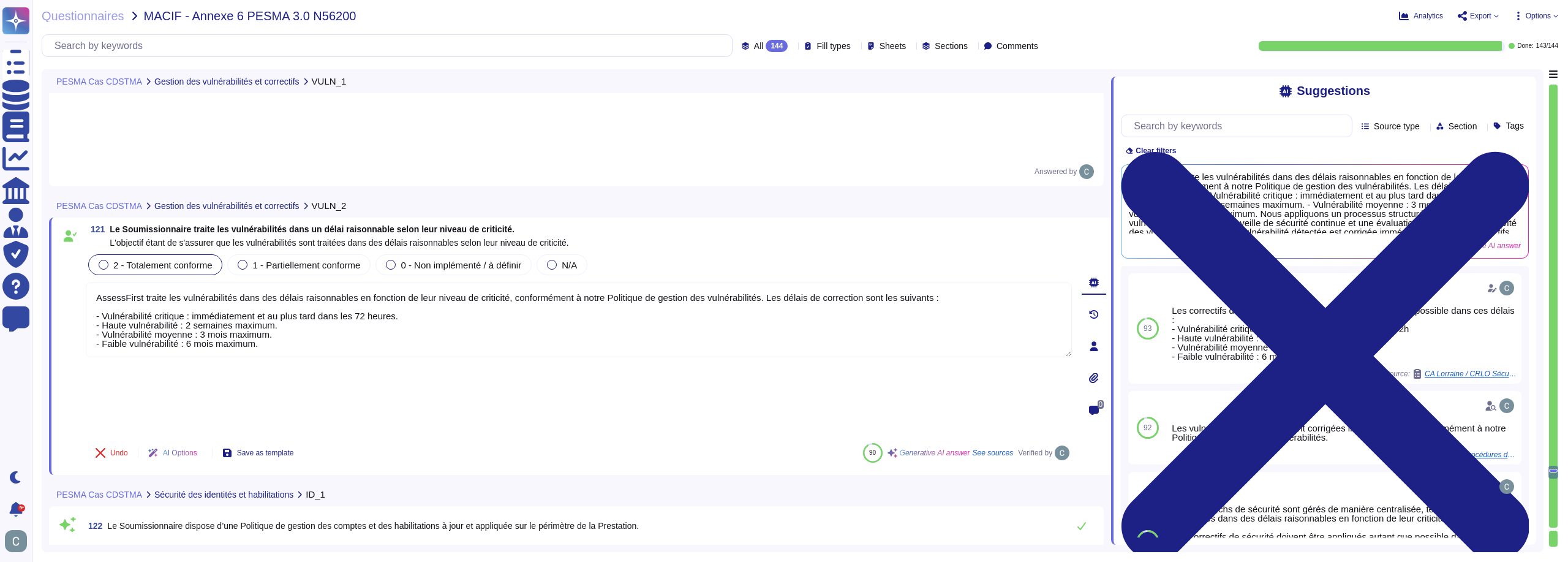
type textarea "AssessFirst traite les vulnérabilités dans des délais raisonnables en fonction …"
click at [850, 438] on div "Undo AI Options Save as template 90 Generative AI answer See sources Verified by" at bounding box center [579, 453] width 986 height 30
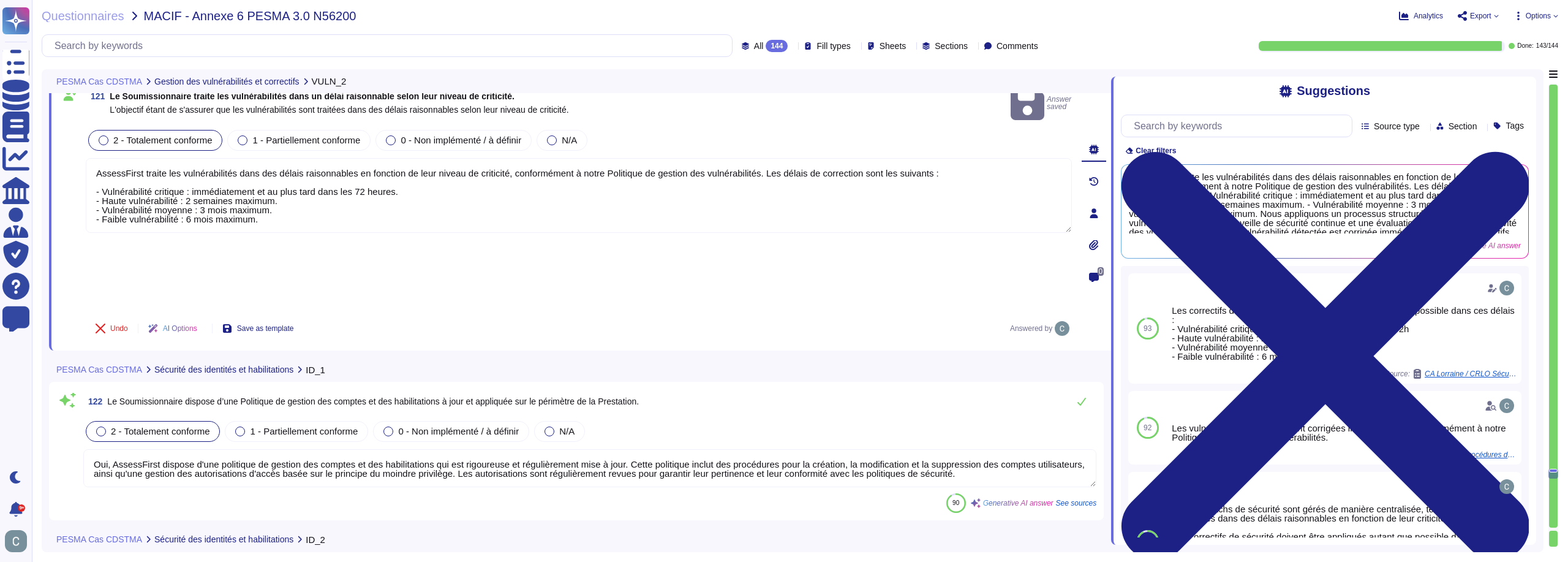
type textarea "Oui, les droits d’administration sur les équipements du système d’information d…"
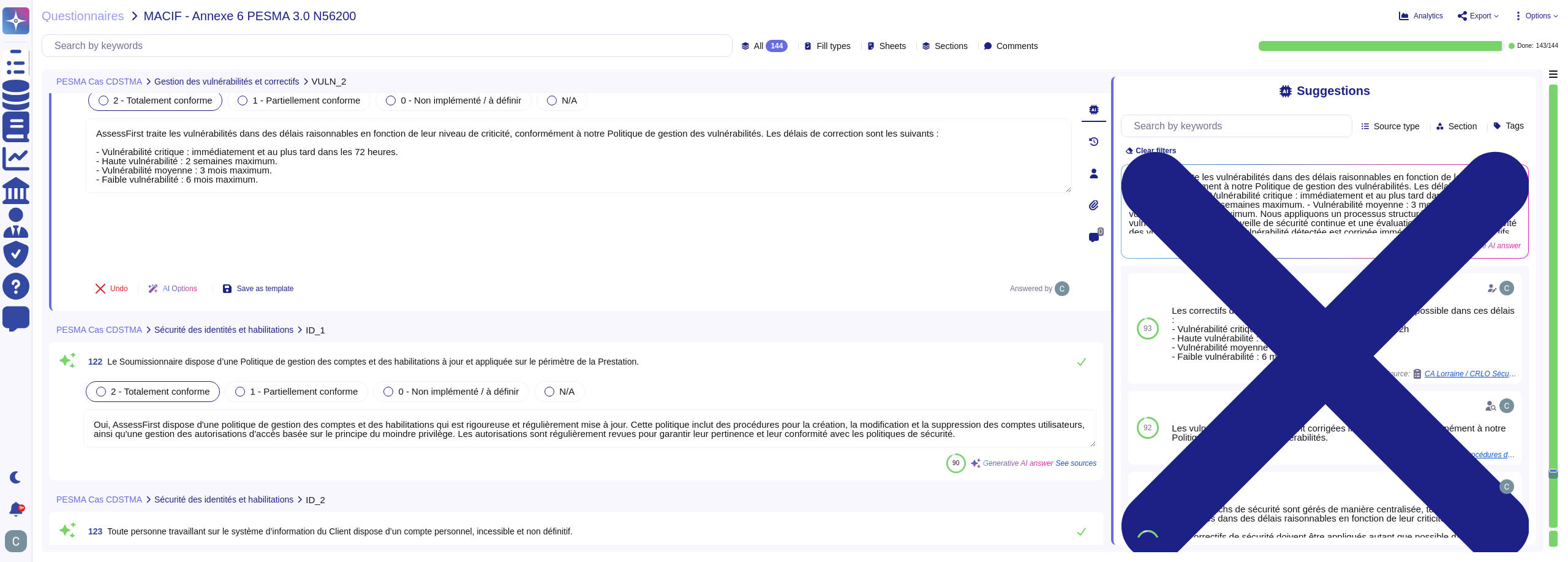
scroll to position [26709, 0]
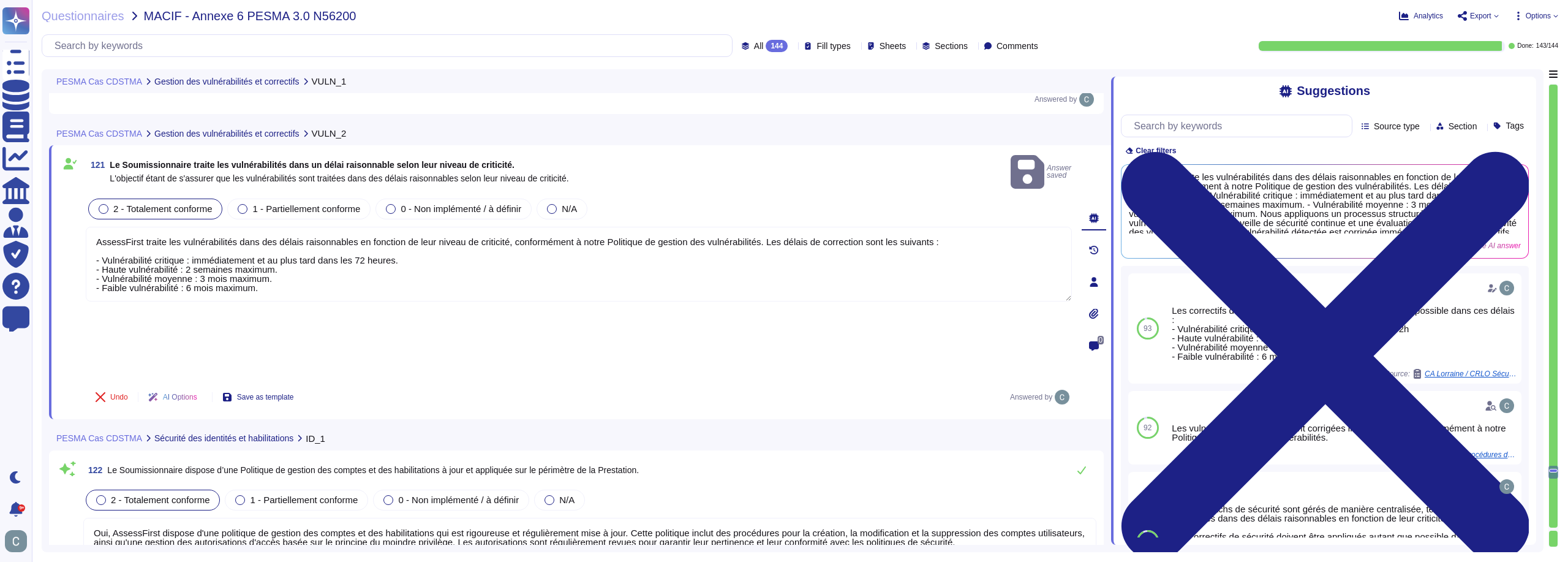
type textarea "AssessFirst dispose d'un processus défini, documenté et mis en œuvre pour gérer…"
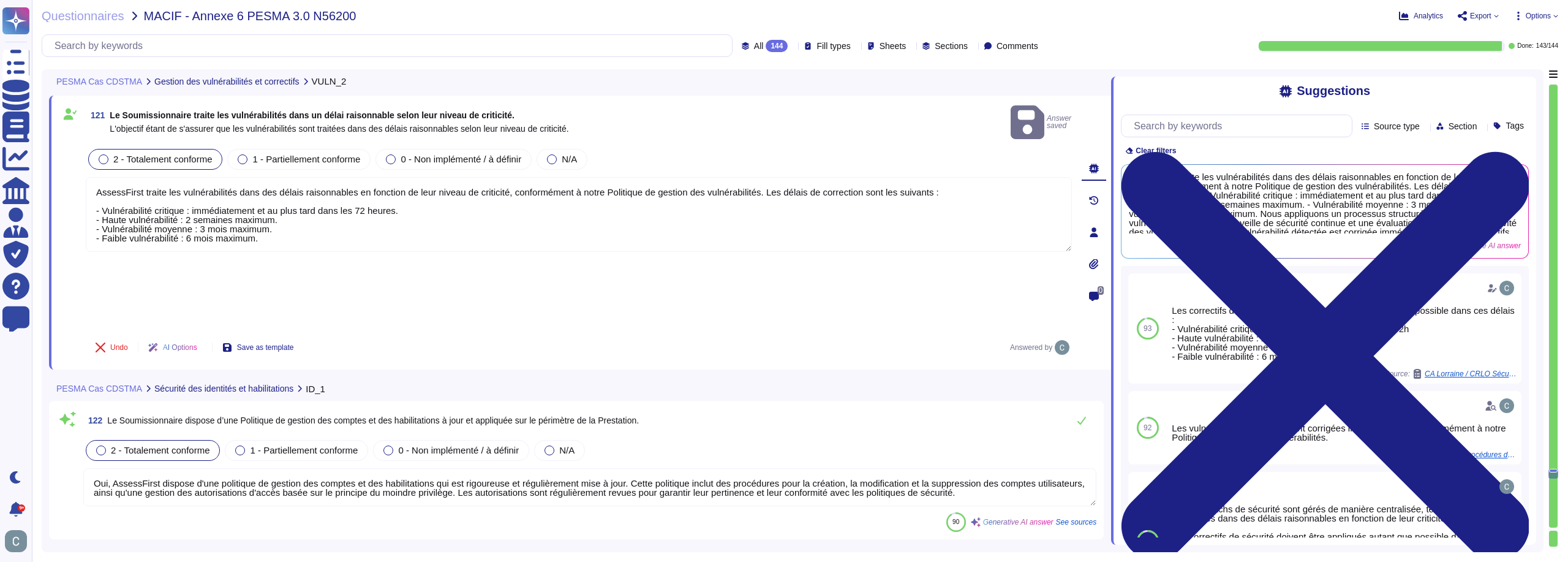
type textarea "Oui, les droits d’administration sur les équipements du système d’information d…"
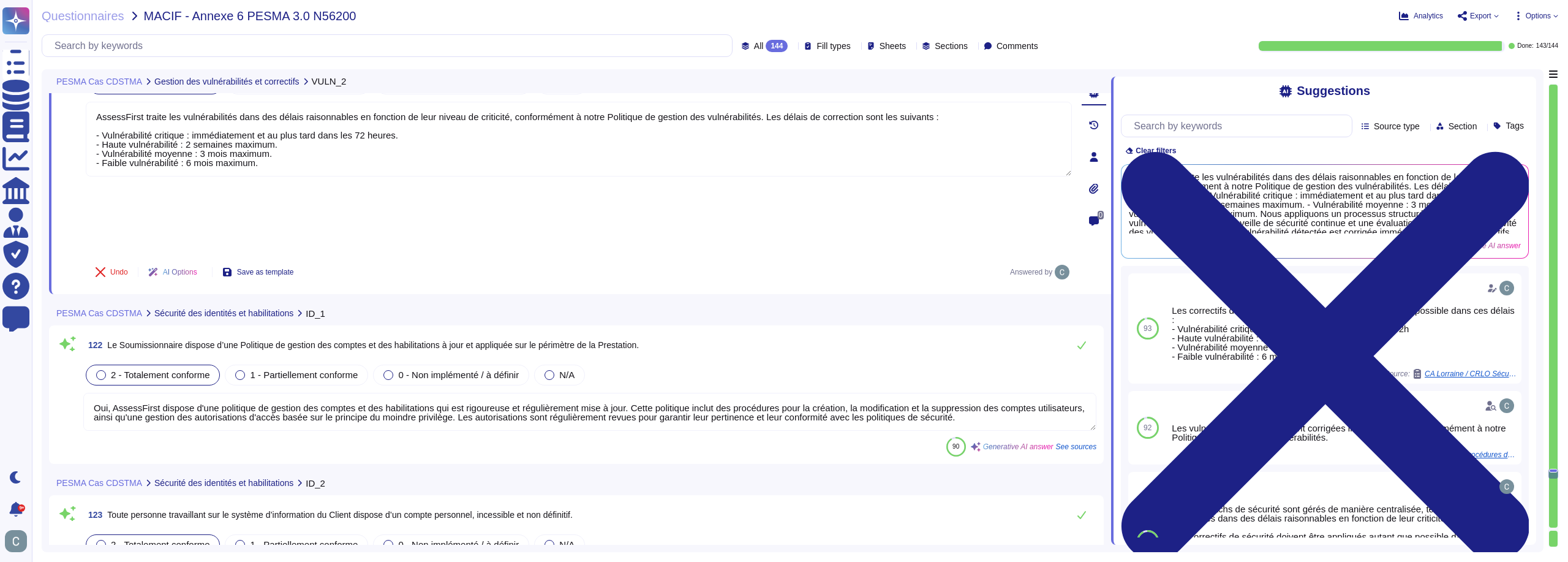
scroll to position [26675, 0]
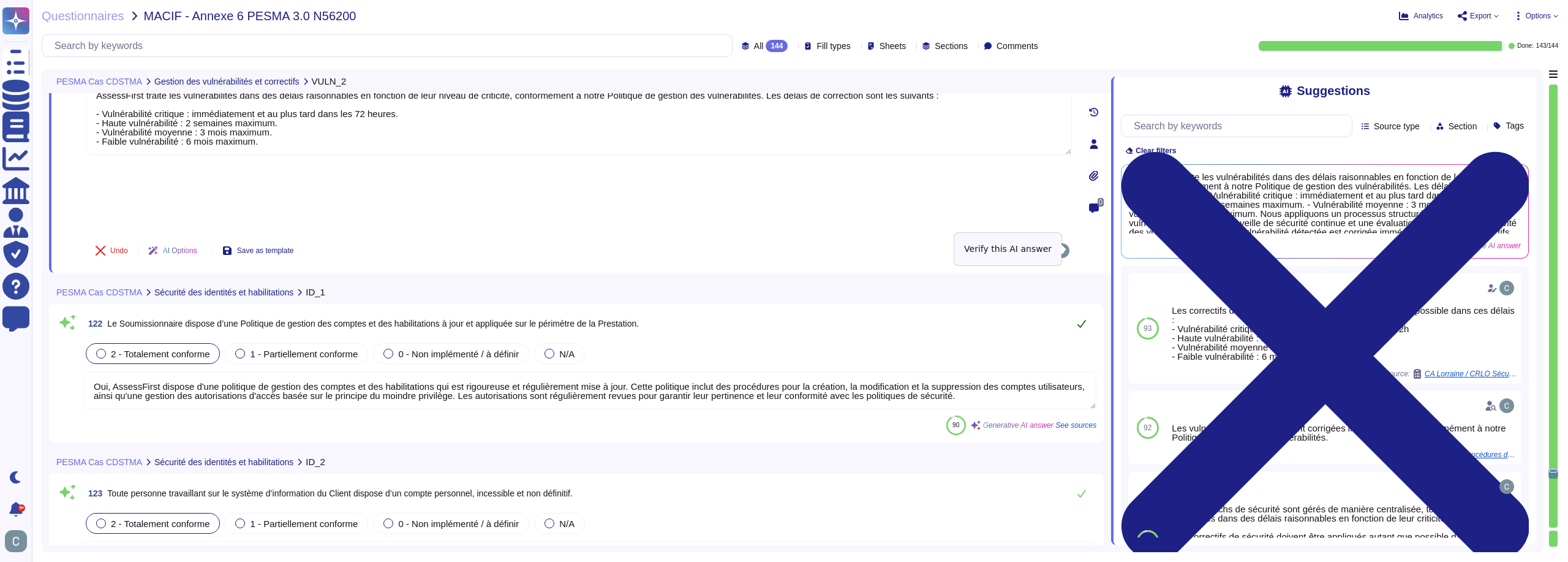
click at [1086, 319] on icon at bounding box center [1082, 323] width 10 height 10
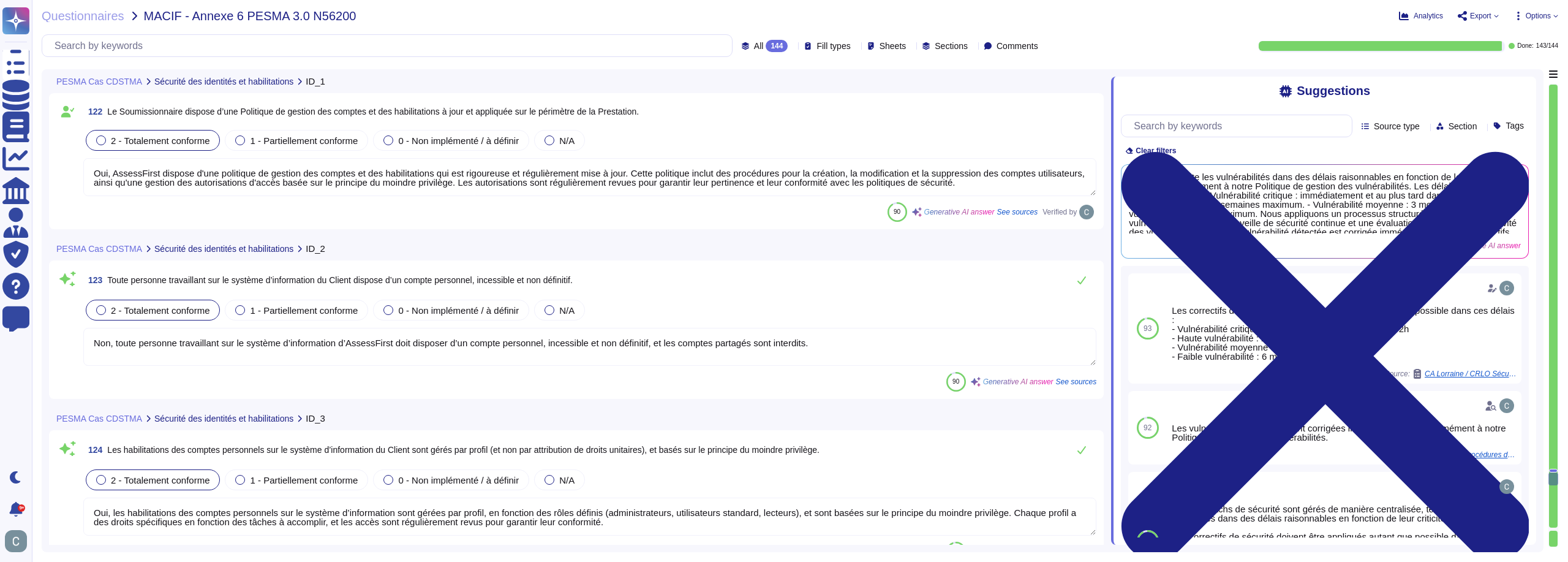
scroll to position [26920, 0]
type textarea "Oui, une revue annuelle des droits d'accès et des rôles attribués est effectuée…"
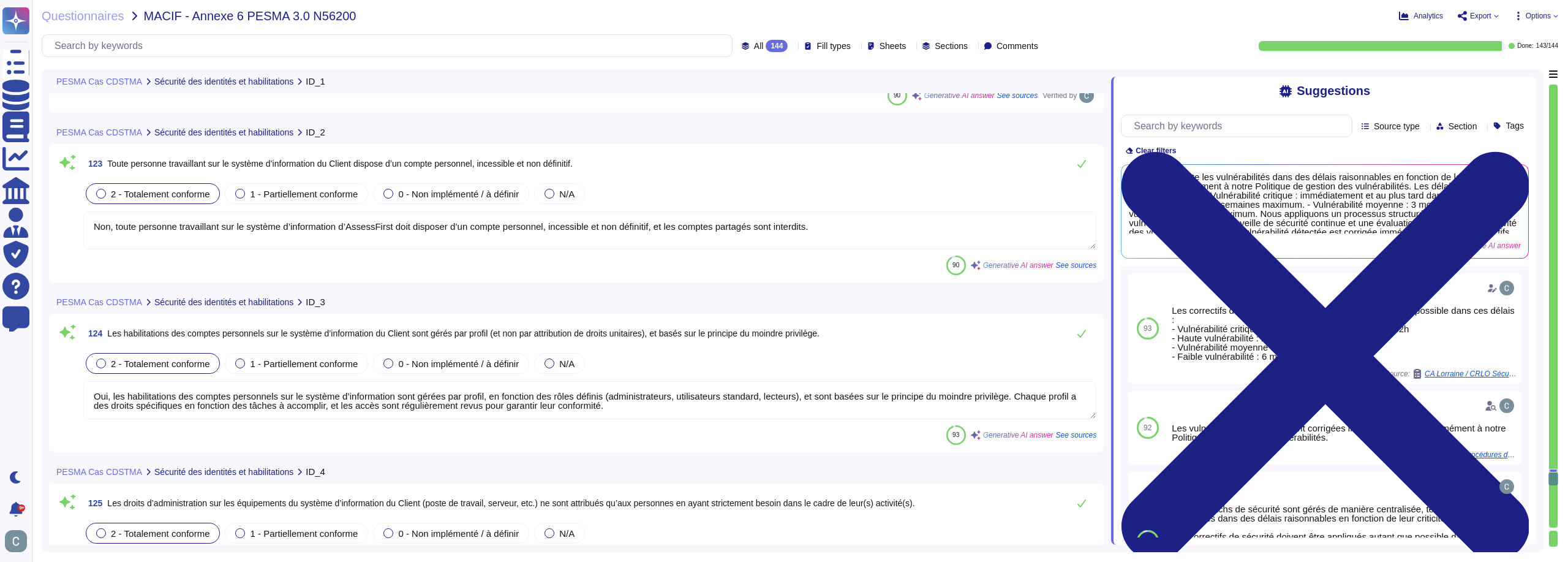
type textarea "Les mots de passe ne sont pas stockés en clair mais hashés via BCRYPT avec sala…"
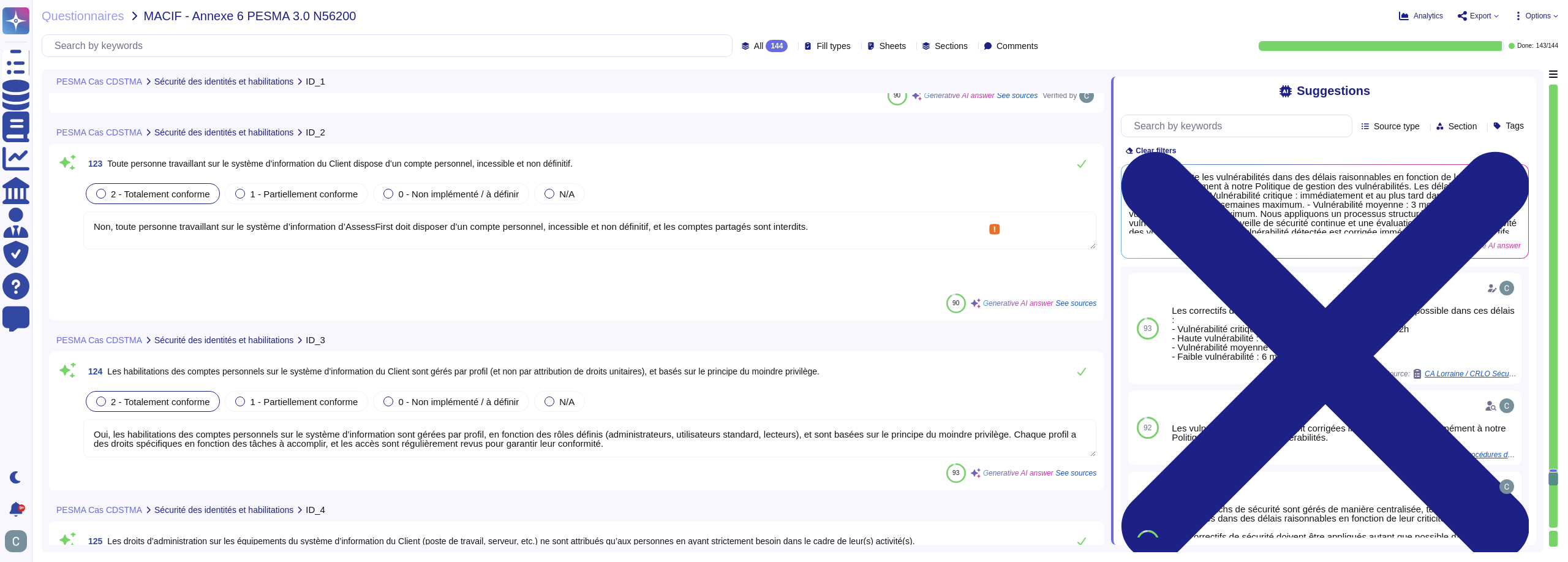
drag, startPoint x: 120, startPoint y: 224, endPoint x: 82, endPoint y: 234, distance: 39.3
click at [82, 234] on div "123 Toute personne travaillant sur le système d’information du Client dispose d…" at bounding box center [576, 231] width 1040 height 162
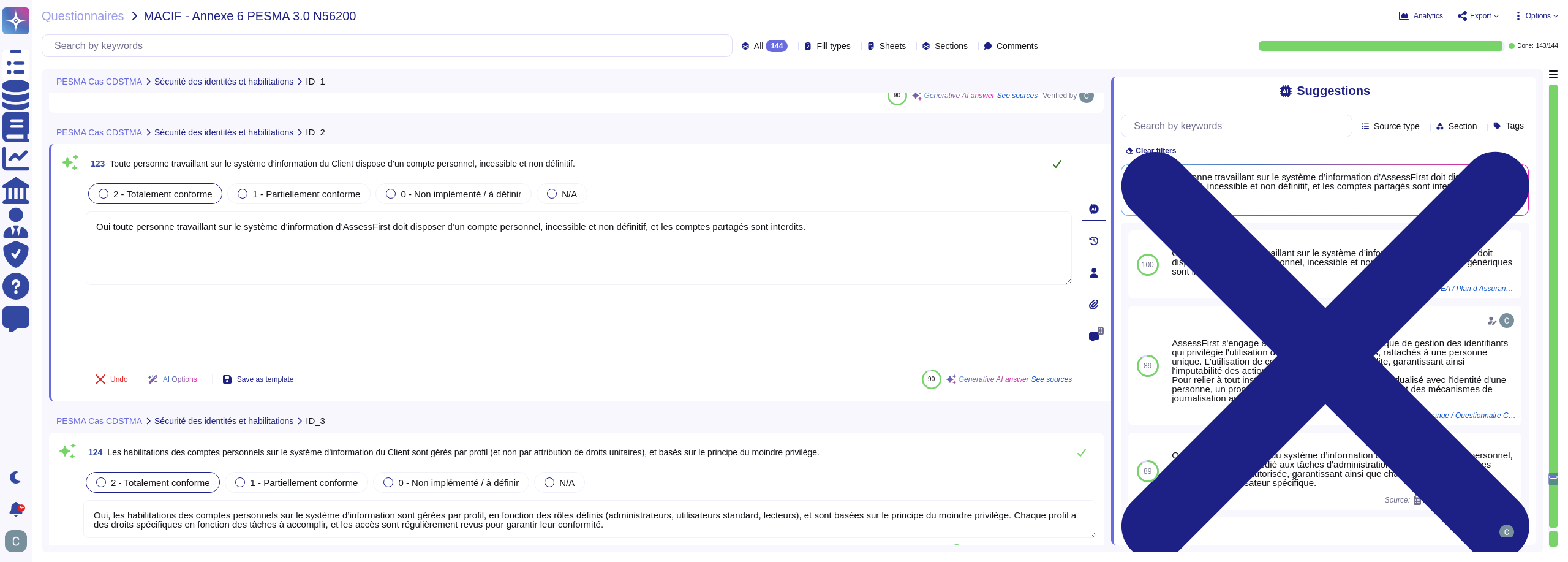
type textarea "Oui toute personne travaillant sur le système d’information d’AssessFirst doit …"
click at [1053, 168] on icon at bounding box center [1057, 163] width 10 height 10
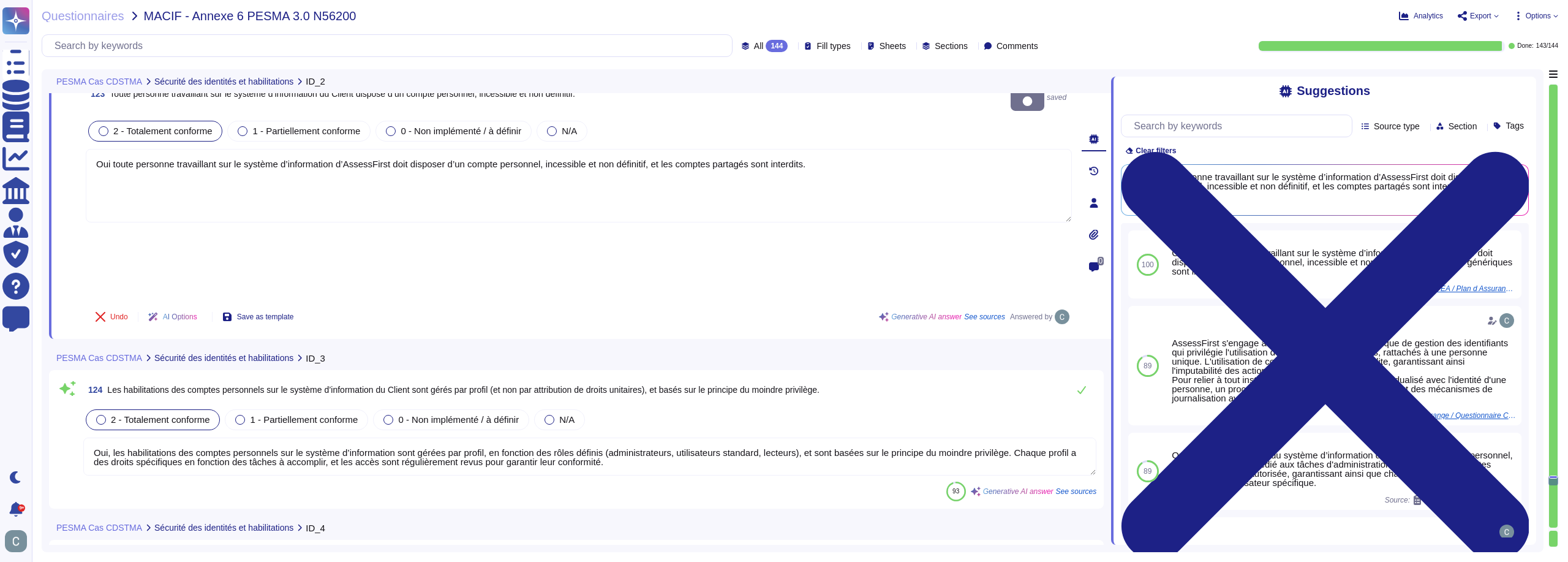
type textarea "Les mots de passe ne sont pas stockés en clair mais hashés via BCRYPT avec sala…"
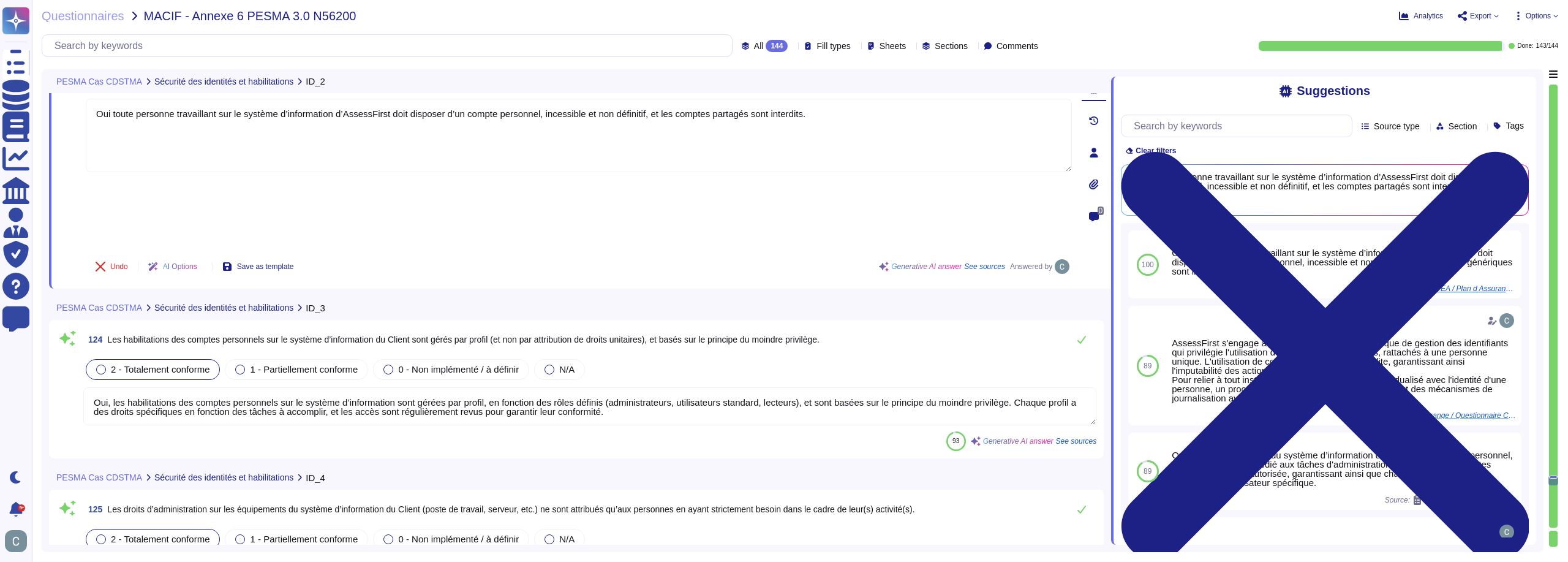
scroll to position [27042, 0]
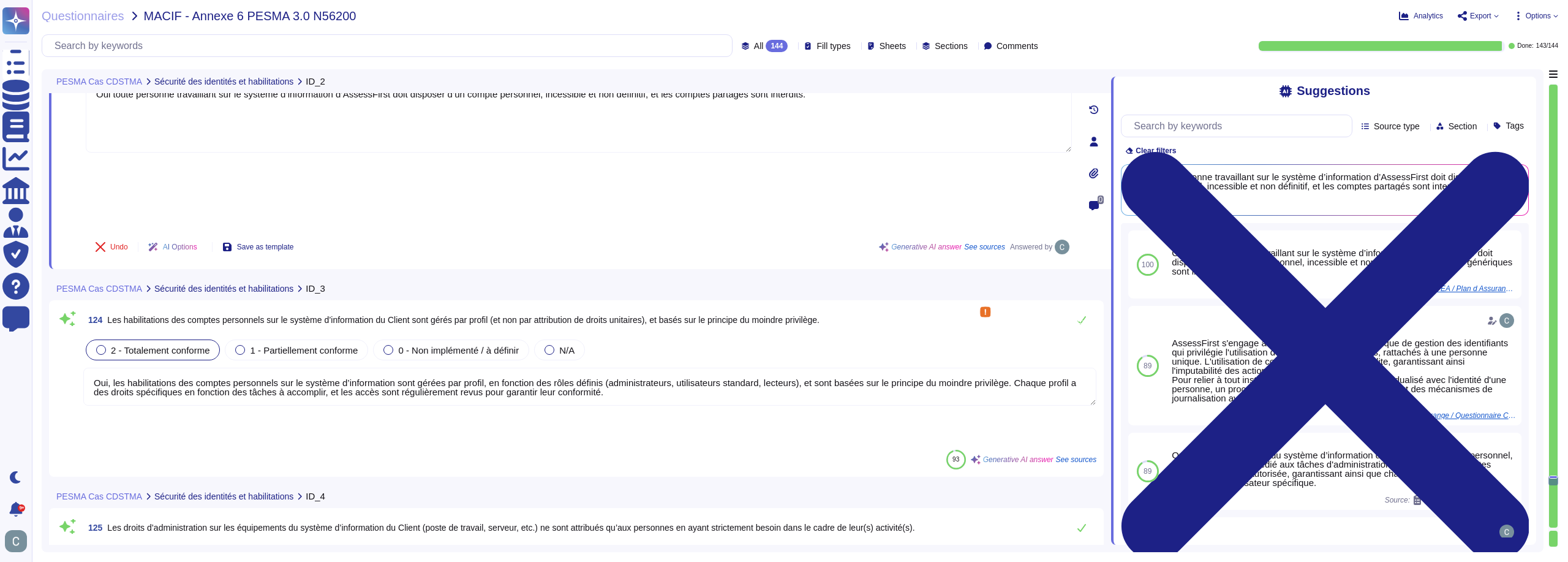
drag, startPoint x: 759, startPoint y: 311, endPoint x: 792, endPoint y: 313, distance: 33.1
click at [792, 368] on textarea "Oui, les habilitations des comptes personnels sur le système d’information sont…" at bounding box center [590, 386] width 1013 height 38
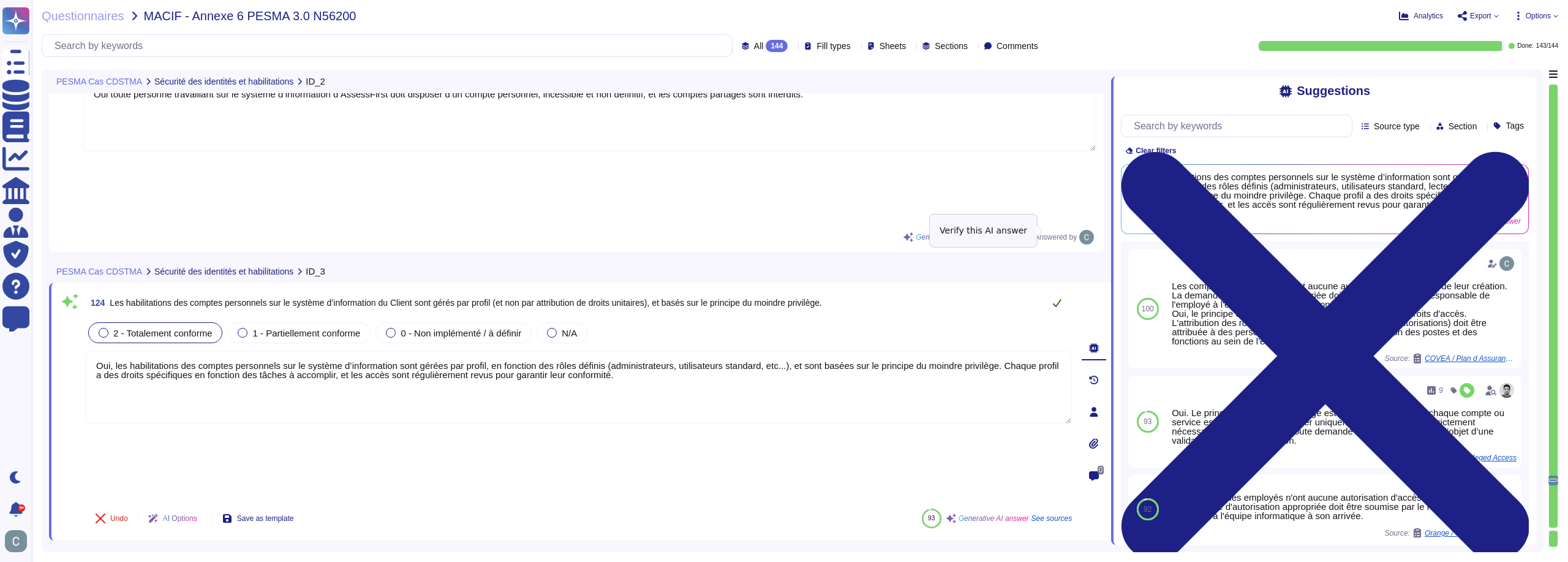
type textarea "Oui, les habilitations des comptes personnels sur le système d’information sont…"
click at [1050, 290] on button at bounding box center [1058, 302] width 30 height 25
